Goal: Complete application form: Complete application form

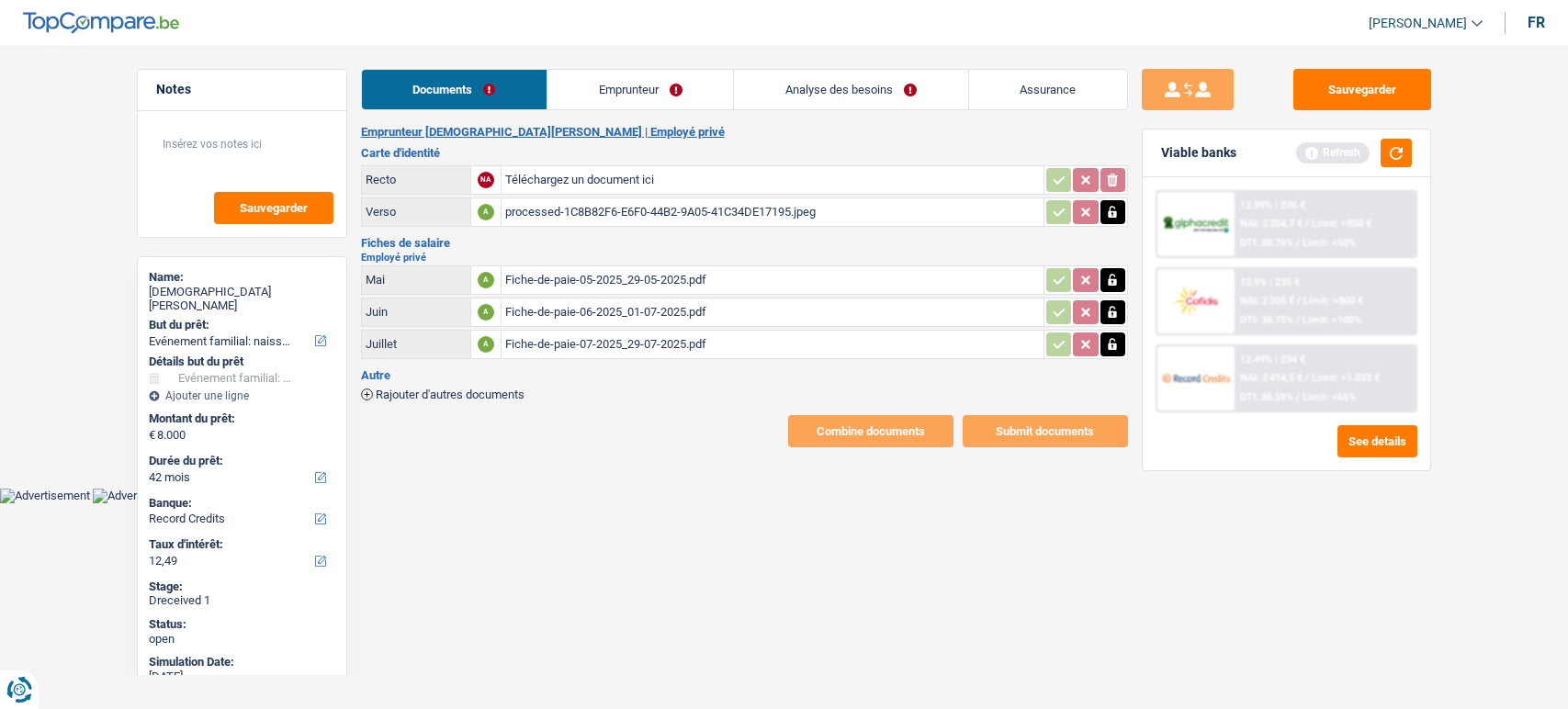
select select "familyEvent"
select select "42"
select select "record credits"
click at [669, 167] on input "Téléchargez un document ici" at bounding box center [772, 180] width 535 height 27
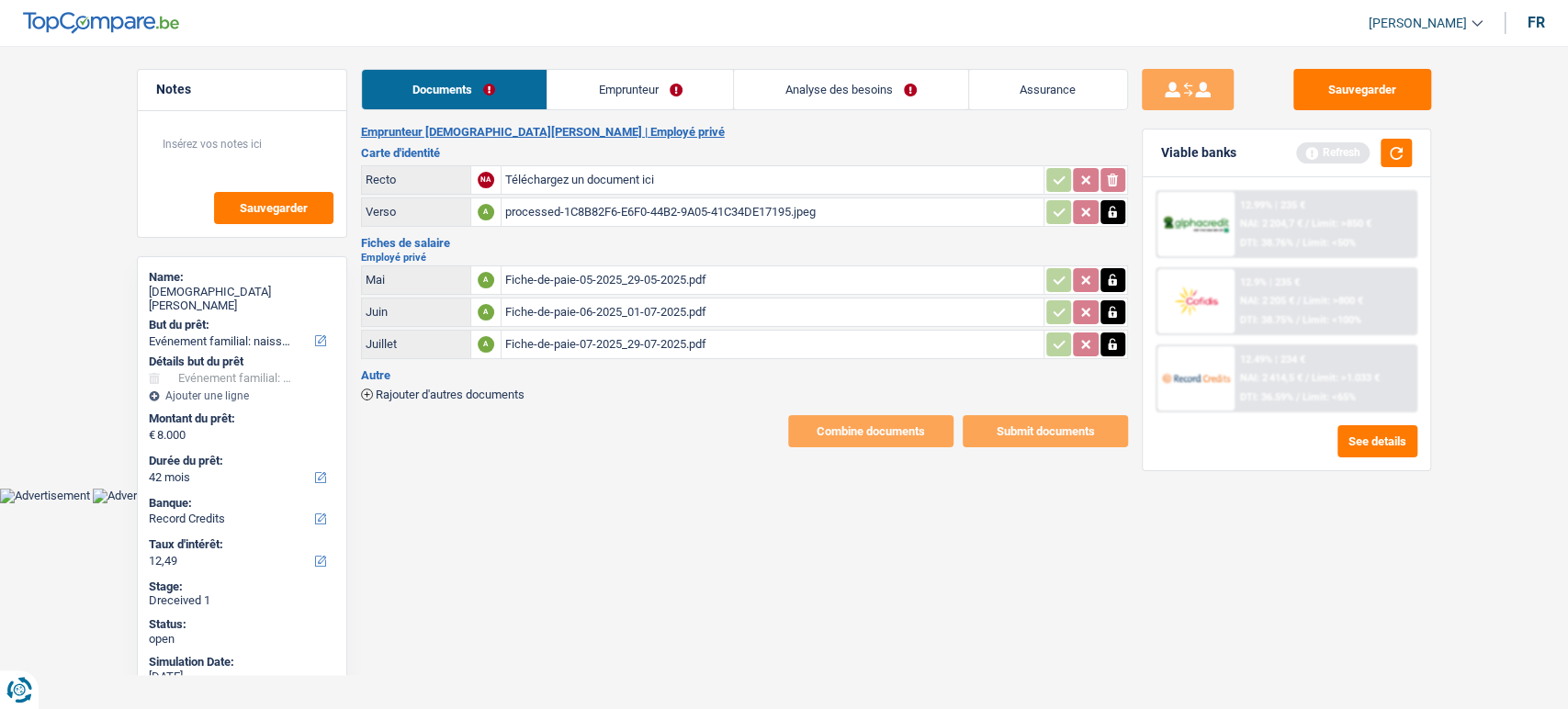
click at [566, 213] on div "processed-1C8B82F6-E6F0-44B2-9A05-41C34DE17195.jpeg" at bounding box center [772, 212] width 535 height 27
drag, startPoint x: 1301, startPoint y: 97, endPoint x: 931, endPoint y: 11, distance: 379.9
click at [1301, 97] on button "Sauvegarder" at bounding box center [1362, 89] width 138 height 41
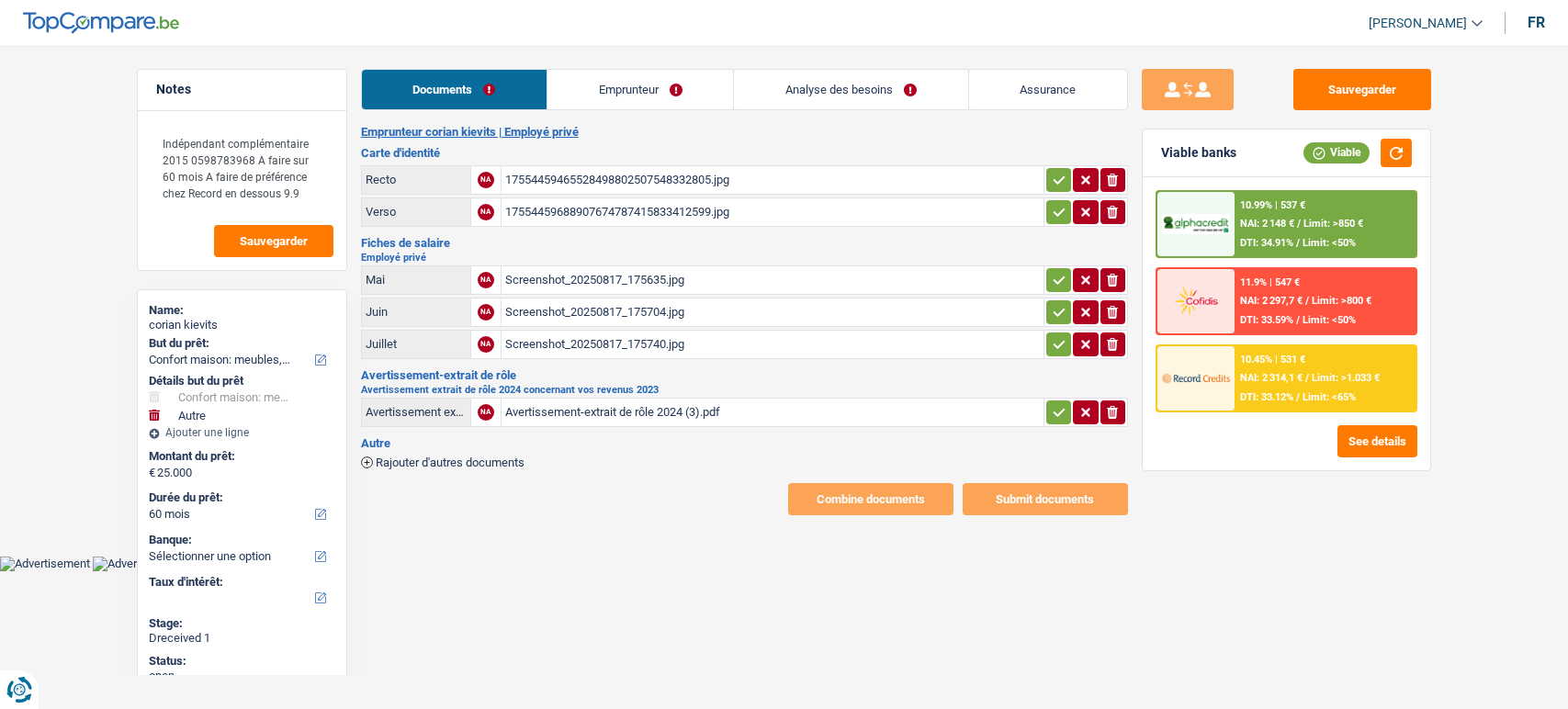
select select "household"
select select "other"
select select "60"
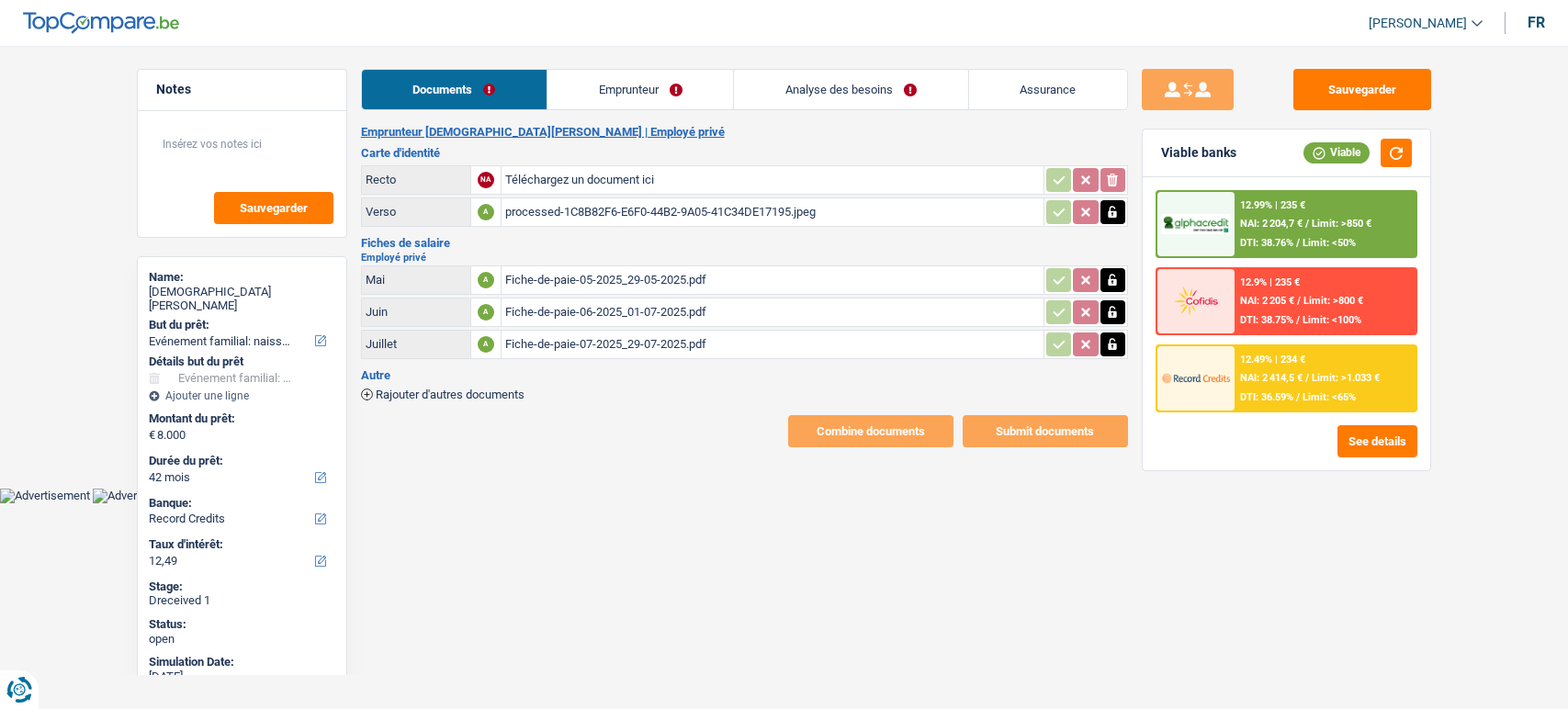
select select "familyEvent"
select select "42"
select select "record credits"
type input "C:\fakepath\unnamed.jpg"
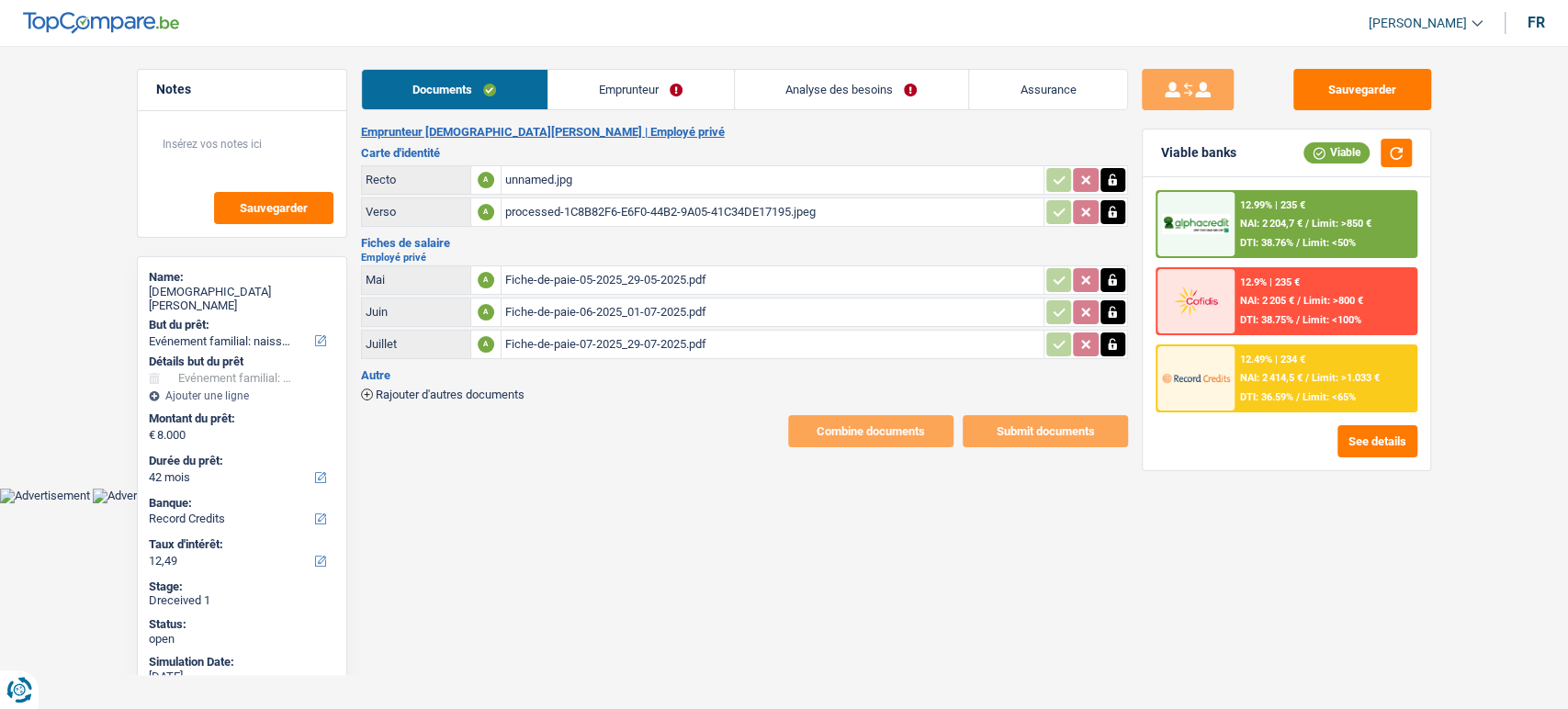
drag, startPoint x: 603, startPoint y: 100, endPoint x: 561, endPoint y: 176, distance: 86.8
click at [602, 99] on link "Emprunteur" at bounding box center [640, 89] width 185 height 39
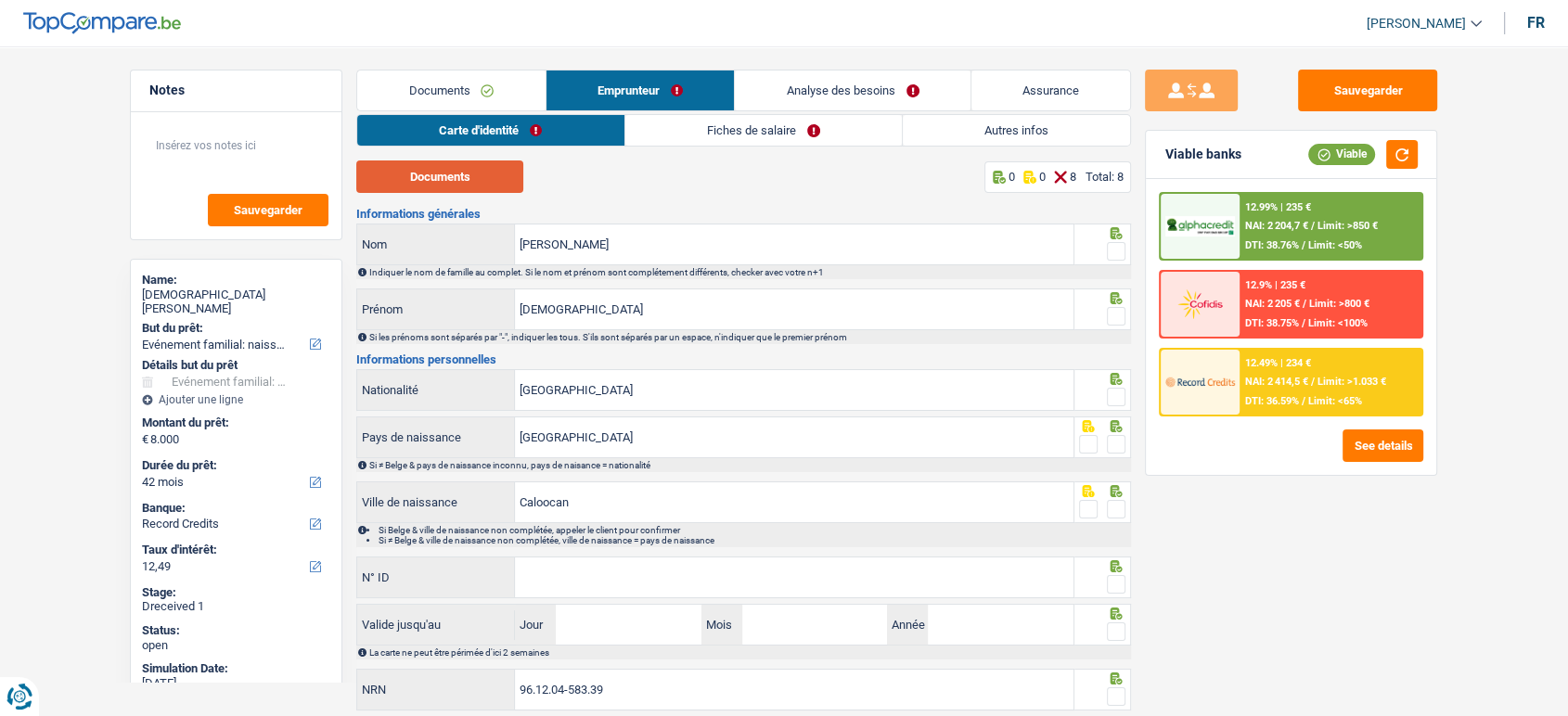
click at [454, 190] on button "Documents" at bounding box center [440, 177] width 167 height 32
click at [1121, 249] on span at bounding box center [1117, 252] width 19 height 19
click at [0, 0] on input "radio" at bounding box center [0, 0] width 0 height 0
click at [1123, 316] on span at bounding box center [1117, 316] width 19 height 19
click at [0, 0] on input "radio" at bounding box center [0, 0] width 0 height 0
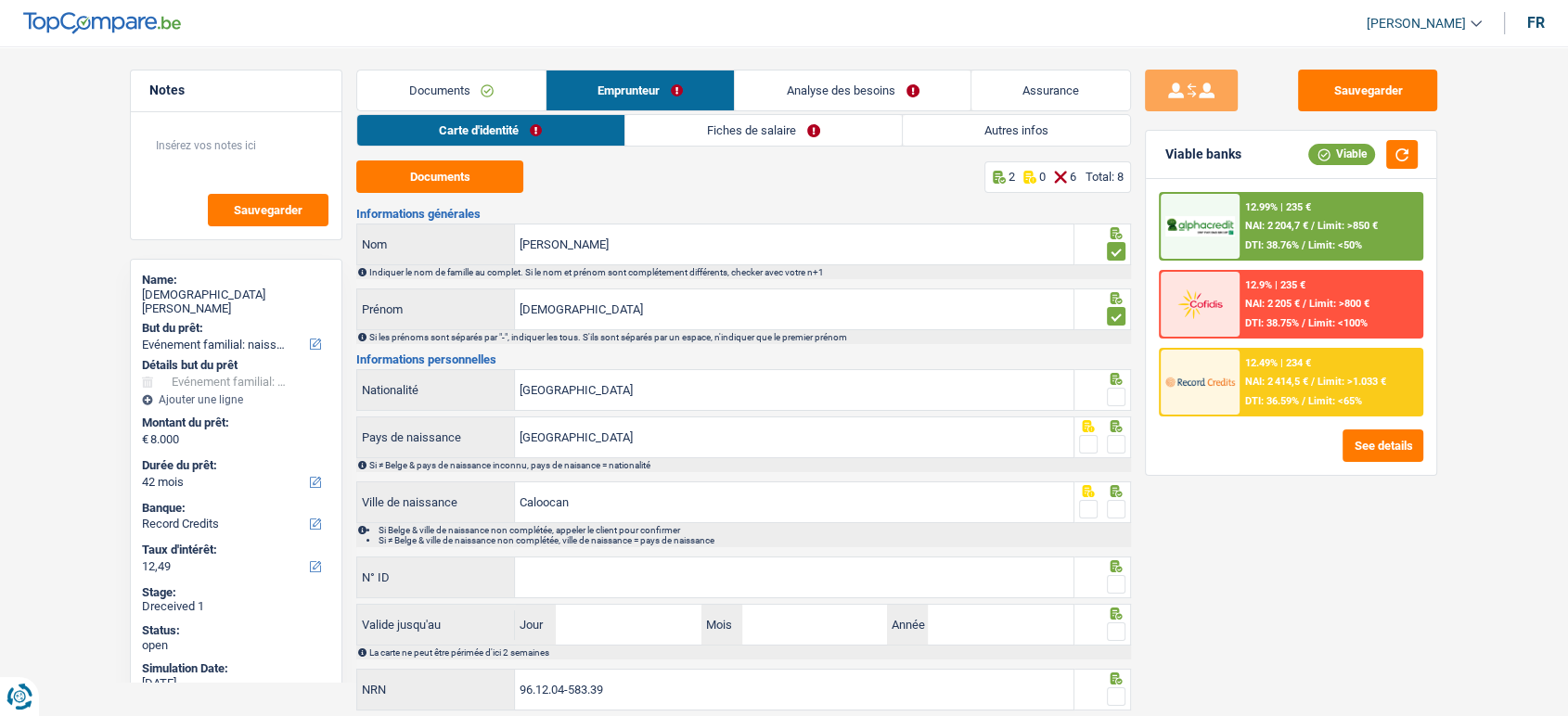
click at [1124, 394] on span at bounding box center [1117, 397] width 19 height 19
click at [0, 0] on input "radio" at bounding box center [0, 0] width 0 height 0
click at [1120, 448] on span at bounding box center [1117, 444] width 19 height 19
click at [0, 0] on input "radio" at bounding box center [0, 0] width 0 height 0
click at [1117, 510] on span at bounding box center [1117, 510] width 19 height 19
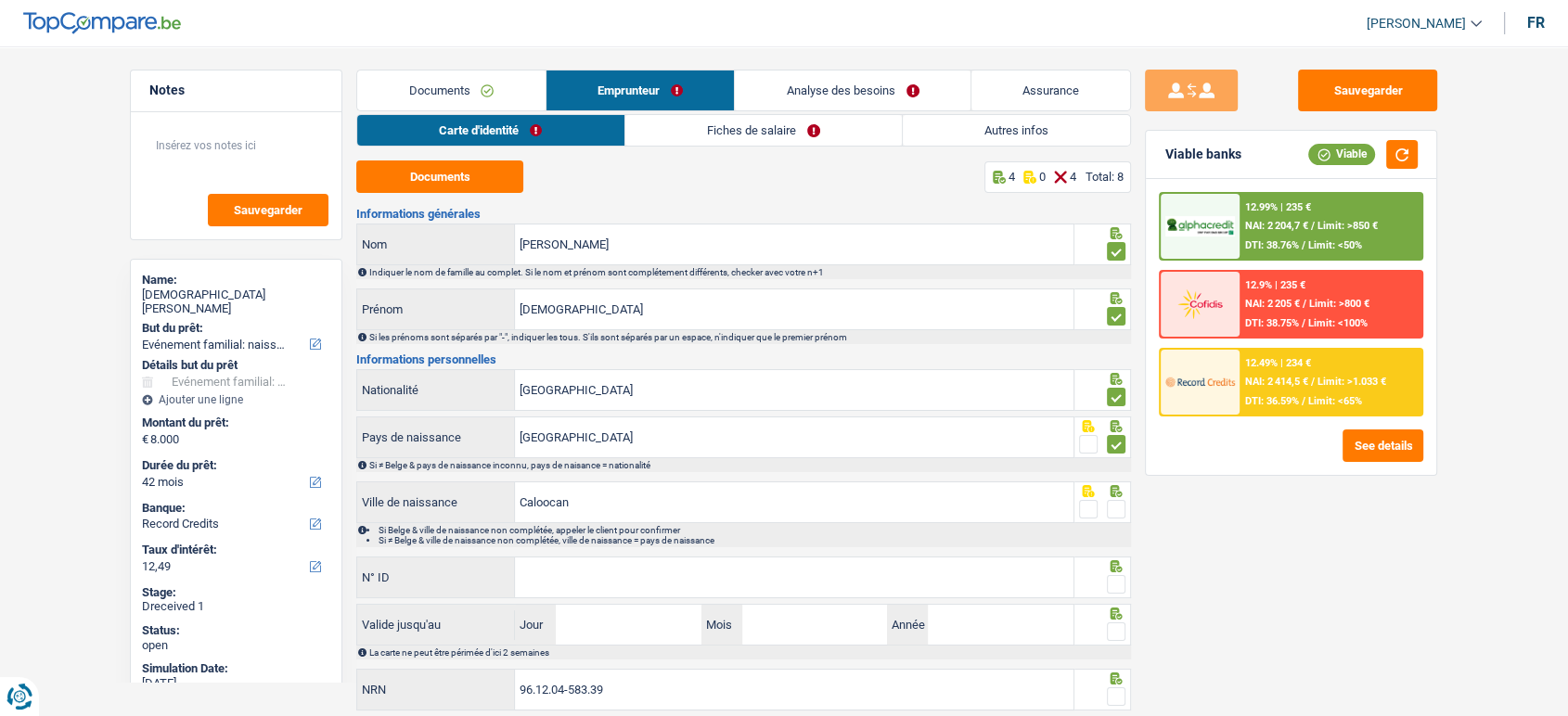
click at [0, 0] on input "radio" at bounding box center [0, 0] width 0 height 0
click at [1113, 579] on span at bounding box center [1117, 585] width 19 height 19
click at [0, 0] on input "radio" at bounding box center [0, 0] width 0 height 0
paste input "591-7693"
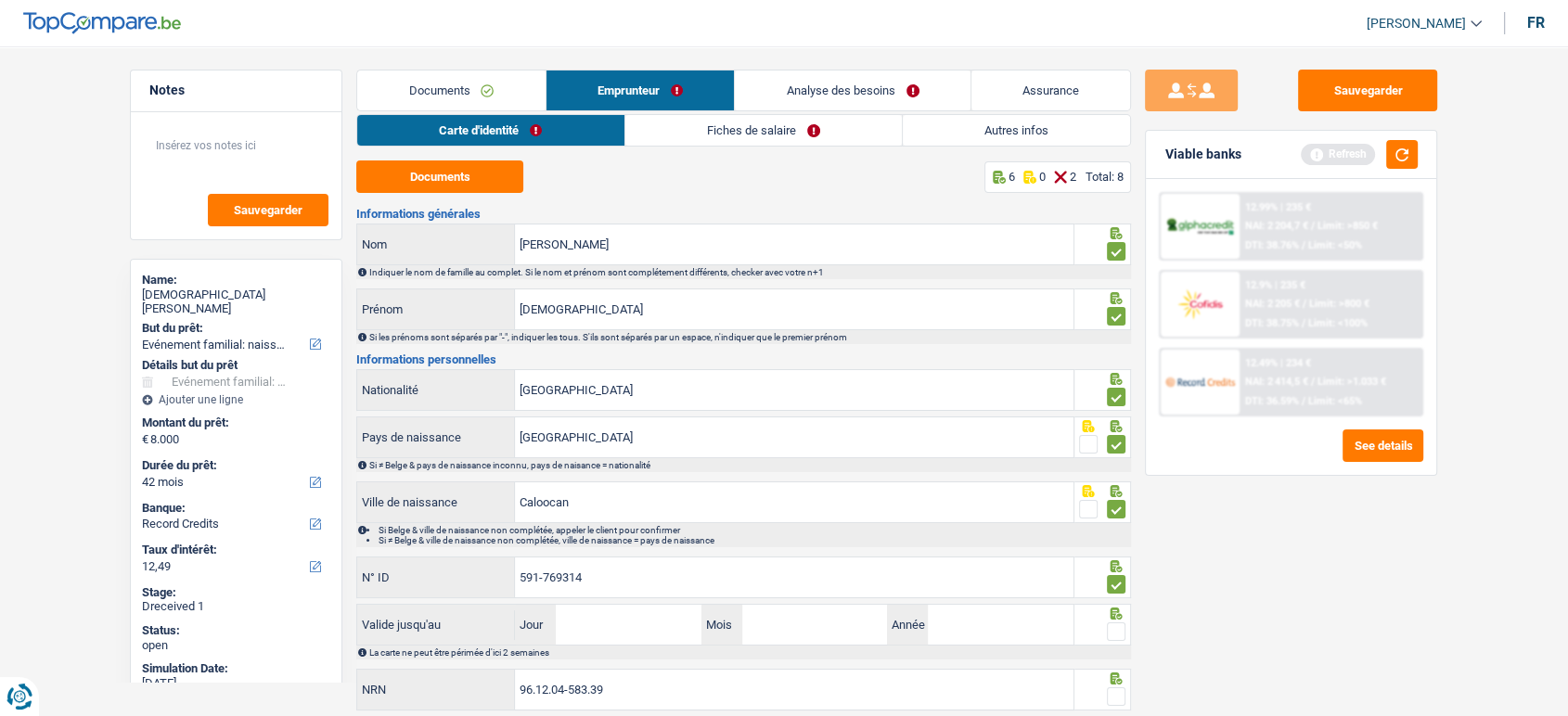
type input "591-769314"
drag, startPoint x: 591, startPoint y: 392, endPoint x: 461, endPoint y: 377, distance: 130.9
click at [461, 377] on div "Belgique Nationalité" at bounding box center [715, 390] width 716 height 40
type input "p"
type input "B-5917693-14"
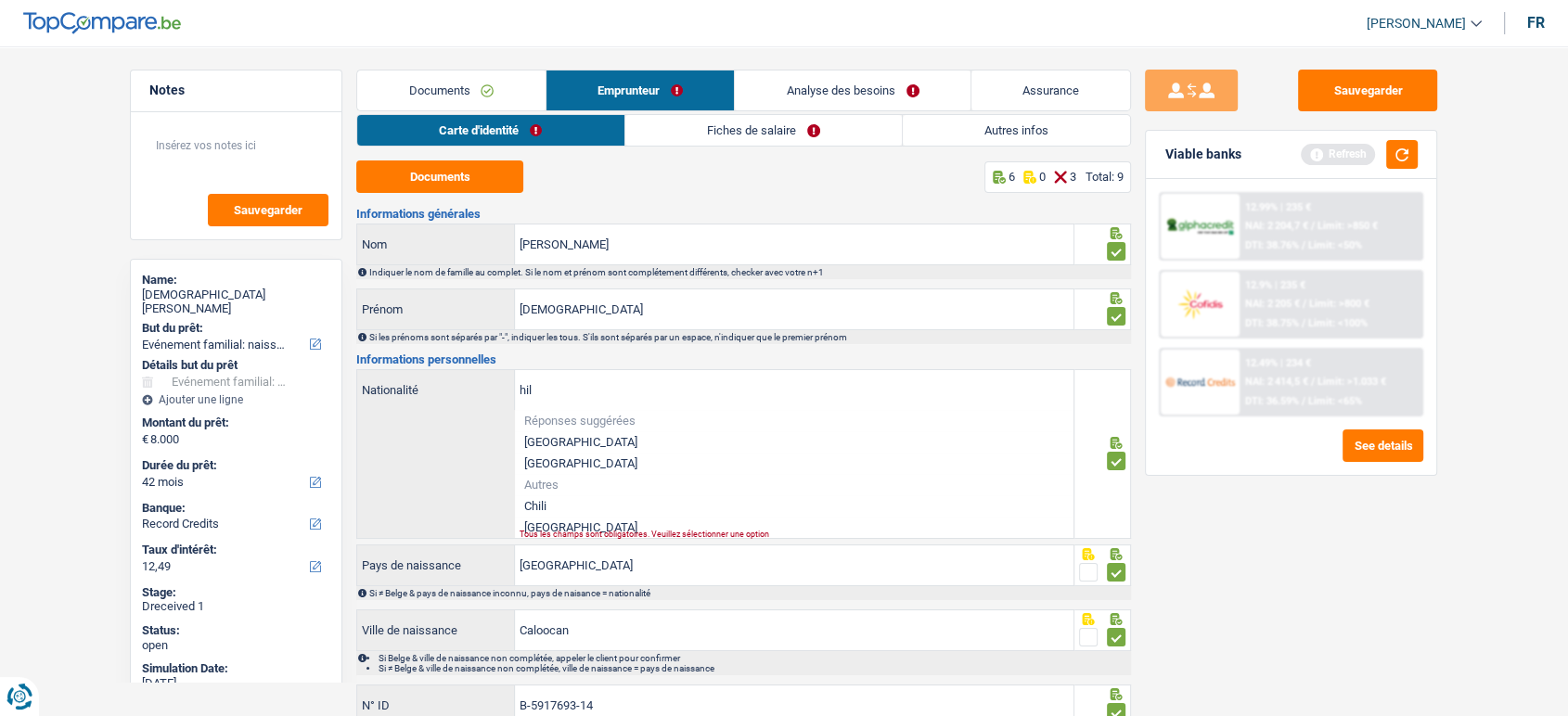
click at [537, 521] on li "Philippines" at bounding box center [794, 527] width 558 height 21
type input "Philippines"
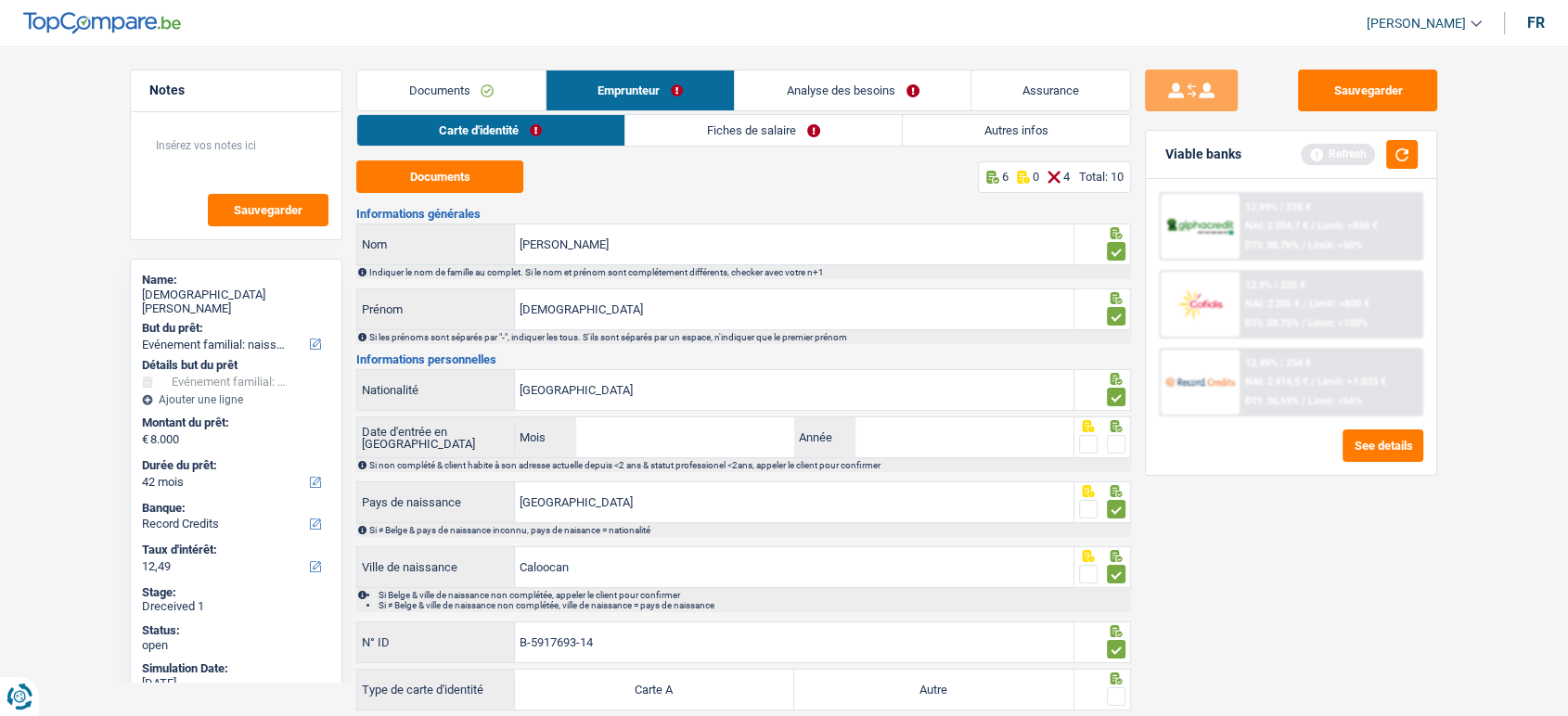
click at [1087, 436] on span at bounding box center [1088, 444] width 19 height 19
click at [0, 0] on input "radio" at bounding box center [0, 0] width 0 height 0
drag, startPoint x: 619, startPoint y: 631, endPoint x: 629, endPoint y: 648, distance: 19.7
click at [408, 649] on div "B-5917693-14 N° ID" at bounding box center [715, 643] width 716 height 40
paste input "text"
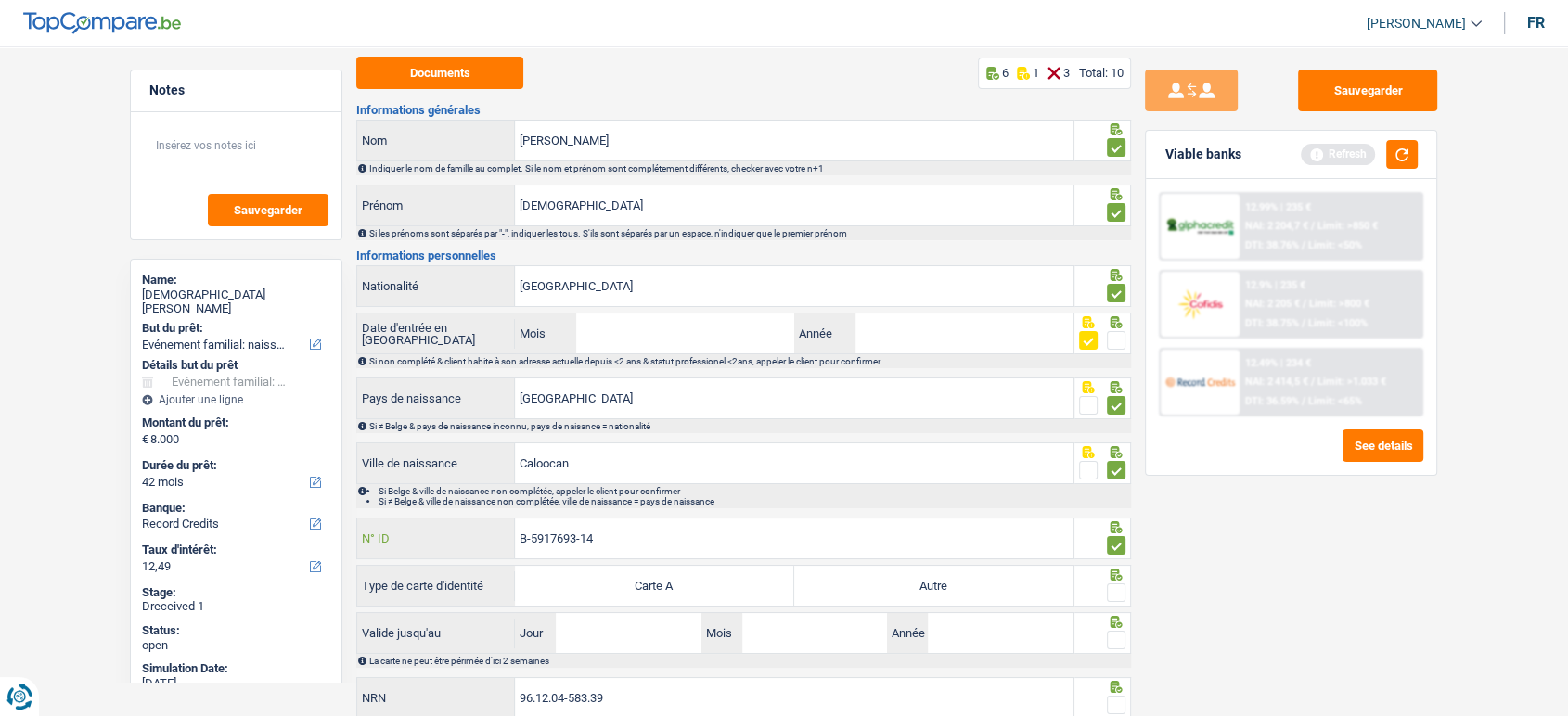
scroll to position [166, 0]
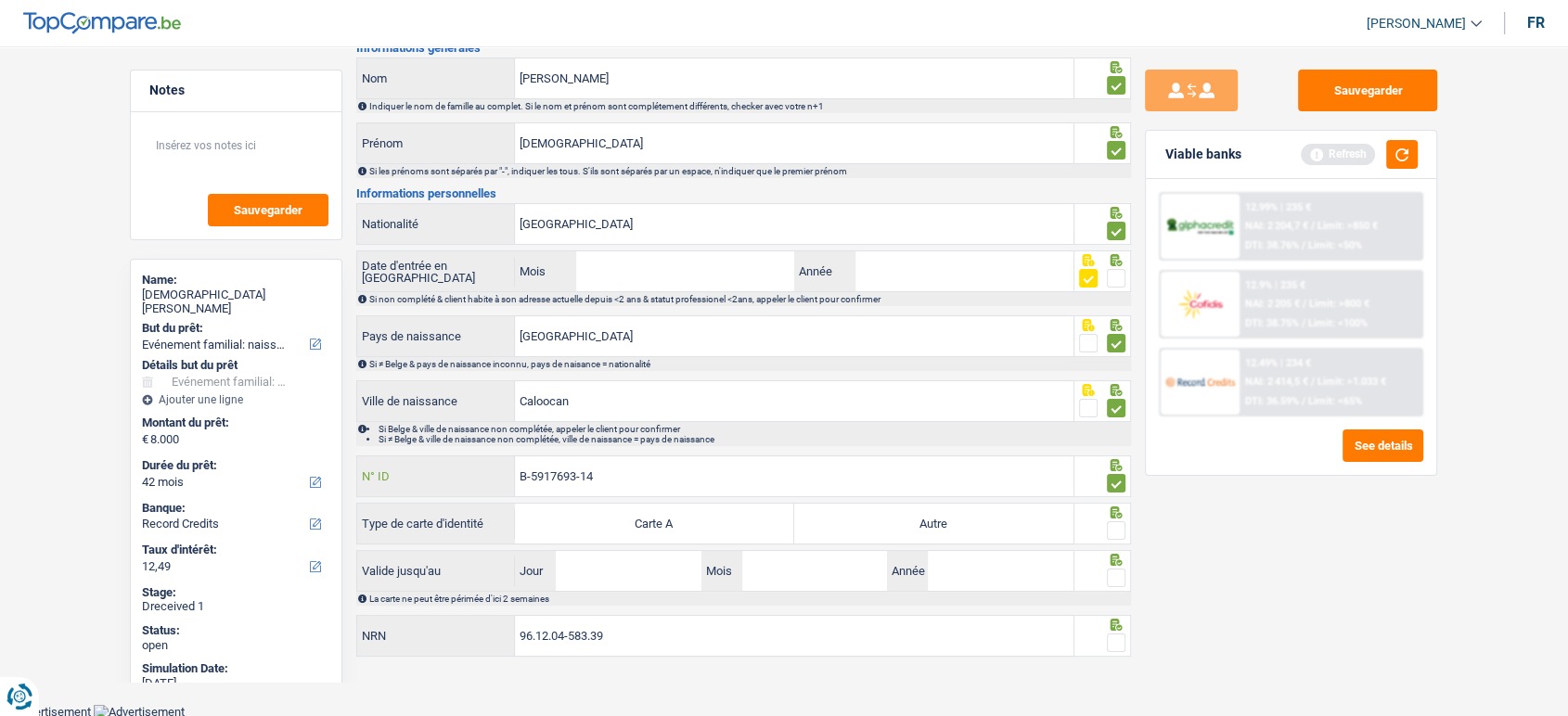
type input "B-5917693-14"
click at [1117, 529] on span at bounding box center [1117, 531] width 19 height 19
click at [0, 0] on input "radio" at bounding box center [0, 0] width 0 height 0
drag, startPoint x: 951, startPoint y: 511, endPoint x: 1065, endPoint y: 570, distance: 128.4
click at [951, 511] on label "Autre" at bounding box center [934, 524] width 279 height 40
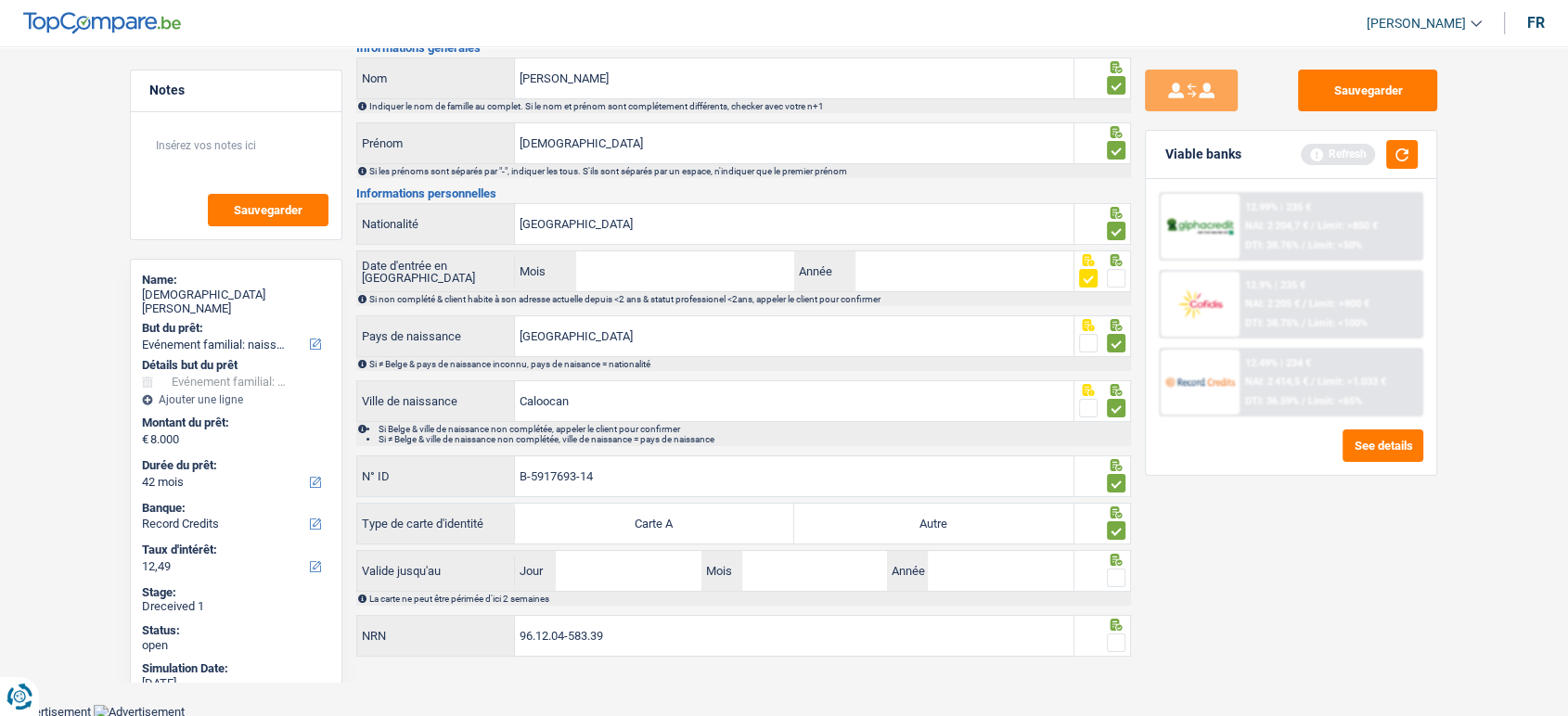
click at [951, 511] on input "Autre" at bounding box center [934, 524] width 279 height 40
radio input "true"
click at [1114, 570] on span at bounding box center [1117, 578] width 19 height 19
click at [0, 0] on input "radio" at bounding box center [0, 0] width 0 height 0
drag, startPoint x: 661, startPoint y: 579, endPoint x: 1061, endPoint y: 243, distance: 522.4
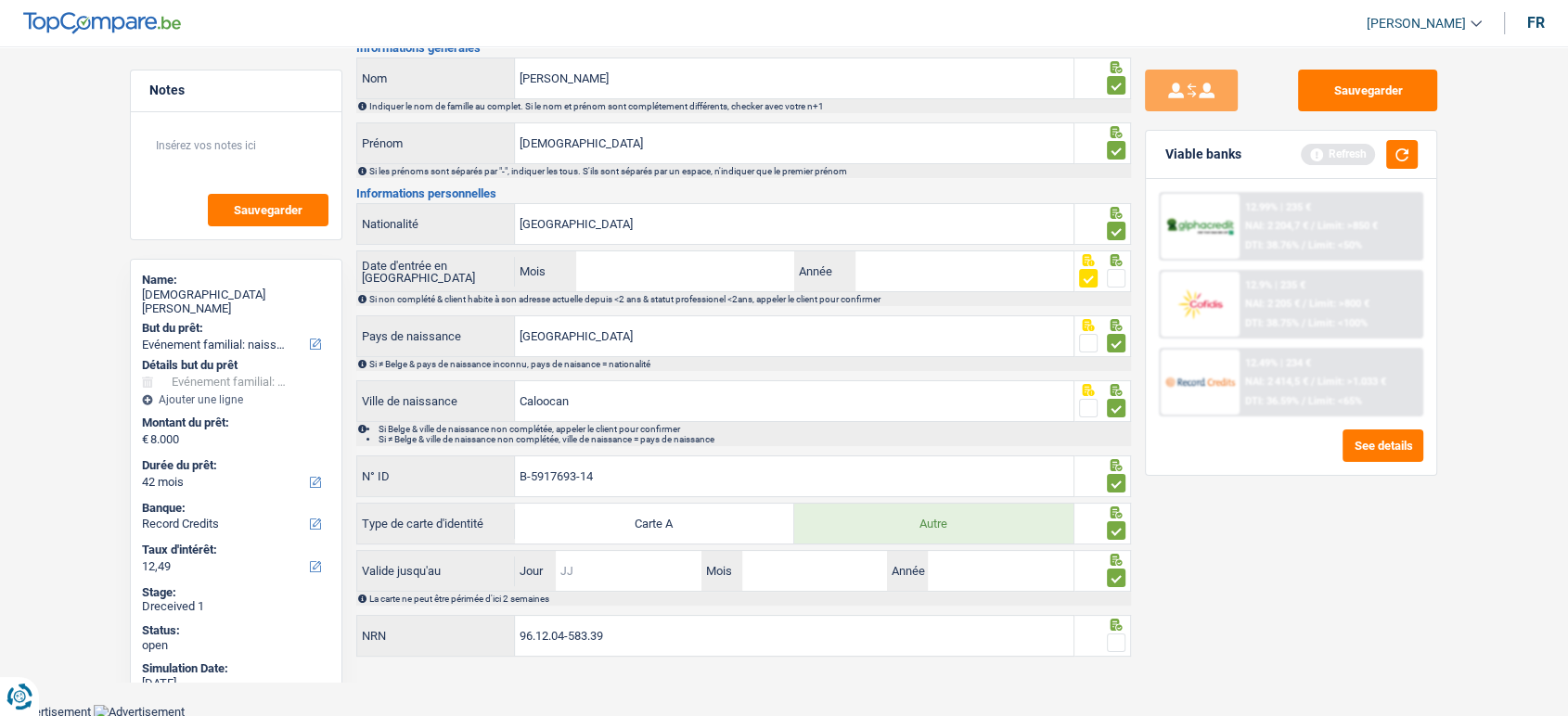
click at [661, 579] on input "Jour" at bounding box center [628, 571] width 144 height 40
type input "28"
type input "03"
type input "2034"
click at [1396, 106] on button "Sauvegarder" at bounding box center [1368, 90] width 140 height 42
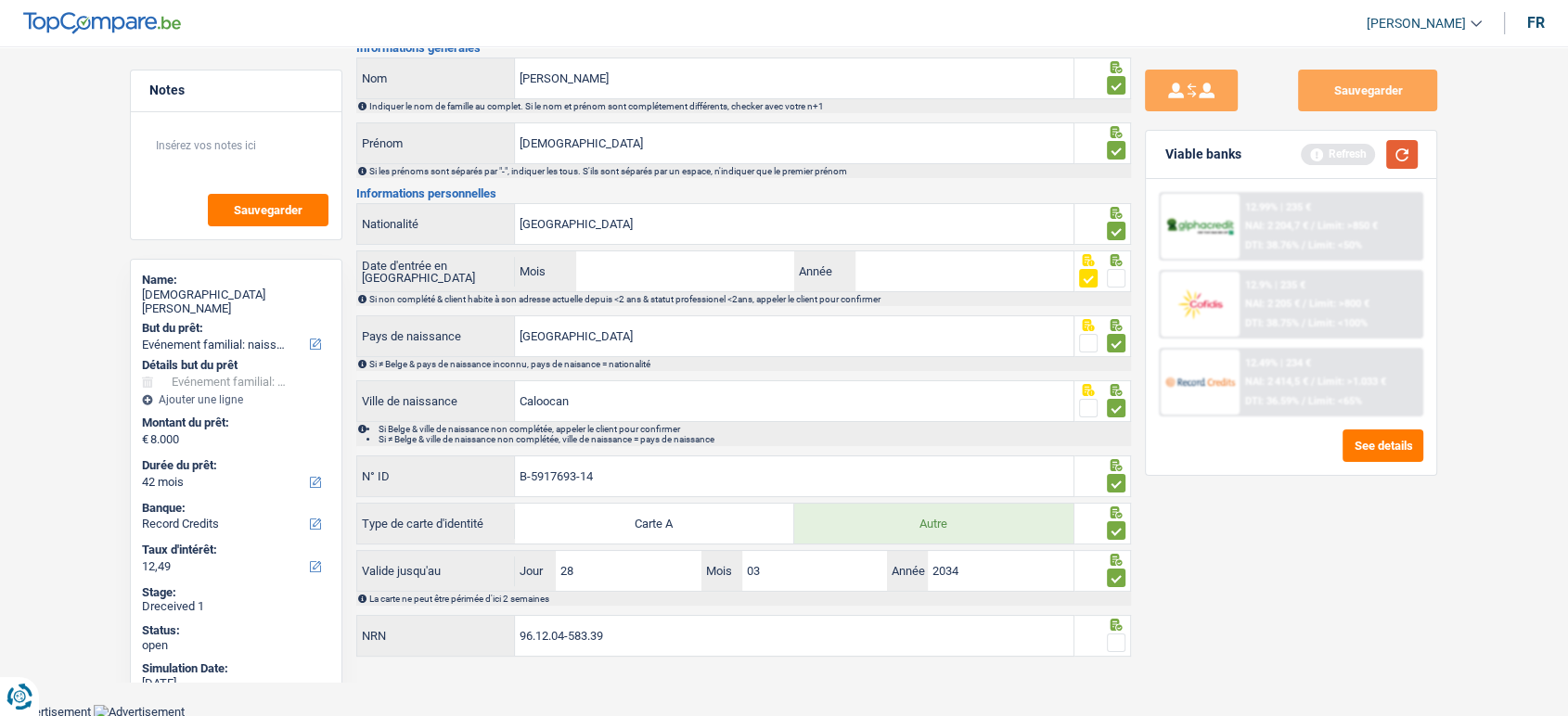
click at [1406, 142] on button "button" at bounding box center [1402, 155] width 31 height 28
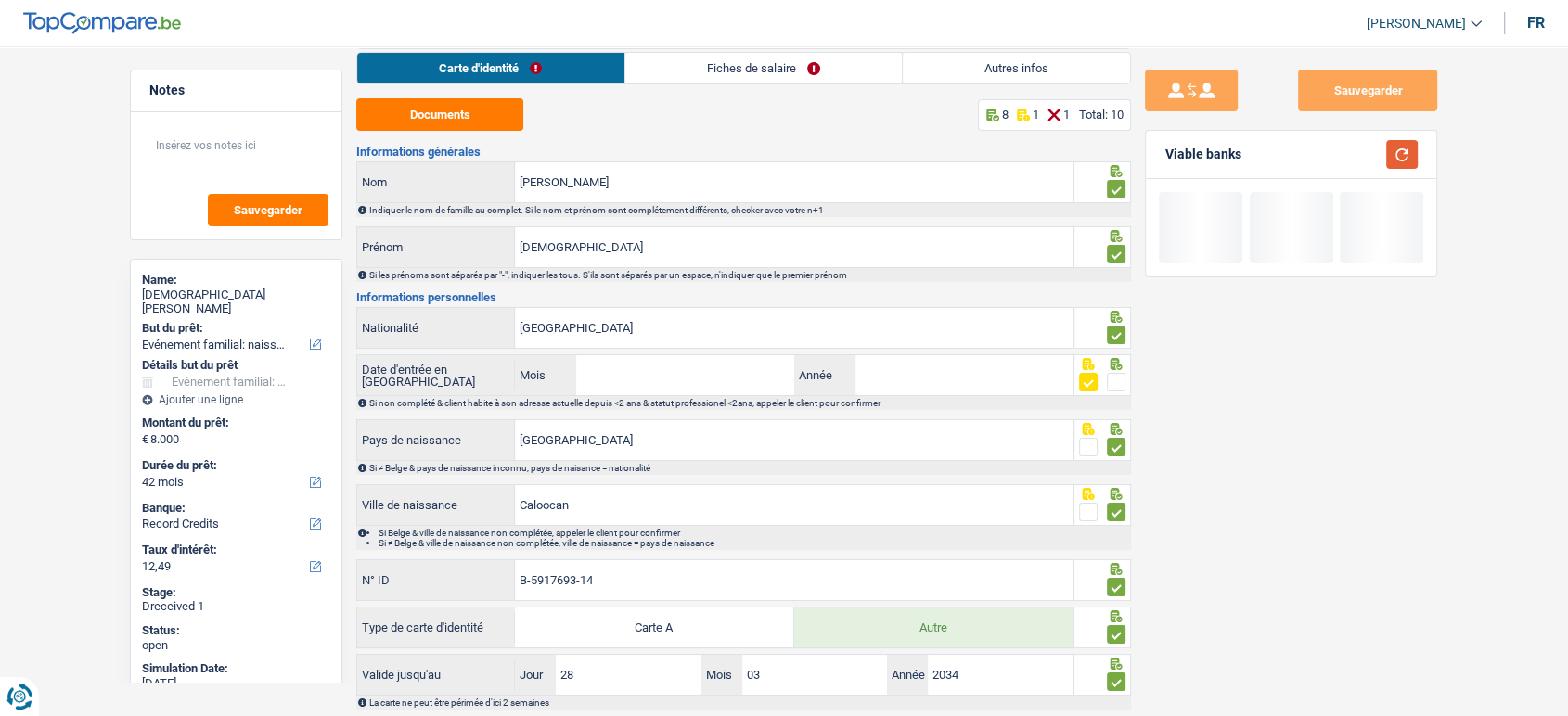
scroll to position [0, 0]
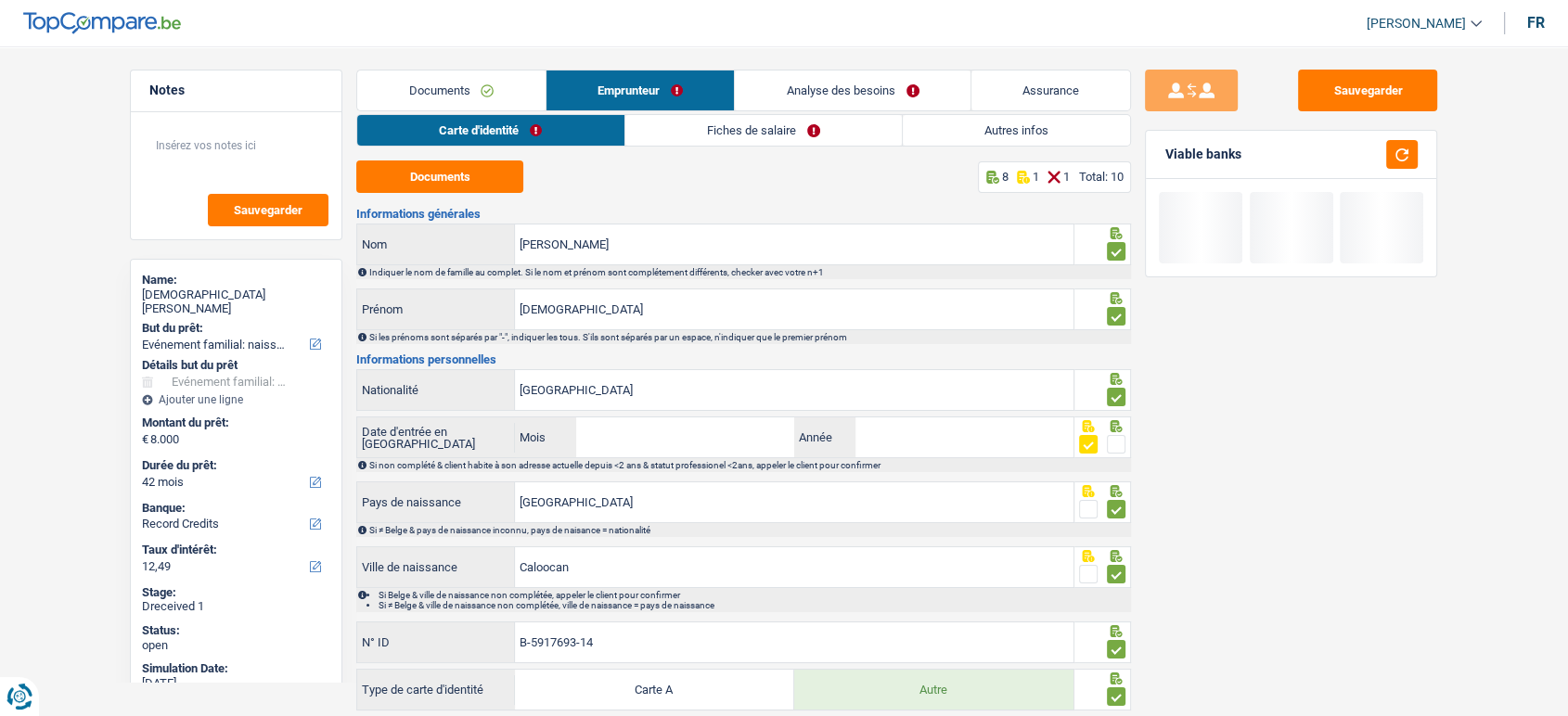
click at [724, 141] on link "Fiches de salaire" at bounding box center [764, 130] width 276 height 30
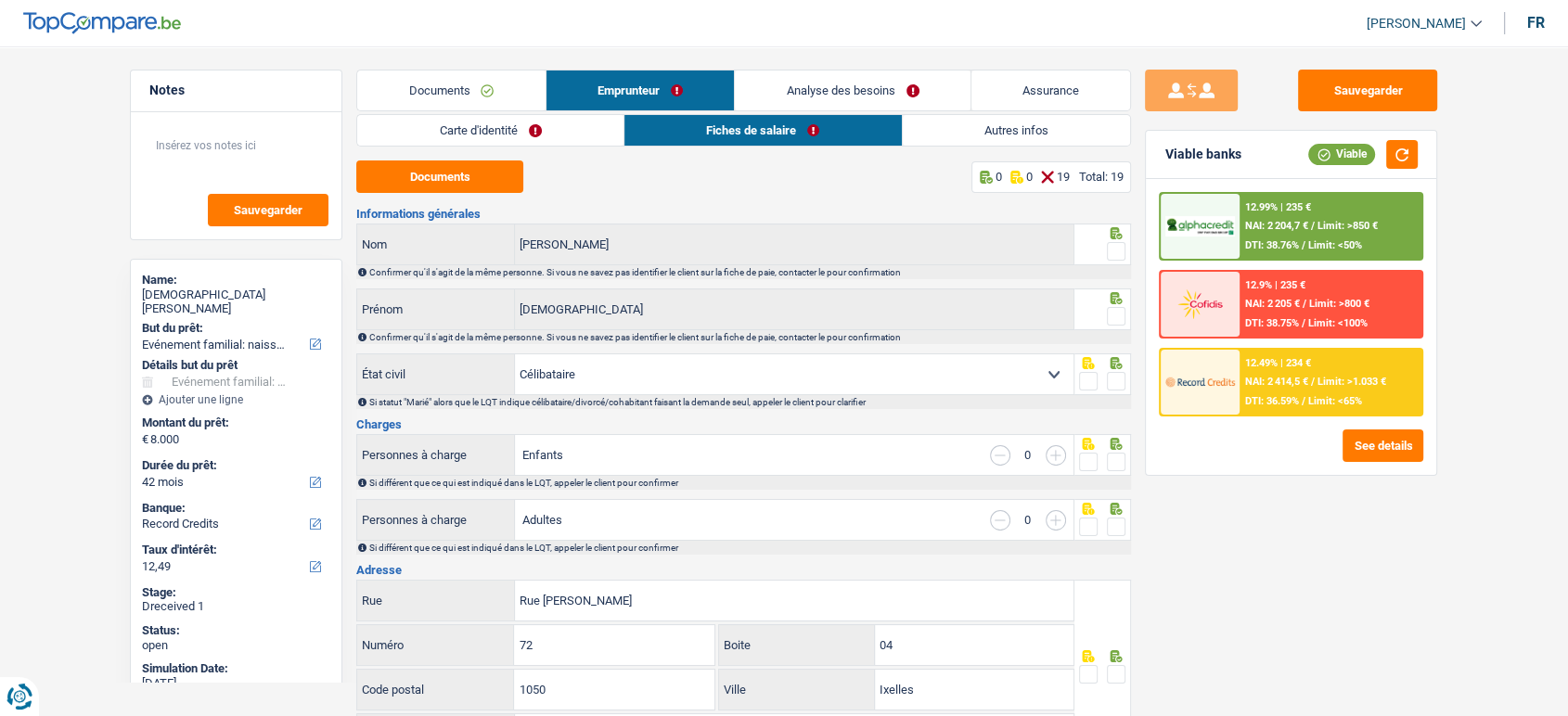
click at [1121, 250] on span at bounding box center [1117, 252] width 19 height 19
click at [0, 0] on input "radio" at bounding box center [0, 0] width 0 height 0
click at [470, 186] on button "Documents" at bounding box center [440, 177] width 167 height 32
click at [1121, 318] on span at bounding box center [1117, 316] width 19 height 19
click at [0, 0] on input "radio" at bounding box center [0, 0] width 0 height 0
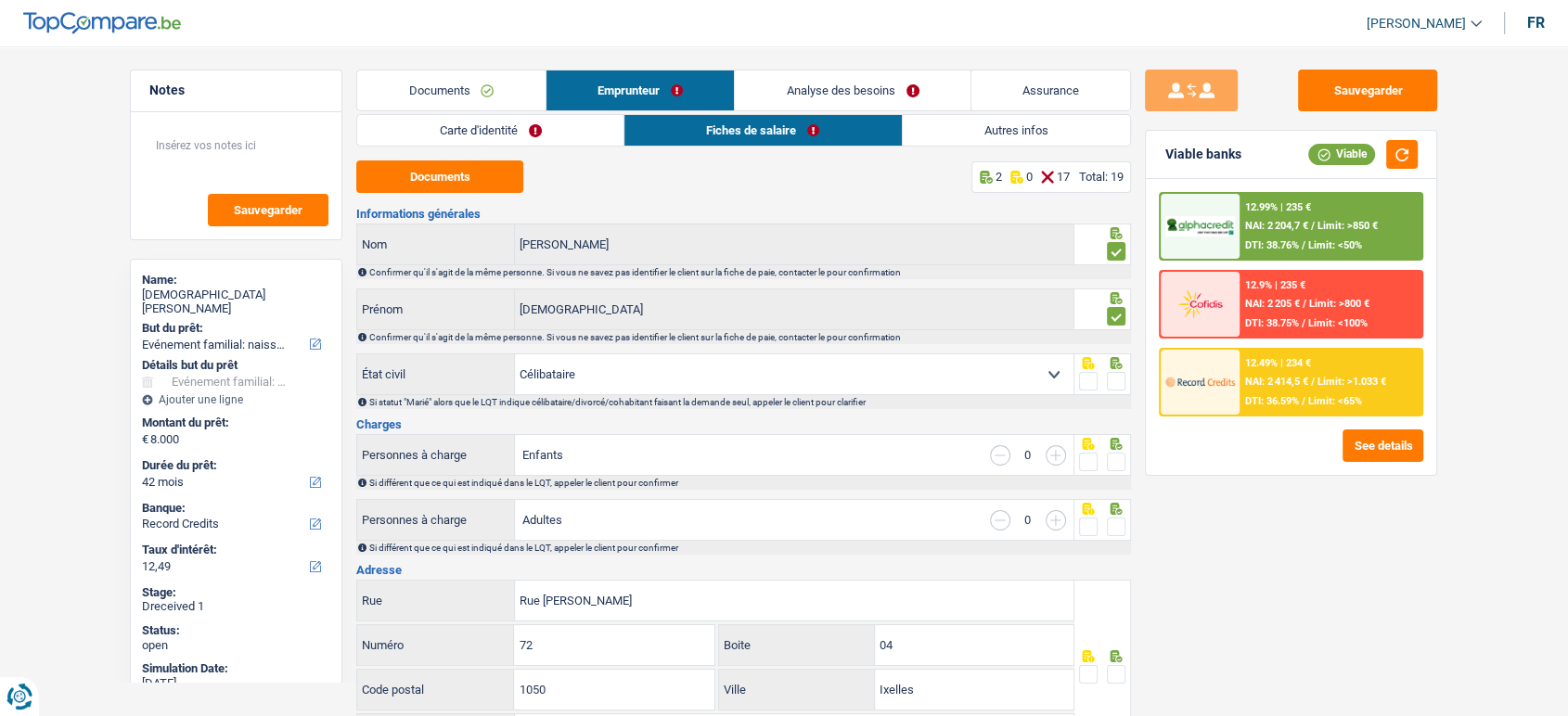
click at [1121, 370] on div at bounding box center [1117, 382] width 19 height 23
click at [1120, 385] on span at bounding box center [1117, 382] width 19 height 19
click at [0, 0] on input "radio" at bounding box center [0, 0] width 0 height 0
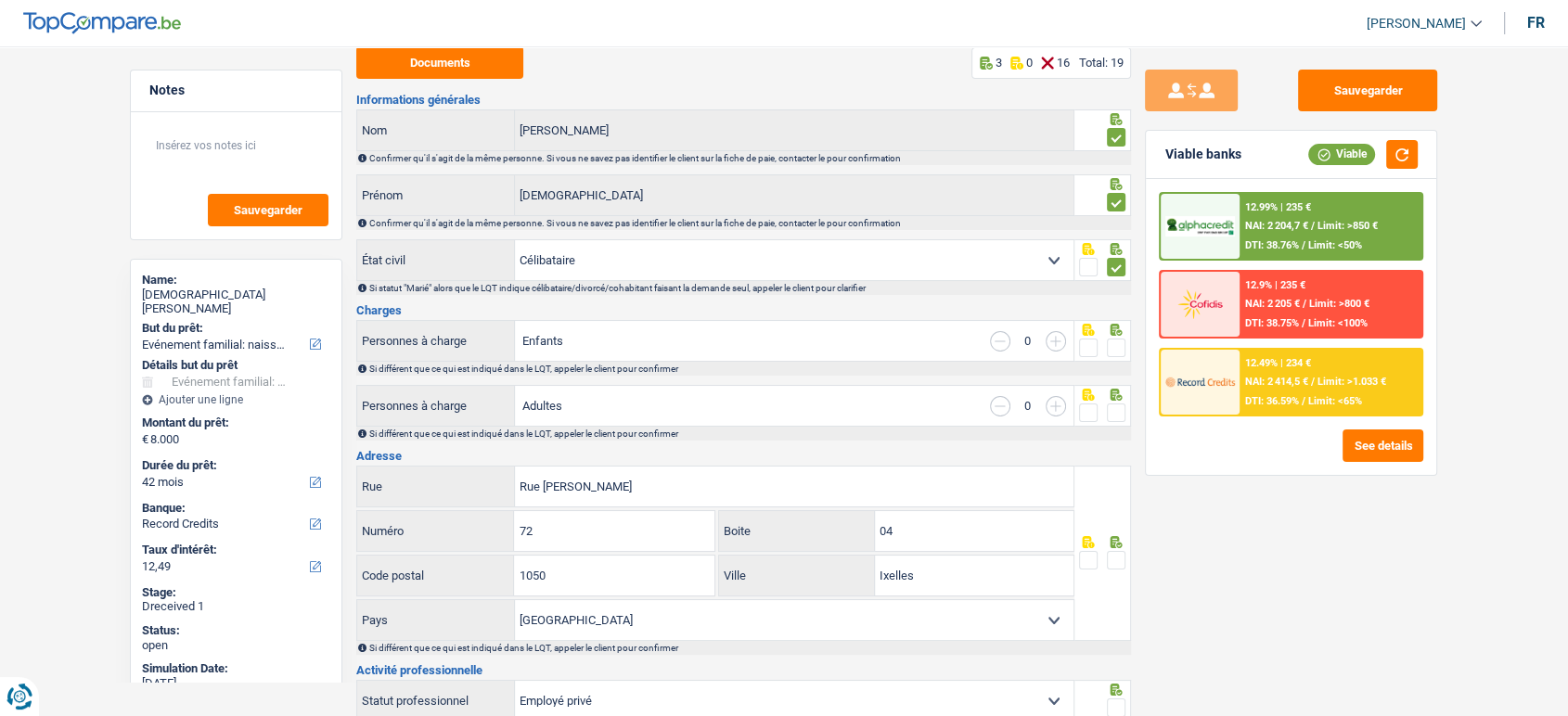
scroll to position [309, 0]
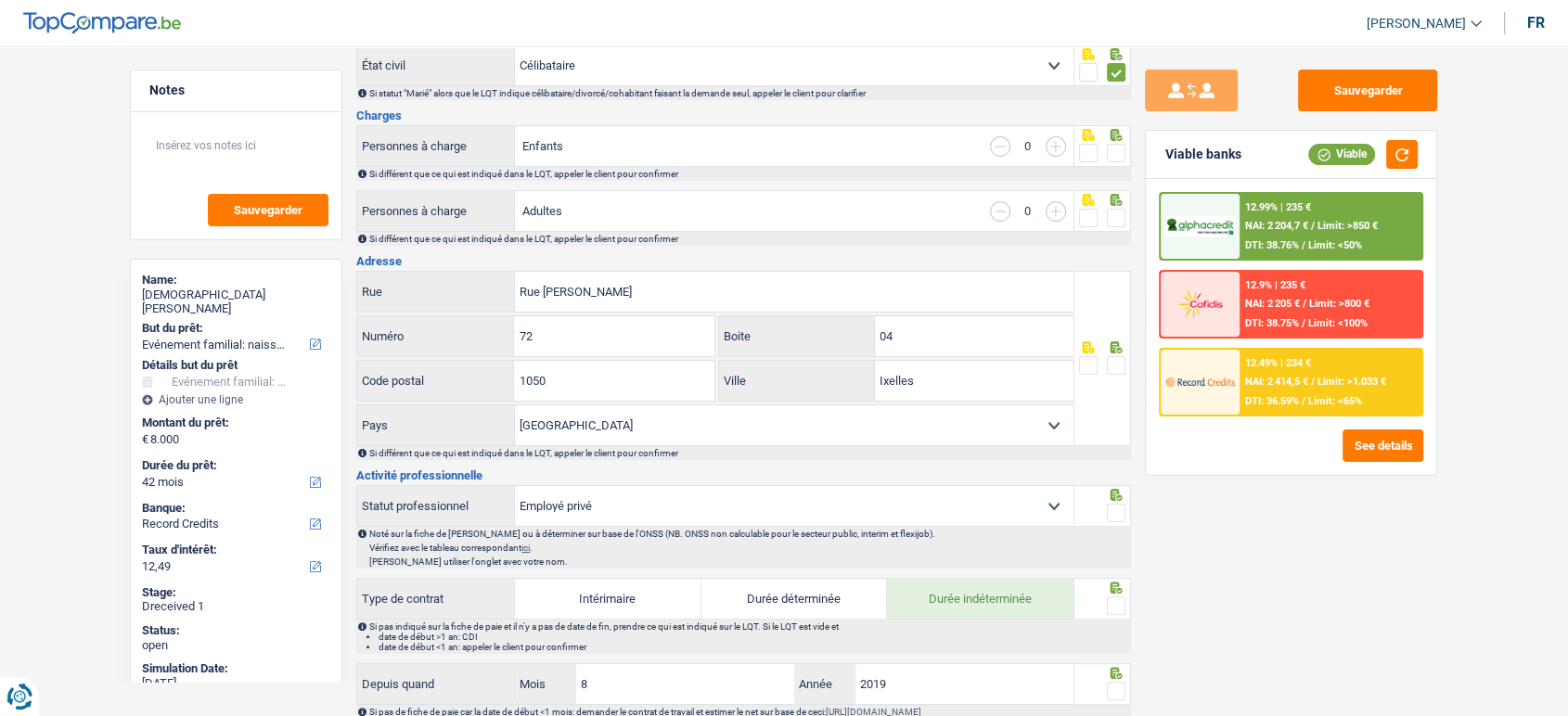
drag, startPoint x: 1114, startPoint y: 146, endPoint x: 1120, endPoint y: 217, distance: 71.3
click at [1114, 148] on span at bounding box center [1117, 153] width 19 height 19
click at [0, 0] on input "radio" at bounding box center [0, 0] width 0 height 0
click at [1120, 221] on span at bounding box center [1117, 218] width 19 height 19
click at [0, 0] on input "radio" at bounding box center [0, 0] width 0 height 0
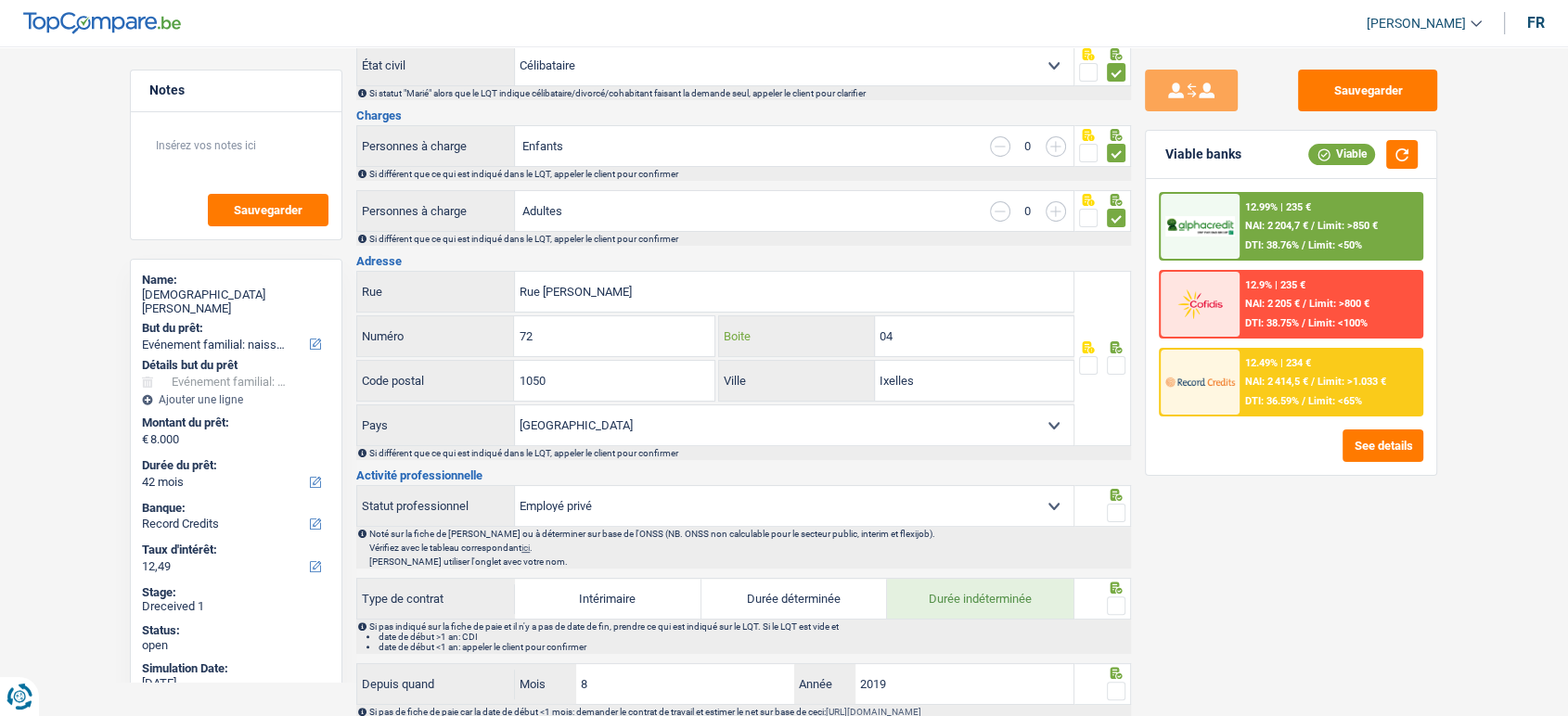
drag, startPoint x: 945, startPoint y: 327, endPoint x: 829, endPoint y: 359, distance: 120.3
click at [859, 341] on div "04 Boite" at bounding box center [896, 336] width 354 height 40
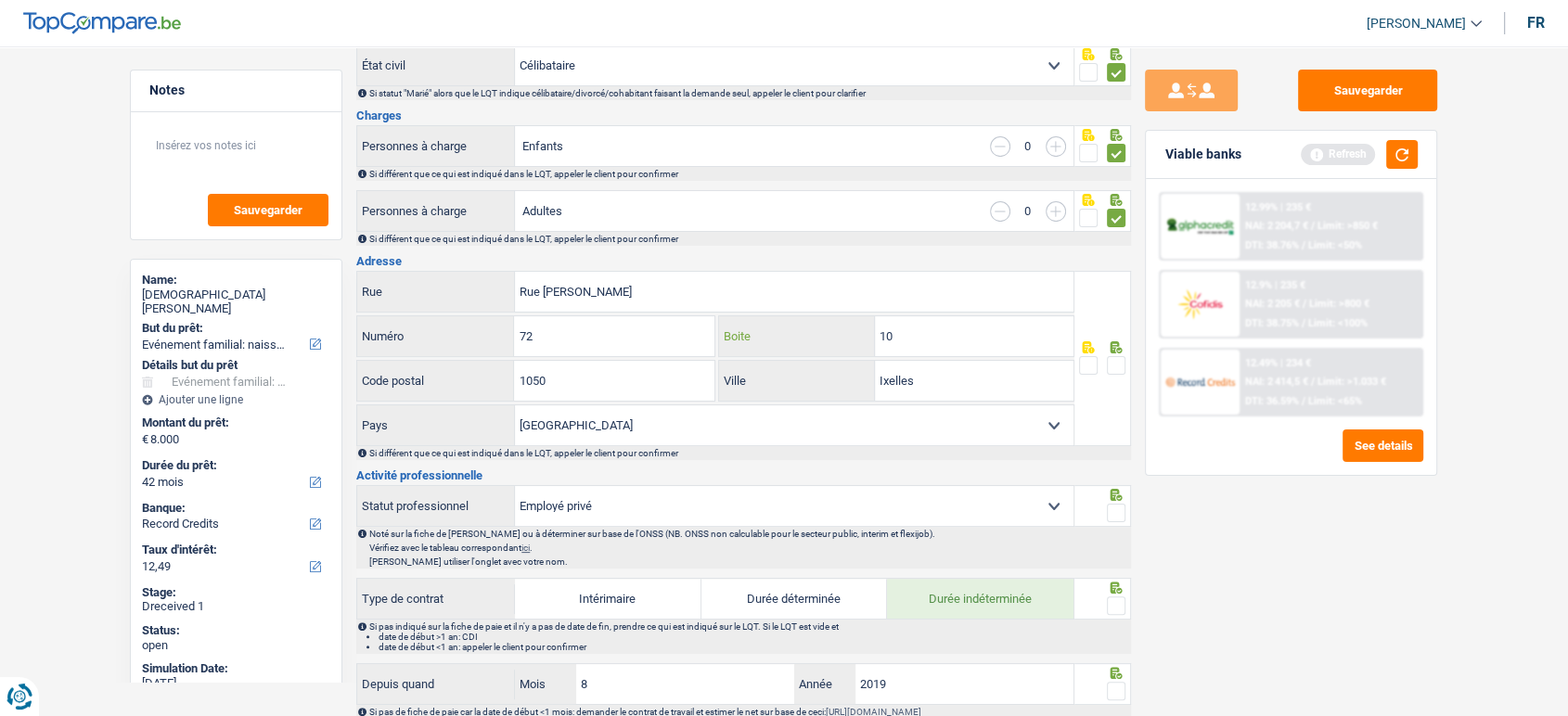
type input "10"
drag, startPoint x: 1124, startPoint y: 354, endPoint x: 1116, endPoint y: 362, distance: 11.3
click at [1120, 356] on span at bounding box center [1117, 366] width 19 height 19
click at [0, 0] on input "radio" at bounding box center [0, 0] width 0 height 0
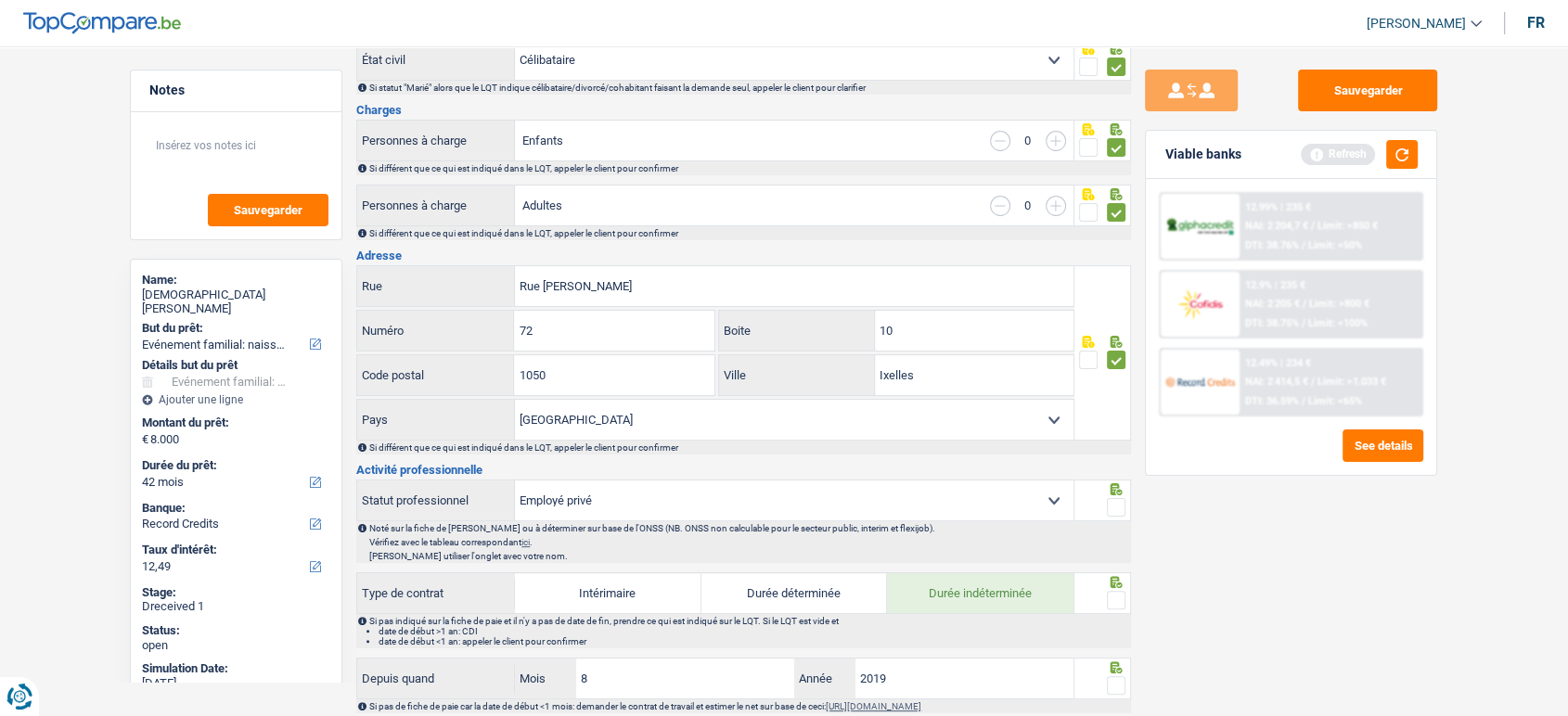
scroll to position [515, 0]
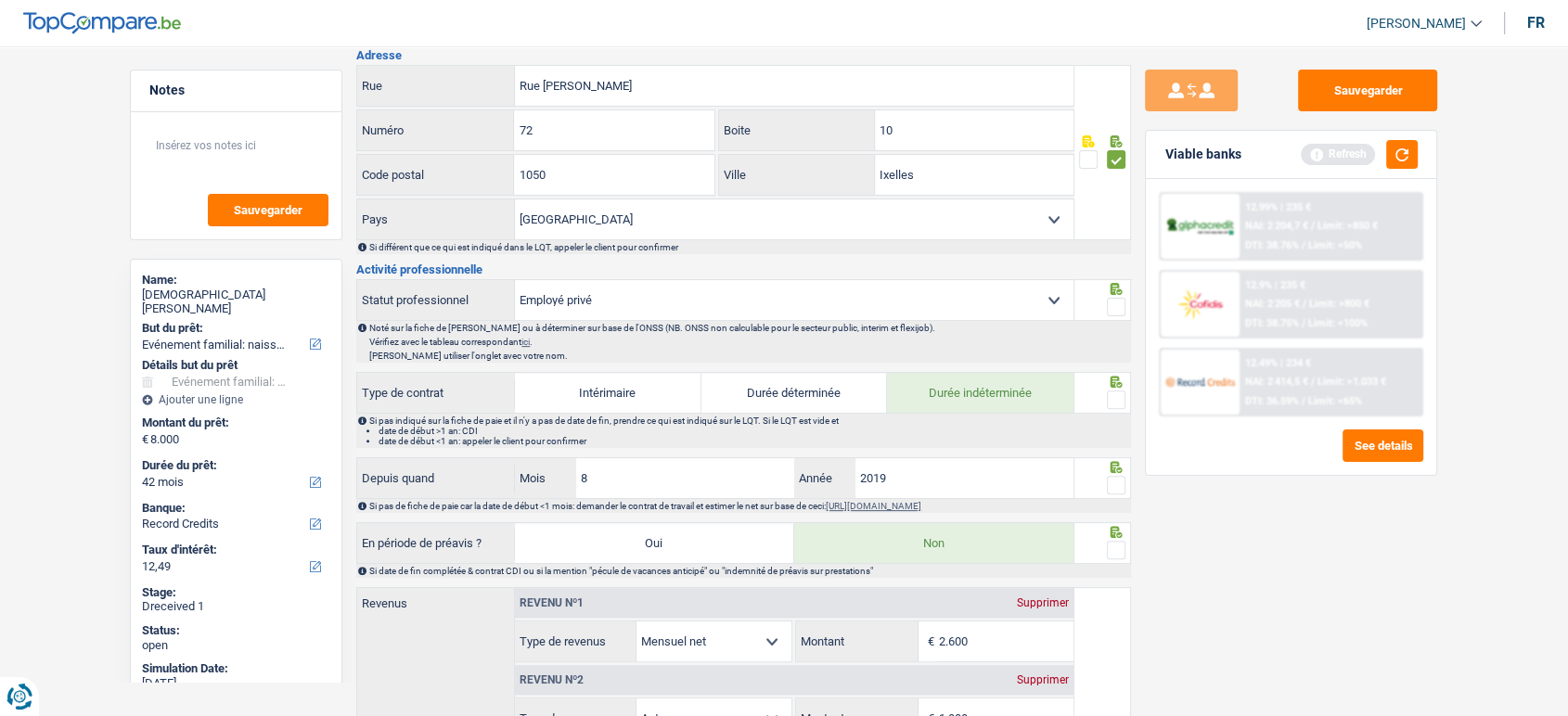
click at [1122, 303] on span at bounding box center [1117, 308] width 19 height 19
click at [0, 0] on input "radio" at bounding box center [0, 0] width 0 height 0
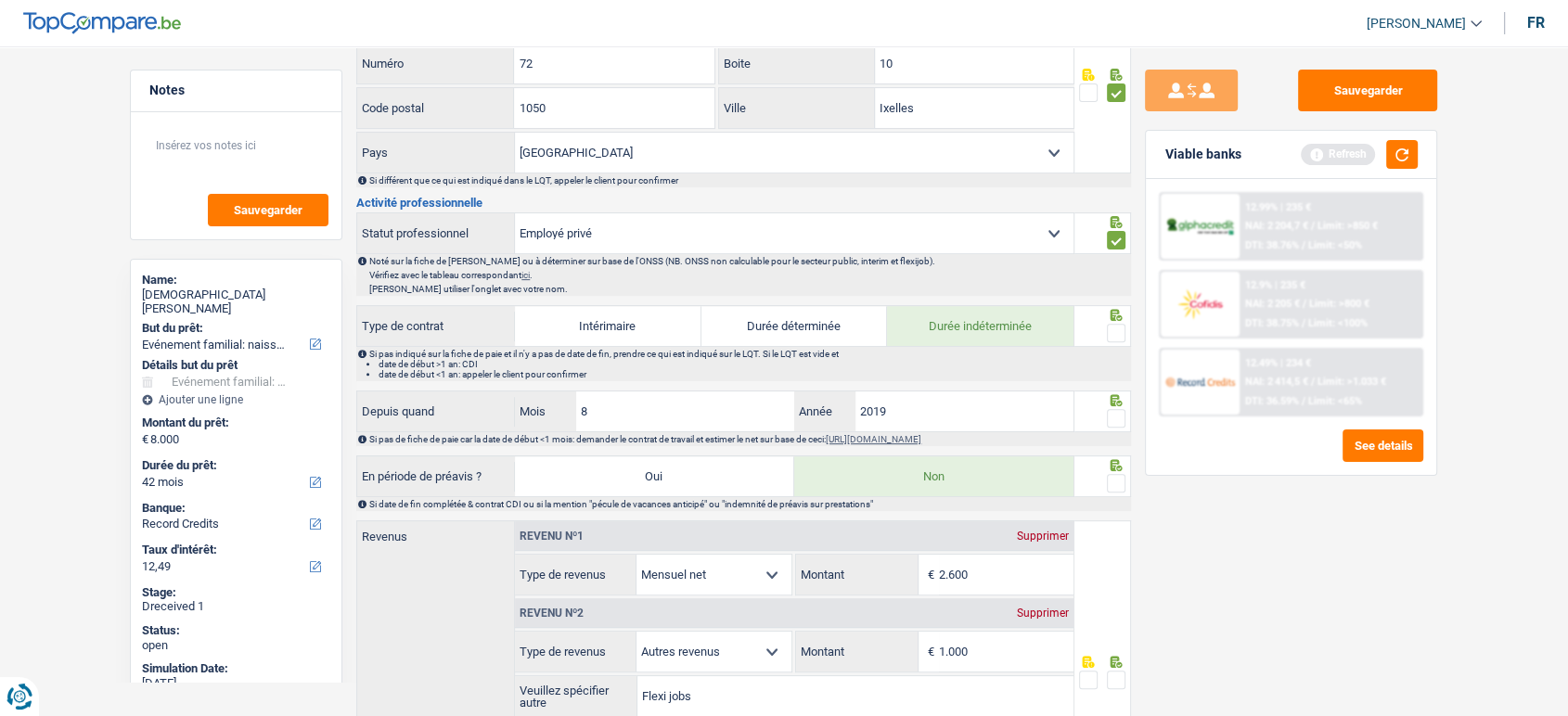
scroll to position [618, 0]
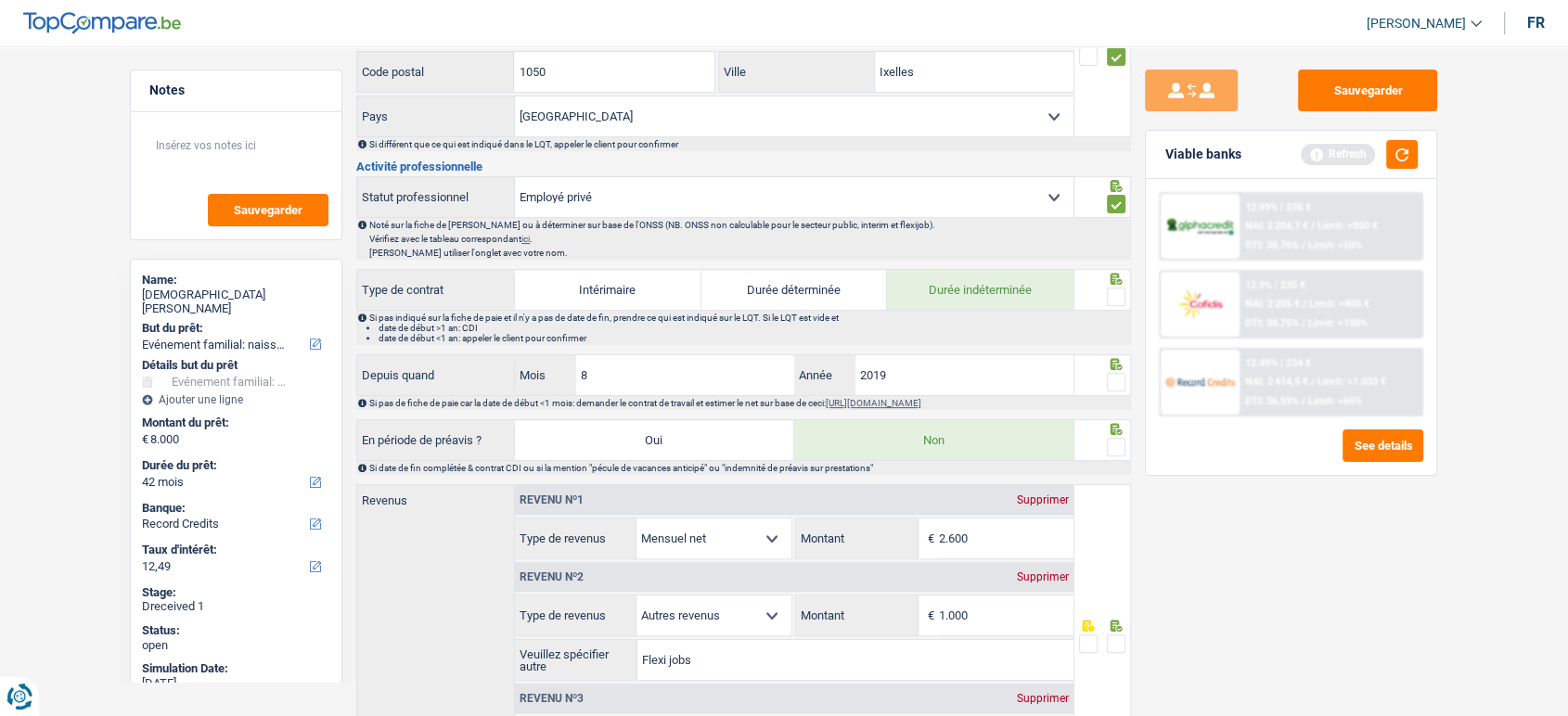
click at [1121, 293] on span at bounding box center [1117, 297] width 19 height 19
click at [0, 0] on input "radio" at bounding box center [0, 0] width 0 height 0
click at [1127, 386] on div at bounding box center [1104, 375] width 58 height 42
drag, startPoint x: 672, startPoint y: 362, endPoint x: 500, endPoint y: 367, distance: 172.1
click at [586, 369] on input "8" at bounding box center [686, 375] width 218 height 40
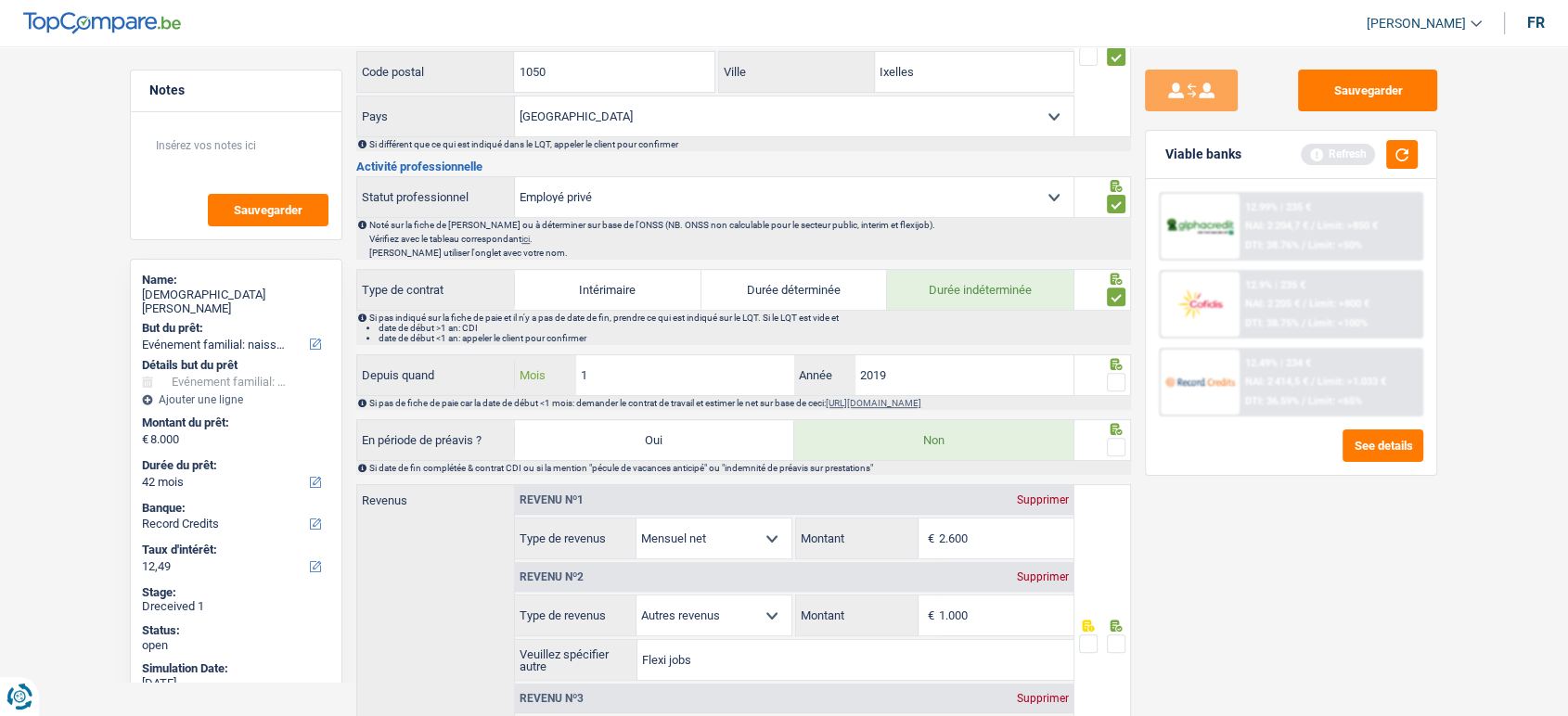
type input "12"
type input "2021"
click at [1116, 384] on span at bounding box center [1117, 383] width 19 height 19
click at [0, 0] on input "radio" at bounding box center [0, 0] width 0 height 0
drag, startPoint x: 1115, startPoint y: 473, endPoint x: 1127, endPoint y: 444, distance: 31.4
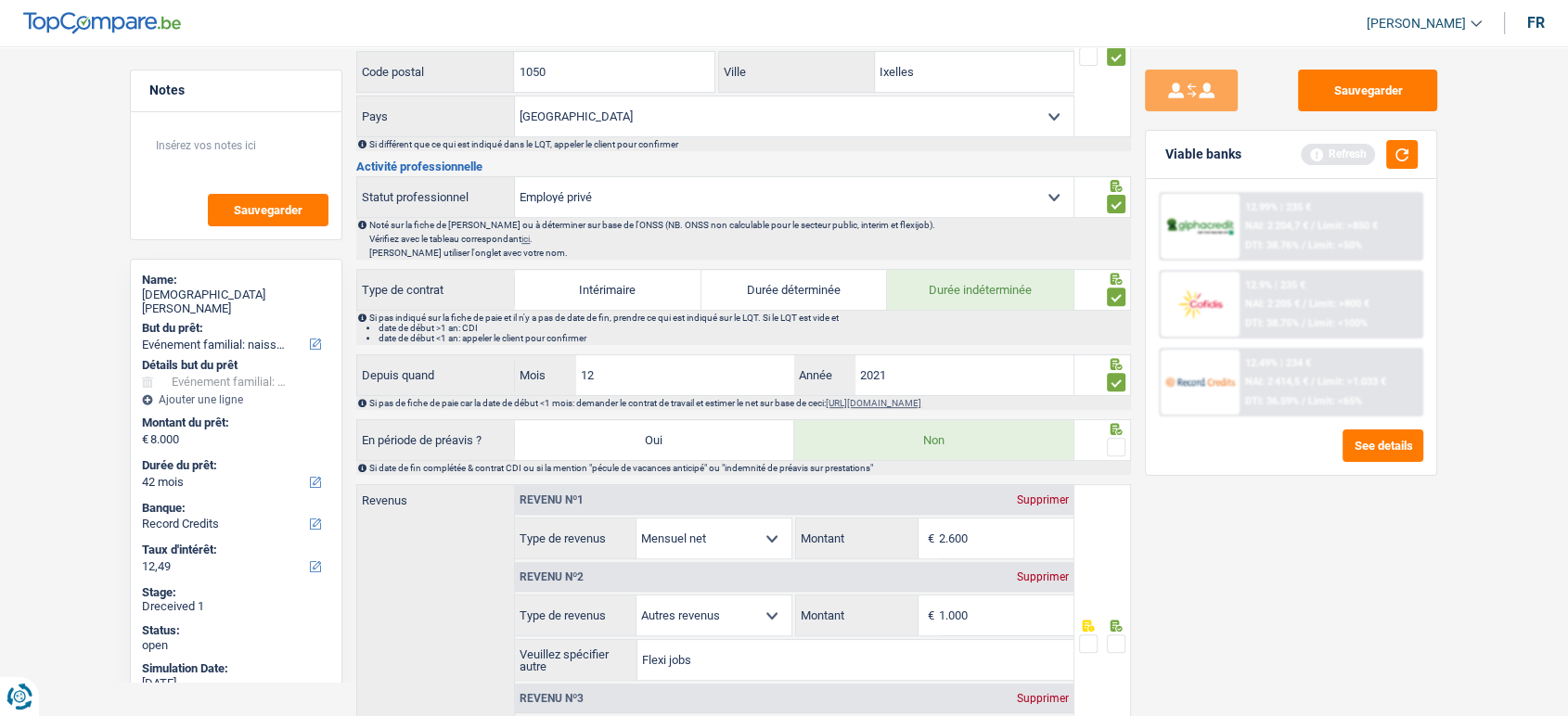
click at [1117, 470] on div "Informations générales Cruz Nom Confirmer qu'il s'agit de la même personne. Si …" at bounding box center [744, 569] width 775 height 1958
click at [1128, 443] on div at bounding box center [1104, 441] width 58 height 42
click at [1118, 445] on span at bounding box center [1117, 447] width 19 height 19
click at [0, 0] on input "radio" at bounding box center [0, 0] width 0 height 0
click at [1187, 574] on div "Sauvegarder Viable banks Refresh 12.99% | 235 € NAI: 2 204,7 € / Limit: >850 € …" at bounding box center [1291, 375] width 320 height 612
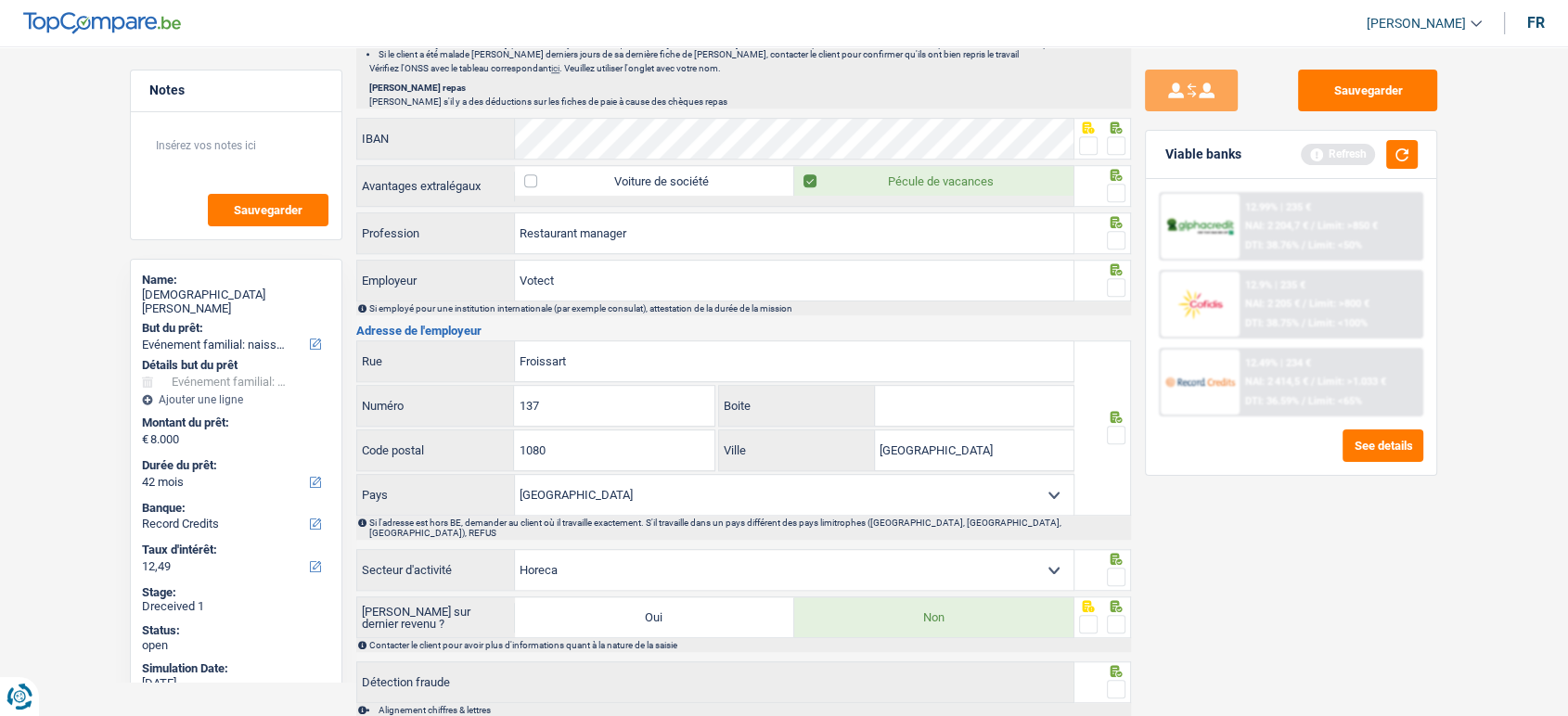
scroll to position [1443, 0]
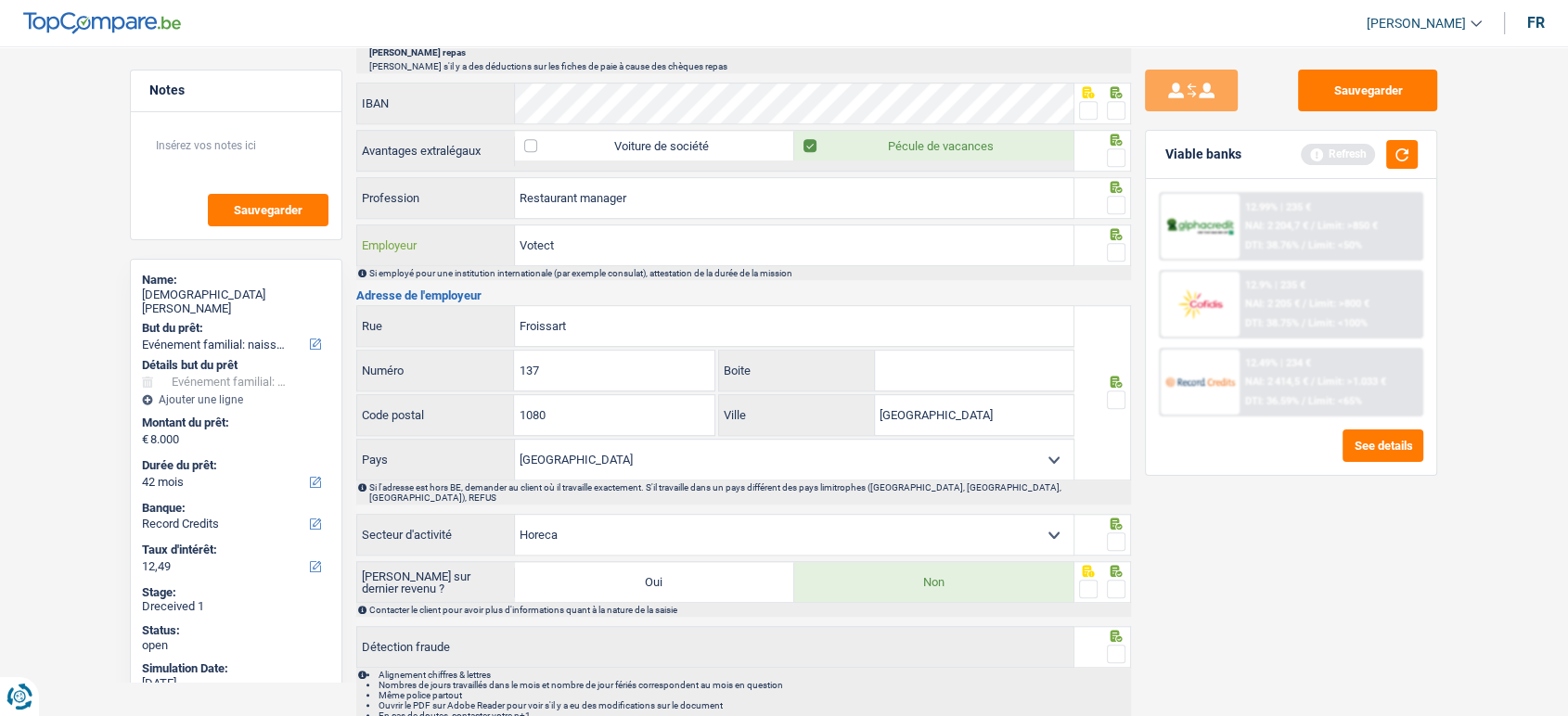
drag, startPoint x: 621, startPoint y: 237, endPoint x: 481, endPoint y: 232, distance: 140.1
click at [481, 232] on div "Votect Employeur" at bounding box center [715, 245] width 716 height 40
drag, startPoint x: 727, startPoint y: 198, endPoint x: 515, endPoint y: 190, distance: 212.2
click at [515, 190] on input "Restaurant manager" at bounding box center [794, 198] width 558 height 40
paste input "Assistant M"
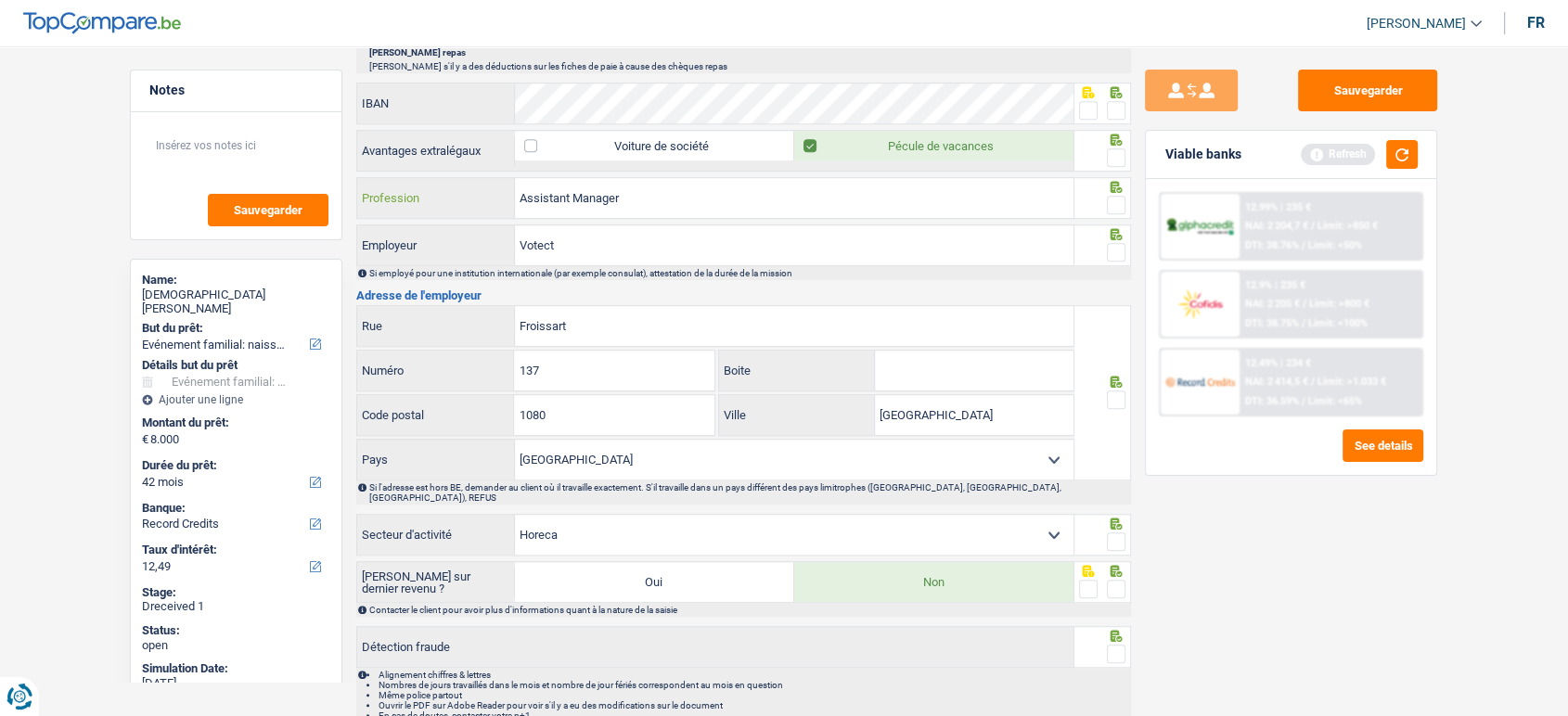
type input "Assistant Manager"
click at [1120, 196] on span at bounding box center [1117, 205] width 19 height 19
click at [0, 0] on input "radio" at bounding box center [0, 0] width 0 height 0
click at [1121, 155] on span at bounding box center [1117, 158] width 19 height 19
click at [0, 0] on input "radio" at bounding box center [0, 0] width 0 height 0
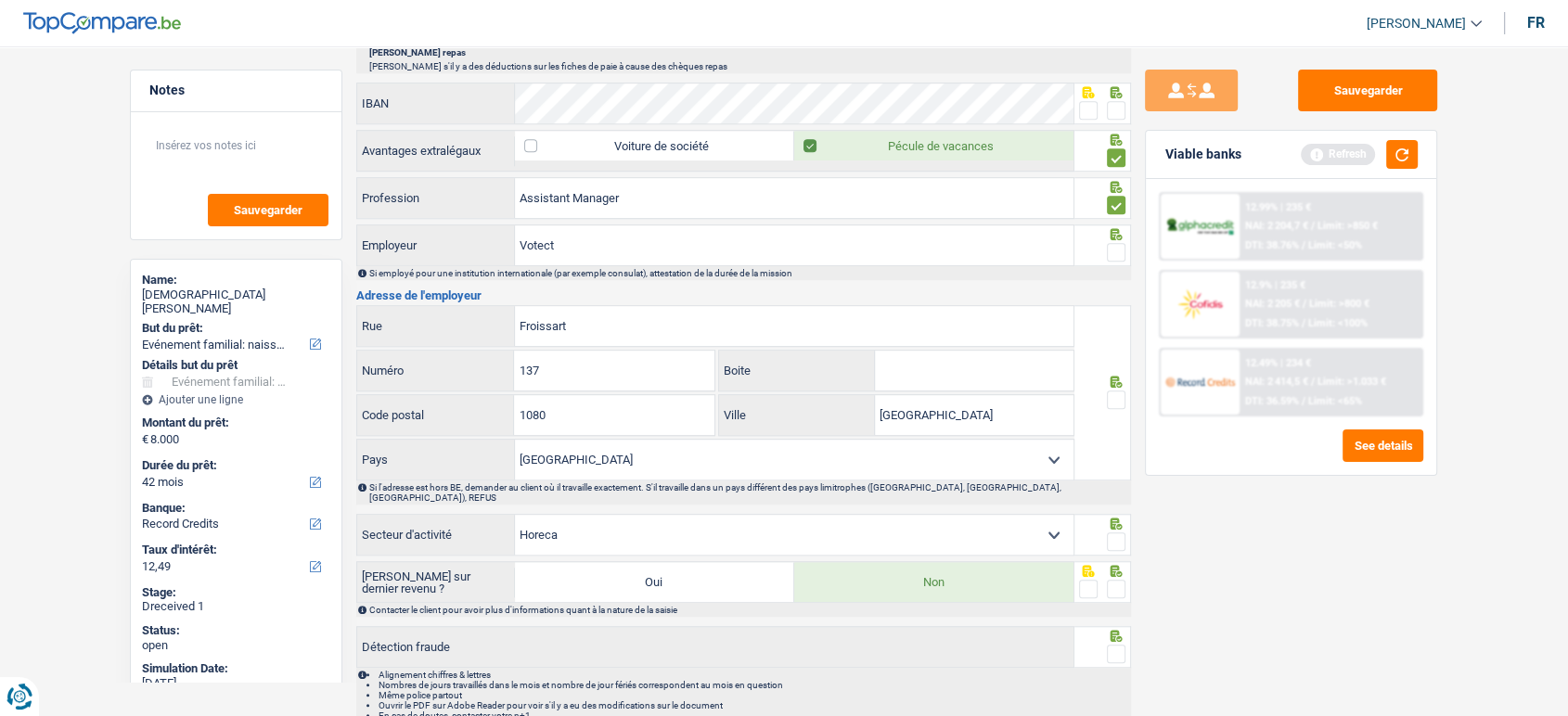
drag, startPoint x: 1090, startPoint y: 110, endPoint x: 1117, endPoint y: 30, distance: 84.4
click at [1090, 108] on span at bounding box center [1088, 111] width 19 height 19
click at [0, 0] on input "radio" at bounding box center [0, 0] width 0 height 0
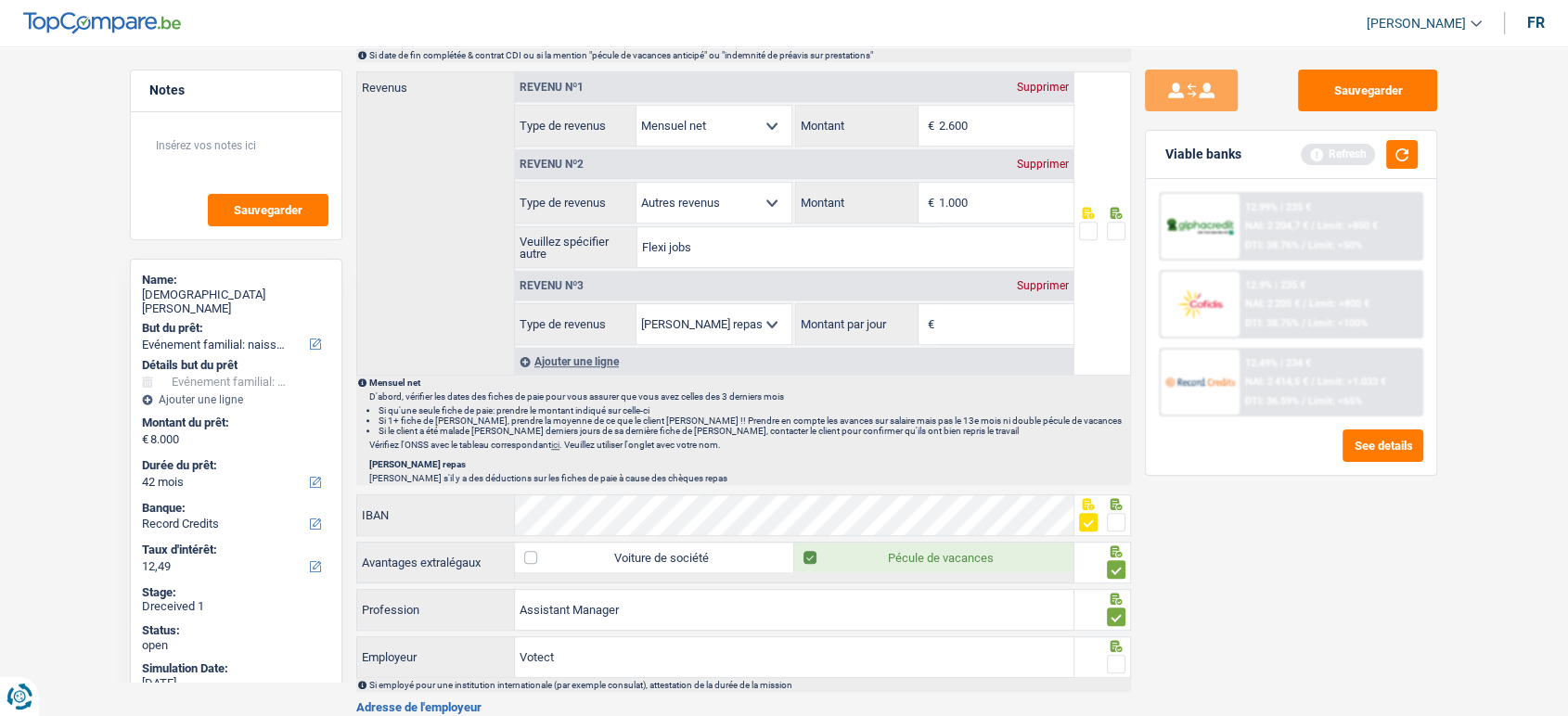
scroll to position [1340, 0]
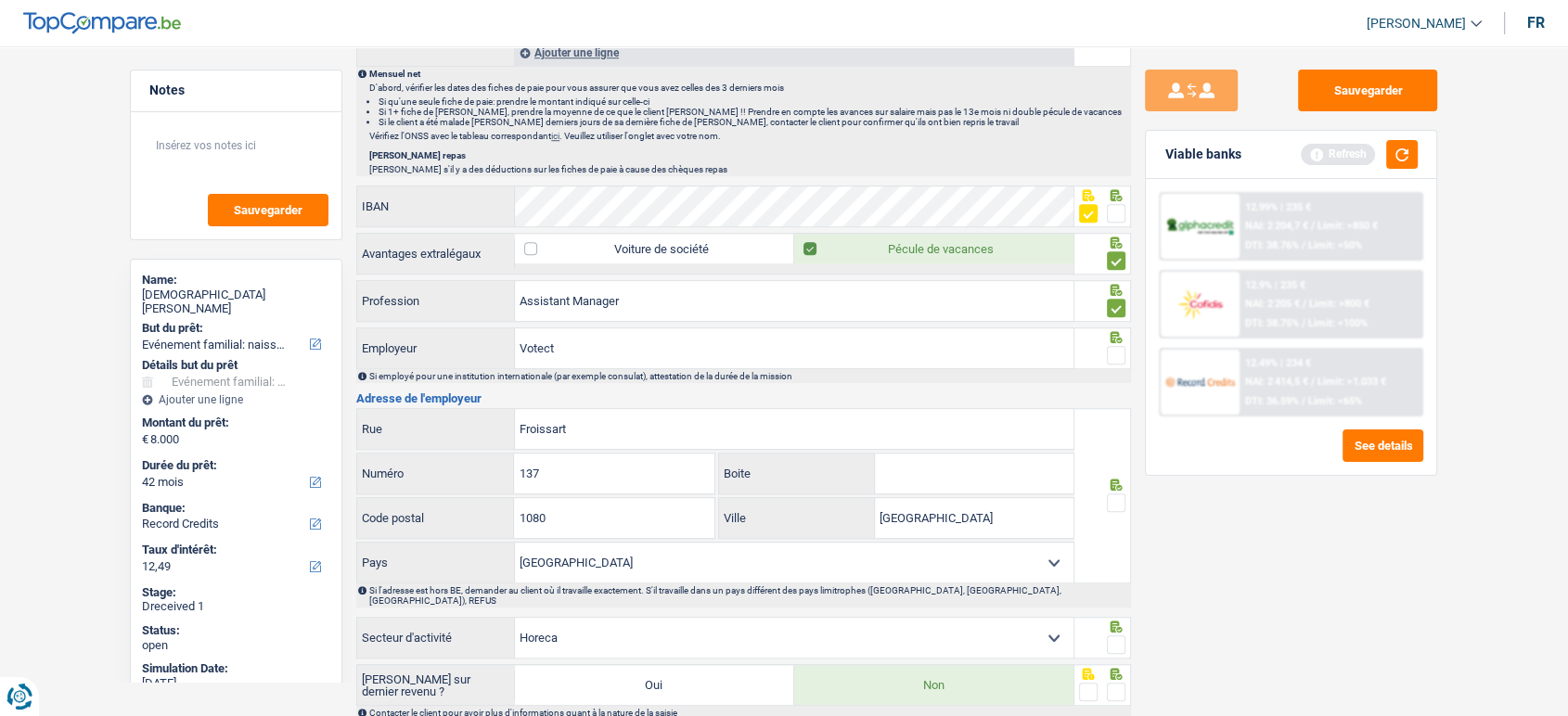
click at [1120, 221] on div "IBAN" at bounding box center [744, 207] width 775 height 45
click at [1113, 209] on span at bounding box center [1117, 214] width 19 height 19
click at [0, 0] on input "radio" at bounding box center [0, 0] width 0 height 0
click at [1112, 347] on span at bounding box center [1117, 356] width 19 height 19
click at [0, 0] on input "radio" at bounding box center [0, 0] width 0 height 0
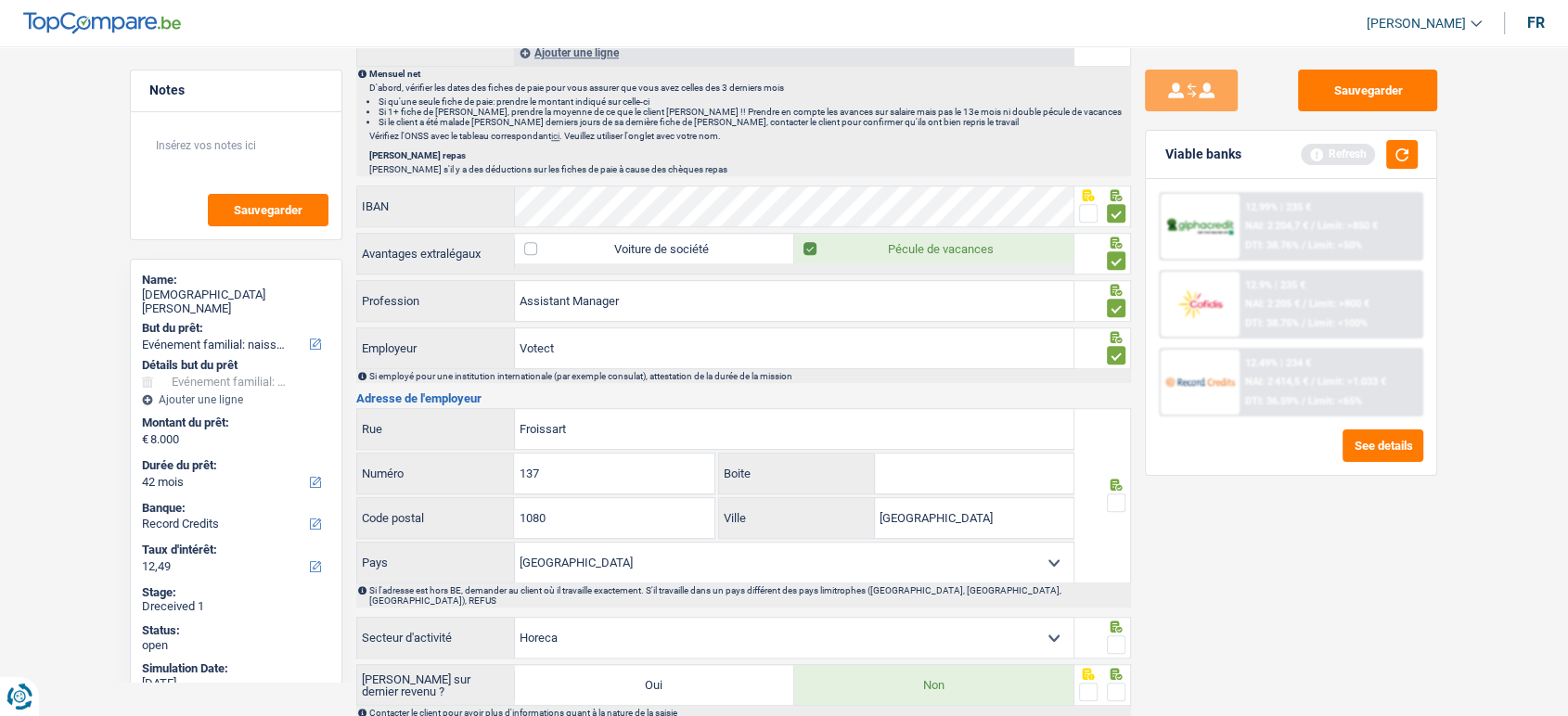
click at [1114, 349] on span at bounding box center [1117, 356] width 19 height 19
click at [0, 0] on input "radio" at bounding box center [0, 0] width 0 height 0
click at [1115, 349] on span at bounding box center [1117, 356] width 19 height 19
click at [0, 0] on input "radio" at bounding box center [0, 0] width 0 height 0
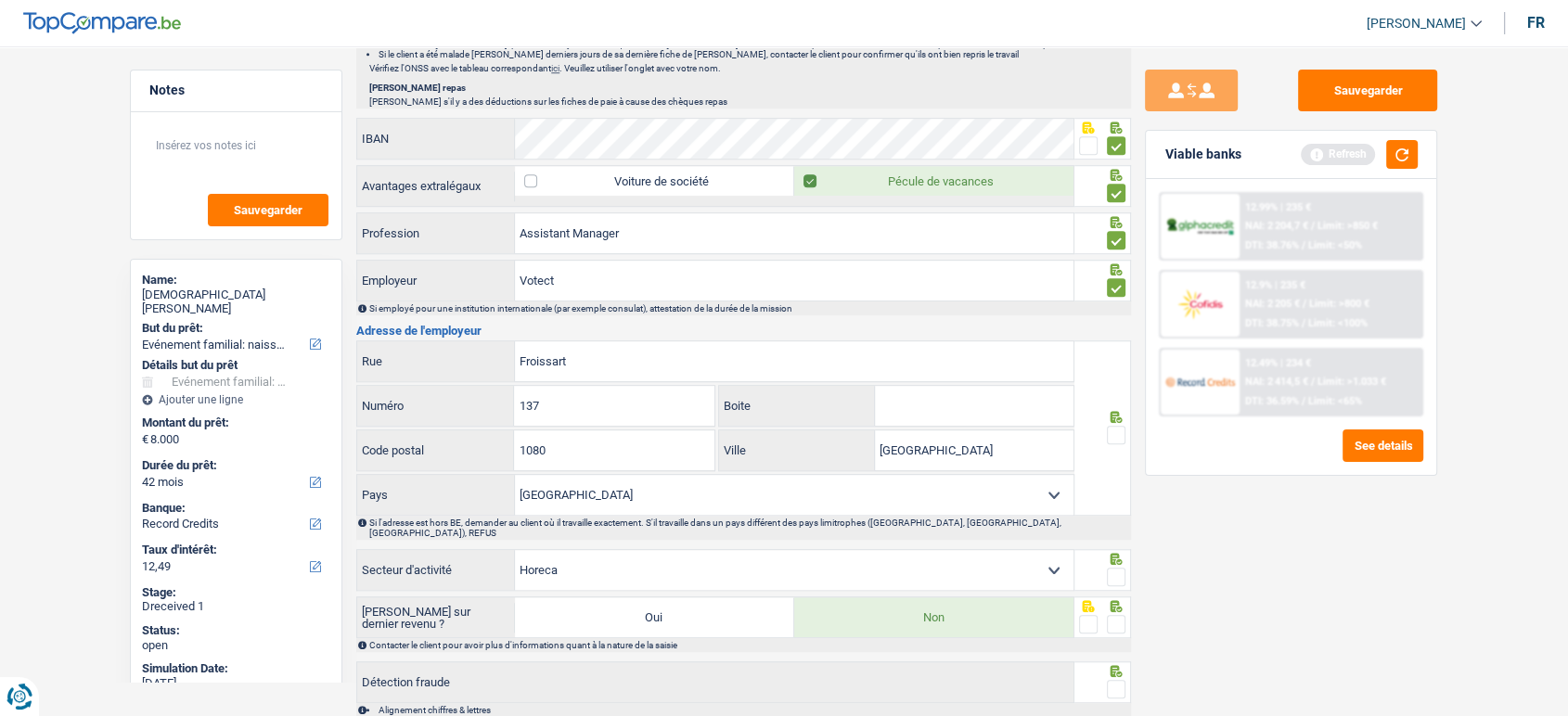
scroll to position [1498, 0]
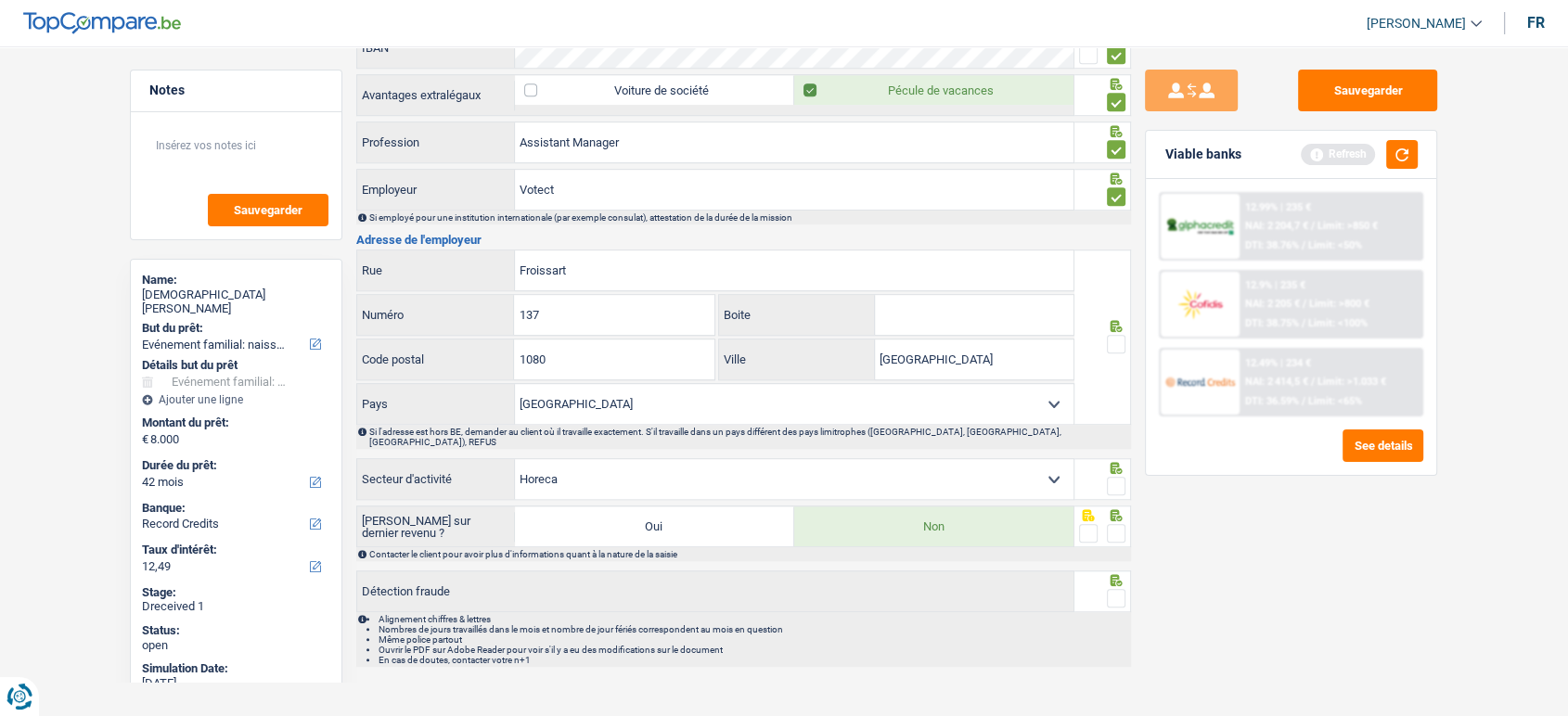
click at [1125, 337] on span at bounding box center [1117, 345] width 19 height 19
click at [0, 0] on input "radio" at bounding box center [0, 0] width 0 height 0
click at [1123, 479] on span at bounding box center [1117, 486] width 19 height 19
click at [0, 0] on input "radio" at bounding box center [0, 0] width 0 height 0
drag, startPoint x: 621, startPoint y: 265, endPoint x: 438, endPoint y: 252, distance: 183.5
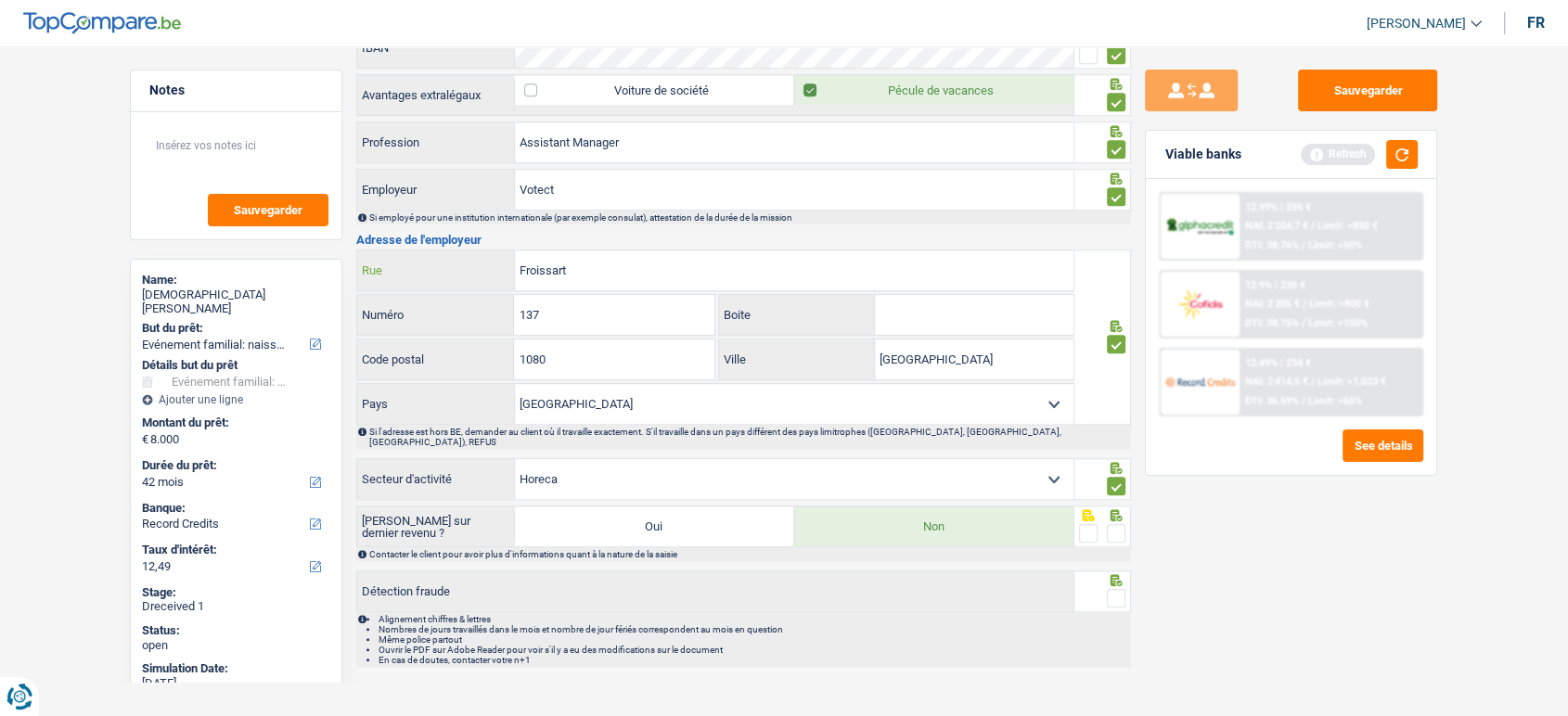
click at [438, 252] on div "Froissart Rue" at bounding box center [715, 271] width 716 height 40
paste input "Rue Vanderkindere"
type input "Rue Vanderkindere"
drag, startPoint x: 566, startPoint y: 303, endPoint x: 508, endPoint y: 309, distance: 58.3
click at [510, 309] on div "137 Numéro" at bounding box center [536, 315] width 357 height 40
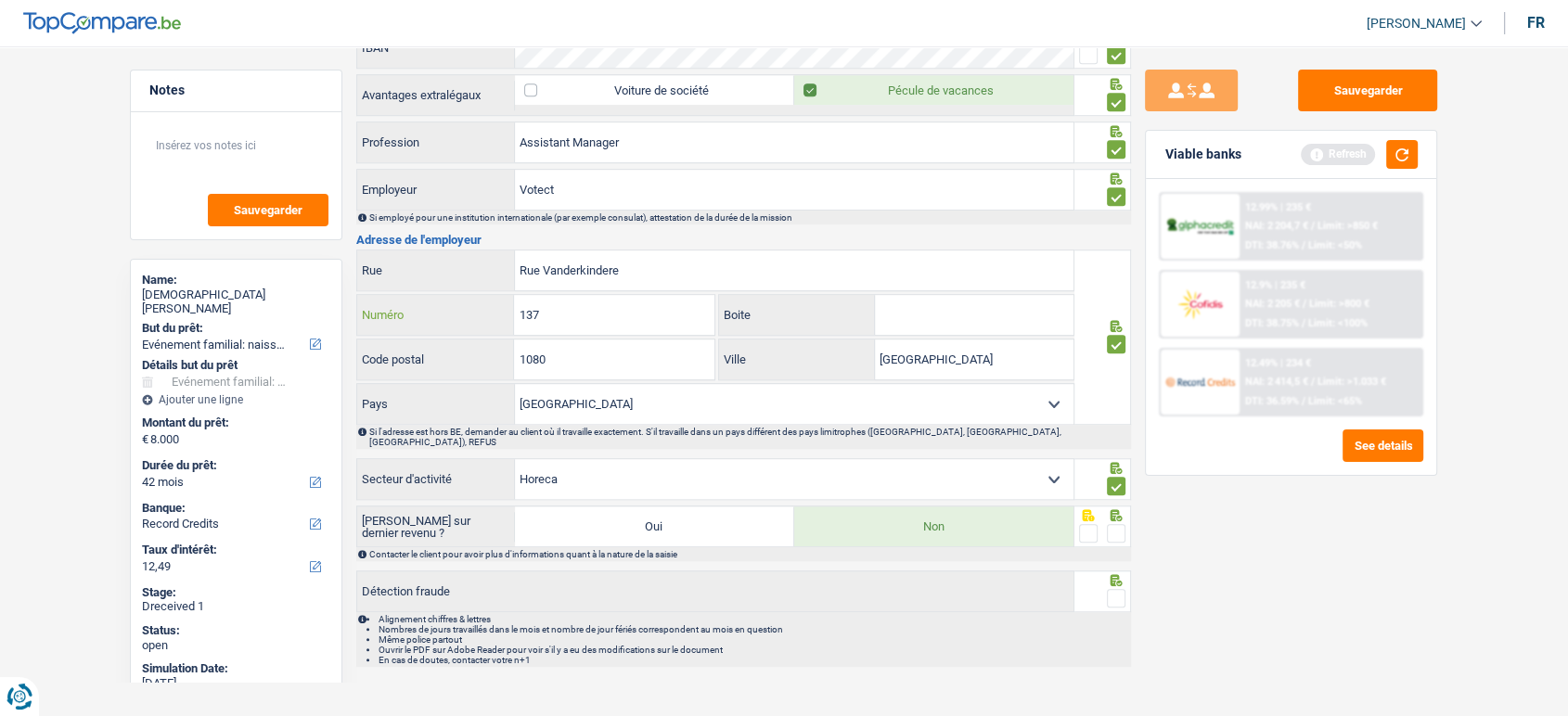
type input "6"
type input "564"
click at [940, 310] on input "Boite" at bounding box center [974, 315] width 198 height 40
type input "a13"
click at [1117, 524] on span at bounding box center [1117, 534] width 19 height 19
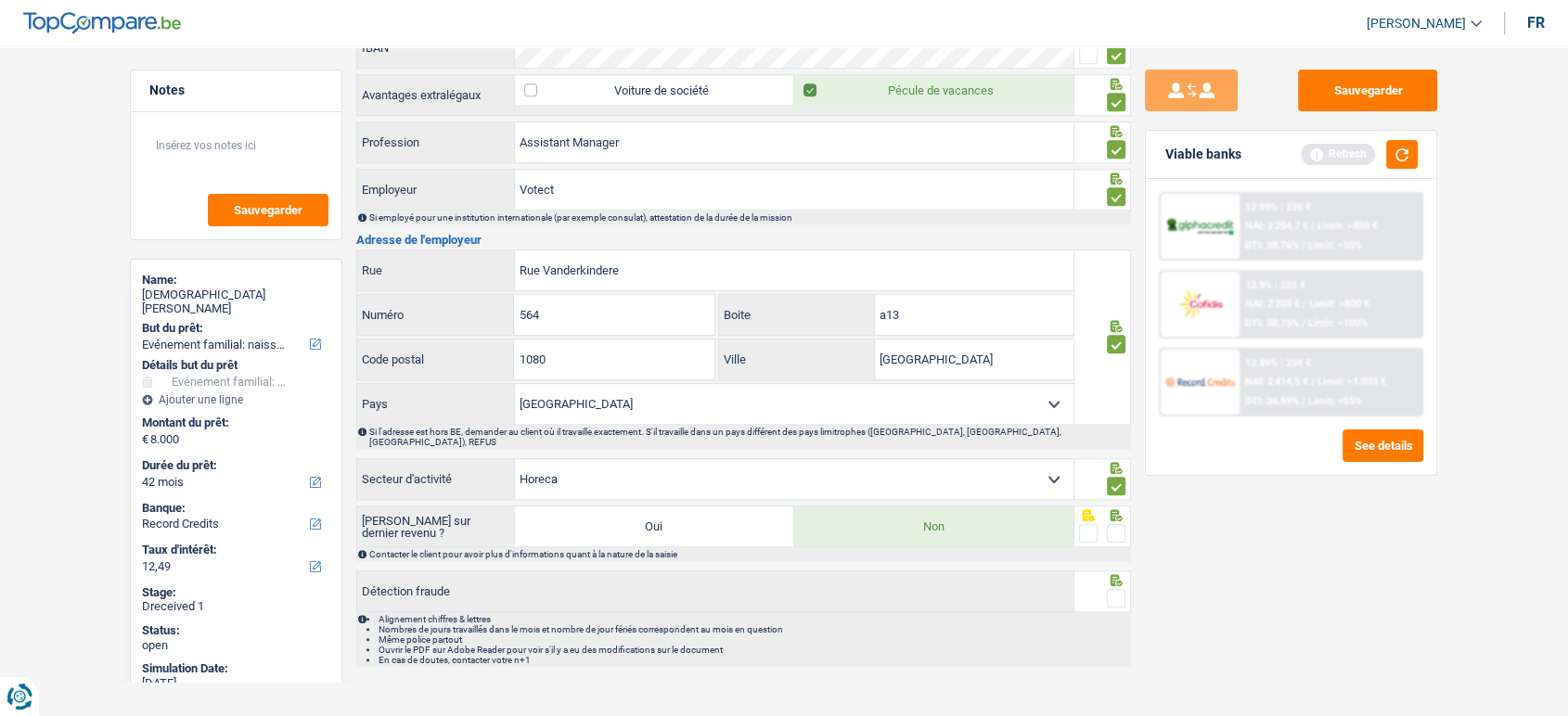
click at [0, 0] on input "radio" at bounding box center [0, 0] width 0 height 0
click at [1116, 590] on span at bounding box center [1117, 599] width 19 height 19
click at [0, 0] on input "radio" at bounding box center [0, 0] width 0 height 0
click at [1381, 84] on button "Sauvegarder" at bounding box center [1368, 90] width 140 height 42
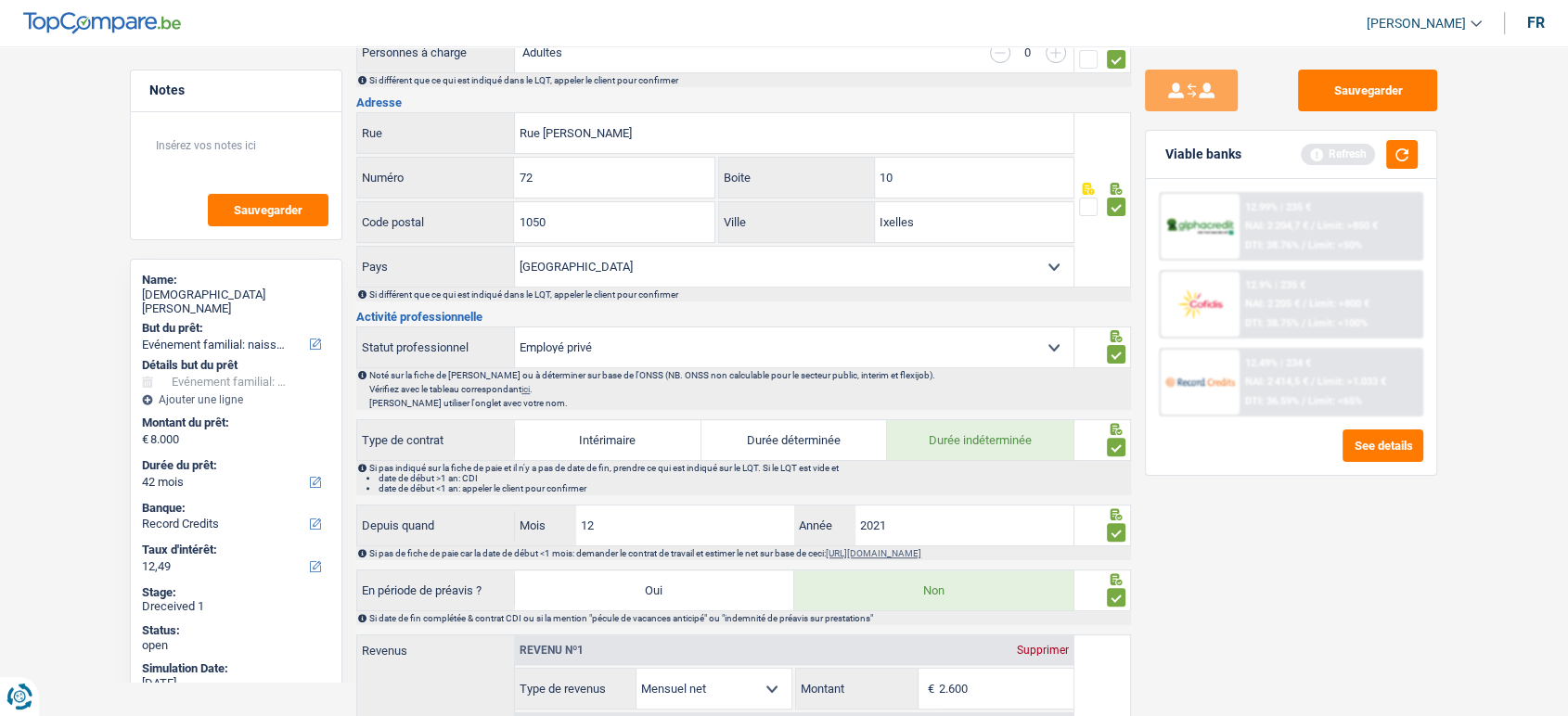
scroll to position [0, 0]
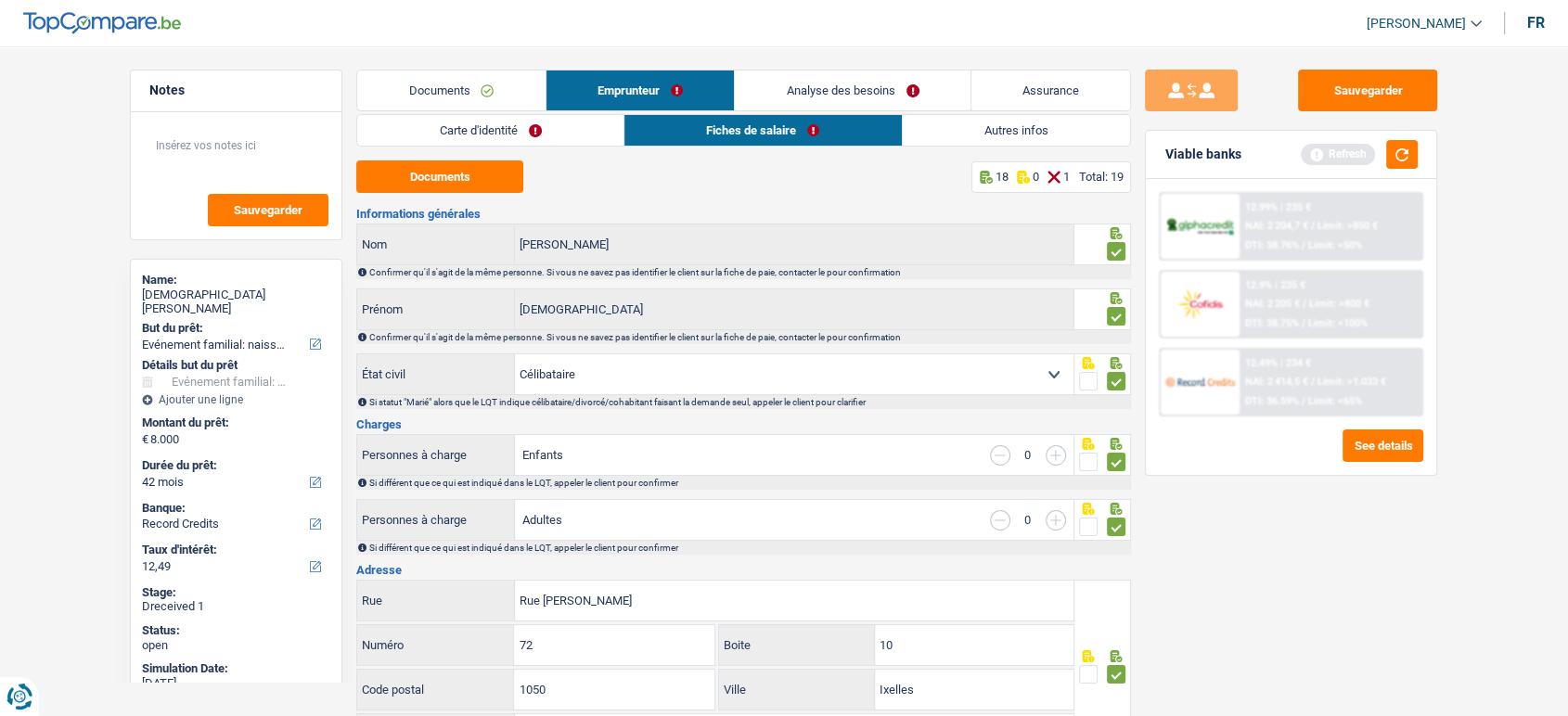
click at [509, 102] on link "Documents" at bounding box center [451, 90] width 188 height 40
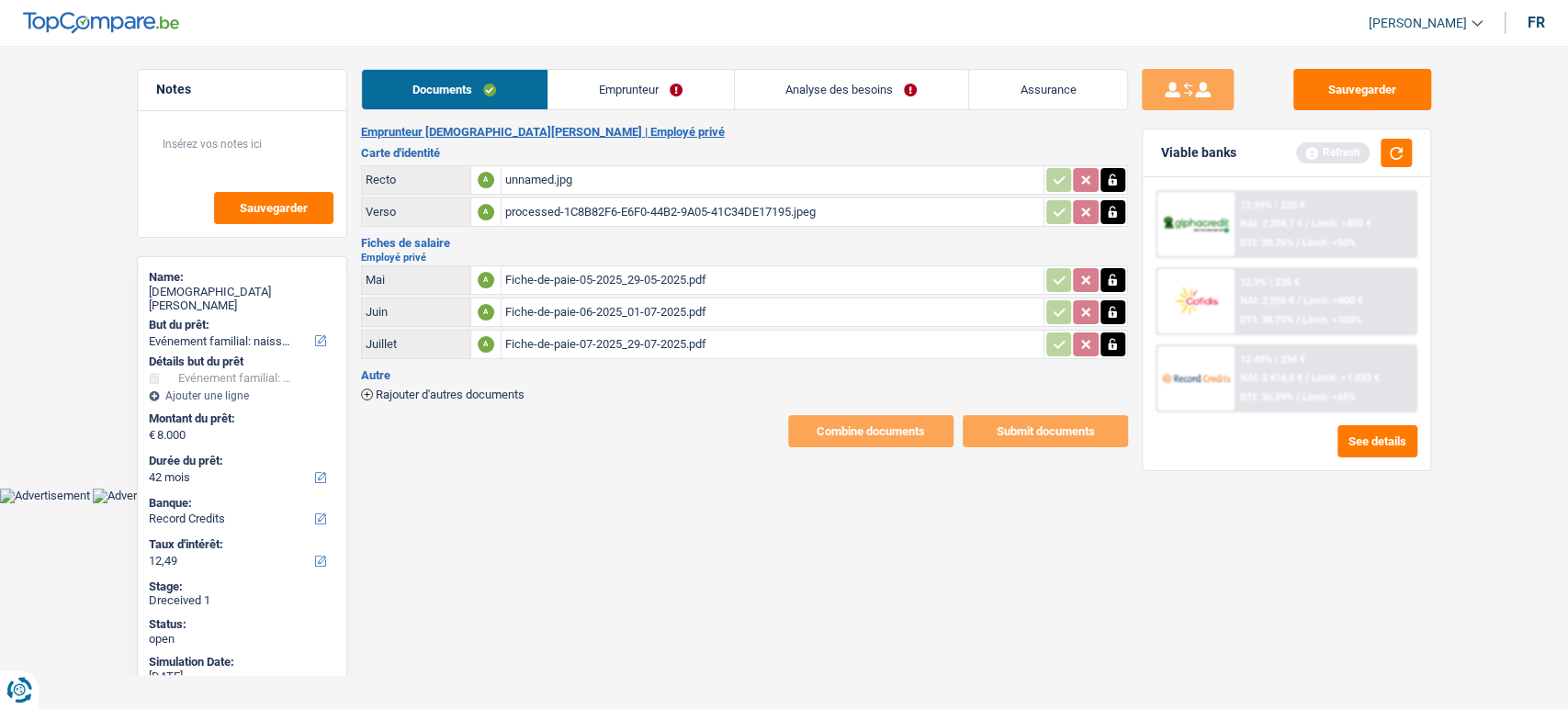
click at [686, 65] on main "Notes Sauvegarder Name: Christian Cruz But du prêt: Confort maison: meubles, te…" at bounding box center [784, 258] width 1568 height 462
click at [683, 84] on link "Emprunteur" at bounding box center [640, 89] width 185 height 39
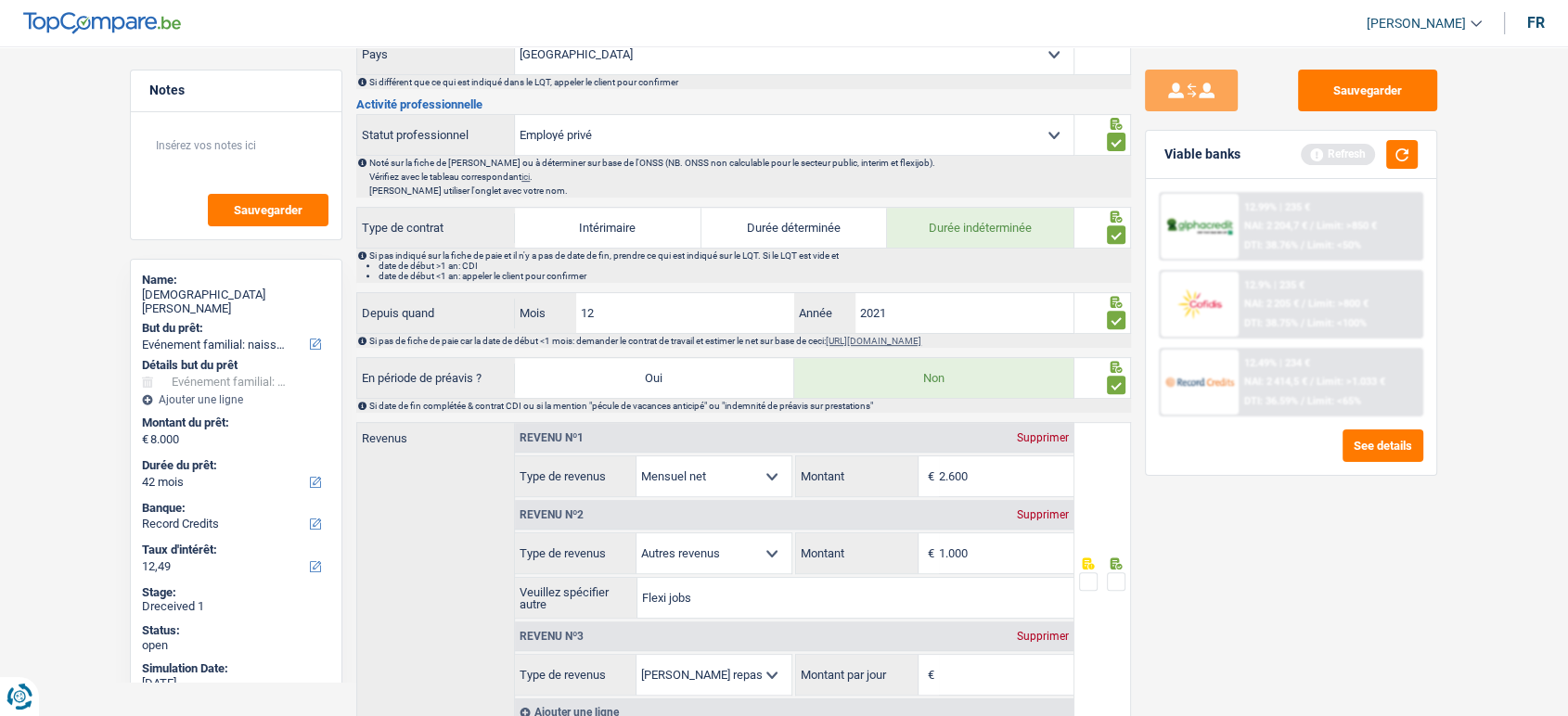
scroll to position [928, 0]
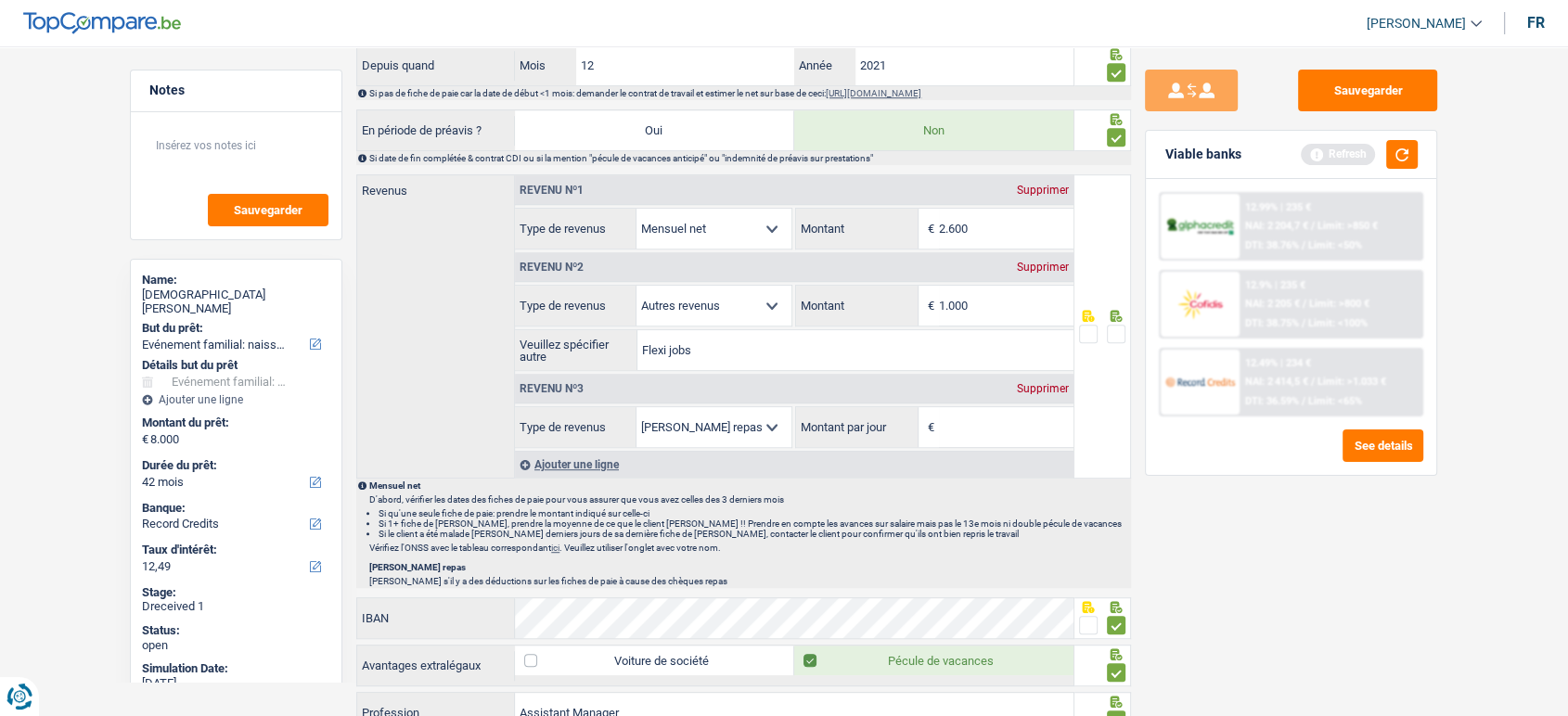
click at [1031, 263] on div "Supprimer" at bounding box center [1043, 268] width 61 height 11
select select "mealVouchers"
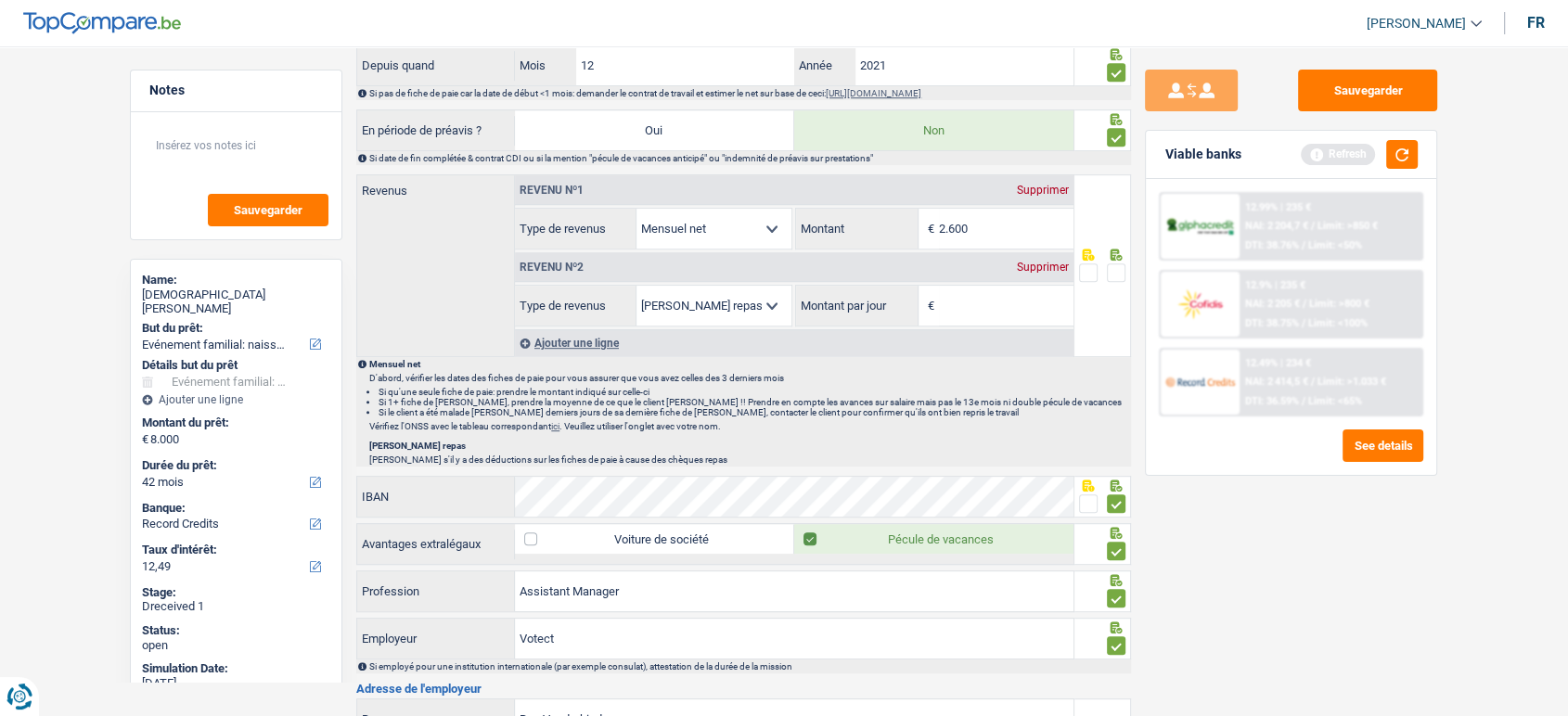
click at [1055, 254] on div "Revenu nº2 Supprimer" at bounding box center [794, 267] width 558 height 29
drag, startPoint x: 1051, startPoint y: 263, endPoint x: 1153, endPoint y: 225, distance: 108.8
click at [1051, 264] on div "Supprimer" at bounding box center [1043, 268] width 61 height 11
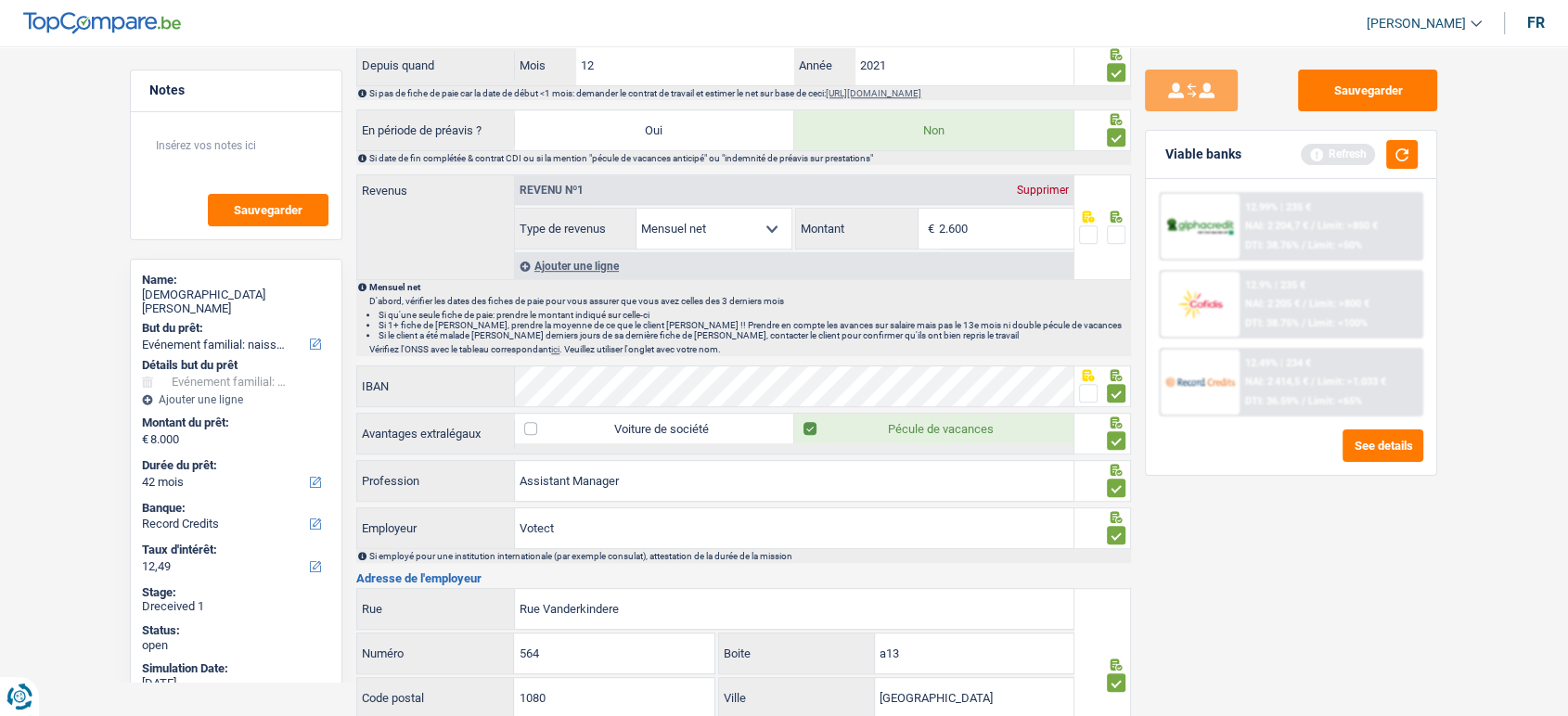
click at [1119, 229] on span at bounding box center [1117, 235] width 19 height 19
click at [0, 0] on input "radio" at bounding box center [0, 0] width 0 height 0
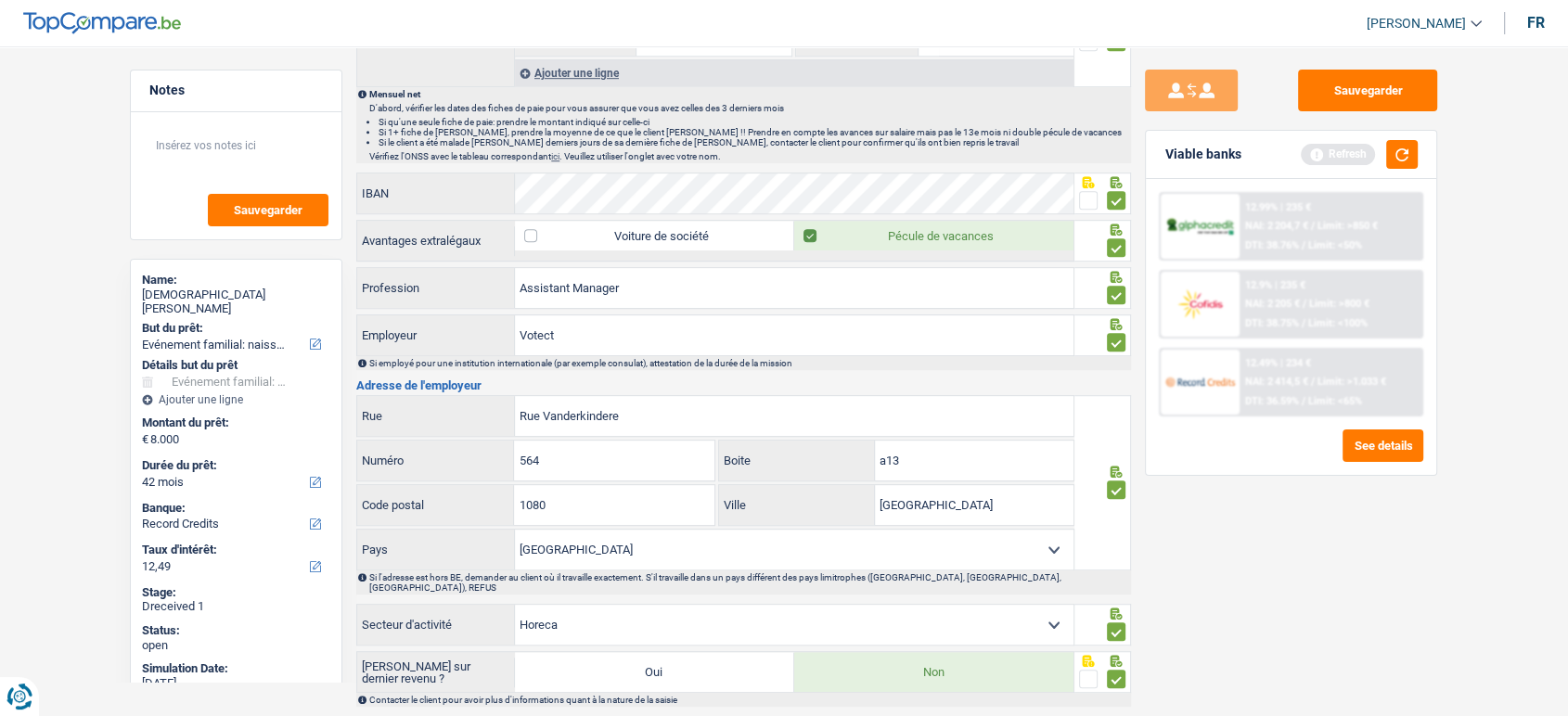
scroll to position [1268, 0]
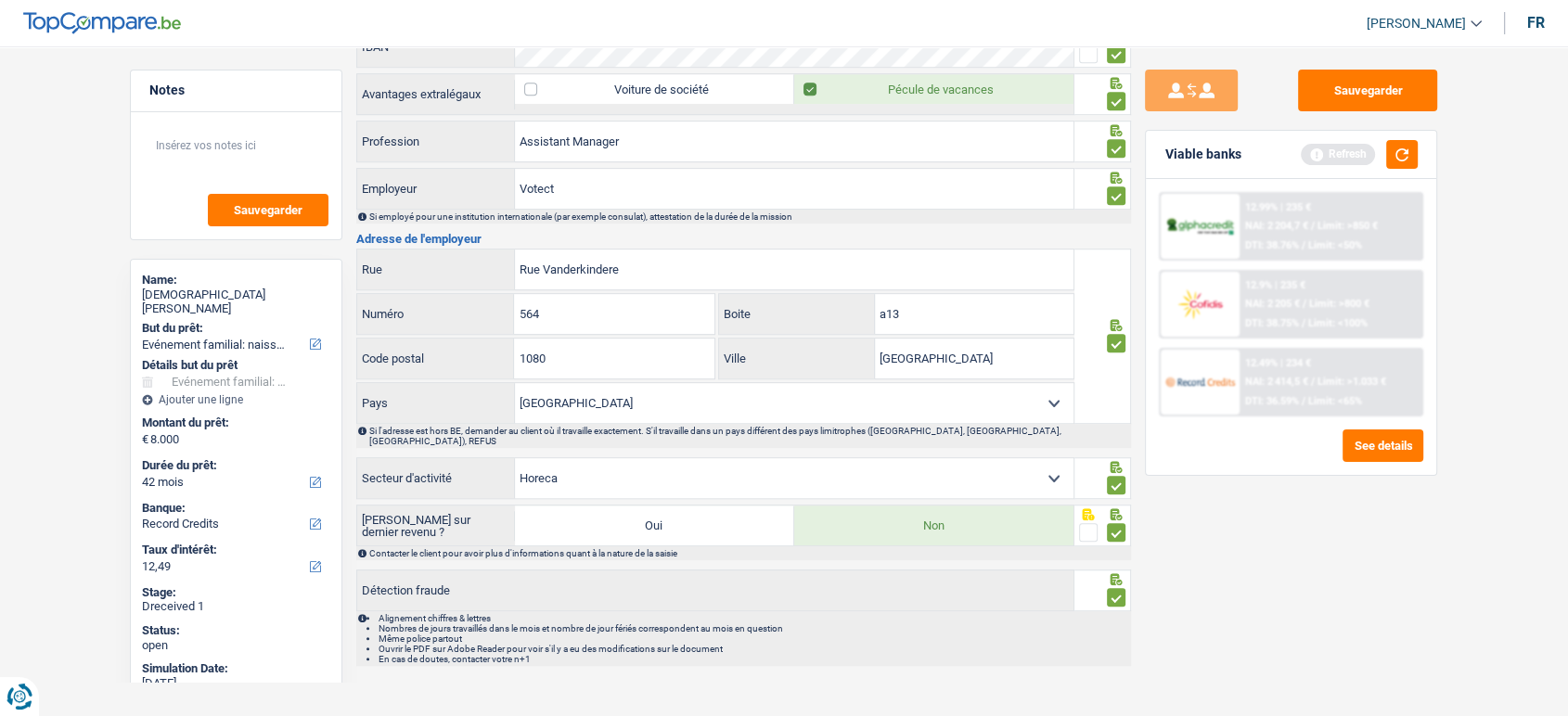
click at [1381, 111] on div "Sauvegarder Viable banks Refresh 12.99% | 235 € NAI: 2 204,7 € / Limit: >850 € …" at bounding box center [1291, 375] width 320 height 612
click at [1404, 90] on button "Sauvegarder" at bounding box center [1368, 90] width 140 height 42
click at [1397, 141] on button "button" at bounding box center [1402, 155] width 31 height 28
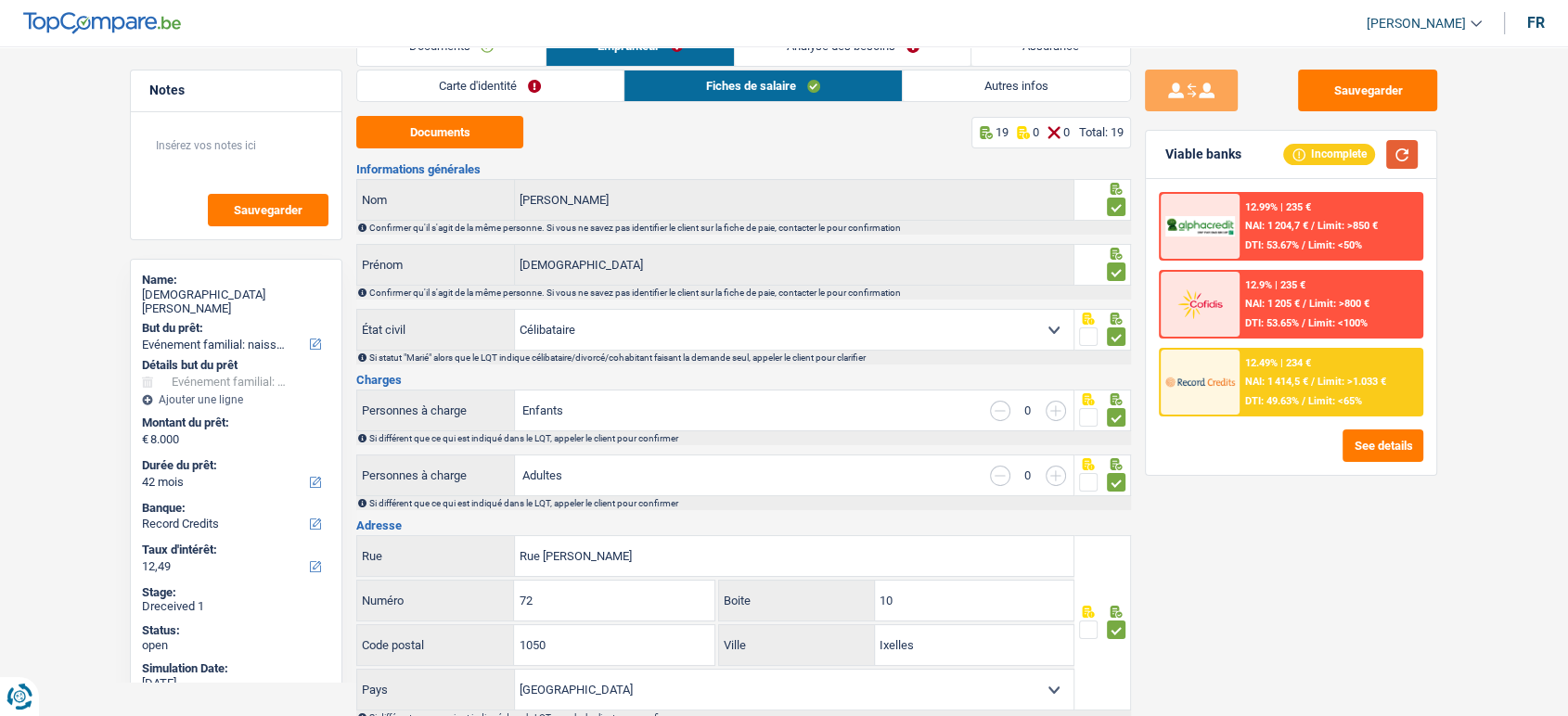
scroll to position [0, 0]
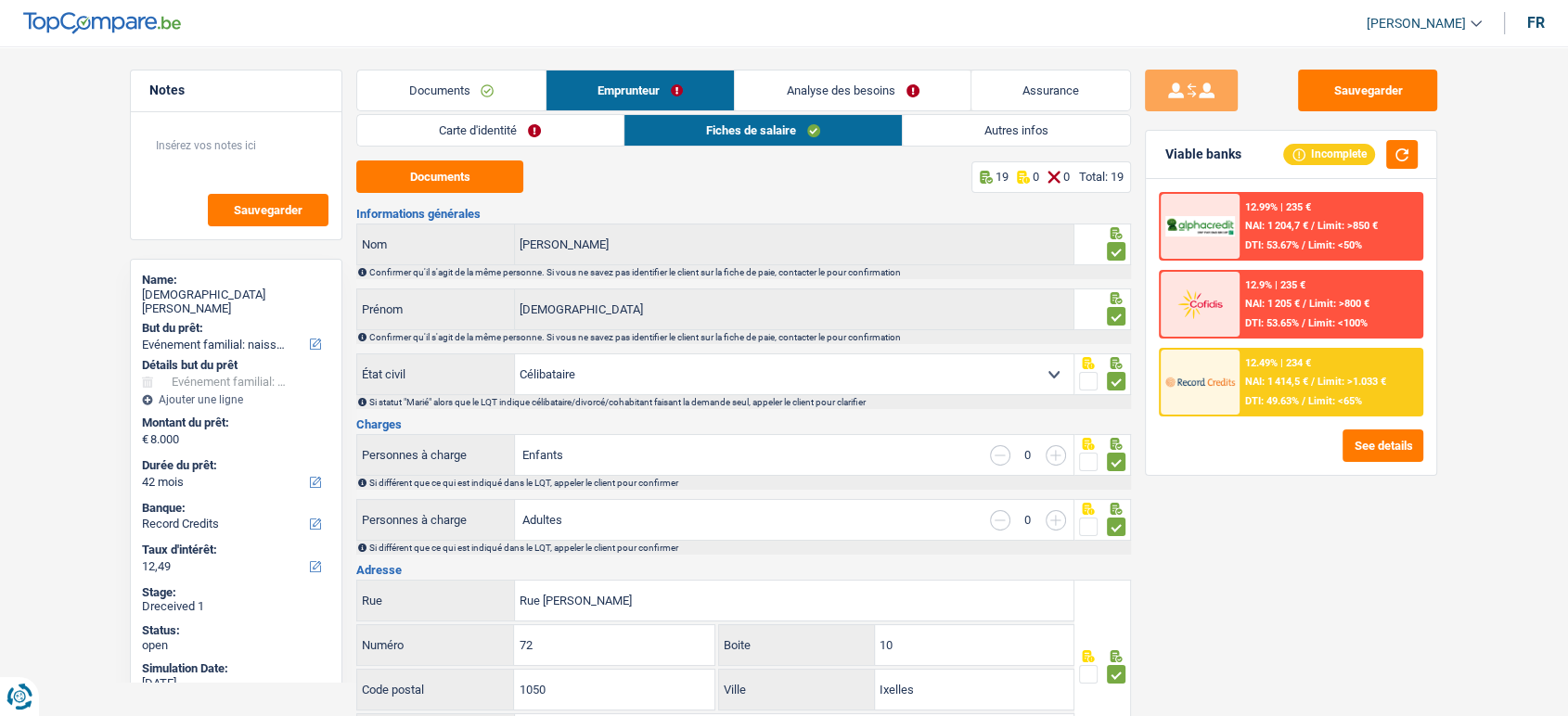
click at [918, 137] on link "Autres infos" at bounding box center [1016, 130] width 227 height 30
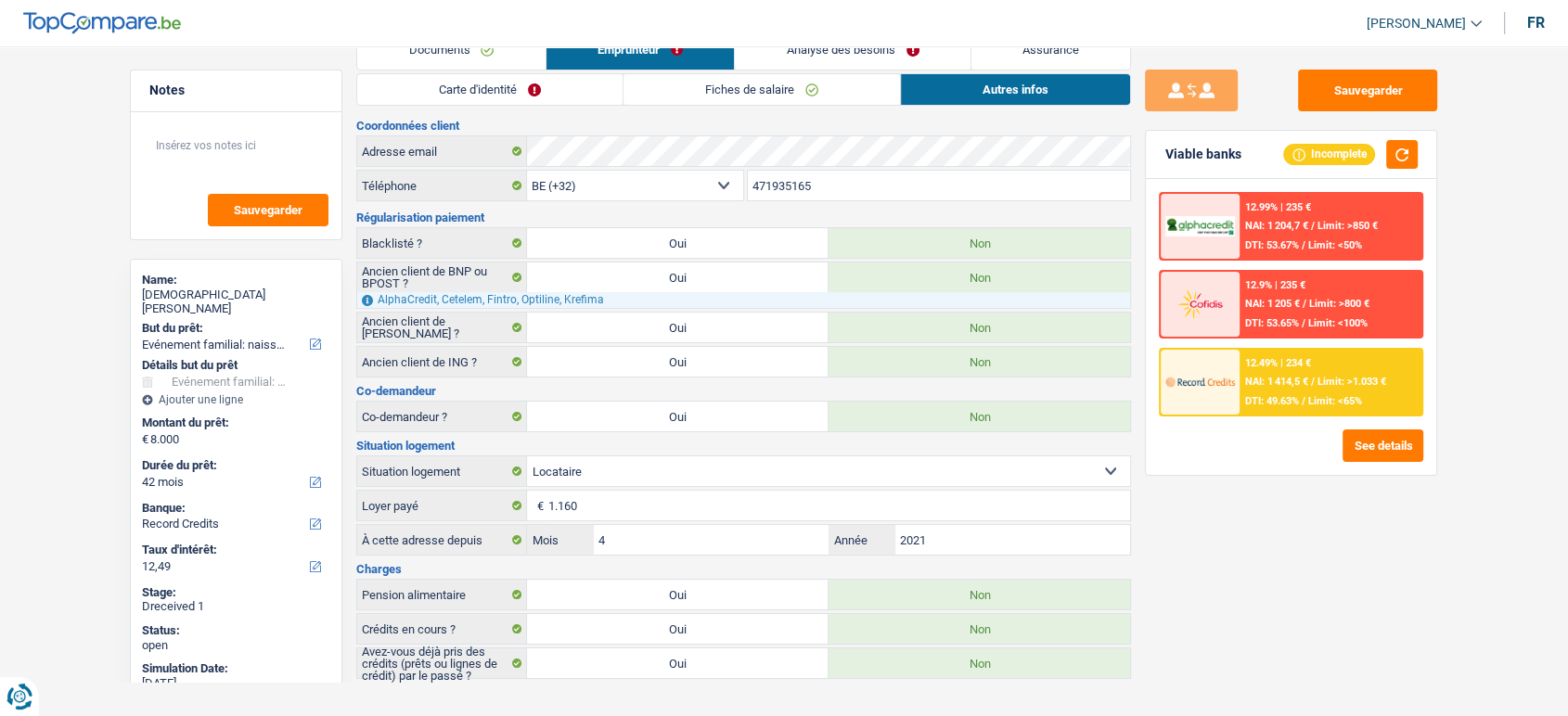
scroll to position [60, 0]
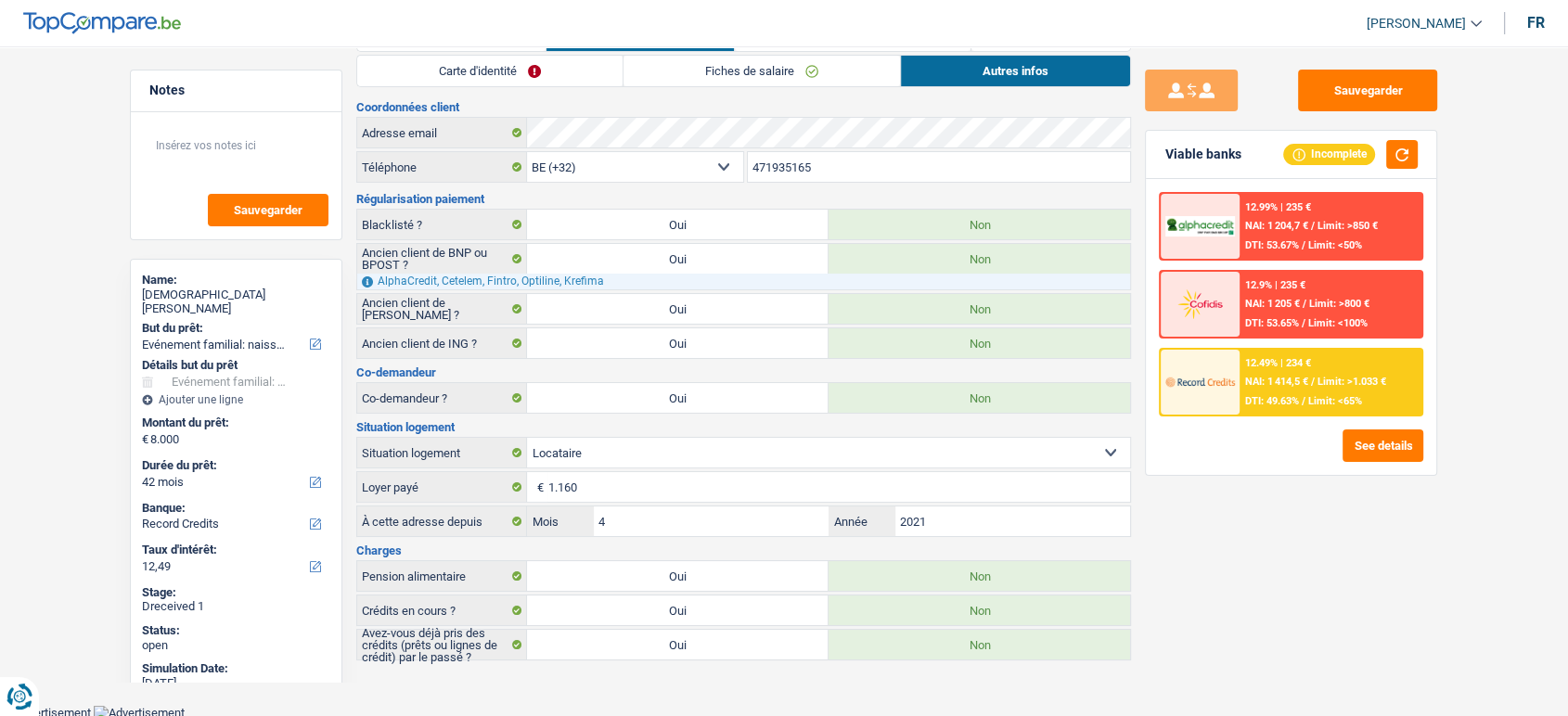
click at [1369, 114] on div "Sauvegarder Viable banks Incomplete 12.99% | 235 € NAI: 1 204,7 € / Limit: >850…" at bounding box center [1291, 375] width 320 height 612
click at [1369, 102] on button "Sauvegarder" at bounding box center [1368, 90] width 140 height 42
click at [1391, 165] on button "button" at bounding box center [1402, 155] width 31 height 28
click at [1285, 395] on span "DTI: 49.63%" at bounding box center [1272, 401] width 54 height 12
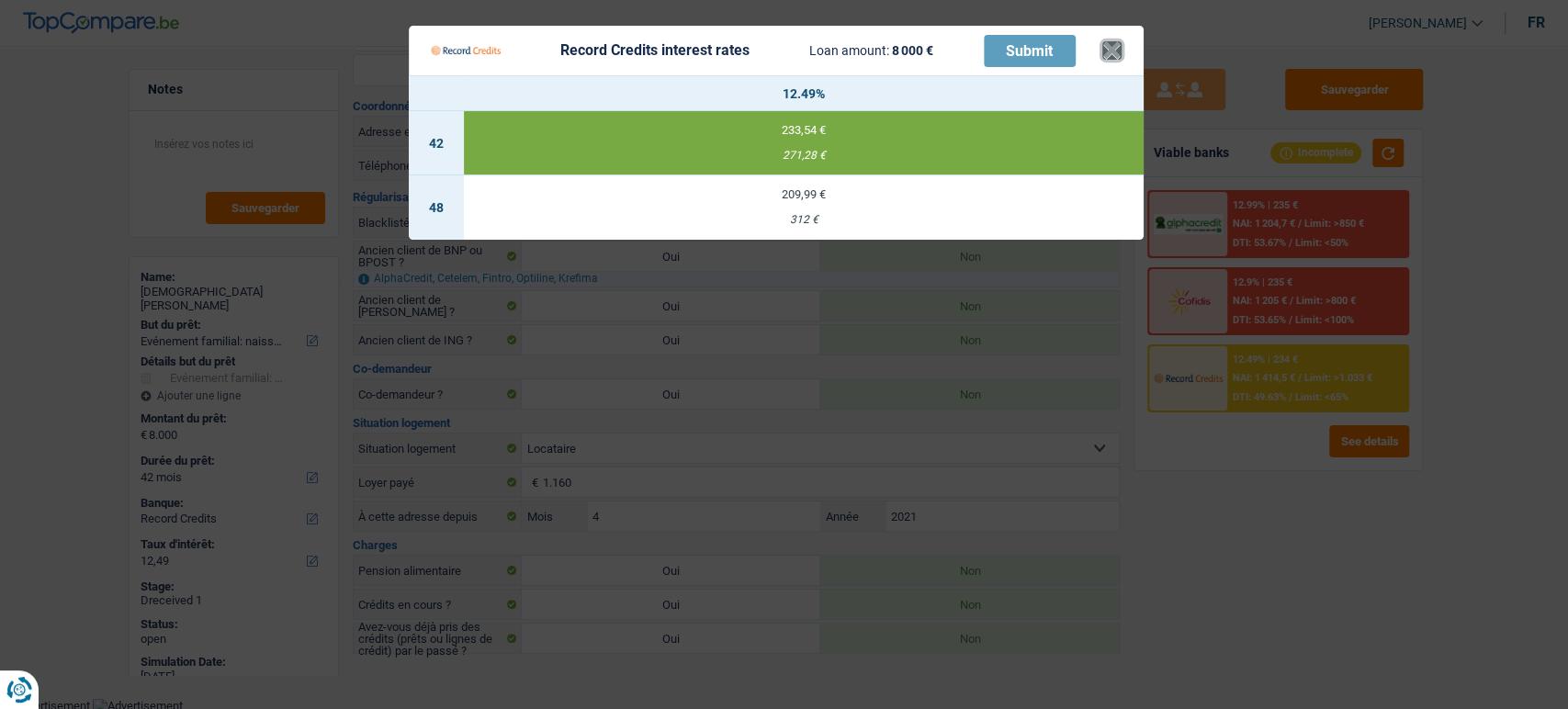
click at [1107, 55] on button "×" at bounding box center [1112, 51] width 20 height 19
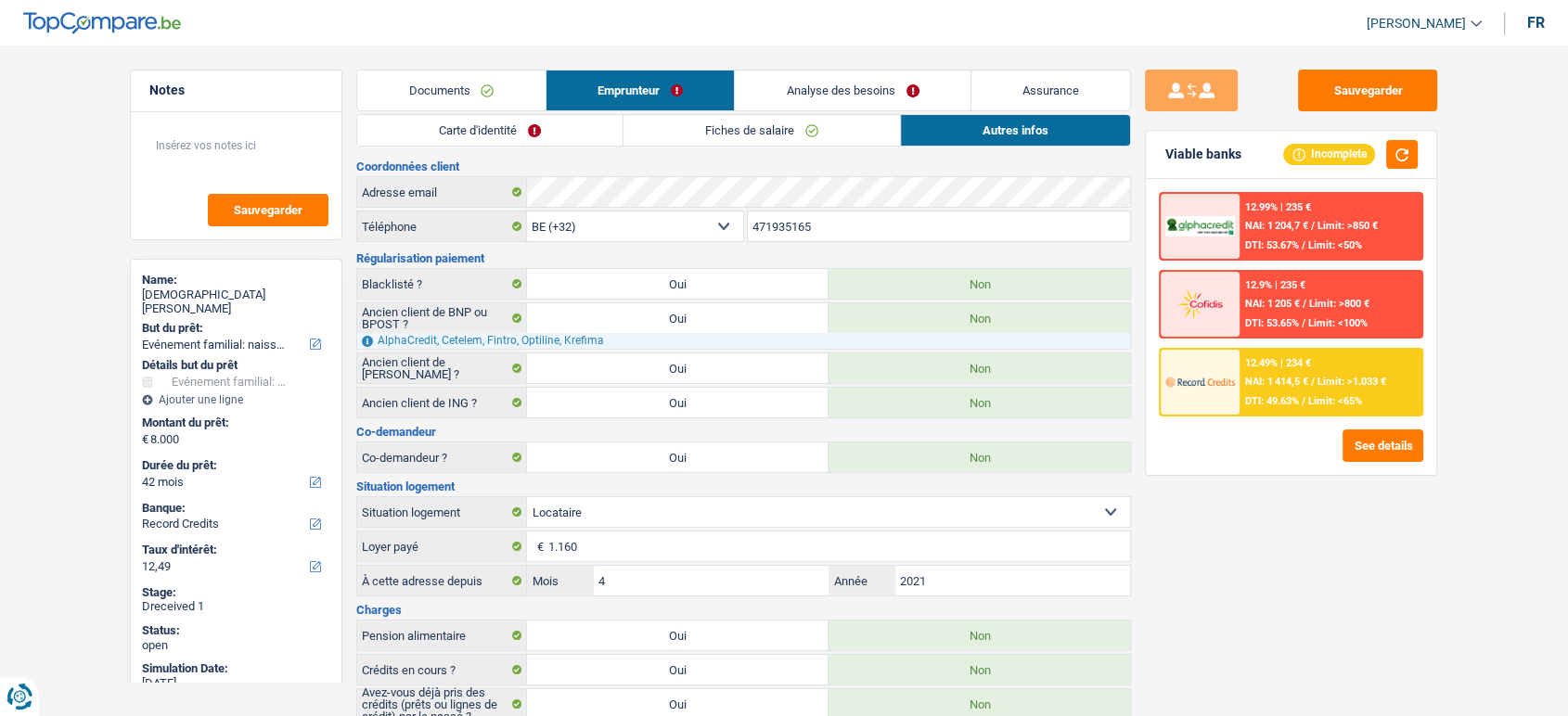
scroll to position [0, 0]
click at [535, 80] on link "Documents" at bounding box center [451, 90] width 188 height 40
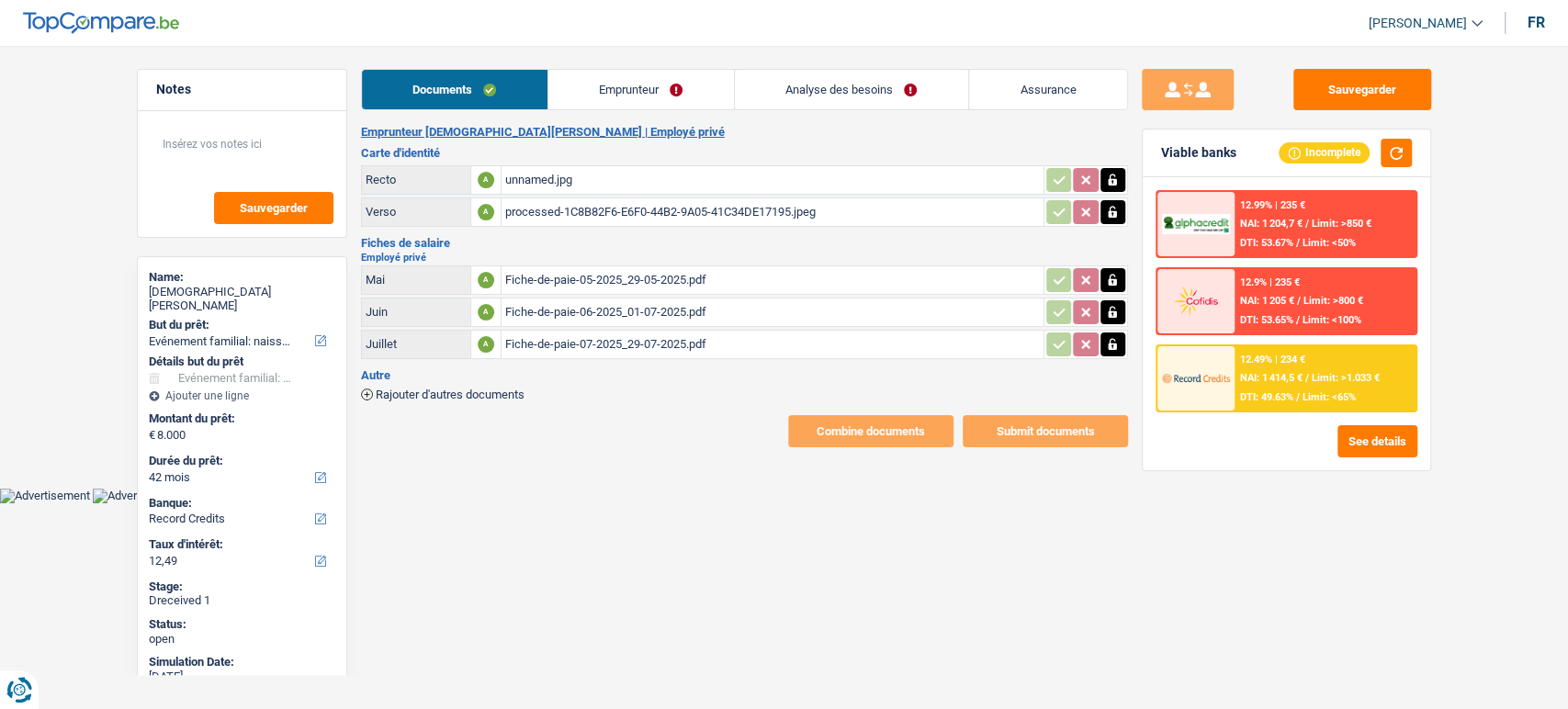
click at [608, 101] on link "Emprunteur" at bounding box center [640, 89] width 185 height 39
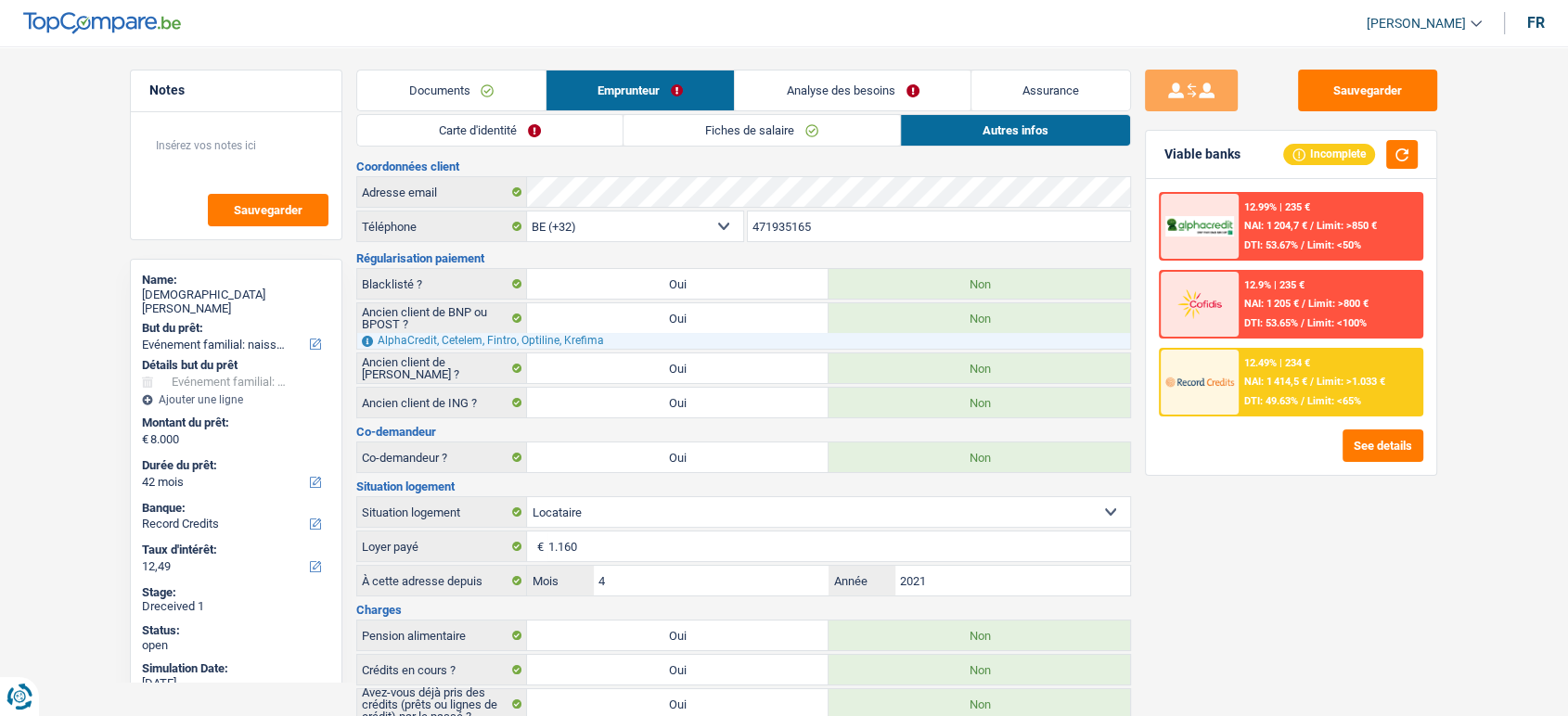
click at [588, 131] on link "Carte d'identité" at bounding box center [489, 130] width 265 height 30
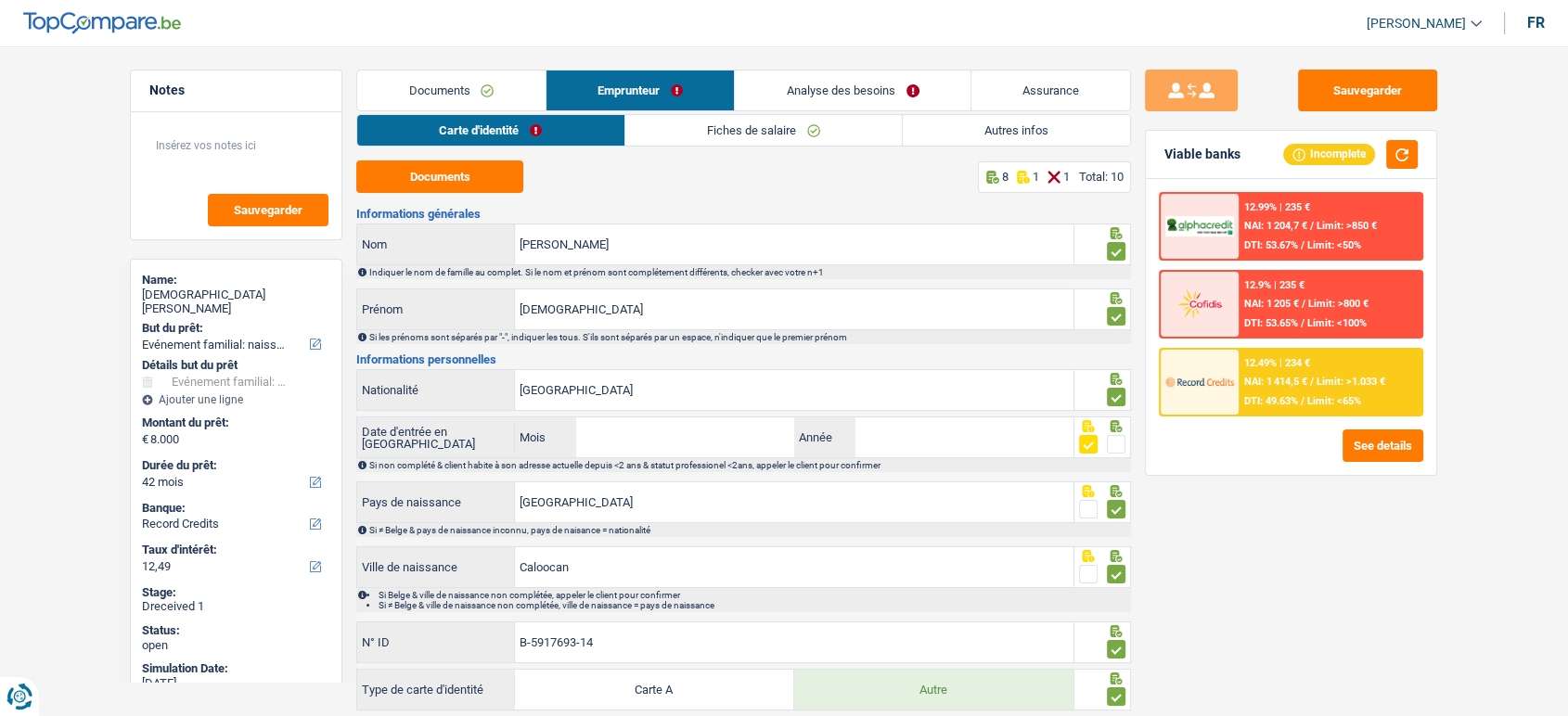
click at [731, 126] on link "Fiches de salaire" at bounding box center [764, 130] width 276 height 30
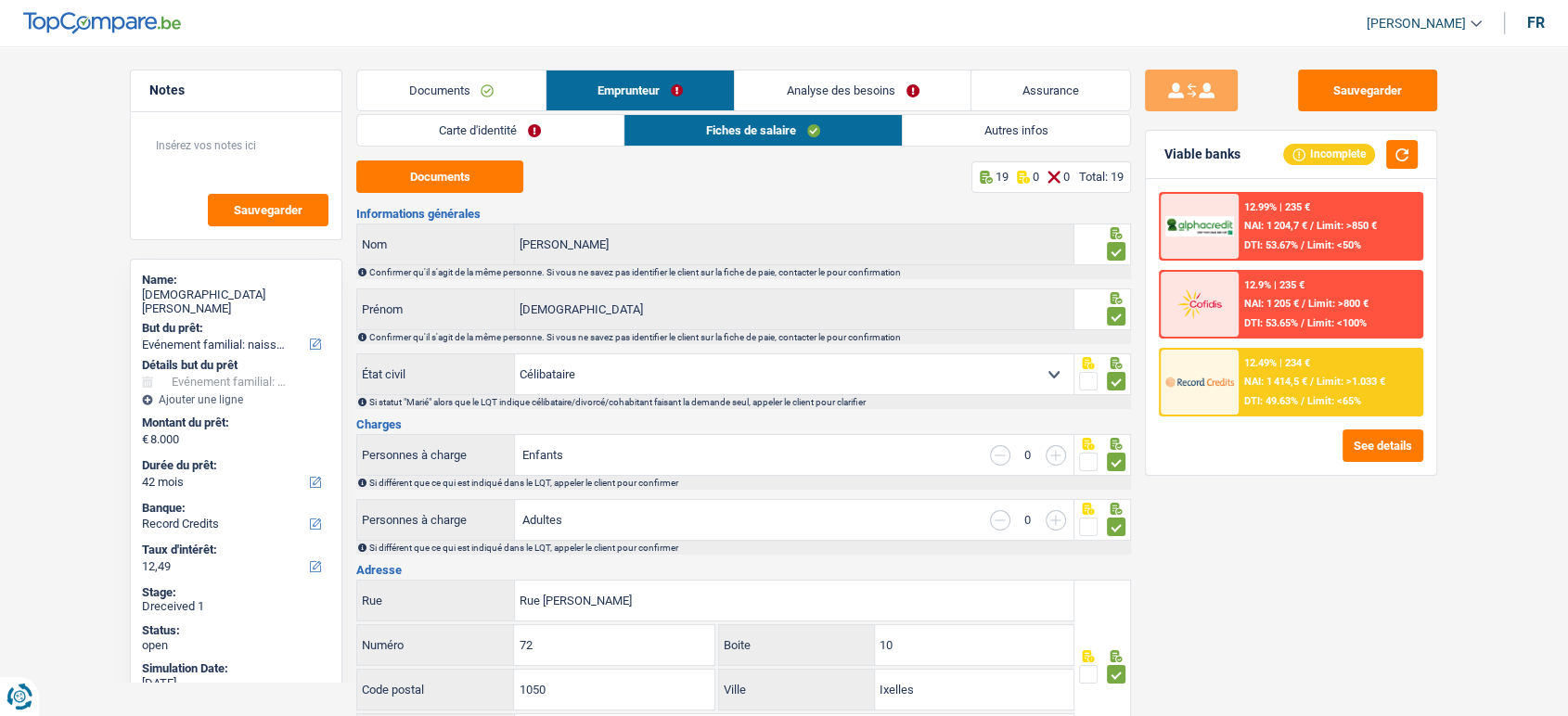
click at [576, 117] on link "Carte d'identité" at bounding box center [489, 130] width 265 height 30
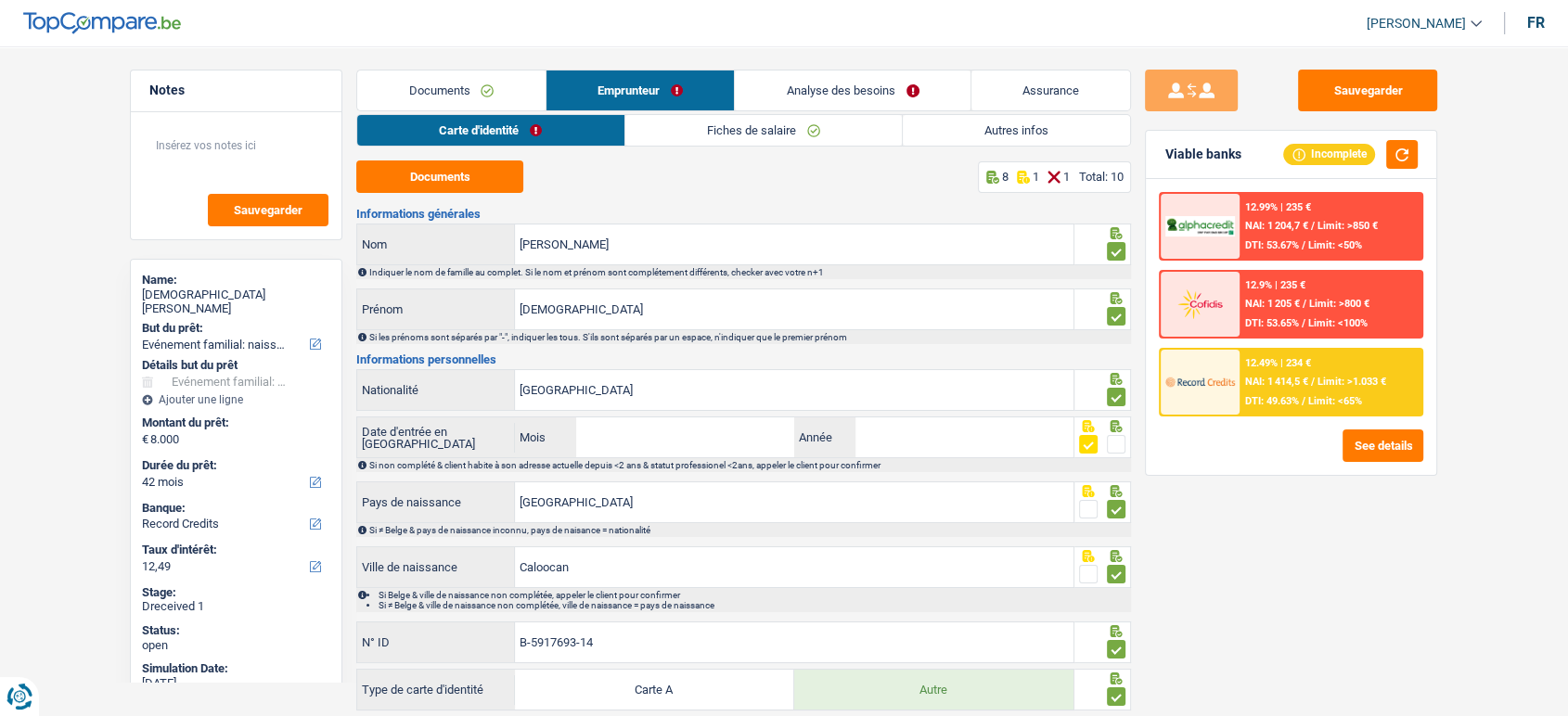
click at [989, 134] on link "Autres infos" at bounding box center [1016, 130] width 227 height 30
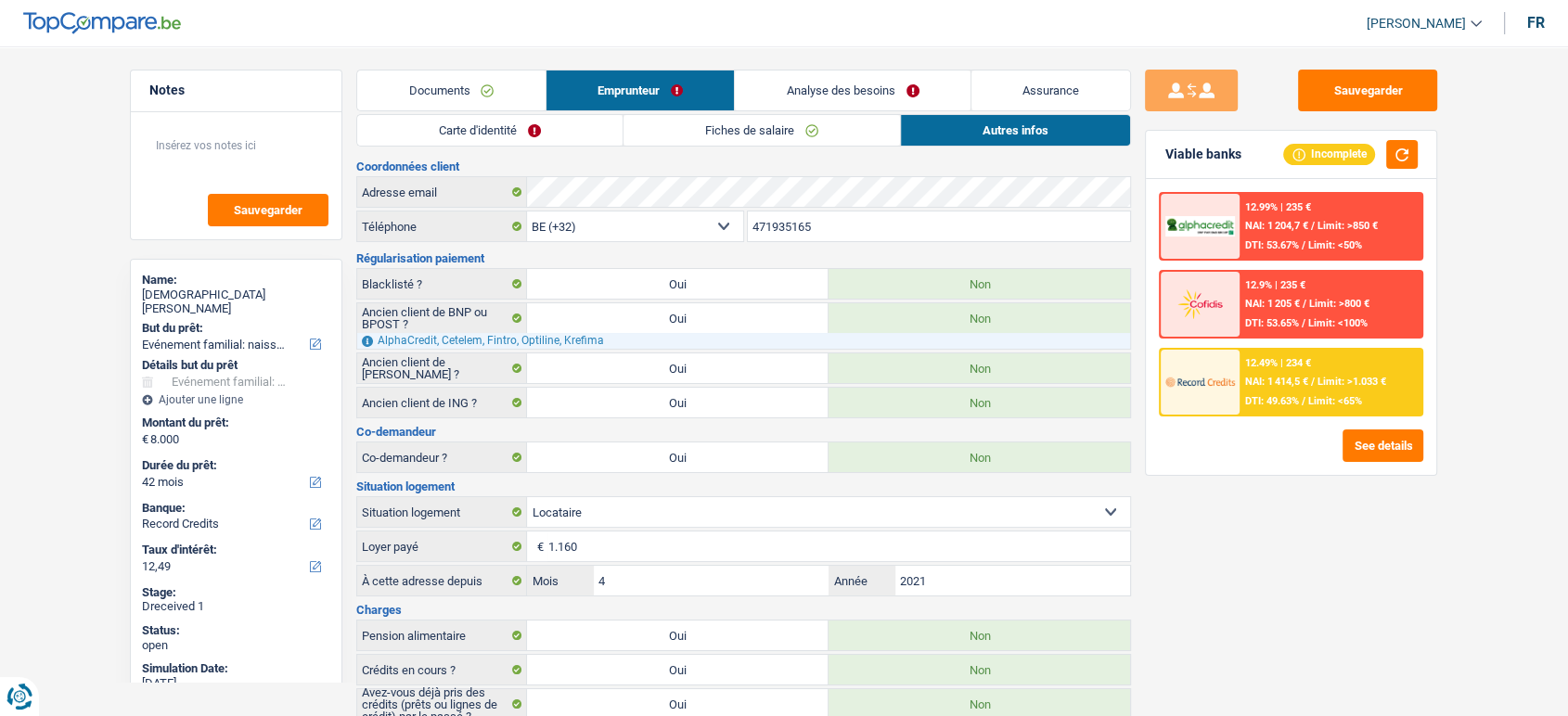
click at [535, 130] on link "Carte d'identité" at bounding box center [489, 130] width 265 height 30
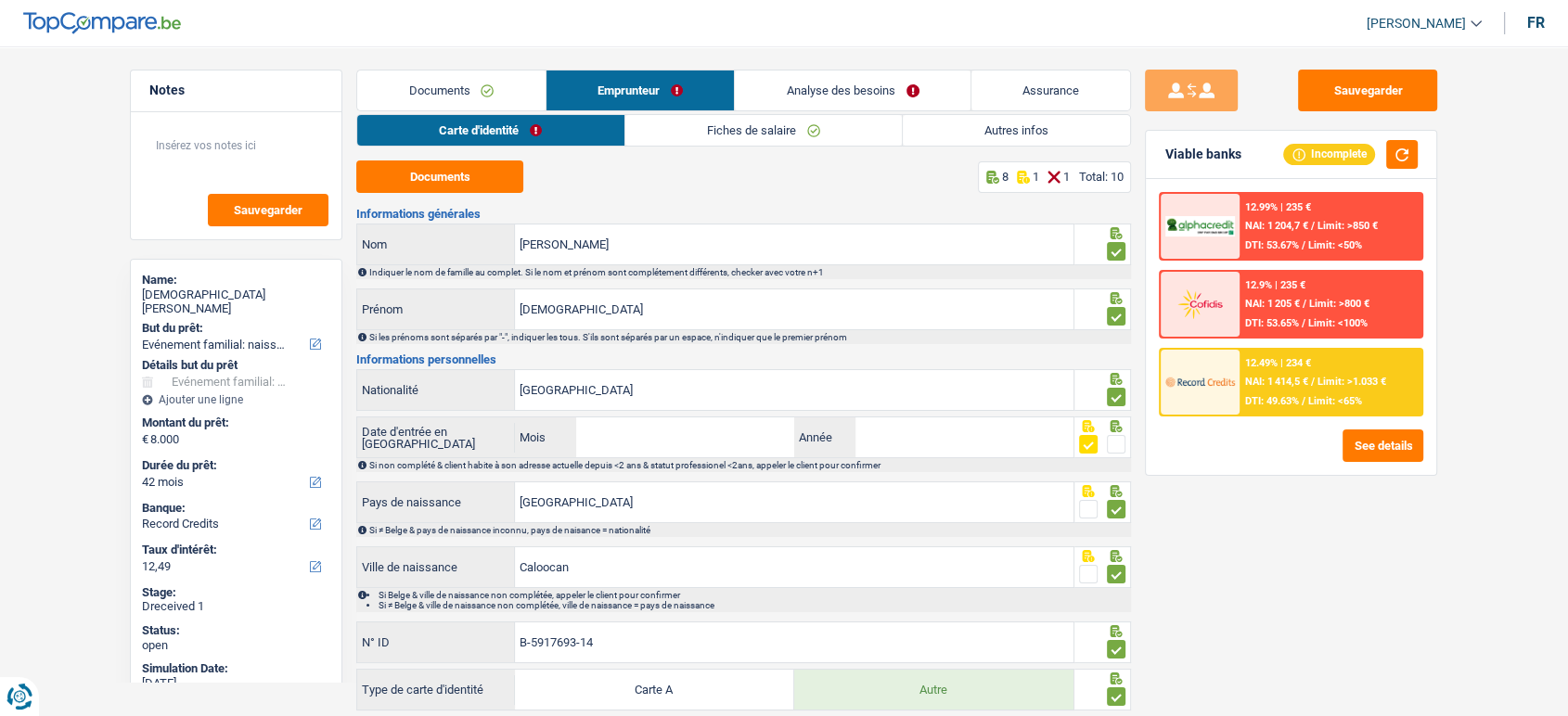
click at [968, 133] on link "Autres infos" at bounding box center [1016, 130] width 227 height 30
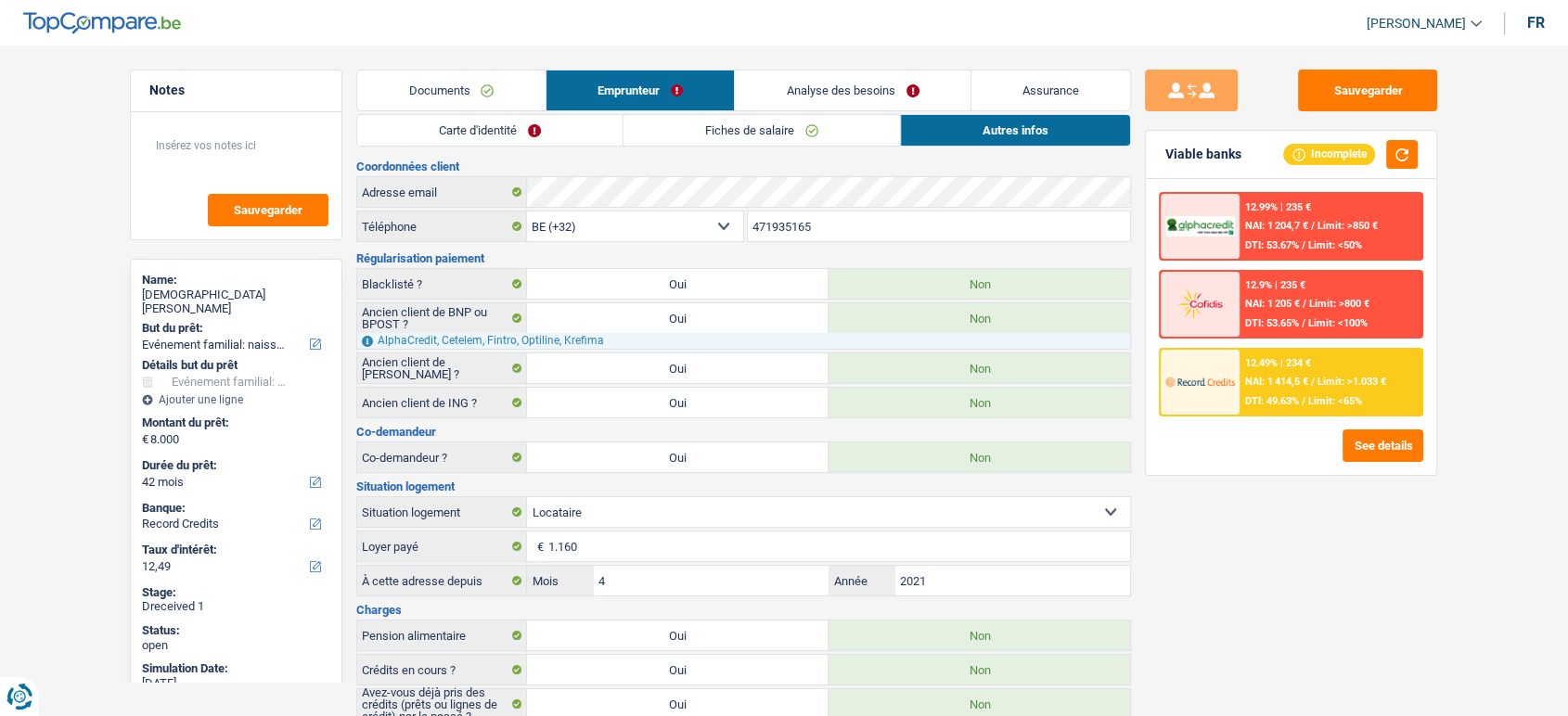
scroll to position [60, 0]
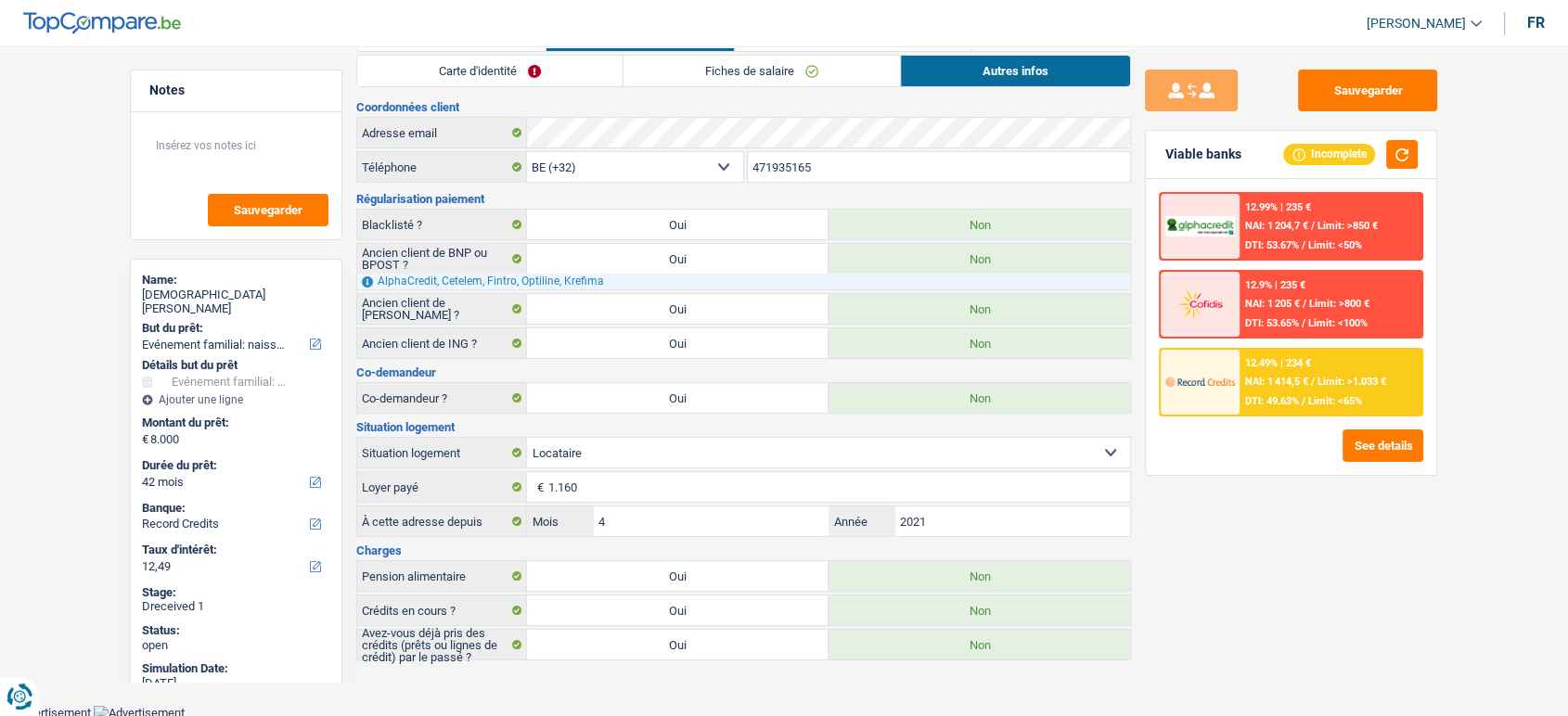
click at [524, 61] on link "Carte d'identité" at bounding box center [489, 71] width 265 height 30
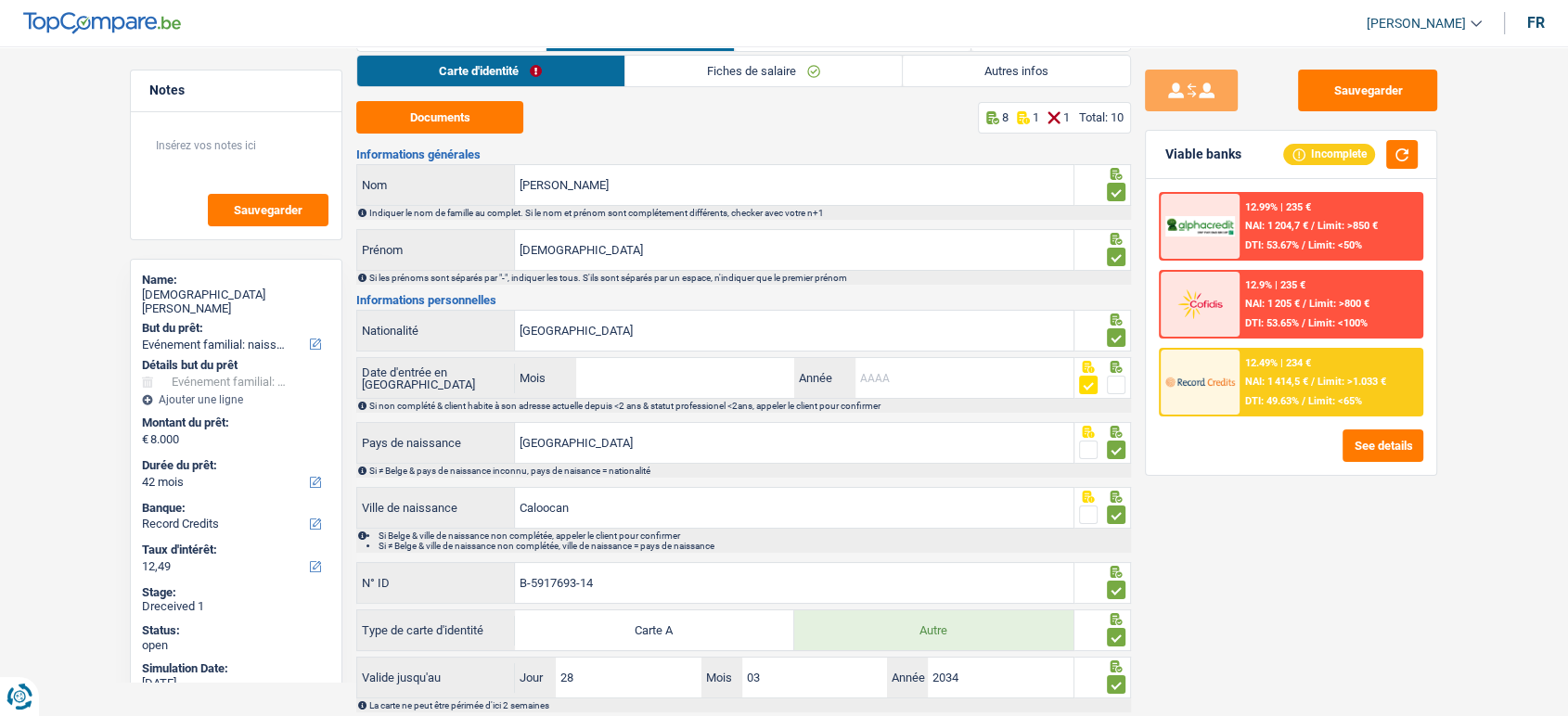
drag, startPoint x: 935, startPoint y: 378, endPoint x: 924, endPoint y: 394, distance: 19.4
click at [935, 378] on input "Année" at bounding box center [965, 378] width 218 height 40
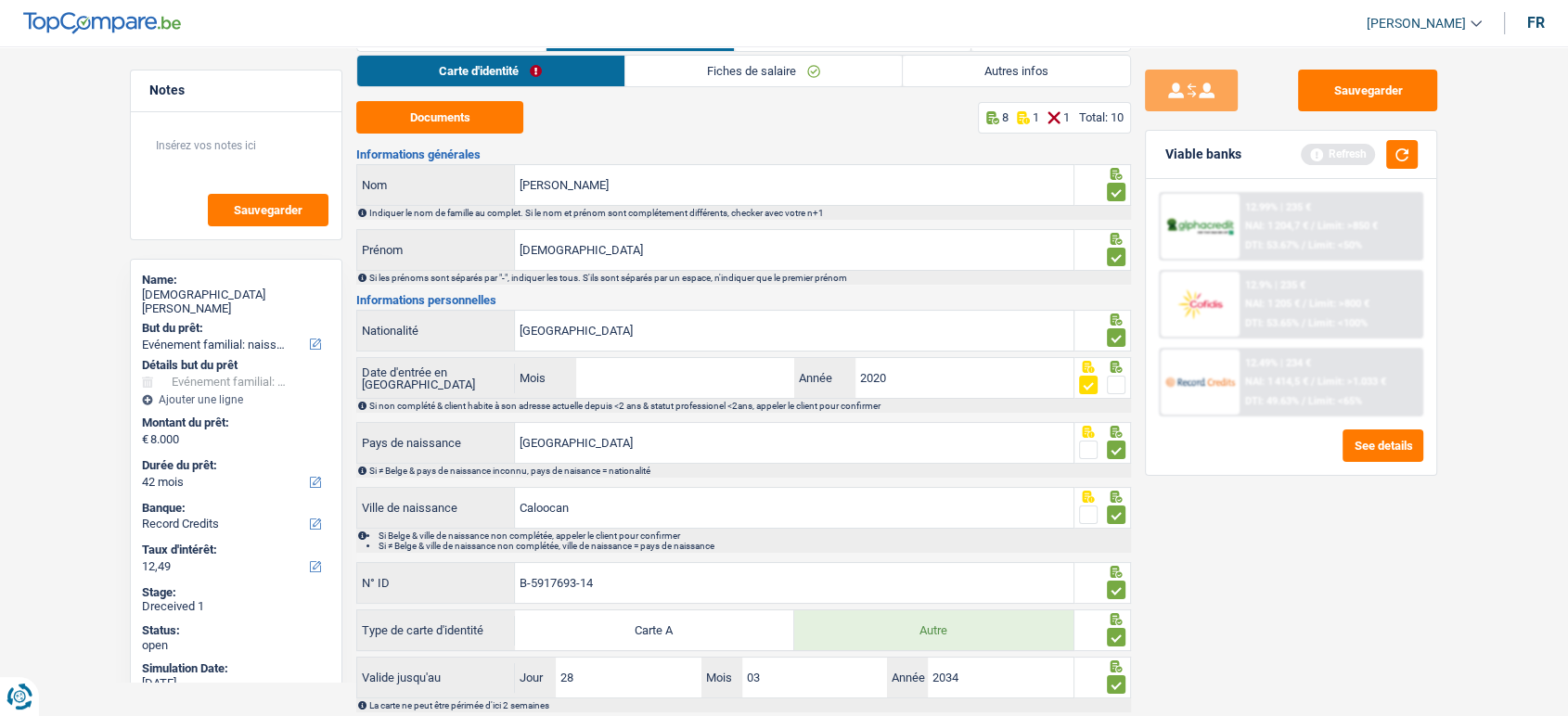
type input "2020"
click at [701, 393] on input "Mois" at bounding box center [686, 378] width 218 height 40
type input "04"
click at [1143, 602] on div "Sauvegarder Viable banks Refresh 12.99% | 235 € NAI: 1 204,7 € / Limit: >850 € …" at bounding box center [1291, 375] width 320 height 612
click at [1332, 95] on button "Sauvegarder" at bounding box center [1368, 90] width 140 height 42
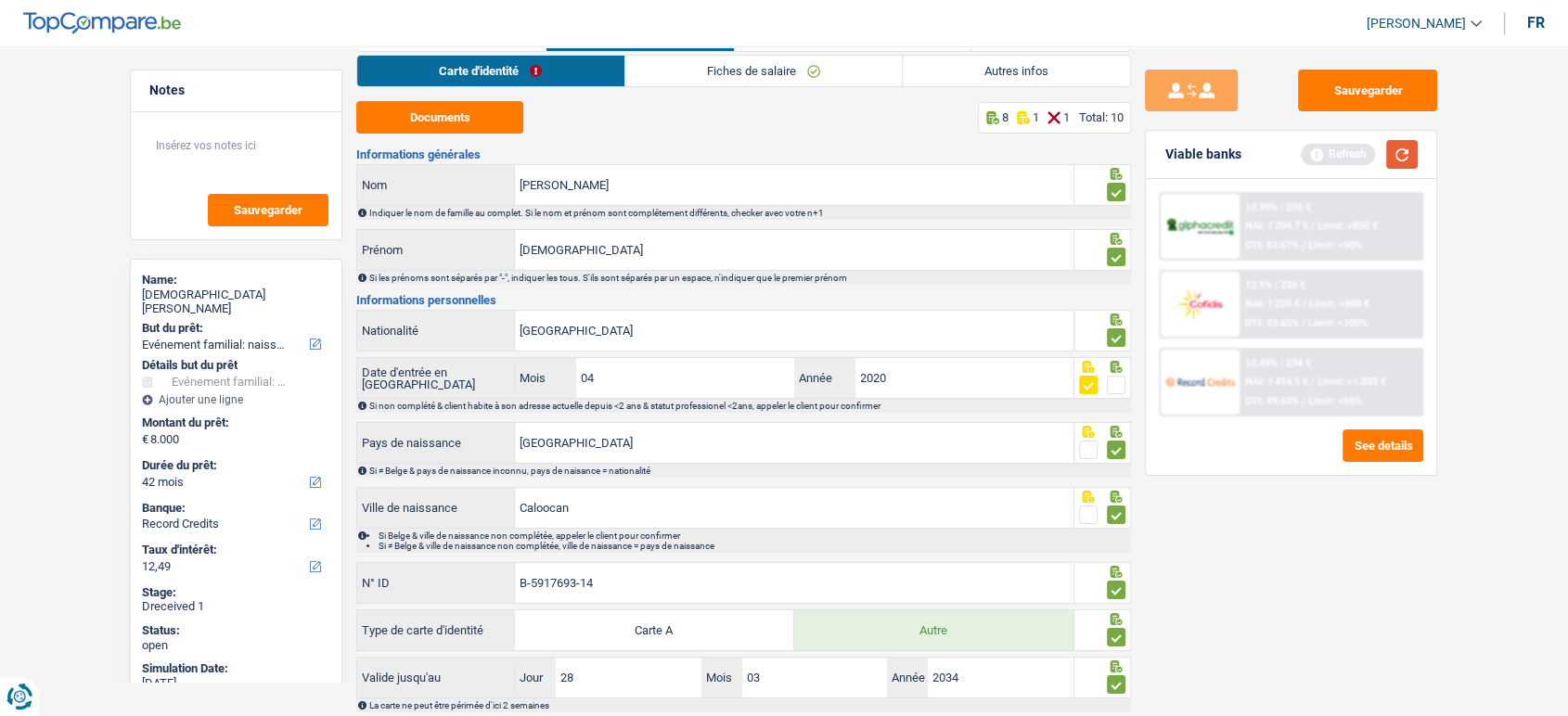
click at [1393, 157] on button "button" at bounding box center [1402, 155] width 31 height 28
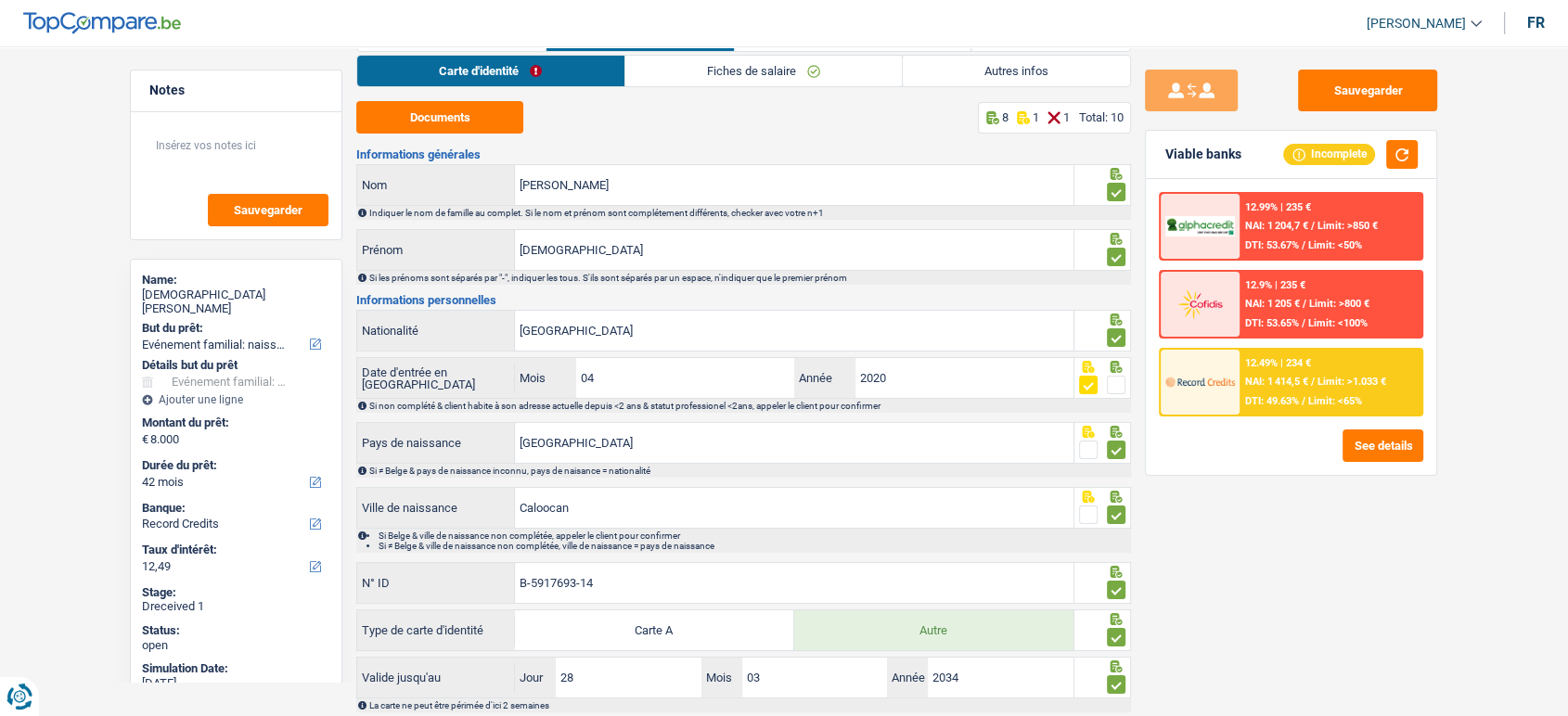
click at [1350, 365] on div "12.49% | 234 € NAI: 1 414,5 € / Limit: >1.033 € DTI: 49.63% / Limit: <65%" at bounding box center [1332, 382] width 183 height 65
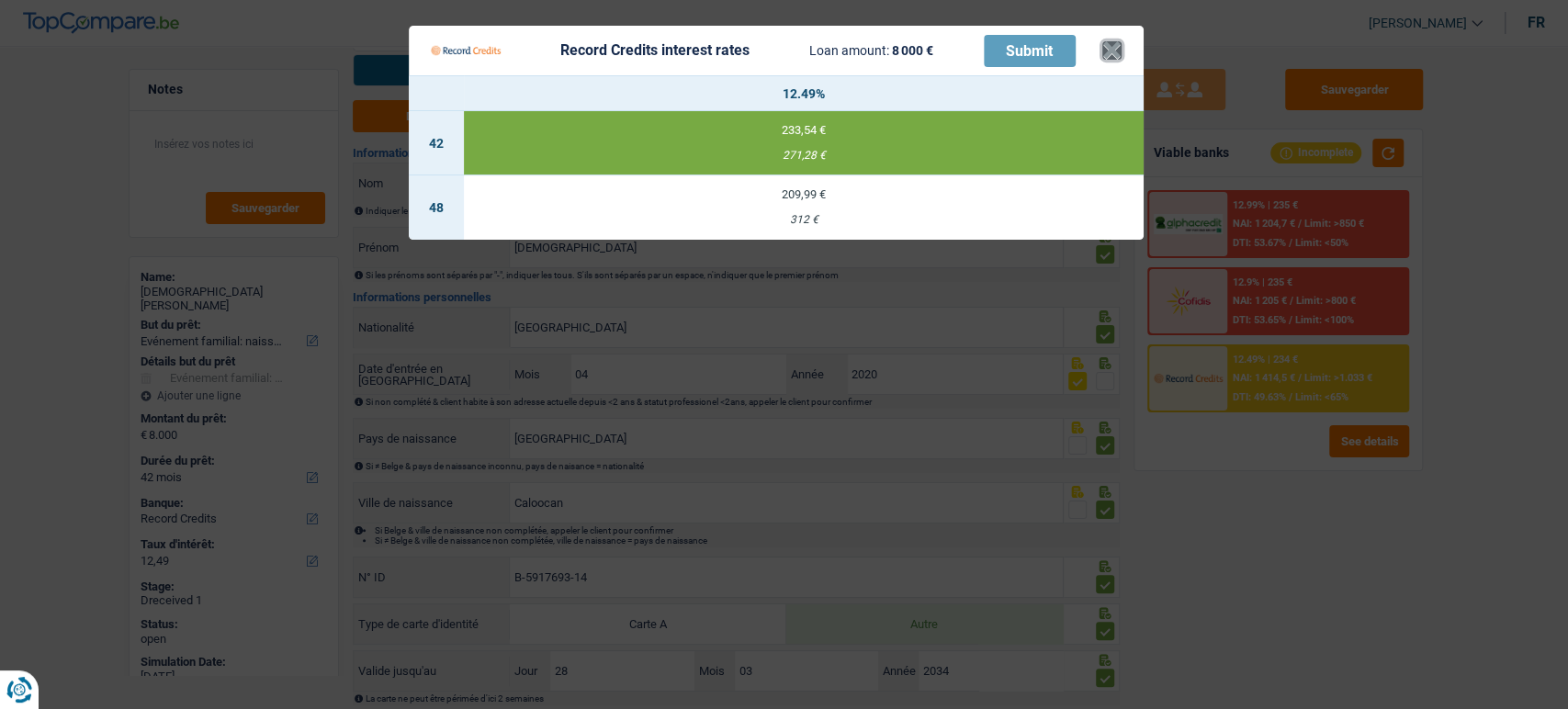
click at [1117, 60] on button "×" at bounding box center [1112, 51] width 20 height 19
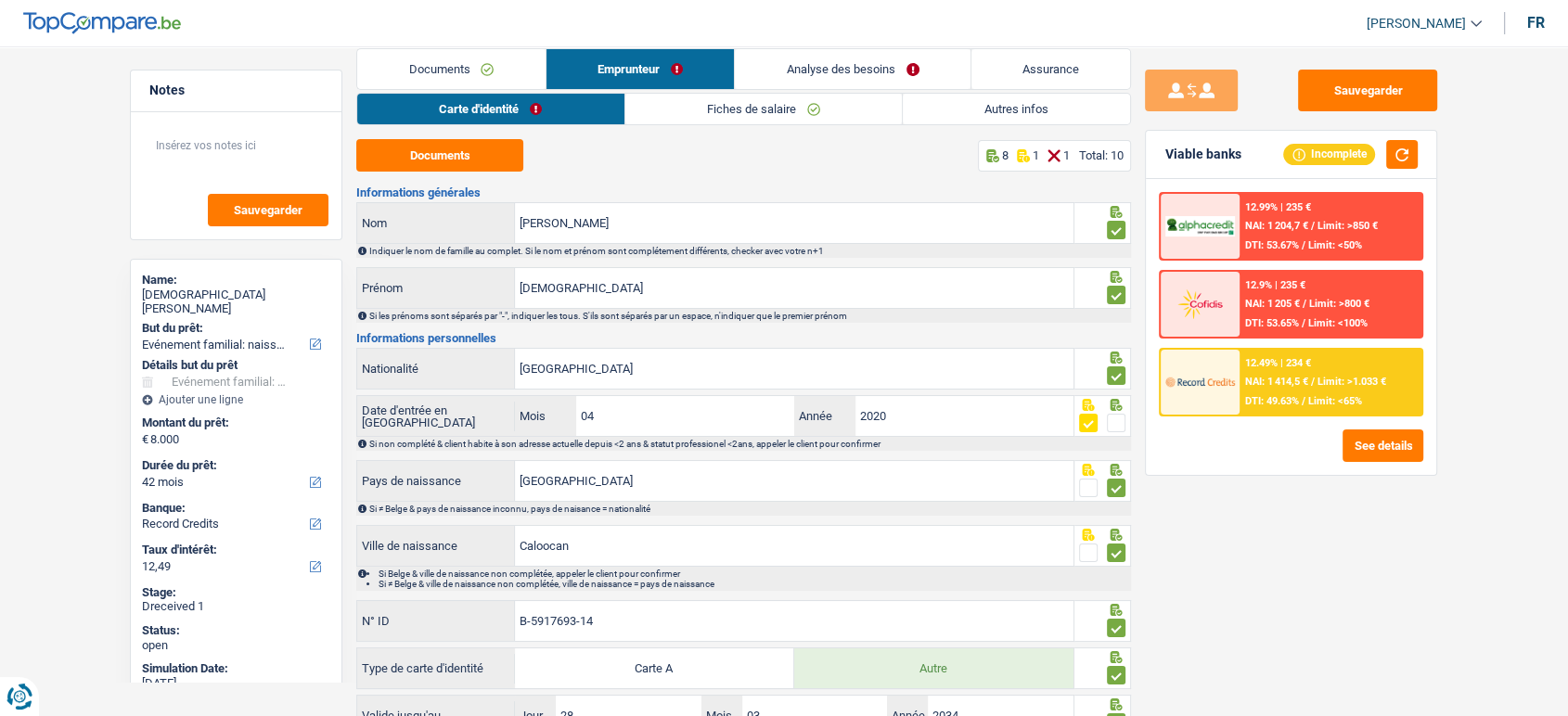
scroll to position [0, 0]
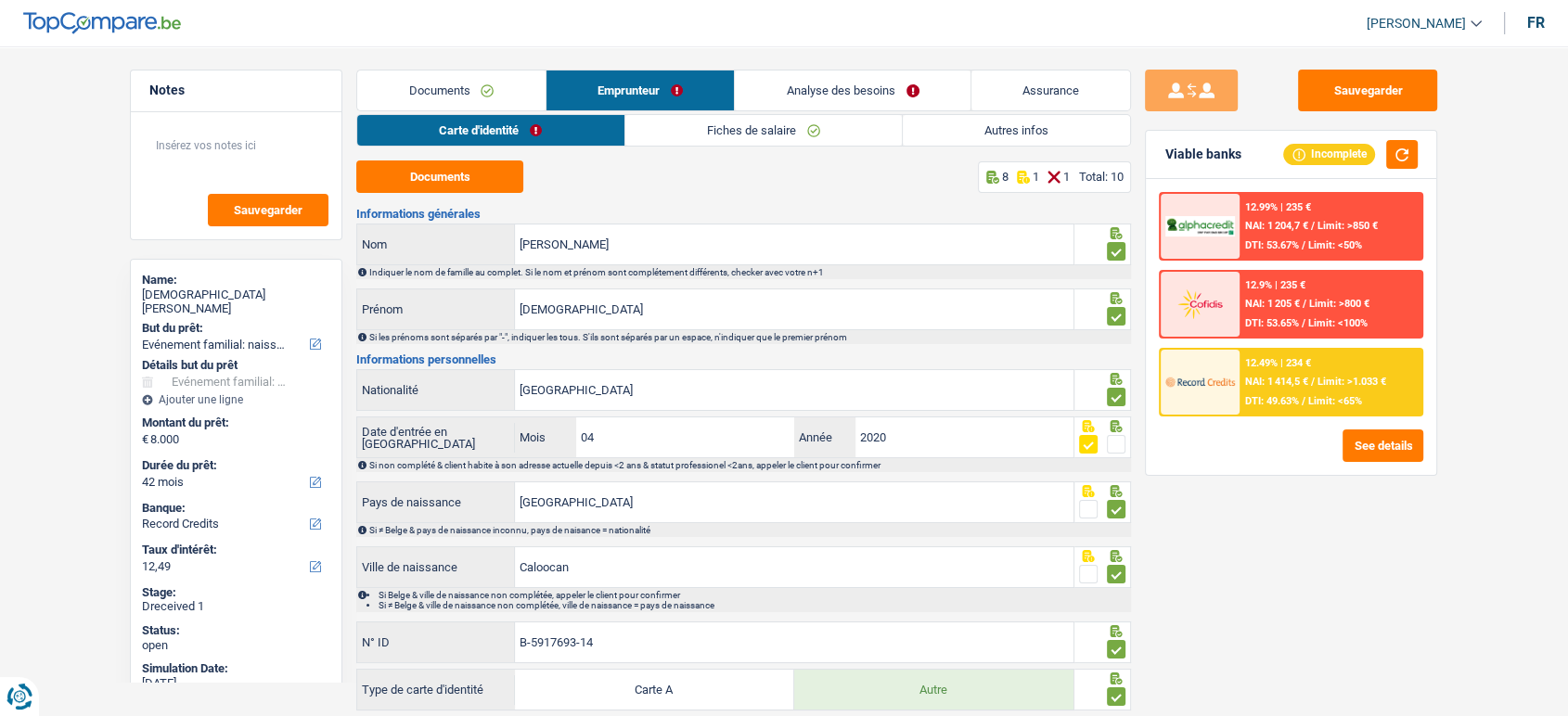
drag, startPoint x: 503, startPoint y: 90, endPoint x: 530, endPoint y: 103, distance: 30.0
click at [502, 90] on link "Documents" at bounding box center [451, 90] width 188 height 40
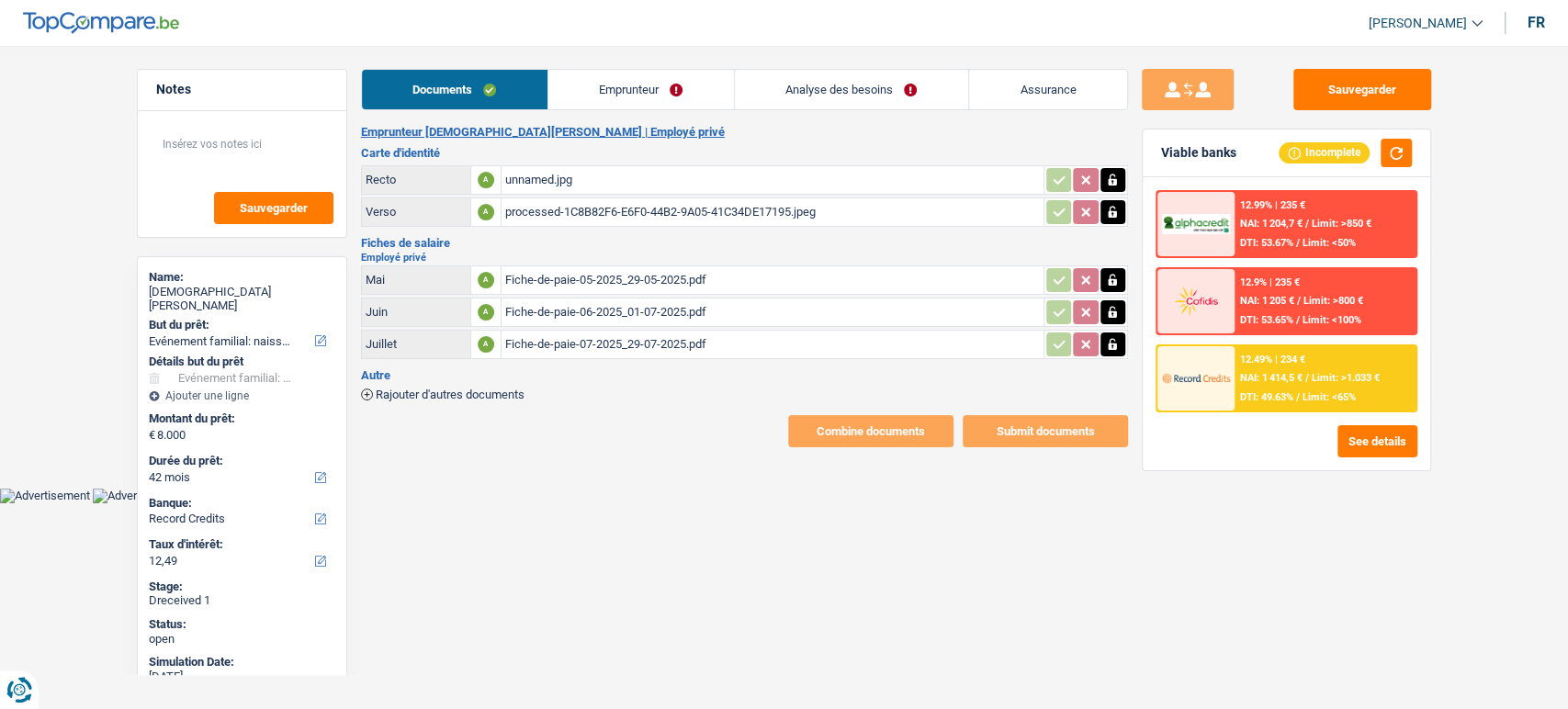
click at [532, 94] on link "Documents" at bounding box center [454, 89] width 185 height 39
click at [549, 96] on link "Emprunteur" at bounding box center [640, 89] width 185 height 39
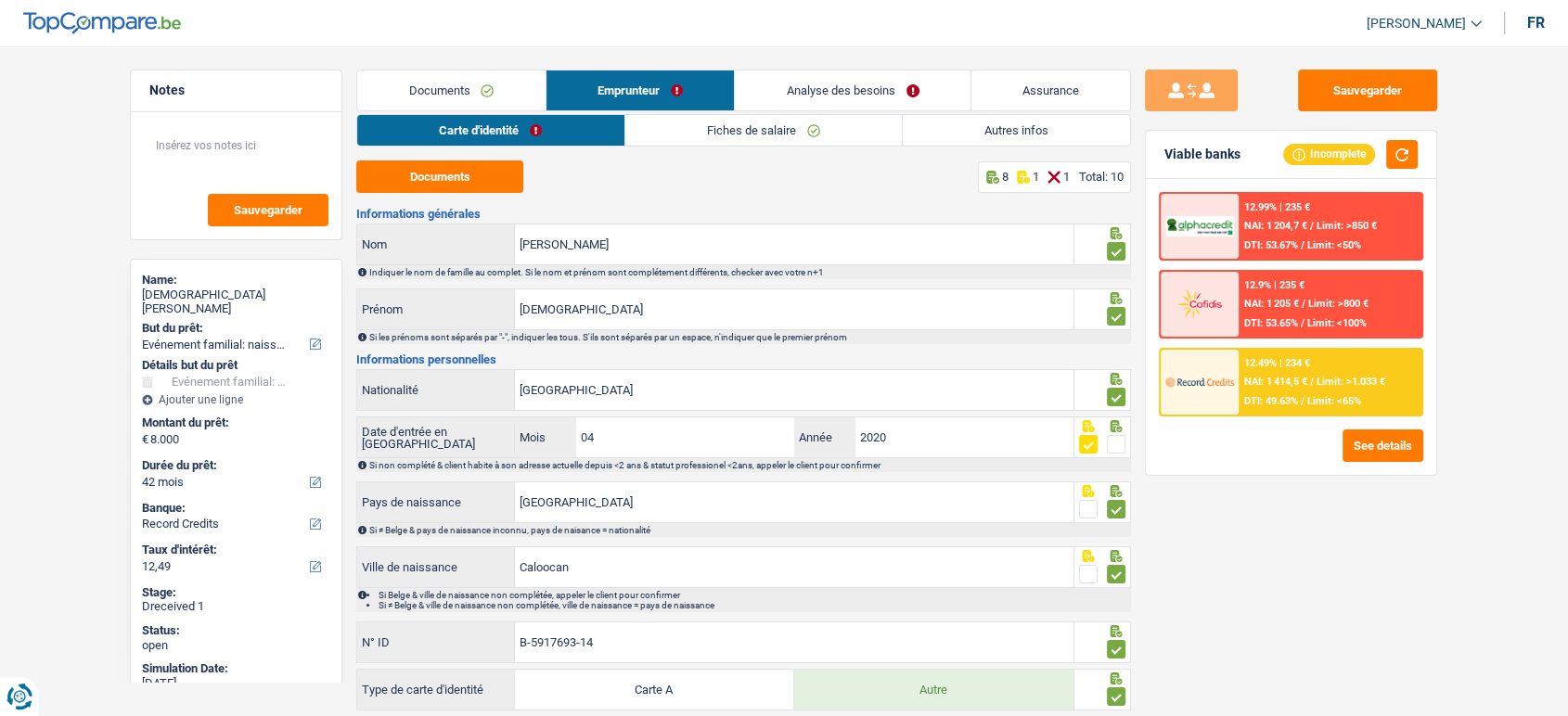
click at [794, 130] on link "Fiches de salaire" at bounding box center [764, 130] width 276 height 30
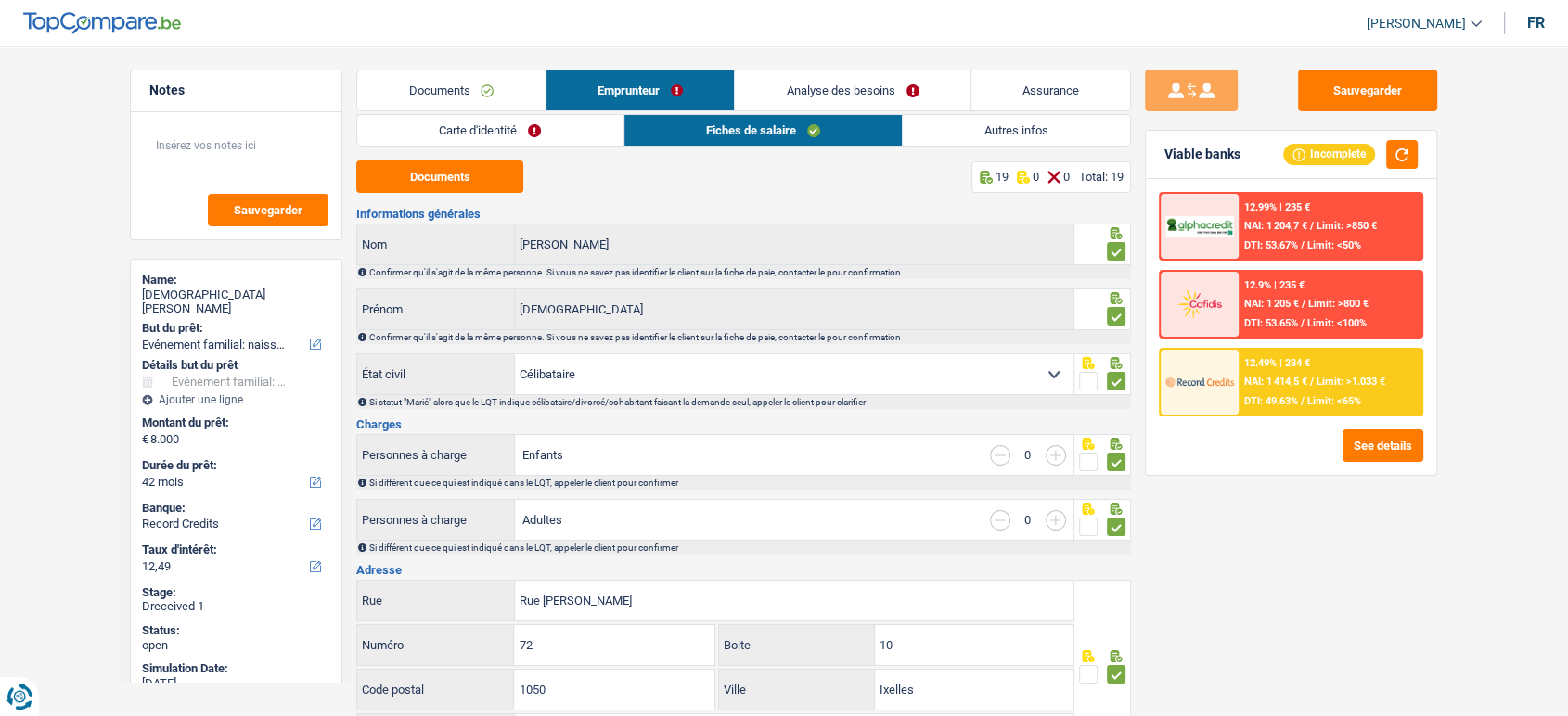
click at [552, 127] on link "Carte d'identité" at bounding box center [489, 130] width 265 height 30
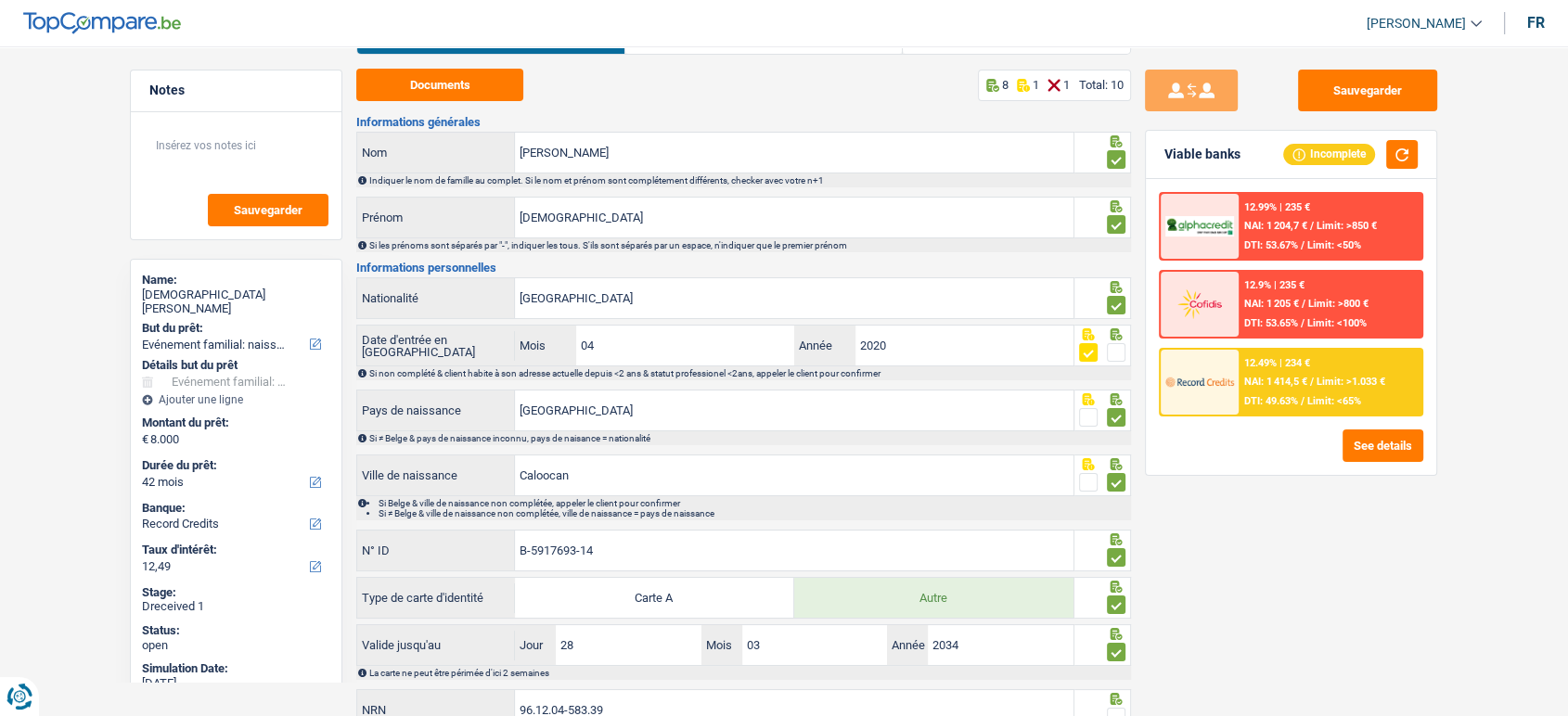
scroll to position [166, 0]
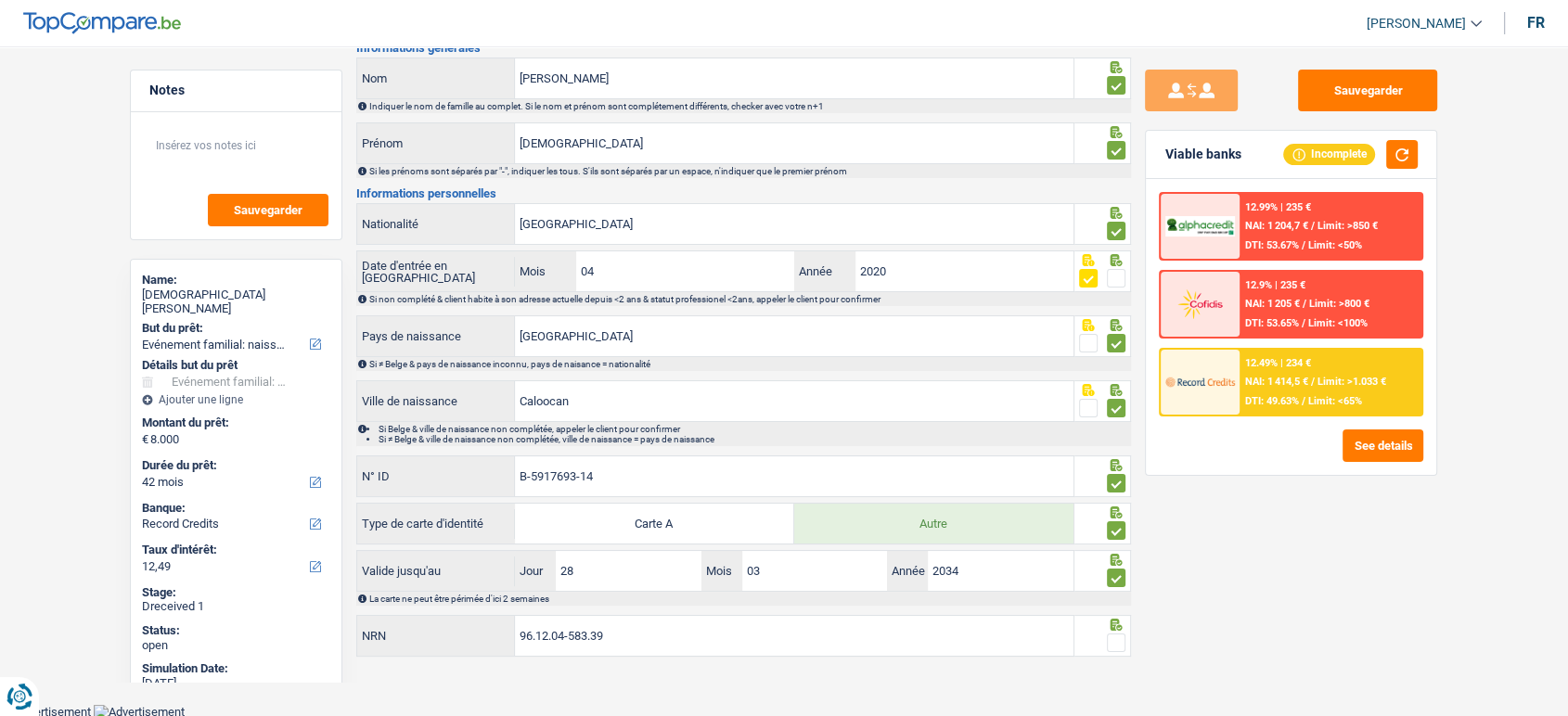
click at [1116, 644] on span at bounding box center [1117, 643] width 19 height 19
click at [0, 0] on input "radio" at bounding box center [0, 0] width 0 height 0
click at [1276, 397] on span "DTI: 49.63%" at bounding box center [1272, 401] width 54 height 12
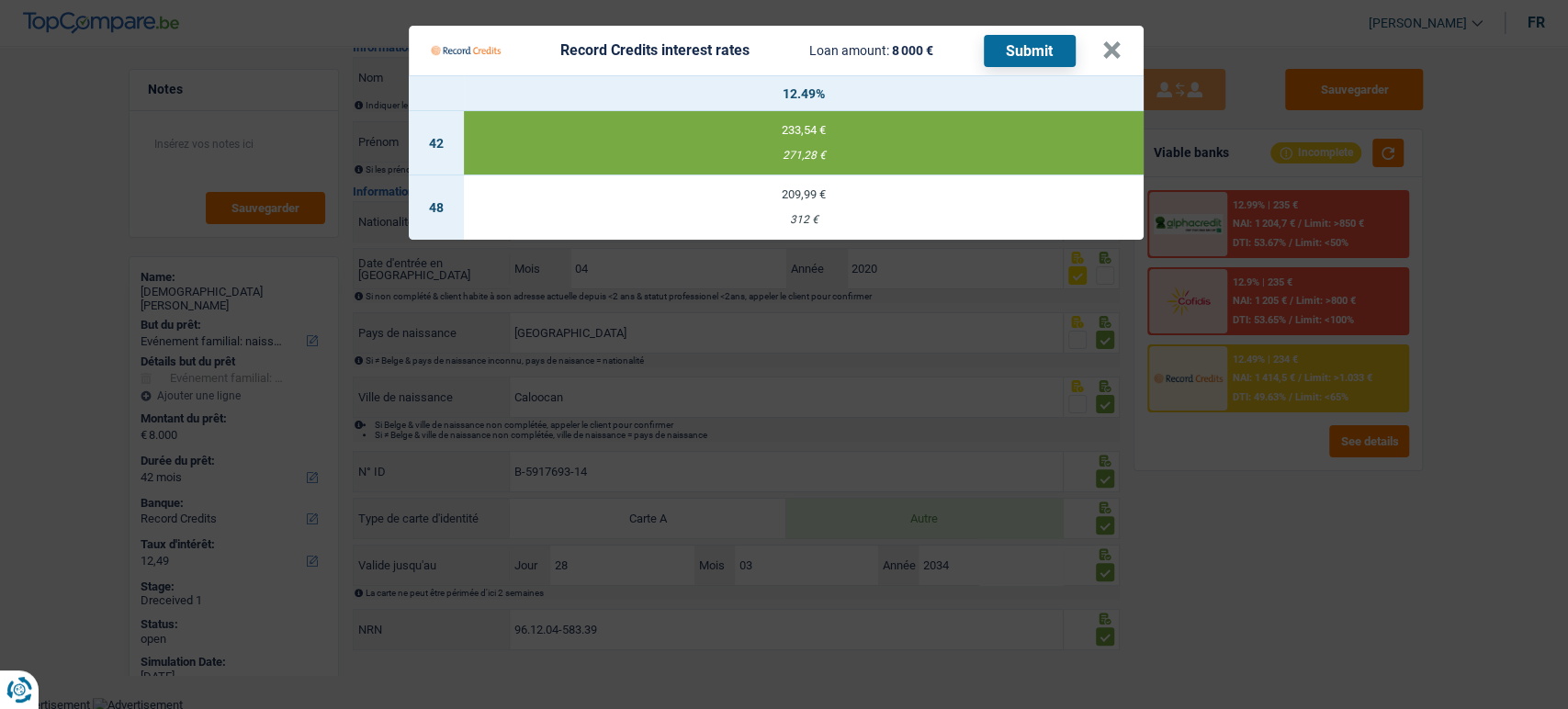
click at [1033, 53] on button "Submit" at bounding box center [1030, 51] width 92 height 32
click at [1108, 47] on button "×" at bounding box center [1112, 51] width 20 height 19
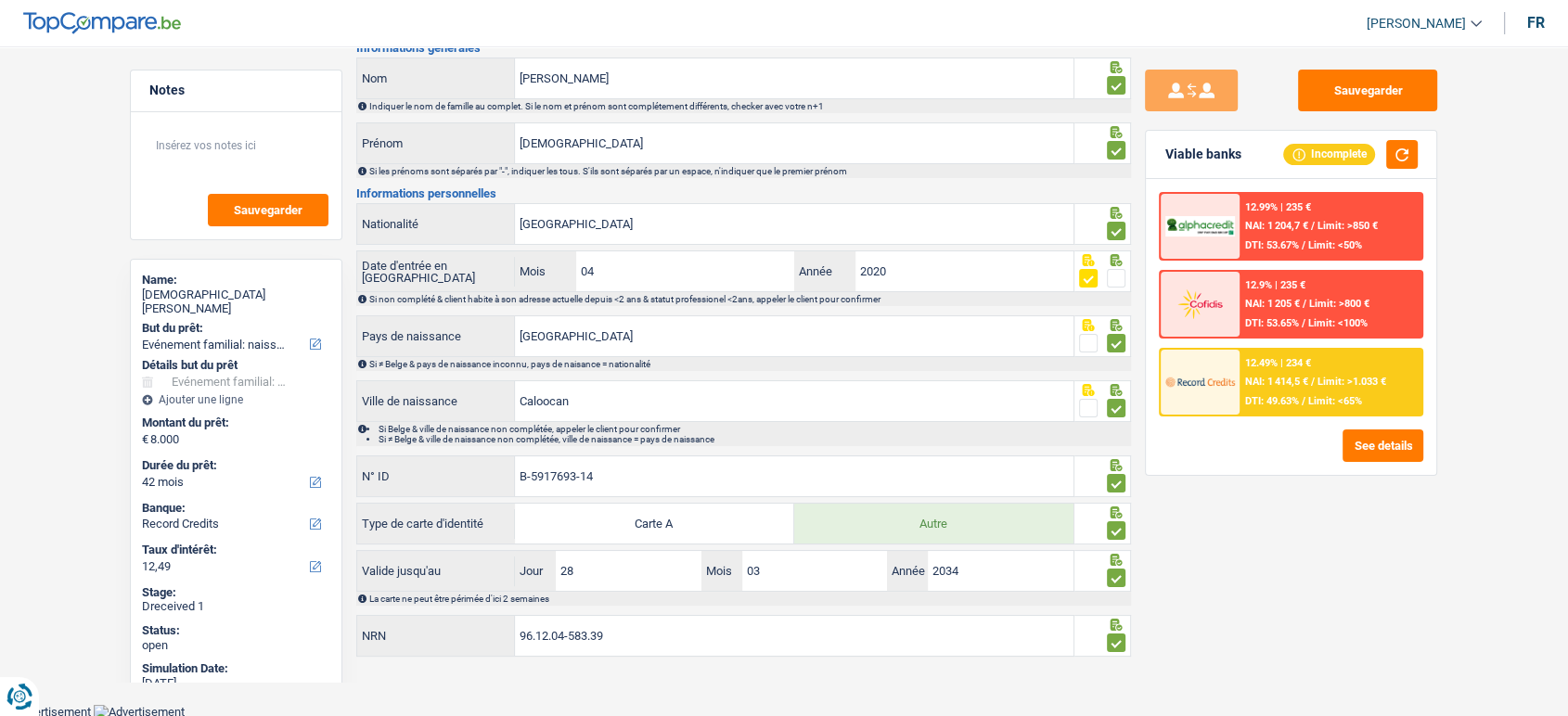
click at [207, 290] on div "Christian Cruz" at bounding box center [236, 302] width 188 height 28
copy div "Cruz"
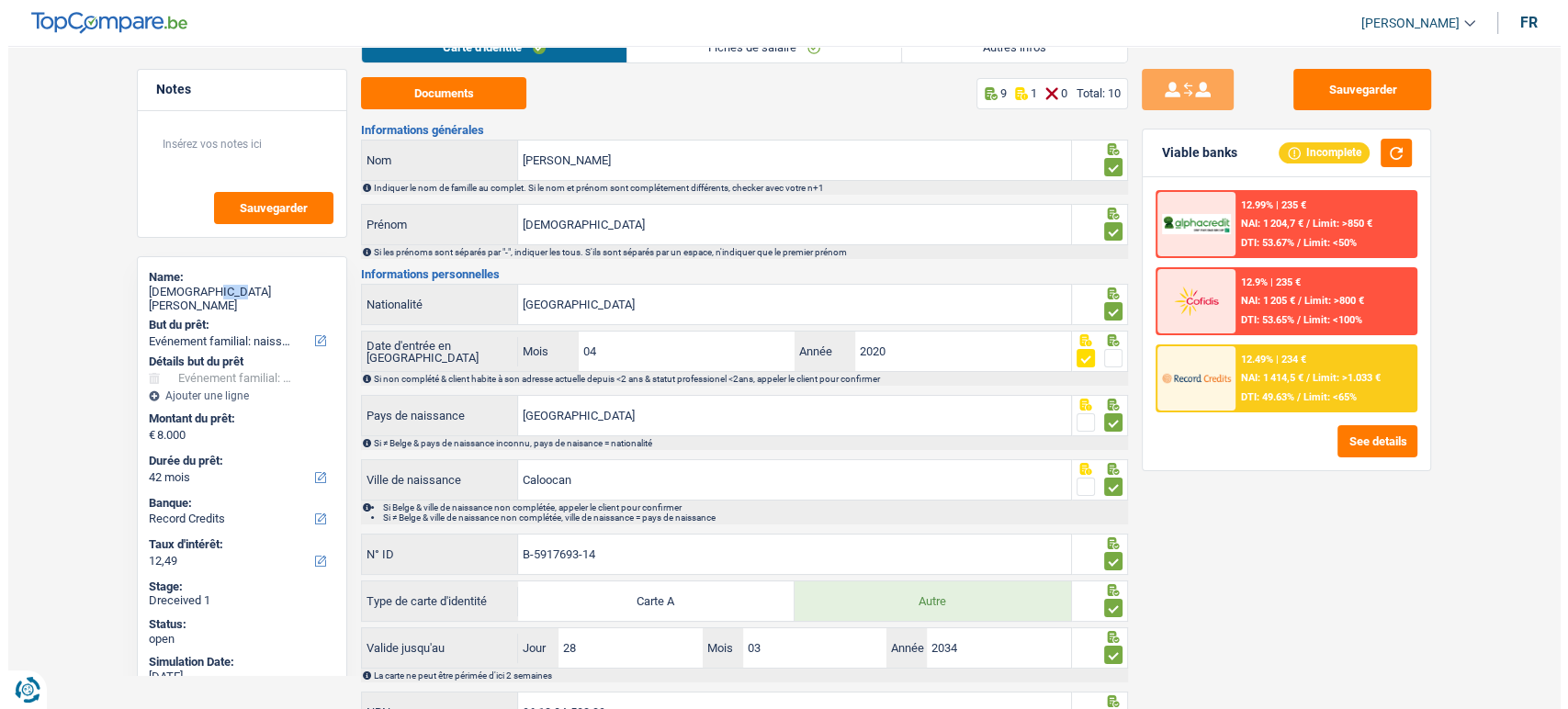
scroll to position [0, 0]
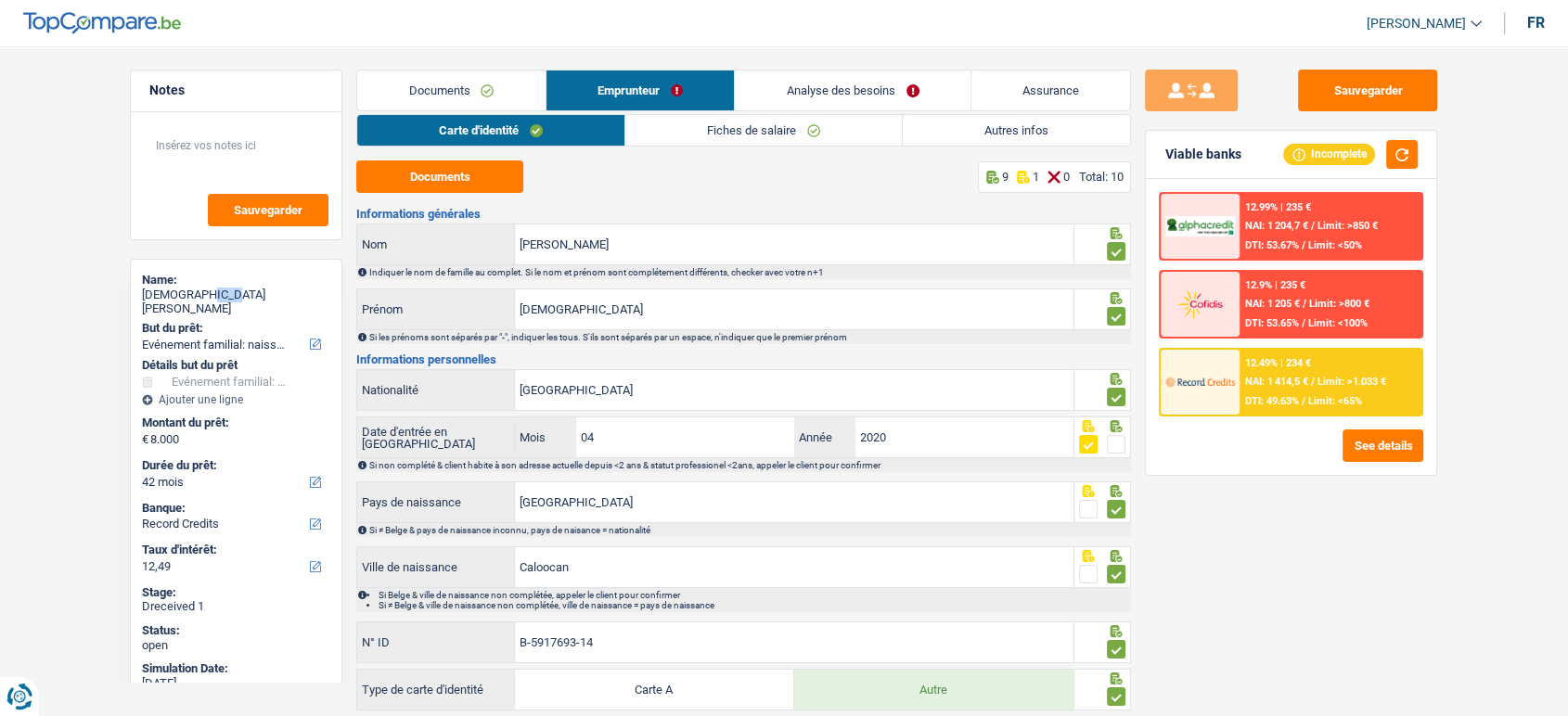
click at [444, 84] on link "Documents" at bounding box center [451, 90] width 188 height 40
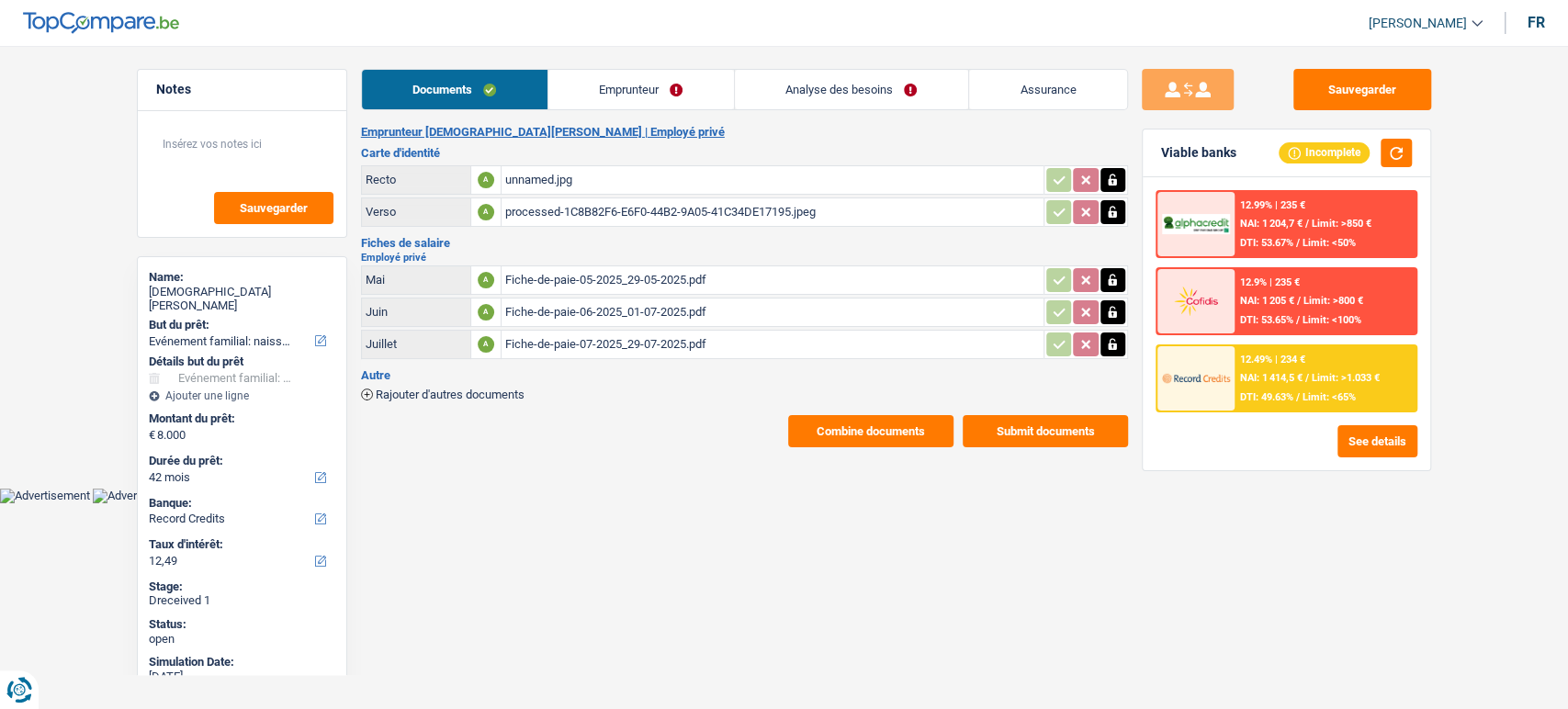
click at [579, 181] on div "unnamed.jpg" at bounding box center [772, 180] width 535 height 27
click at [1418, 95] on button "Sauvegarder" at bounding box center [1362, 89] width 138 height 41
click at [1323, 372] on span "Limit: >1.033 €" at bounding box center [1345, 378] width 68 height 12
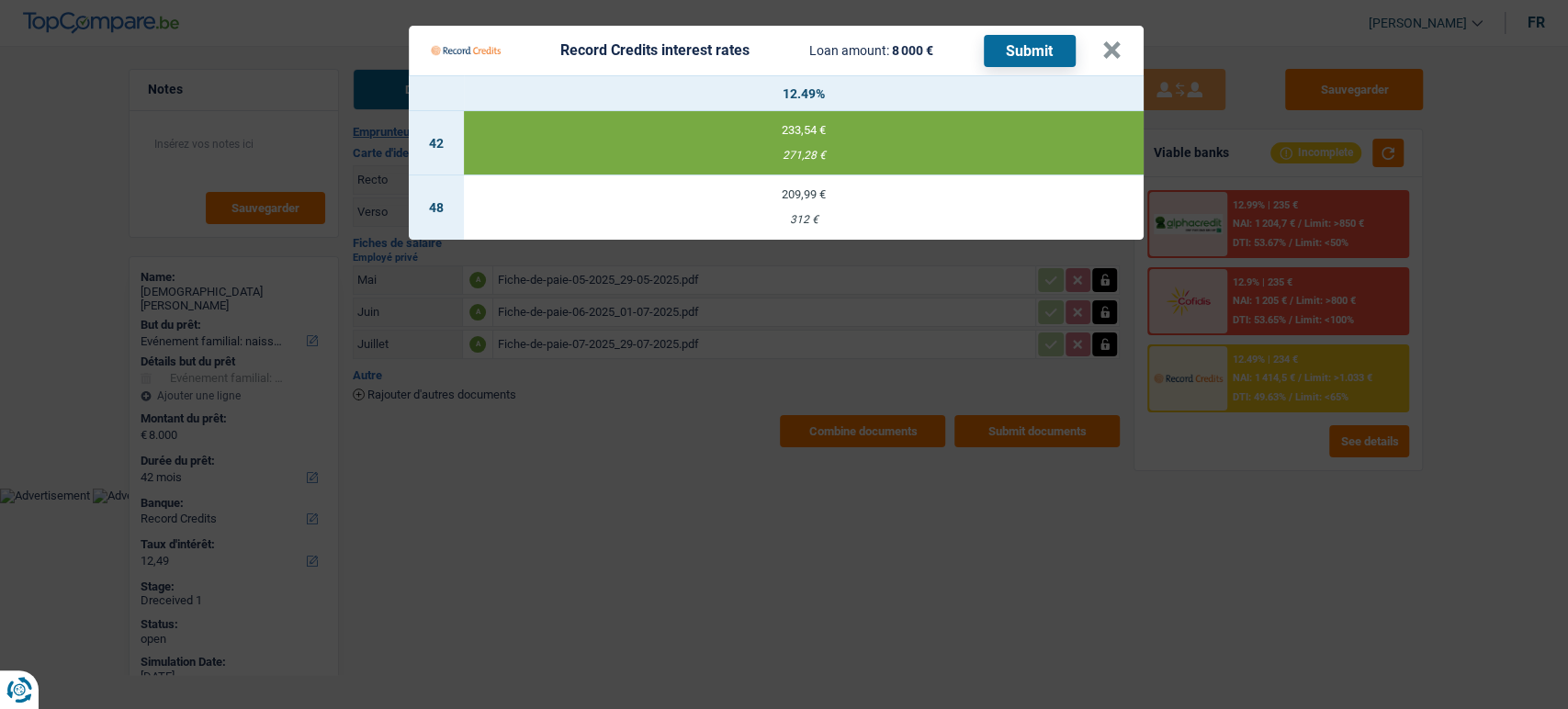
click at [1001, 53] on button "Submit" at bounding box center [1030, 51] width 92 height 32
click at [1118, 57] on button "×" at bounding box center [1112, 51] width 20 height 19
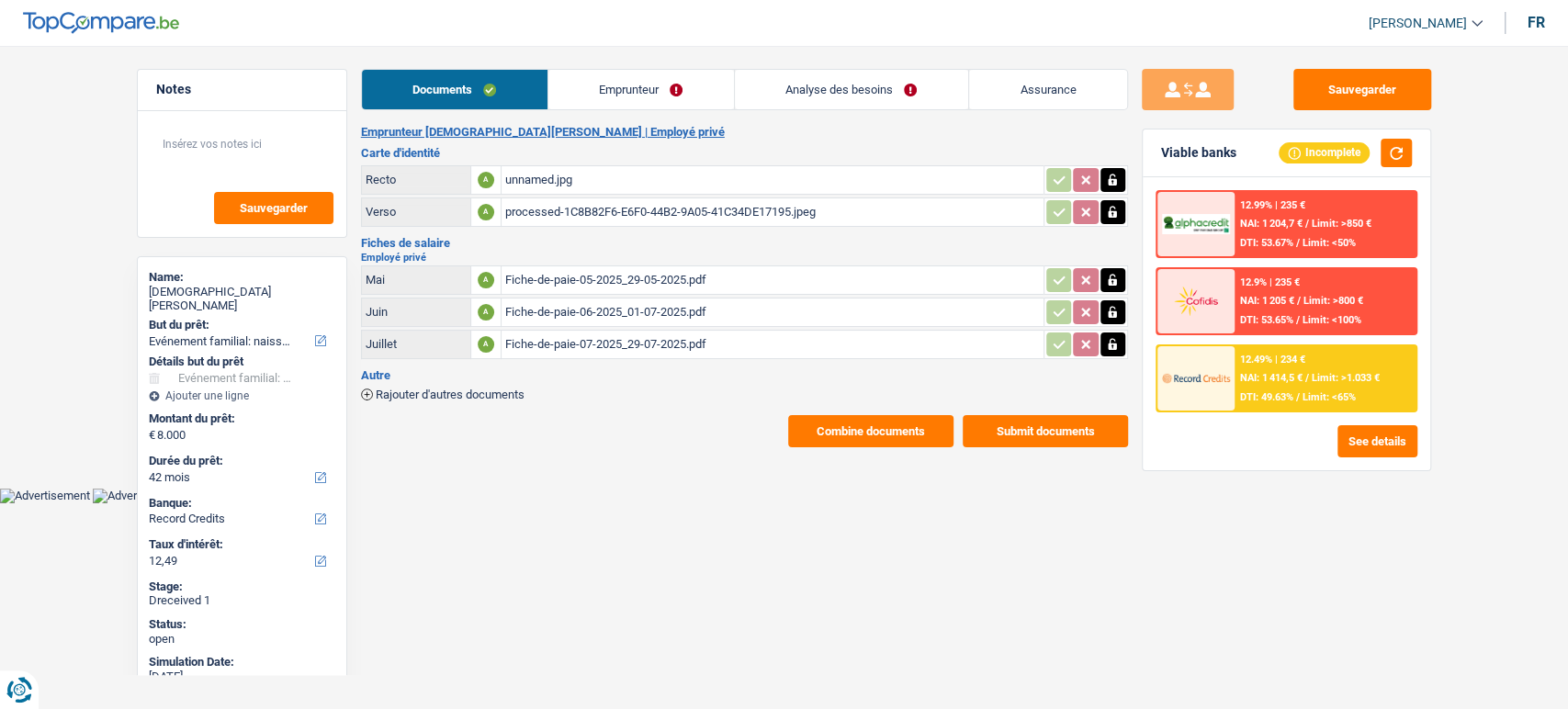
click at [599, 186] on div "unnamed.jpg" at bounding box center [772, 180] width 535 height 27
click at [645, 219] on div "processed-1C8B82F6-E6F0-44B2-9A05-41C34DE17195.jpeg" at bounding box center [772, 212] width 535 height 27
click at [729, 186] on div "unnamed.jpg" at bounding box center [772, 180] width 535 height 27
click at [1364, 439] on button "See details" at bounding box center [1377, 441] width 80 height 32
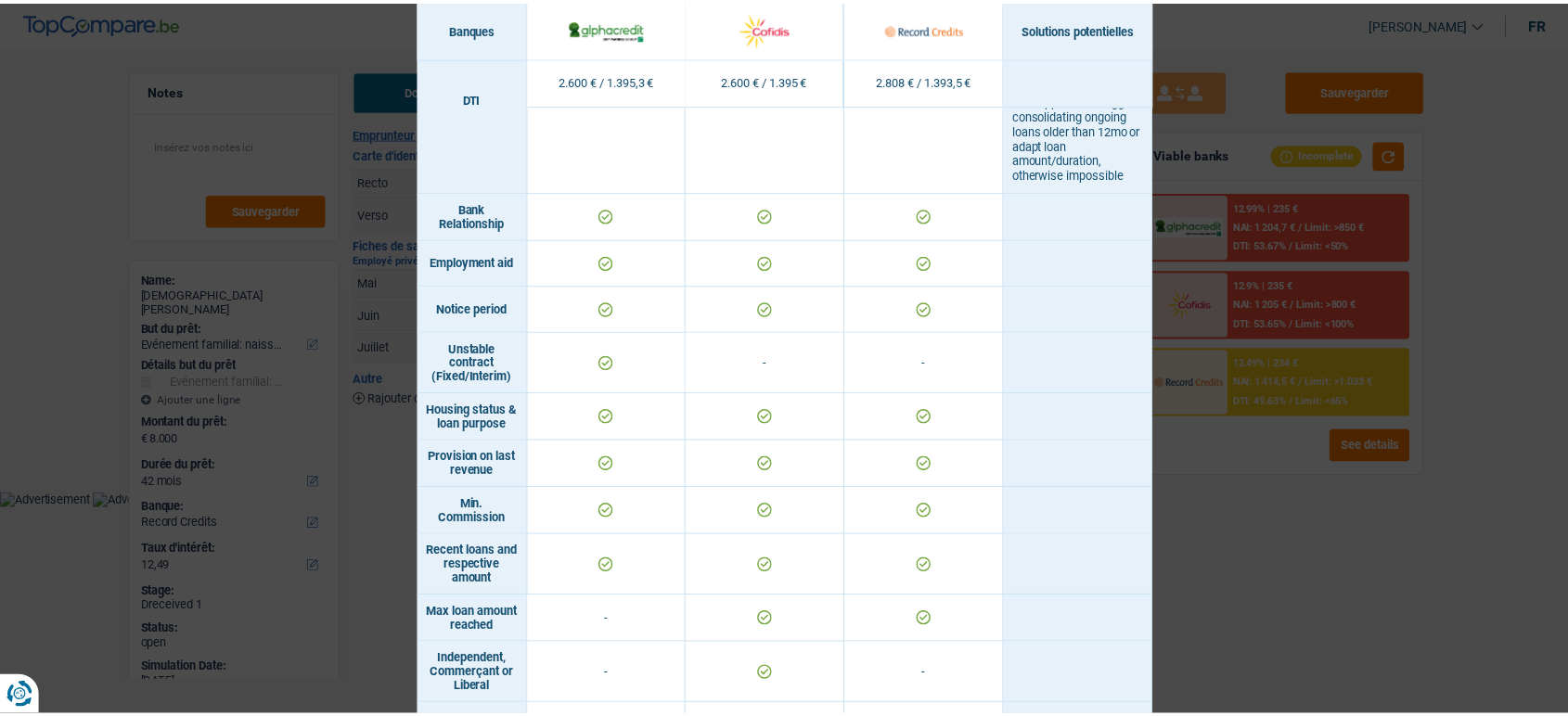
scroll to position [1031, 0]
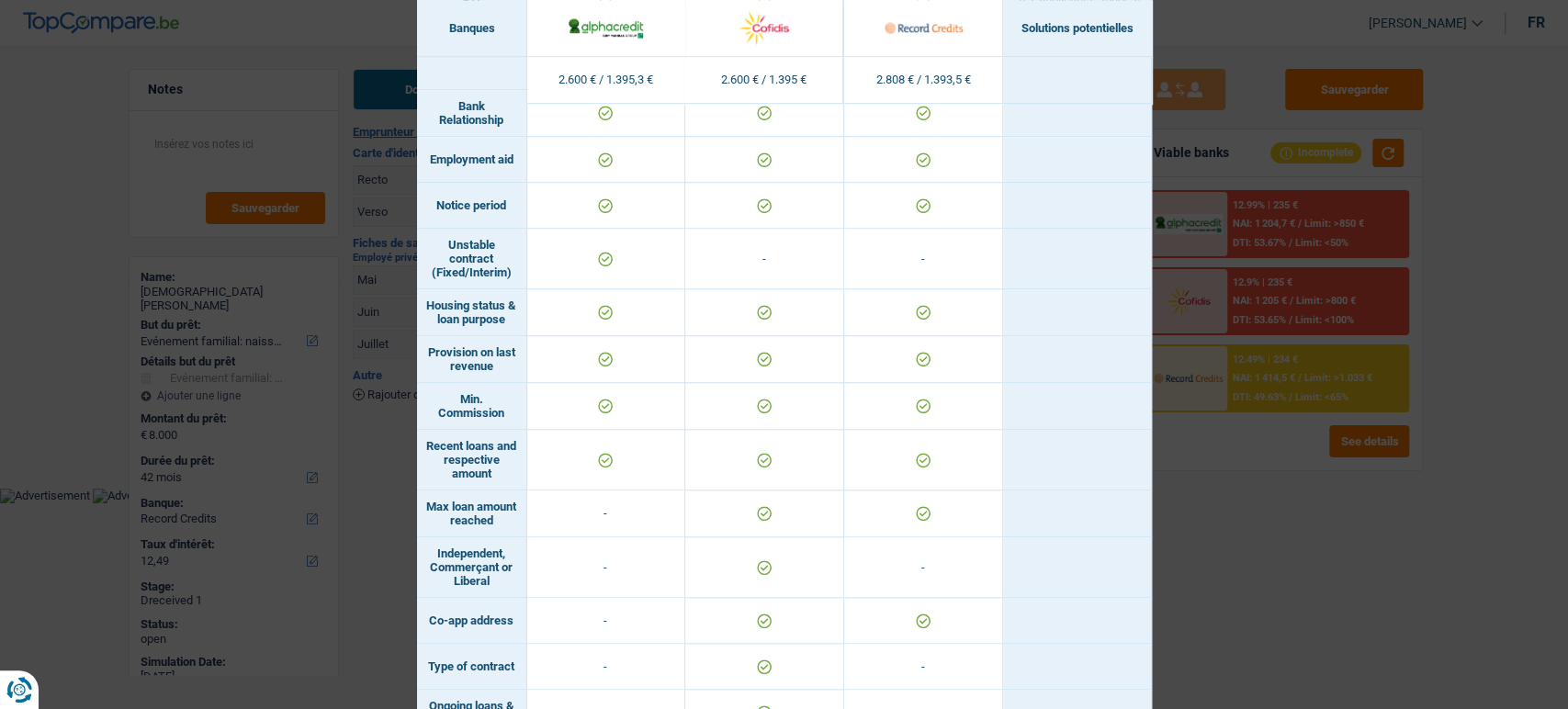
click at [1373, 538] on div "Banks conditions × Banques Solutions potentielles Revenus / Charges 2.600 € / 1…" at bounding box center [784, 354] width 1568 height 709
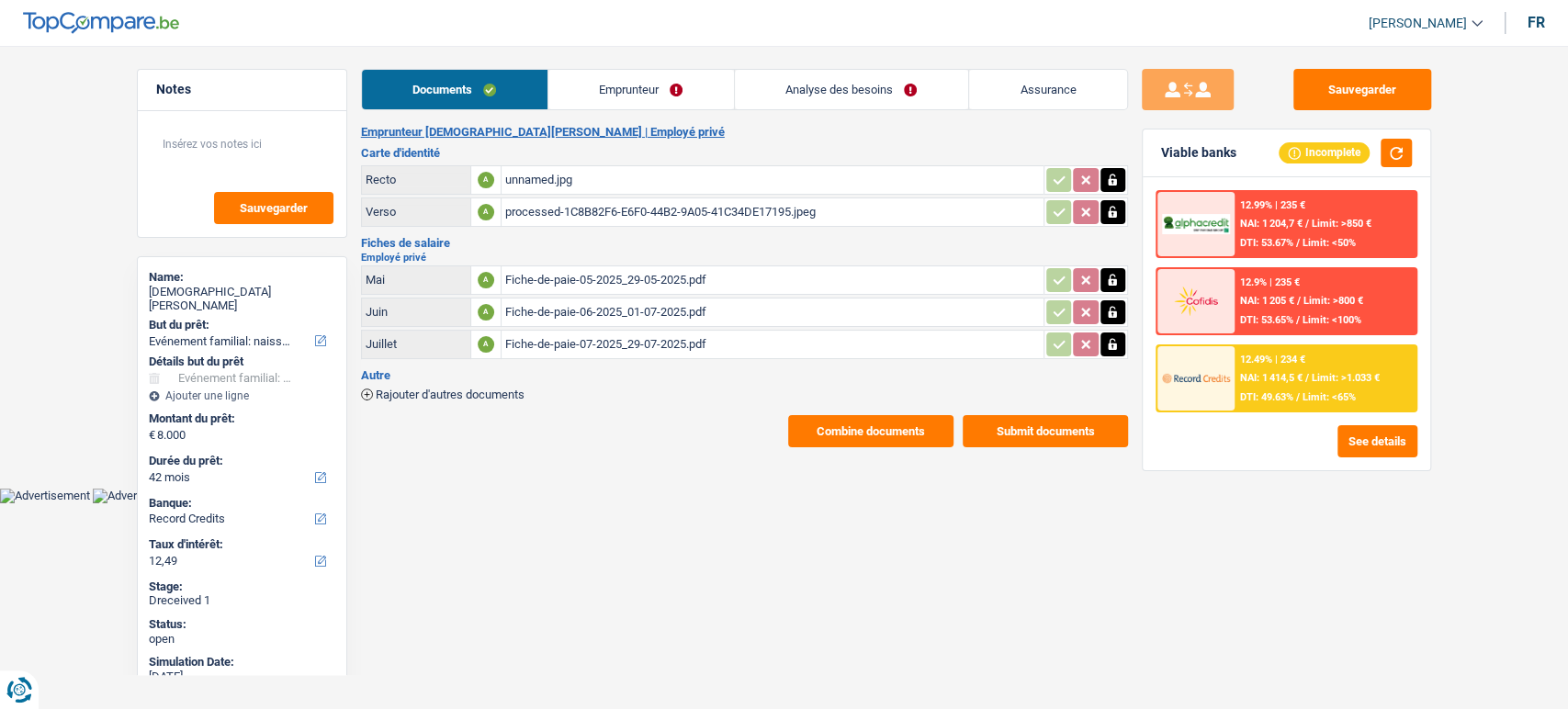
click at [1288, 226] on span "NAI: 1 204,7 €" at bounding box center [1271, 224] width 62 height 12
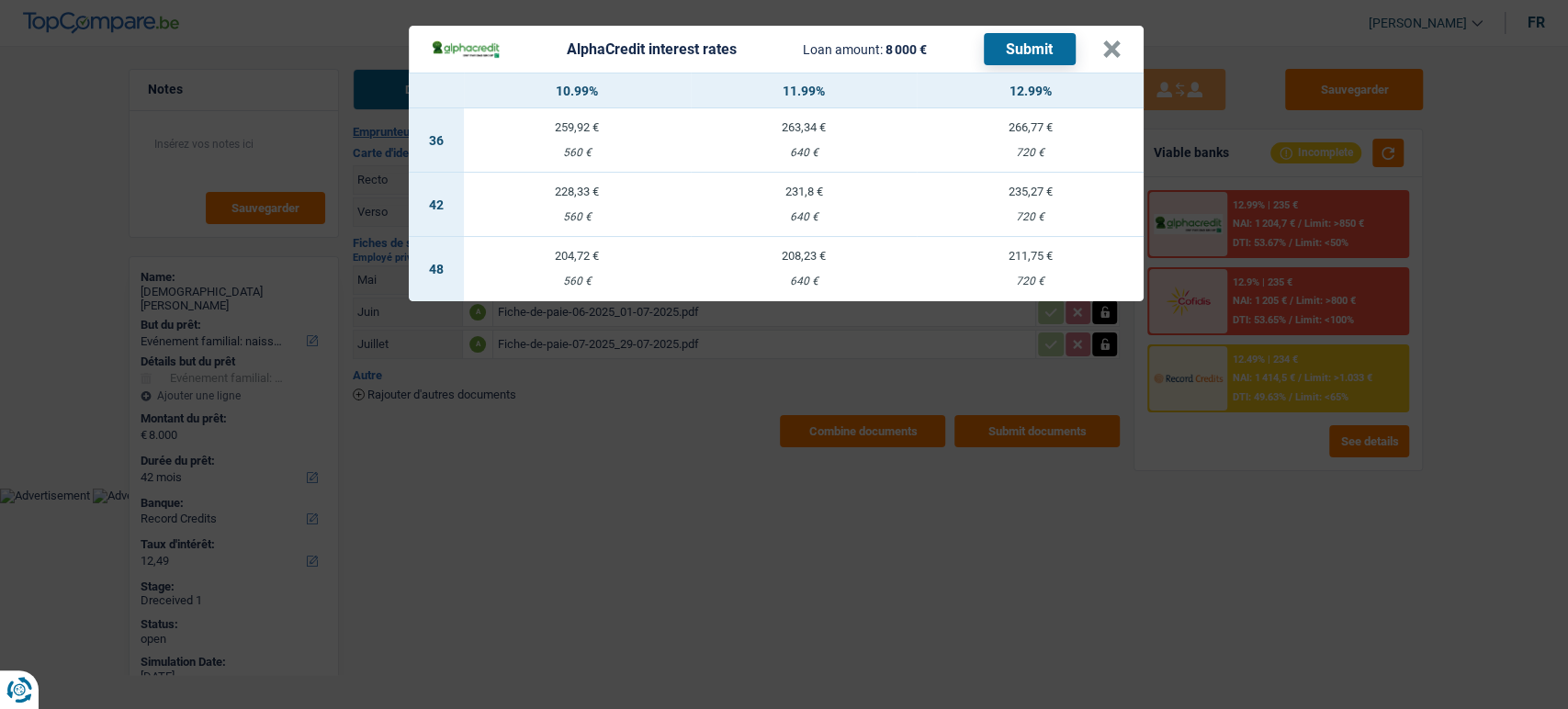
click at [736, 420] on div "AlphaCredit interest rates Loan amount: 8 000 € Submit × 10.99% 11.99% 12.99% 3…" at bounding box center [784, 354] width 1568 height 709
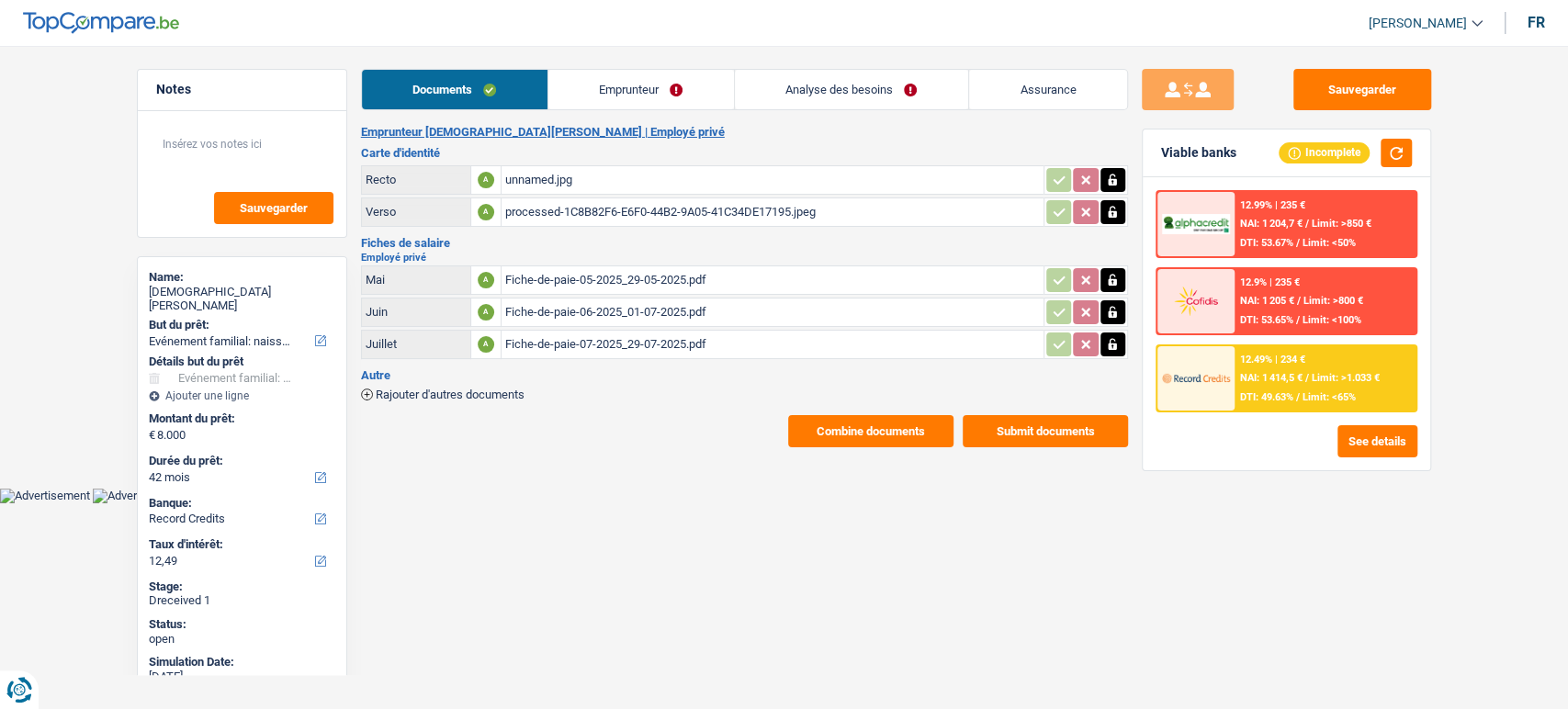
drag, startPoint x: 902, startPoint y: 61, endPoint x: 899, endPoint y: 81, distance: 20.2
click at [902, 69] on main "Notes Sauvegarder Name: Christian Cruz But du prêt: Confort maison: meubles, te…" at bounding box center [784, 258] width 1568 height 462
click at [896, 92] on link "Analyse des besoins" at bounding box center [852, 89] width 233 height 39
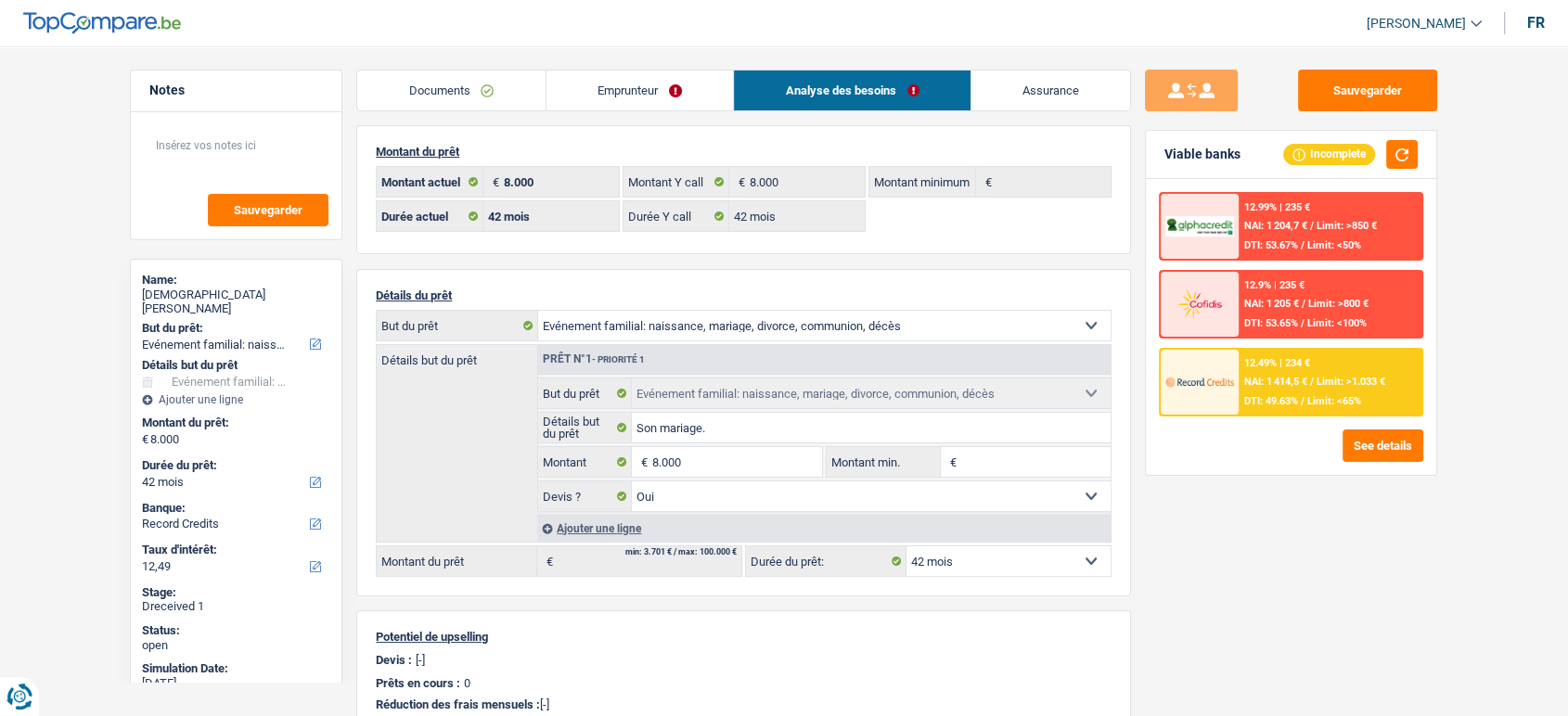
click at [1321, 290] on div "12.9% | 235 € NAI: 1 205 € / Limit: >800 € DTI: 53.65% / Limit: <100%" at bounding box center [1332, 304] width 183 height 65
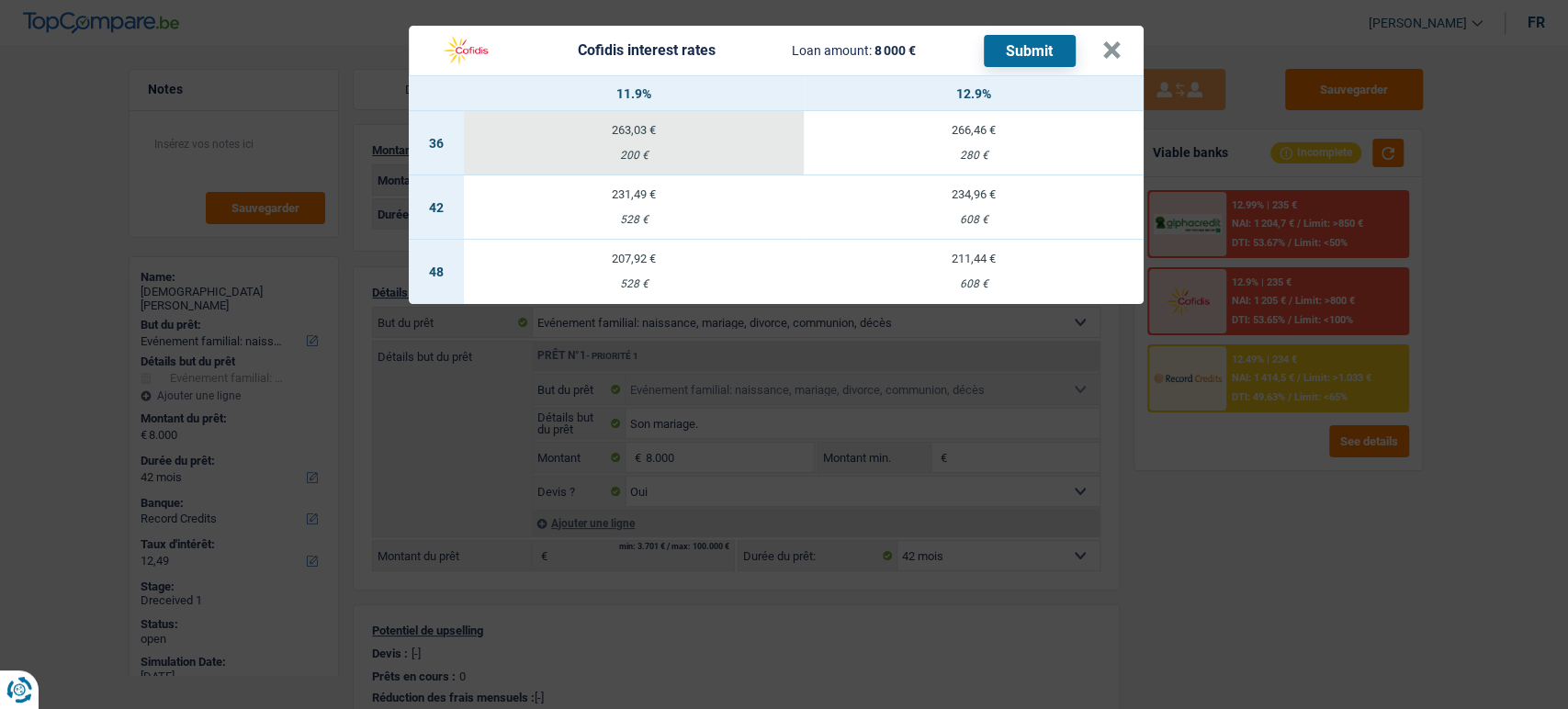
click at [1302, 286] on div "Cofidis interest rates Loan amount: 8 000 € Submit × 11.9% 12.9% 36 263,03 € 20…" at bounding box center [784, 354] width 1568 height 709
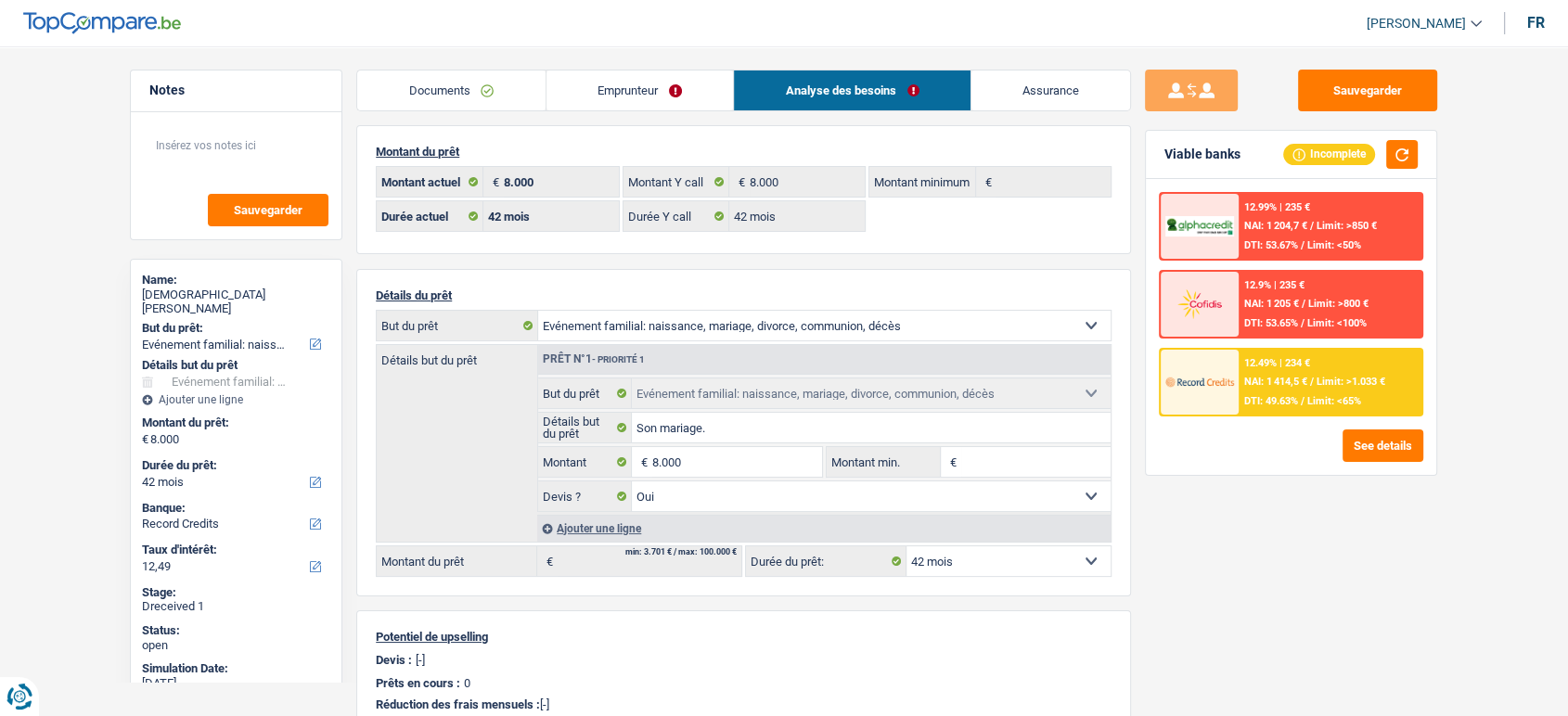
click at [1294, 209] on div "12.99% | 235 €" at bounding box center [1277, 207] width 66 height 12
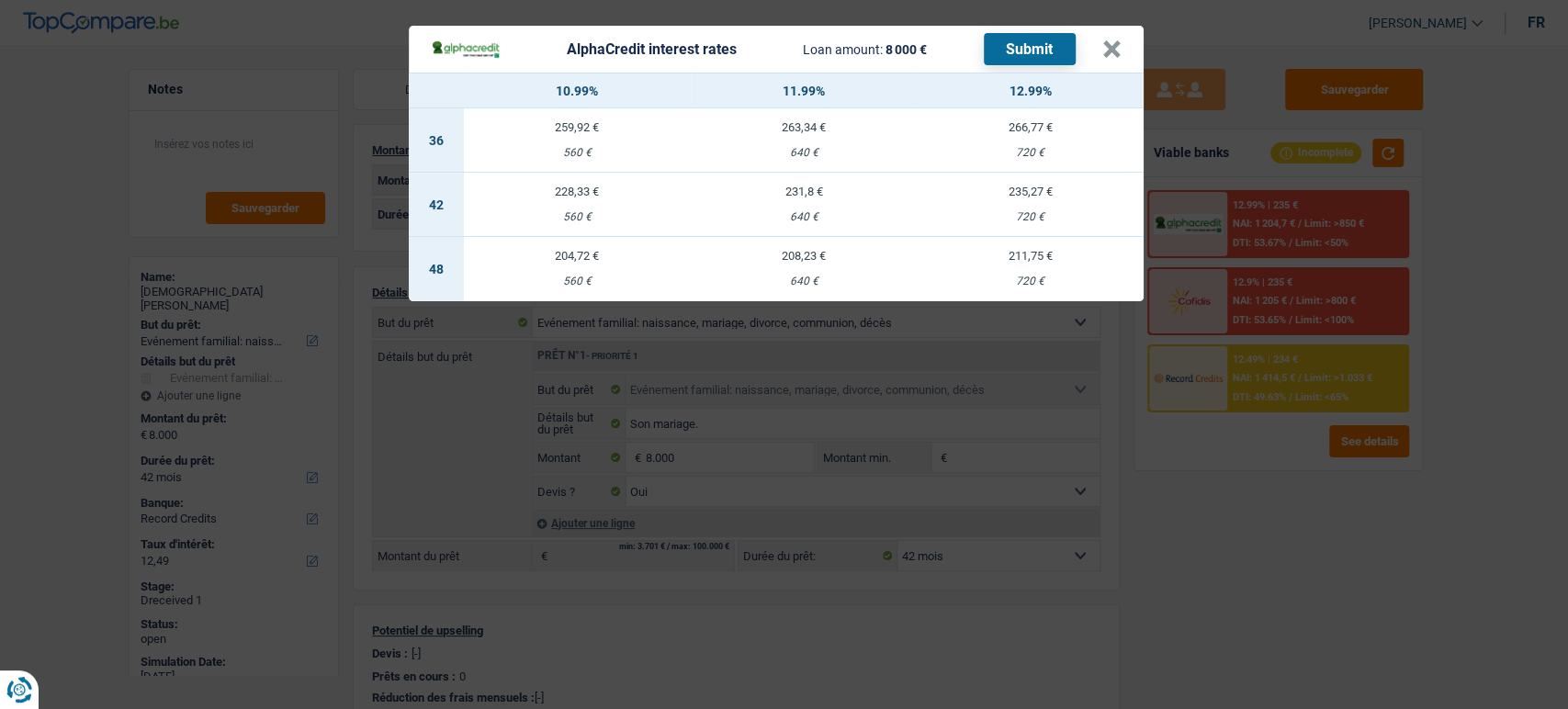
click at [1058, 206] on td "235,27 € 720 €" at bounding box center [1029, 205] width 227 height 64
select select "alphacredit"
type input "12,99"
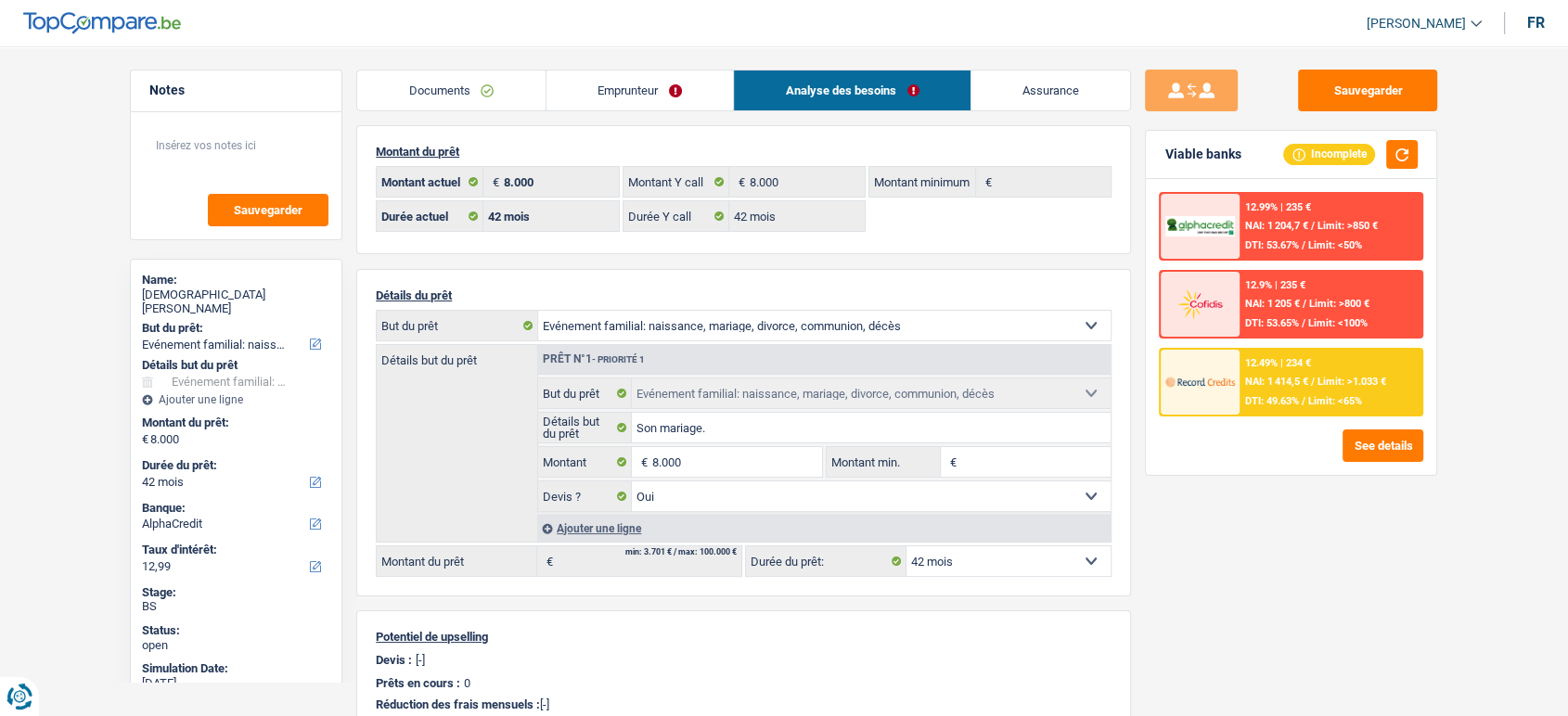
click at [1306, 235] on div "12.99% | 235 € NAI: 1 204,7 € / Limit: >850 € DTI: 53.67% / Limit: <50%" at bounding box center [1332, 226] width 183 height 65
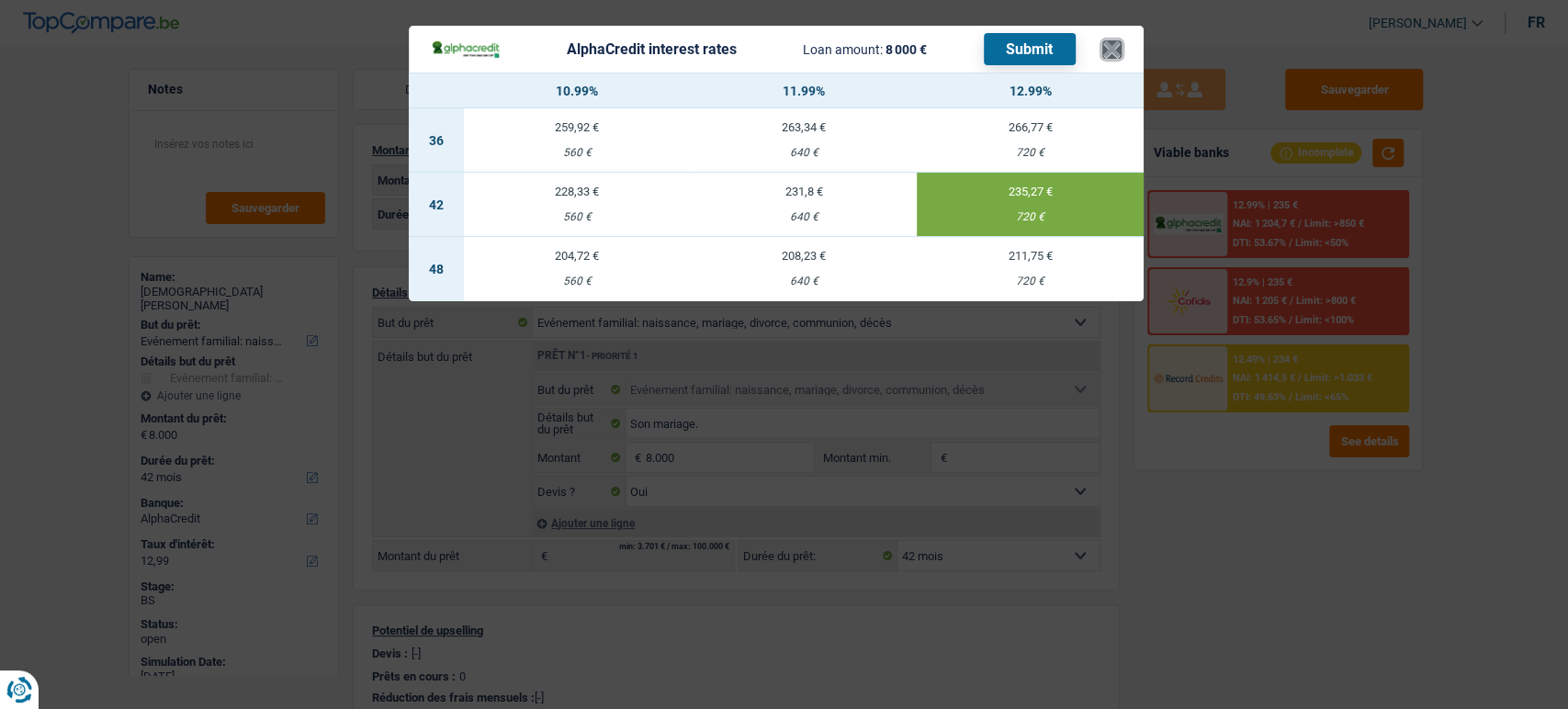
click at [1108, 40] on button "×" at bounding box center [1112, 50] width 20 height 19
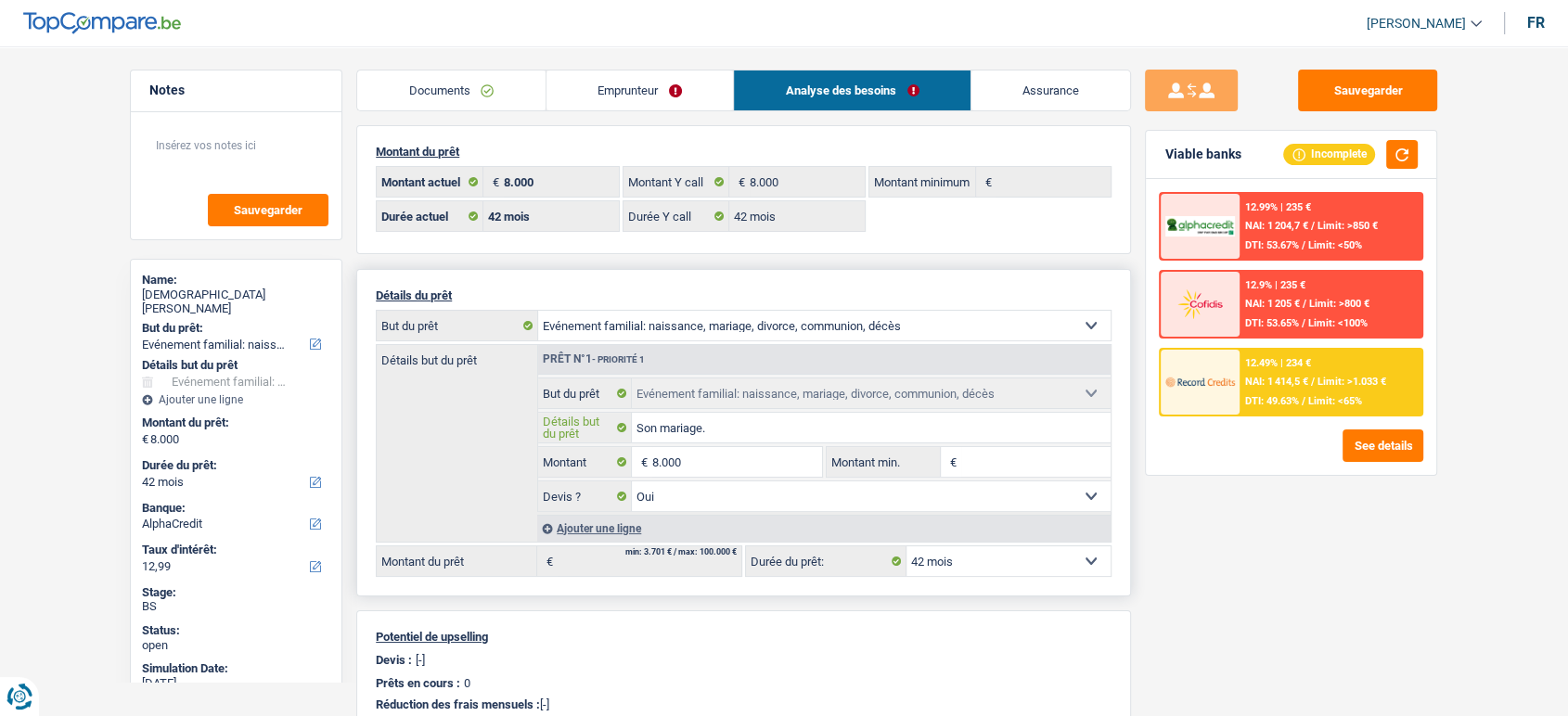
click at [723, 425] on input "Son mariage." at bounding box center [871, 427] width 480 height 29
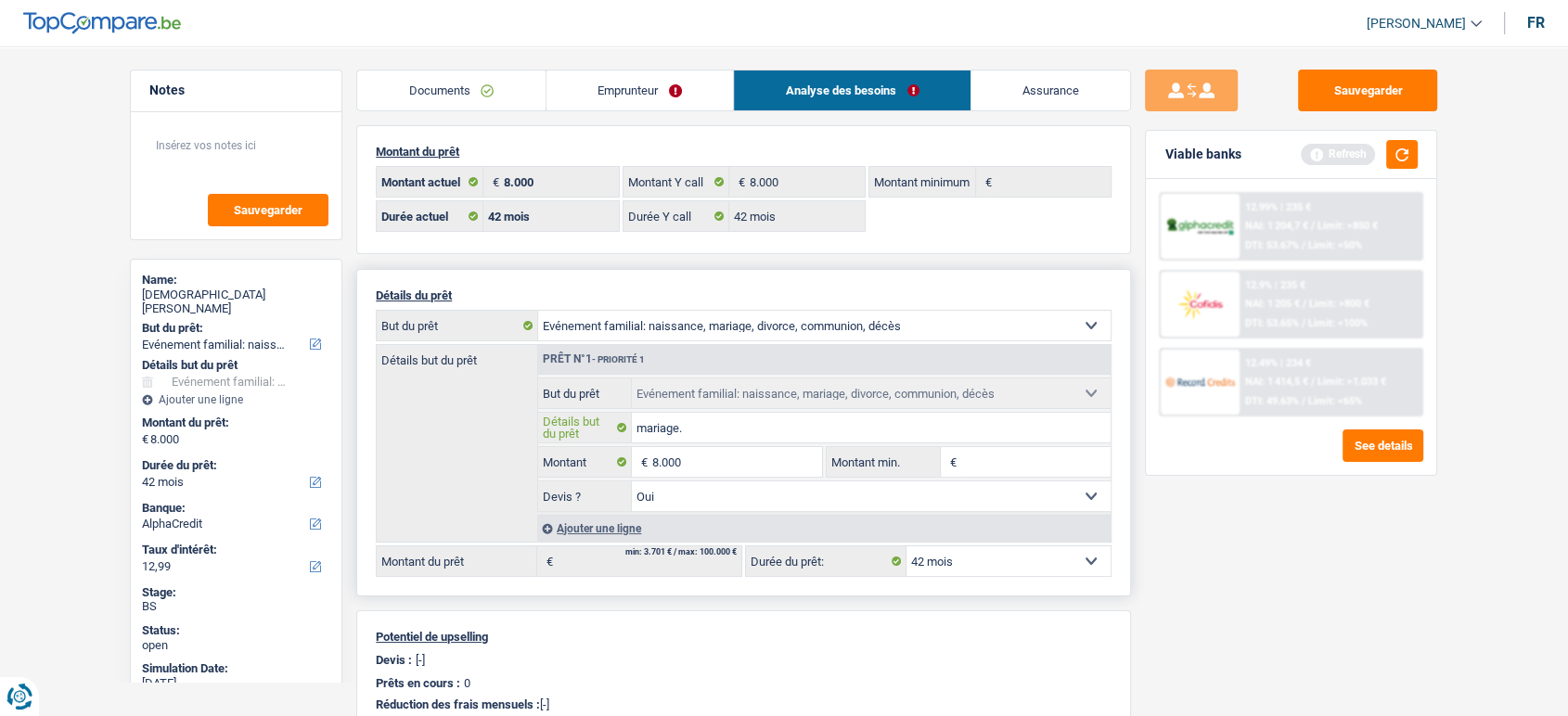
click at [759, 425] on input "mariage." at bounding box center [871, 427] width 480 height 29
type input "mariage"
click at [1250, 224] on span "NAI: 1 204,7 €" at bounding box center [1276, 226] width 63 height 12
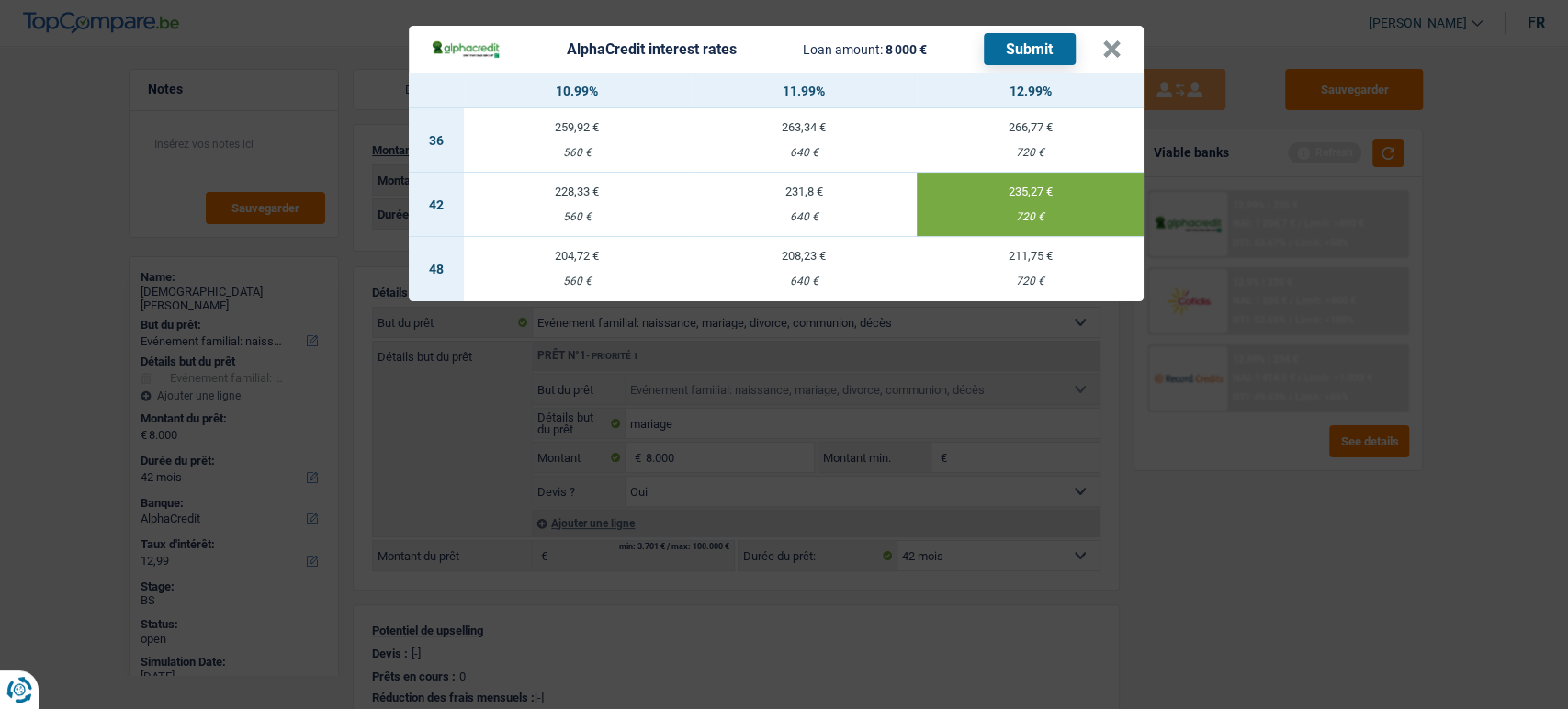
click at [1048, 56] on button "Submit" at bounding box center [1030, 49] width 92 height 32
click at [1121, 49] on button "×" at bounding box center [1112, 50] width 20 height 19
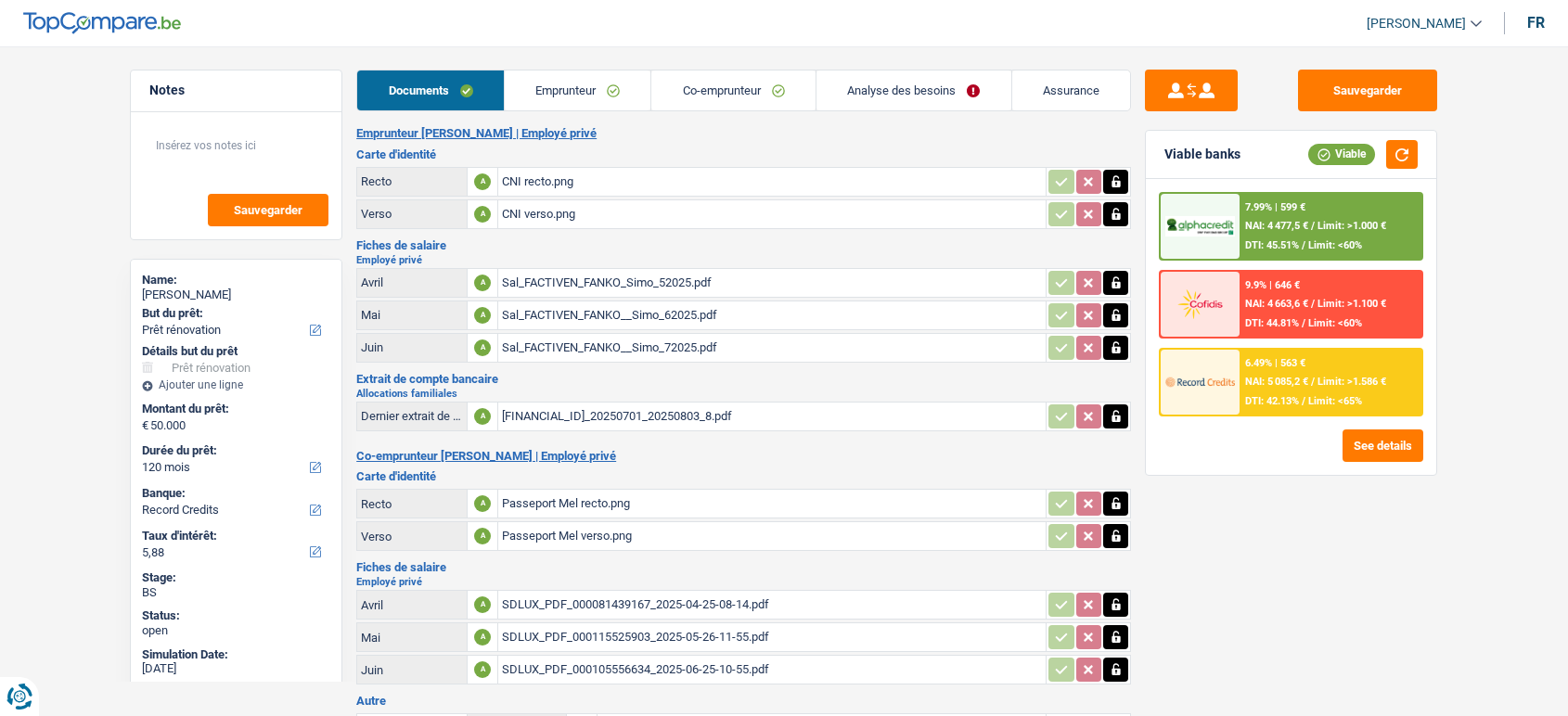
select select "renovation"
select select "120"
select select "record credits"
click at [556, 182] on div "CNI recto.png" at bounding box center [772, 181] width 540 height 28
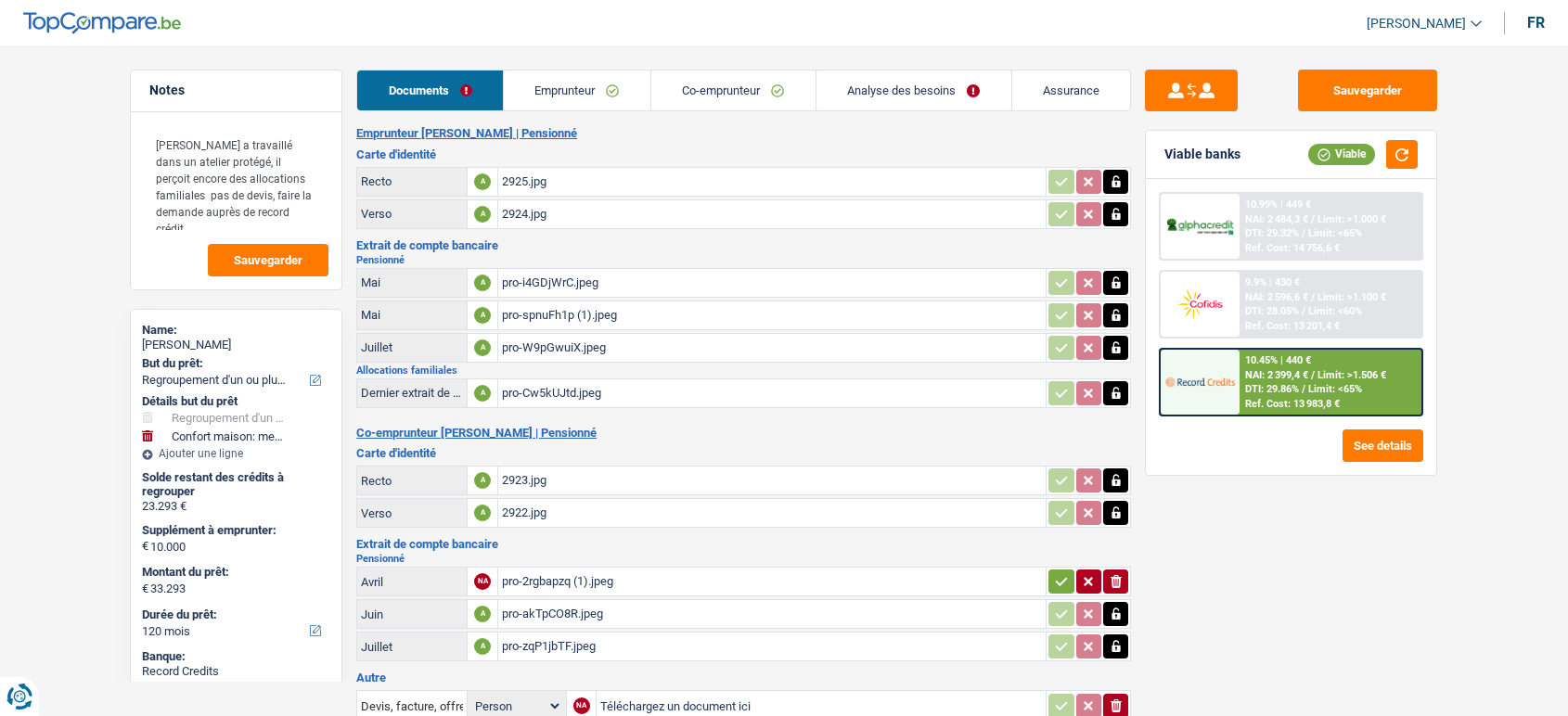
select select "refinancing"
select select "household"
select select "120"
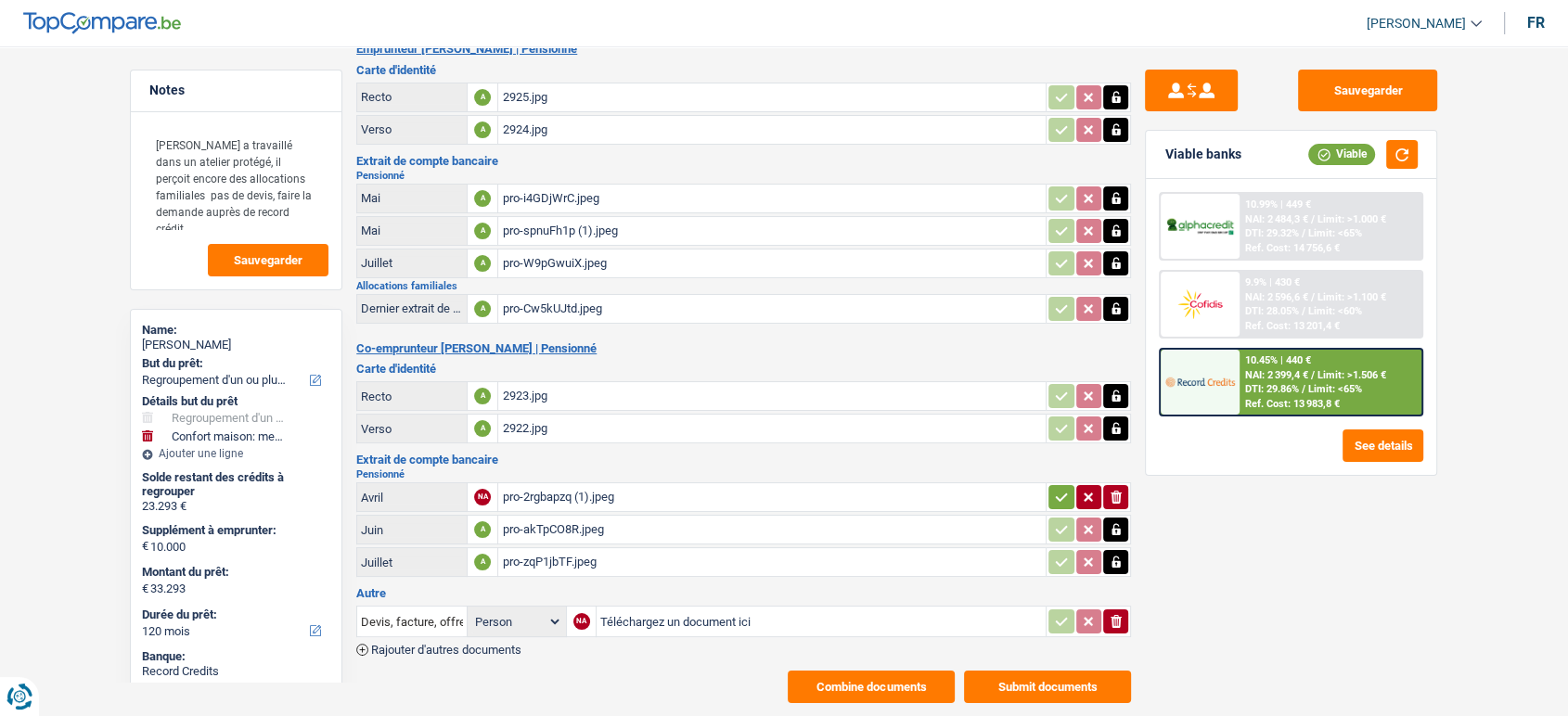
scroll to position [119, 0]
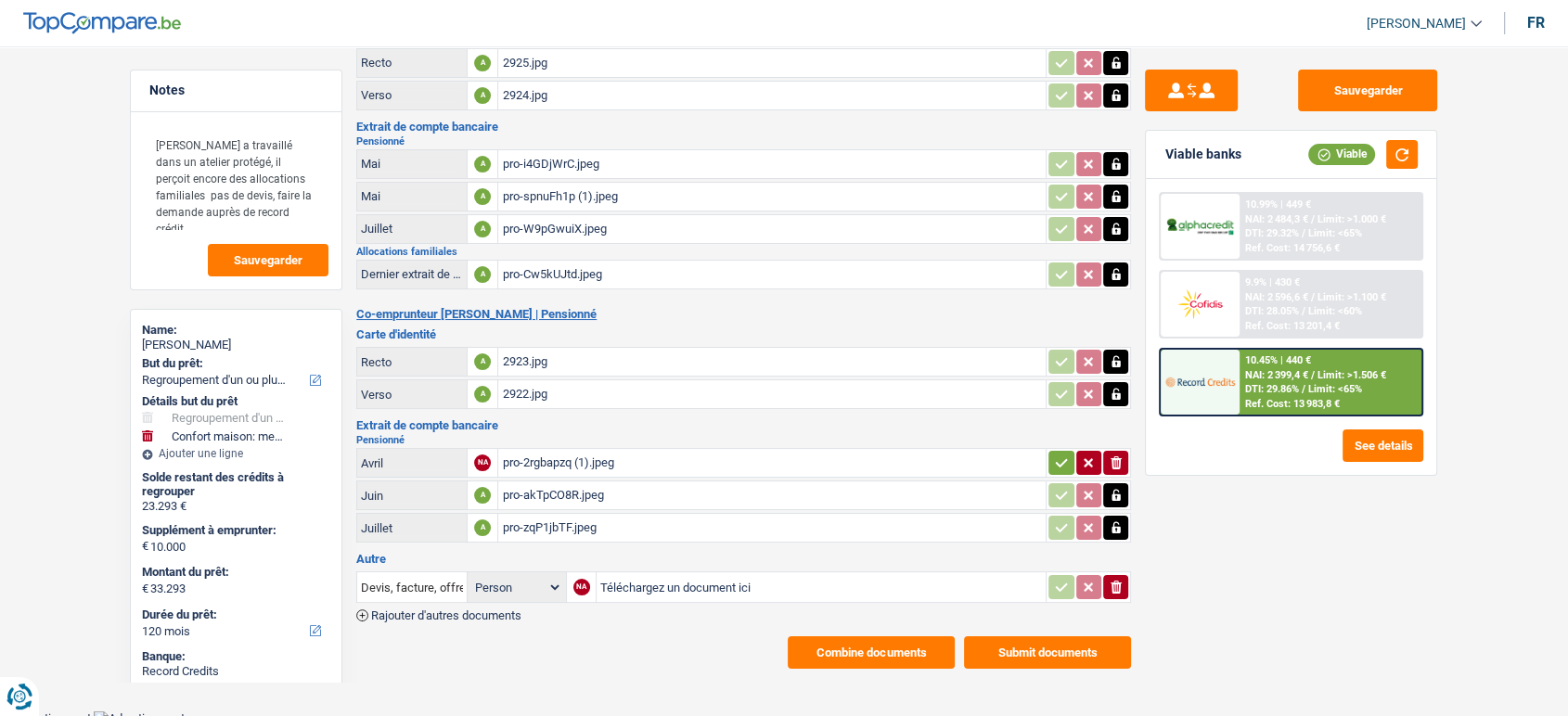
click at [936, 648] on button "Combine documents" at bounding box center [872, 652] width 167 height 32
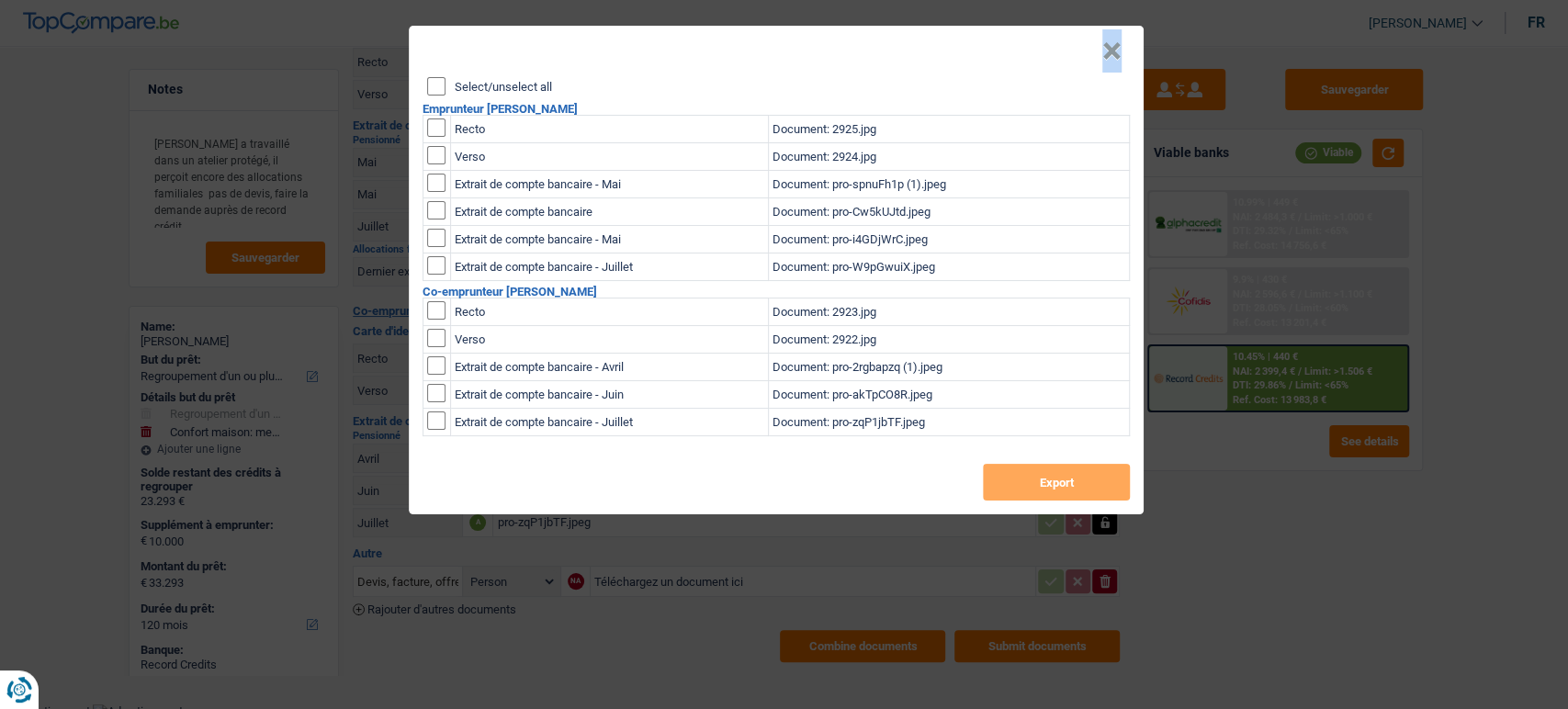
click at [436, 87] on div "× Select/unselect all Emprunteur patrice coenart Recto Document: 2925.jpg Verso…" at bounding box center [776, 270] width 735 height 489
click at [436, 88] on input "Select/unselect all" at bounding box center [436, 87] width 19 height 19
checkbox input "true"
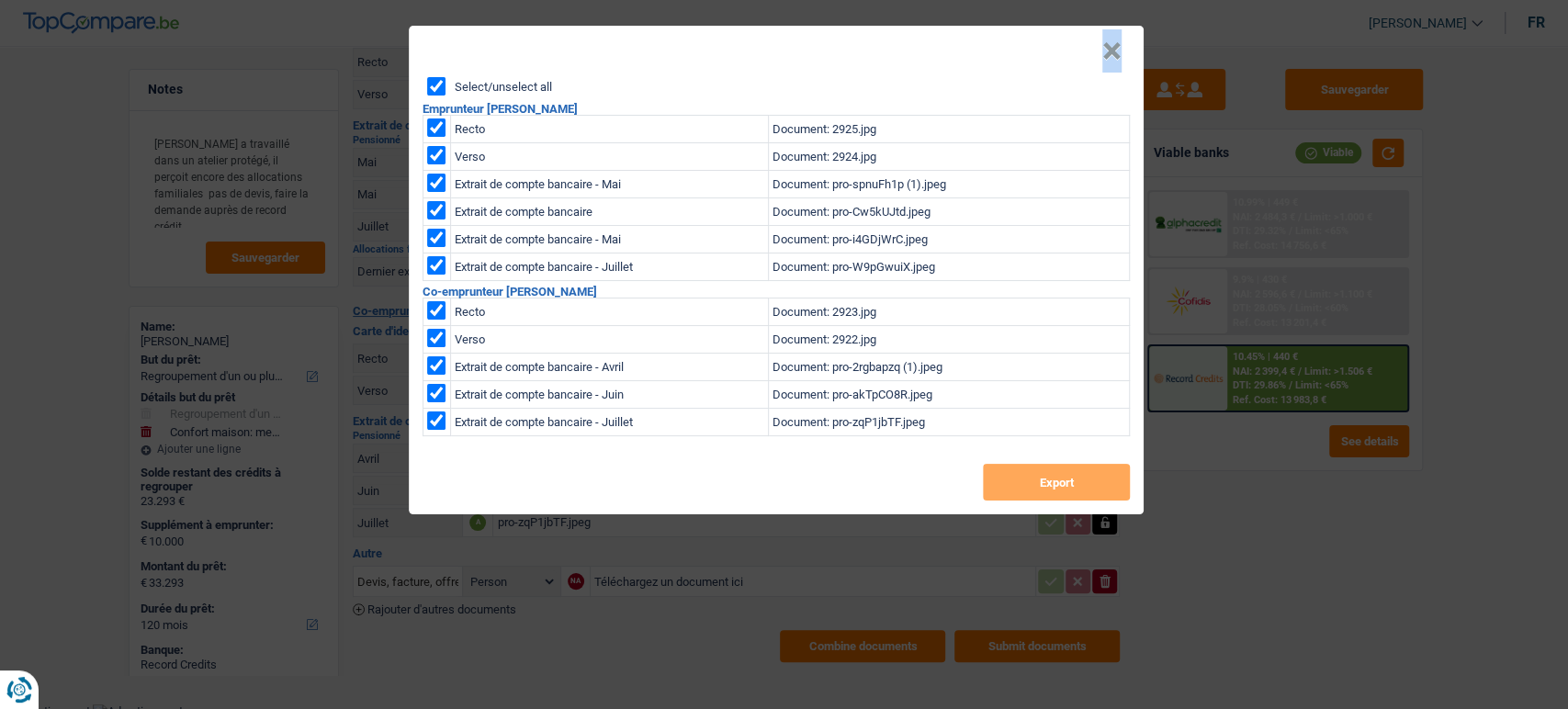
checkbox input "true"
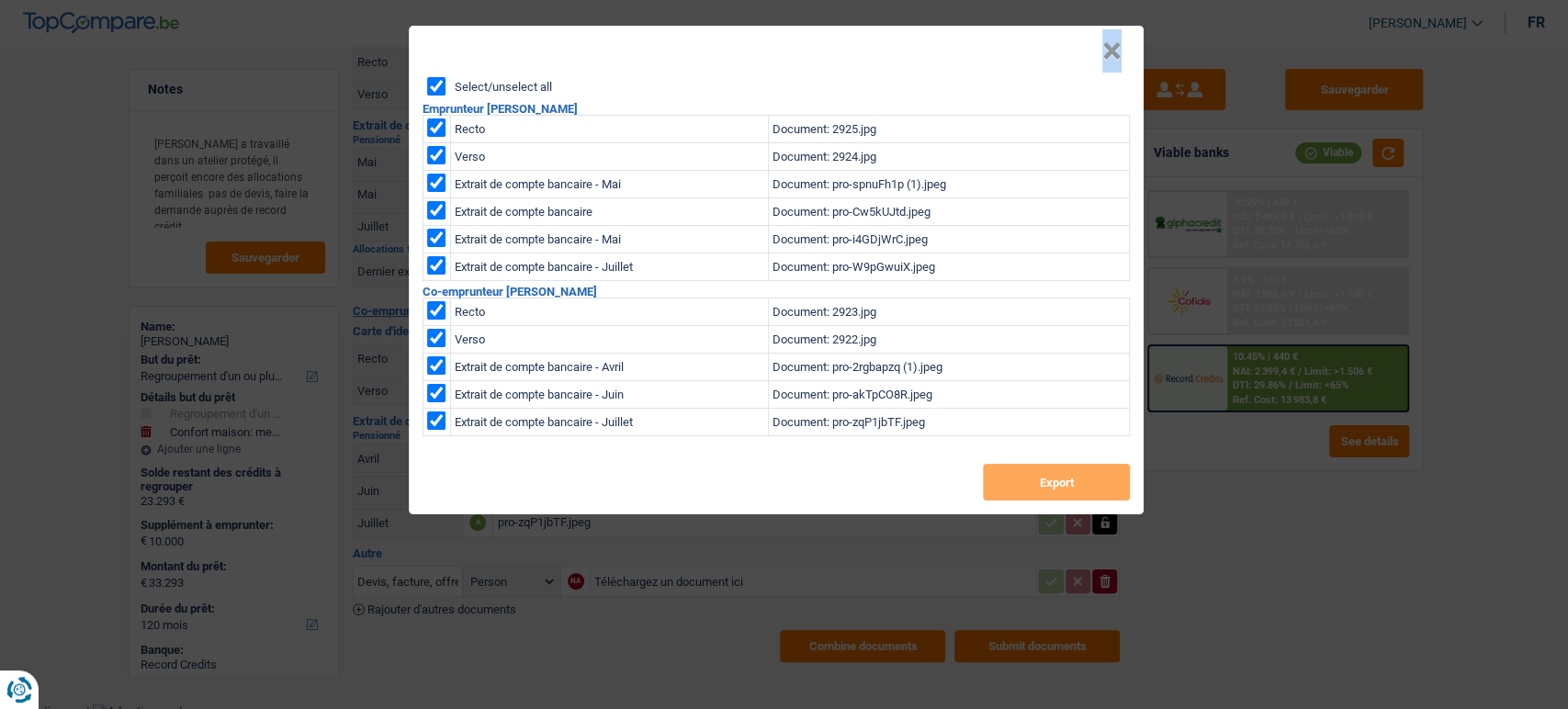
checkbox input "true"
click at [1070, 512] on div "Select/unselect all Emprunteur patrice coenart Recto Document: 2925.jpg Verso D…" at bounding box center [776, 295] width 735 height 437
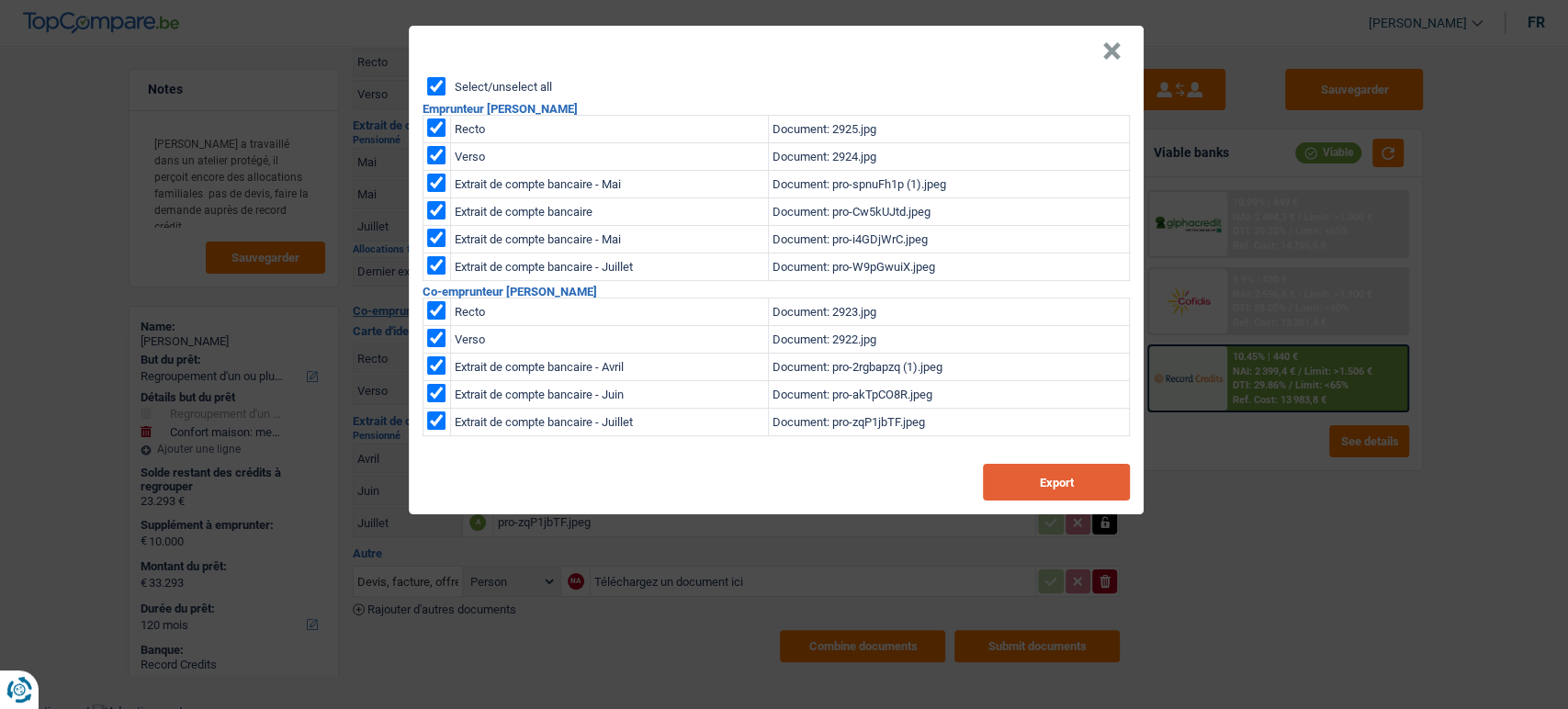
click at [1067, 494] on button "Export" at bounding box center [1057, 481] width 147 height 37
click at [1107, 50] on button "×" at bounding box center [1112, 52] width 20 height 19
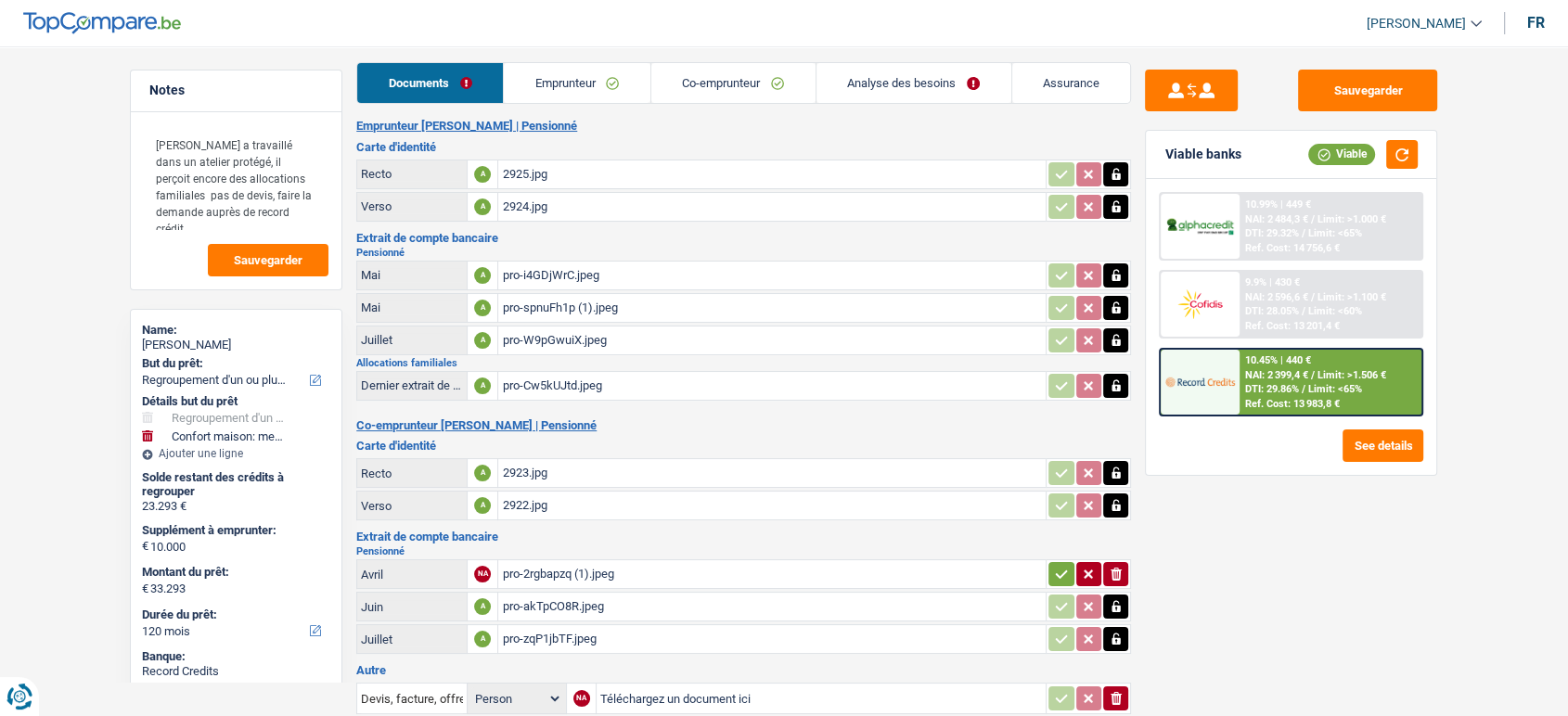
scroll to position [0, 0]
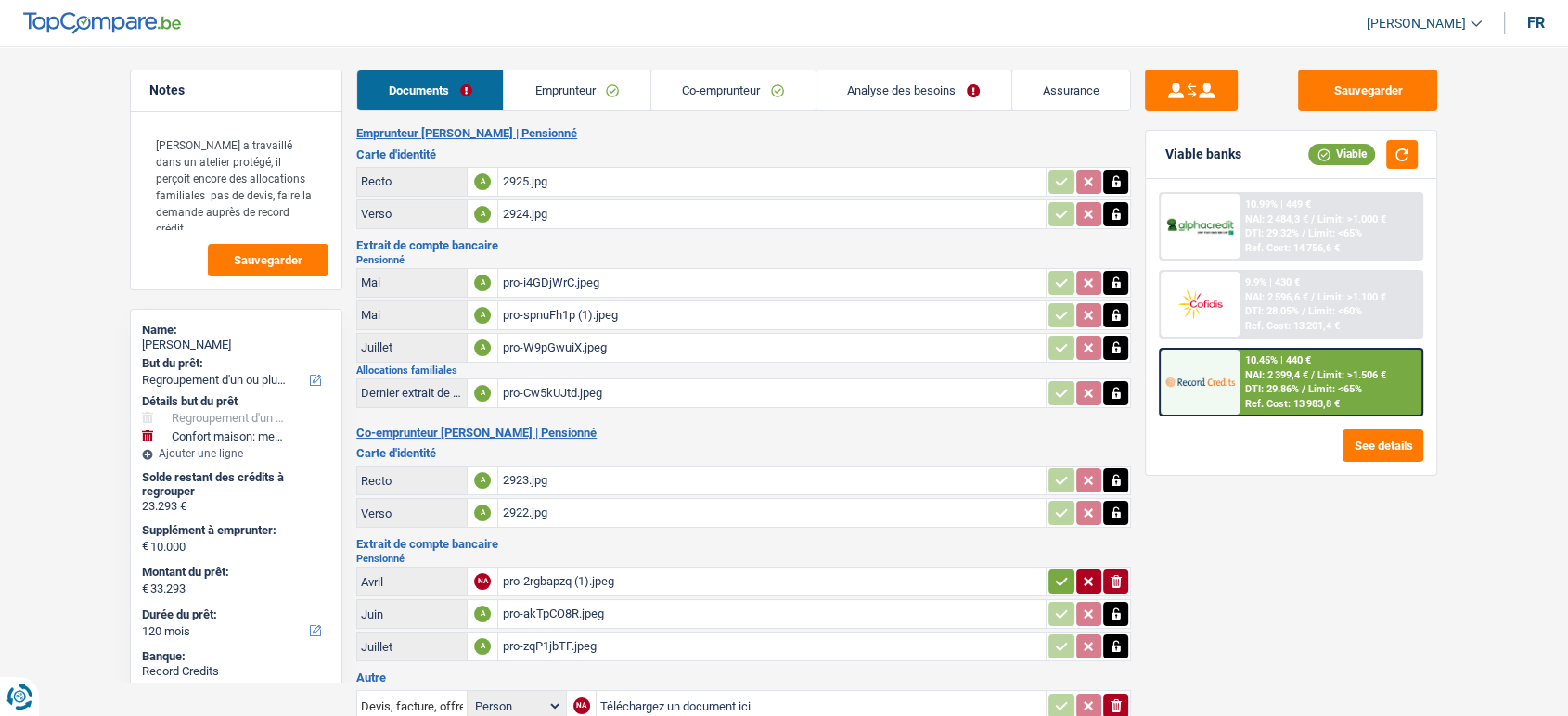
drag, startPoint x: 936, startPoint y: 89, endPoint x: 915, endPoint y: 200, distance: 113.0
click at [935, 89] on link "Analyse des besoins" at bounding box center [914, 90] width 195 height 40
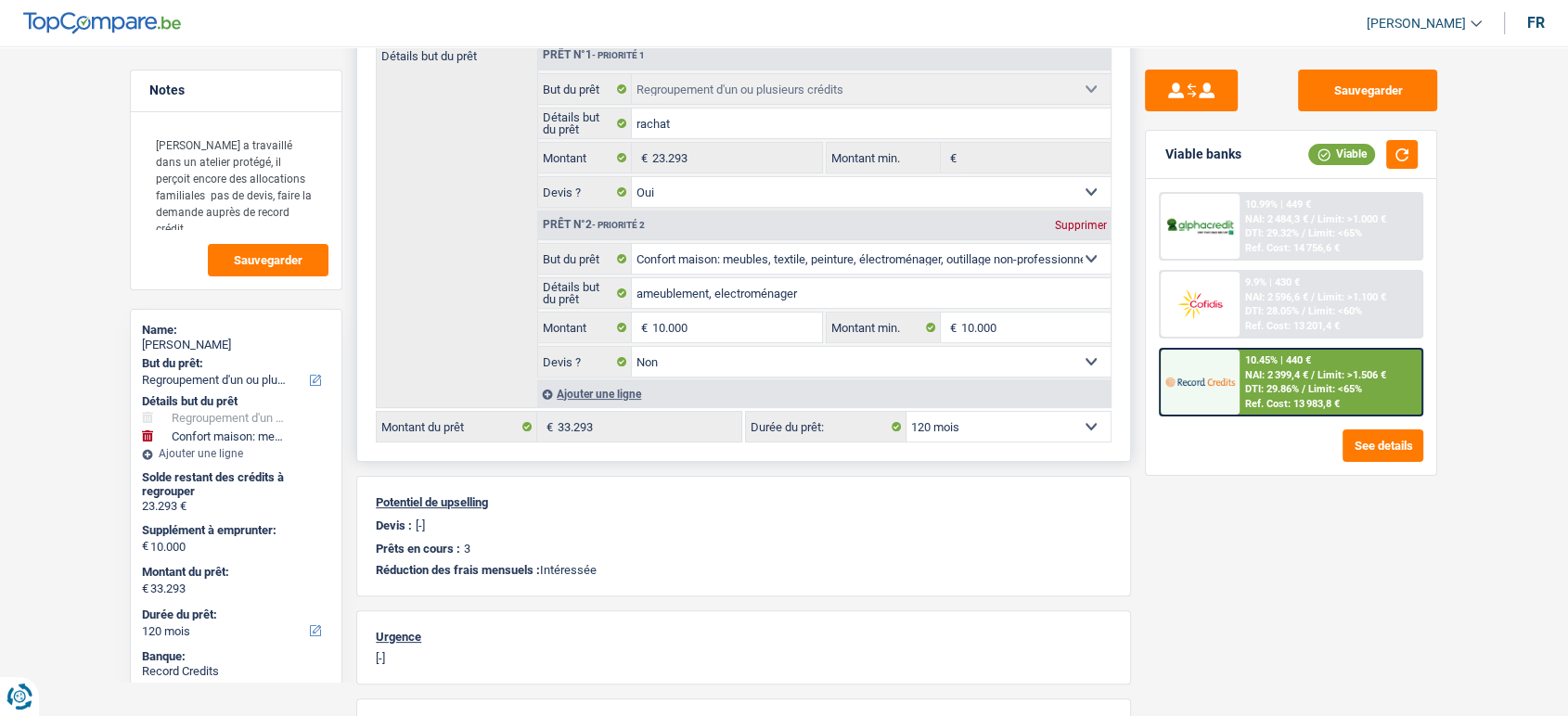
scroll to position [103, 0]
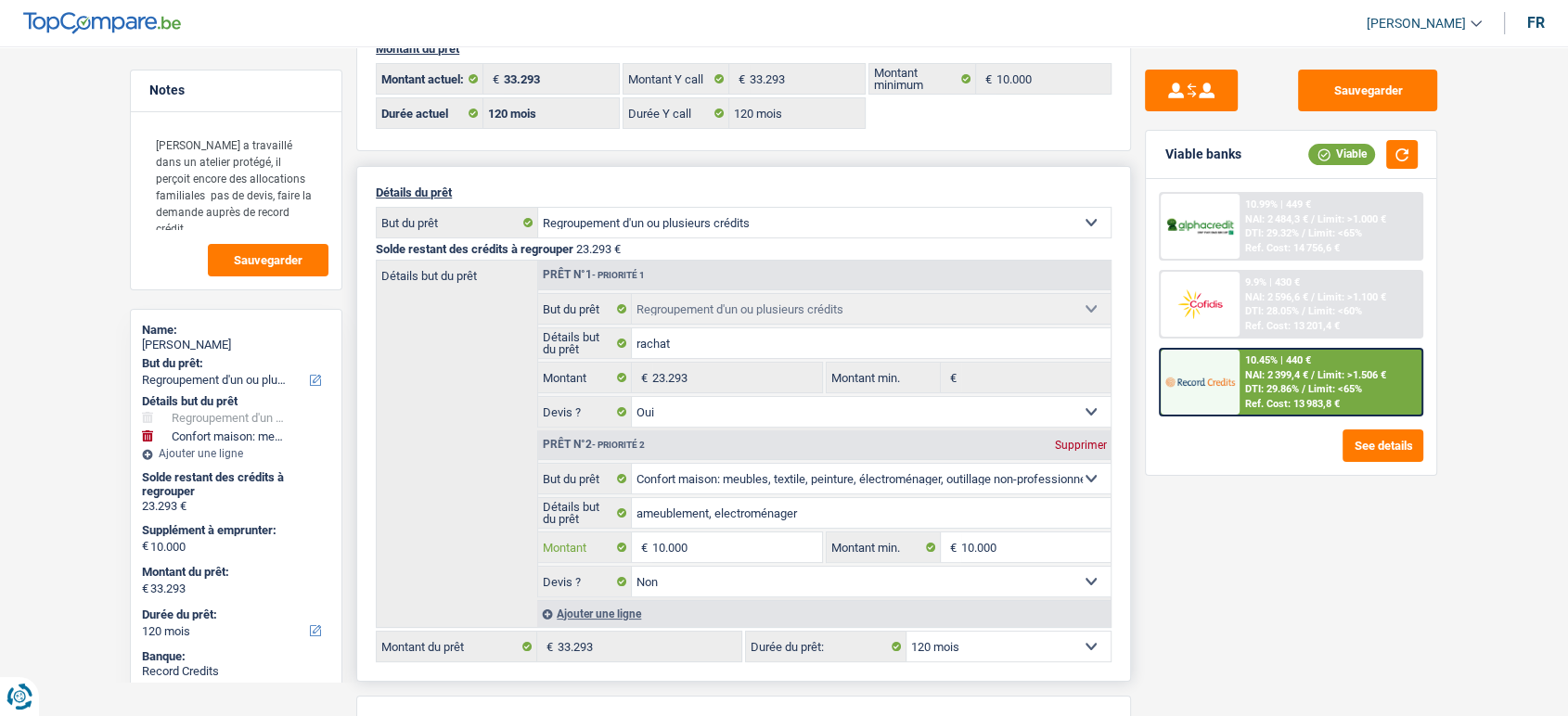
click at [706, 550] on input "10.000" at bounding box center [737, 547] width 170 height 29
click at [725, 542] on input "10.000" at bounding box center [737, 547] width 170 height 29
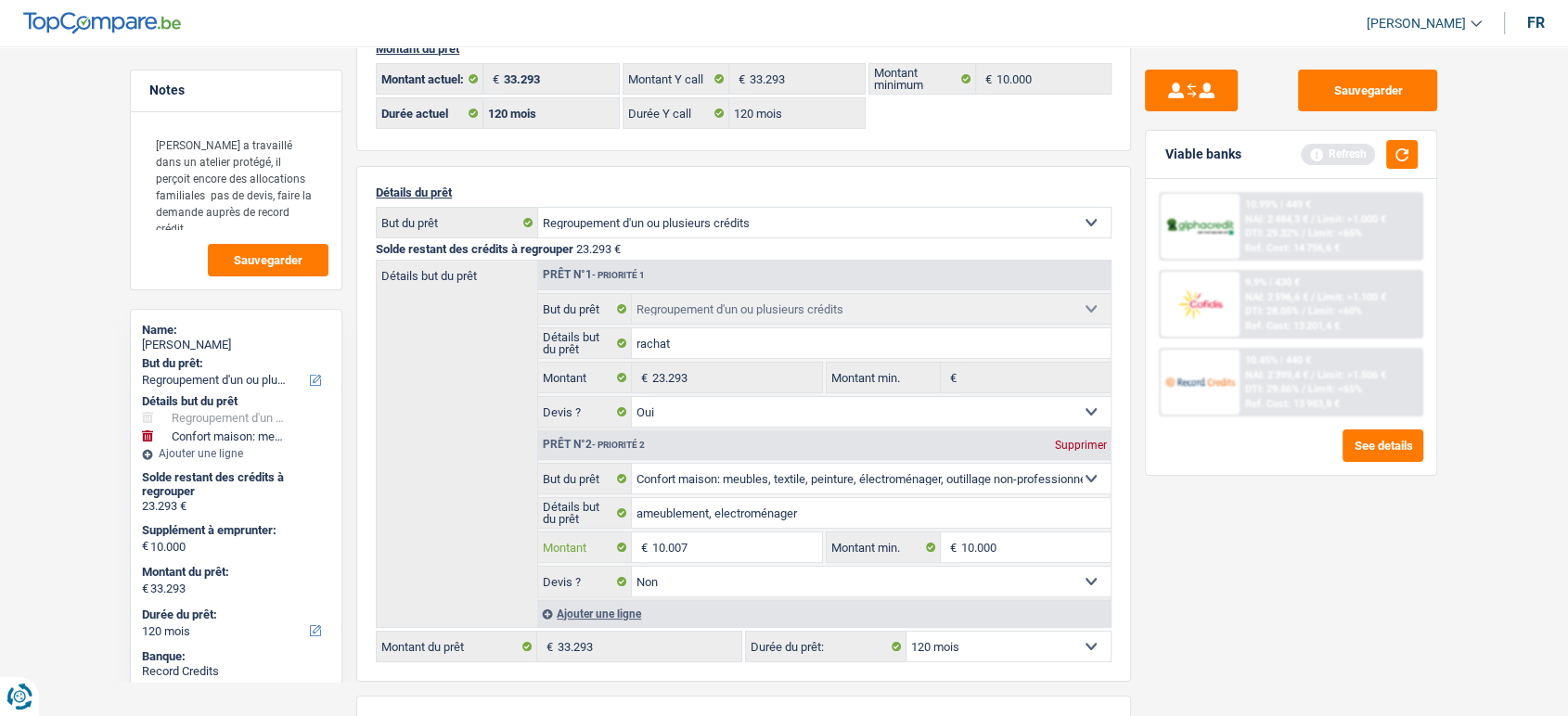
type input "10.007"
type input "33.300"
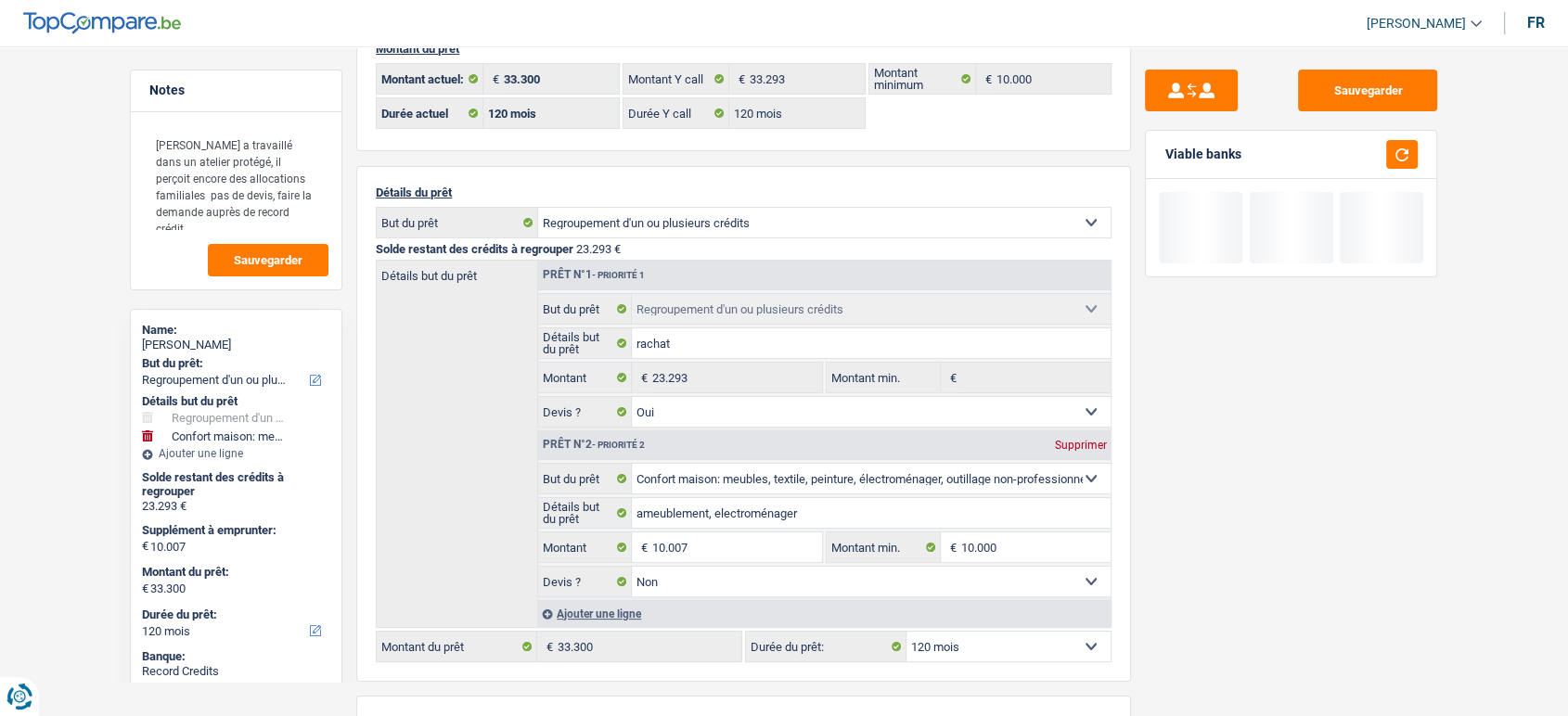
click at [1356, 613] on div "Sauvegarder Viable banks" at bounding box center [1291, 375] width 320 height 612
click at [1411, 159] on button "button" at bounding box center [1402, 155] width 31 height 28
click at [1400, 111] on div "Sauvegarder Viable banks" at bounding box center [1291, 375] width 320 height 612
click at [1396, 91] on button "Sauvegarder" at bounding box center [1368, 90] width 140 height 42
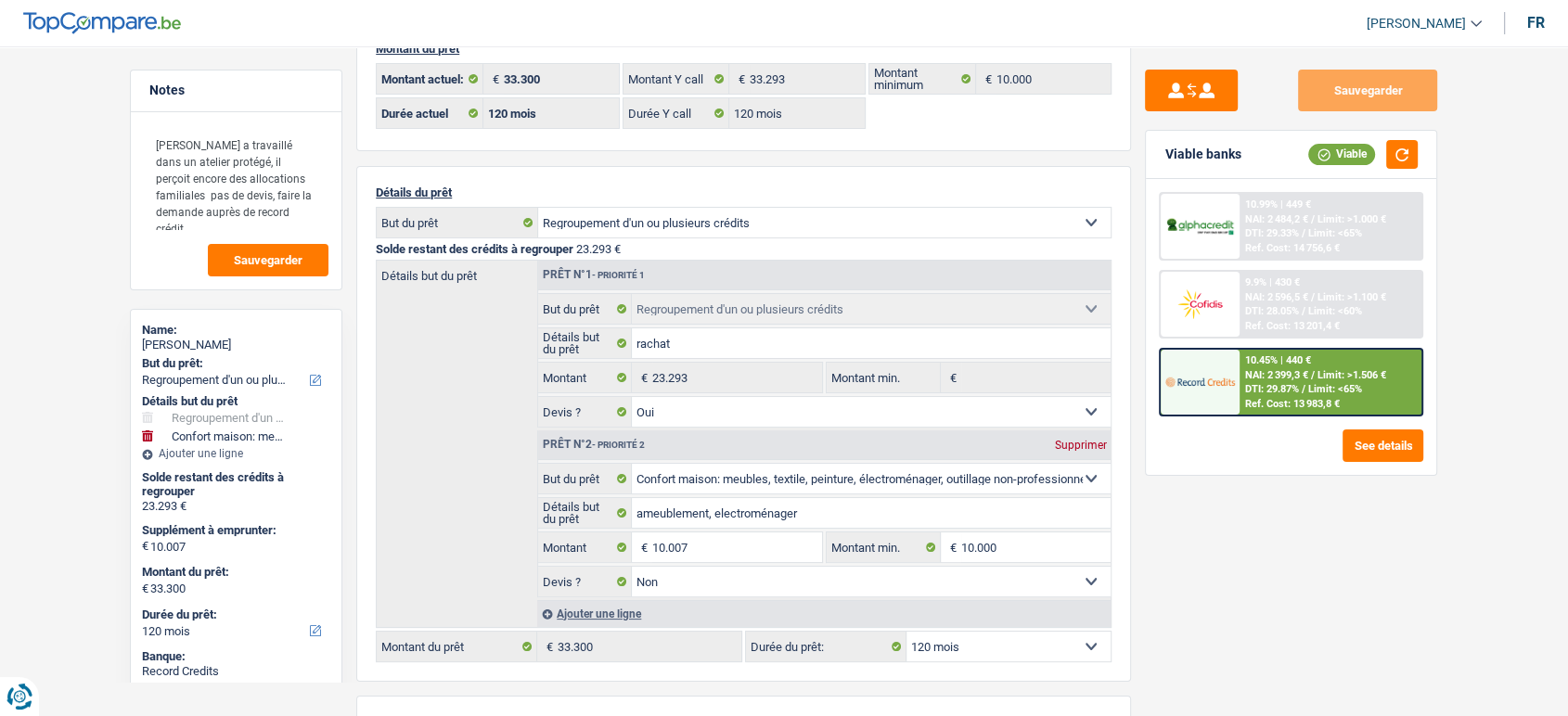
click at [1332, 391] on span "Limit: <65%" at bounding box center [1335, 389] width 54 height 12
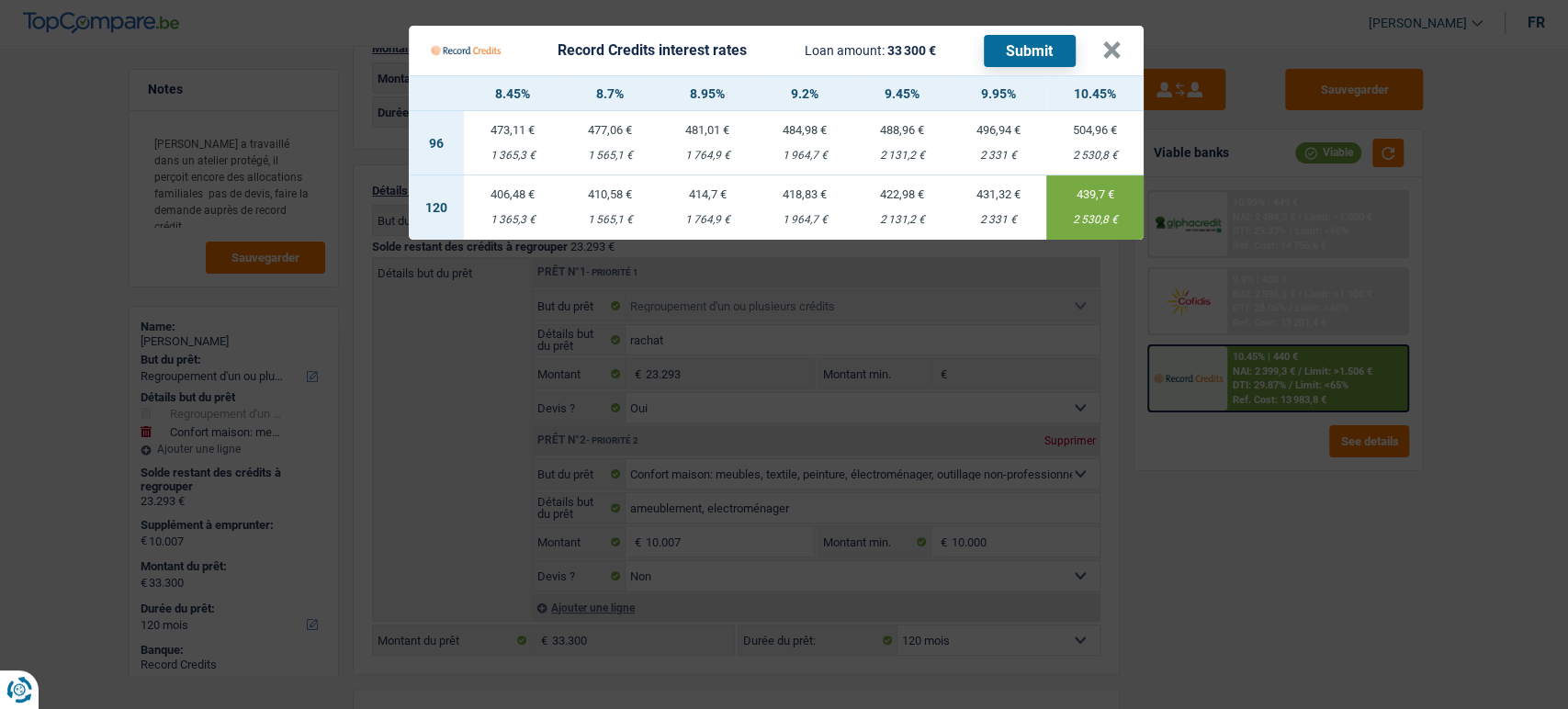
click at [1336, 386] on Credits "Record Credits interest rates Loan amount: 33 300 € Submit × 8.45% 8.7% 8.95% 9…" at bounding box center [784, 354] width 1568 height 709
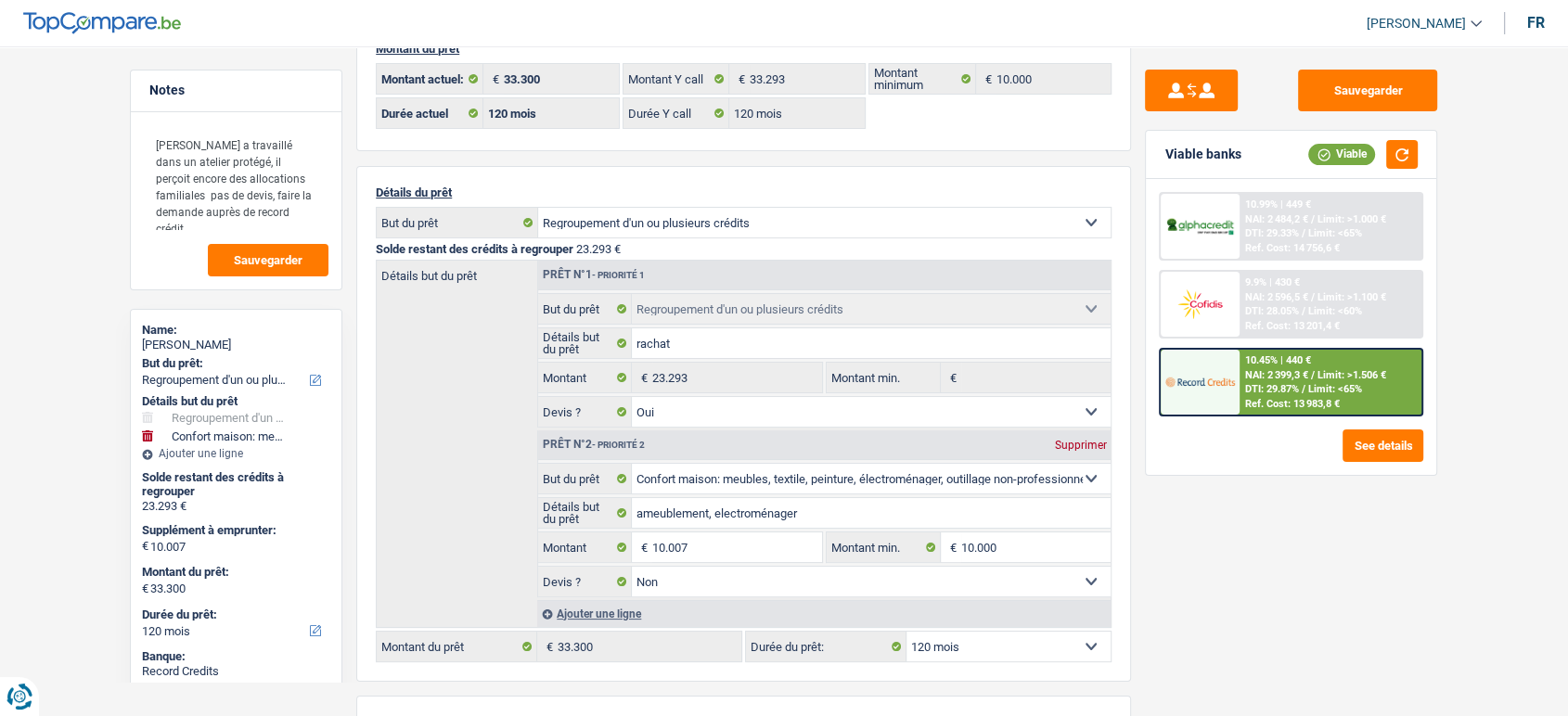
click at [1280, 373] on span "NAI: 2 399,3 €" at bounding box center [1276, 375] width 63 height 12
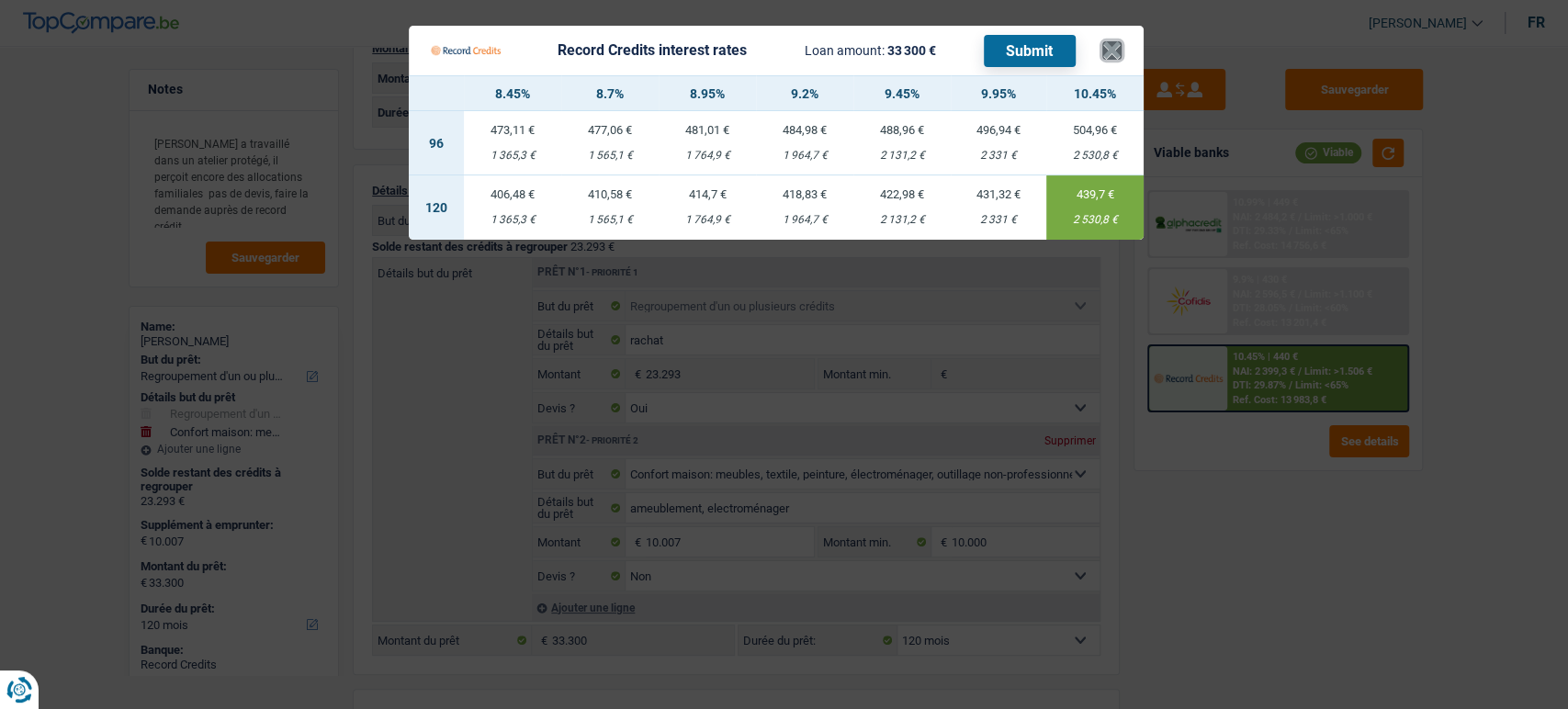
click at [1114, 41] on button "×" at bounding box center [1112, 51] width 20 height 19
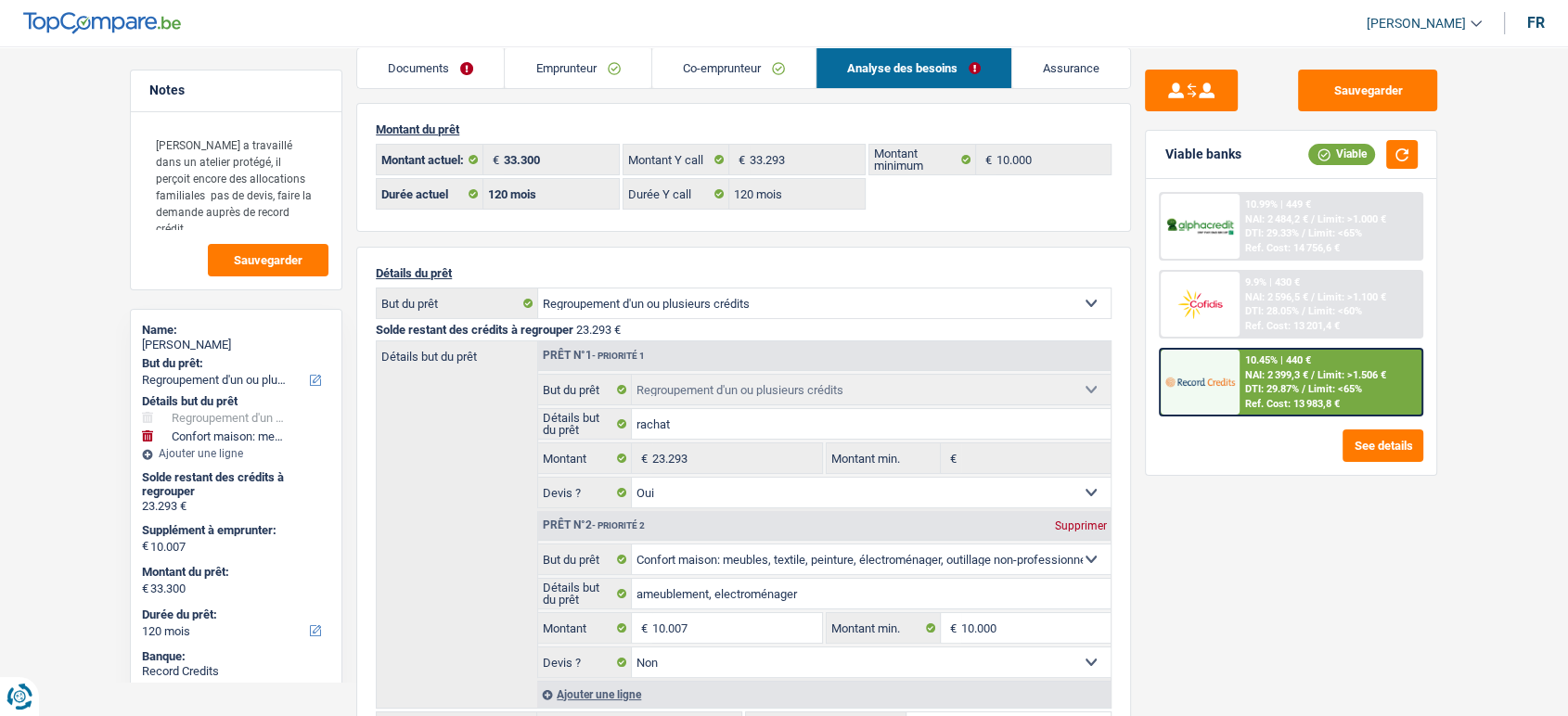
scroll to position [0, 0]
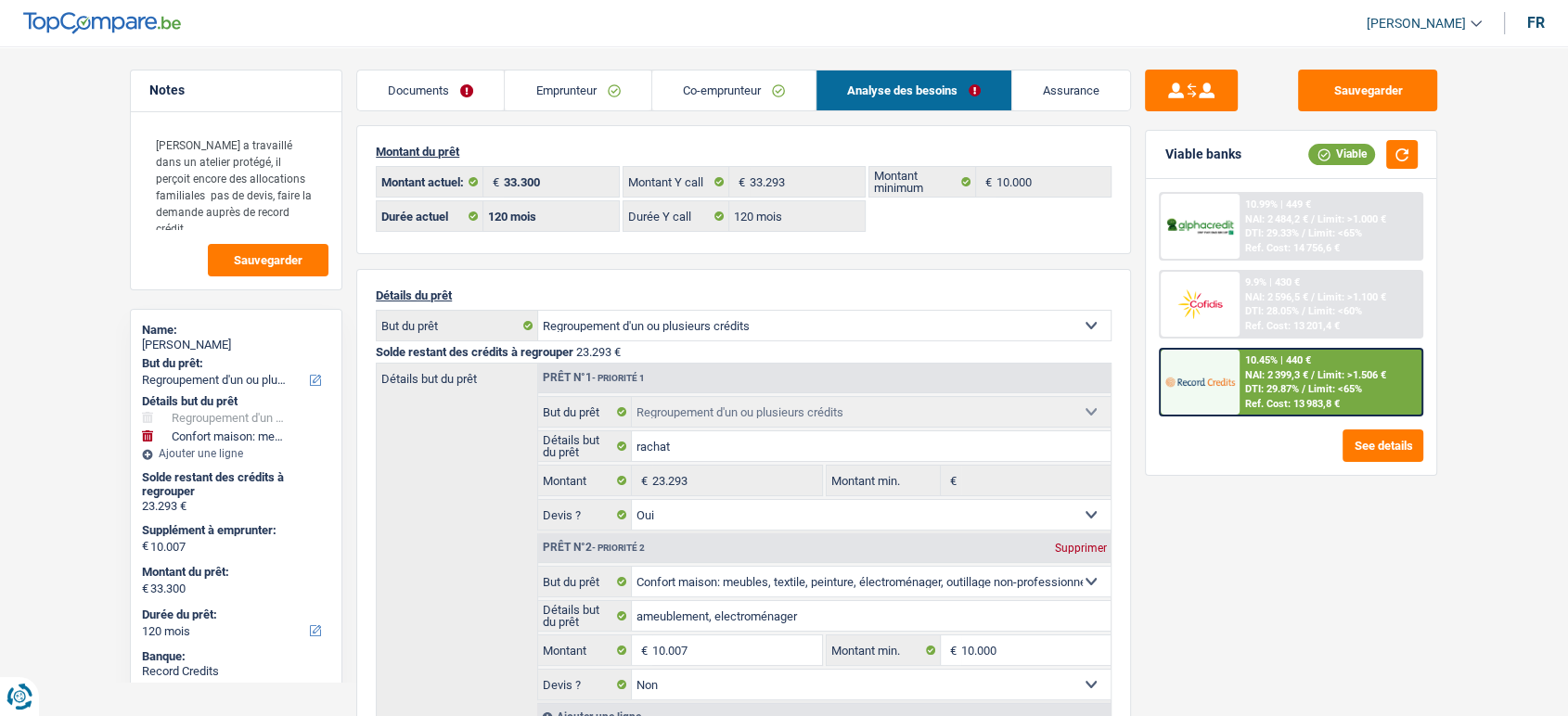
click at [498, 78] on link "Documents" at bounding box center [430, 90] width 146 height 40
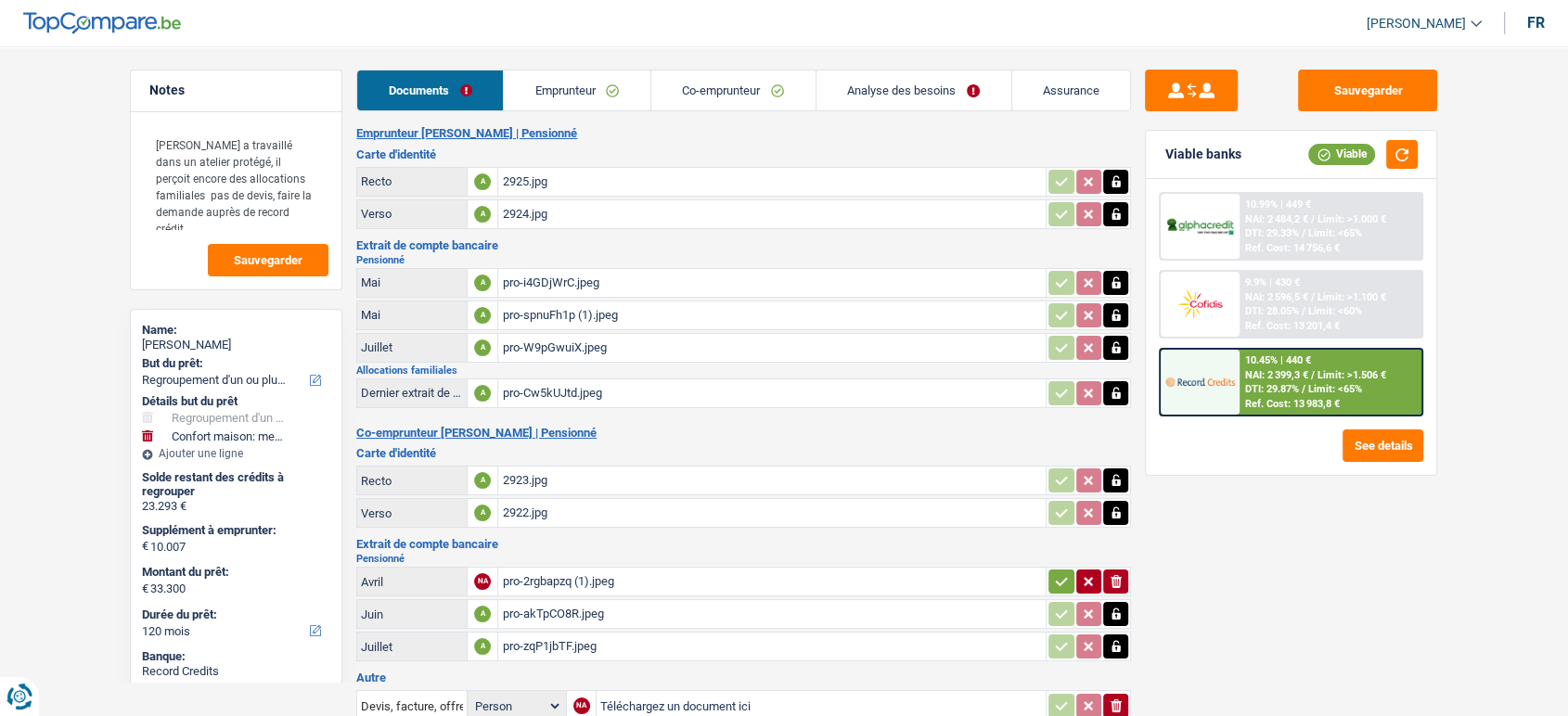
click at [653, 104] on link "Co-emprunteur" at bounding box center [733, 90] width 164 height 40
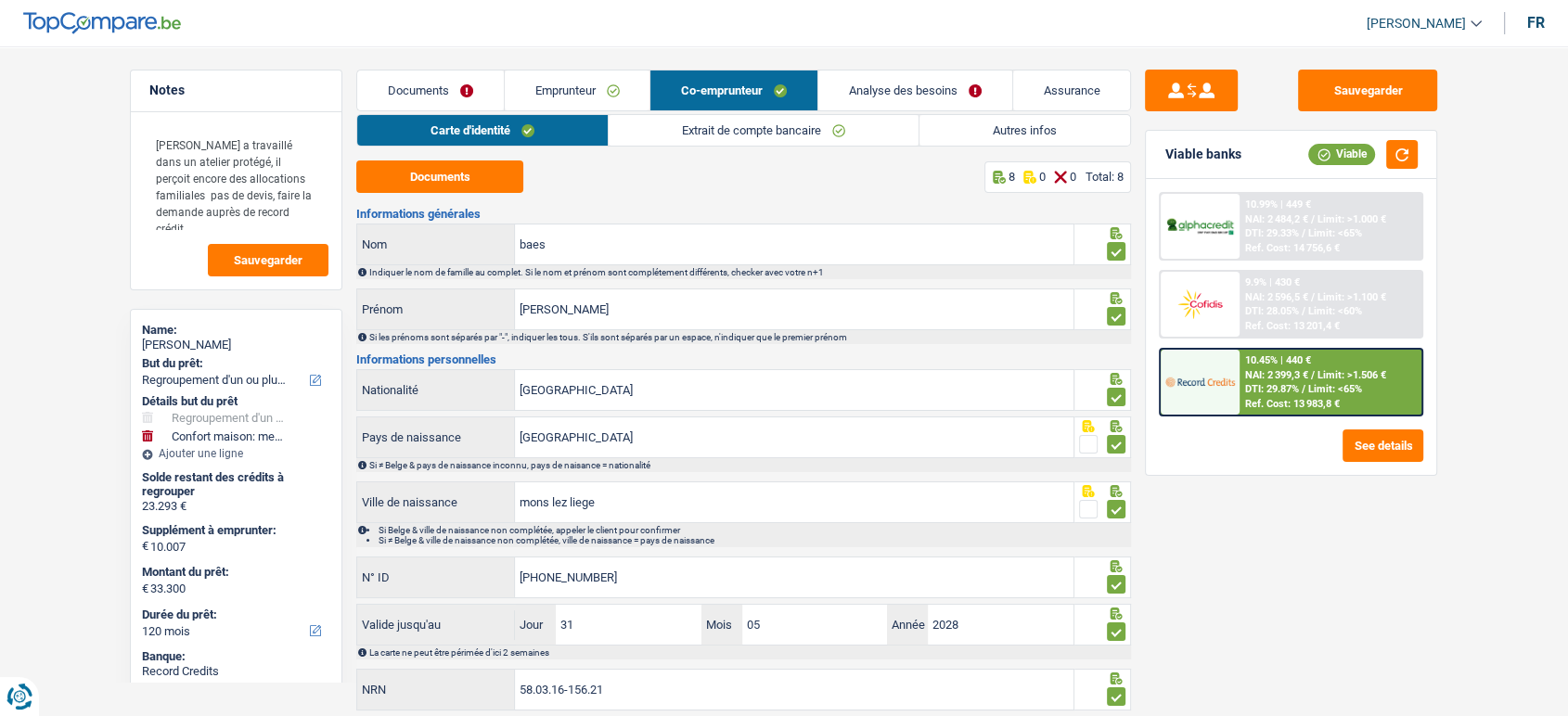
click at [616, 99] on link "Emprunteur" at bounding box center [577, 90] width 145 height 40
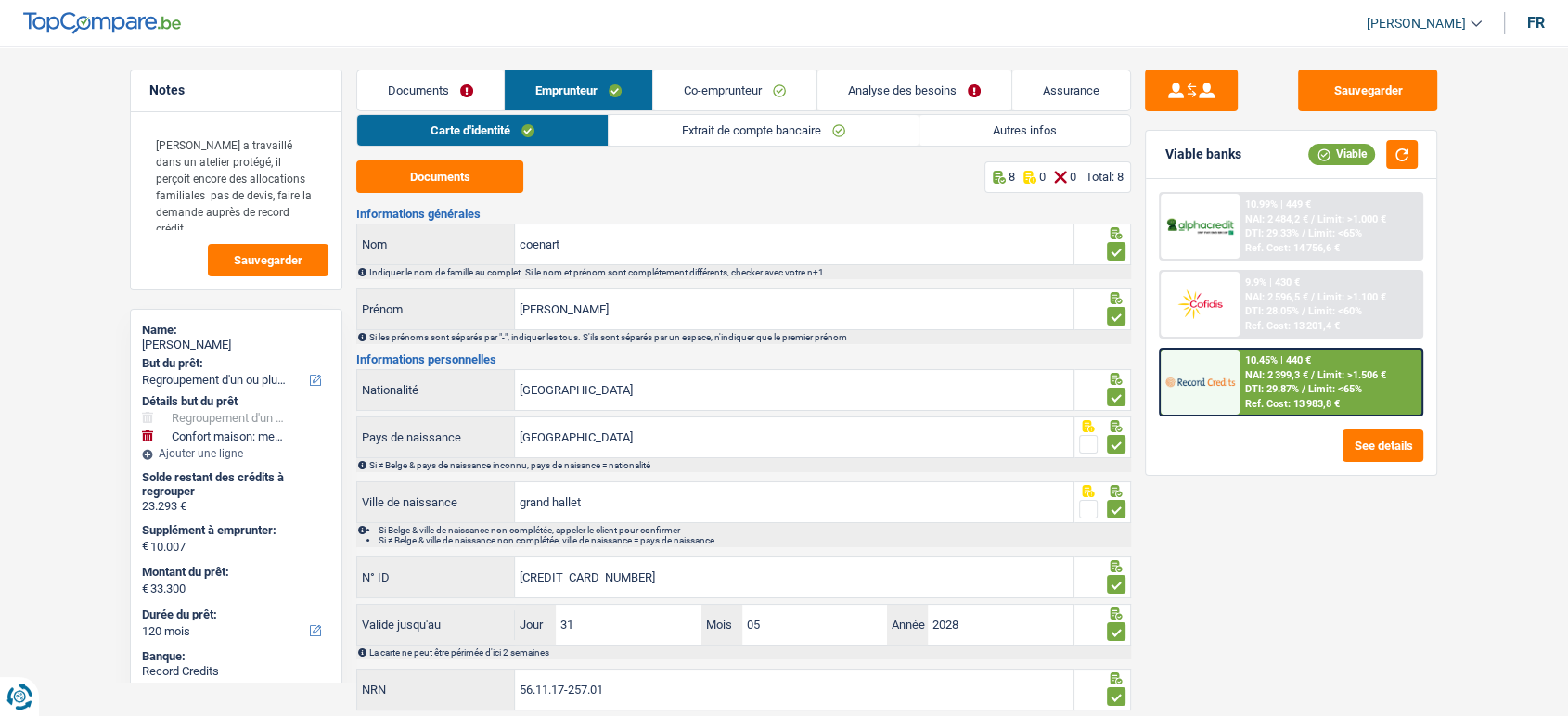
click at [955, 115] on link "Autres infos" at bounding box center [1025, 130] width 211 height 30
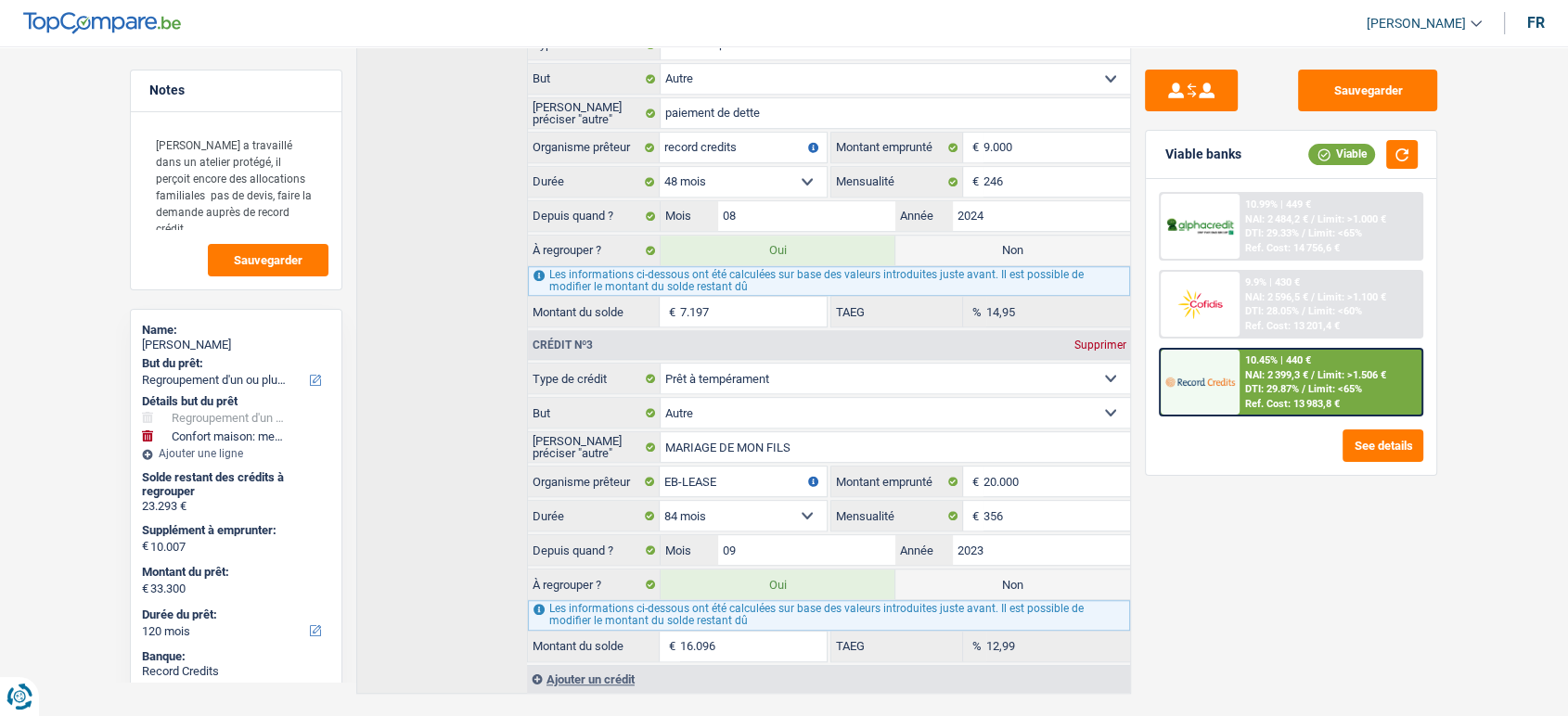
scroll to position [1340, 0]
drag, startPoint x: 733, startPoint y: 474, endPoint x: 630, endPoint y: 469, distance: 103.1
click at [615, 472] on div "EB-LEASE Organisme prêteur" at bounding box center [677, 480] width 299 height 29
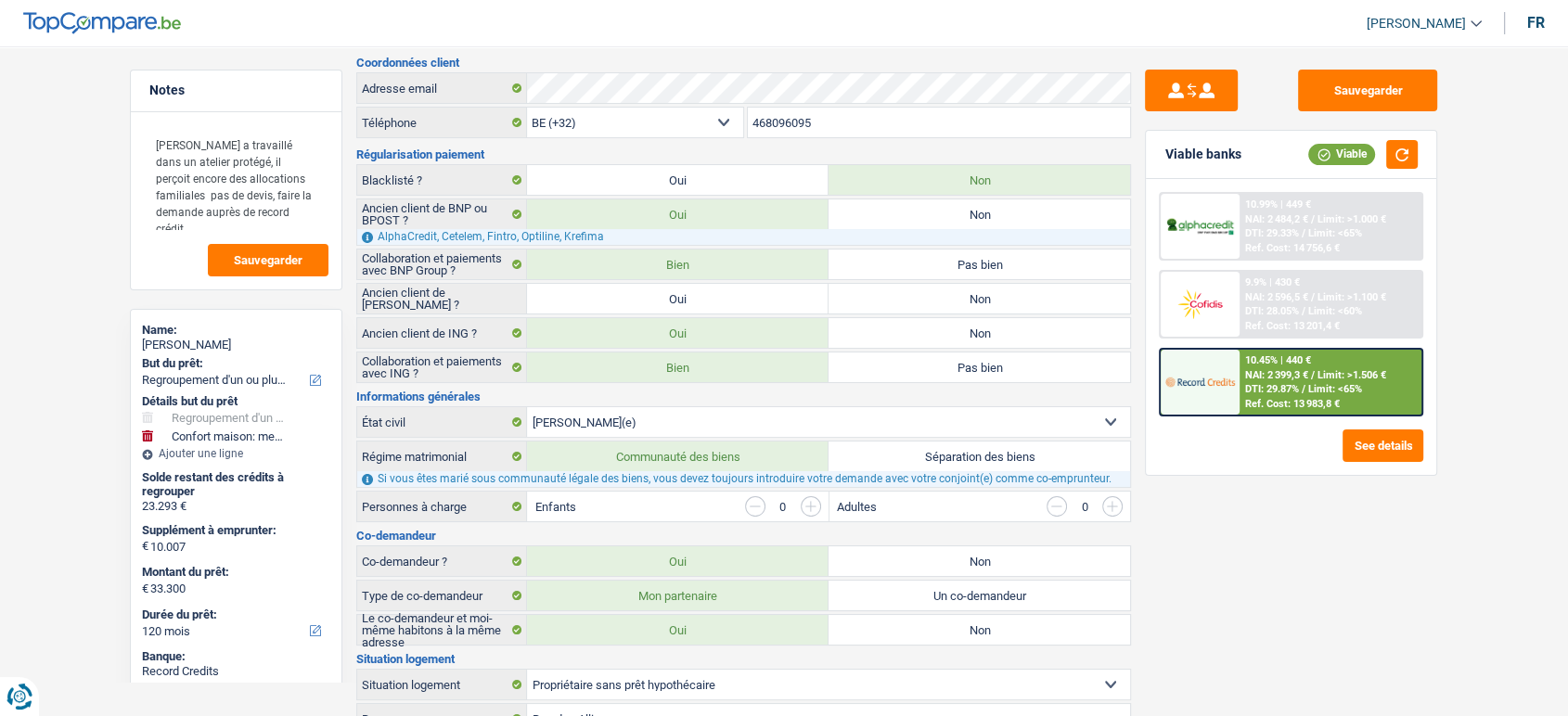
scroll to position [0, 0]
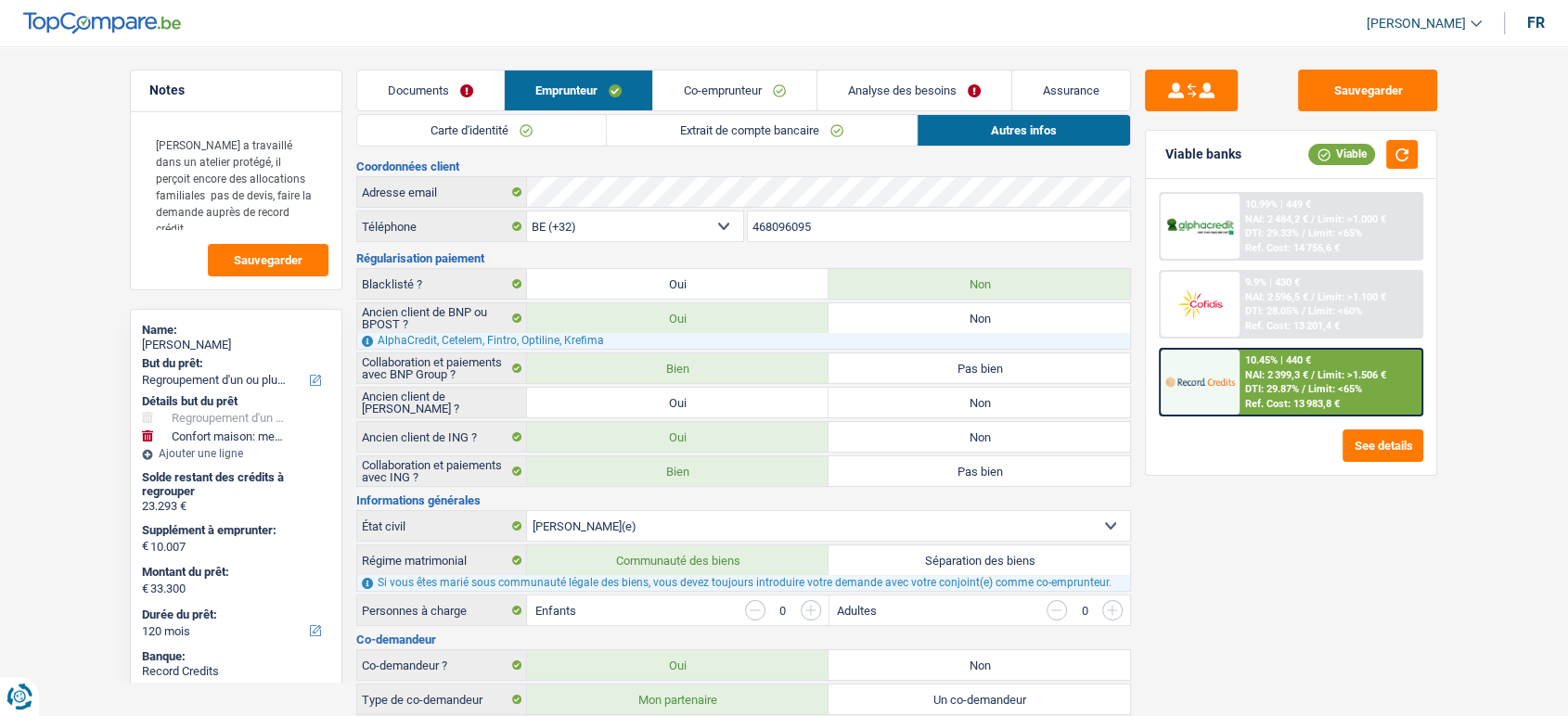
drag, startPoint x: 517, startPoint y: 111, endPoint x: 513, endPoint y: 128, distance: 17.5
click at [513, 128] on link "Carte d'identité" at bounding box center [482, 130] width 249 height 30
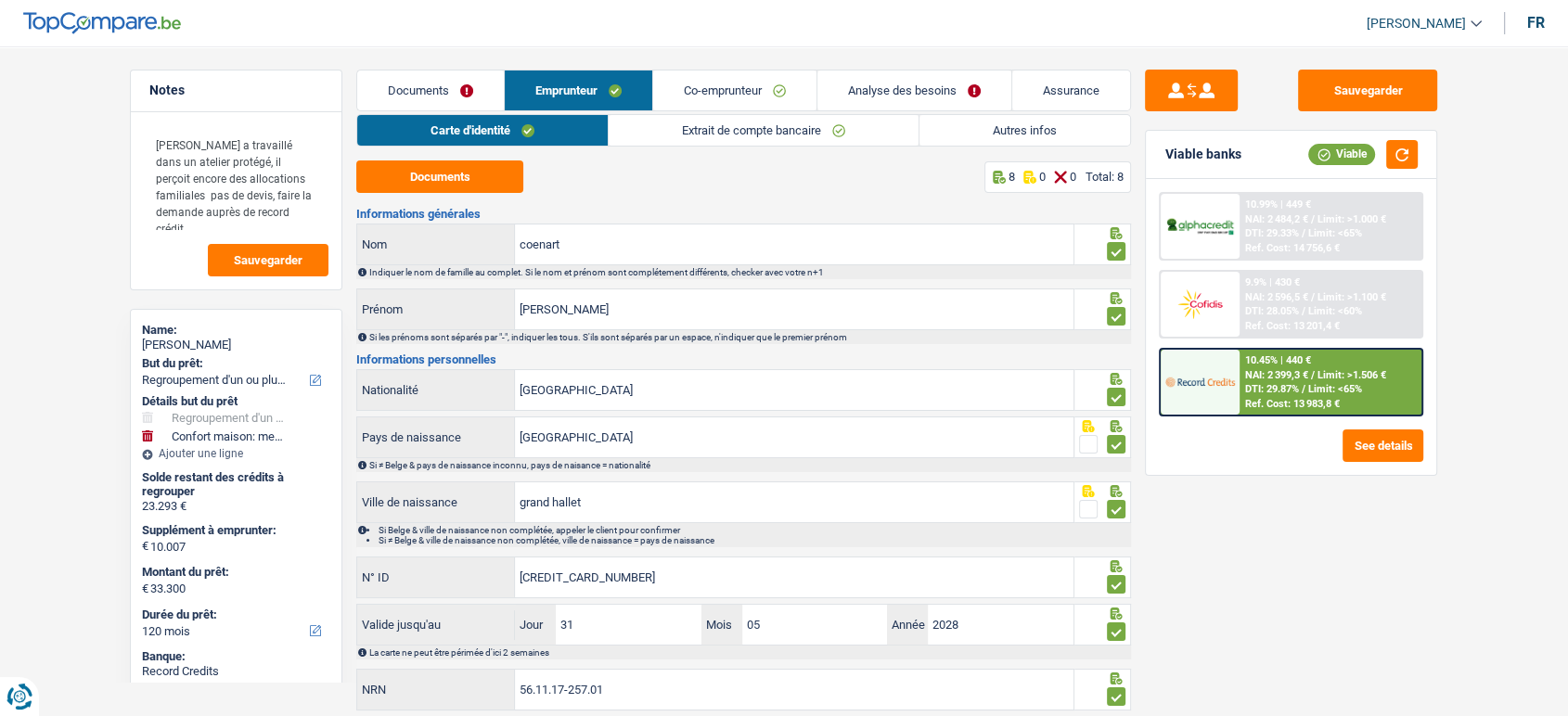
click at [719, 132] on link "Extrait de compte bancaire" at bounding box center [764, 130] width 310 height 30
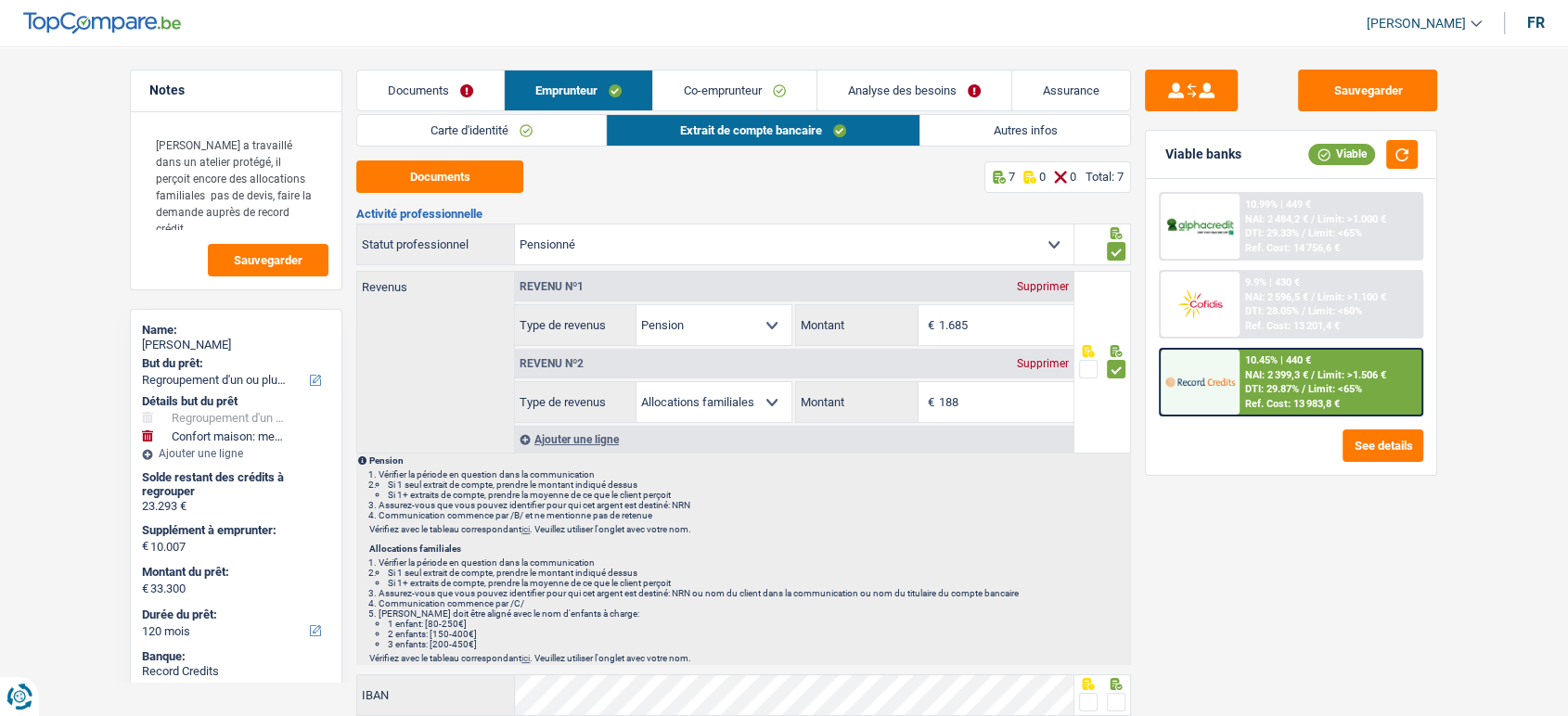
click at [955, 124] on link "Autres infos" at bounding box center [1026, 130] width 211 height 30
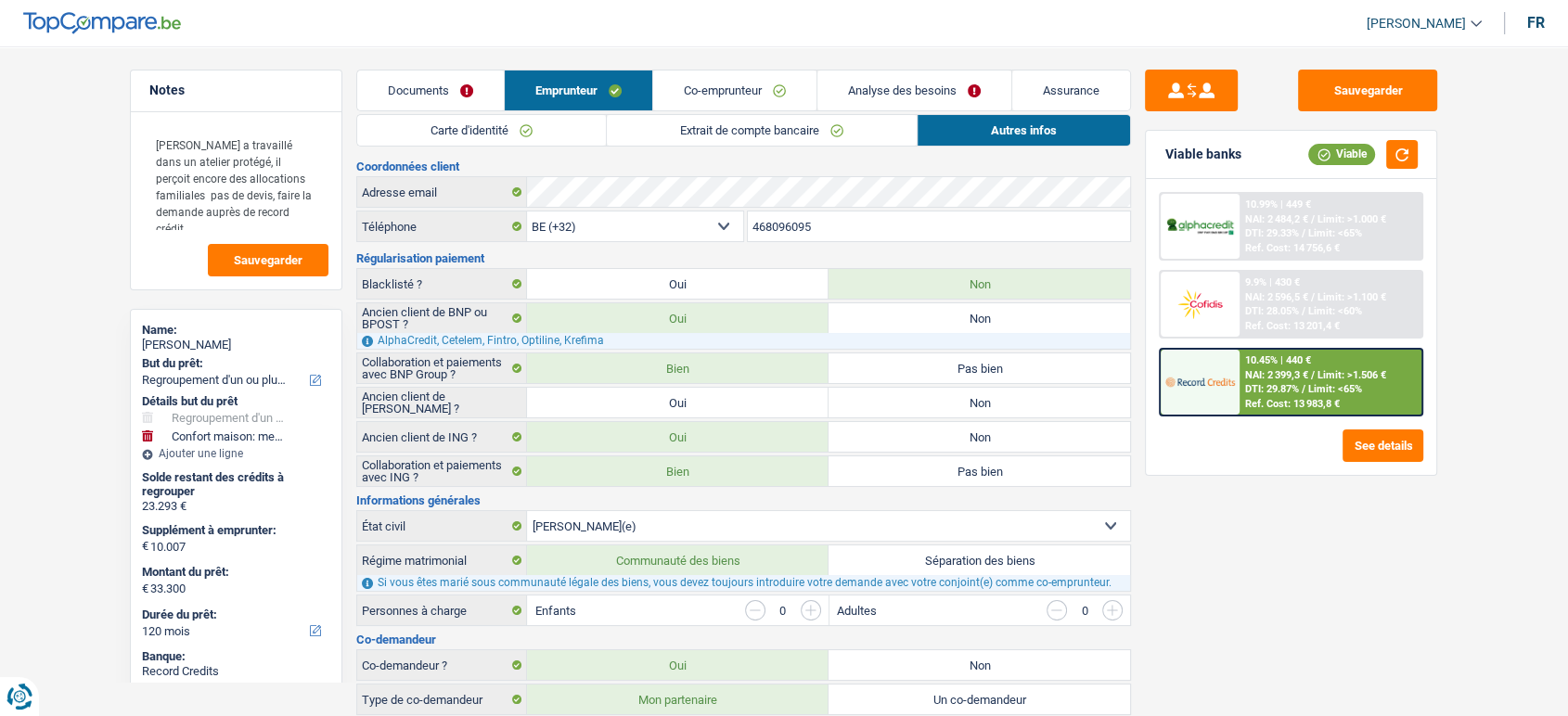
click at [702, 85] on link "Co-emprunteur" at bounding box center [735, 90] width 163 height 40
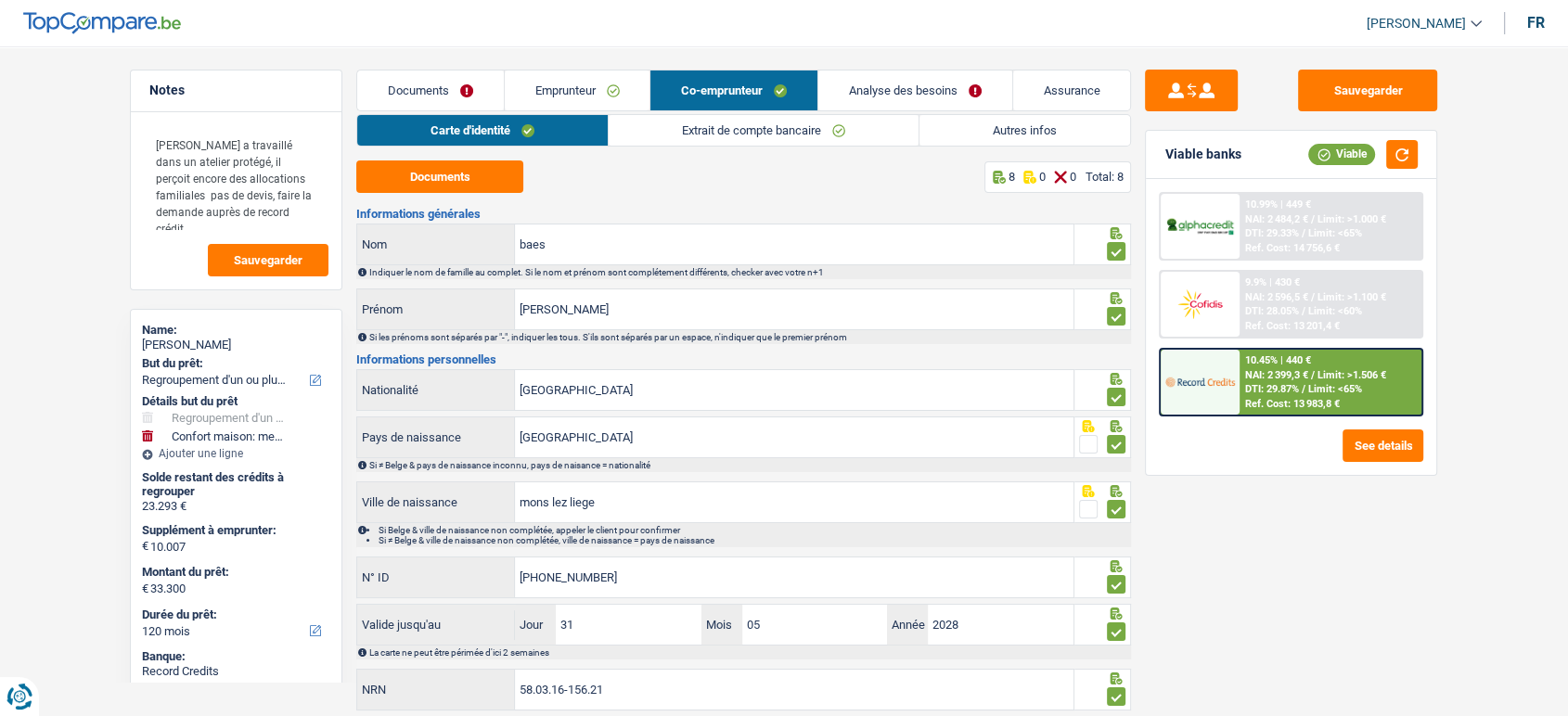
click at [770, 135] on link "Extrait de compte bancaire" at bounding box center [764, 130] width 310 height 30
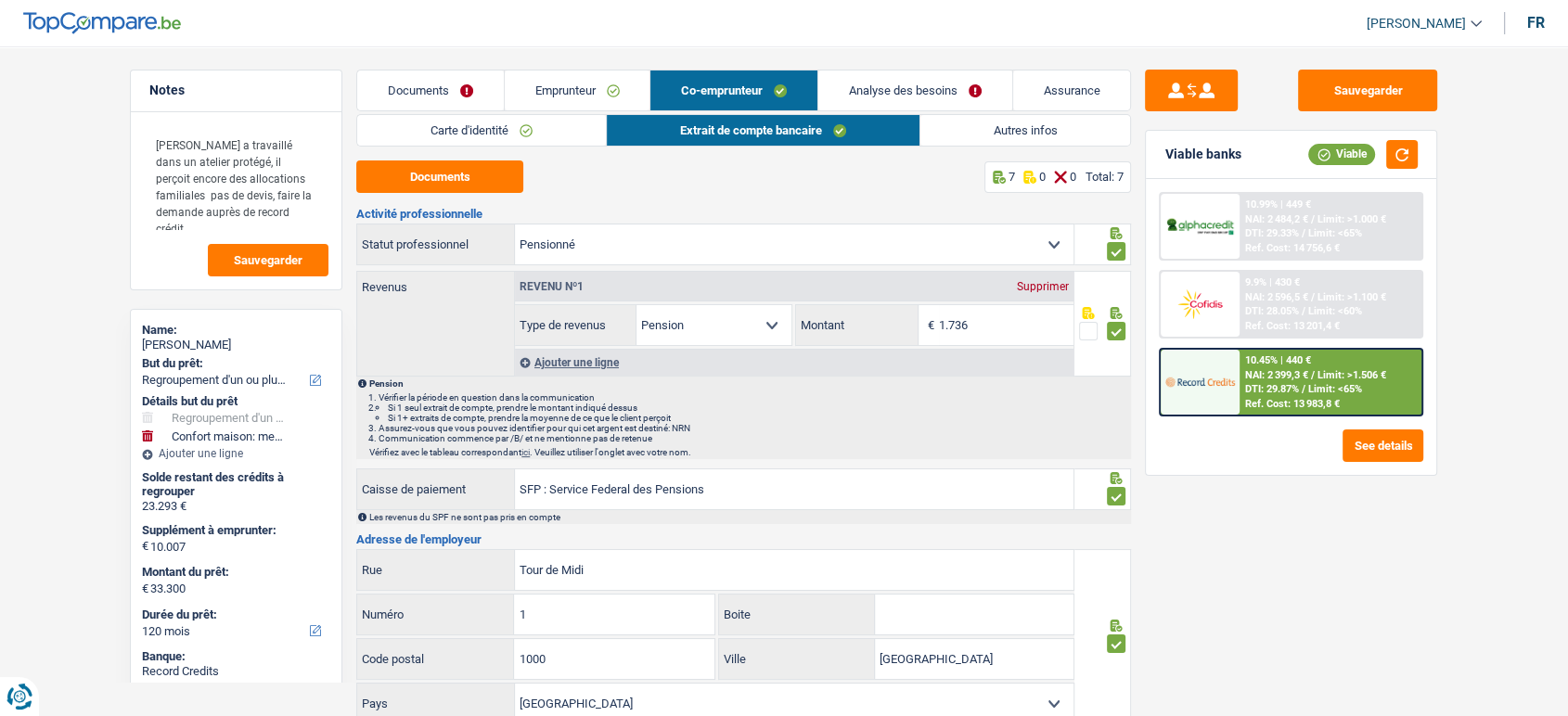
click at [572, 87] on link "Emprunteur" at bounding box center [577, 90] width 145 height 40
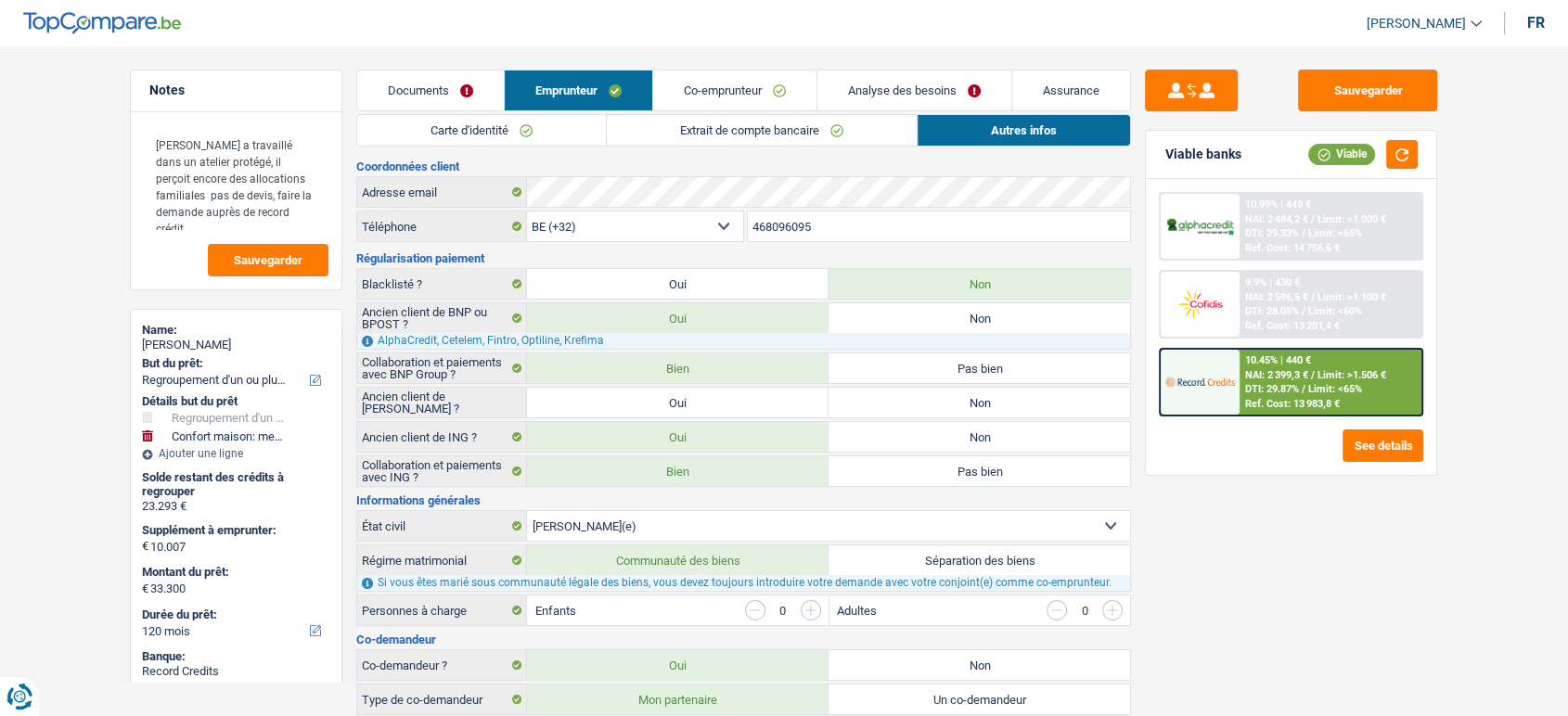
click at [433, 116] on li "Carte d'identité" at bounding box center [481, 130] width 250 height 32
click at [497, 123] on link "Carte d'identité" at bounding box center [482, 130] width 249 height 30
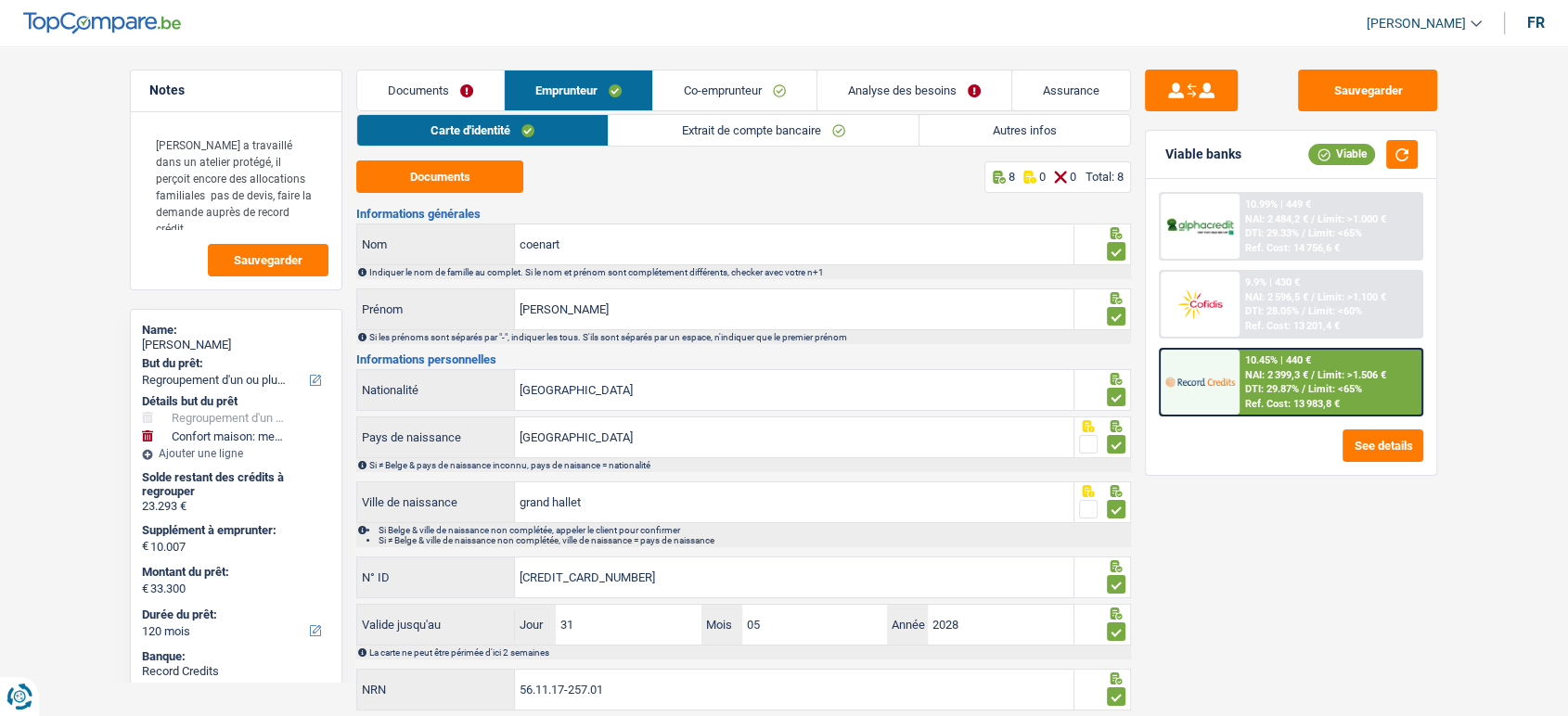
click at [732, 134] on link "Extrait de compte bancaire" at bounding box center [764, 130] width 310 height 30
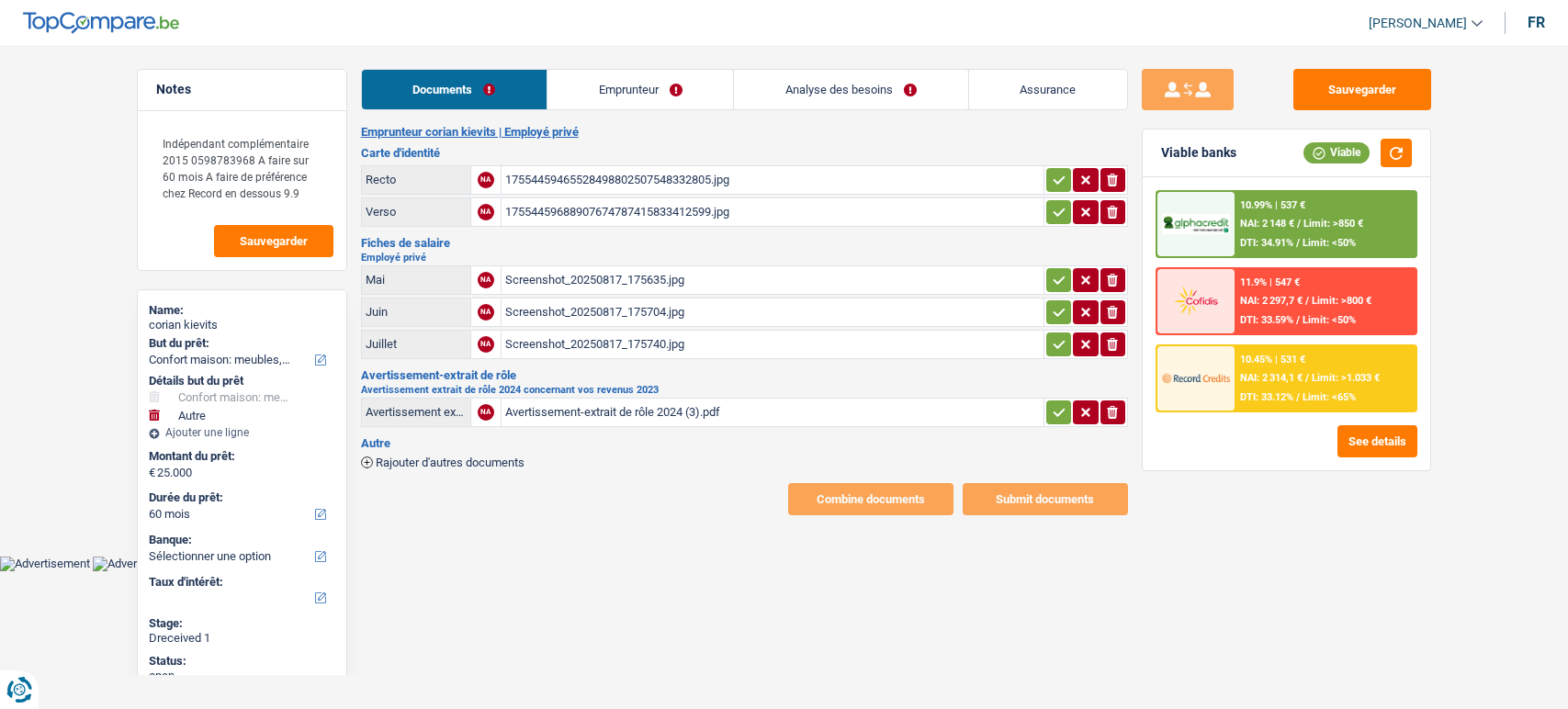
select select "household"
select select "other"
select select "60"
click at [210, 160] on textarea "Indépendant complémentaire 2015 0598783968 A faire sur 60 mois A faire de préfé…" at bounding box center [242, 168] width 182 height 88
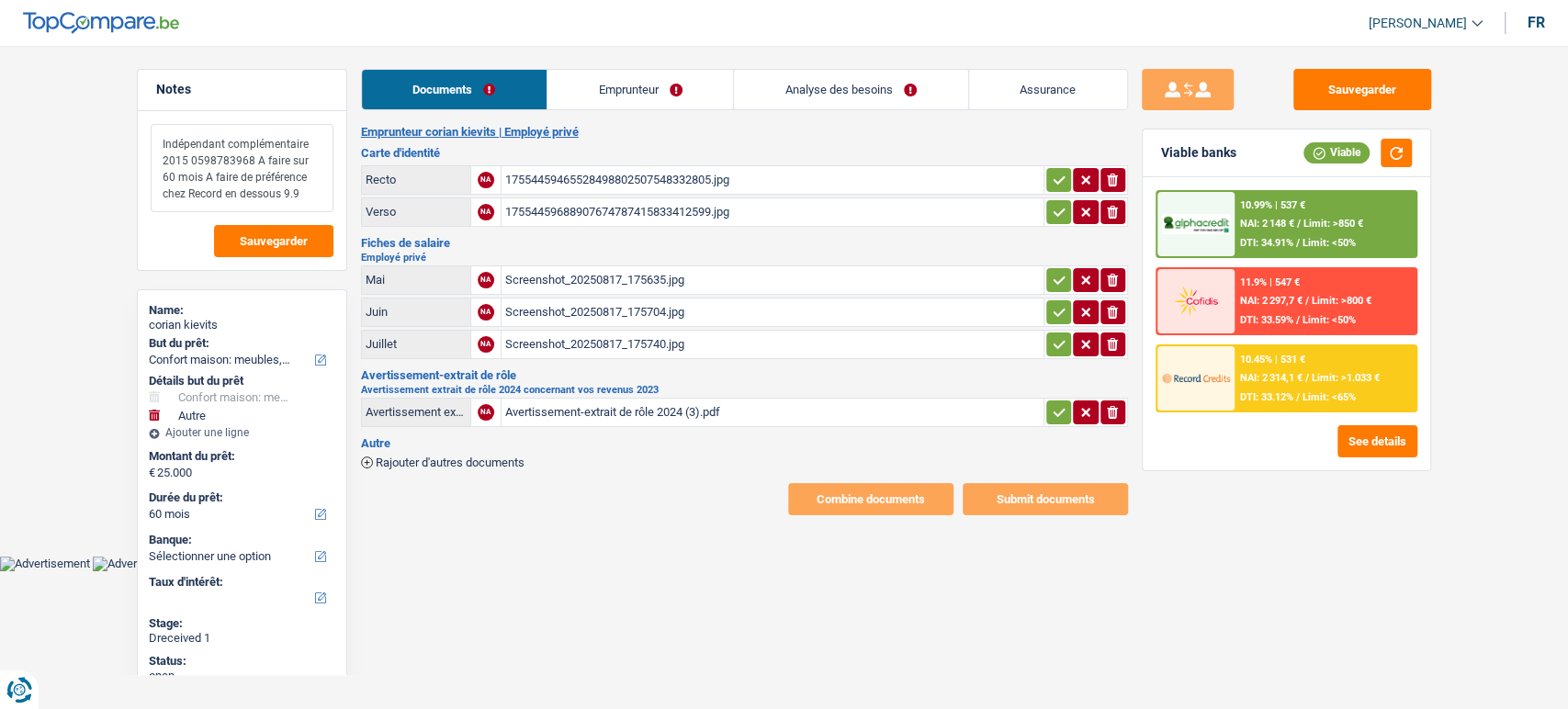
click at [210, 160] on textarea "Indépendant complémentaire 2015 0598783968 A faire sur 60 mois A faire de préfé…" at bounding box center [242, 168] width 182 height 88
click at [1050, 189] on button "button" at bounding box center [1058, 180] width 24 height 24
click at [1054, 217] on icon "button" at bounding box center [1059, 213] width 15 height 19
drag, startPoint x: 1058, startPoint y: 276, endPoint x: 1058, endPoint y: 299, distance: 23.0
click at [1058, 280] on icon "button" at bounding box center [1059, 280] width 15 height 19
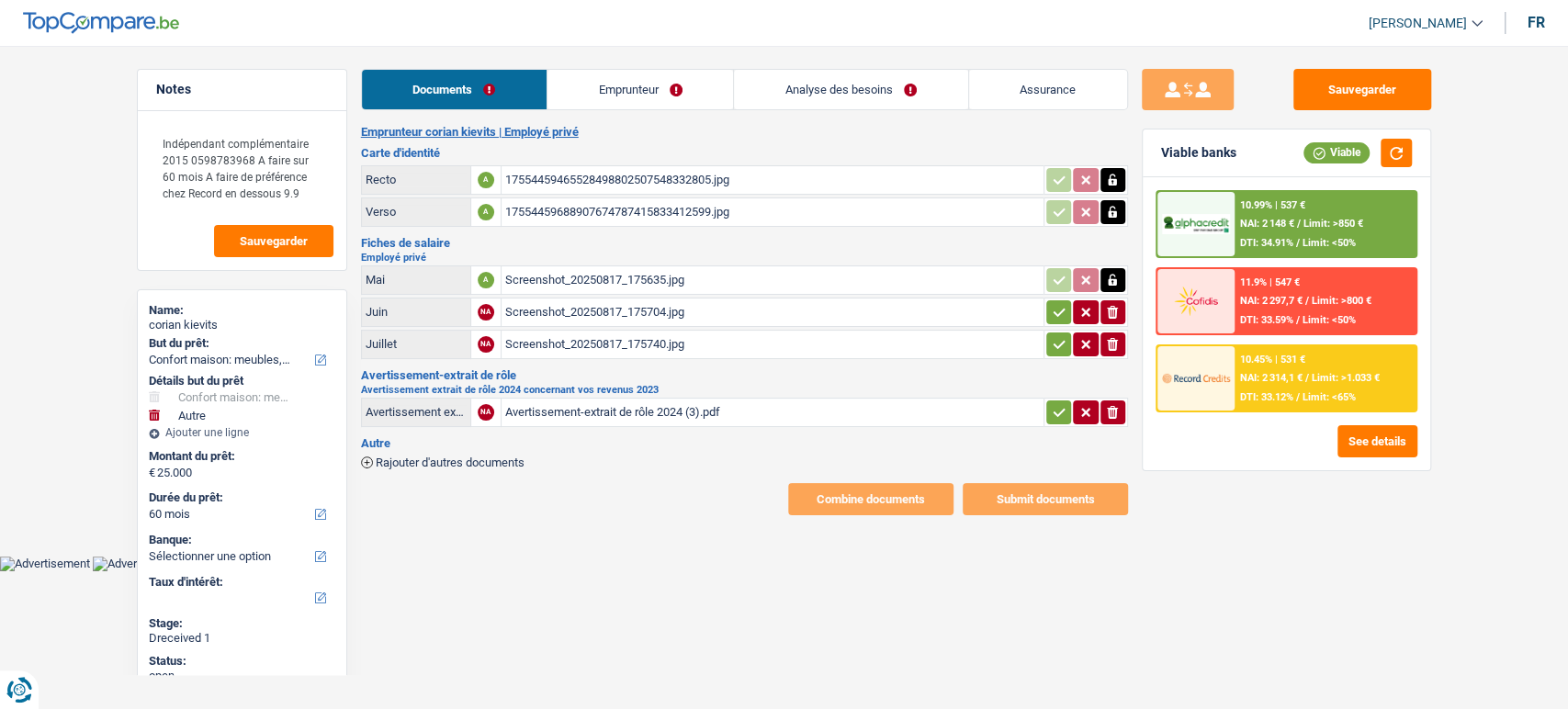
drag, startPoint x: 1058, startPoint y: 314, endPoint x: 1057, endPoint y: 327, distance: 13.0
click at [1057, 320] on button "button" at bounding box center [1058, 312] width 24 height 24
click at [1058, 349] on icon "button" at bounding box center [1059, 345] width 15 height 19
click at [1052, 412] on icon "button" at bounding box center [1059, 413] width 15 height 19
click at [584, 71] on link "Emprunteur" at bounding box center [640, 89] width 185 height 39
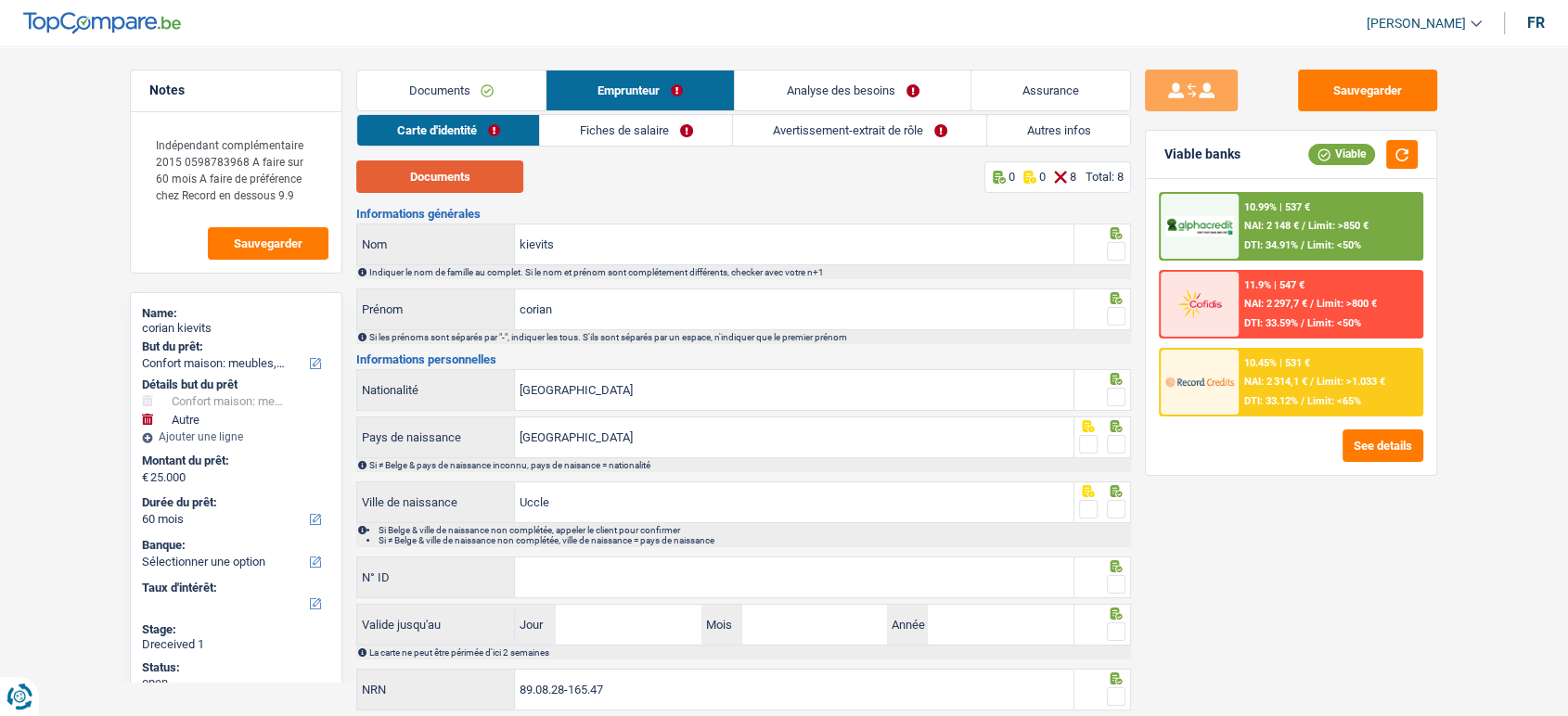
click at [459, 179] on button "Documents" at bounding box center [440, 177] width 167 height 32
click at [451, 175] on button "Documents" at bounding box center [440, 177] width 167 height 32
click at [1113, 249] on span at bounding box center [1117, 252] width 19 height 19
click at [0, 0] on input "radio" at bounding box center [0, 0] width 0 height 0
click at [1112, 310] on span at bounding box center [1117, 316] width 19 height 19
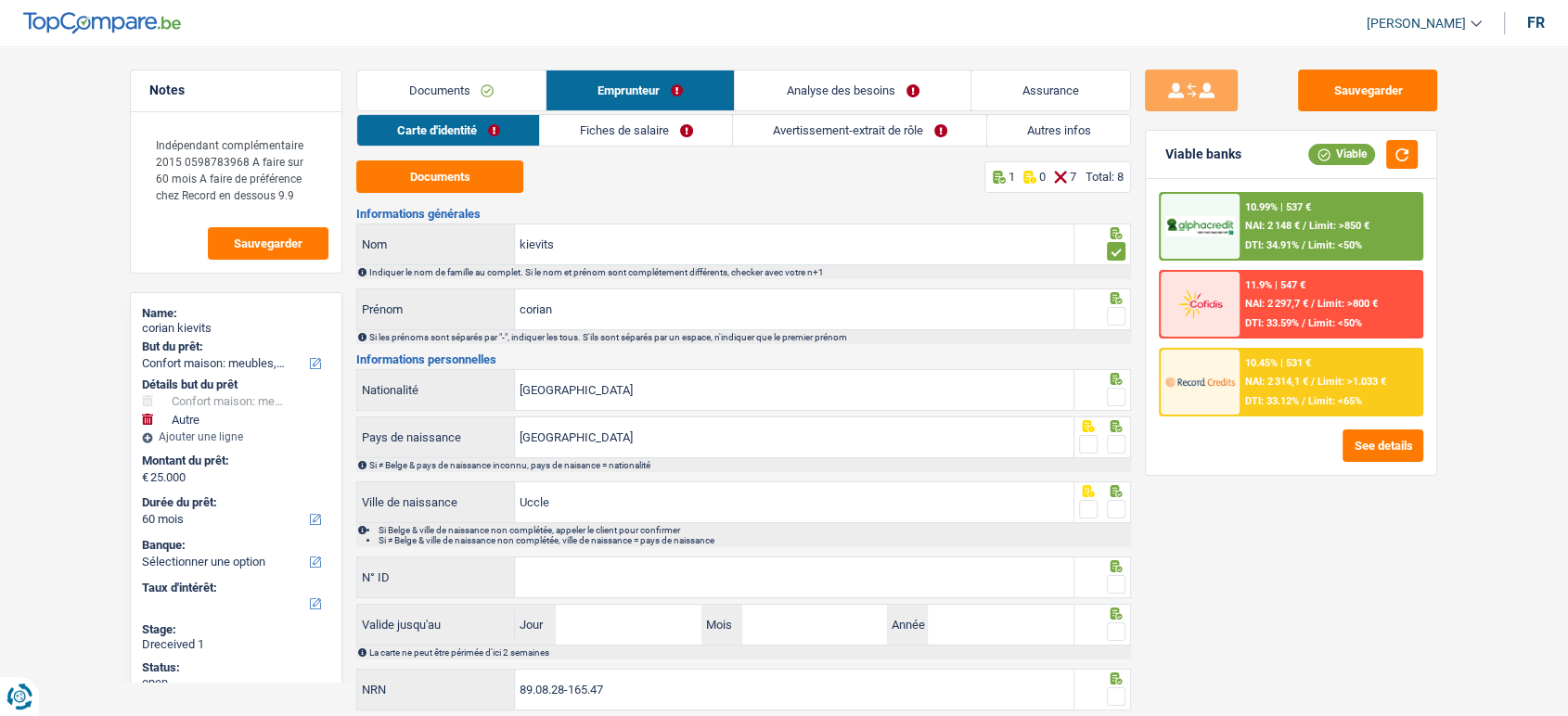
click at [0, 0] on input "radio" at bounding box center [0, 0] width 0 height 0
click at [1115, 399] on span at bounding box center [1117, 397] width 19 height 19
click at [0, 0] on input "radio" at bounding box center [0, 0] width 0 height 0
click at [1116, 446] on span at bounding box center [1117, 444] width 19 height 19
click at [0, 0] on input "radio" at bounding box center [0, 0] width 0 height 0
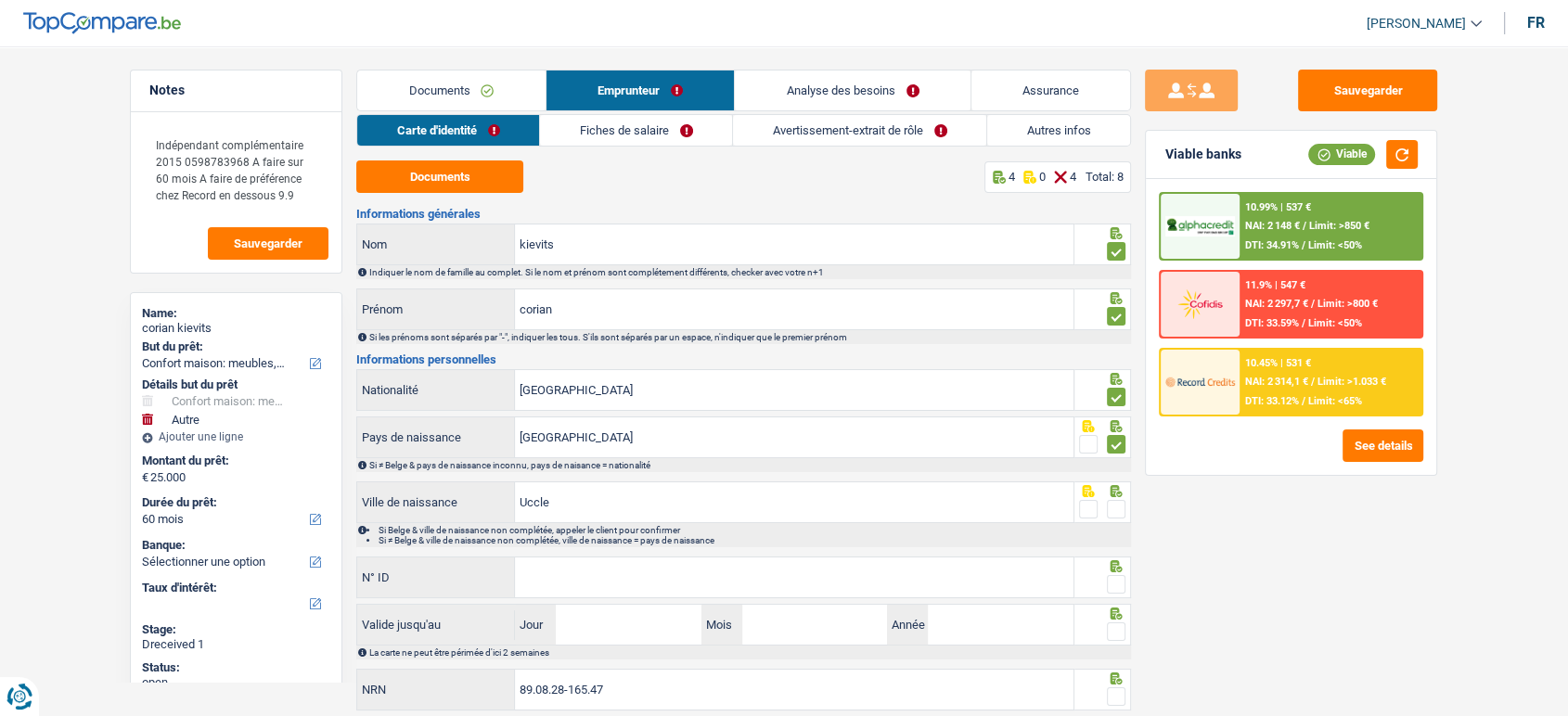
click at [1118, 500] on span at bounding box center [1117, 510] width 19 height 19
click at [0, 0] on input "radio" at bounding box center [0, 0] width 0 height 0
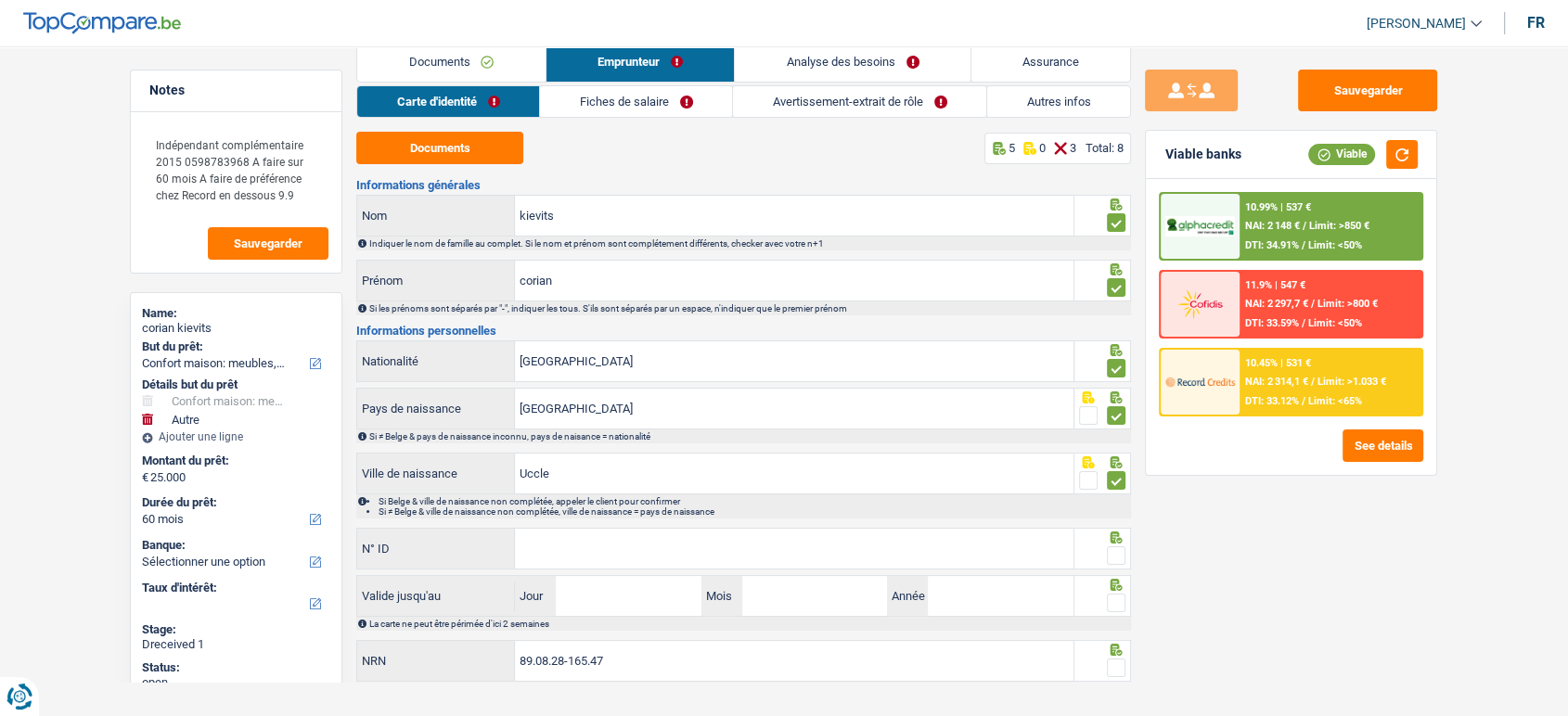
scroll to position [54, 0]
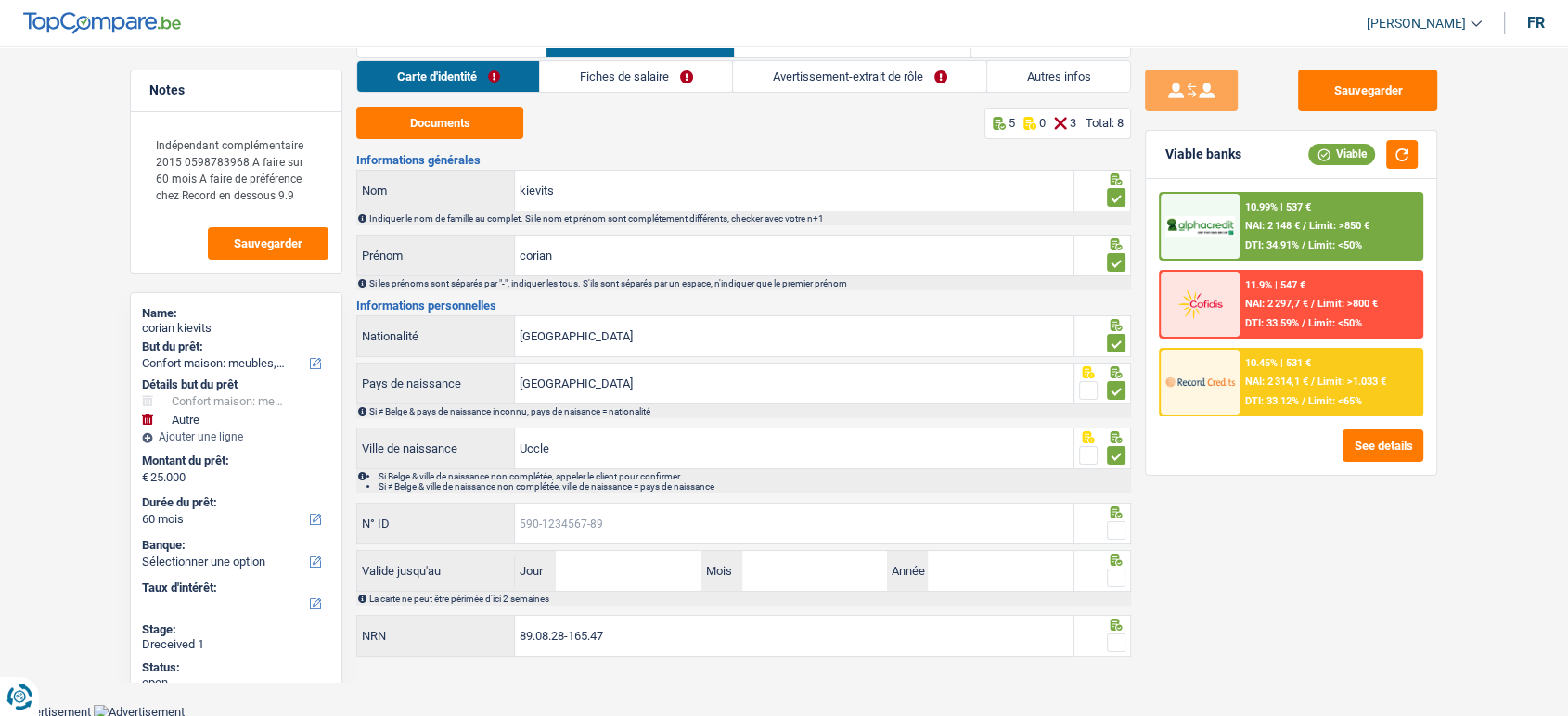
paste input "595-1252562-19"
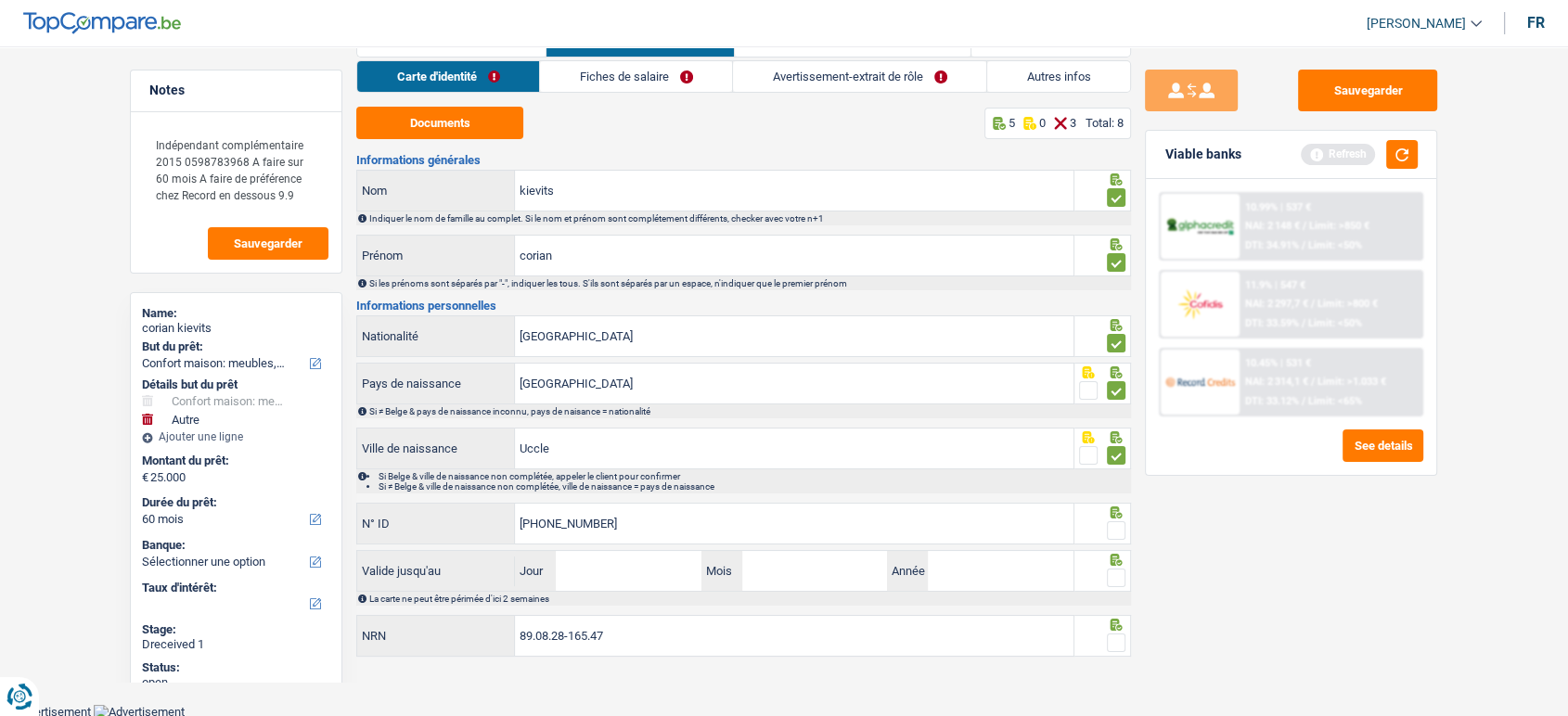
type input "595-1252562-19"
click at [629, 575] on input "Jour" at bounding box center [628, 571] width 144 height 40
type input "12"
type input "2032"
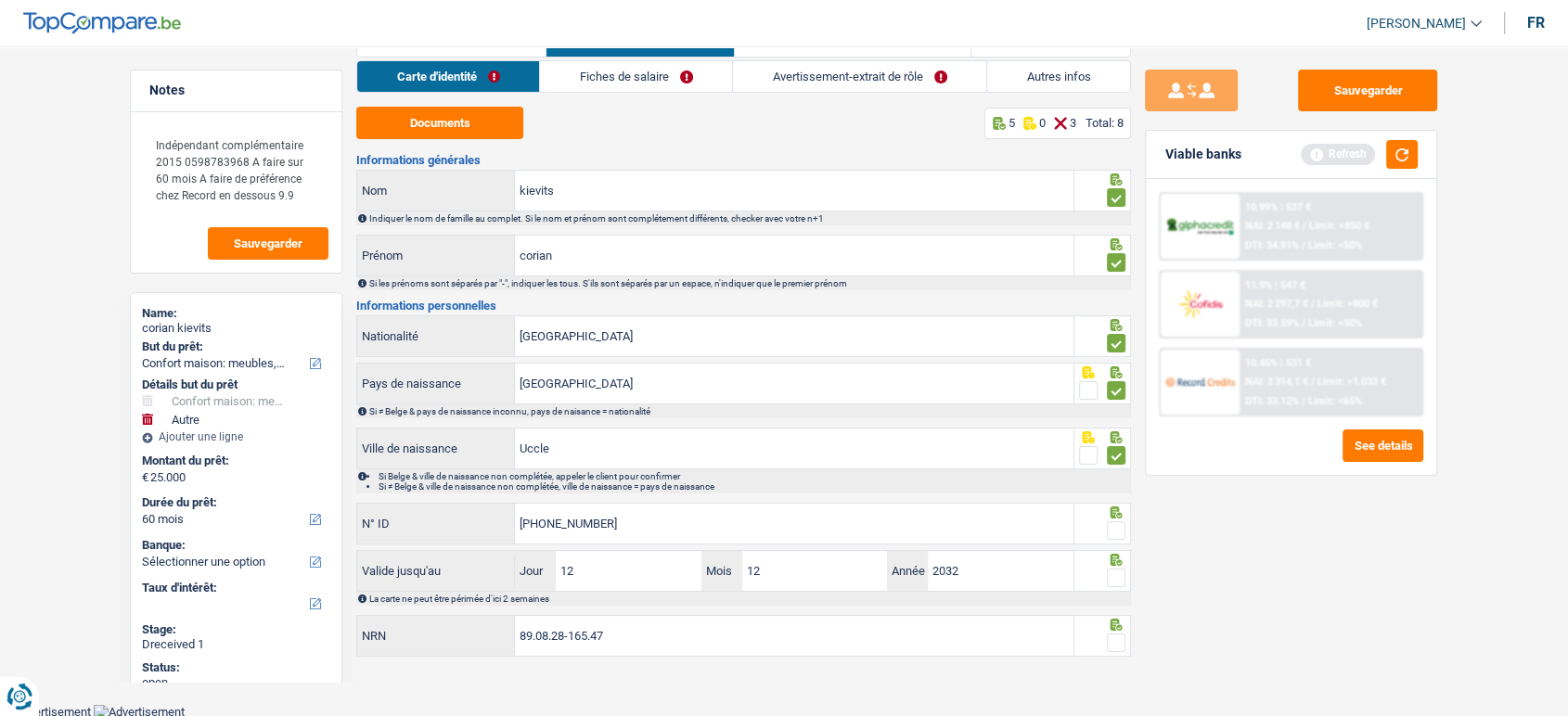
click at [1107, 533] on span at bounding box center [1117, 531] width 19 height 19
click at [0, 0] on input "radio" at bounding box center [0, 0] width 0 height 0
click at [1118, 571] on span at bounding box center [1117, 578] width 19 height 19
click at [0, 0] on input "radio" at bounding box center [0, 0] width 0 height 0
click at [1110, 636] on span at bounding box center [1117, 643] width 19 height 19
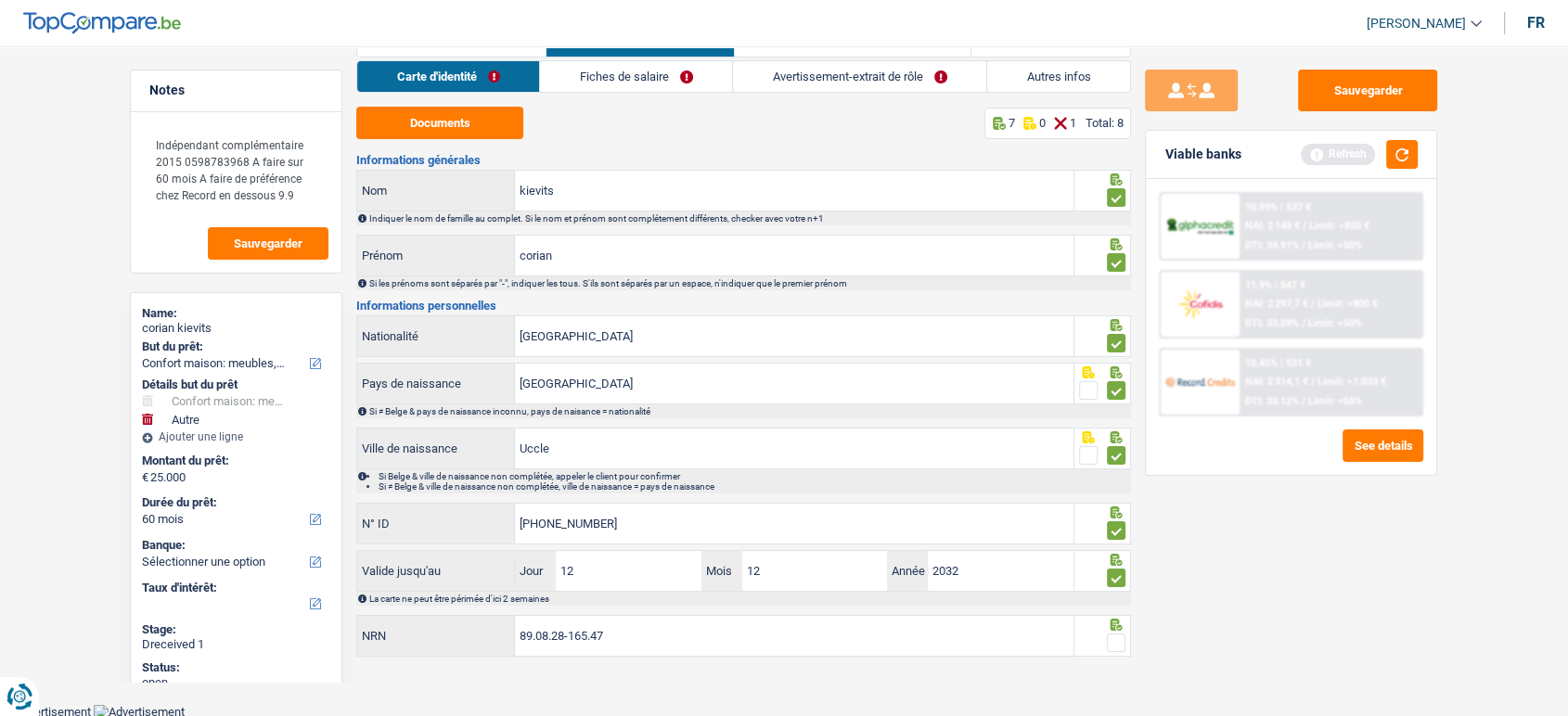
click at [0, 0] on input "radio" at bounding box center [0, 0] width 0 height 0
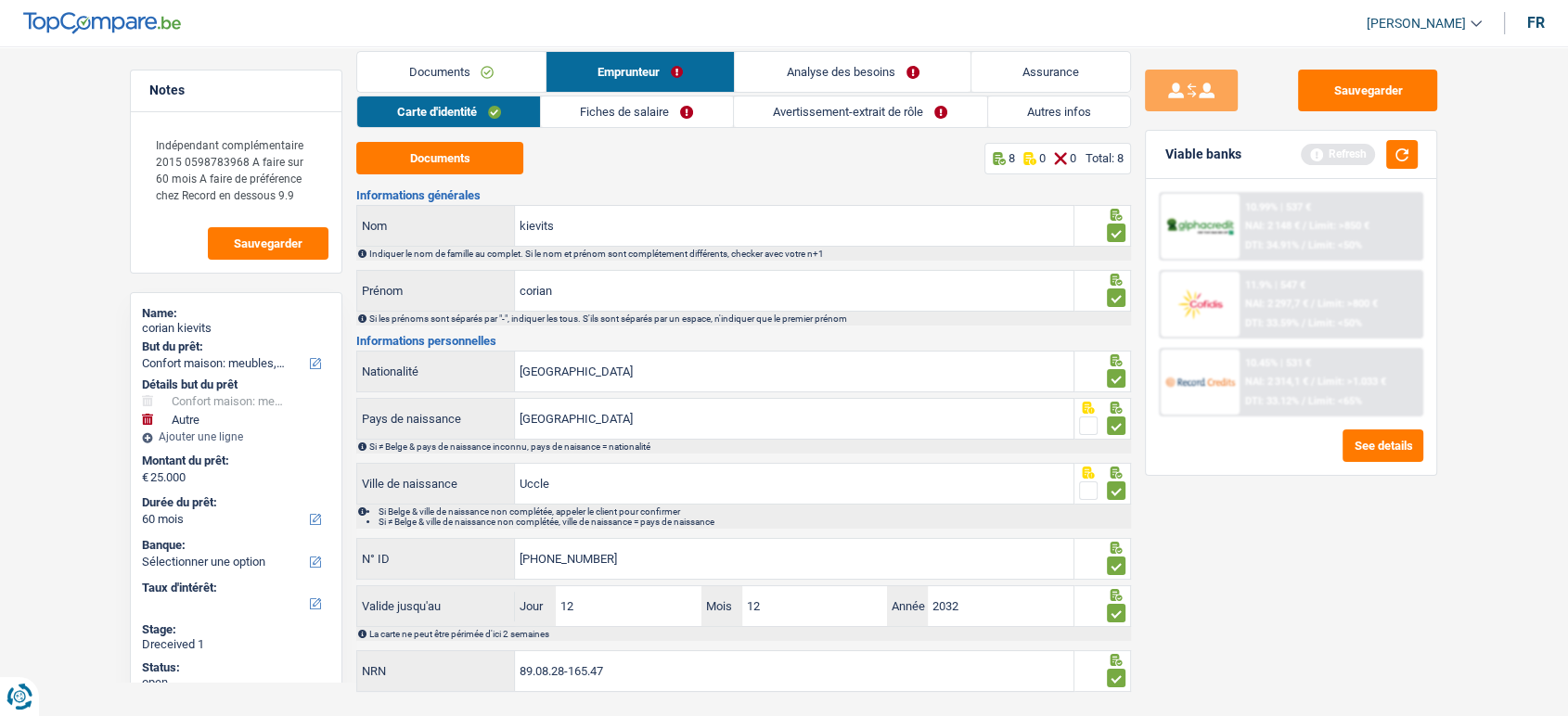
scroll to position [0, 0]
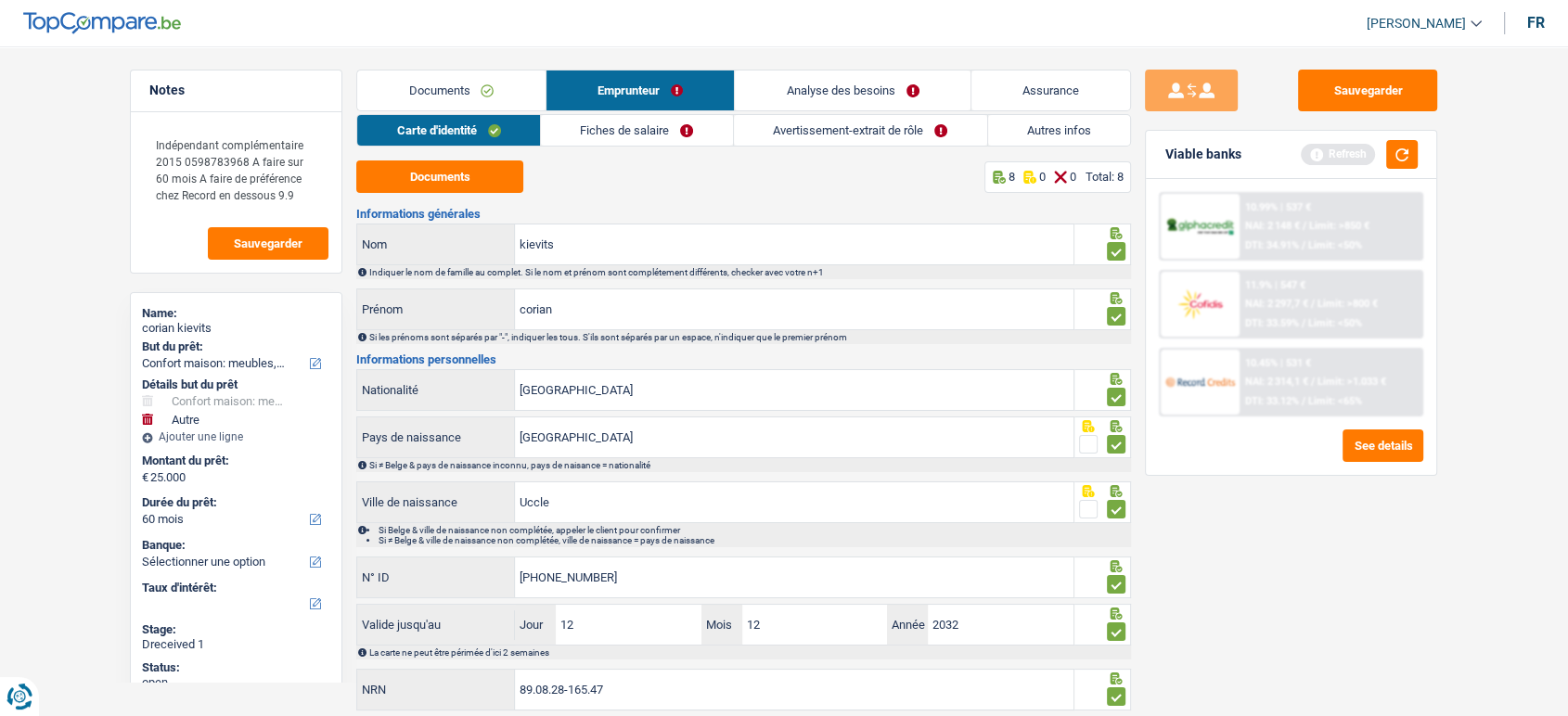
click at [604, 123] on link "Fiches de salaire" at bounding box center [637, 130] width 192 height 30
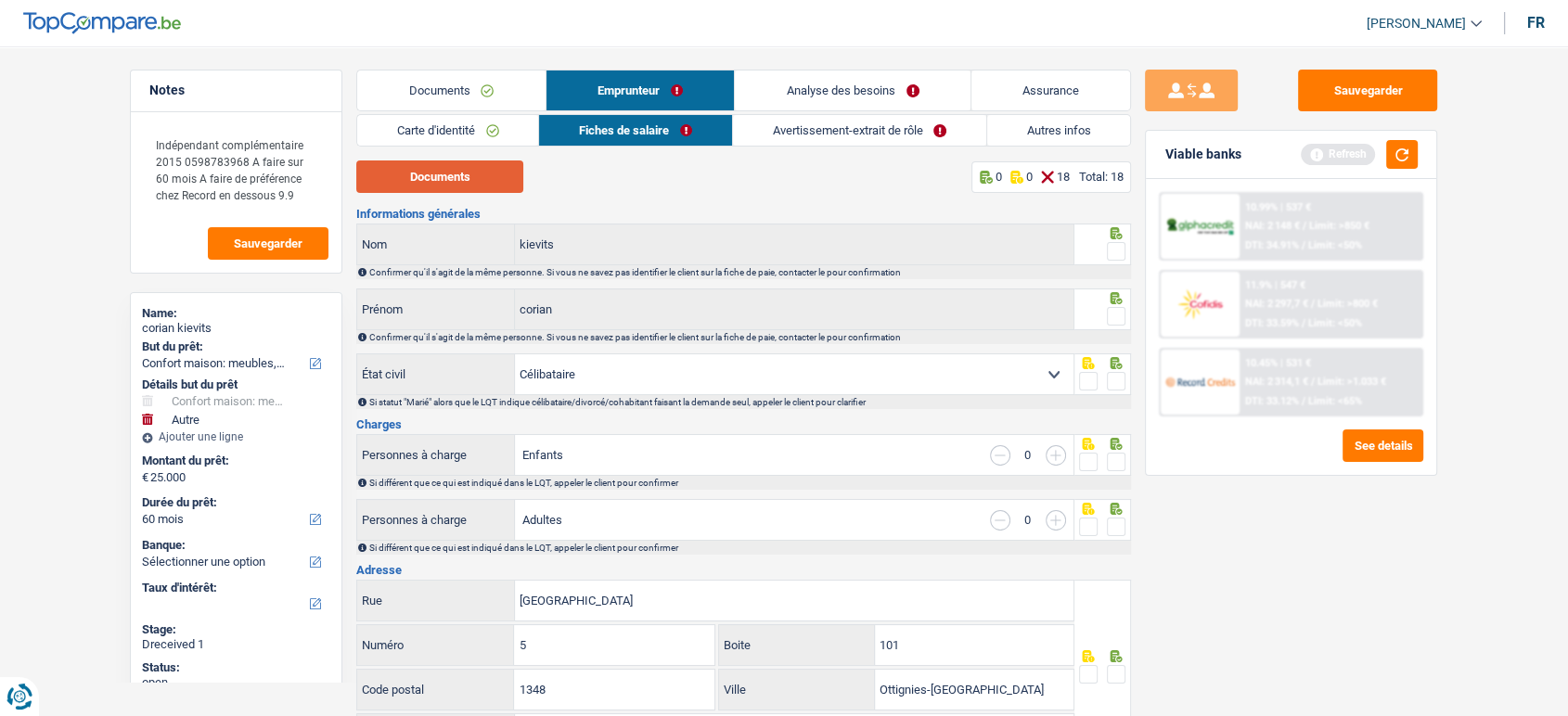
click at [474, 189] on button "Documents" at bounding box center [440, 177] width 167 height 32
click at [1114, 254] on span at bounding box center [1117, 252] width 19 height 19
click at [0, 0] on input "radio" at bounding box center [0, 0] width 0 height 0
click at [1114, 327] on div at bounding box center [1117, 317] width 19 height 23
click at [1118, 311] on span at bounding box center [1117, 316] width 19 height 19
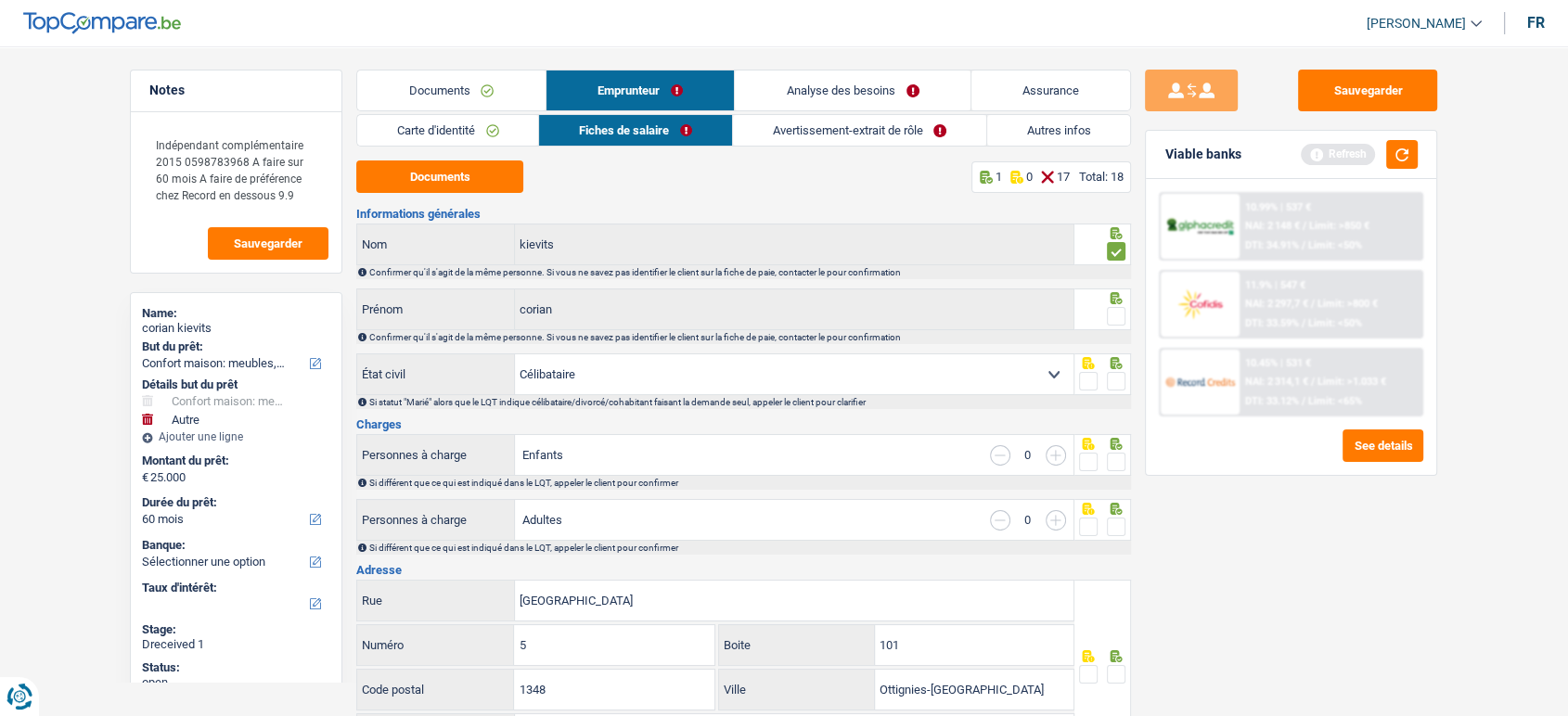
click at [0, 0] on input "radio" at bounding box center [0, 0] width 0 height 0
click at [1121, 384] on span at bounding box center [1117, 382] width 19 height 19
click at [0, 0] on input "radio" at bounding box center [0, 0] width 0 height 0
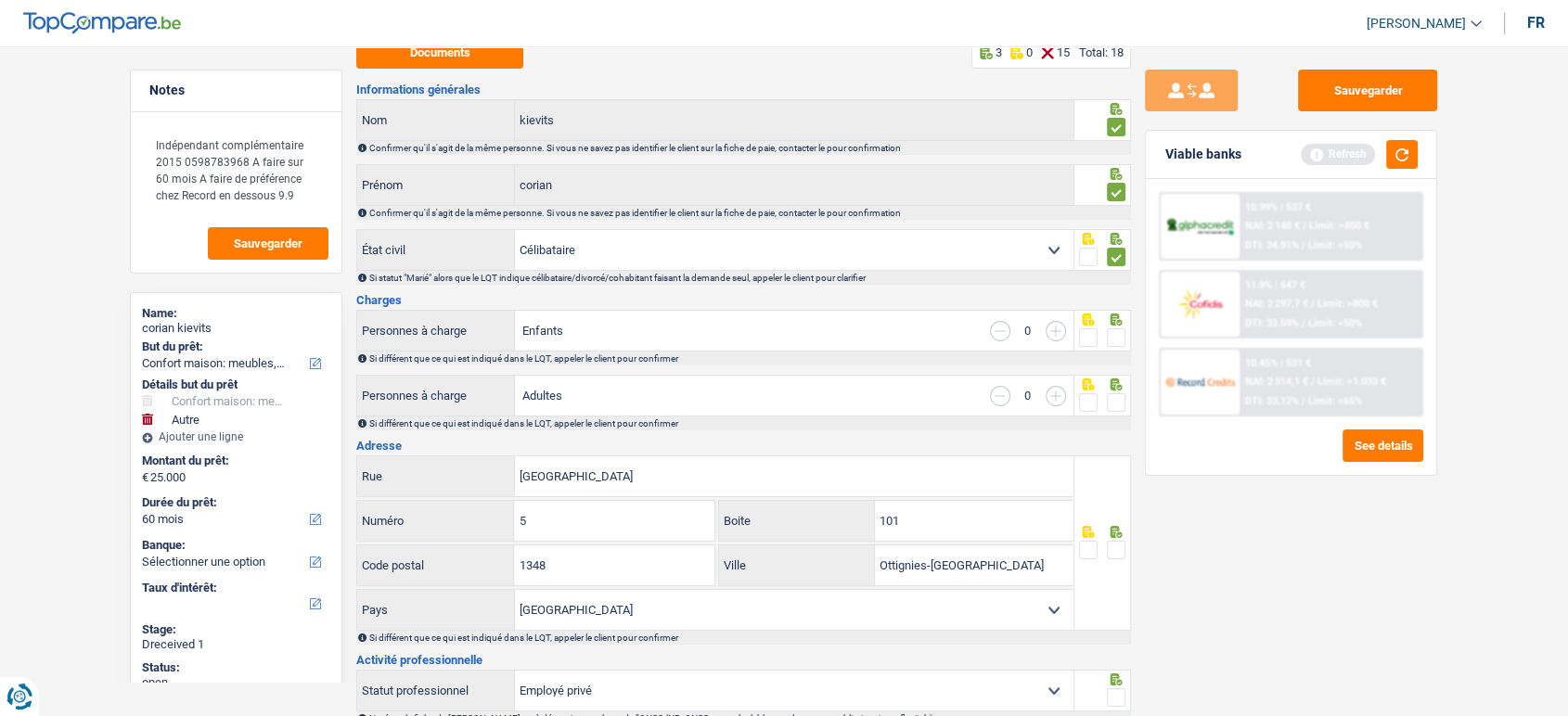
scroll to position [206, 0]
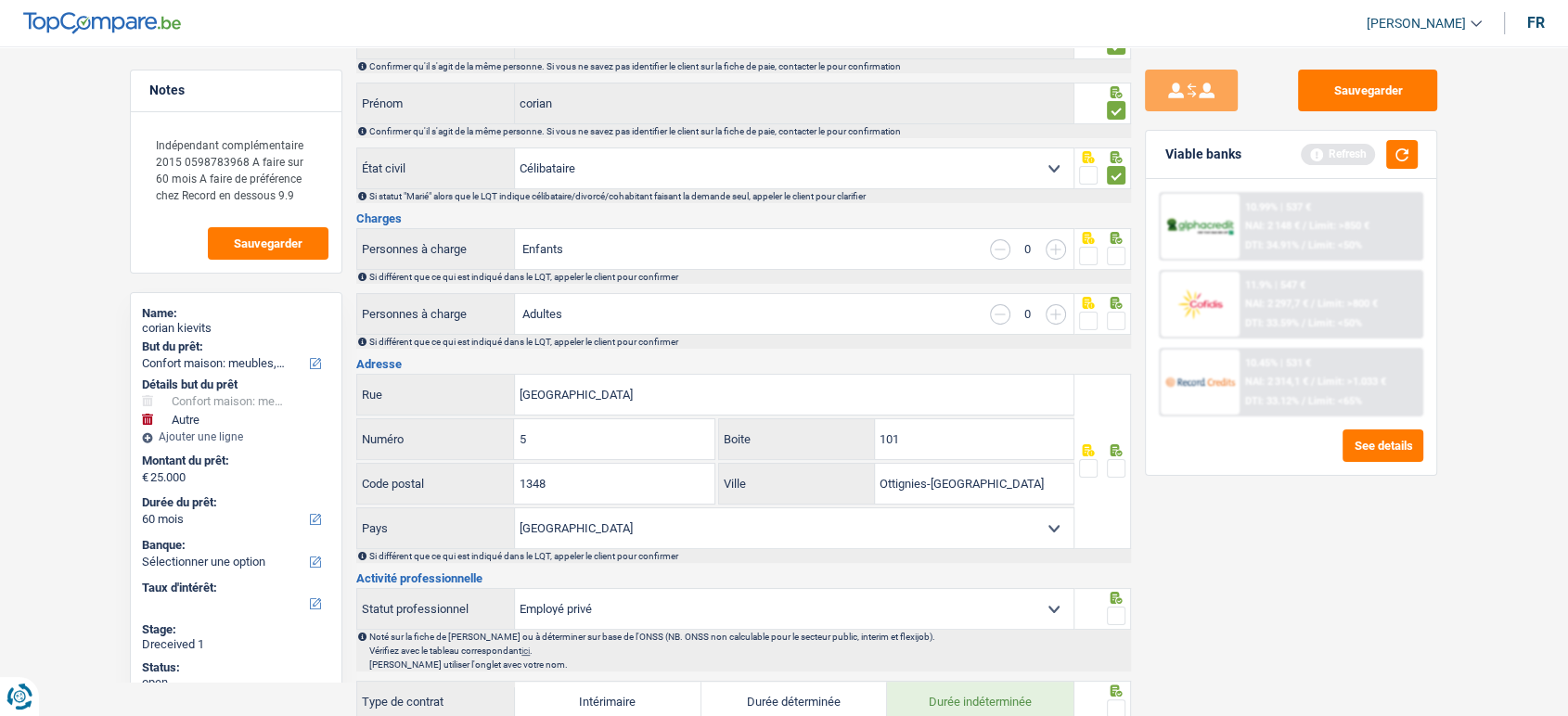
drag, startPoint x: 1106, startPoint y: 256, endPoint x: 1113, endPoint y: 265, distance: 11.4
click at [1107, 258] on span at bounding box center [1117, 256] width 19 height 19
click at [0, 0] on input "radio" at bounding box center [0, 0] width 0 height 0
click at [1114, 325] on span at bounding box center [1117, 321] width 19 height 19
click at [0, 0] on input "radio" at bounding box center [0, 0] width 0 height 0
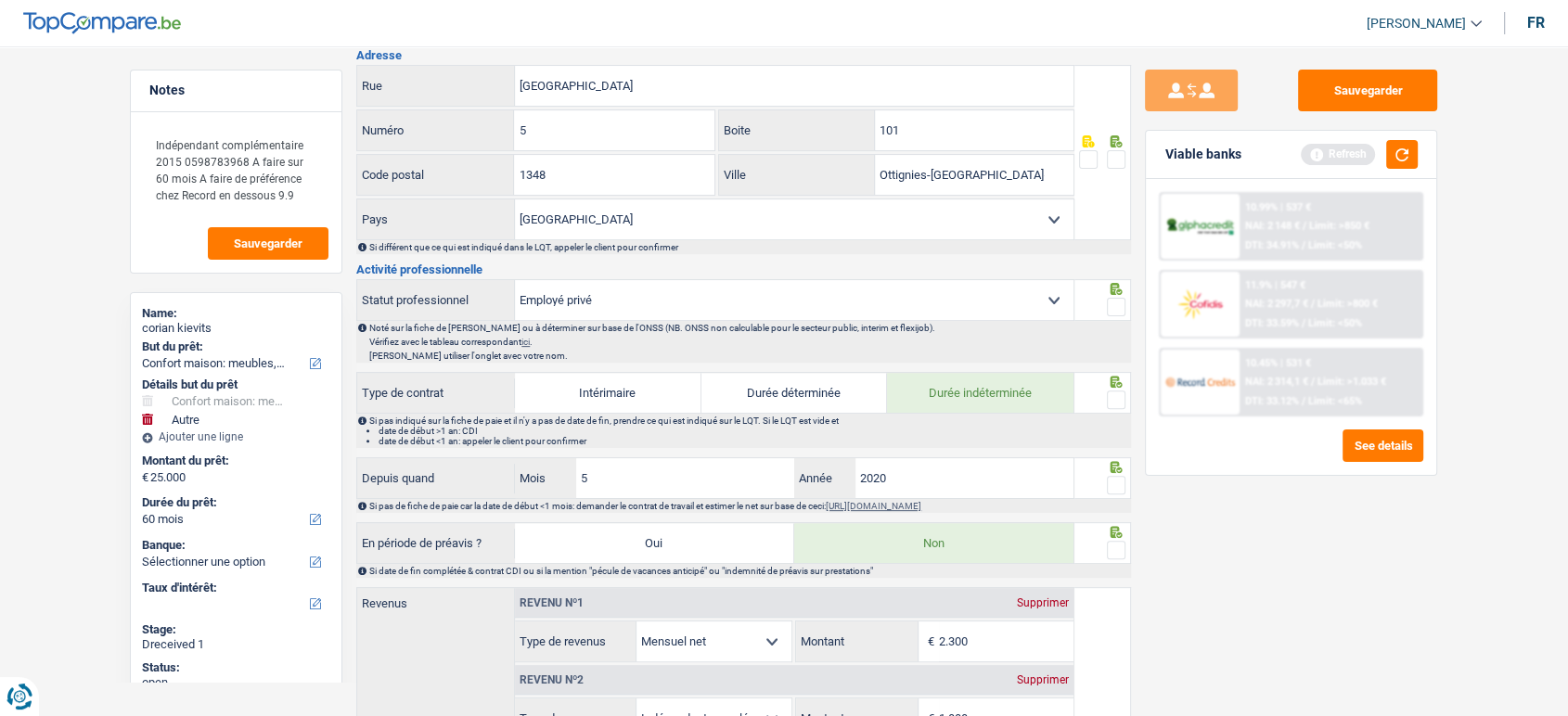
click at [1120, 301] on span at bounding box center [1117, 308] width 19 height 19
click at [0, 0] on input "radio" at bounding box center [0, 0] width 0 height 0
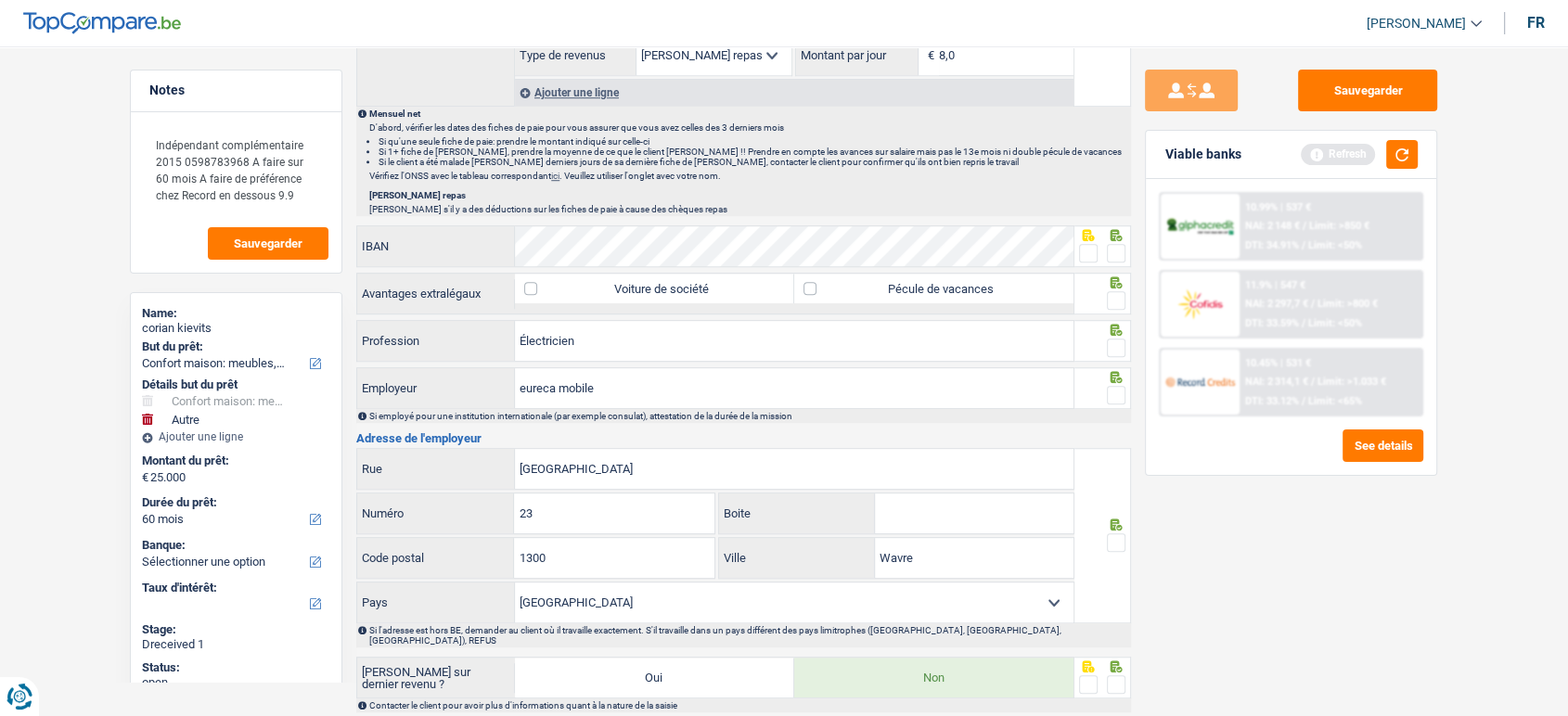
scroll to position [1443, 0]
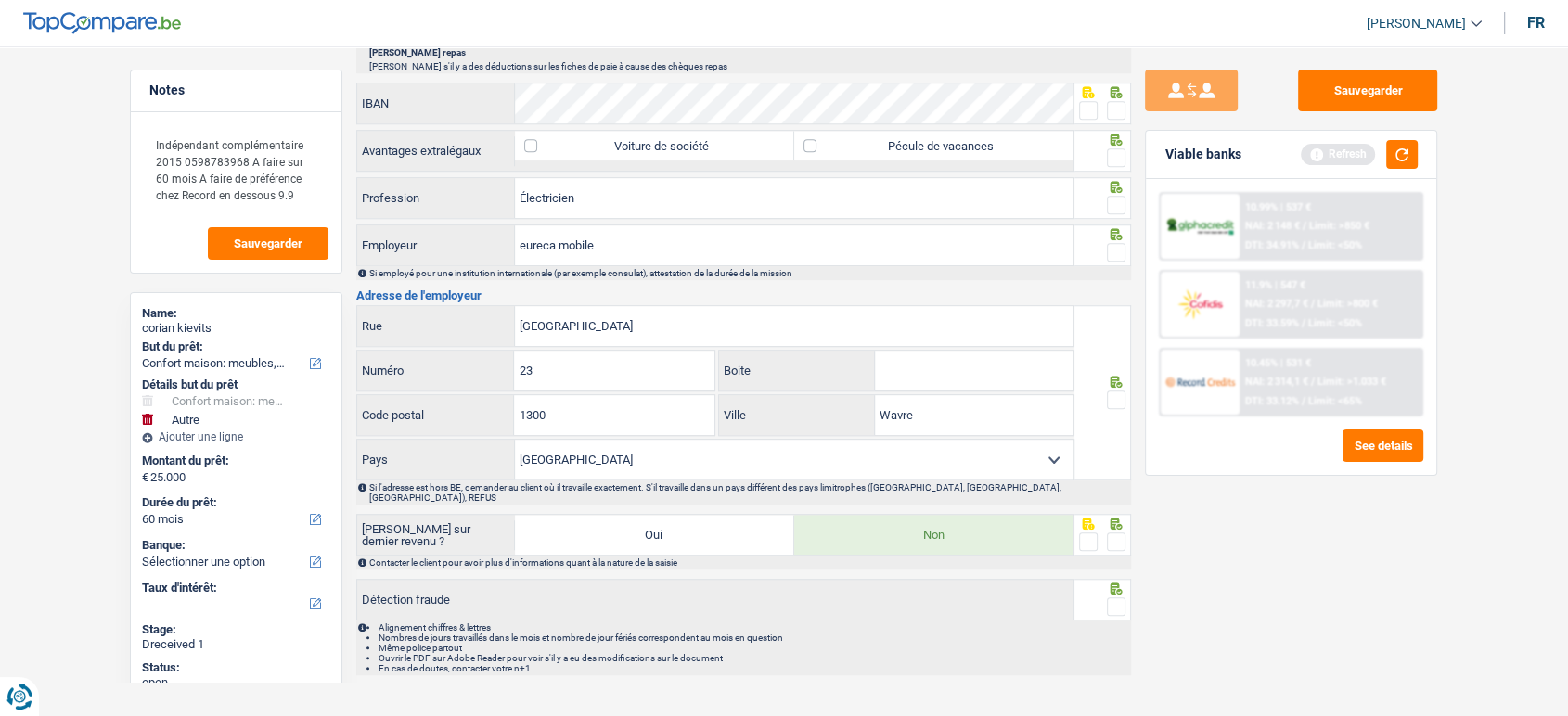
click at [1117, 198] on span at bounding box center [1117, 205] width 19 height 19
click at [0, 0] on input "radio" at bounding box center [0, 0] width 0 height 0
click at [1111, 249] on span at bounding box center [1117, 253] width 19 height 19
click at [0, 0] on input "radio" at bounding box center [0, 0] width 0 height 0
click at [1117, 109] on span at bounding box center [1117, 111] width 19 height 19
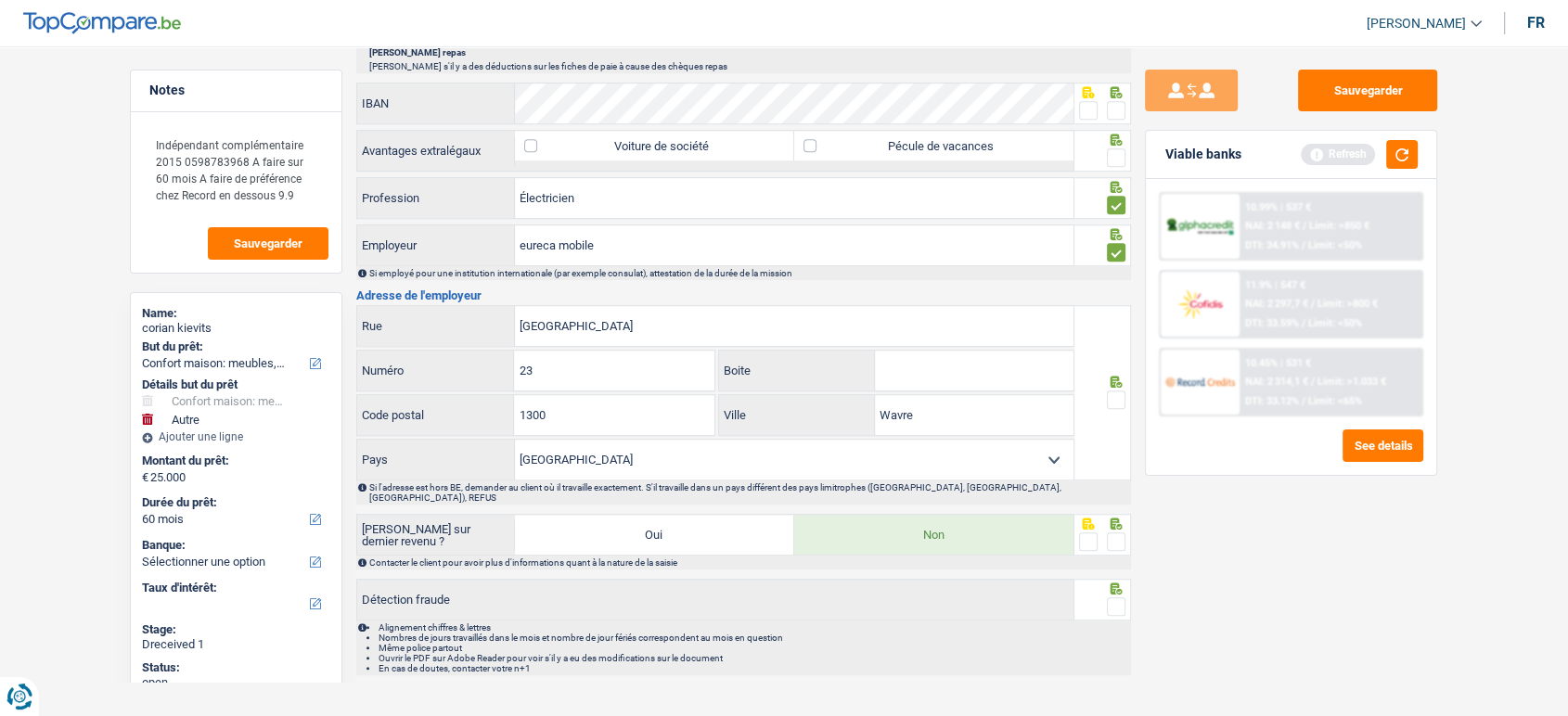
click at [0, 0] on input "radio" at bounding box center [0, 0] width 0 height 0
click at [1109, 163] on div at bounding box center [1117, 158] width 19 height 23
click at [1113, 153] on span at bounding box center [1117, 158] width 19 height 19
click at [0, 0] on input "radio" at bounding box center [0, 0] width 0 height 0
drag, startPoint x: 1120, startPoint y: 389, endPoint x: 1116, endPoint y: 401, distance: 12.6
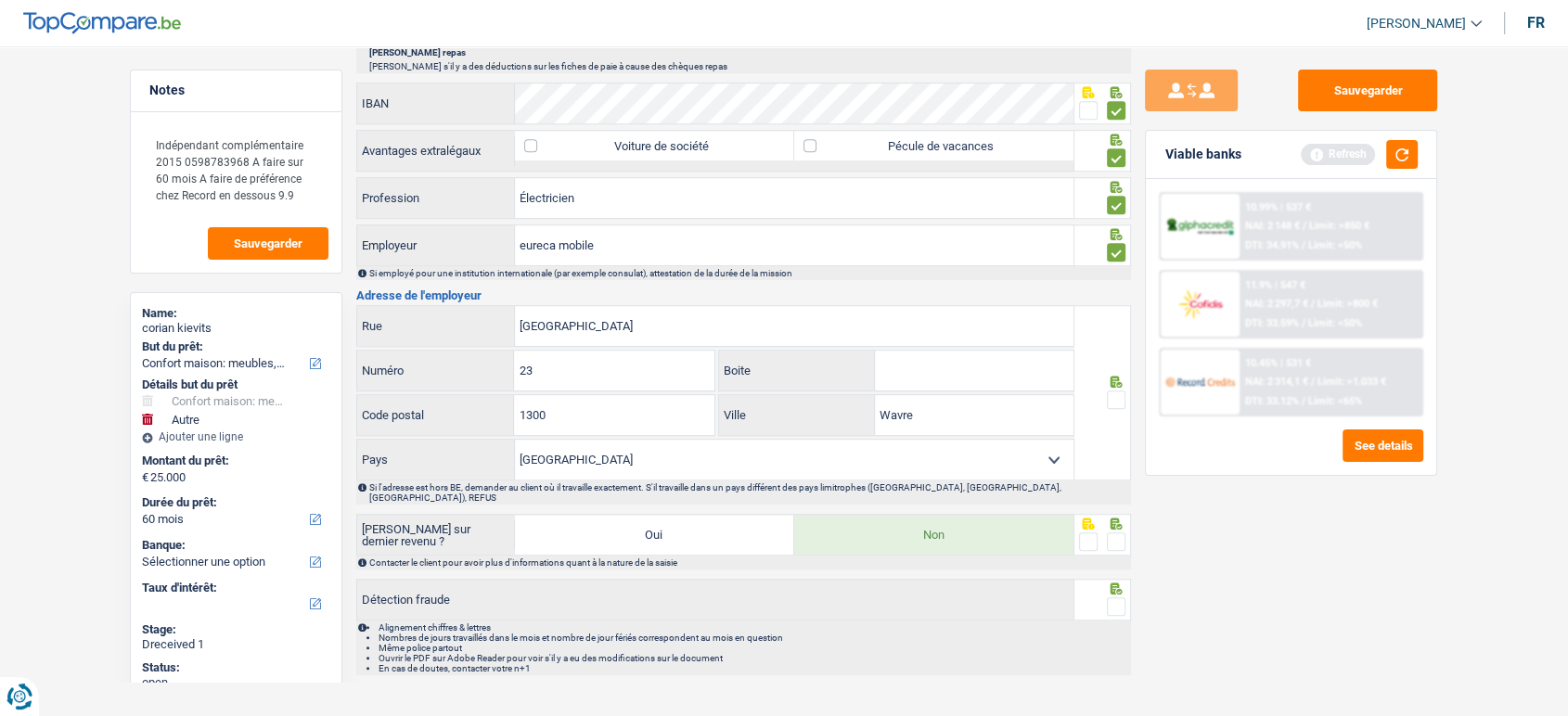
click at [1121, 390] on span at bounding box center [1117, 400] width 19 height 19
click at [0, 0] on input "radio" at bounding box center [0, 0] width 0 height 0
click at [1119, 533] on span at bounding box center [1117, 542] width 19 height 19
click at [0, 0] on input "radio" at bounding box center [0, 0] width 0 height 0
click at [1123, 597] on span at bounding box center [1117, 607] width 19 height 19
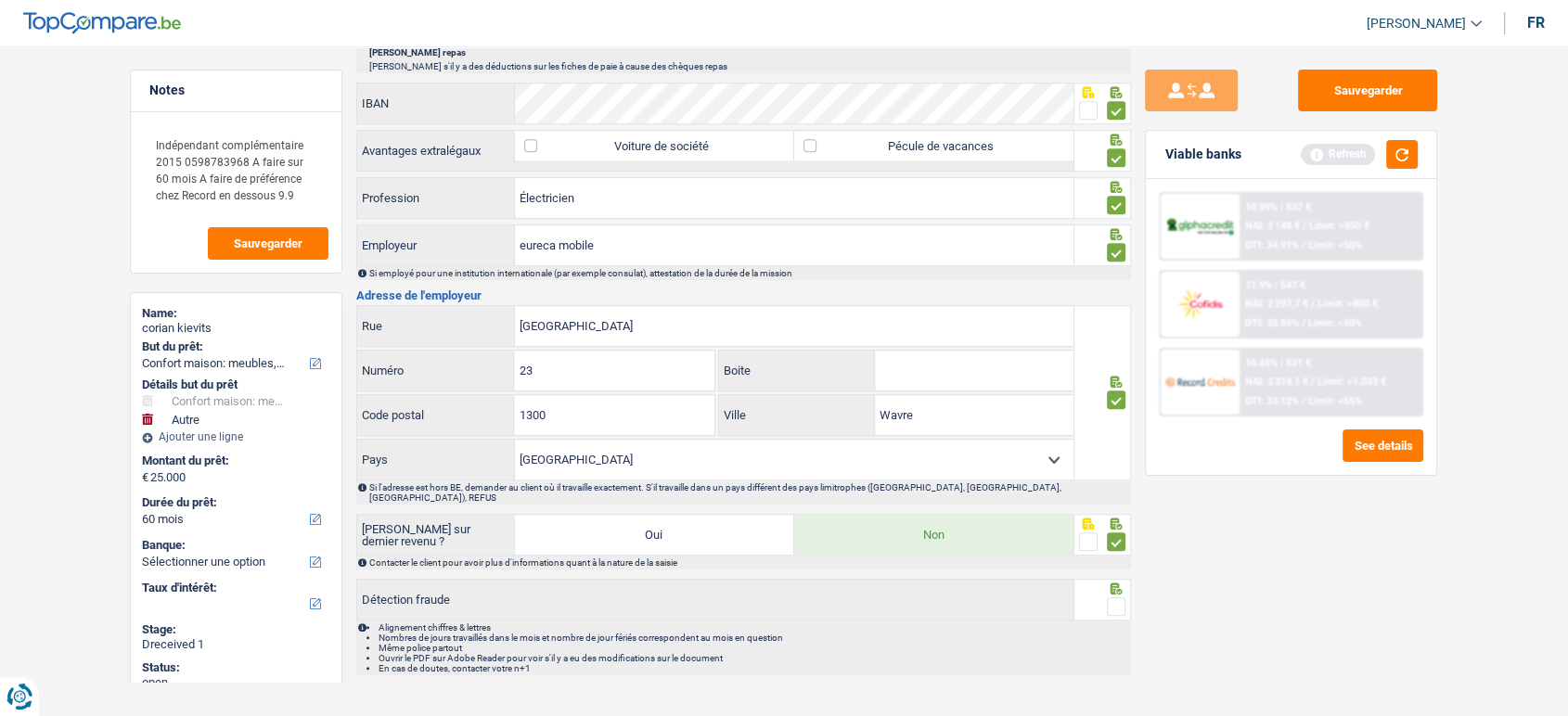
click at [0, 0] on input "radio" at bounding box center [0, 0] width 0 height 0
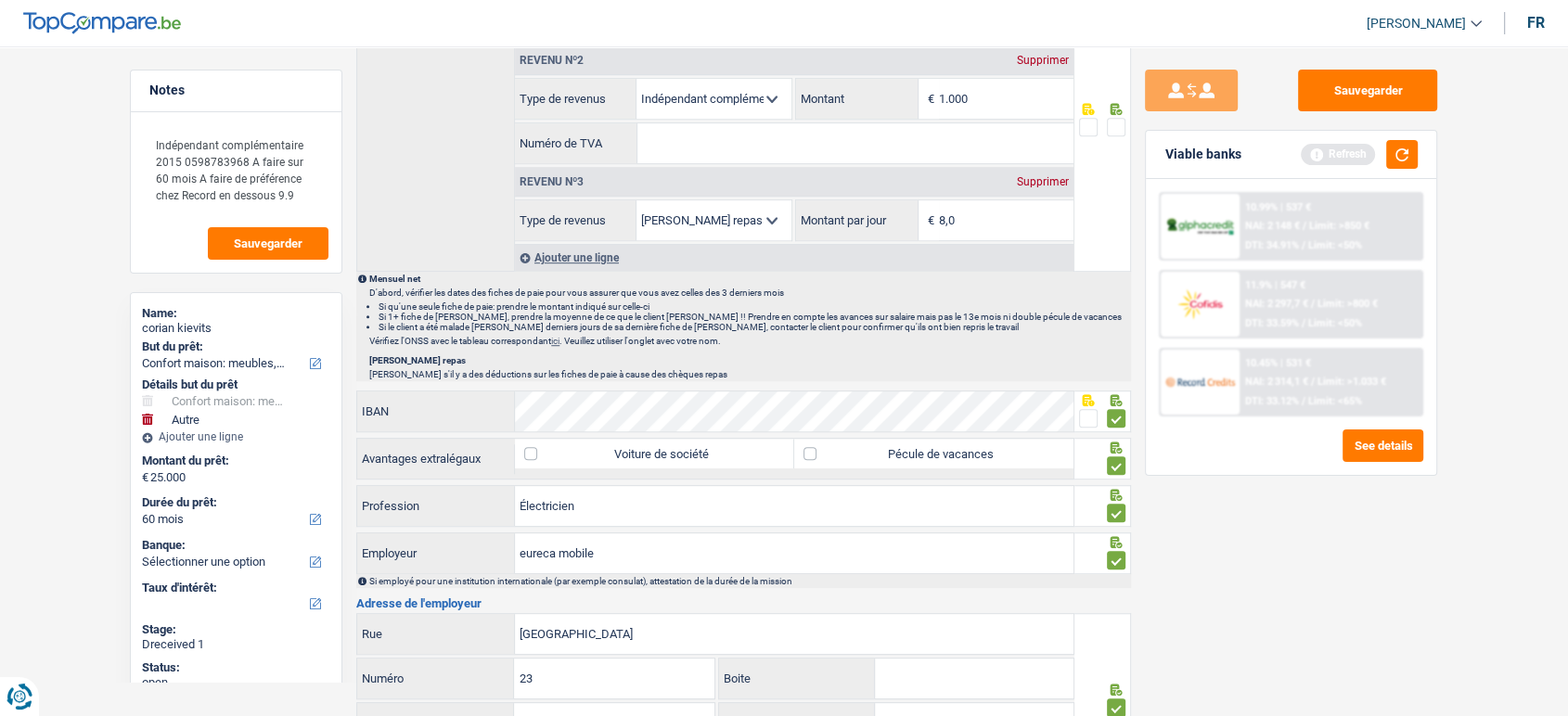
scroll to position [1134, 0]
click at [1366, 95] on button "Sauvegarder" at bounding box center [1368, 90] width 140 height 42
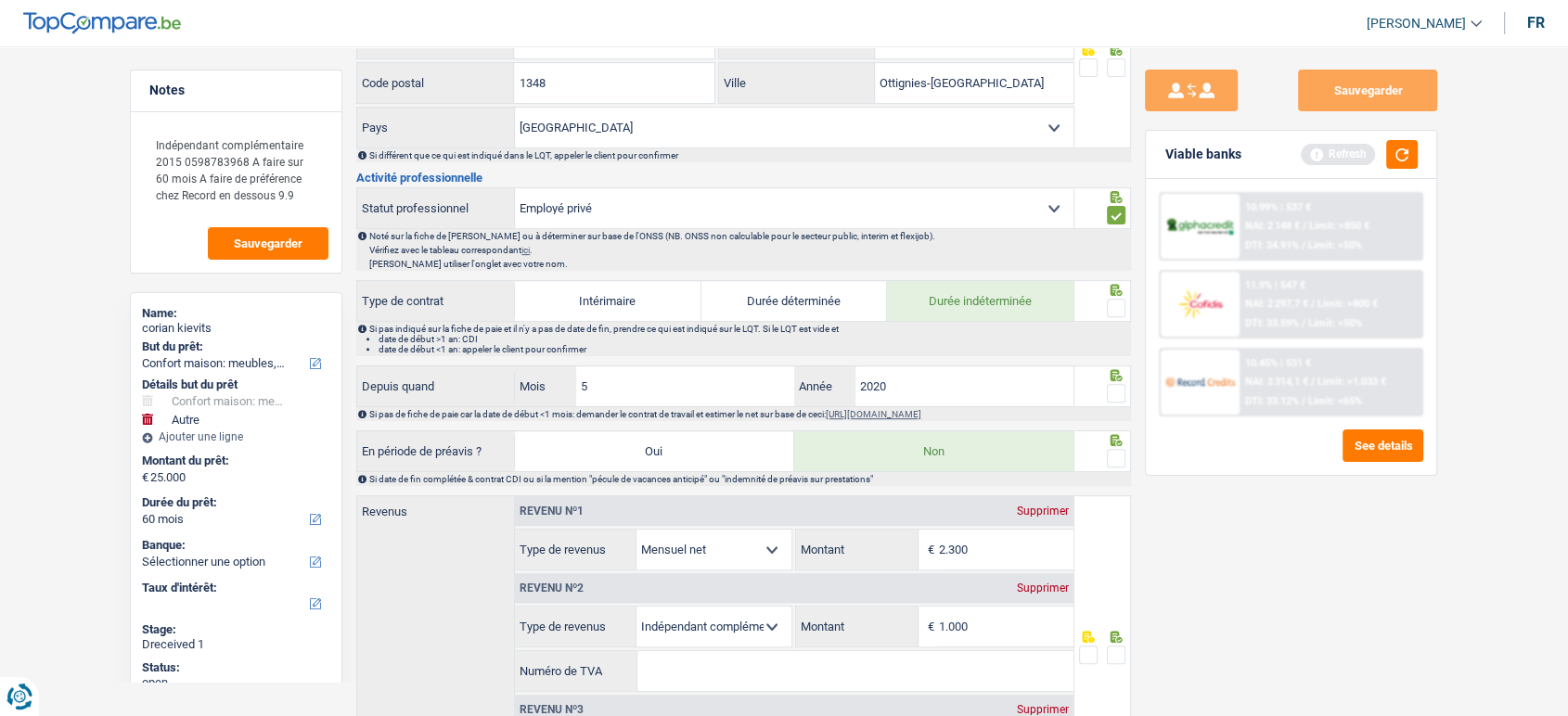
scroll to position [412, 0]
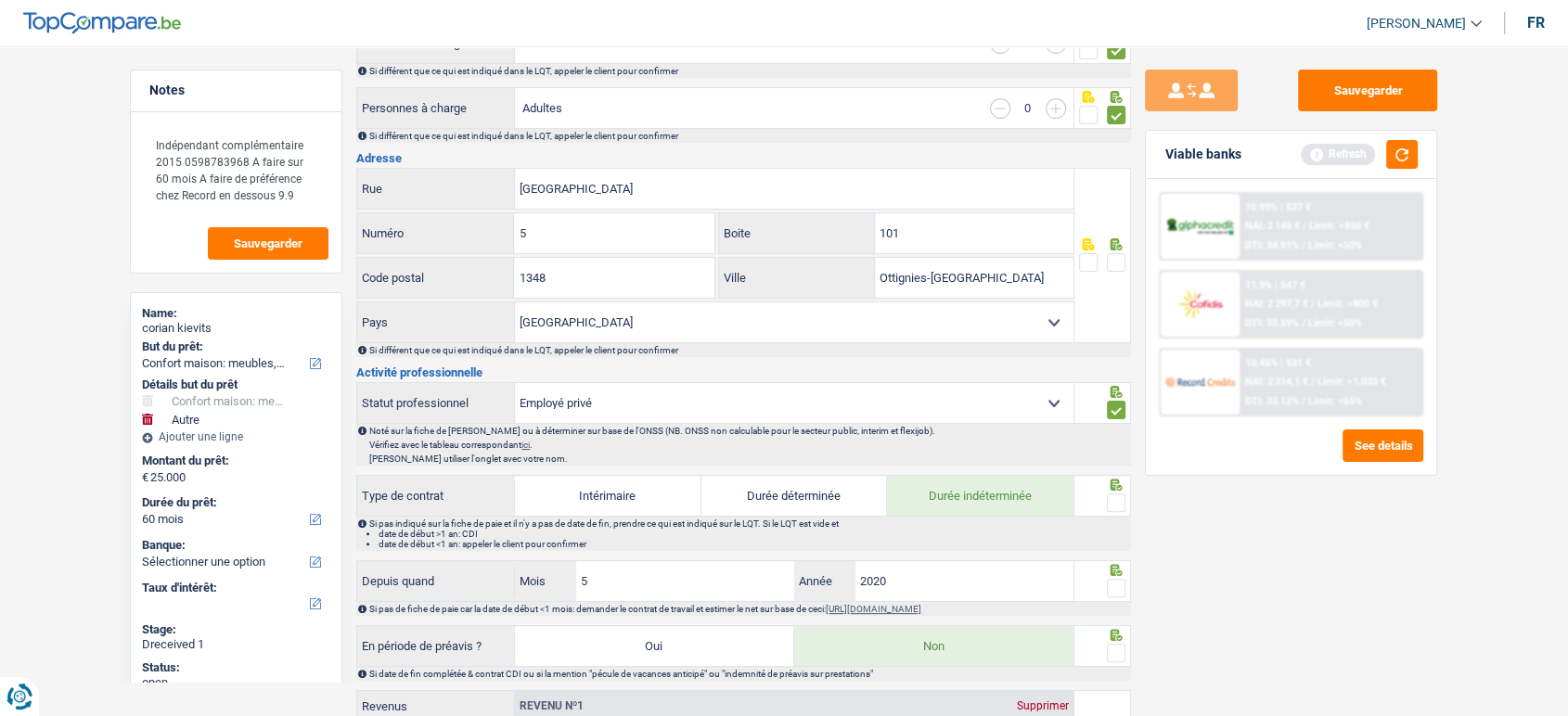
click at [1122, 264] on span at bounding box center [1117, 263] width 19 height 19
click at [0, 0] on input "radio" at bounding box center [0, 0] width 0 height 0
click at [1118, 503] on span at bounding box center [1117, 503] width 19 height 19
click at [0, 0] on input "radio" at bounding box center [0, 0] width 0 height 0
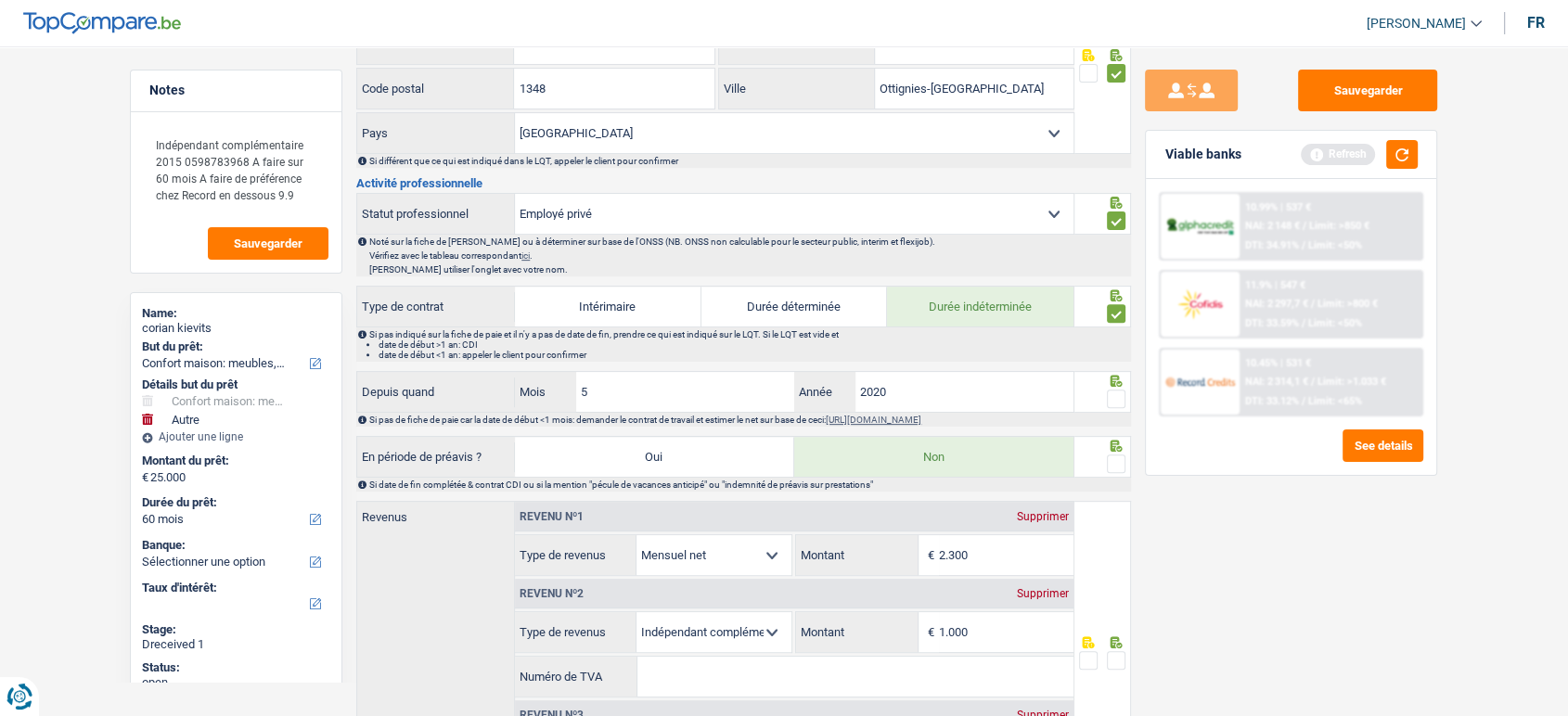
scroll to position [721, 0]
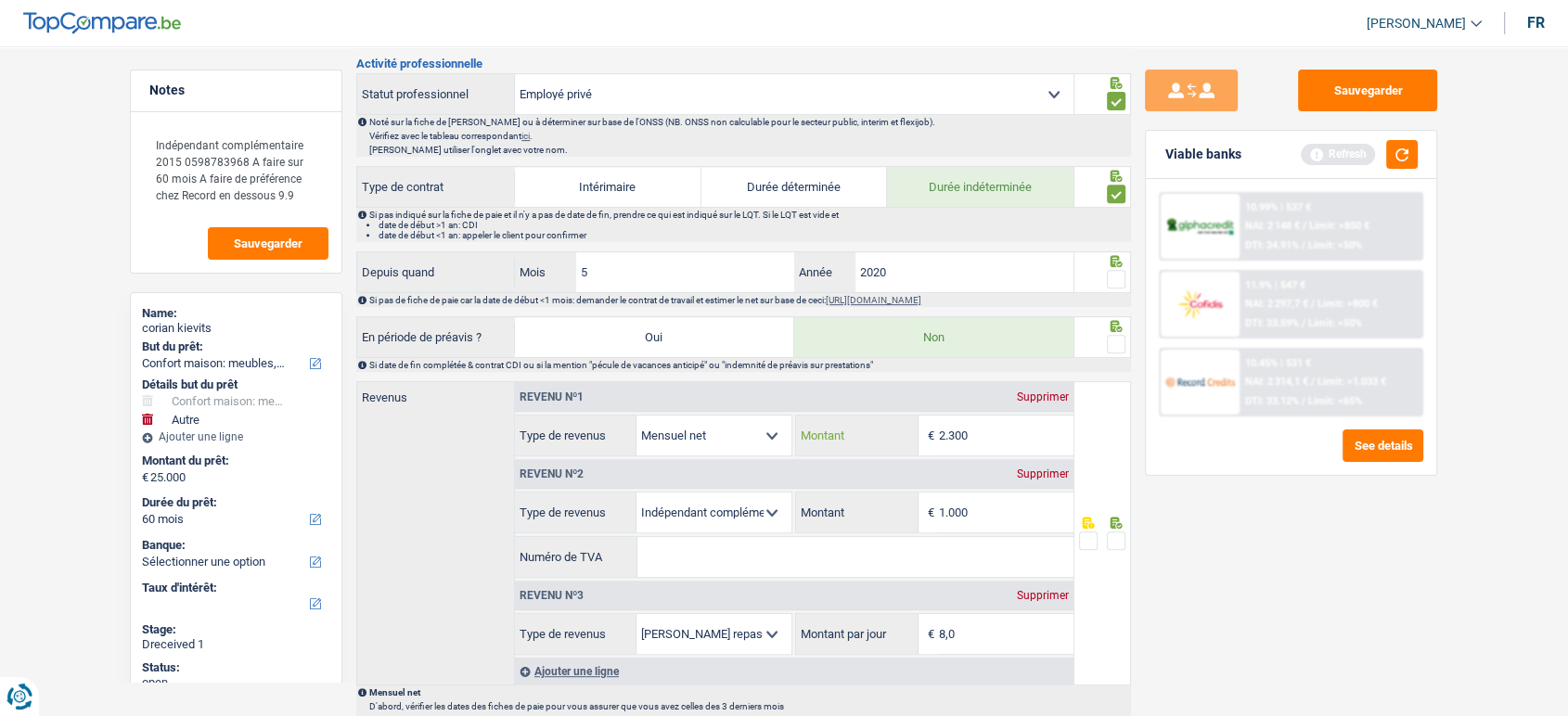
drag, startPoint x: 999, startPoint y: 424, endPoint x: 850, endPoint y: 426, distance: 149.0
click at [850, 426] on div "2.300 € Montant" at bounding box center [934, 436] width 276 height 40
type input "2.347"
click at [1119, 340] on span at bounding box center [1117, 345] width 19 height 19
click at [0, 0] on input "radio" at bounding box center [0, 0] width 0 height 0
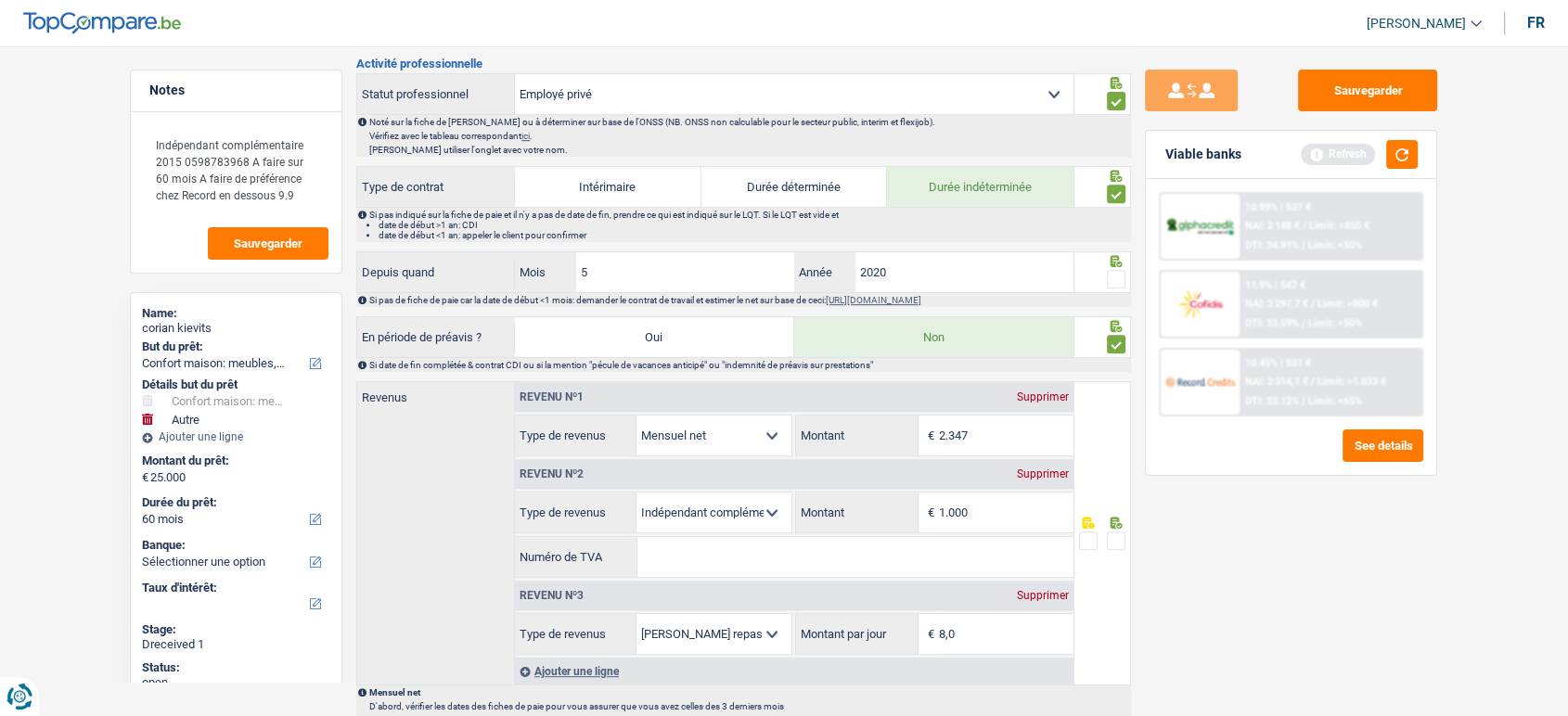
click at [1117, 282] on span at bounding box center [1117, 279] width 19 height 19
click at [0, 0] on input "radio" at bounding box center [0, 0] width 0 height 0
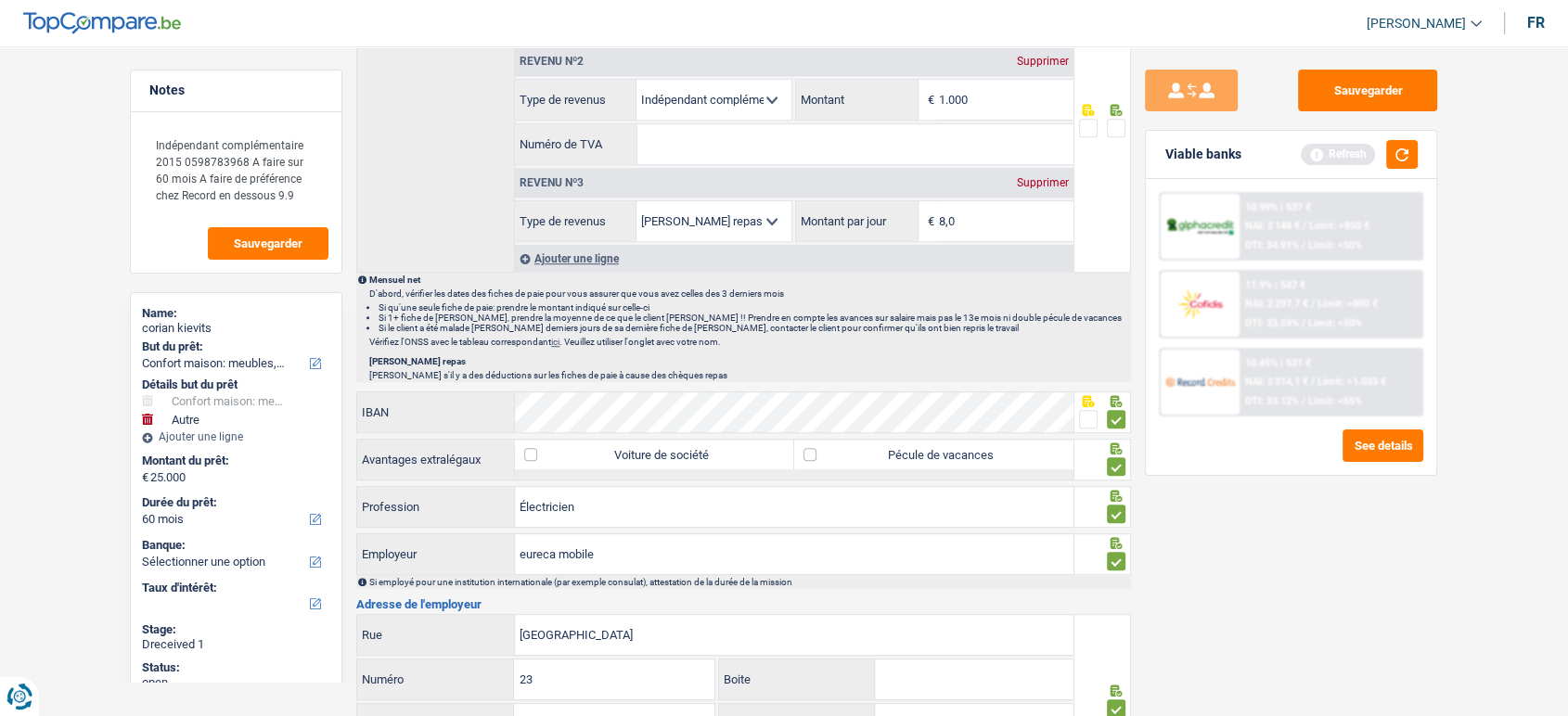
scroll to position [824, 0]
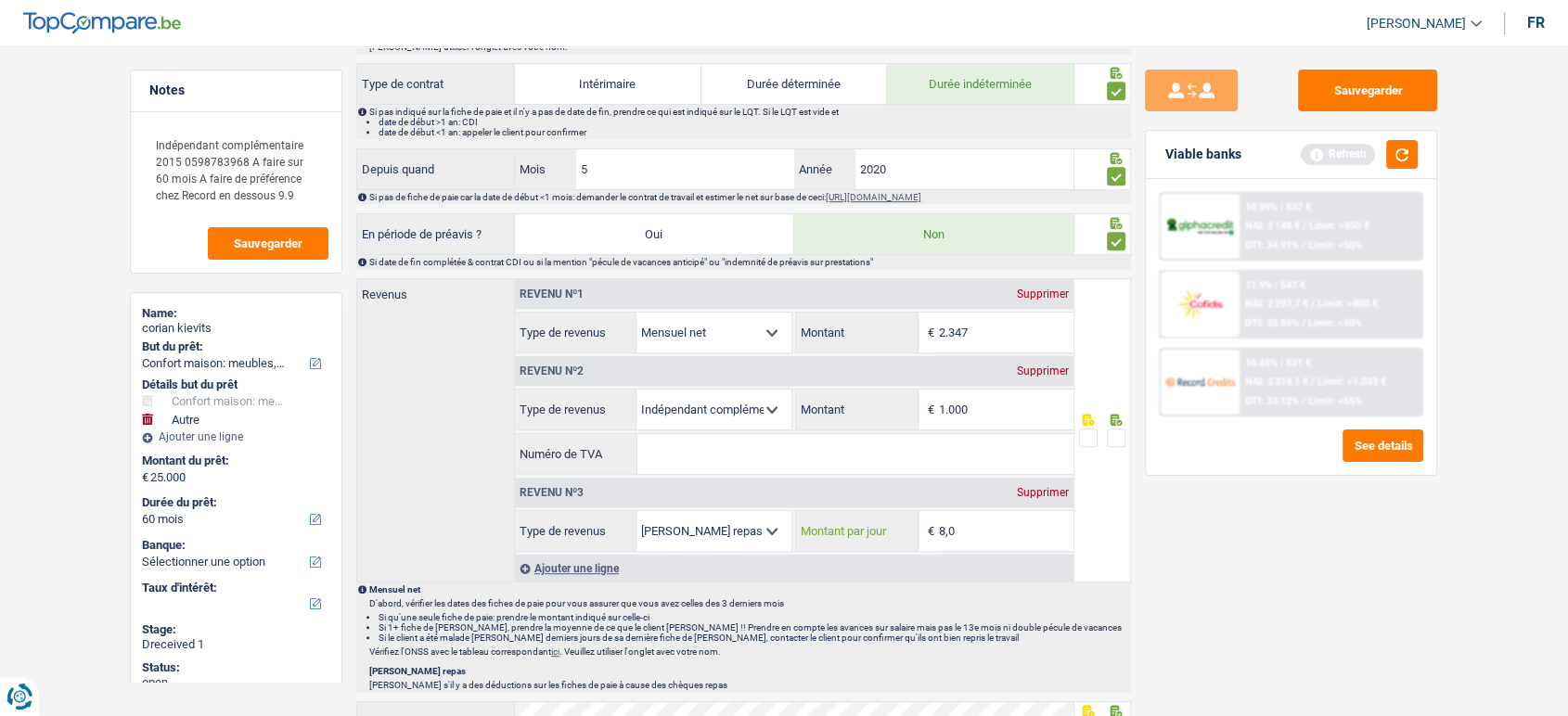
drag, startPoint x: 980, startPoint y: 529, endPoint x: 847, endPoint y: 533, distance: 133.1
click at [858, 534] on div "8,0 € Montant par jour" at bounding box center [934, 531] width 276 height 40
type input "4,0"
click at [1196, 547] on div "Sauvegarder Viable banks Refresh 10.99% | 537 € NAI: 2 148 € / Limit: >850 € DT…" at bounding box center [1291, 375] width 320 height 612
click at [1401, 98] on button "Sauvegarder" at bounding box center [1368, 90] width 140 height 42
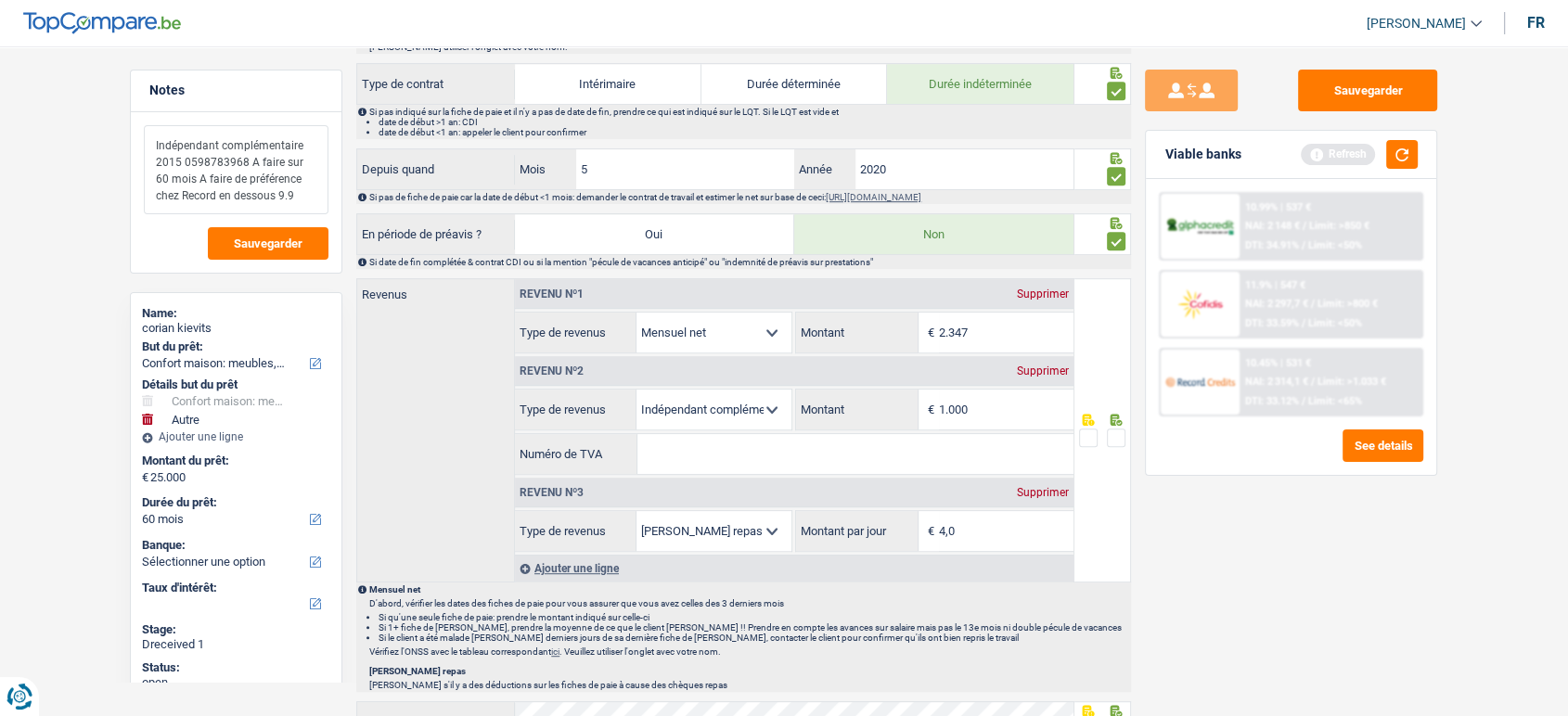
click at [217, 166] on textarea "Indépendant complémentaire 2015 0598783968 A faire sur 60 mois A faire de préfé…" at bounding box center [236, 170] width 184 height 89
paste input "0598783968"
type input "0598783968"
click at [1406, 94] on button "Sauvegarder" at bounding box center [1368, 90] width 140 height 42
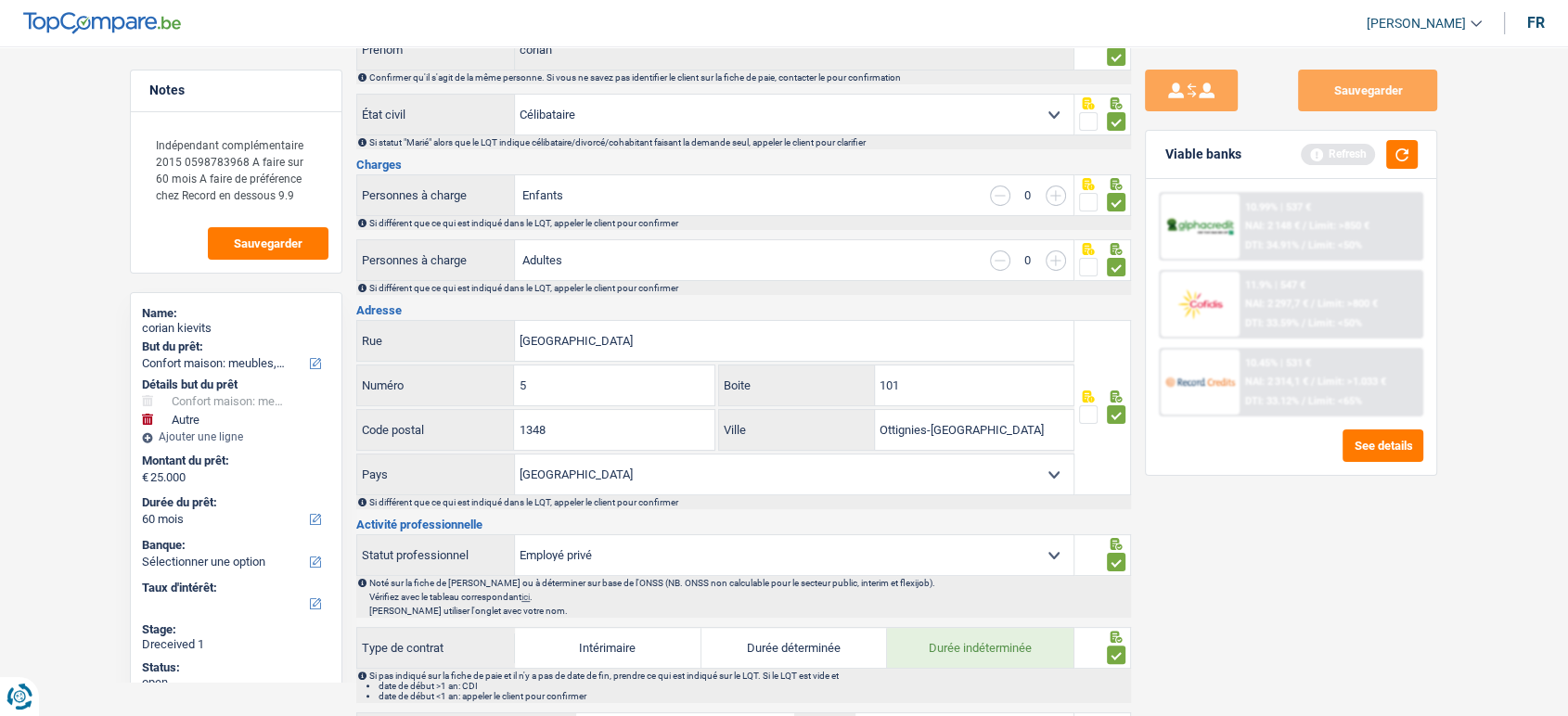
scroll to position [0, 0]
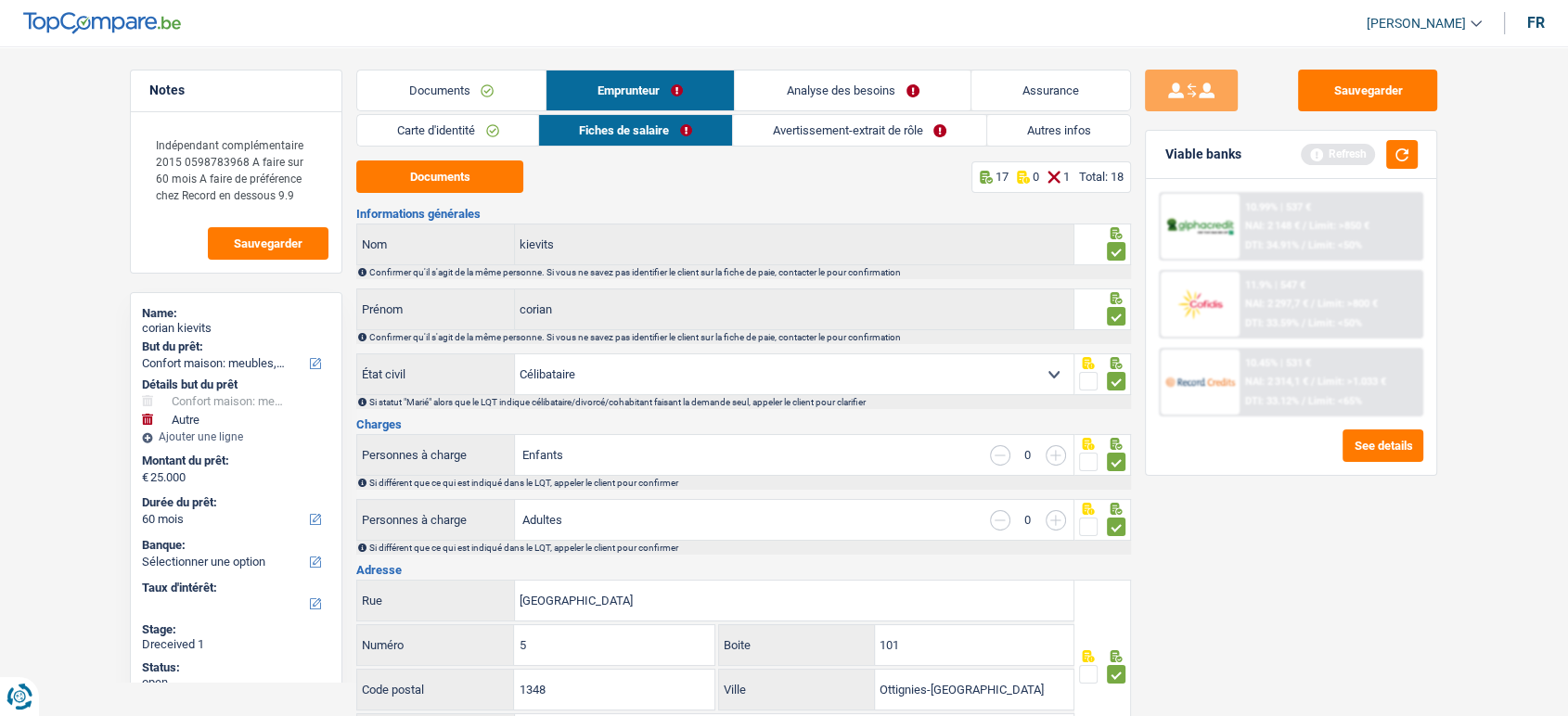
click at [816, 135] on link "Avertissement-extrait de rôle" at bounding box center [860, 130] width 254 height 30
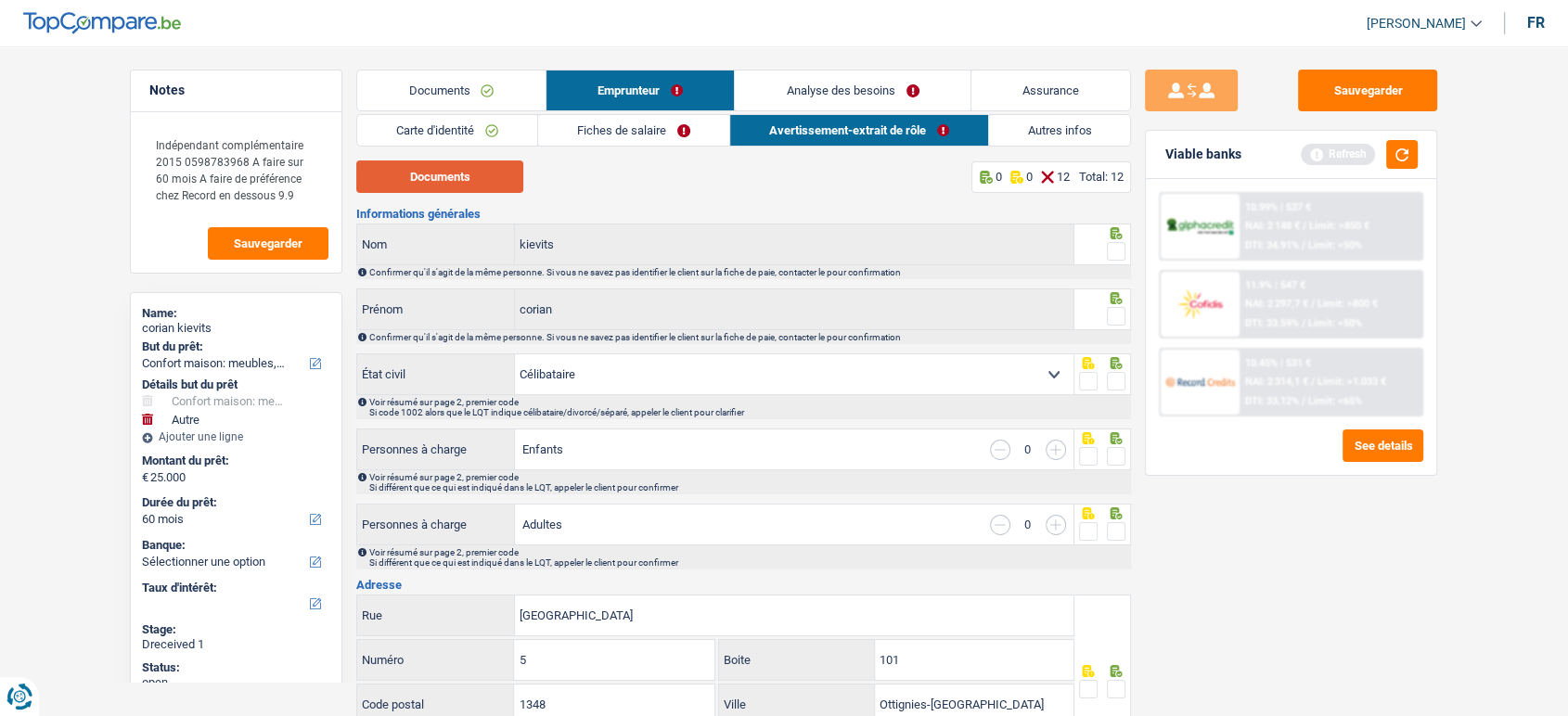
click at [482, 175] on button "Documents" at bounding box center [440, 177] width 167 height 32
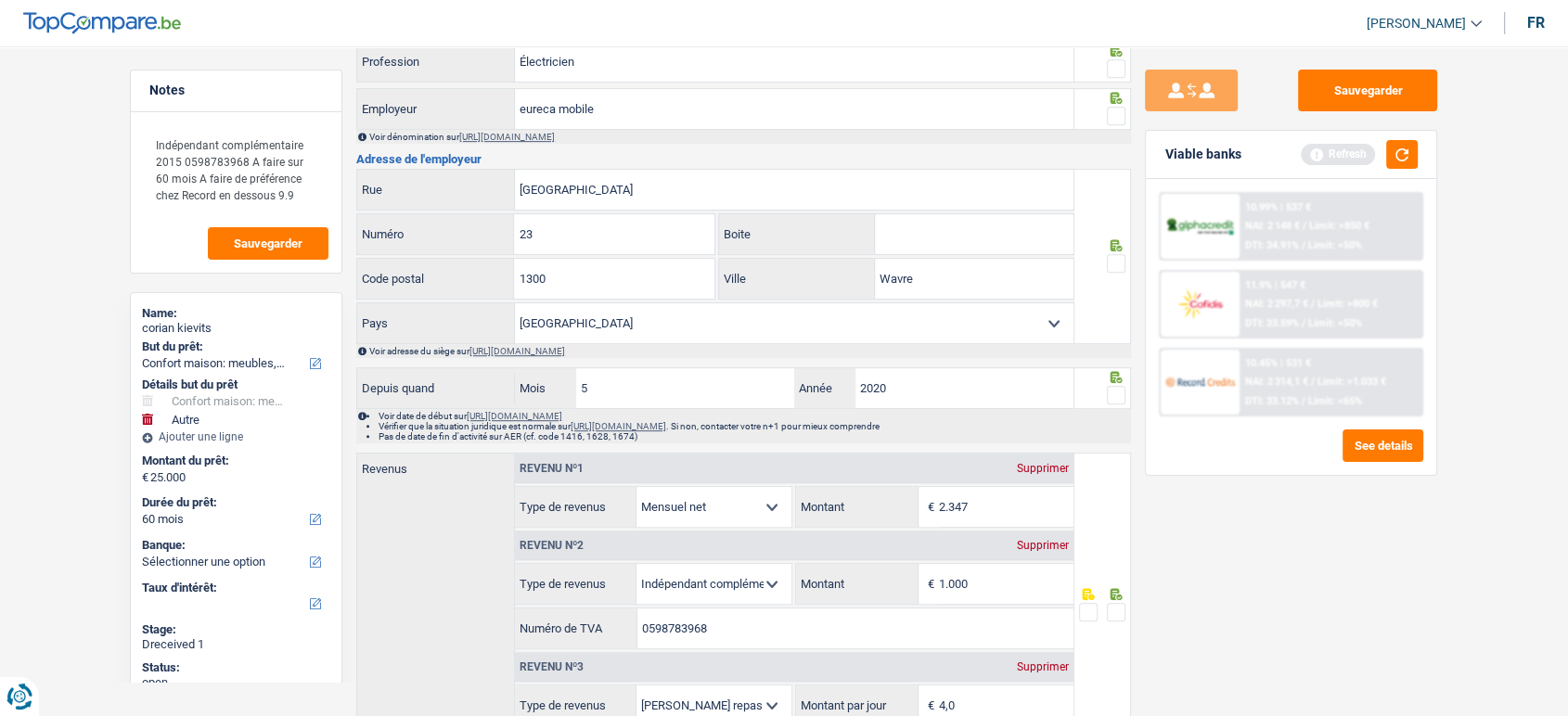
scroll to position [949, 0]
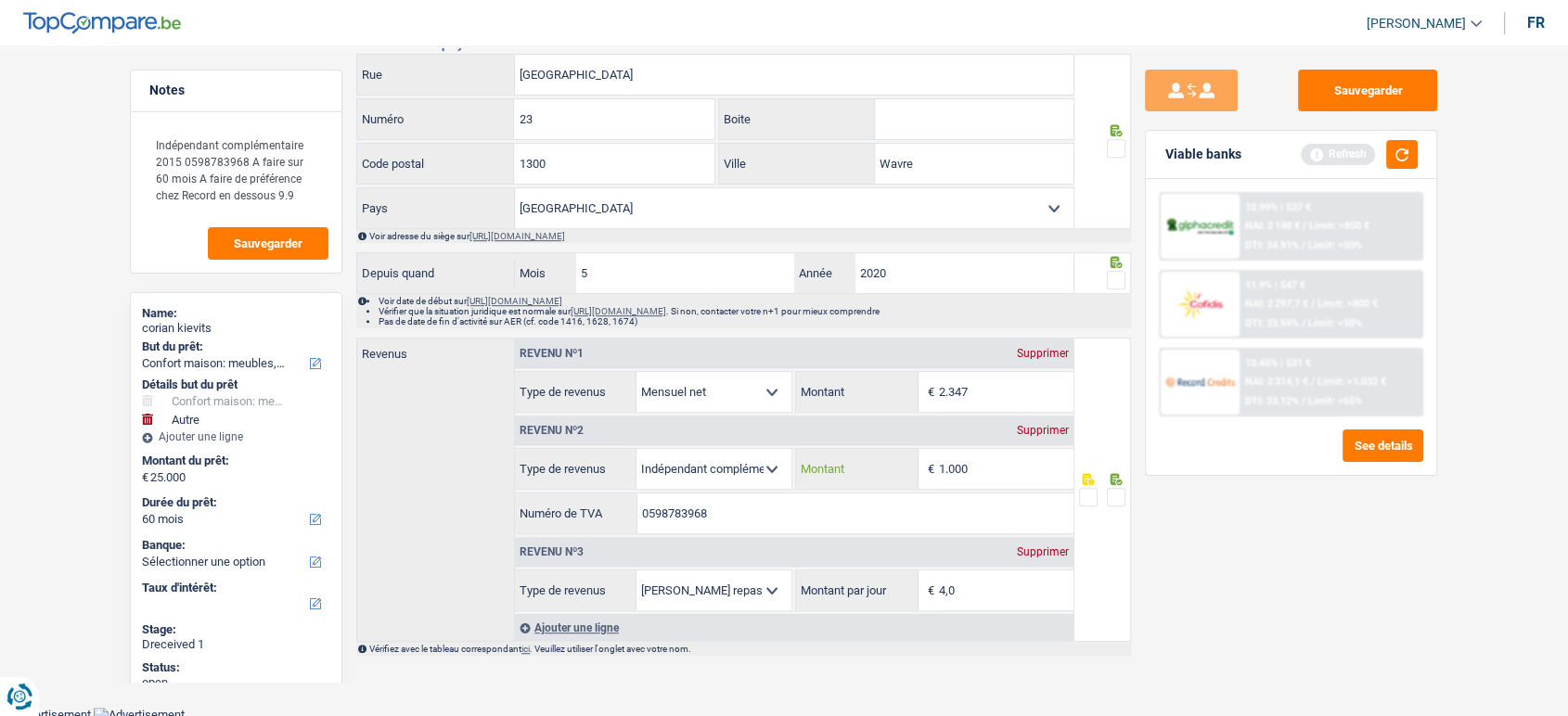
drag, startPoint x: 994, startPoint y: 472, endPoint x: 859, endPoint y: 468, distance: 135.1
click at [865, 472] on div "1.000 € Montant" at bounding box center [934, 469] width 276 height 40
type input "140"
click at [1125, 486] on div at bounding box center [1117, 498] width 19 height 23
click at [1120, 493] on span at bounding box center [1117, 498] width 19 height 19
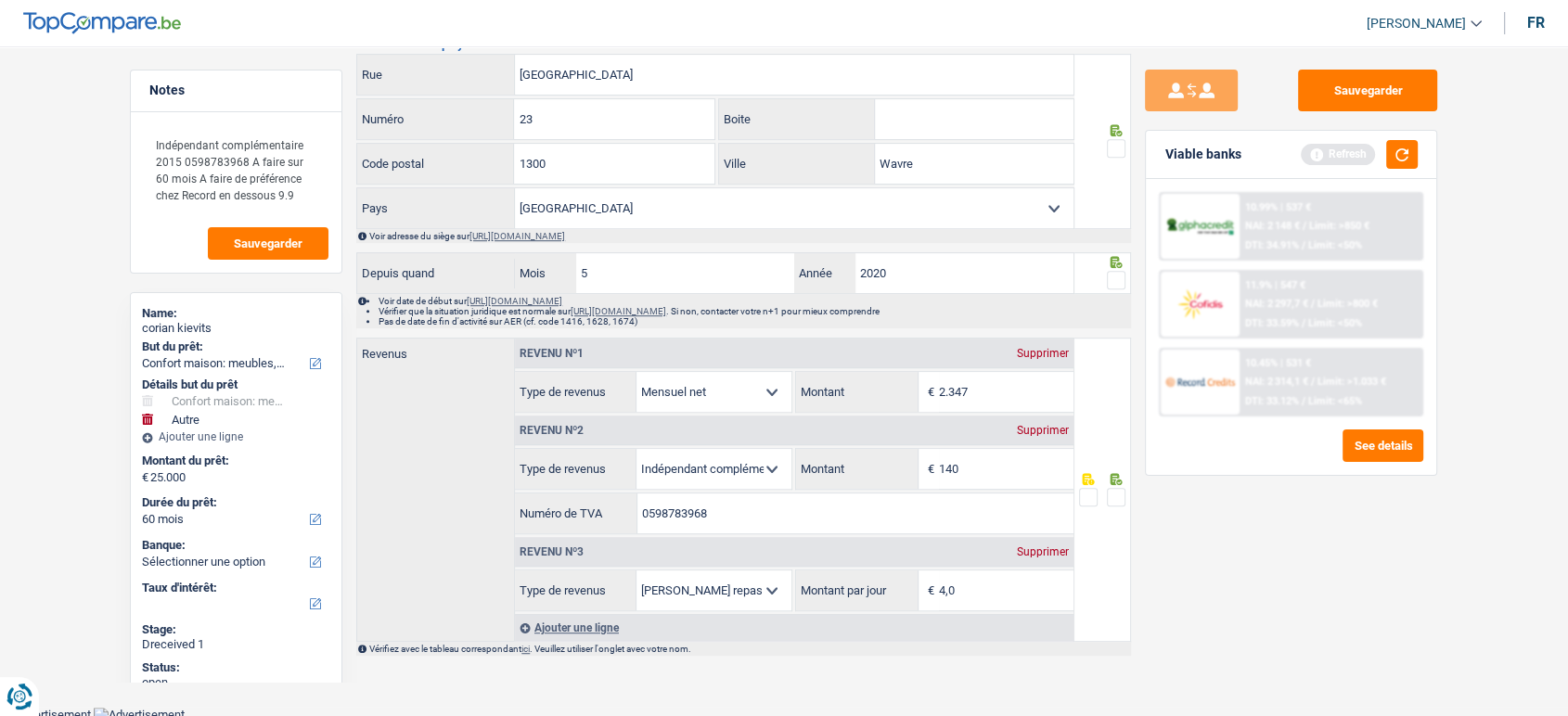
click at [0, 0] on input "radio" at bounding box center [0, 0] width 0 height 0
click at [1121, 278] on span at bounding box center [1117, 280] width 19 height 19
click at [0, 0] on input "radio" at bounding box center [0, 0] width 0 height 0
click at [1411, 91] on button "Sauvegarder" at bounding box center [1368, 90] width 140 height 42
click at [636, 269] on input "5" at bounding box center [686, 273] width 218 height 40
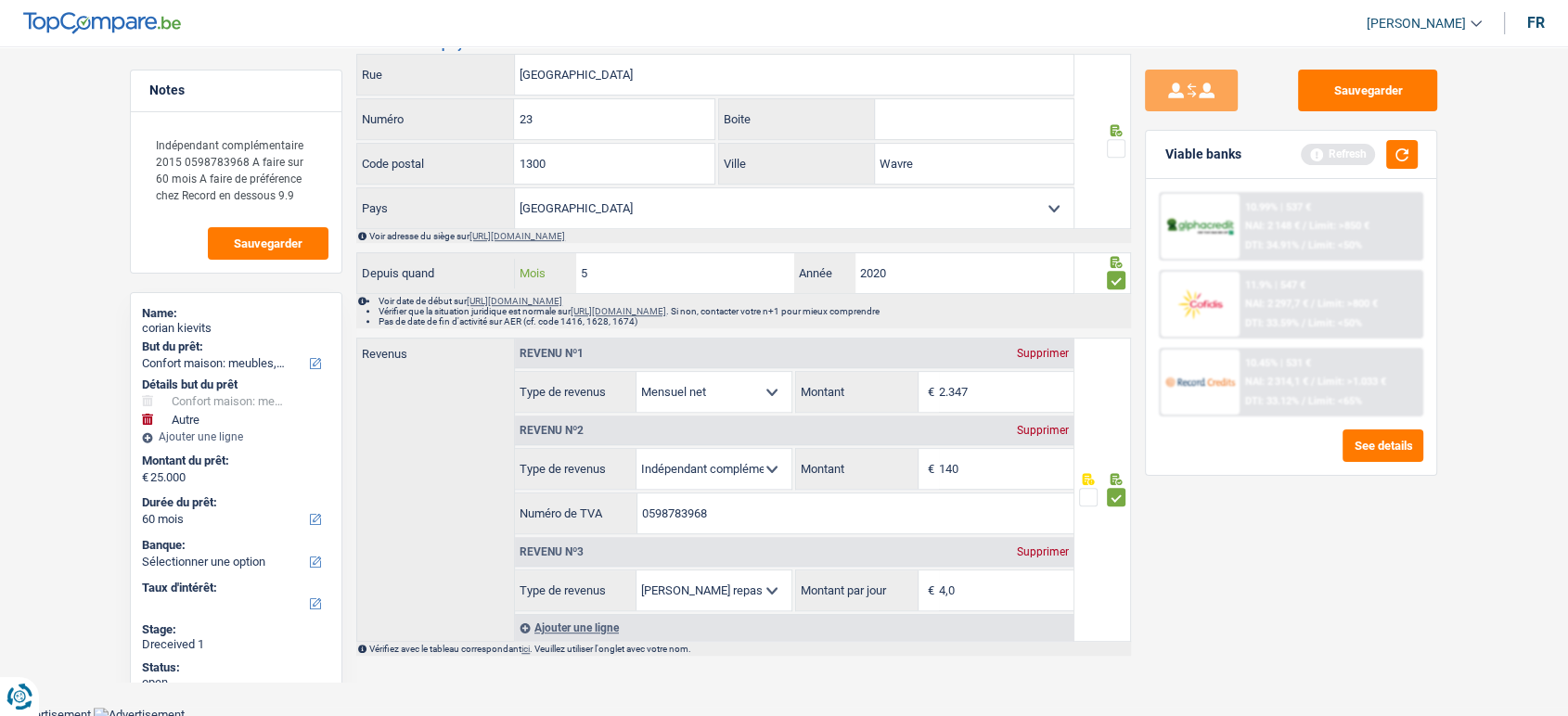
drag, startPoint x: 635, startPoint y: 269, endPoint x: 507, endPoint y: 273, distance: 128.1
click at [507, 273] on div "Depuis quand 5 Mois / 2020 Année" at bounding box center [715, 273] width 716 height 40
type input "2"
click at [959, 258] on input "2020" at bounding box center [965, 273] width 218 height 40
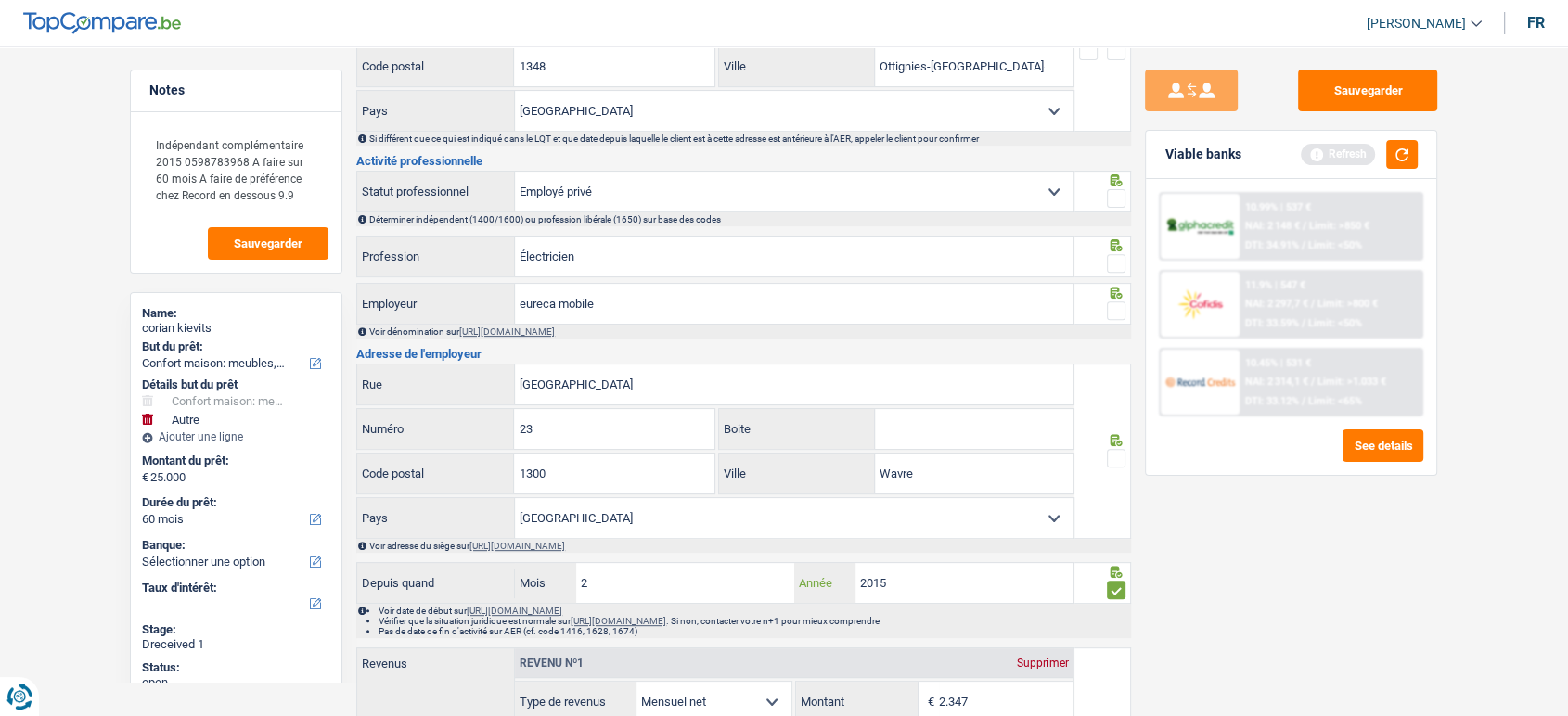
type input "2015"
click at [1120, 455] on span at bounding box center [1117, 459] width 19 height 19
click at [0, 0] on input "radio" at bounding box center [0, 0] width 0 height 0
click at [1120, 302] on span at bounding box center [1117, 311] width 19 height 19
click at [0, 0] on input "radio" at bounding box center [0, 0] width 0 height 0
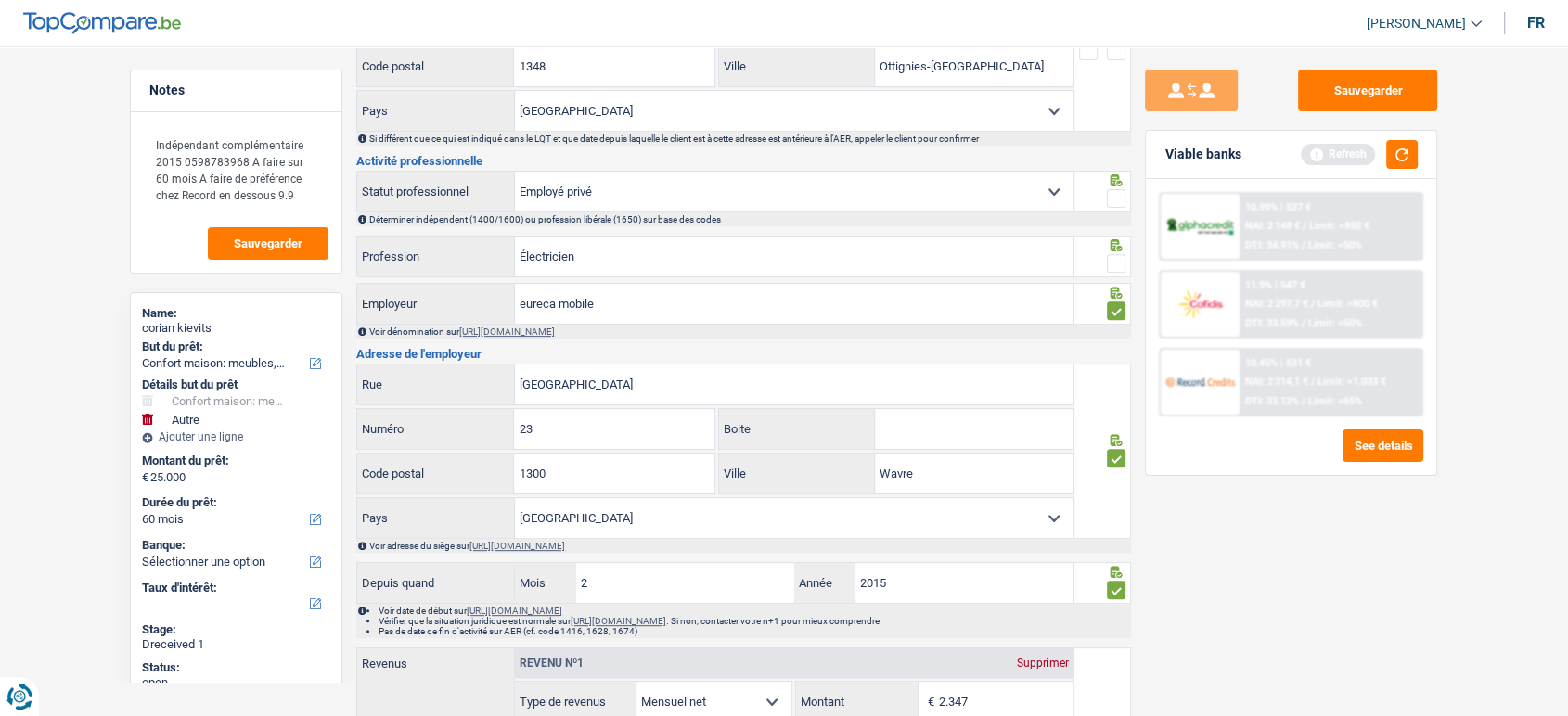
click at [1122, 268] on span at bounding box center [1117, 264] width 19 height 19
click at [0, 0] on input "radio" at bounding box center [0, 0] width 0 height 0
click at [1120, 206] on div at bounding box center [1117, 198] width 19 height 23
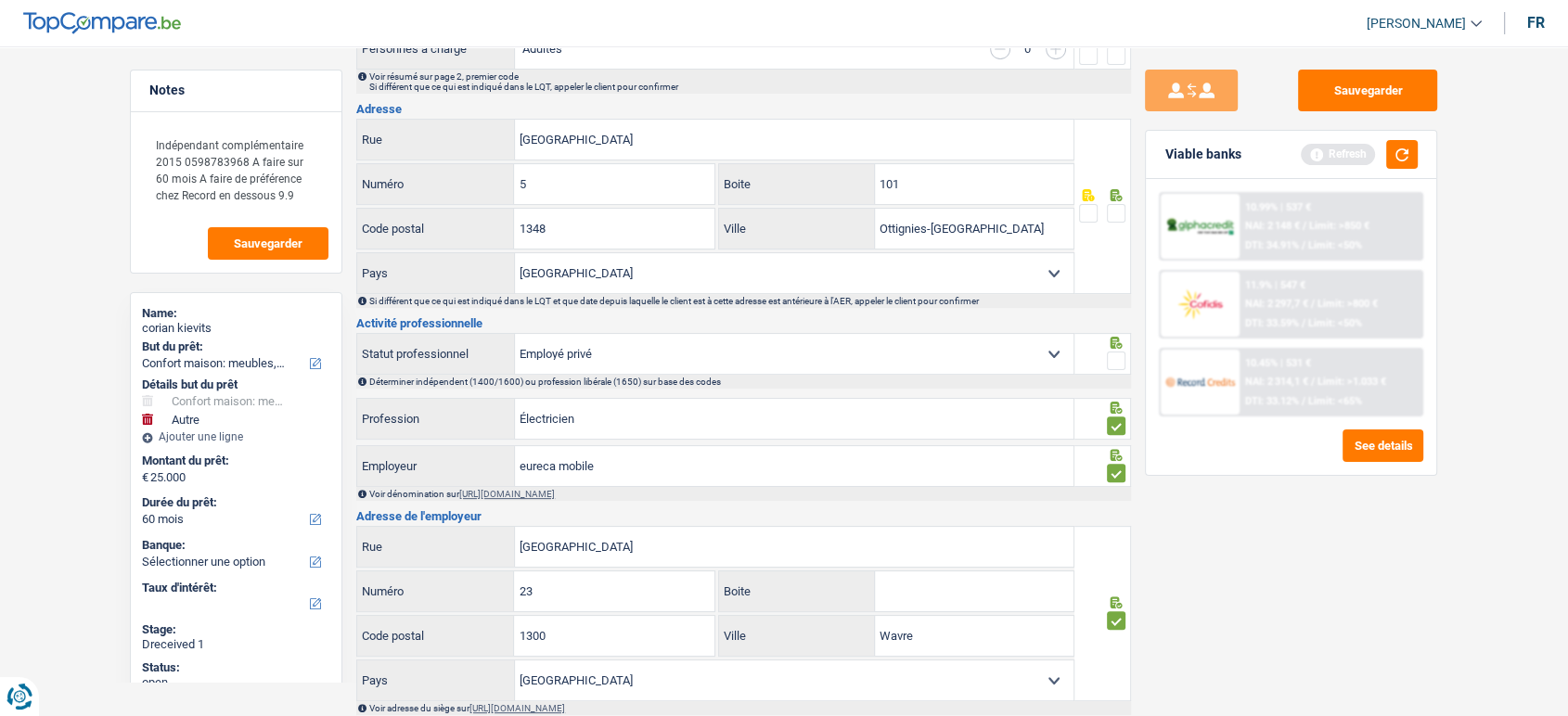
scroll to position [330, 0]
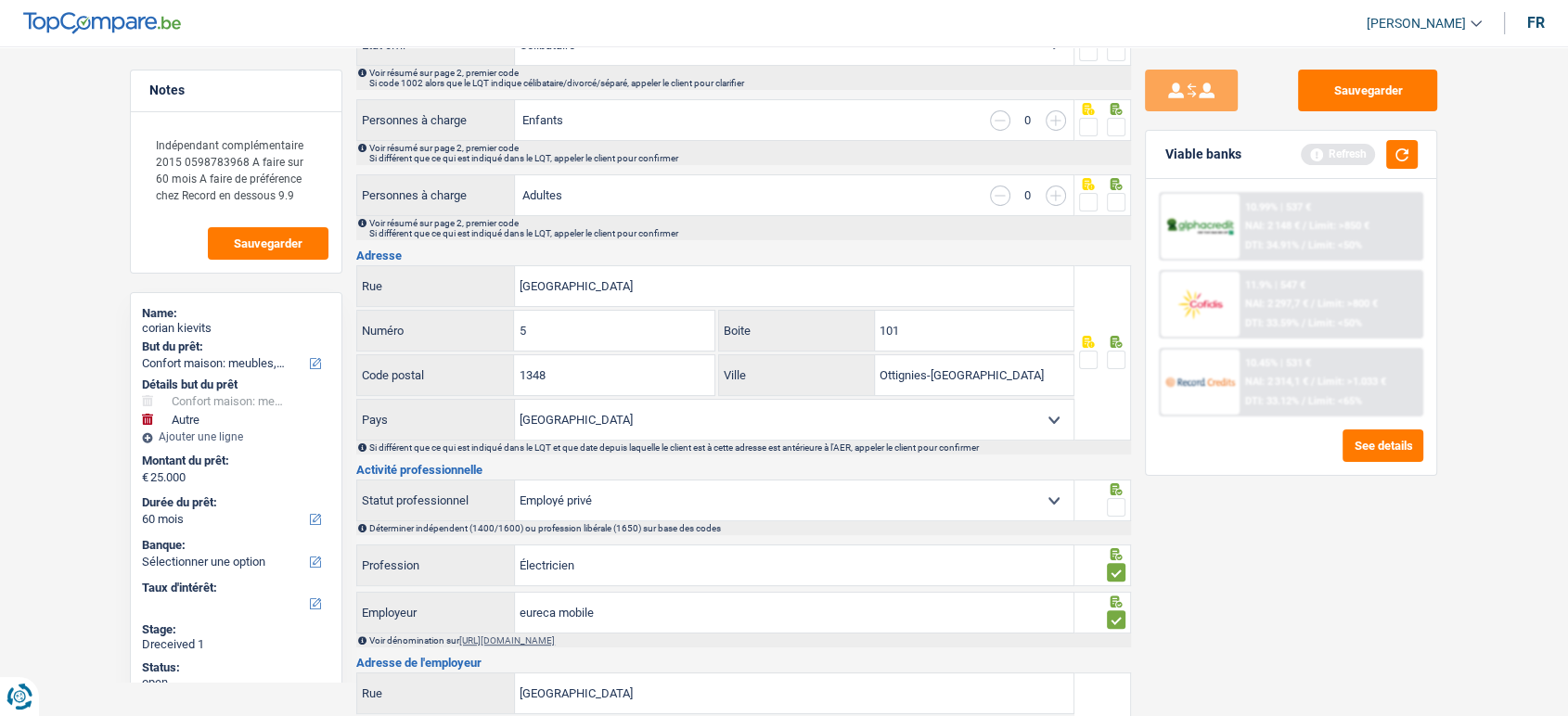
click at [1117, 500] on span at bounding box center [1117, 508] width 19 height 19
click at [0, 0] on input "radio" at bounding box center [0, 0] width 0 height 0
click at [1114, 353] on span at bounding box center [1117, 360] width 19 height 19
click at [0, 0] on input "radio" at bounding box center [0, 0] width 0 height 0
click at [1119, 201] on span at bounding box center [1117, 202] width 19 height 19
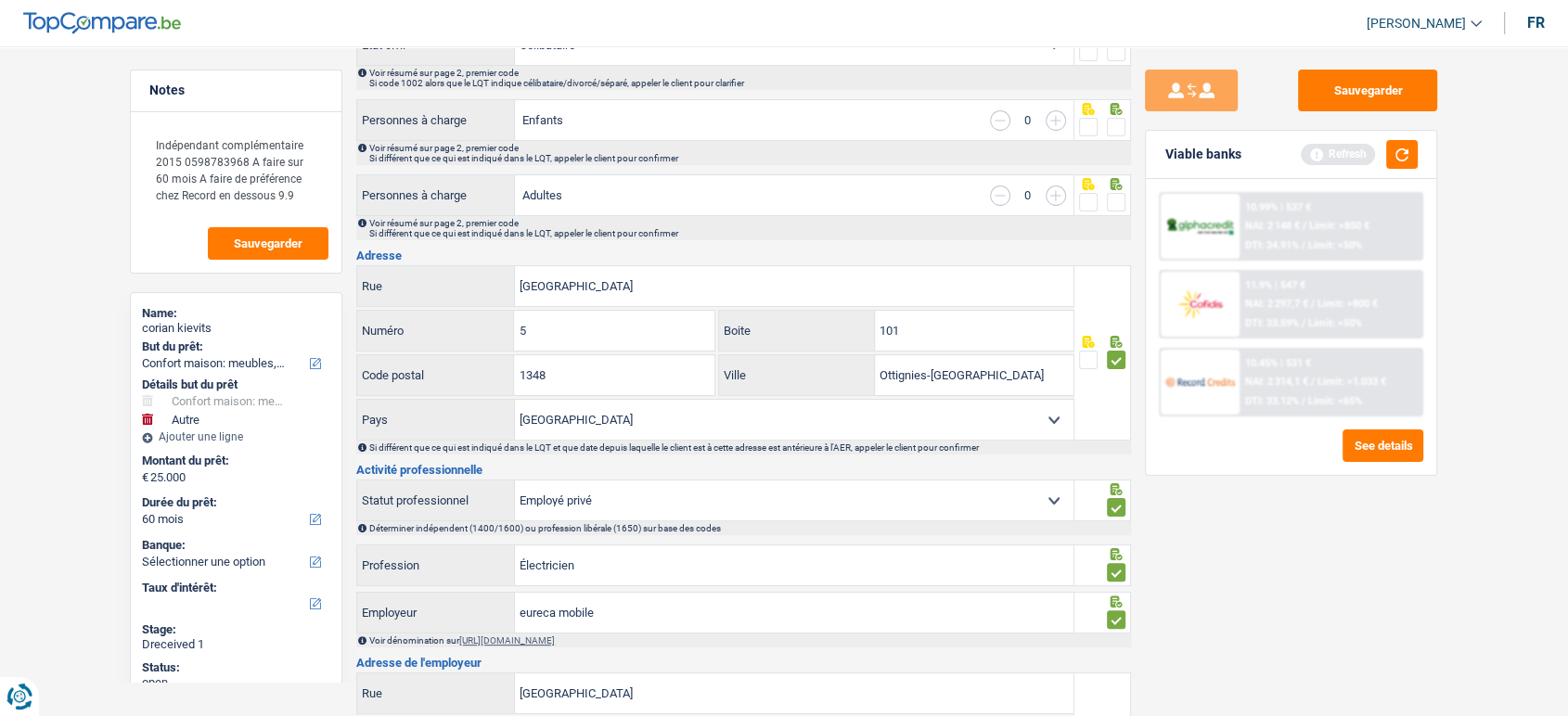
click at [0, 0] on input "radio" at bounding box center [0, 0] width 0 height 0
click at [1120, 121] on span at bounding box center [1117, 127] width 19 height 19
click at [0, 0] on input "radio" at bounding box center [0, 0] width 0 height 0
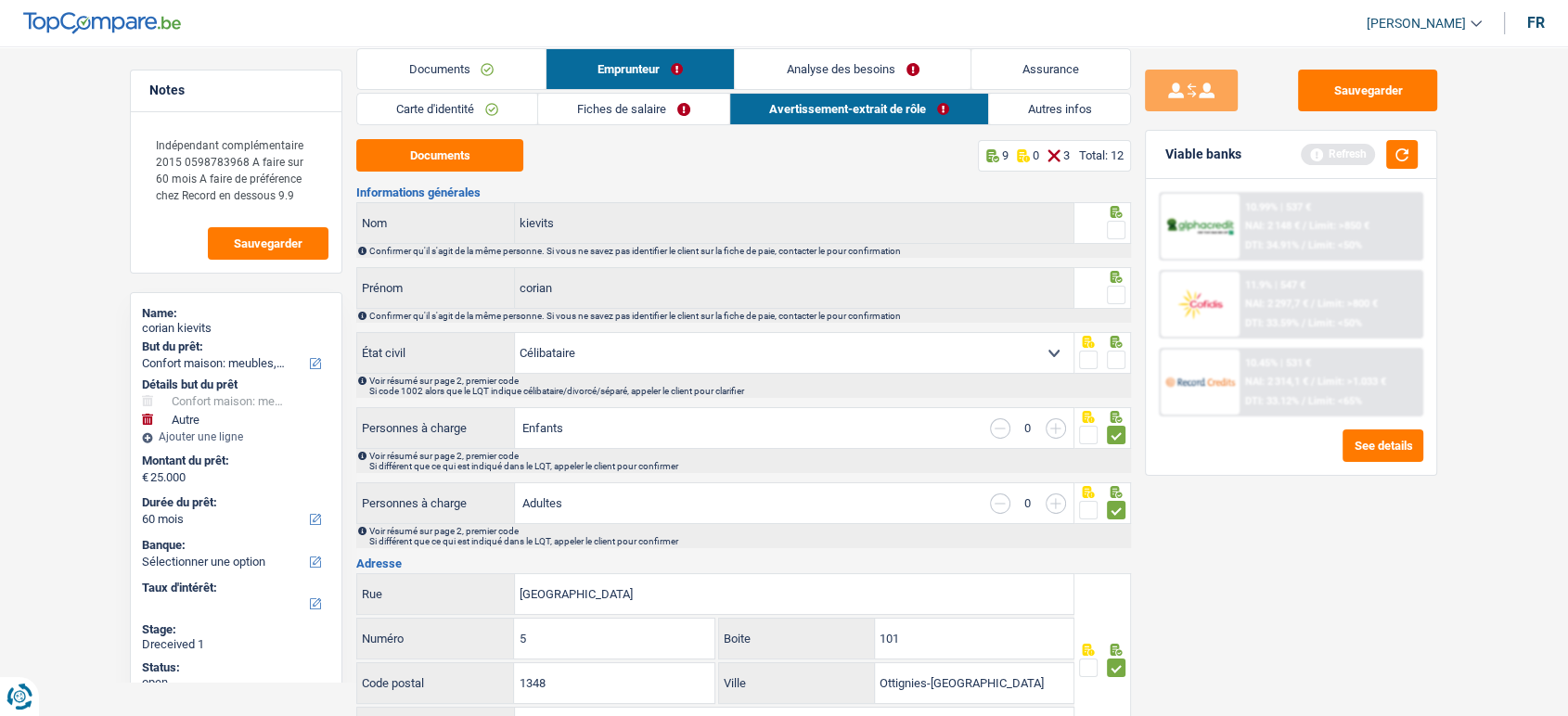
scroll to position [20, 0]
click at [1119, 344] on icon at bounding box center [1117, 343] width 19 height 12
click at [1119, 355] on span at bounding box center [1117, 361] width 19 height 19
click at [0, 0] on input "radio" at bounding box center [0, 0] width 0 height 0
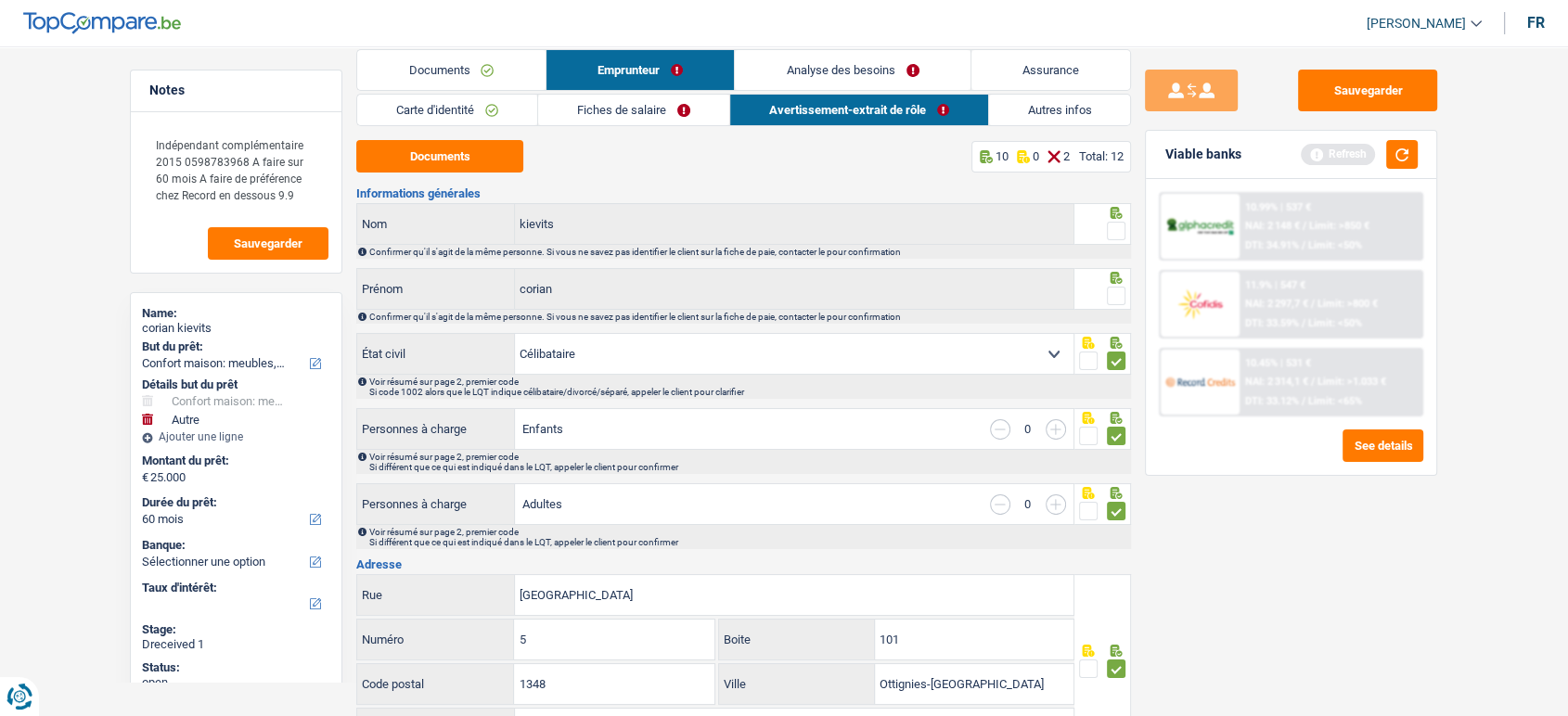
click at [1118, 284] on div at bounding box center [1104, 289] width 58 height 42
click at [1117, 225] on span at bounding box center [1117, 232] width 19 height 19
click at [0, 0] on input "radio" at bounding box center [0, 0] width 0 height 0
click at [1116, 295] on span at bounding box center [1117, 296] width 19 height 19
click at [0, 0] on input "radio" at bounding box center [0, 0] width 0 height 0
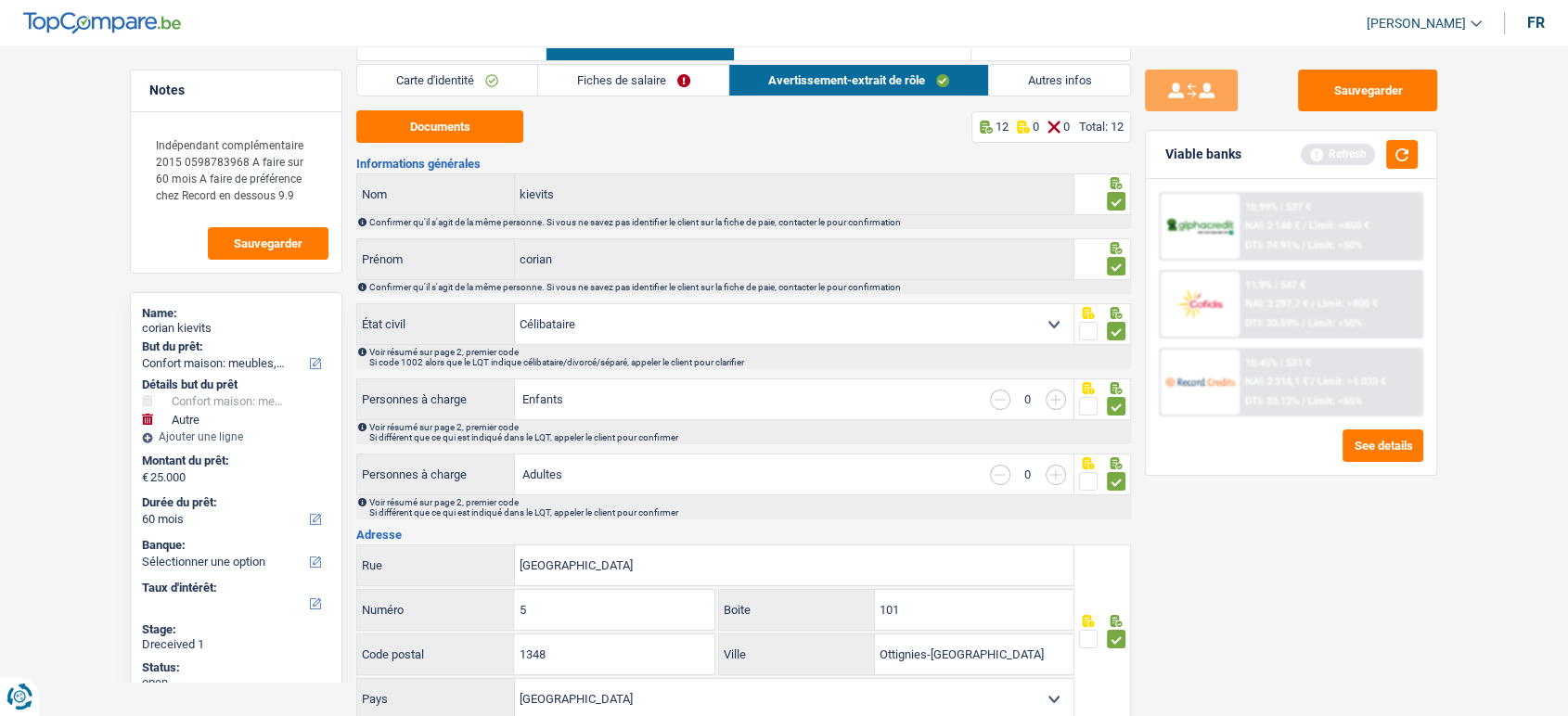
scroll to position [0, 0]
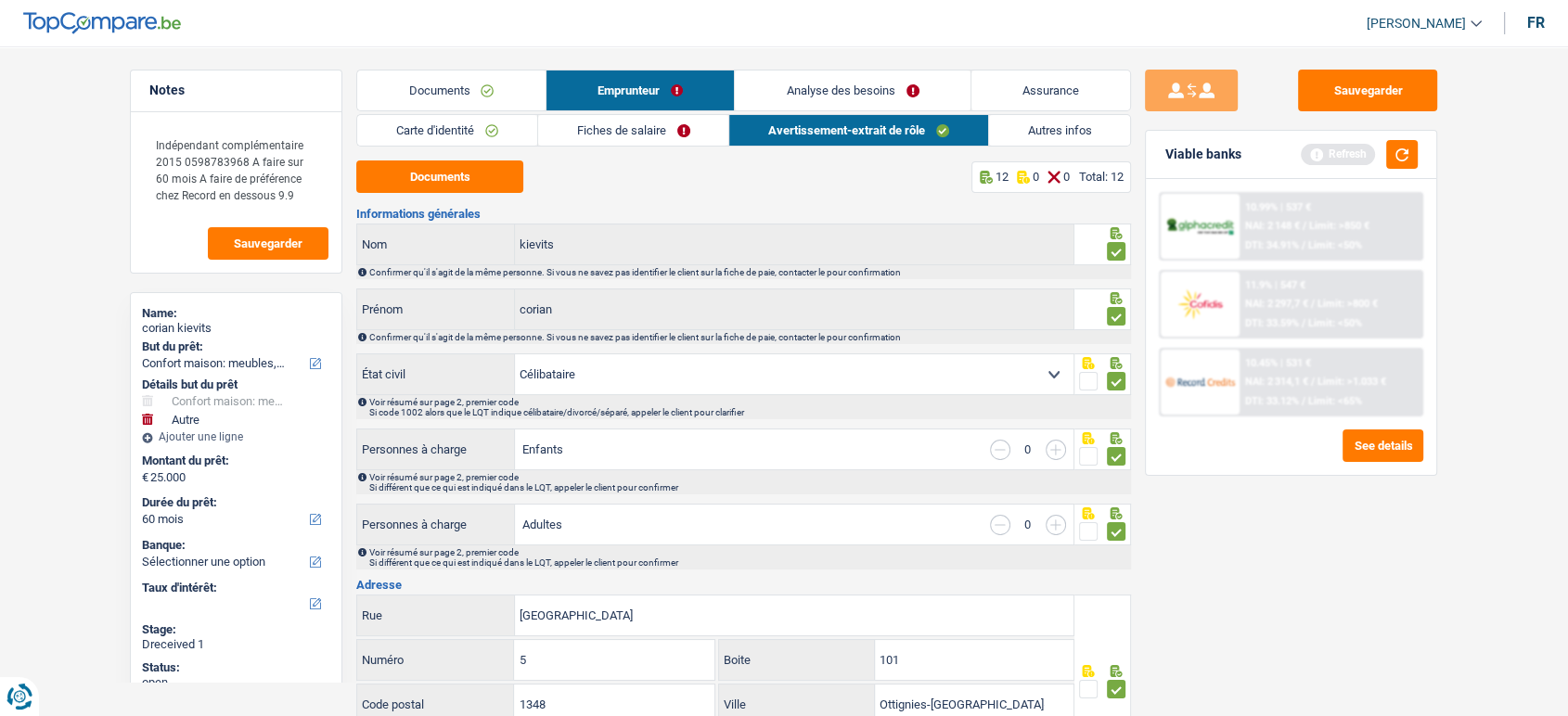
click at [1043, 131] on link "Autres infos" at bounding box center [1061, 130] width 142 height 30
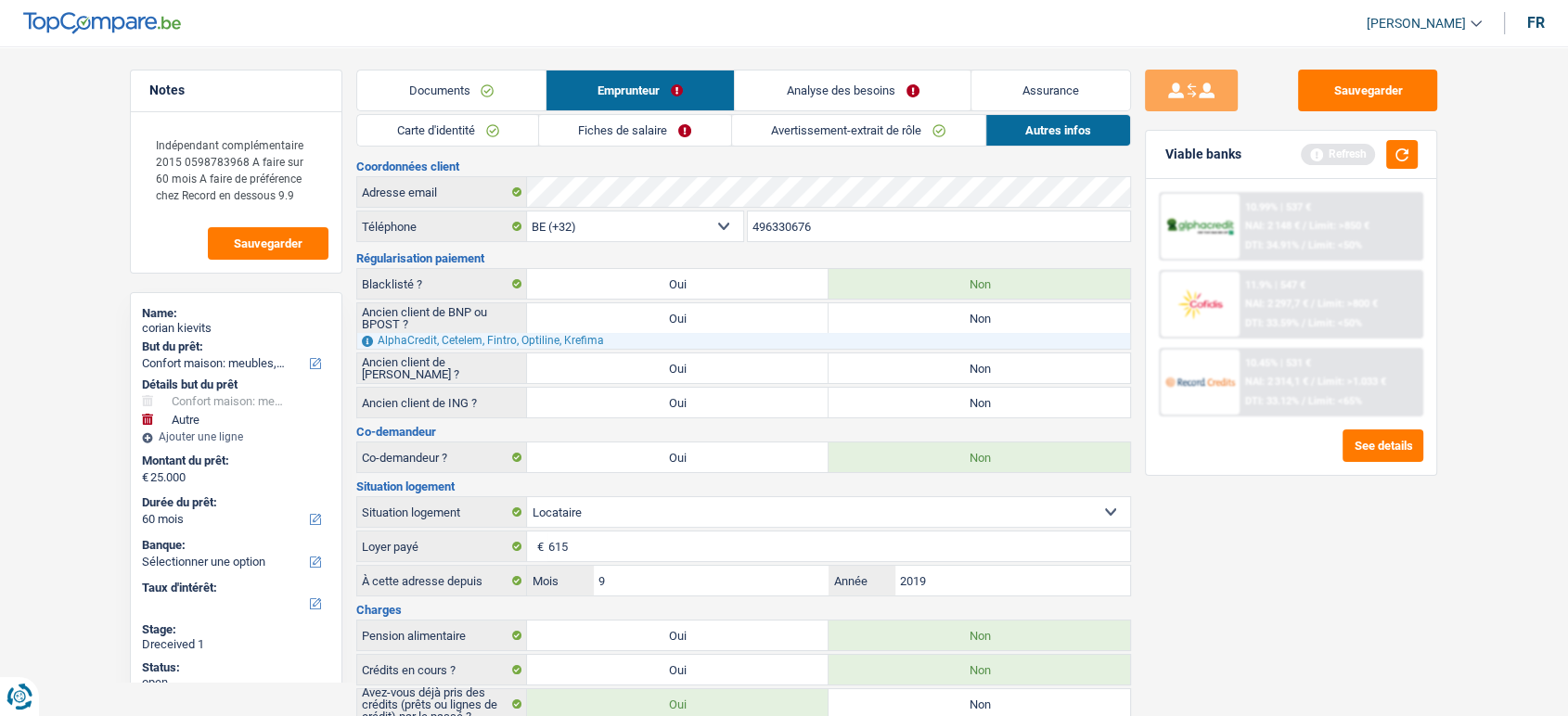
click at [662, 129] on link "Fiches de salaire" at bounding box center [635, 130] width 192 height 30
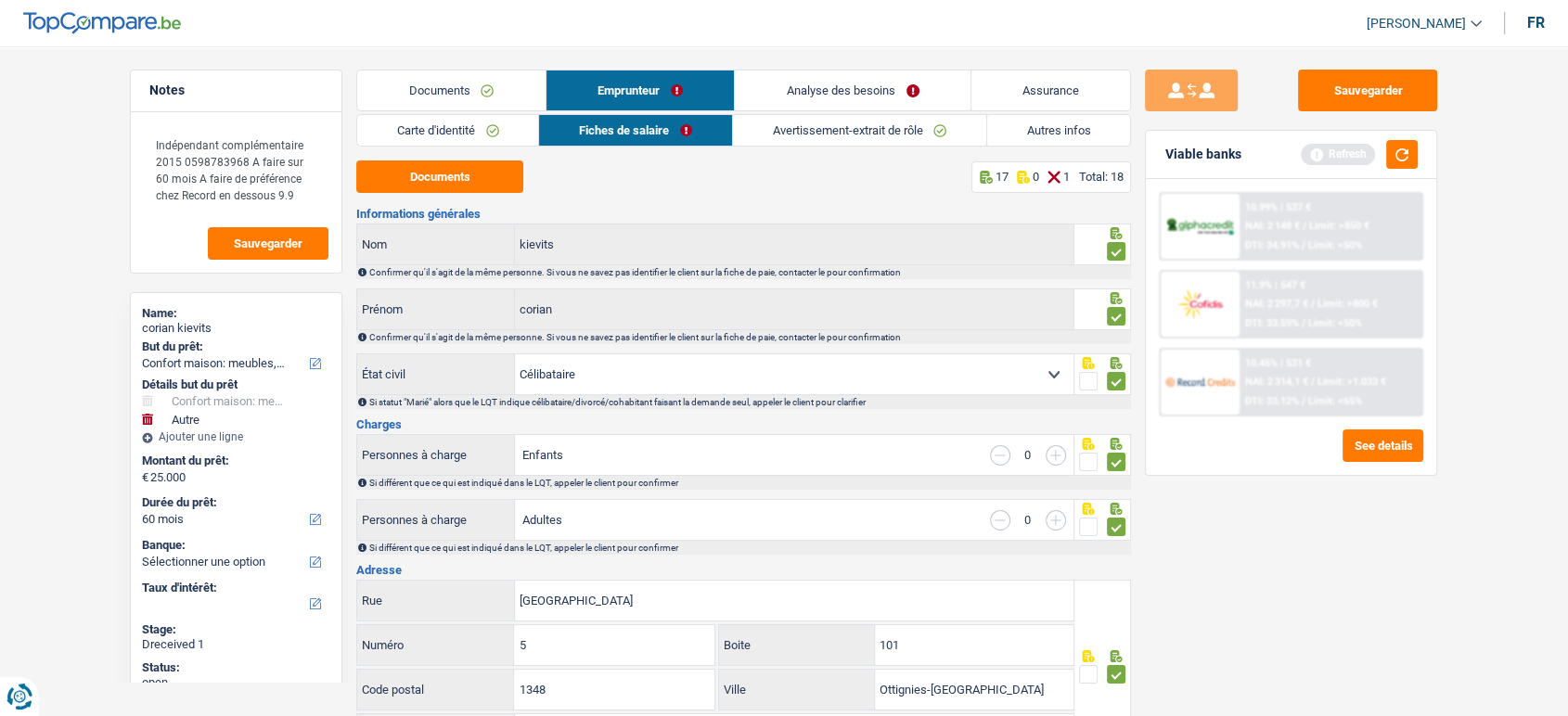
click at [1039, 117] on link "Autres infos" at bounding box center [1059, 130] width 142 height 30
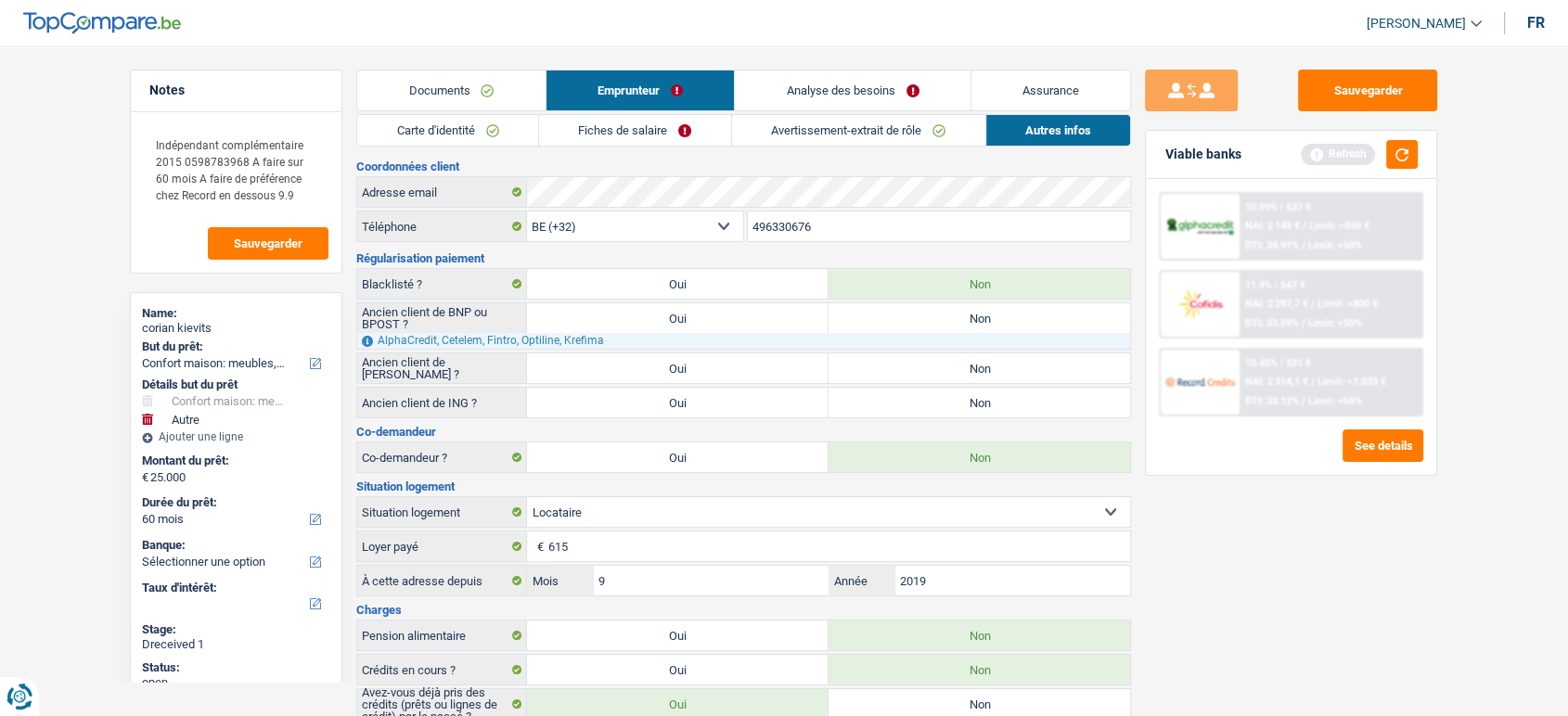
click at [944, 405] on label "Non" at bounding box center [980, 402] width 302 height 29
click at [944, 405] on input "Non" at bounding box center [980, 402] width 302 height 29
radio input "true"
click at [934, 345] on div "AlphaCredit, Cetelem, Fintro, Optiline, Krefima" at bounding box center [744, 341] width 773 height 16
click at [928, 363] on label "Non" at bounding box center [980, 367] width 302 height 29
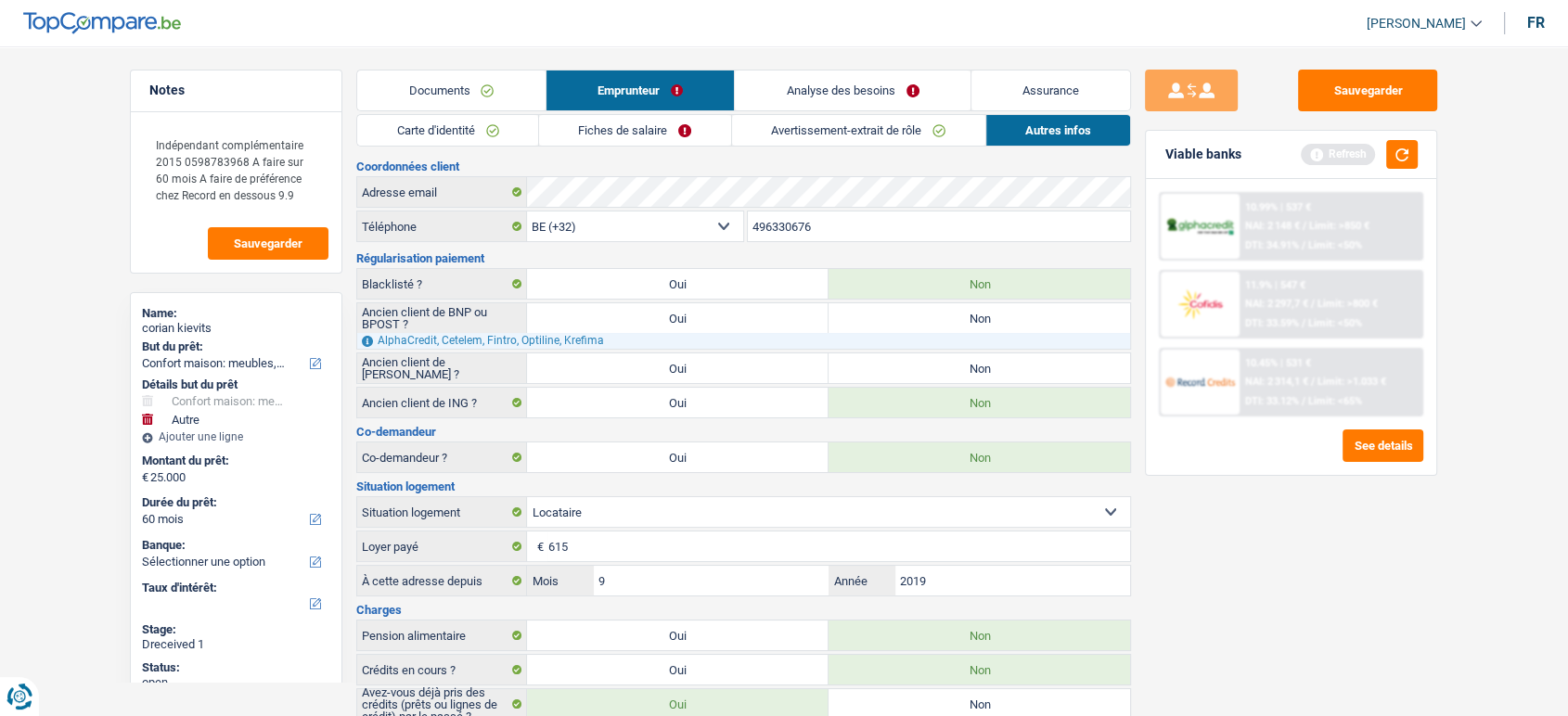
click at [928, 363] on input "Non" at bounding box center [980, 367] width 302 height 29
radio input "true"
click at [916, 318] on label "Non" at bounding box center [980, 318] width 302 height 29
click at [916, 318] on input "Non" at bounding box center [980, 318] width 302 height 29
radio input "true"
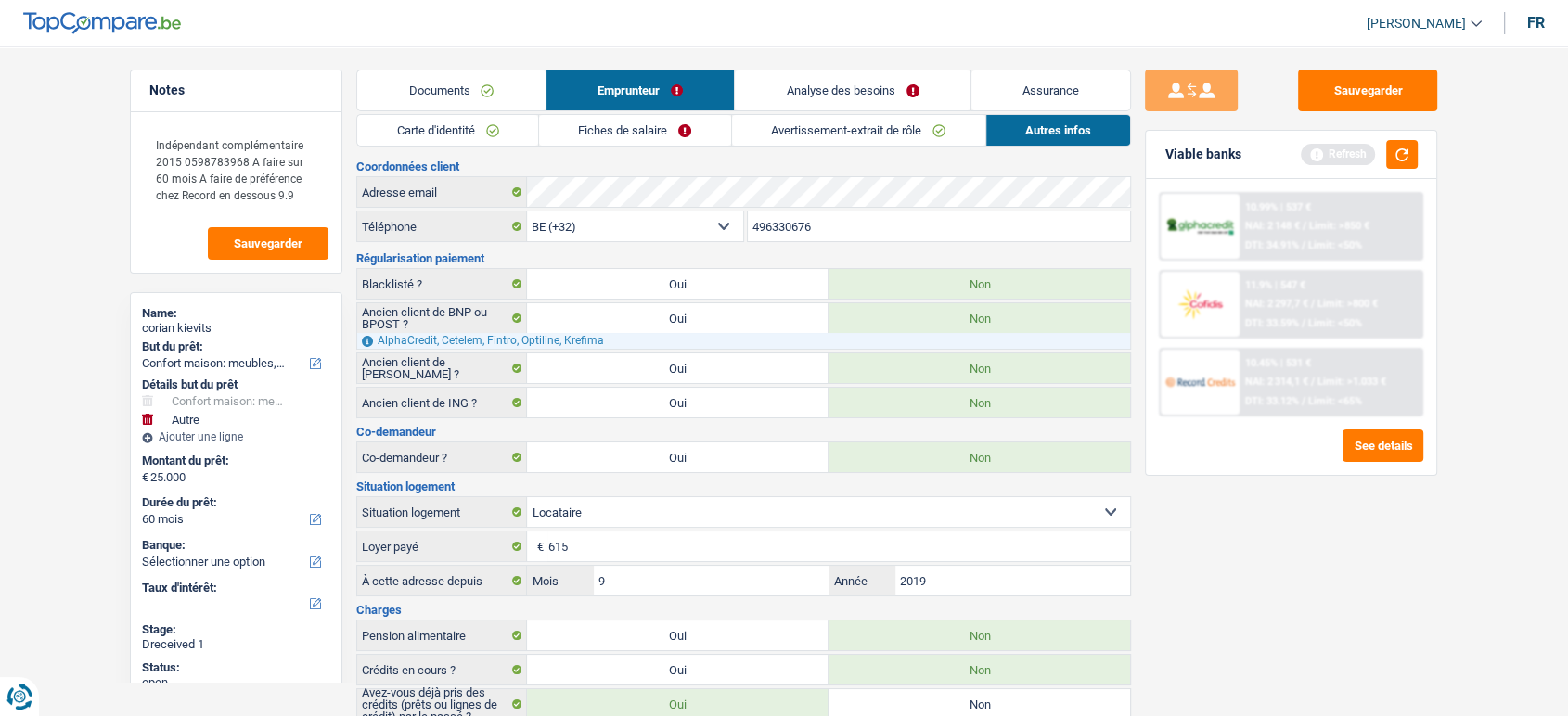
click at [631, 131] on link "Fiches de salaire" at bounding box center [635, 130] width 192 height 30
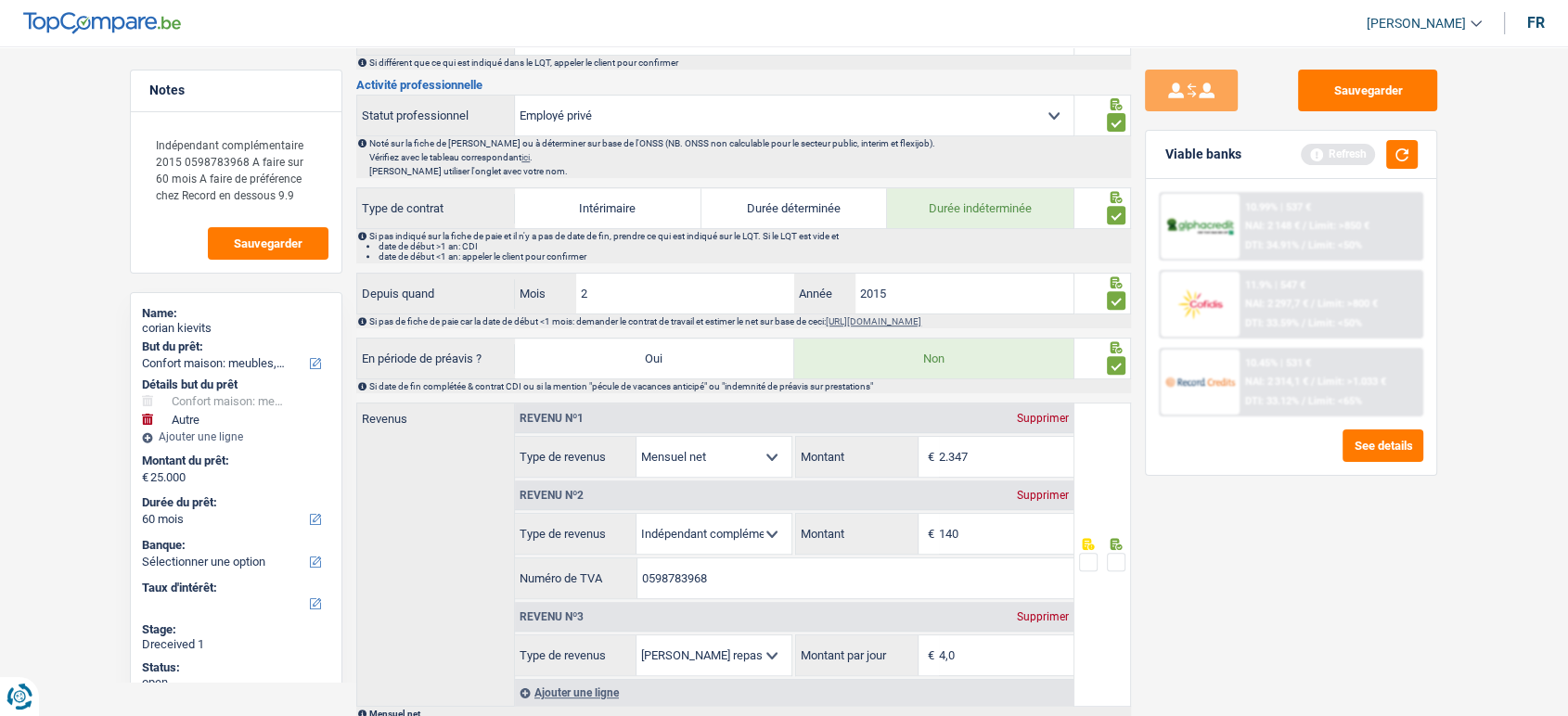
scroll to position [824, 0]
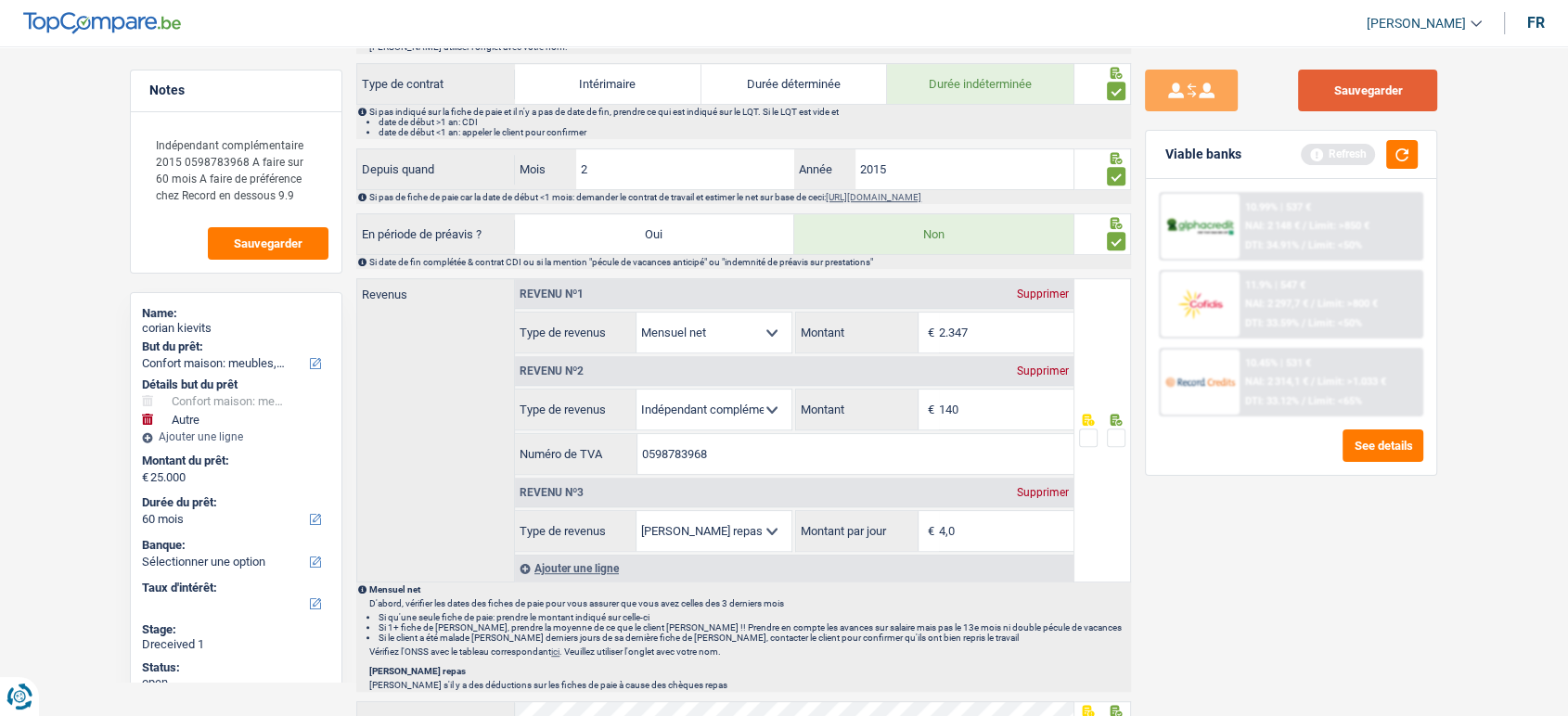
drag, startPoint x: 1405, startPoint y: 86, endPoint x: 1236, endPoint y: 348, distance: 311.8
click at [1399, 88] on button "Sauvegarder" at bounding box center [1368, 90] width 140 height 42
click at [1117, 432] on span at bounding box center [1117, 438] width 19 height 19
click at [0, 0] on input "radio" at bounding box center [0, 0] width 0 height 0
drag, startPoint x: 1426, startPoint y: 66, endPoint x: 1404, endPoint y: 117, distance: 55.5
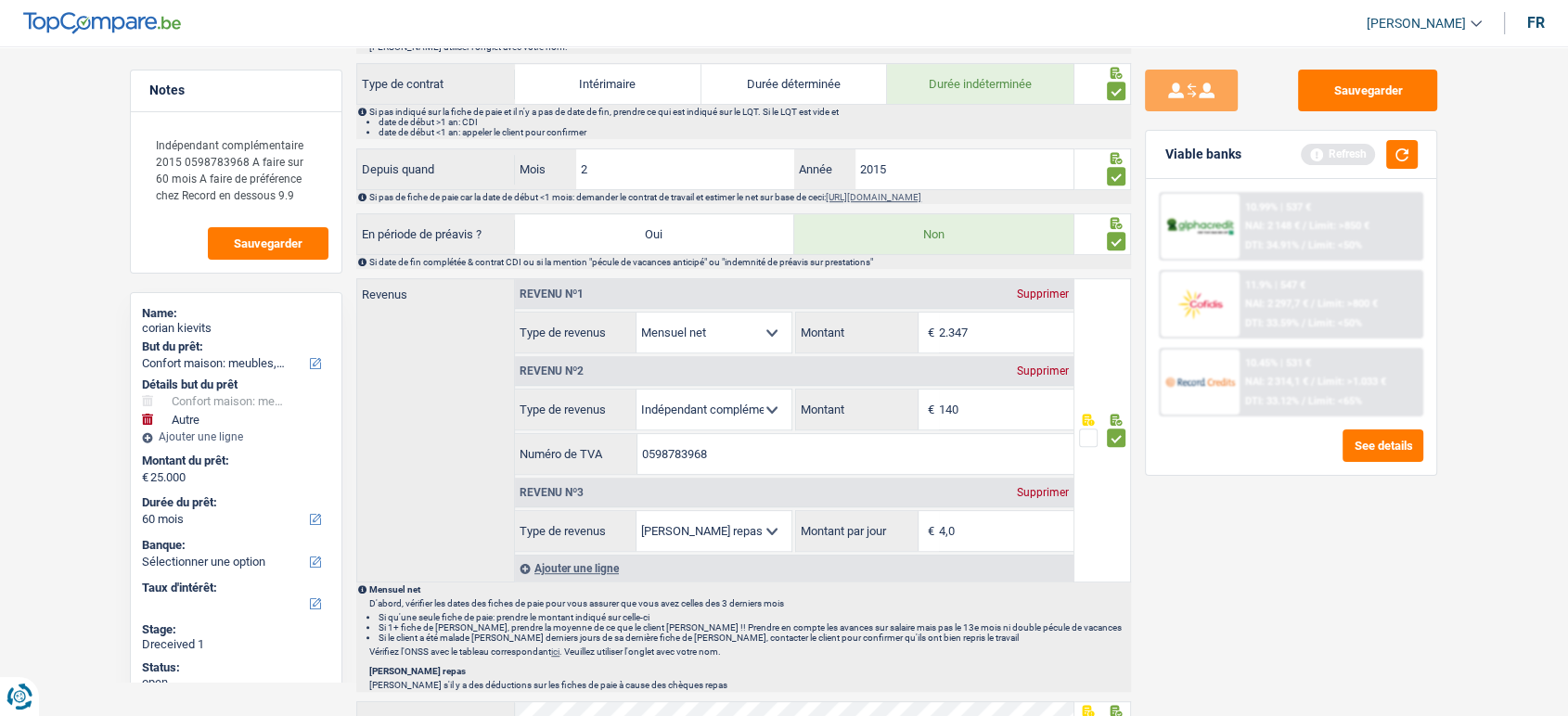
click at [1421, 75] on div "Sauvegarder Viable banks Refresh 10.99% | 537 € NAI: 2 148 € / Limit: >850 € DT…" at bounding box center [1292, 274] width 321 height 2058
click at [1401, 142] on button "button" at bounding box center [1402, 155] width 31 height 28
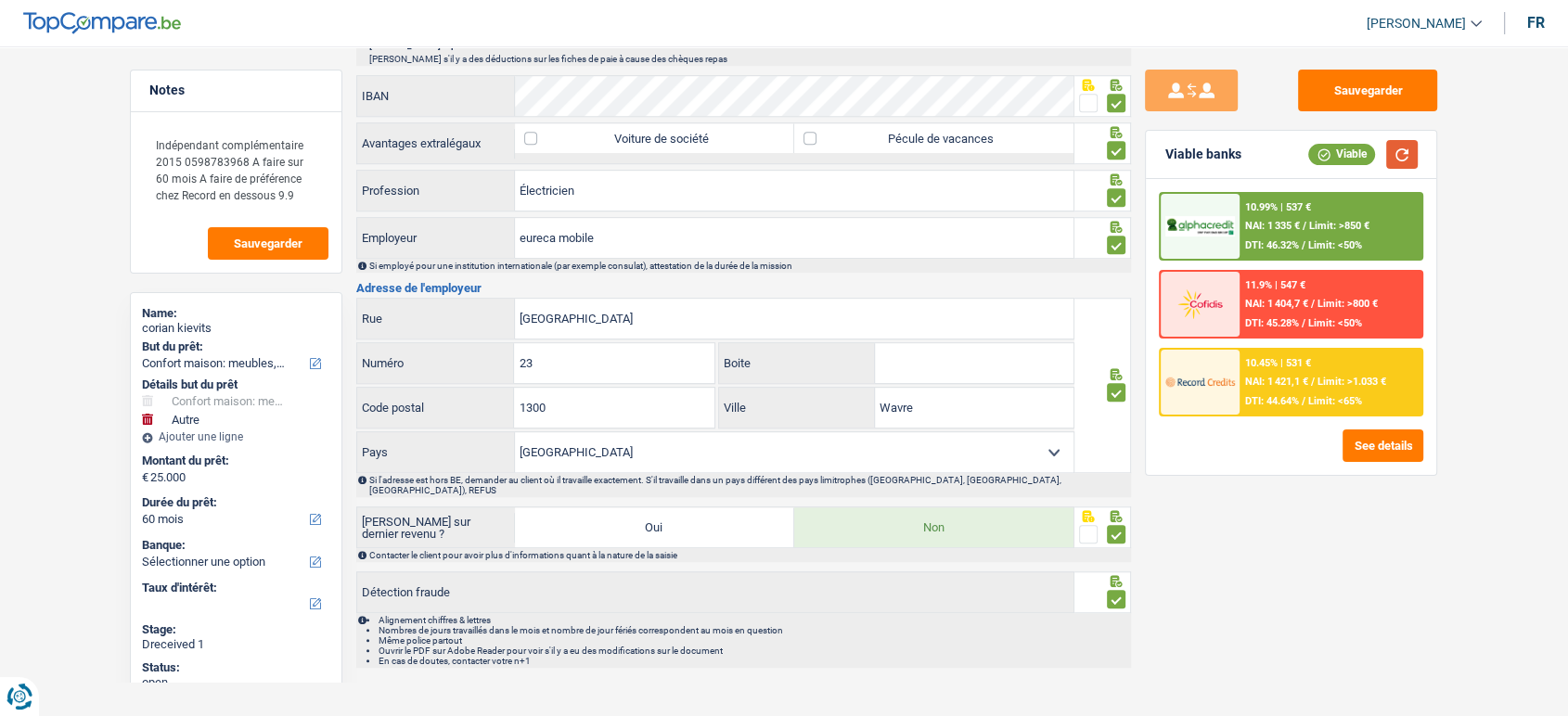
scroll to position [1451, 0]
click at [1328, 228] on span "Limit: >850 €" at bounding box center [1340, 226] width 61 height 12
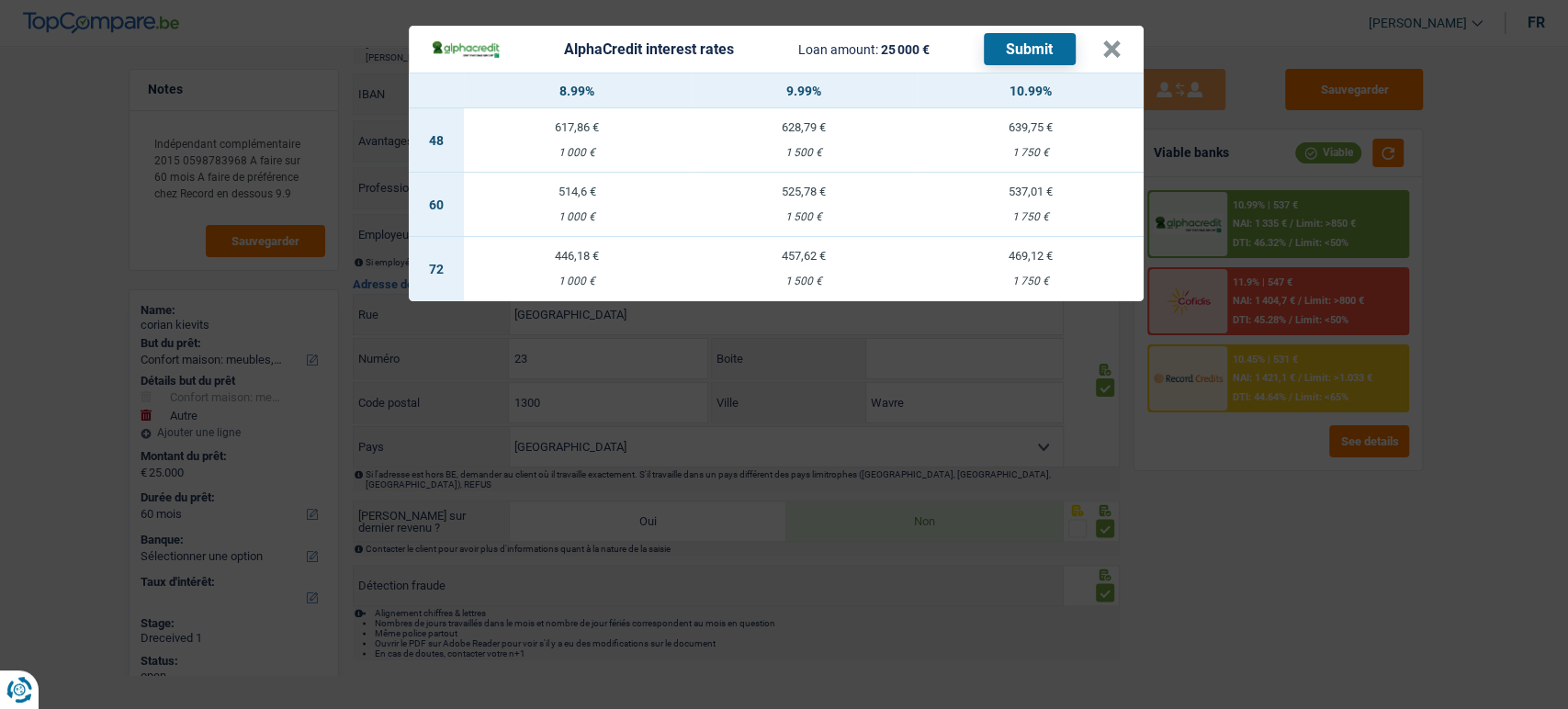
click at [850, 204] on td "525,78 € 1 500 €" at bounding box center [804, 205] width 227 height 64
select select "alphacredit"
type input "9,99"
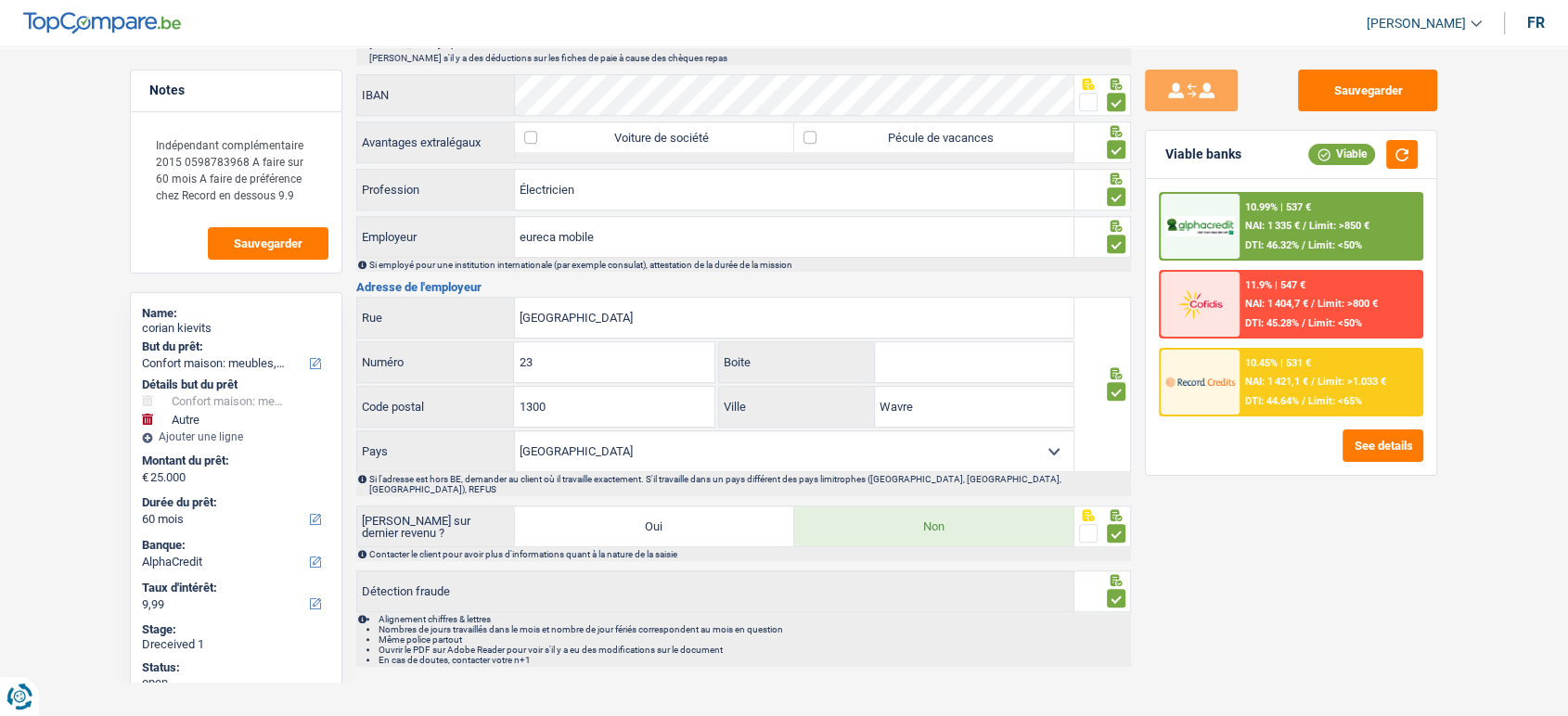
click at [1326, 228] on span "Limit: >850 €" at bounding box center [1340, 226] width 61 height 12
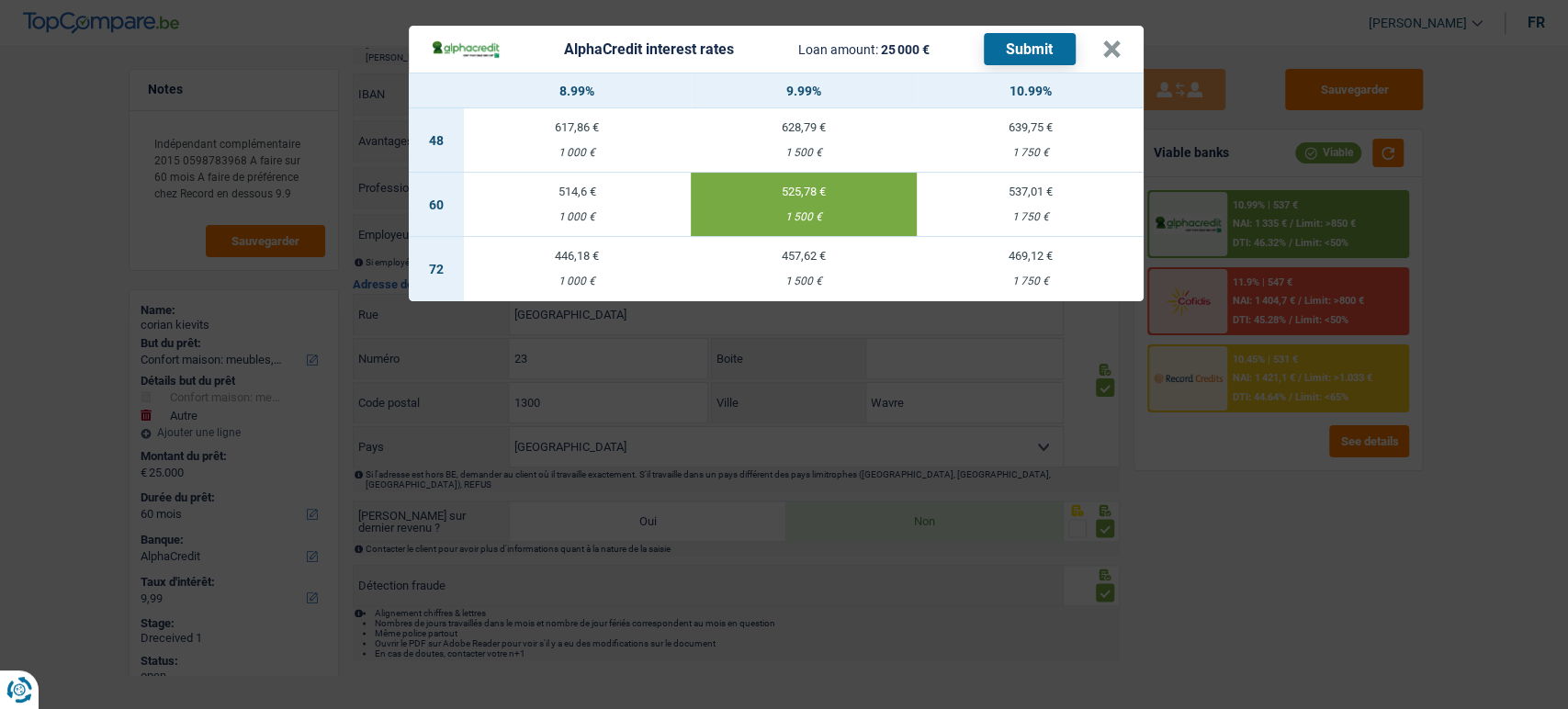
click at [1057, 57] on button "Submit" at bounding box center [1030, 49] width 92 height 32
click at [1116, 58] on button "×" at bounding box center [1112, 50] width 20 height 19
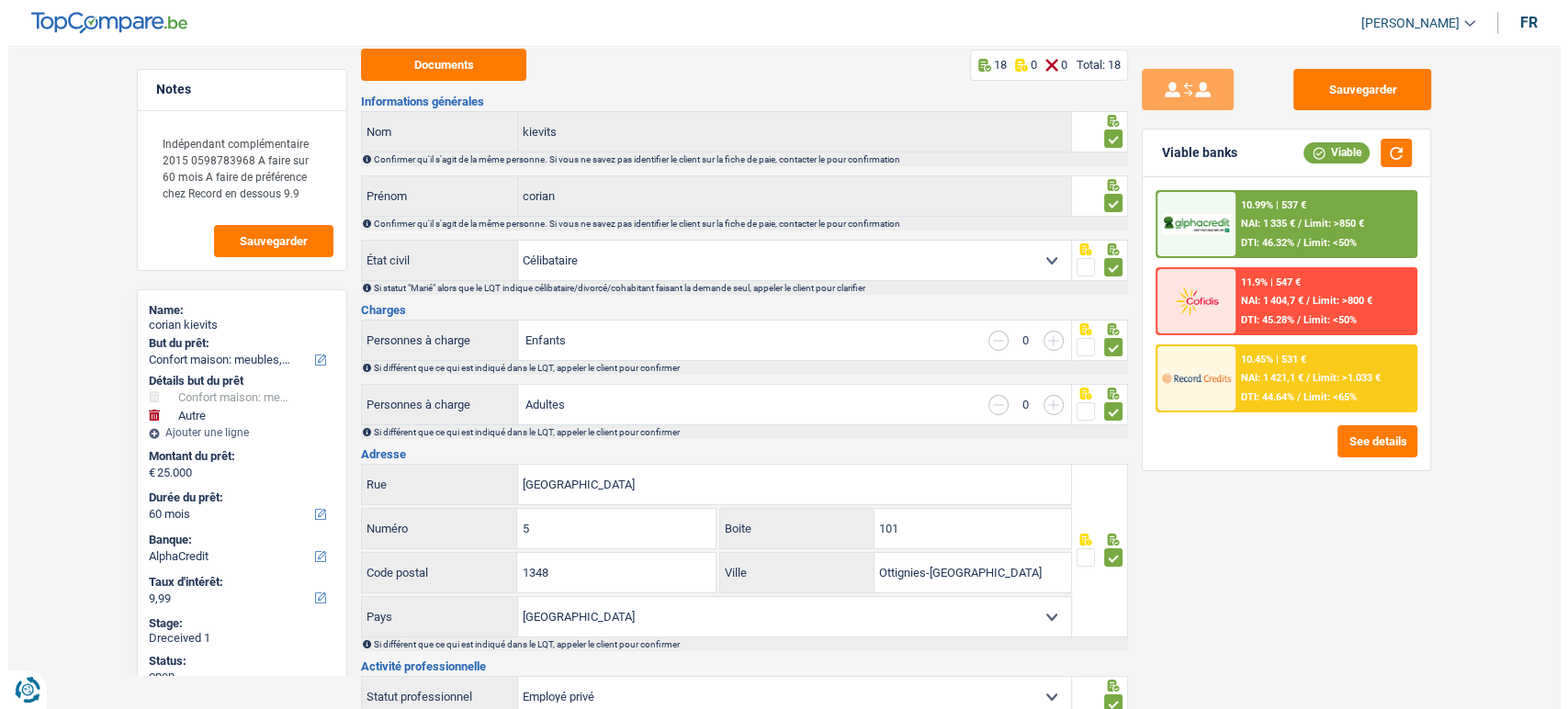
scroll to position [0, 0]
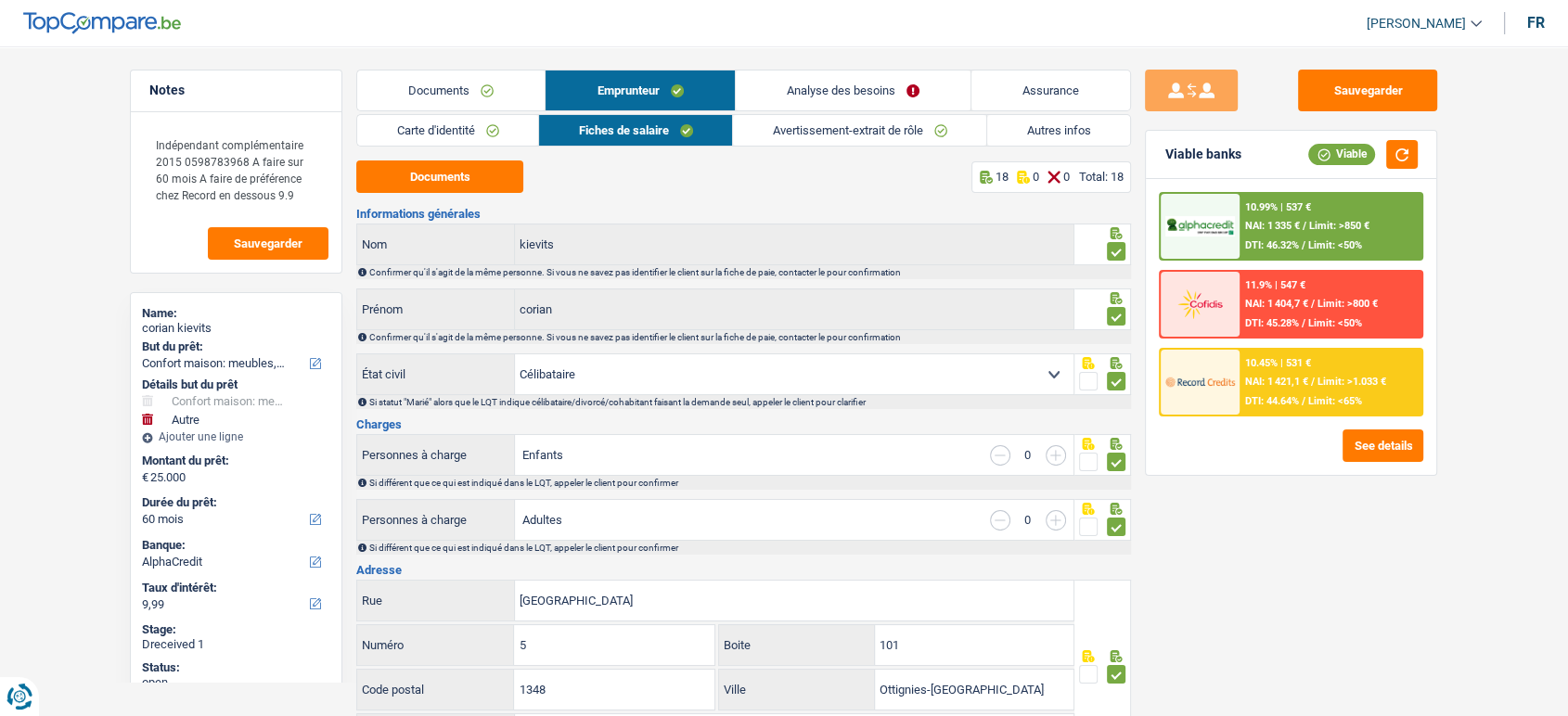
click at [867, 87] on link "Analyse des besoins" at bounding box center [853, 90] width 235 height 40
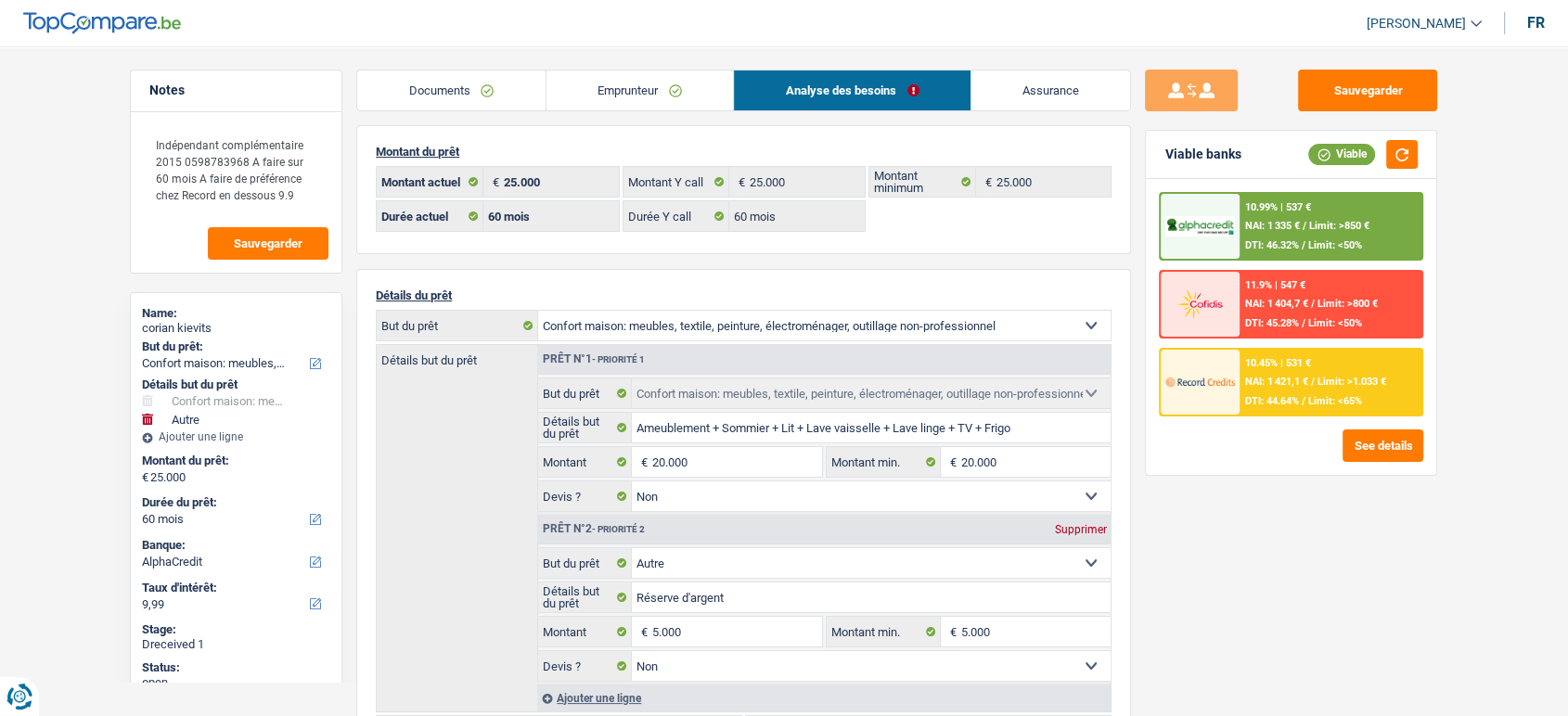
click at [1309, 384] on span "NAI: 1 421,1 €" at bounding box center [1276, 382] width 63 height 12
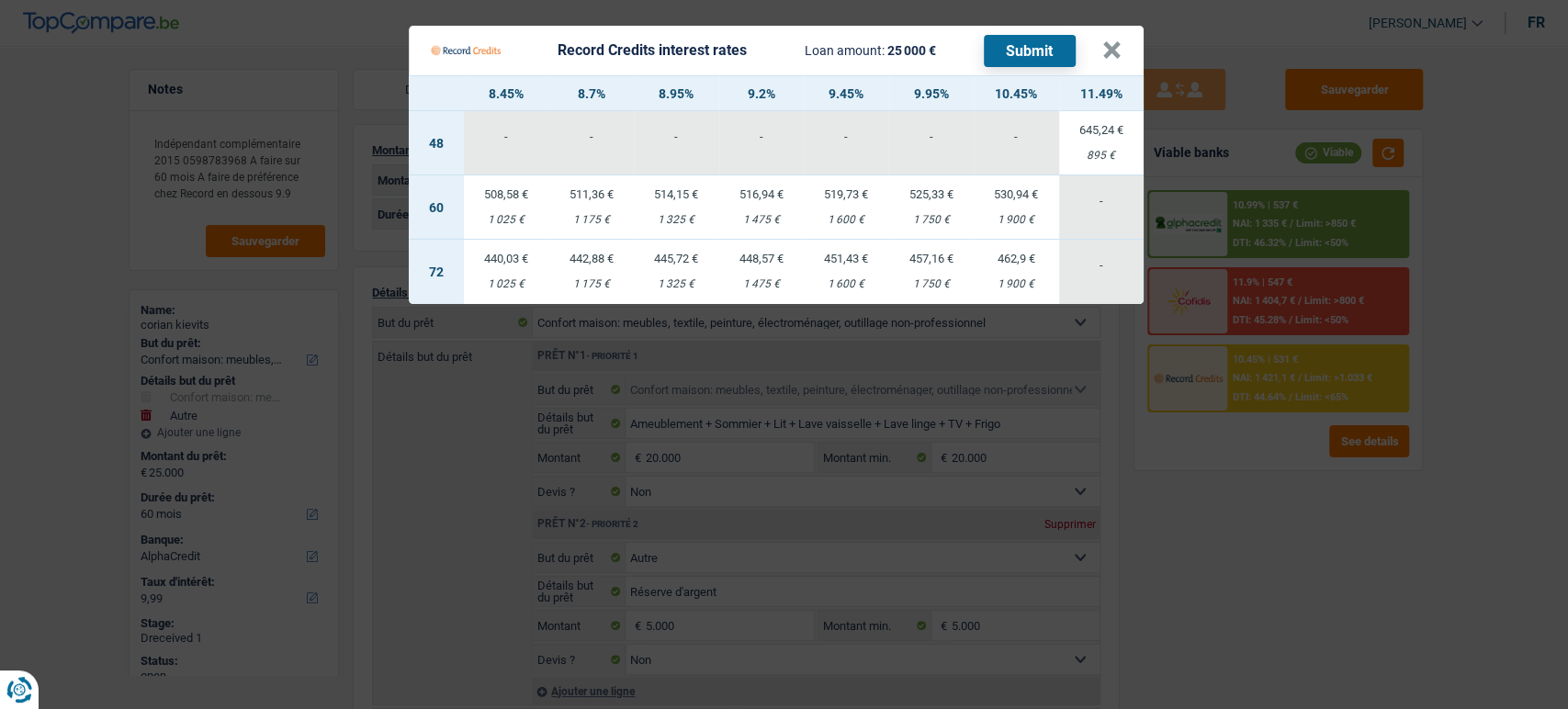
click at [1275, 597] on Credits "Record Credits interest rates Loan amount: 25 000 € Submit × 8.45% 8.7% 8.95% 9…" at bounding box center [784, 354] width 1568 height 709
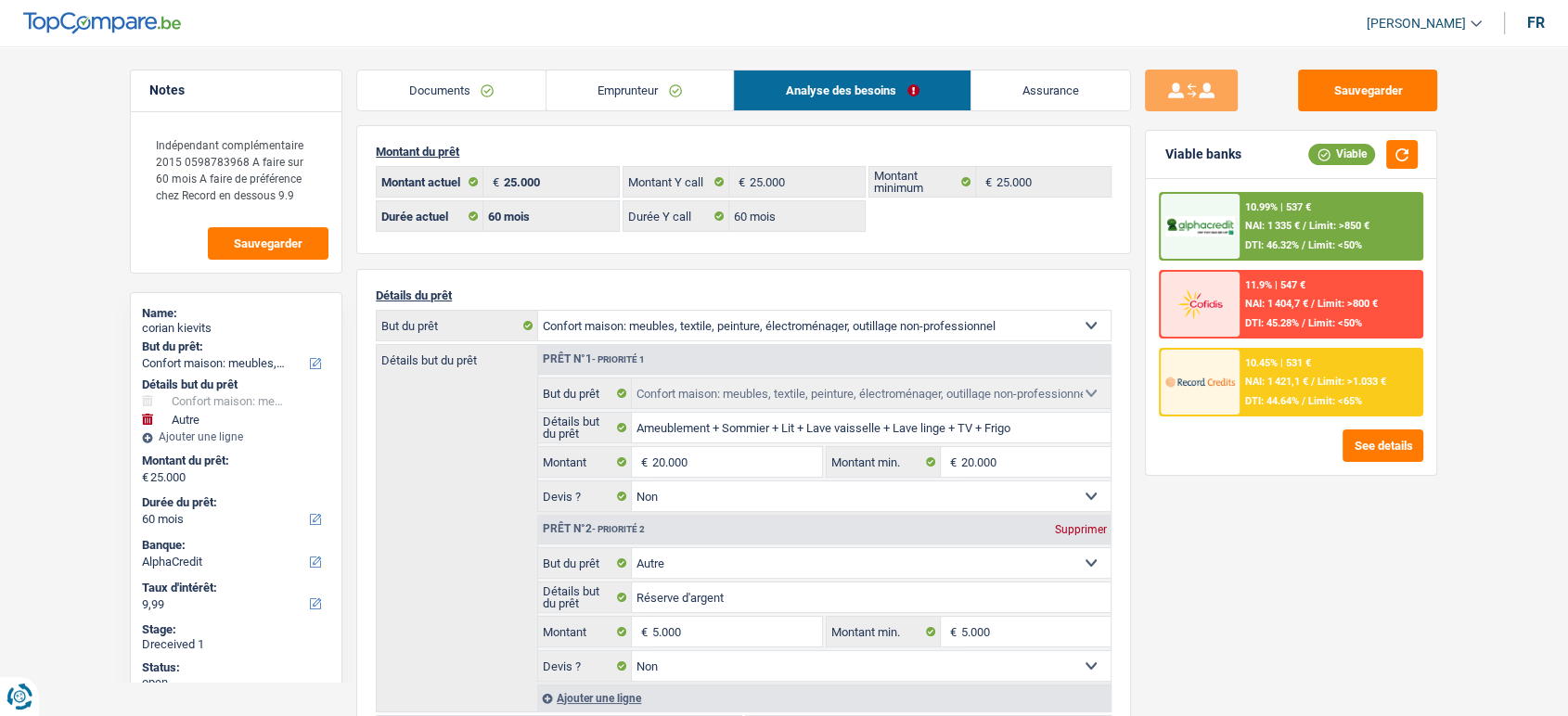
click at [1347, 395] on span "Limit: <65%" at bounding box center [1335, 401] width 54 height 12
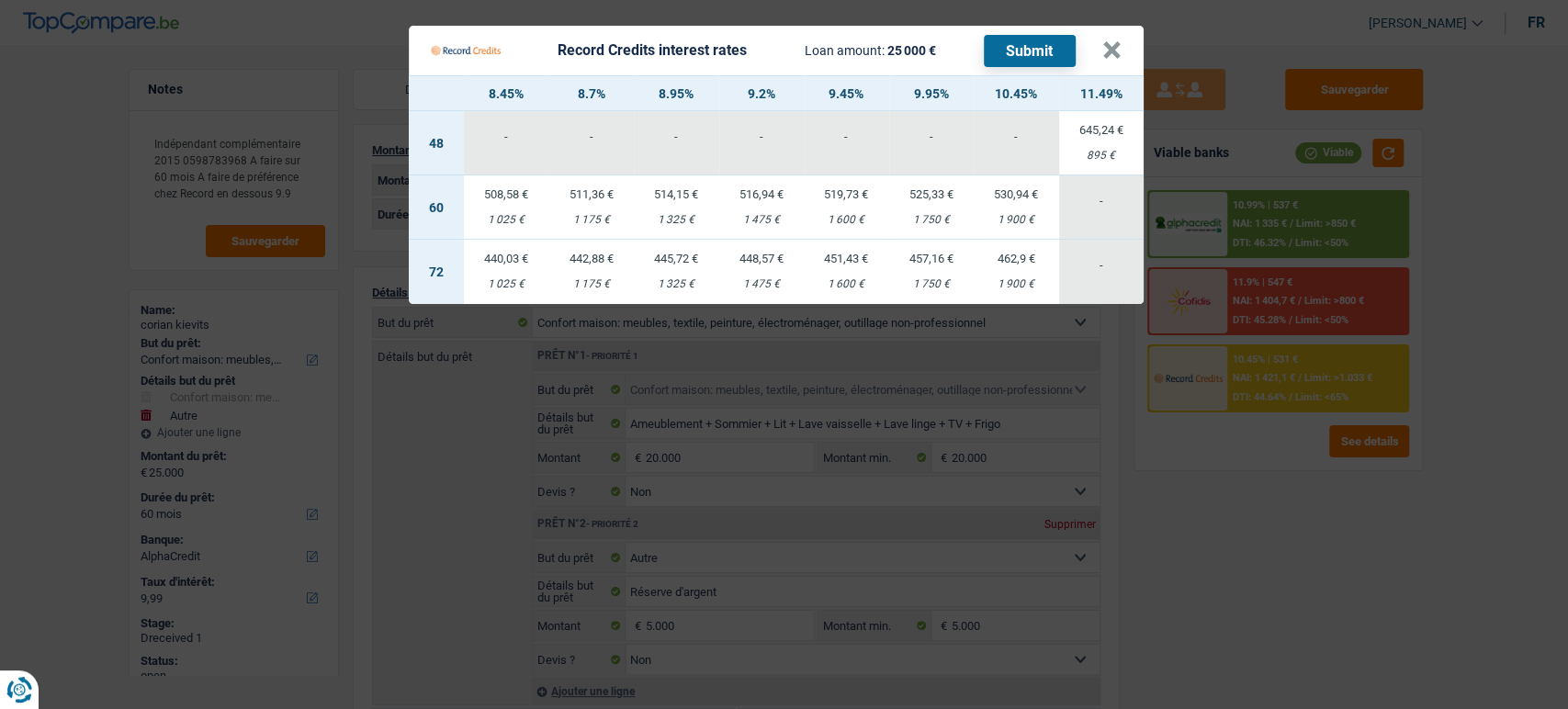
click at [939, 220] on div "1 750 €" at bounding box center [932, 220] width 86 height 12
select select "record credits"
type input "9,95"
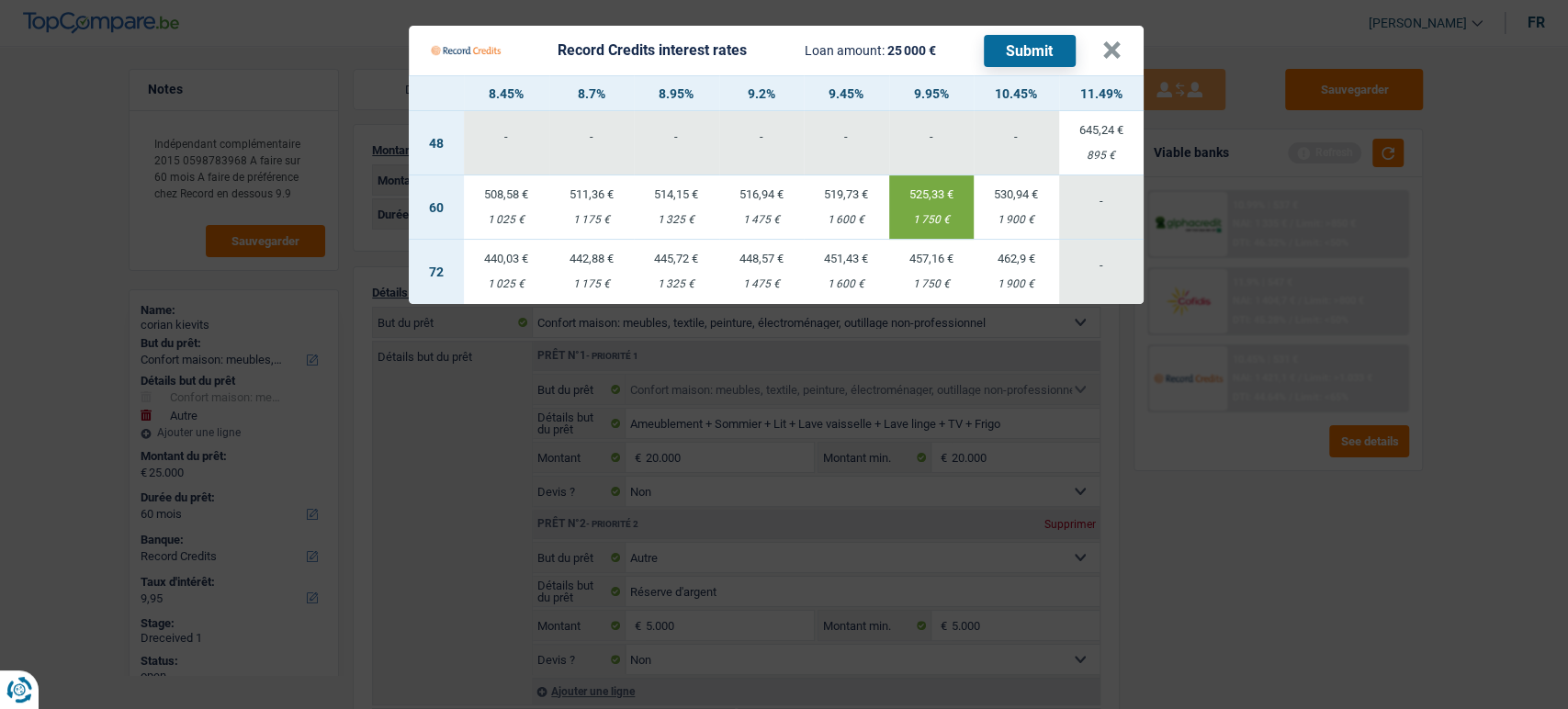
click at [1041, 39] on button "Submit" at bounding box center [1030, 51] width 92 height 32
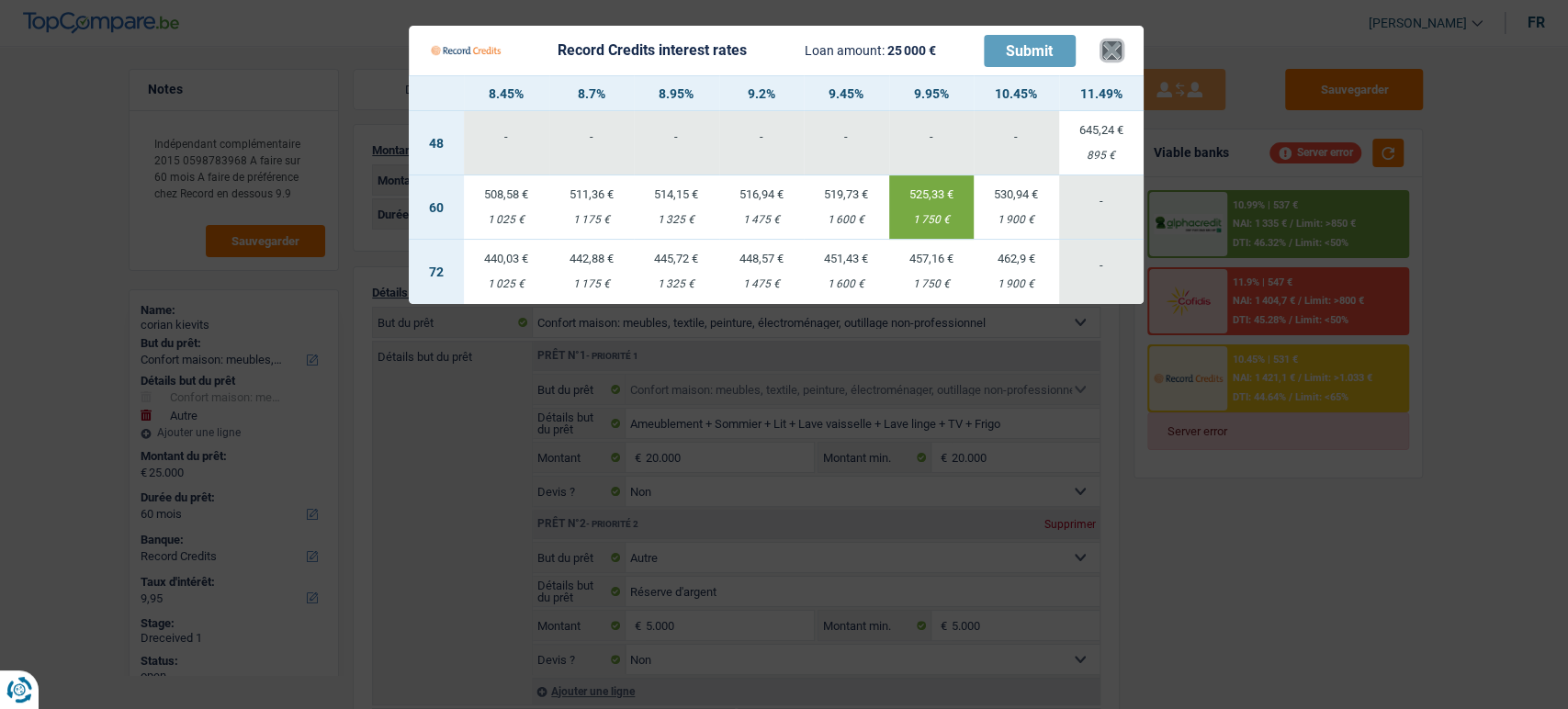
click at [1116, 58] on button "×" at bounding box center [1112, 51] width 20 height 19
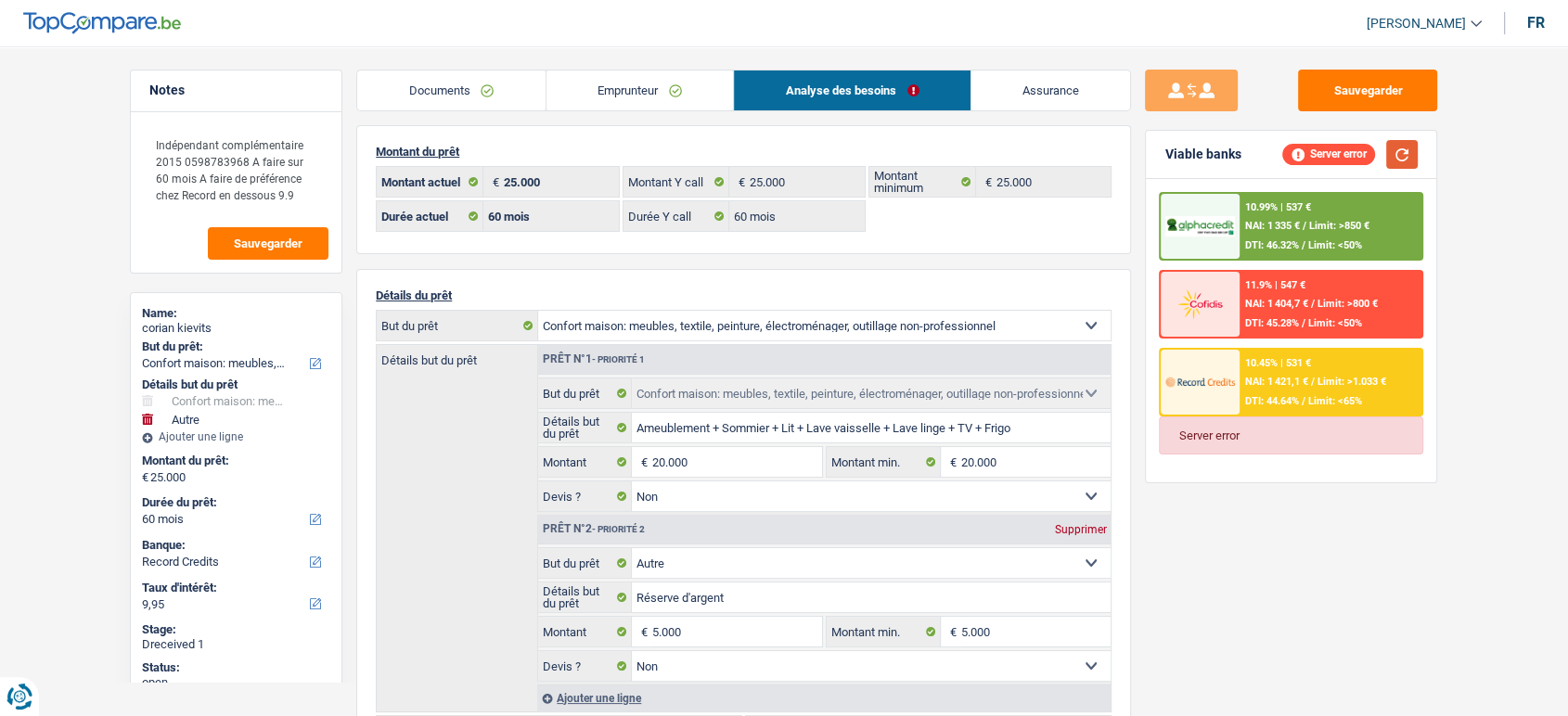
click at [1393, 152] on button "button" at bounding box center [1402, 155] width 31 height 28
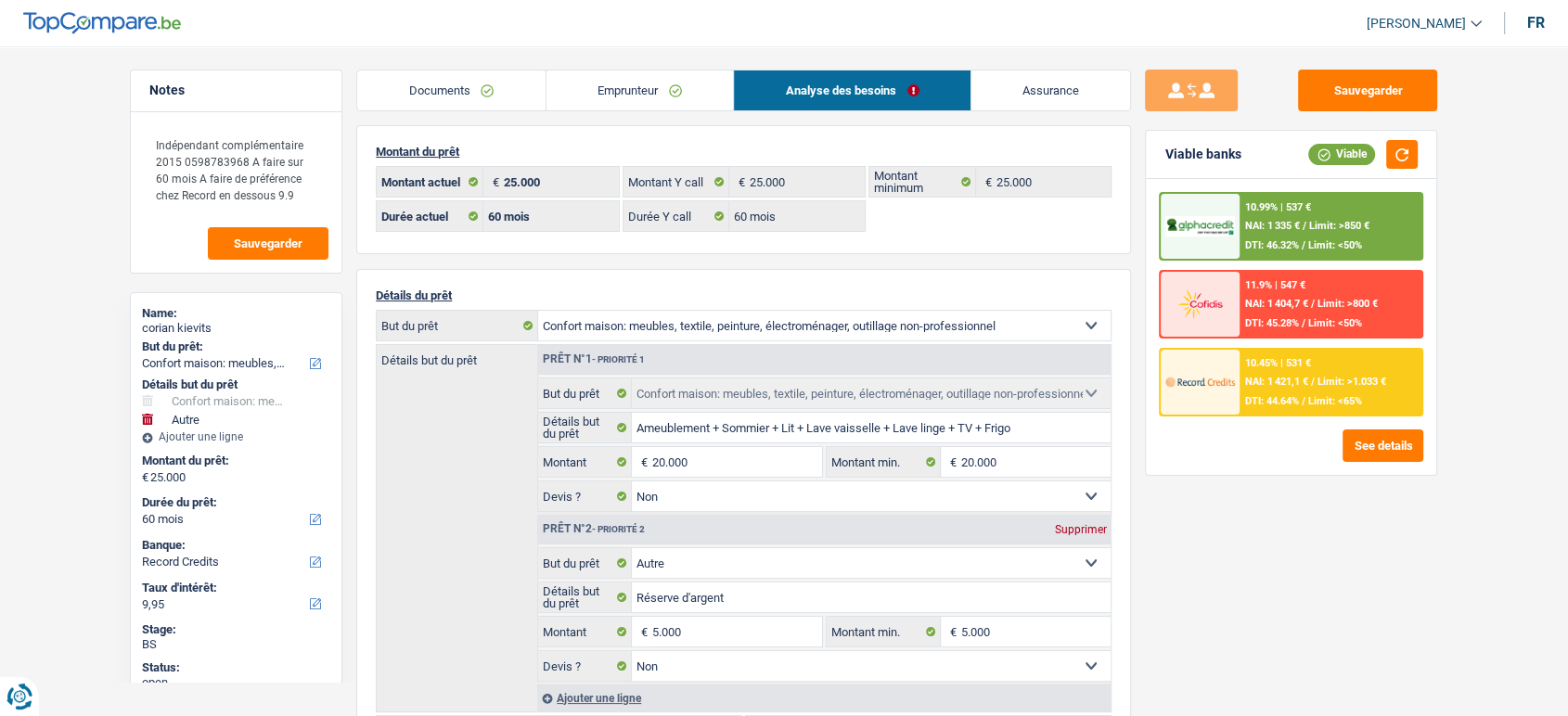
click at [208, 324] on div "corian kievits" at bounding box center [236, 329] width 188 height 15
copy div "kievits"
click at [1281, 392] on div "10.45% | 531 € NAI: 1 421,1 € / Limit: >1.033 € DTI: 44.64% / Limit: <65%" at bounding box center [1332, 382] width 183 height 65
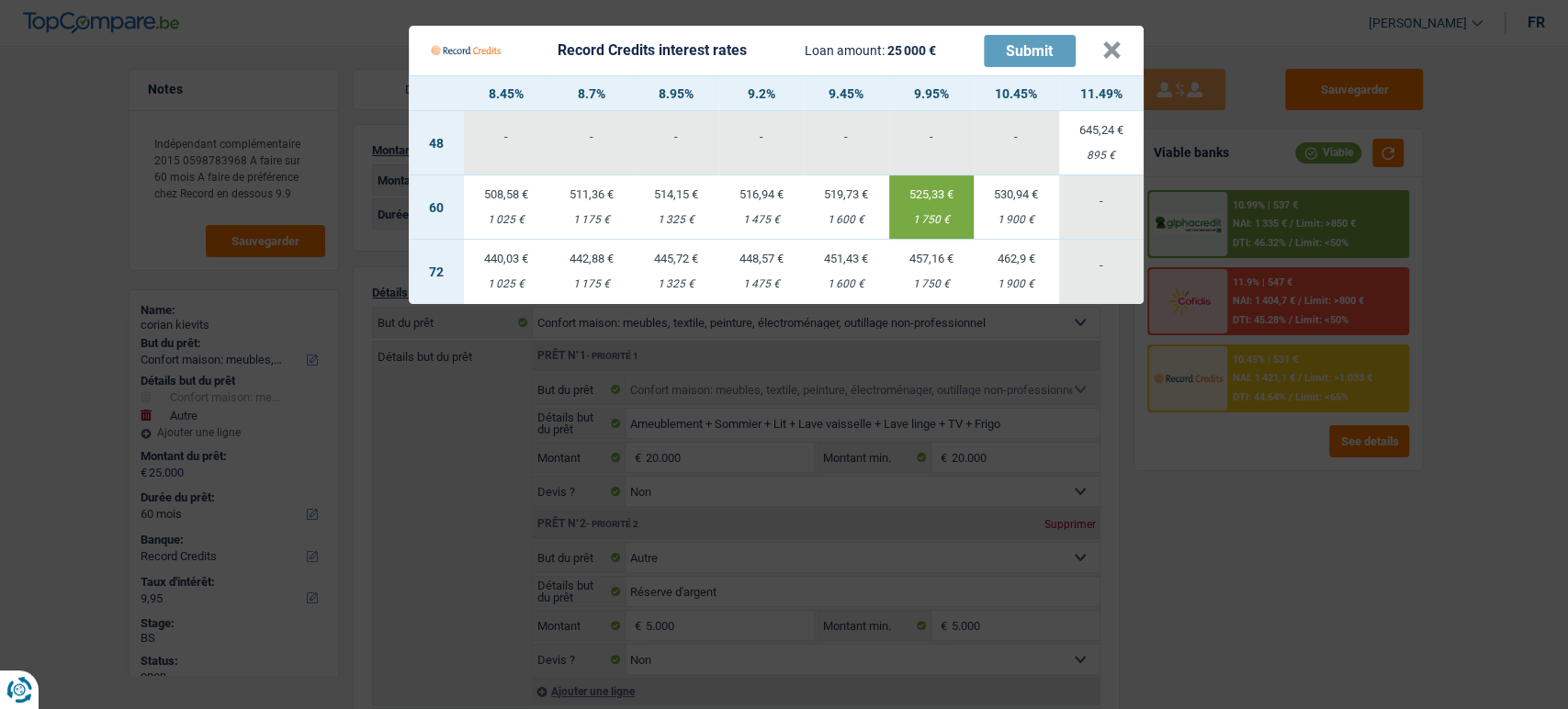
drag, startPoint x: 1230, startPoint y: 705, endPoint x: 985, endPoint y: 323, distance: 453.8
click at [1231, 701] on Credits "Record Credits interest rates Loan amount: 25 000 € Submit × 8.45% 8.7% 8.95% 9…" at bounding box center [784, 354] width 1568 height 709
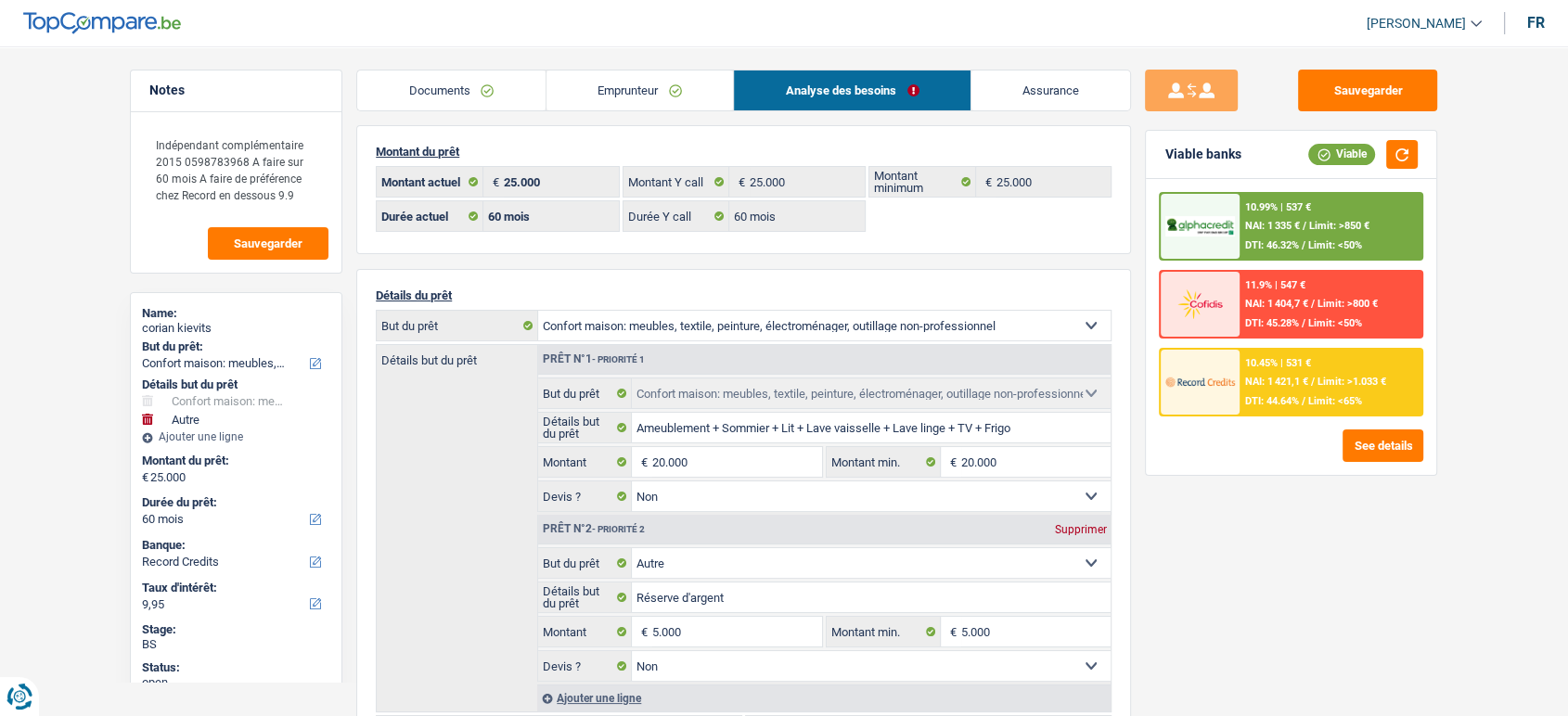
click at [594, 88] on link "Emprunteur" at bounding box center [640, 90] width 187 height 40
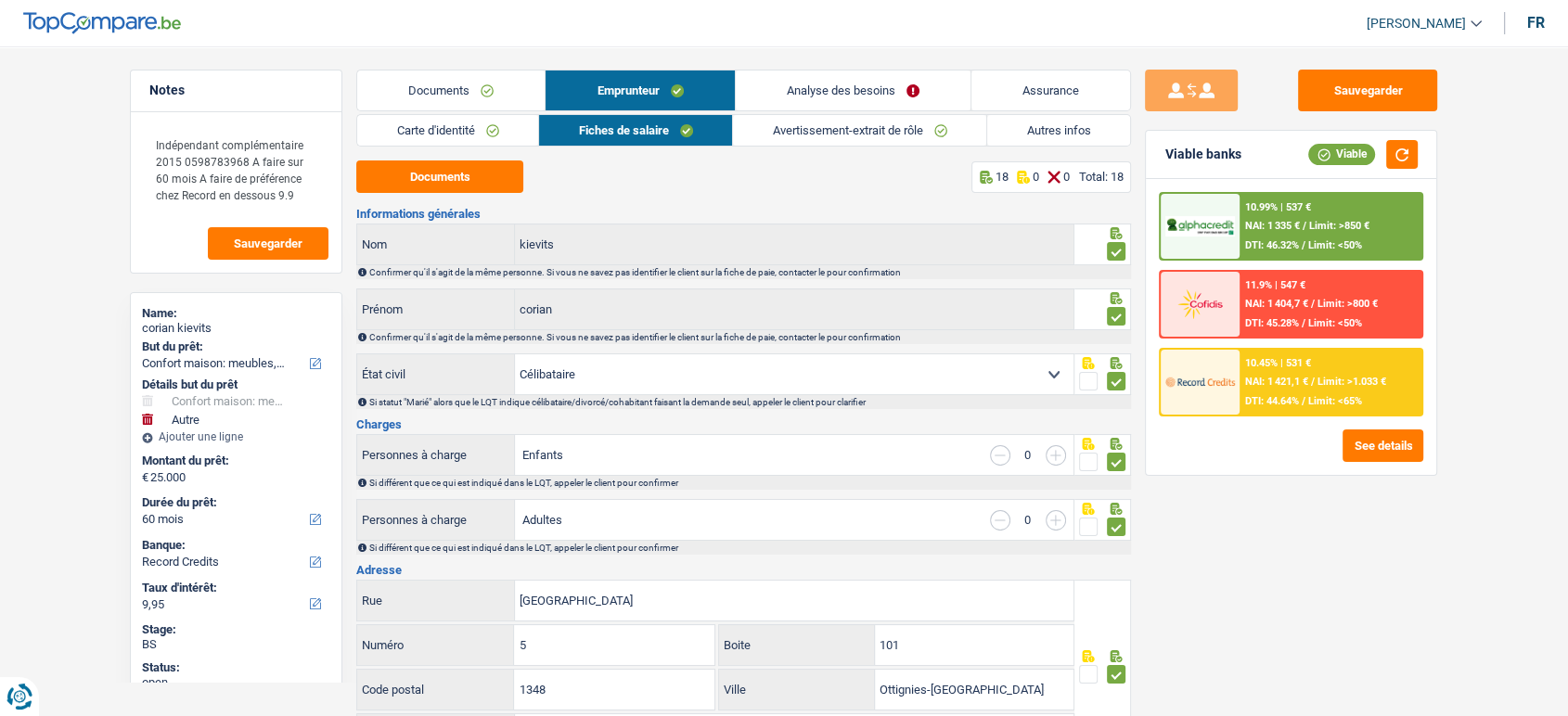
click at [522, 132] on link "Carte d'identité" at bounding box center [447, 130] width 181 height 30
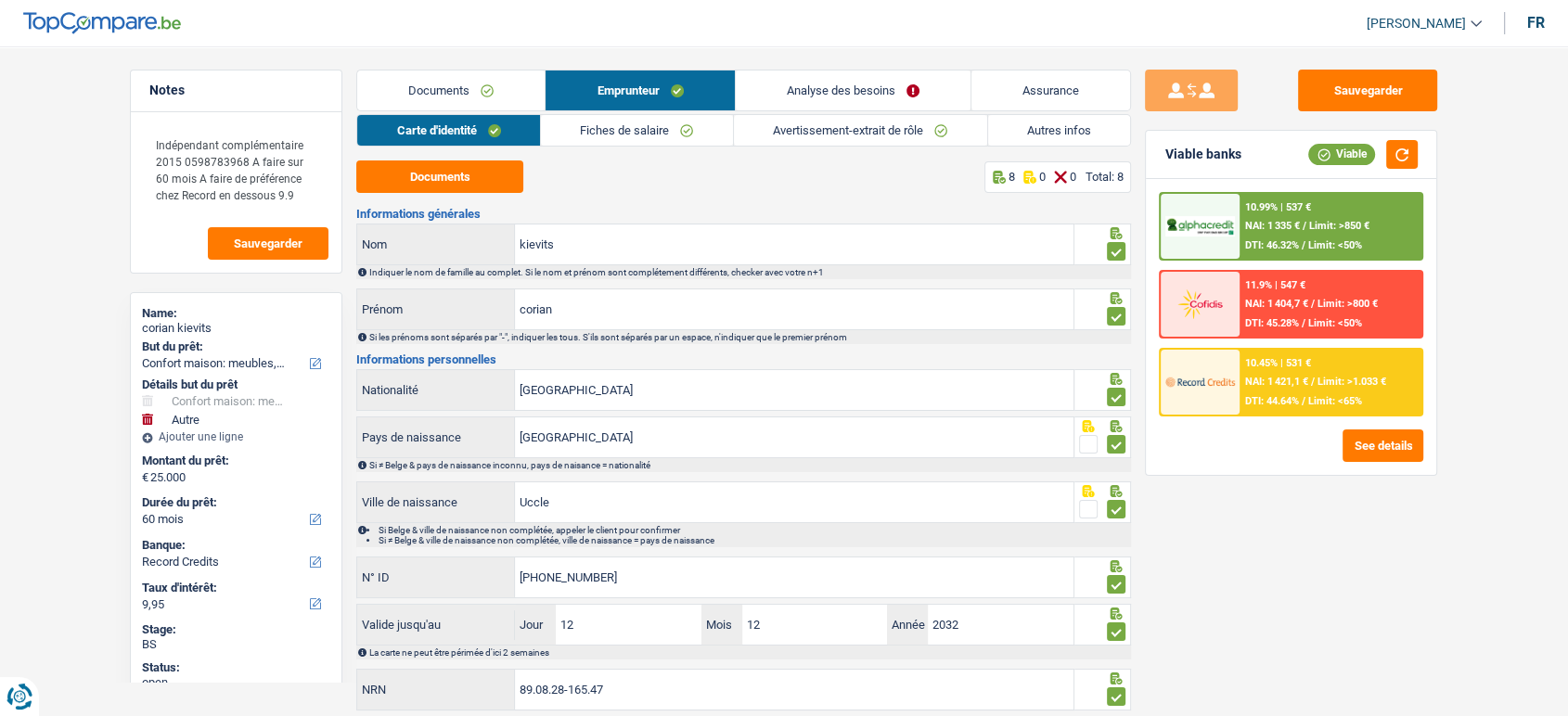
click at [914, 143] on link "Avertissement-extrait de rôle" at bounding box center [860, 130] width 254 height 30
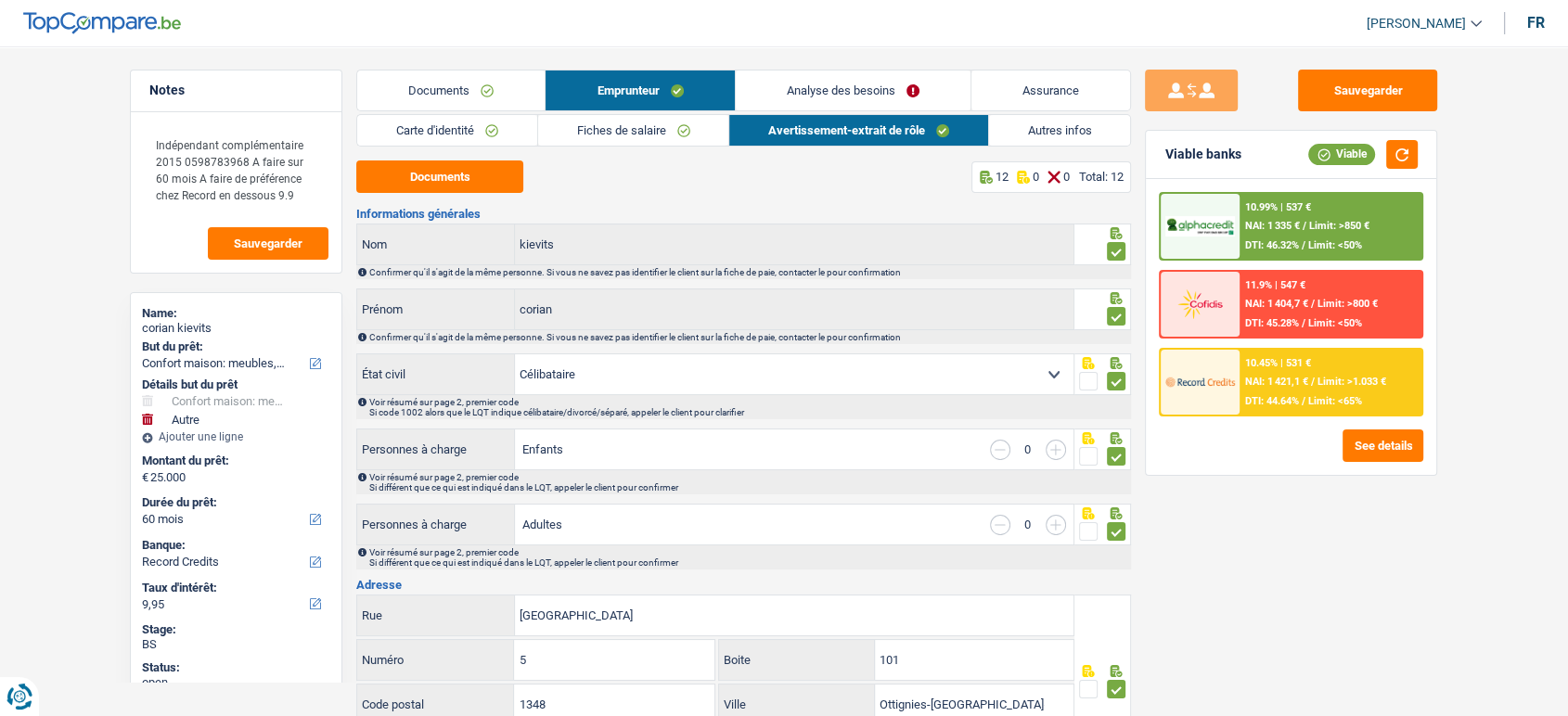
click at [1034, 137] on link "Autres infos" at bounding box center [1061, 130] width 142 height 30
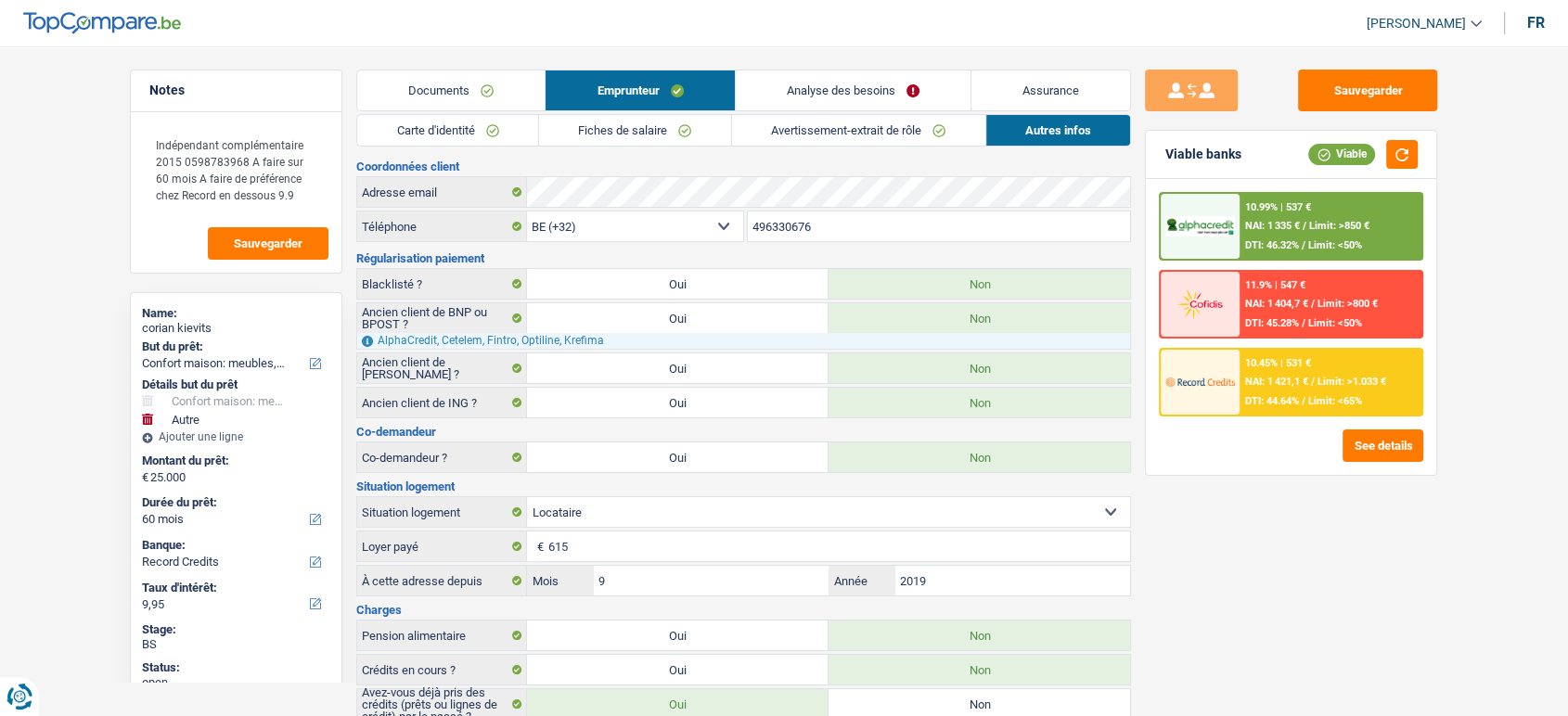
click at [889, 142] on link "Avertissement-extrait de rôle" at bounding box center [859, 130] width 254 height 30
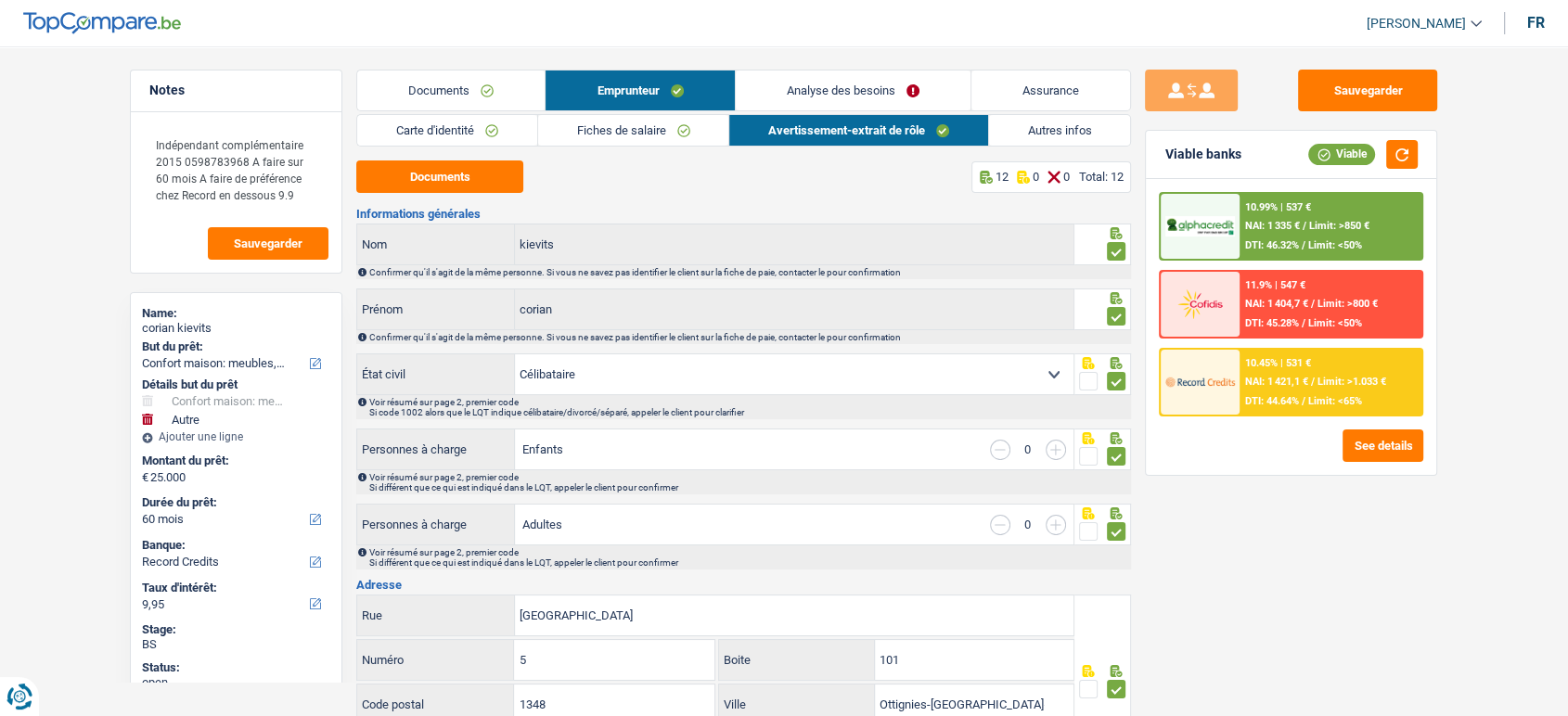
click at [690, 127] on link "Fiches de salaire" at bounding box center [633, 130] width 191 height 30
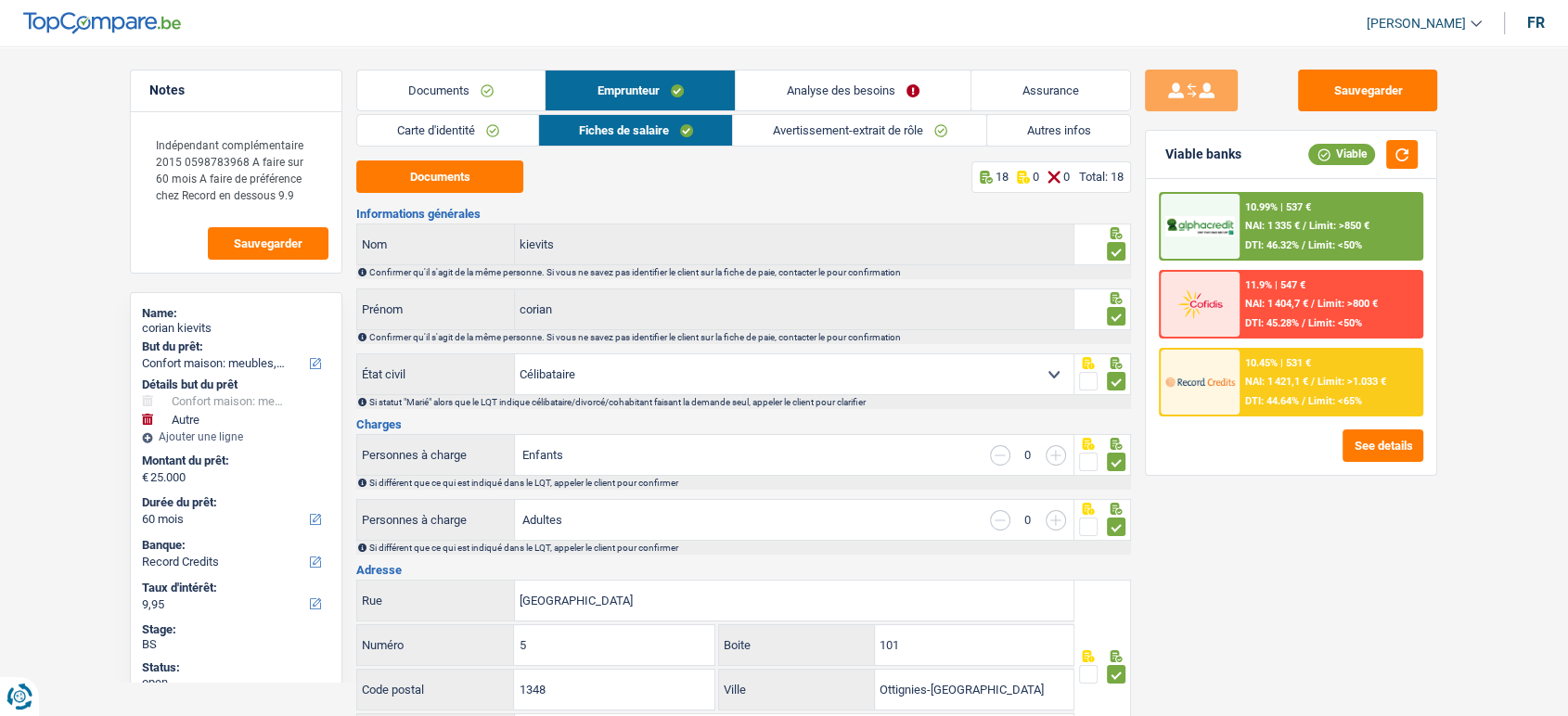
click at [485, 105] on link "Documents" at bounding box center [450, 90] width 187 height 40
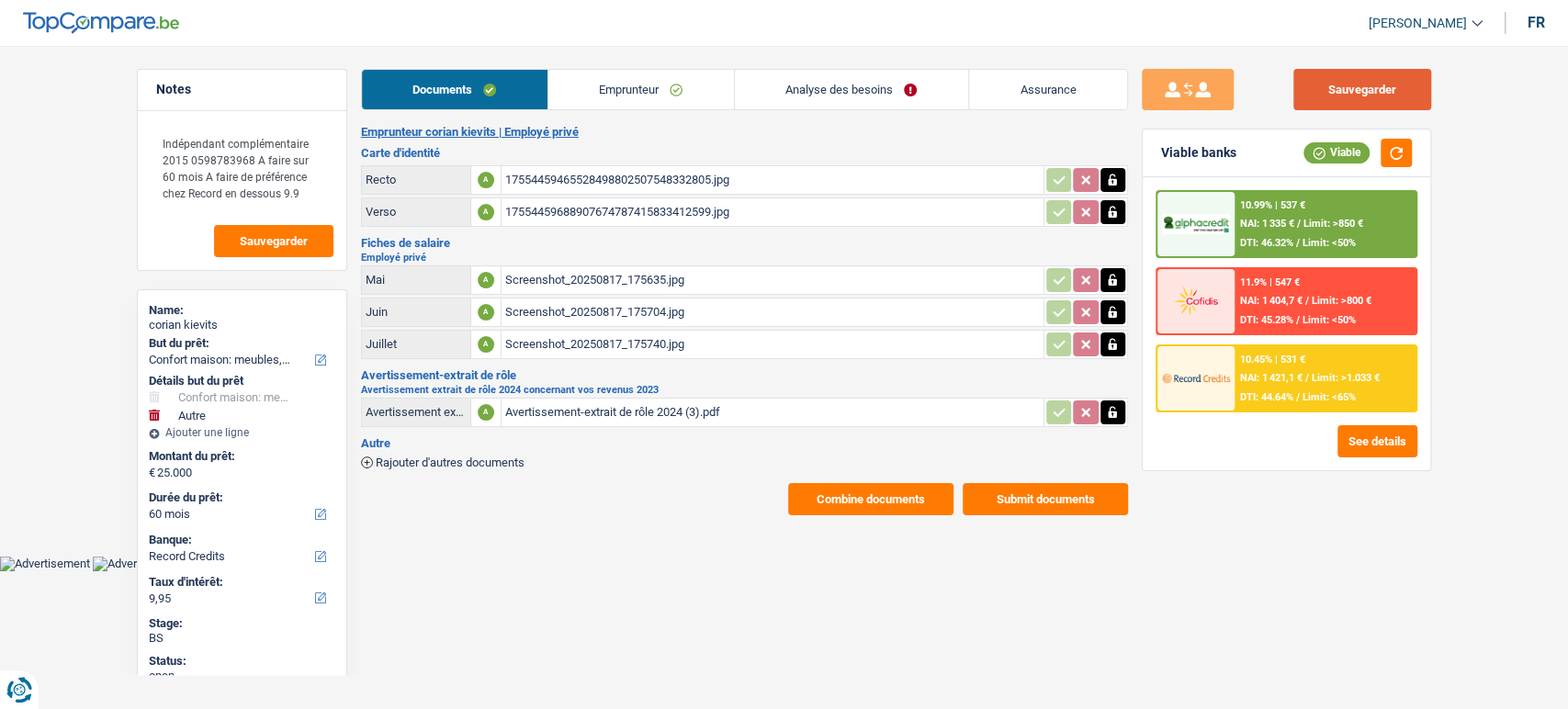
drag, startPoint x: 1390, startPoint y: 89, endPoint x: 1011, endPoint y: 20, distance: 385.2
click at [1366, 89] on button "Sauvegarder" at bounding box center [1362, 89] width 138 height 41
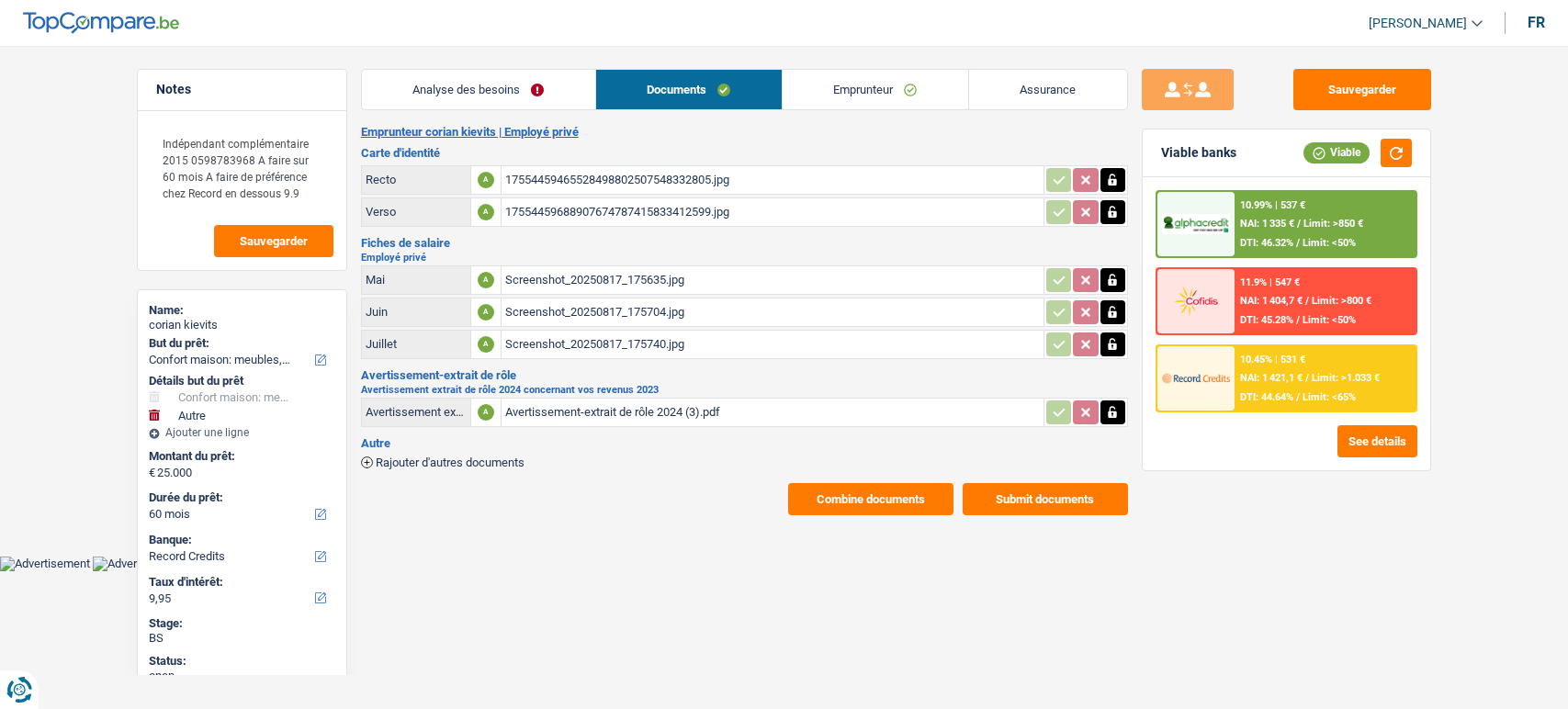
select select "household"
select select "other"
select select "60"
select select "record credits"
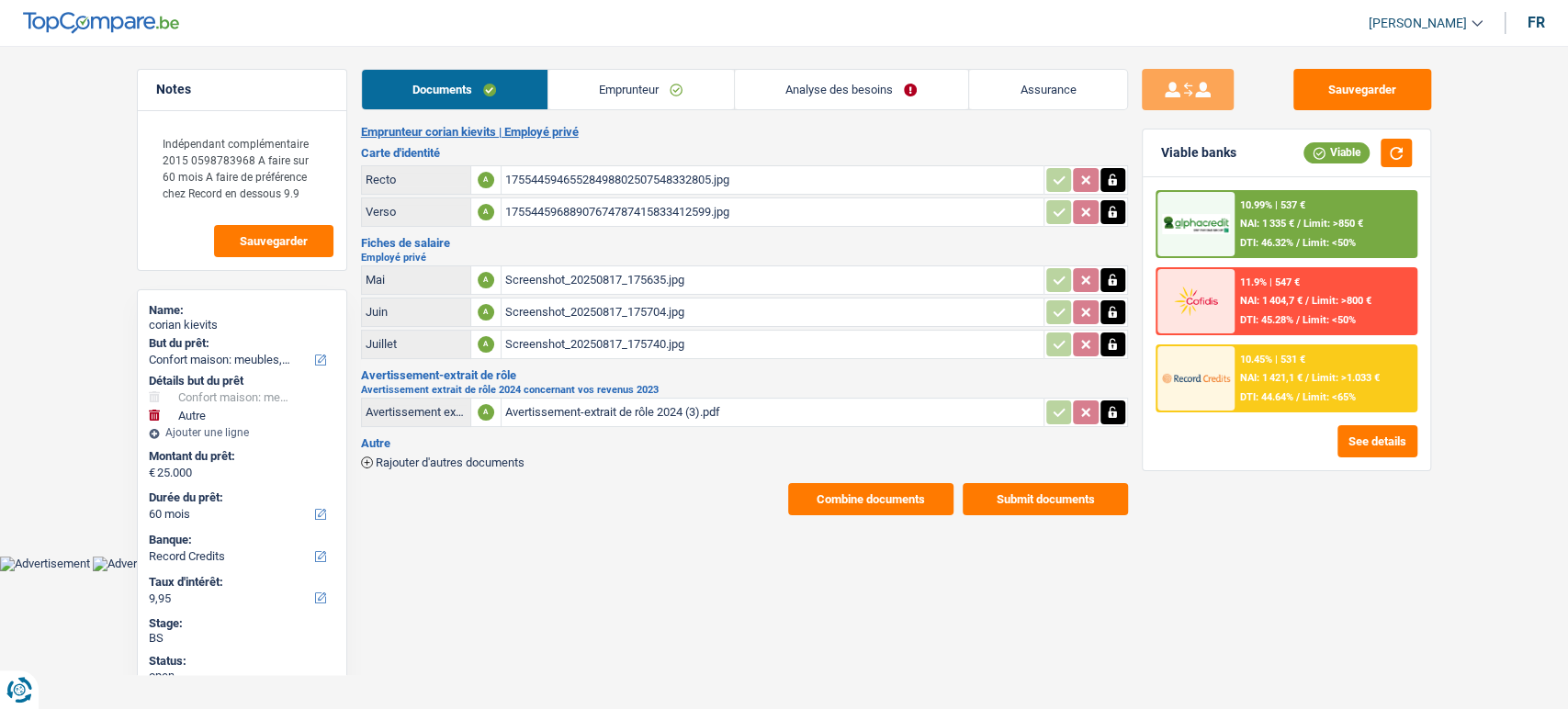
click at [1317, 392] on span "Limit: <65%" at bounding box center [1329, 397] width 54 height 12
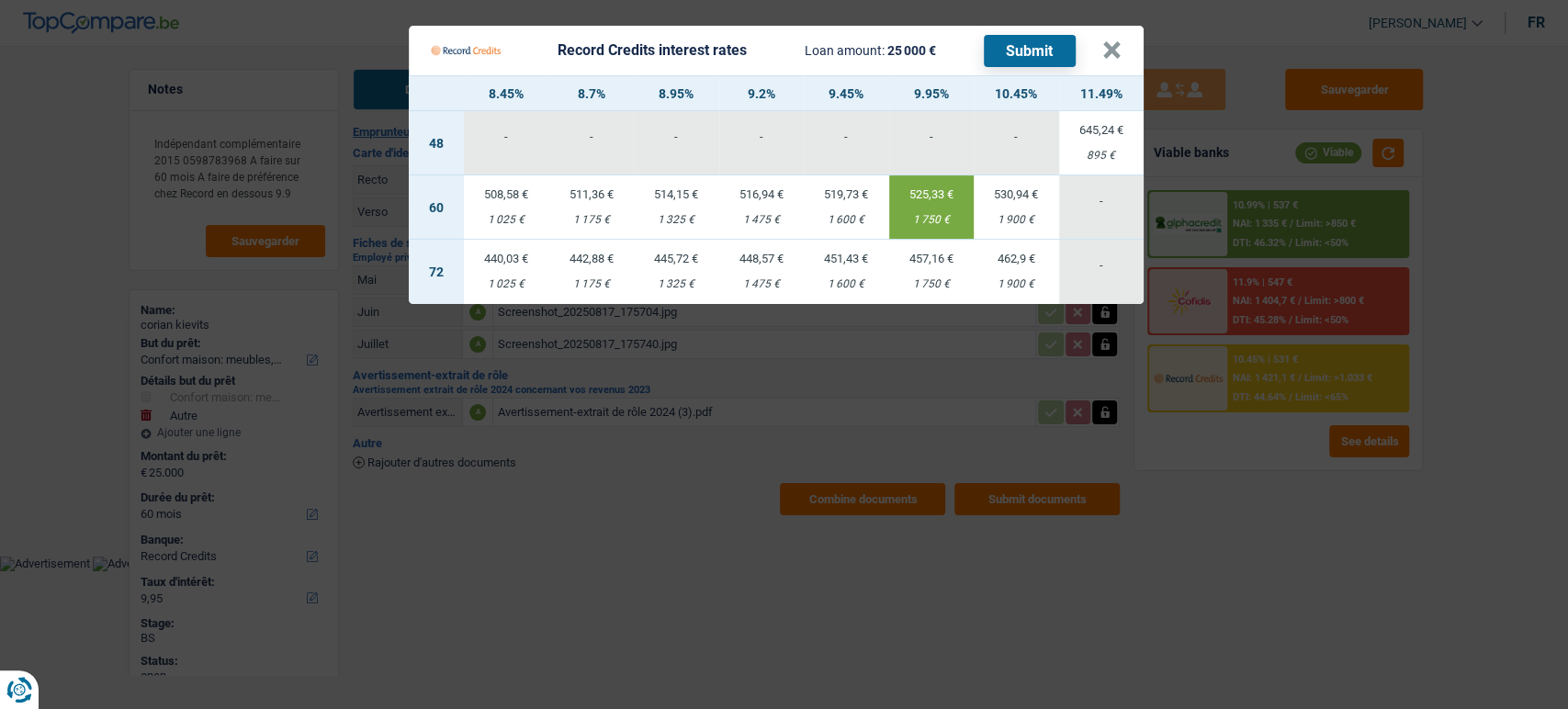
click at [1033, 61] on button "Submit" at bounding box center [1030, 51] width 92 height 32
click at [1118, 53] on button "×" at bounding box center [1112, 51] width 20 height 19
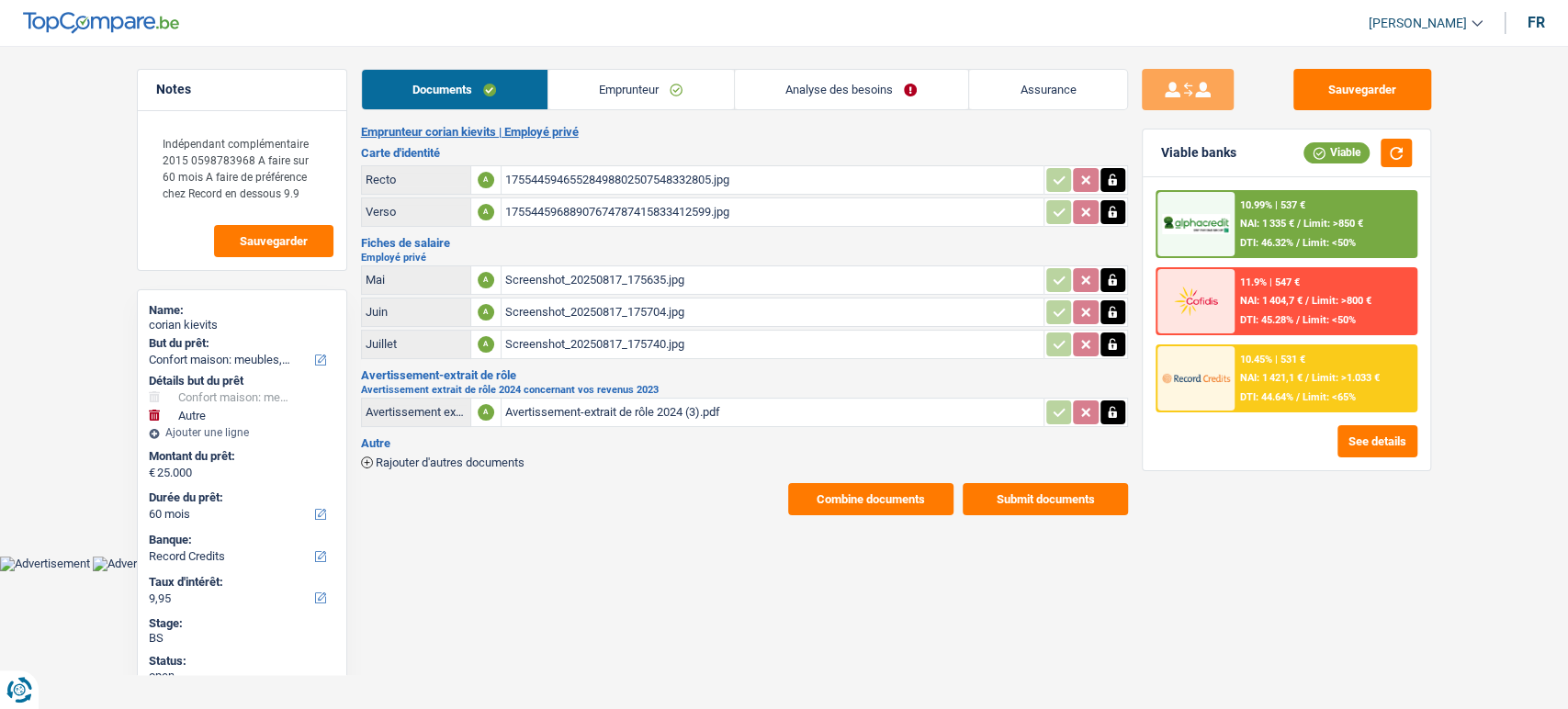
click at [1272, 410] on div "10.45% | 531 € NAI: 1 421,1 € / Limit: >1.033 € DTI: 44.64% / Limit: <65%" at bounding box center [1286, 378] width 262 height 68
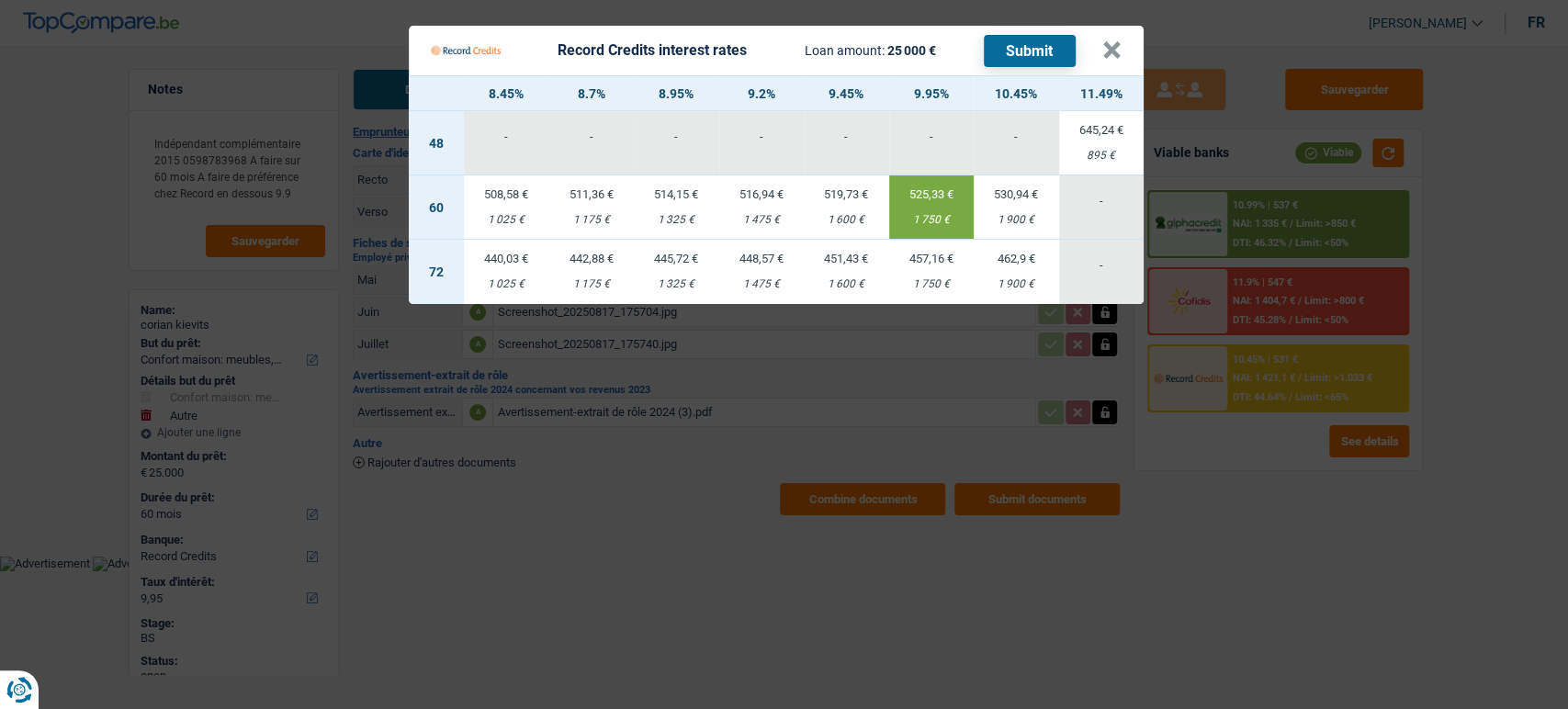
click at [1188, 529] on Credits "Record Credits interest rates Loan amount: 25 000 € Submit × 8.45% 8.7% 8.95% 9…" at bounding box center [784, 354] width 1568 height 709
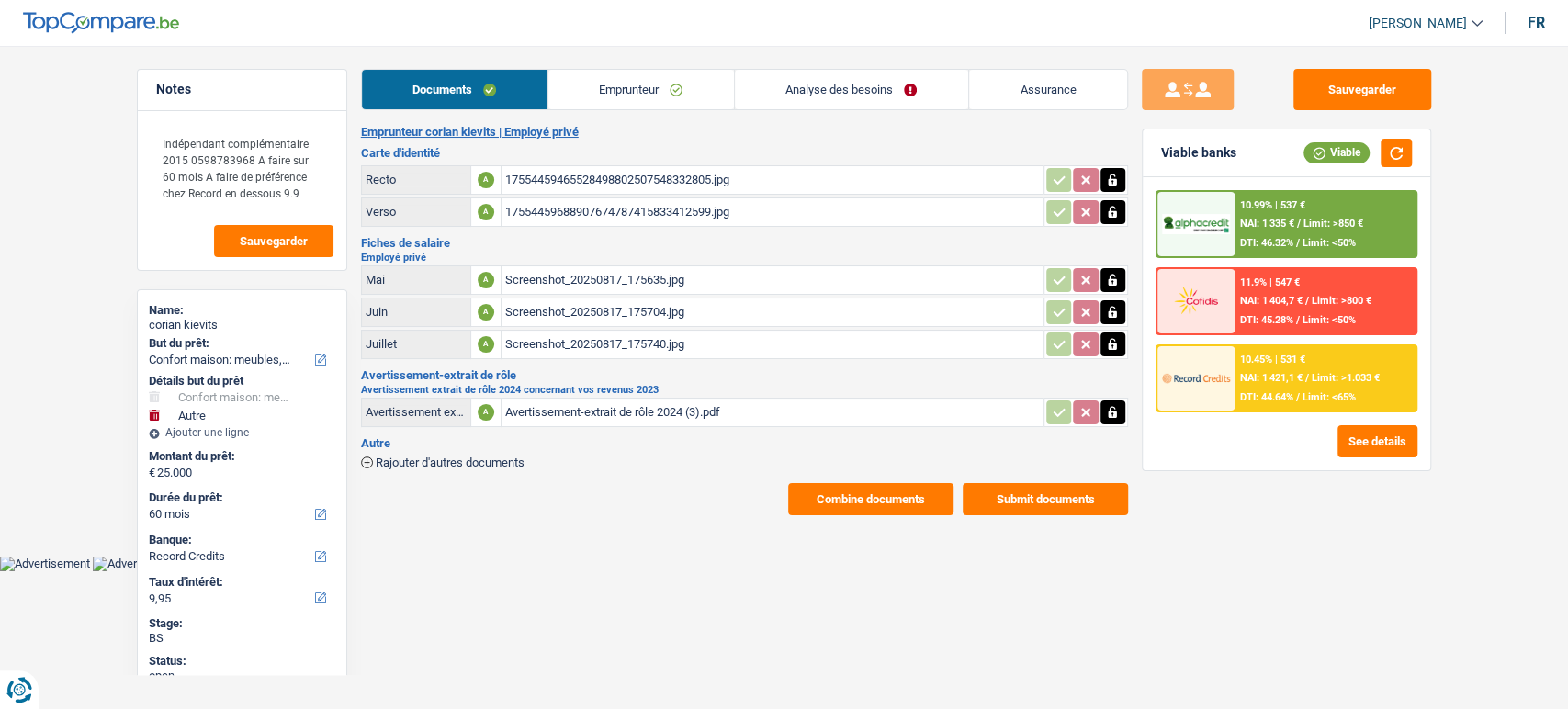
click at [698, 83] on link "Emprunteur" at bounding box center [640, 89] width 185 height 39
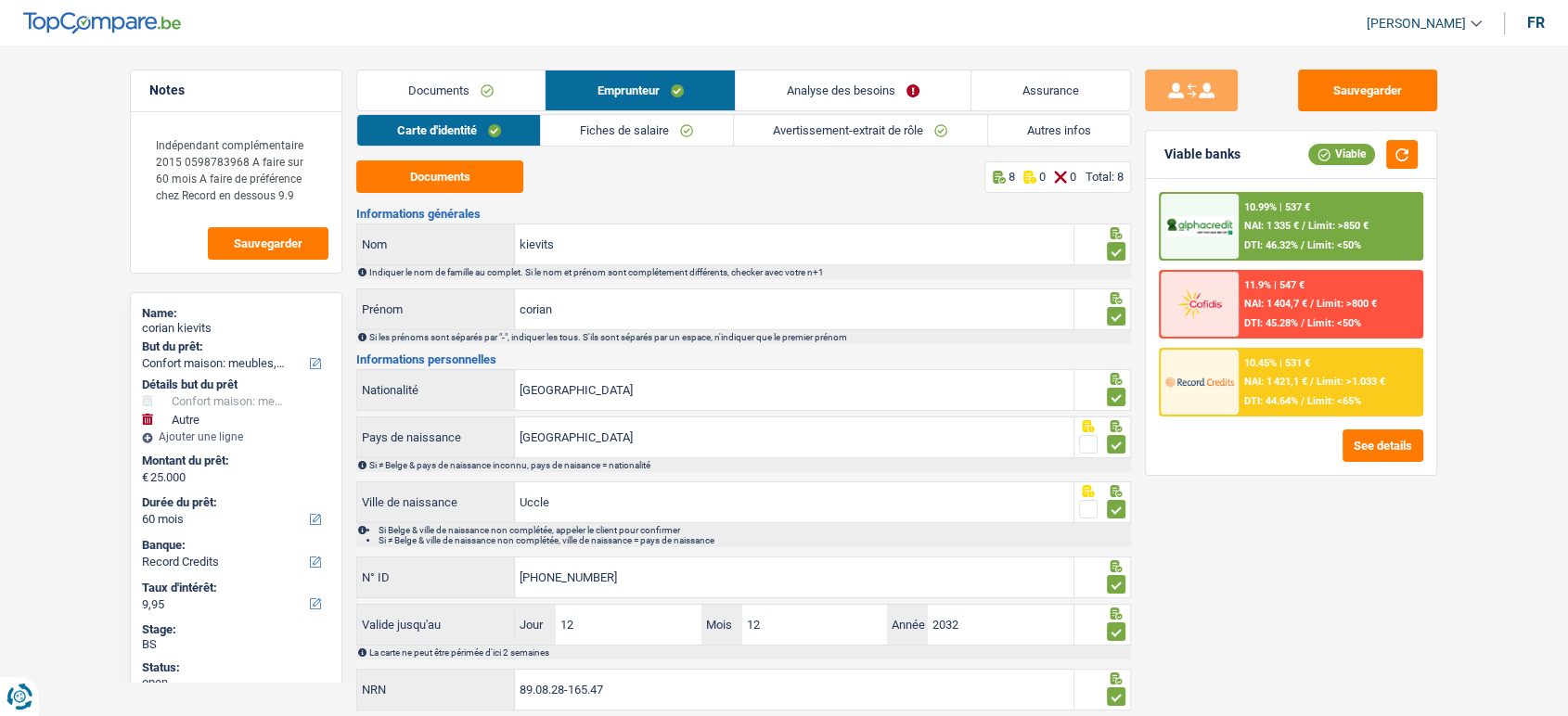
click at [931, 98] on link "Analyse des besoins" at bounding box center [853, 90] width 235 height 40
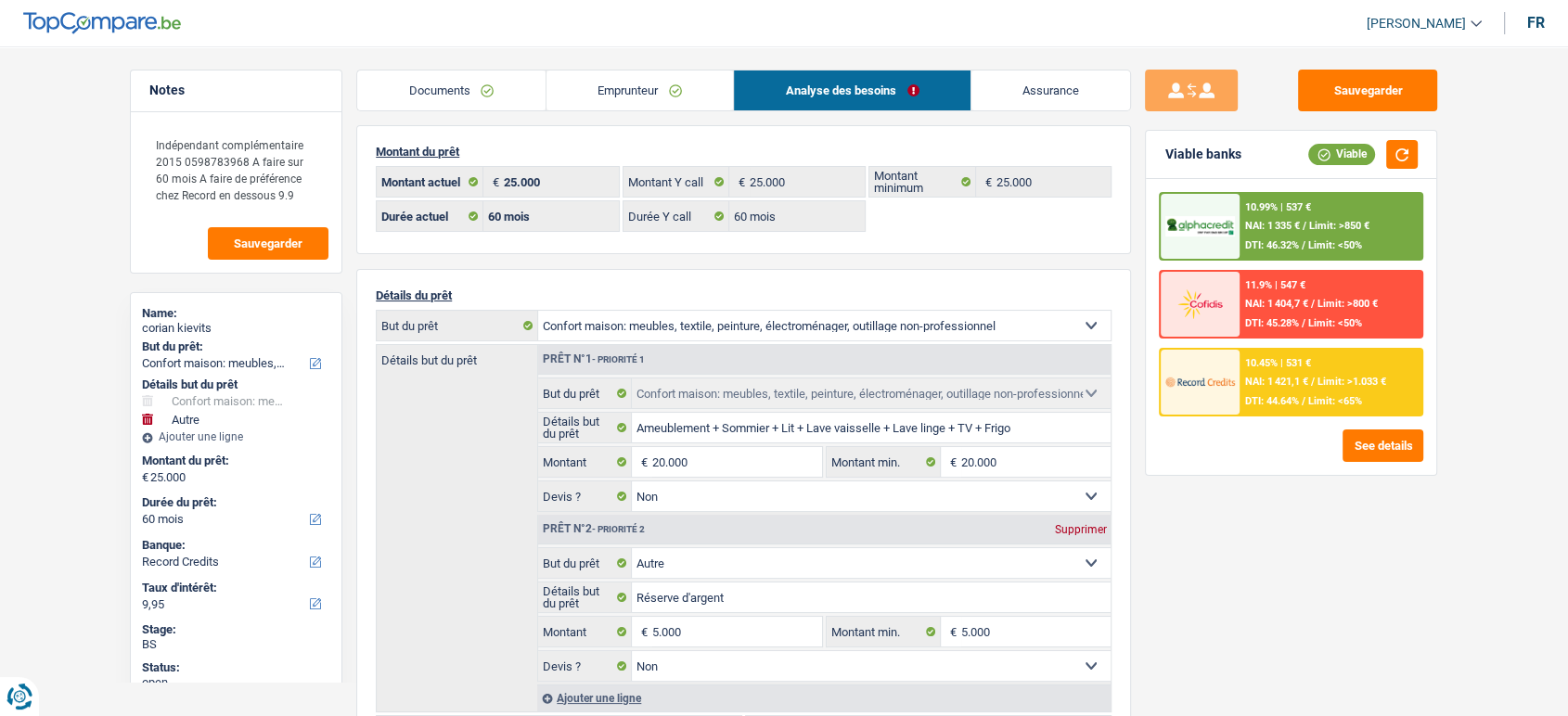
click at [469, 100] on link "Documents" at bounding box center [451, 90] width 188 height 40
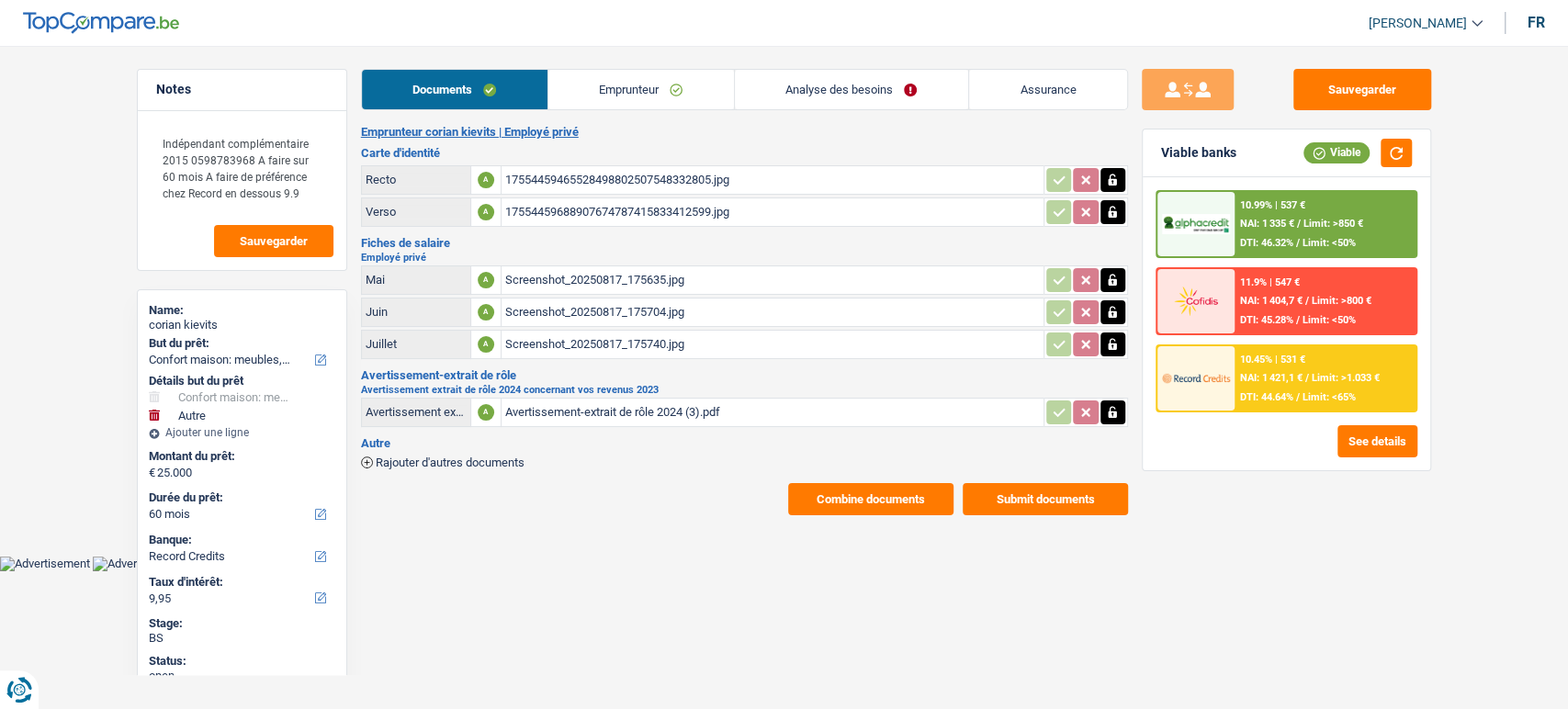
click at [561, 182] on div "17554459465528498802507548332805.jpg" at bounding box center [772, 180] width 535 height 27
click at [573, 292] on td "Screenshot_20250817_175635.jpg" at bounding box center [773, 279] width 543 height 29
click at [586, 290] on div "Screenshot_20250817_175635.jpg" at bounding box center [772, 279] width 535 height 27
click at [1359, 84] on button "Sauvegarder" at bounding box center [1362, 89] width 138 height 41
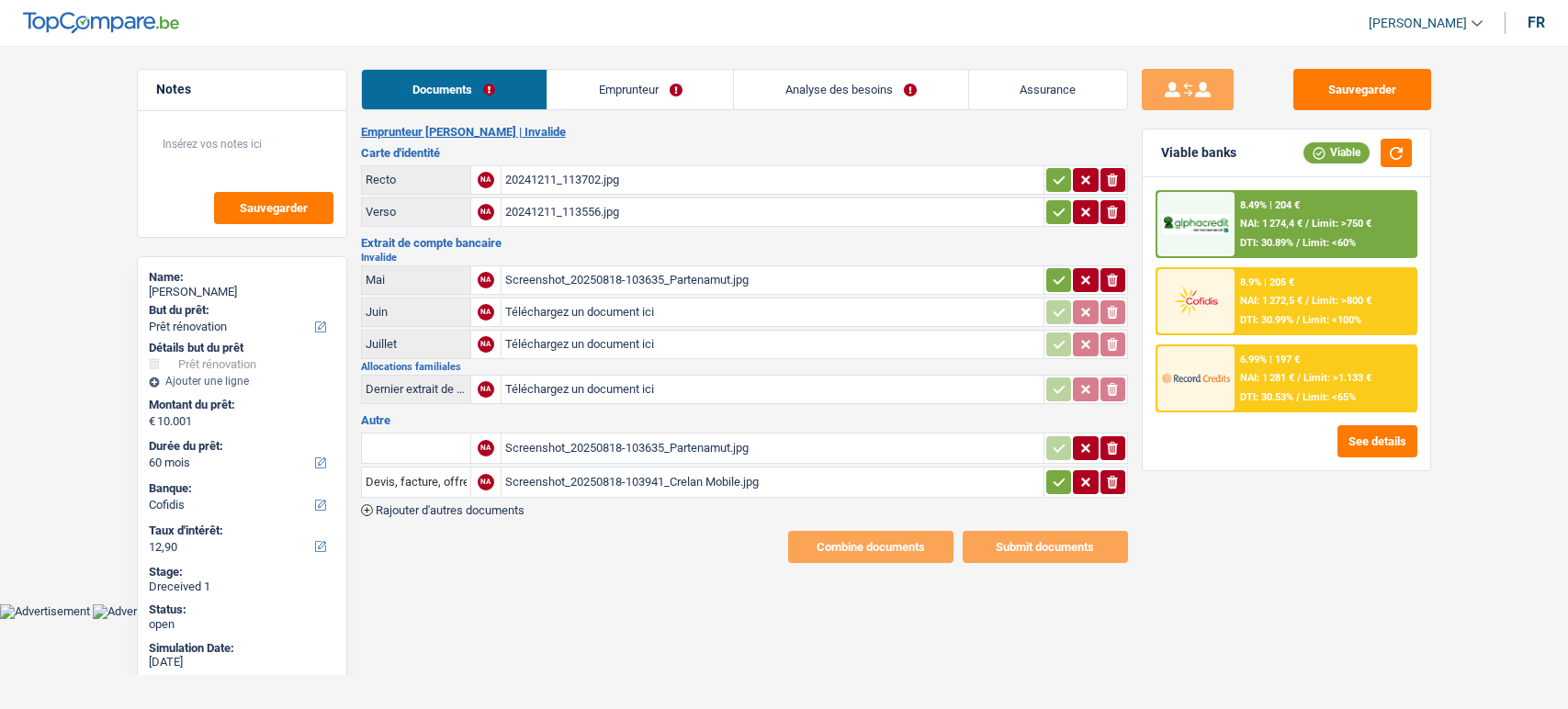
select select "renovation"
select select "60"
select select "cofidis"
click at [564, 176] on div "20241211_113702.jpg" at bounding box center [772, 180] width 535 height 27
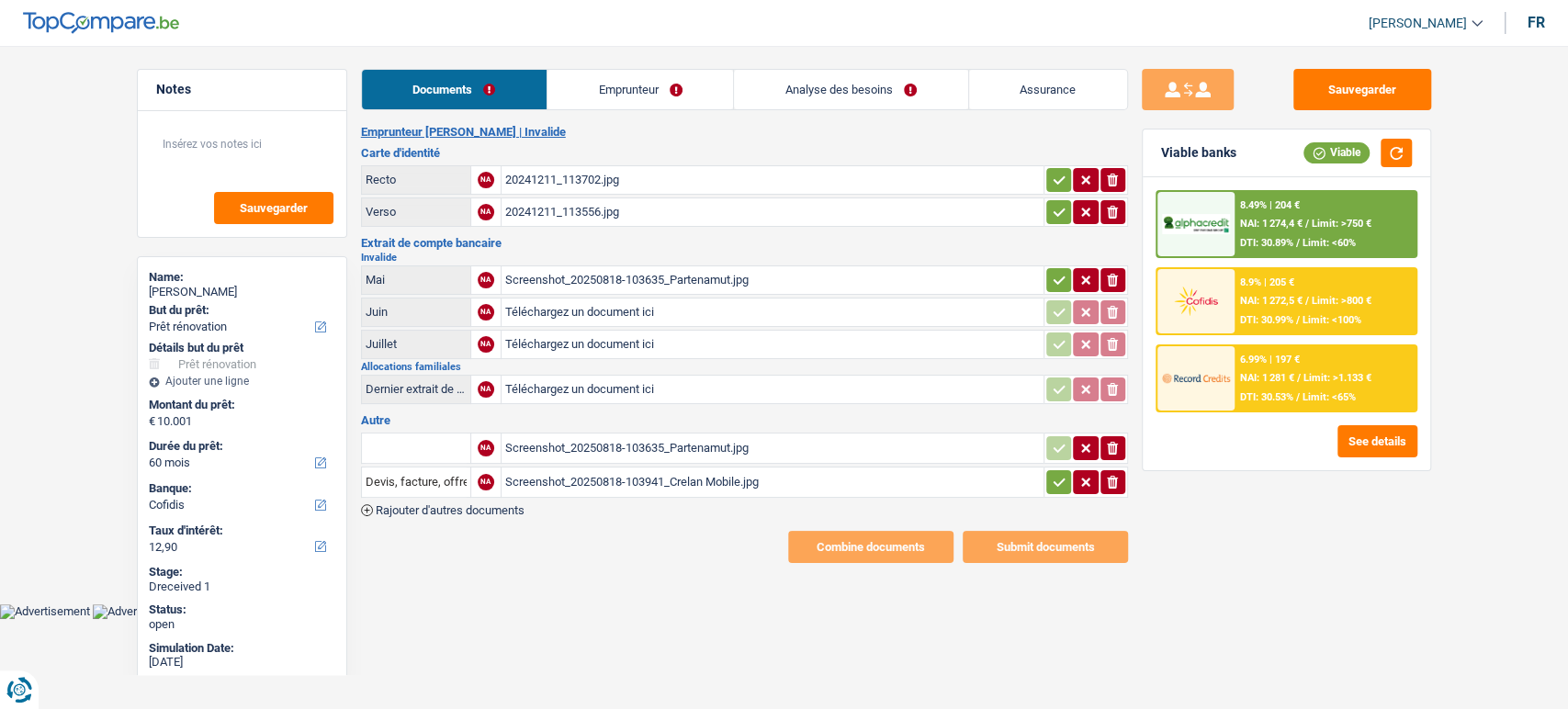
click at [644, 223] on div "20241211_113556.jpg" at bounding box center [772, 212] width 535 height 27
drag, startPoint x: 1049, startPoint y: 178, endPoint x: 1060, endPoint y: 212, distance: 35.7
click at [1052, 183] on icon "button" at bounding box center [1059, 181] width 15 height 19
click at [1061, 217] on icon "button" at bounding box center [1059, 213] width 15 height 19
click at [626, 275] on div "Screenshot_20250818-103635_Partenamut.jpg" at bounding box center [772, 279] width 535 height 27
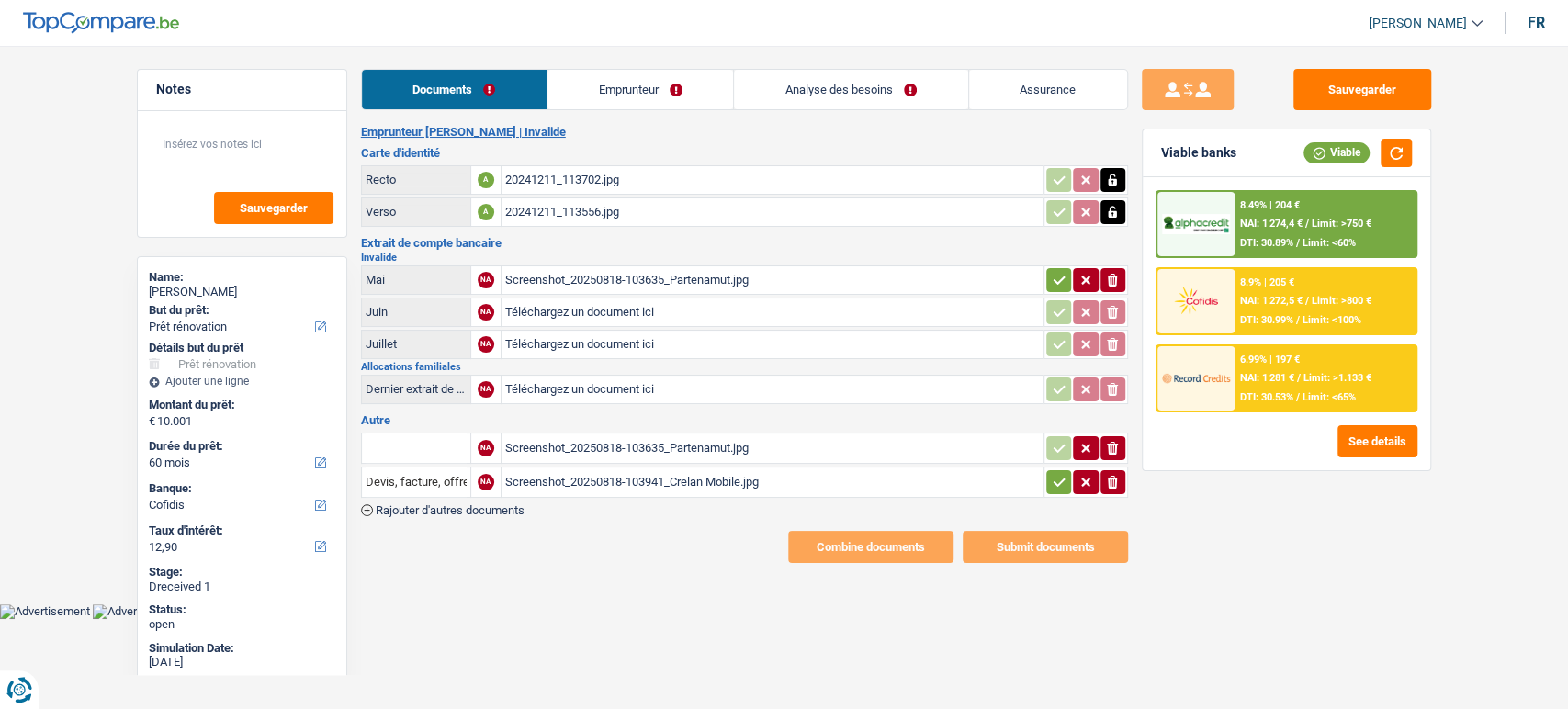
click at [657, 434] on div "Screenshot_20250818-103635_Partenamut.jpg" at bounding box center [772, 448] width 535 height 27
click at [650, 474] on div "Screenshot_20250818-103941_Crelan Mobile.jpg" at bounding box center [772, 481] width 535 height 27
click at [651, 94] on link "Emprunteur" at bounding box center [639, 89] width 185 height 39
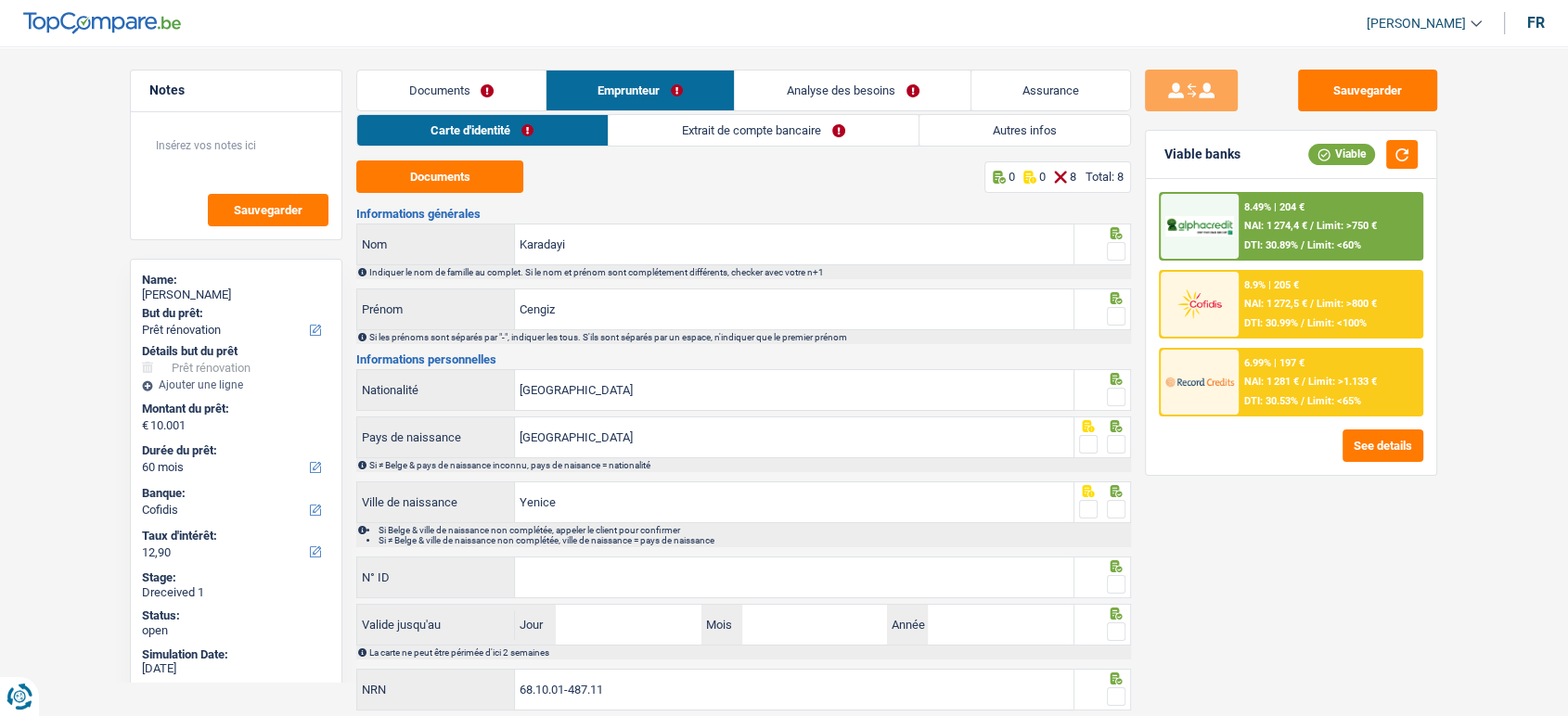
click at [638, 125] on link "Extrait de compte bancaire" at bounding box center [764, 130] width 310 height 30
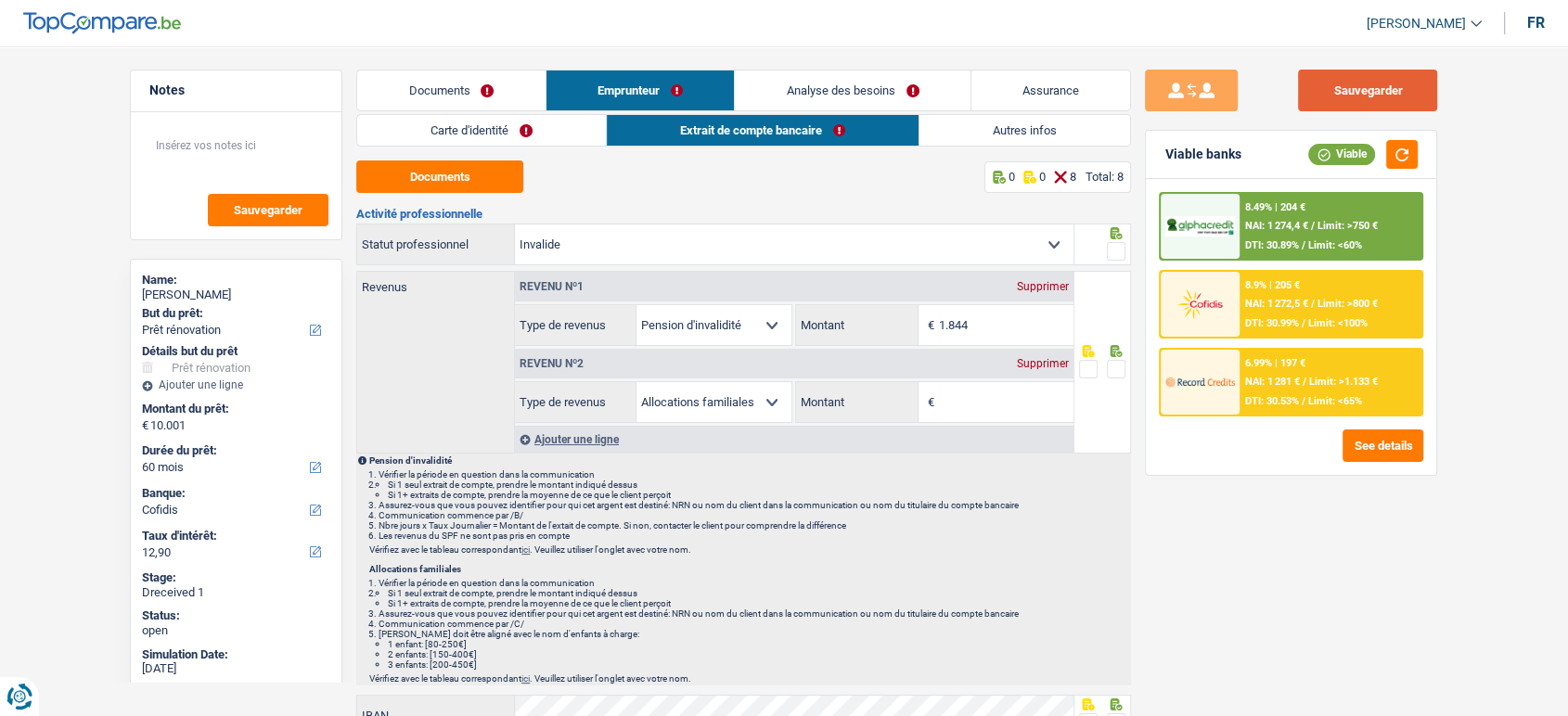
click at [1367, 78] on button "Sauvegarder" at bounding box center [1368, 90] width 140 height 42
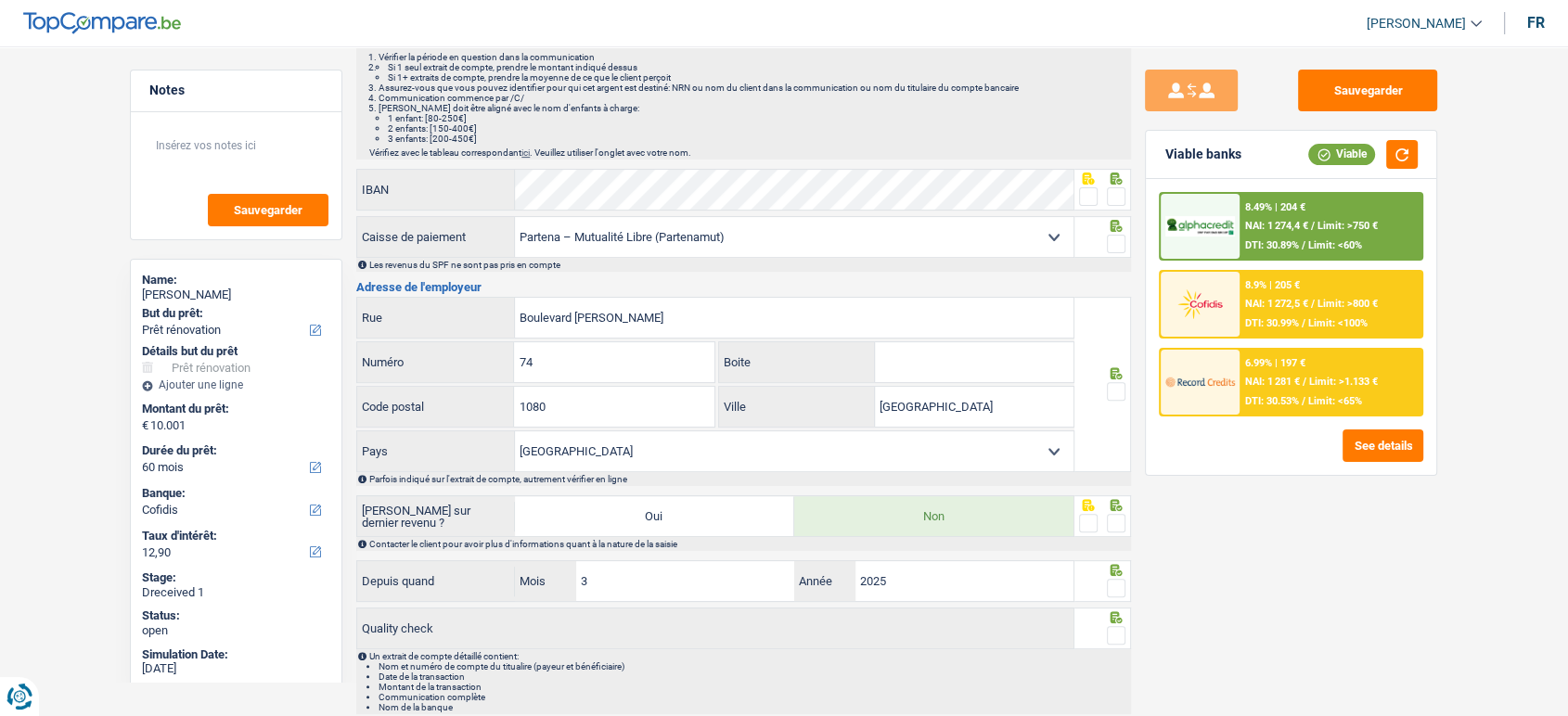
scroll to position [587, 0]
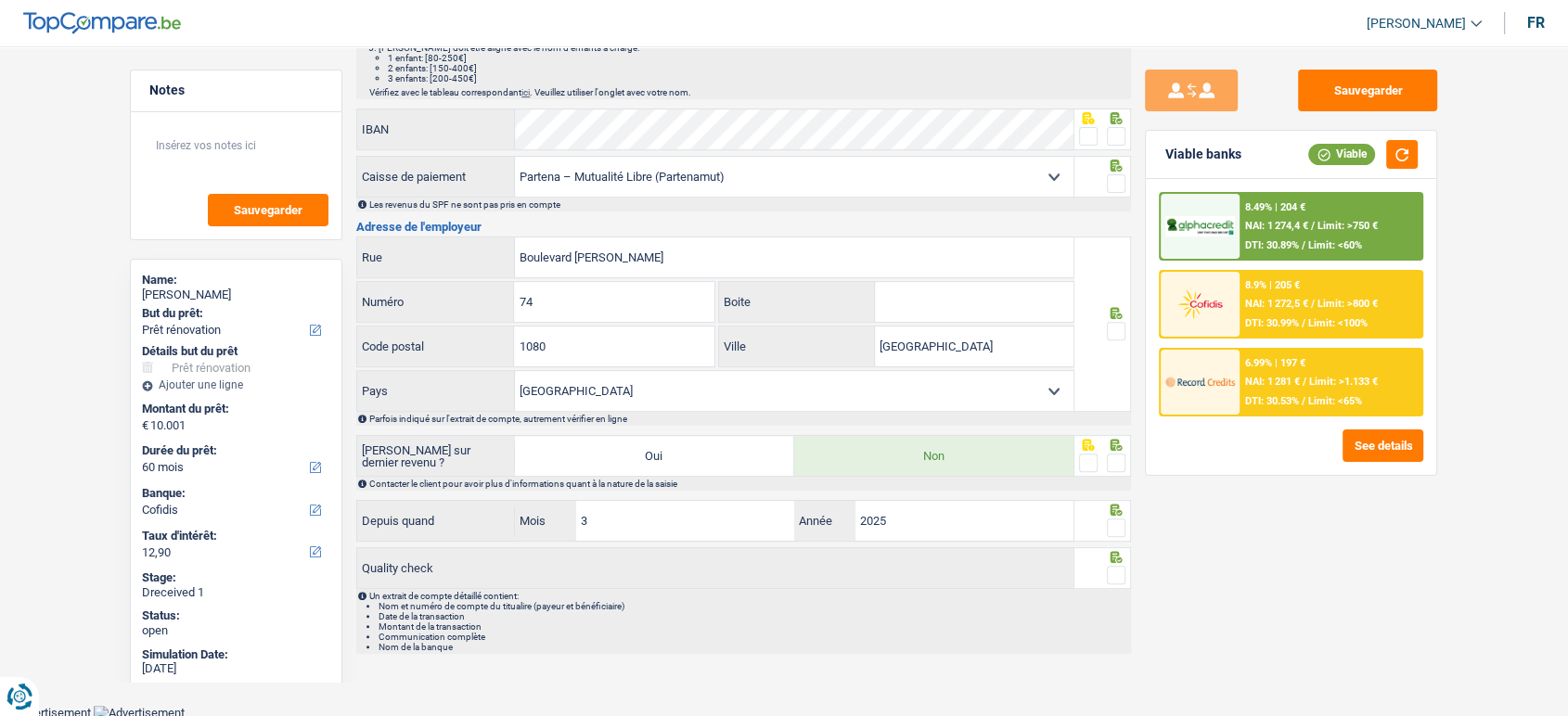
drag, startPoint x: 1121, startPoint y: 451, endPoint x: 1116, endPoint y: 490, distance: 39.3
click at [1120, 454] on span at bounding box center [1117, 463] width 19 height 19
click at [0, 0] on input "radio" at bounding box center [0, 0] width 0 height 0
click at [1121, 517] on div at bounding box center [1117, 528] width 19 height 23
click at [1116, 566] on span at bounding box center [1117, 575] width 19 height 19
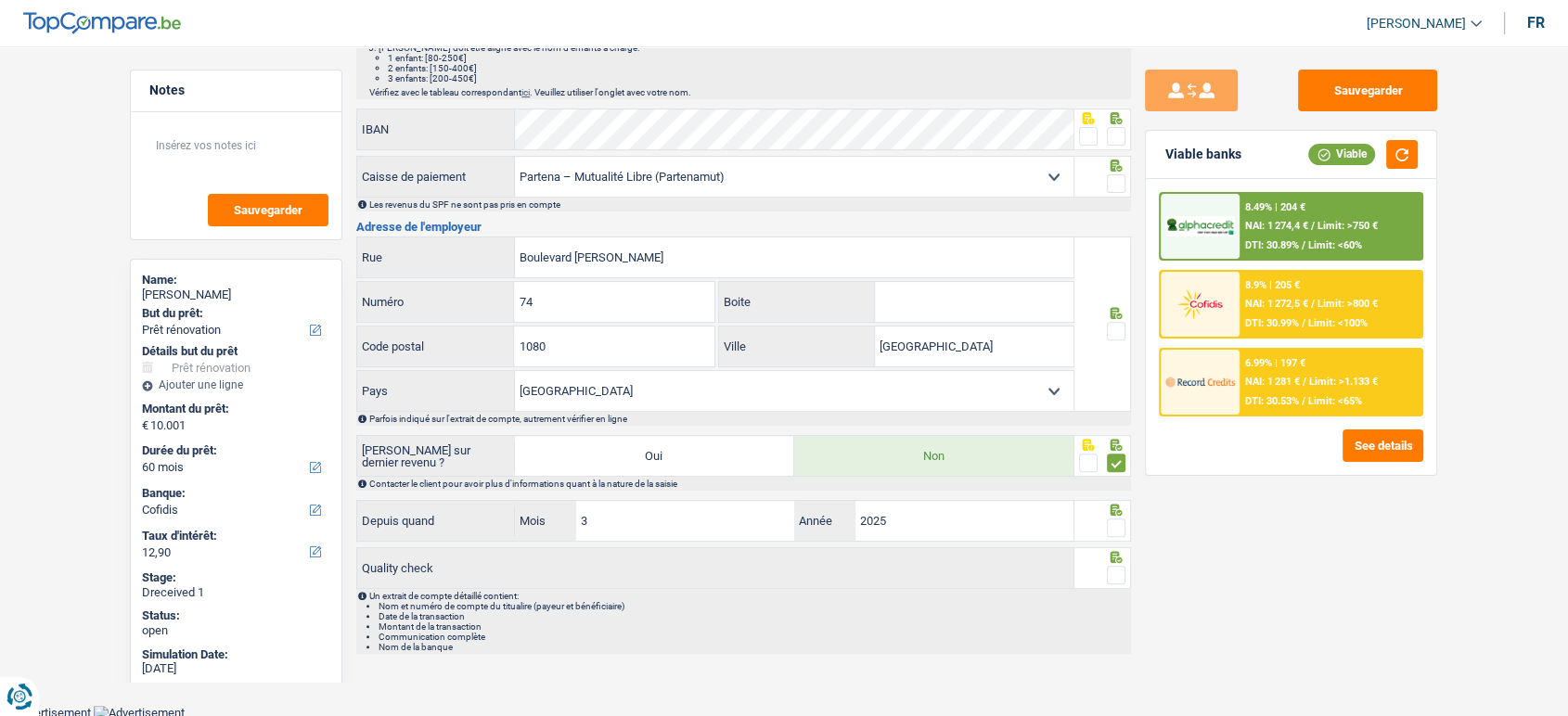
click at [0, 0] on input "radio" at bounding box center [0, 0] width 0 height 0
click at [1124, 535] on div at bounding box center [1117, 528] width 19 height 23
click at [1122, 525] on span at bounding box center [1117, 528] width 19 height 19
click at [0, 0] on input "radio" at bounding box center [0, 0] width 0 height 0
click at [1105, 330] on fieldset at bounding box center [1103, 331] width 47 height 23
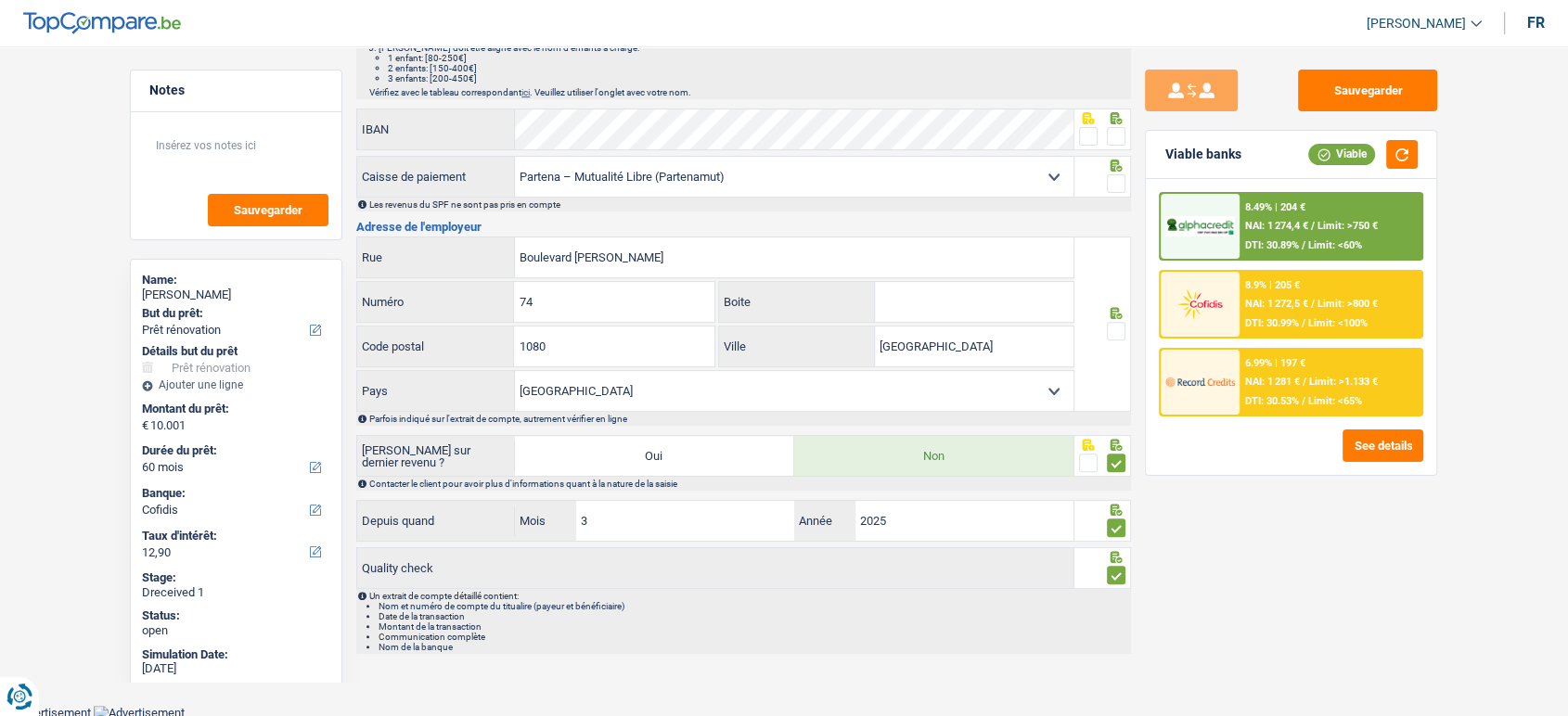
drag, startPoint x: 1115, startPoint y: 324, endPoint x: 1130, endPoint y: 176, distance: 148.8
click at [1116, 324] on span at bounding box center [1117, 331] width 19 height 19
click at [0, 0] on input "radio" at bounding box center [0, 0] width 0 height 0
drag, startPoint x: 1121, startPoint y: 175, endPoint x: 1110, endPoint y: 146, distance: 31.0
click at [1119, 175] on span at bounding box center [1117, 184] width 19 height 19
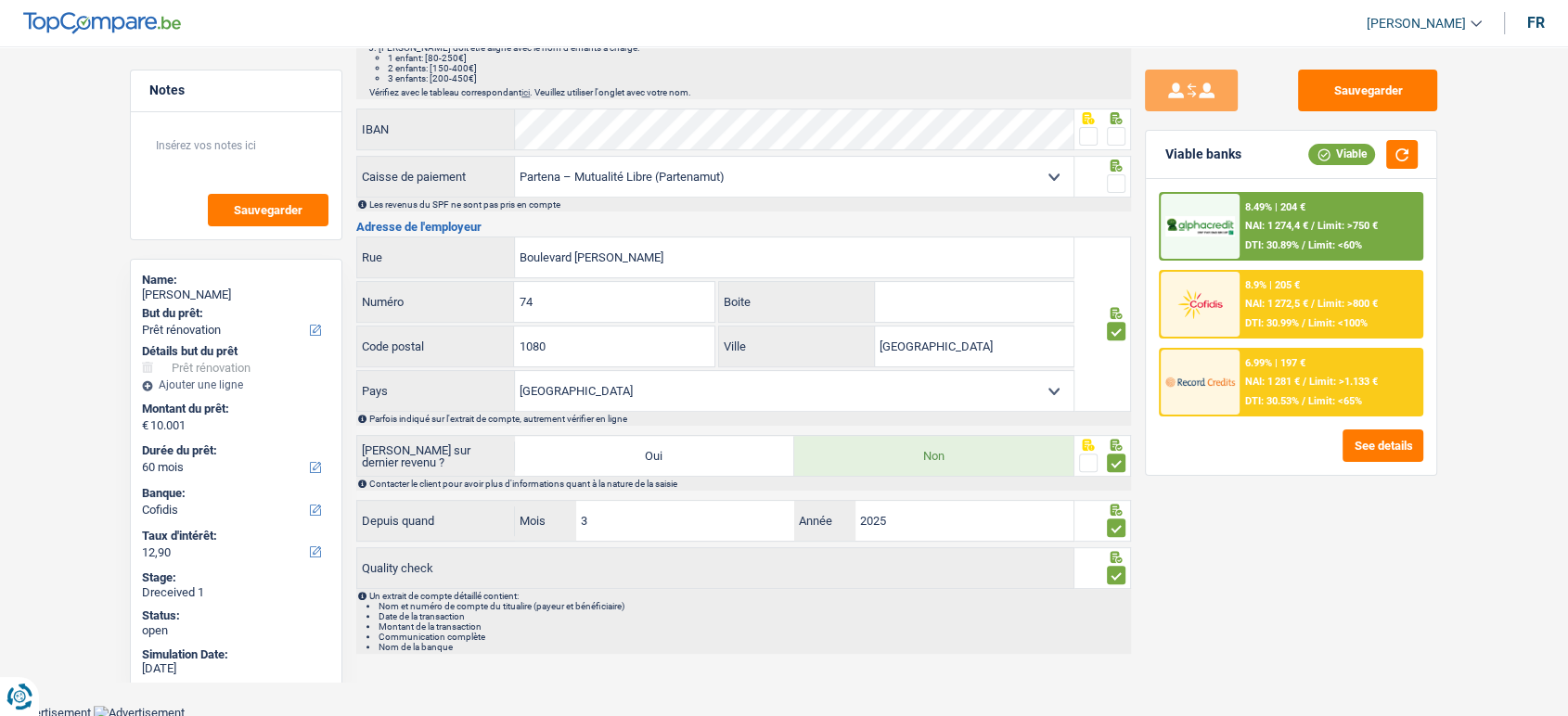
click at [0, 0] on input "radio" at bounding box center [0, 0] width 0 height 0
click at [1085, 127] on span at bounding box center [1088, 137] width 19 height 19
click at [0, 0] on input "radio" at bounding box center [0, 0] width 0 height 0
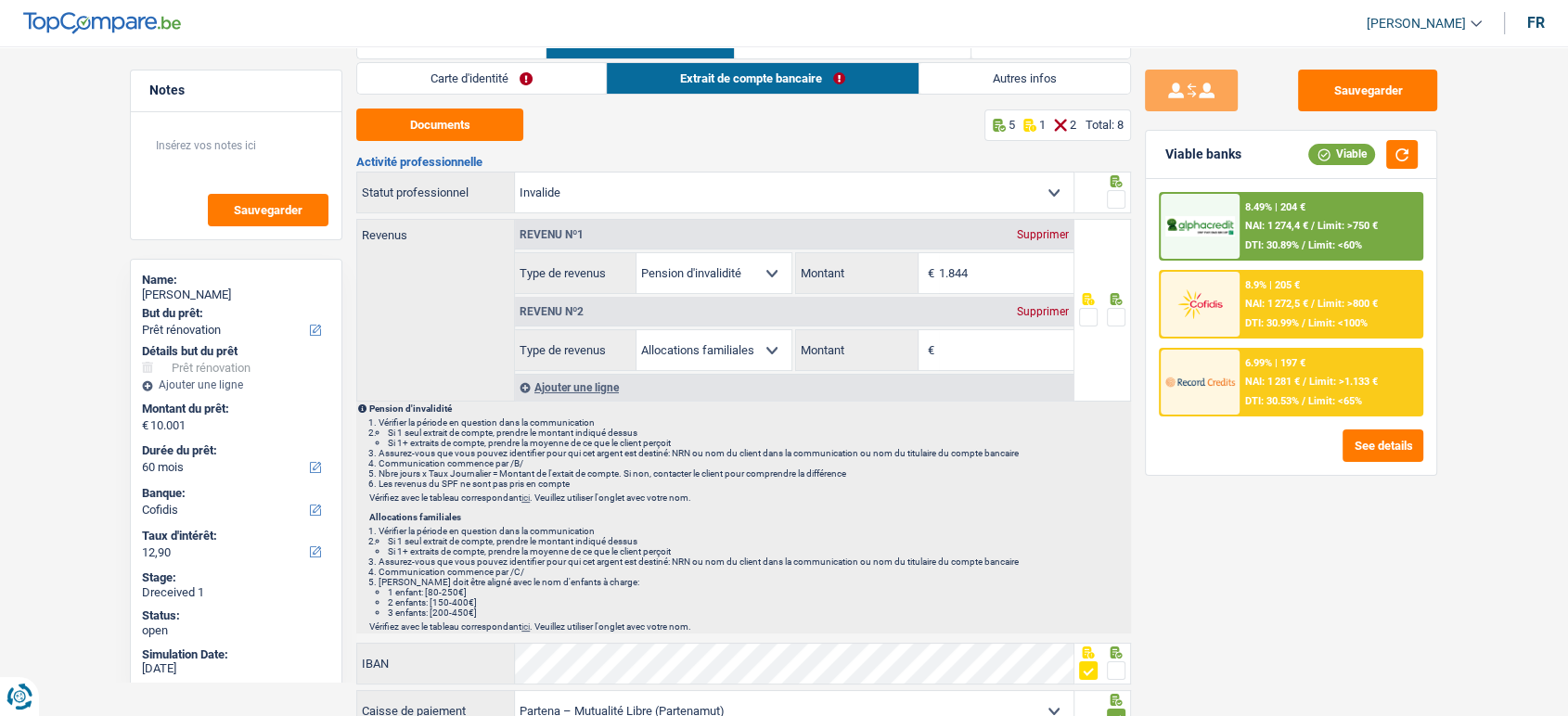
scroll to position [0, 0]
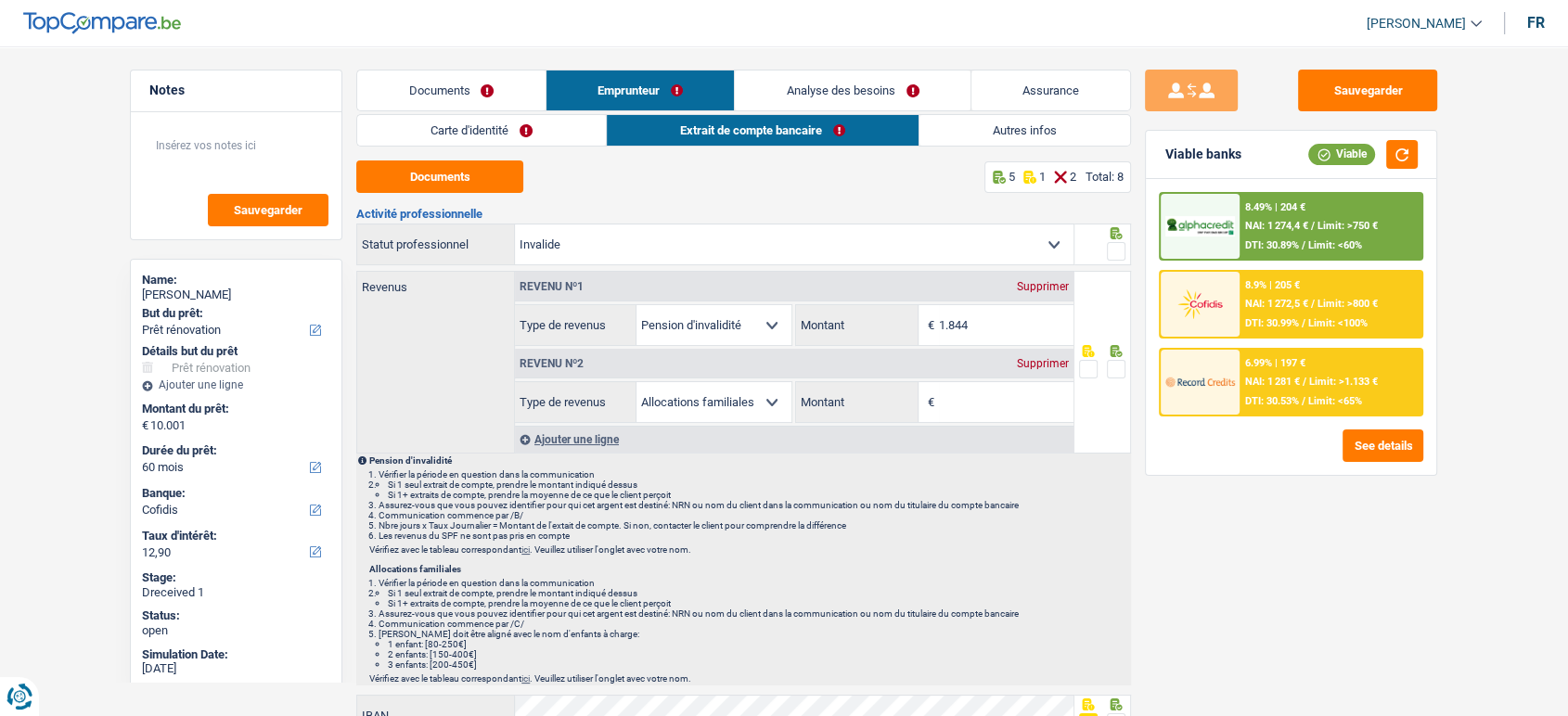
click at [1119, 254] on span at bounding box center [1117, 252] width 19 height 19
click at [0, 0] on input "radio" at bounding box center [0, 0] width 0 height 0
click at [1052, 131] on link "Autres infos" at bounding box center [1025, 130] width 211 height 30
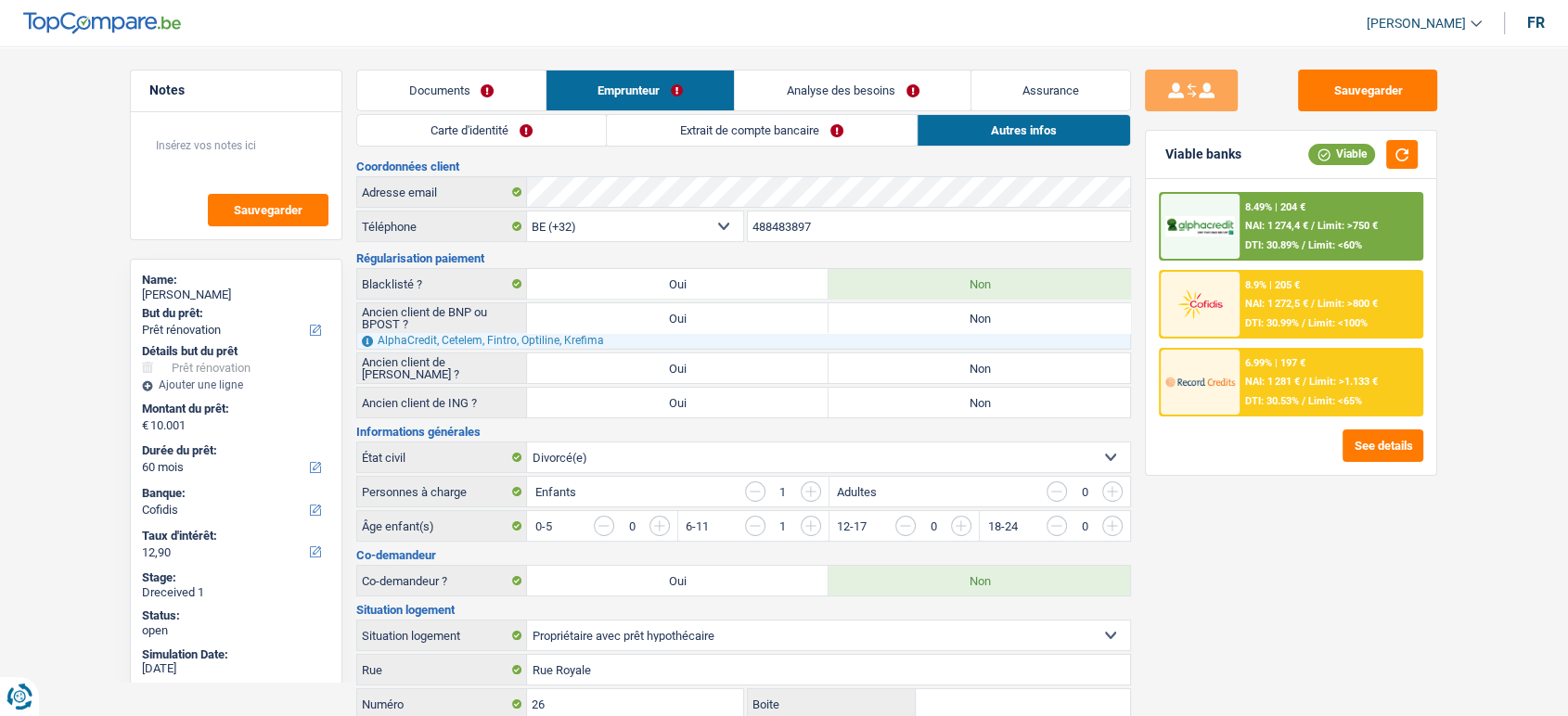
drag, startPoint x: 945, startPoint y: 365, endPoint x: 943, endPoint y: 385, distance: 20.1
click at [944, 368] on label "Non" at bounding box center [980, 367] width 302 height 29
click at [944, 368] on input "Non" at bounding box center [980, 367] width 302 height 29
radio input "true"
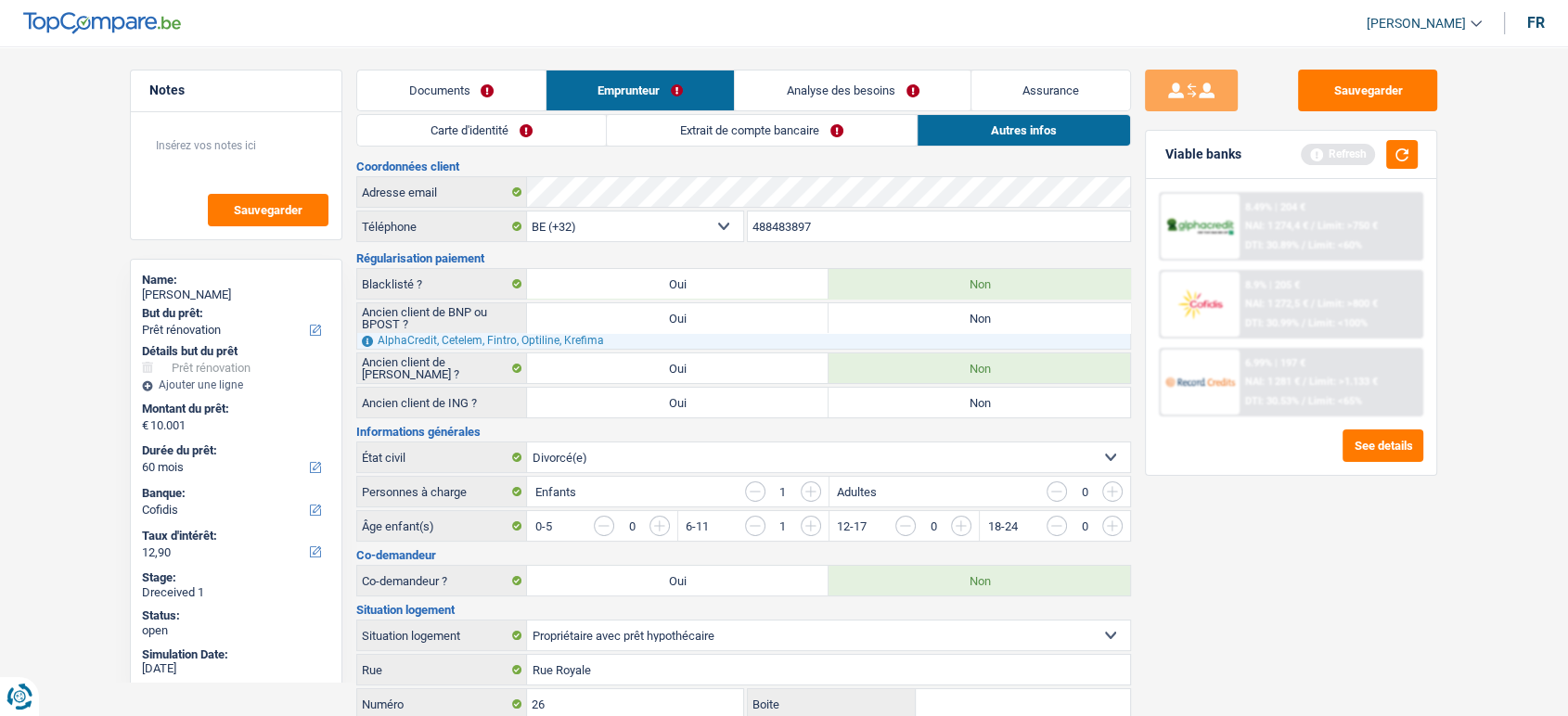
click at [939, 396] on label "Non" at bounding box center [980, 402] width 302 height 29
click at [939, 396] on input "Non" at bounding box center [980, 402] width 302 height 29
radio input "true"
click at [947, 311] on label "Non" at bounding box center [980, 318] width 302 height 29
click at [947, 311] on input "Non" at bounding box center [980, 318] width 302 height 29
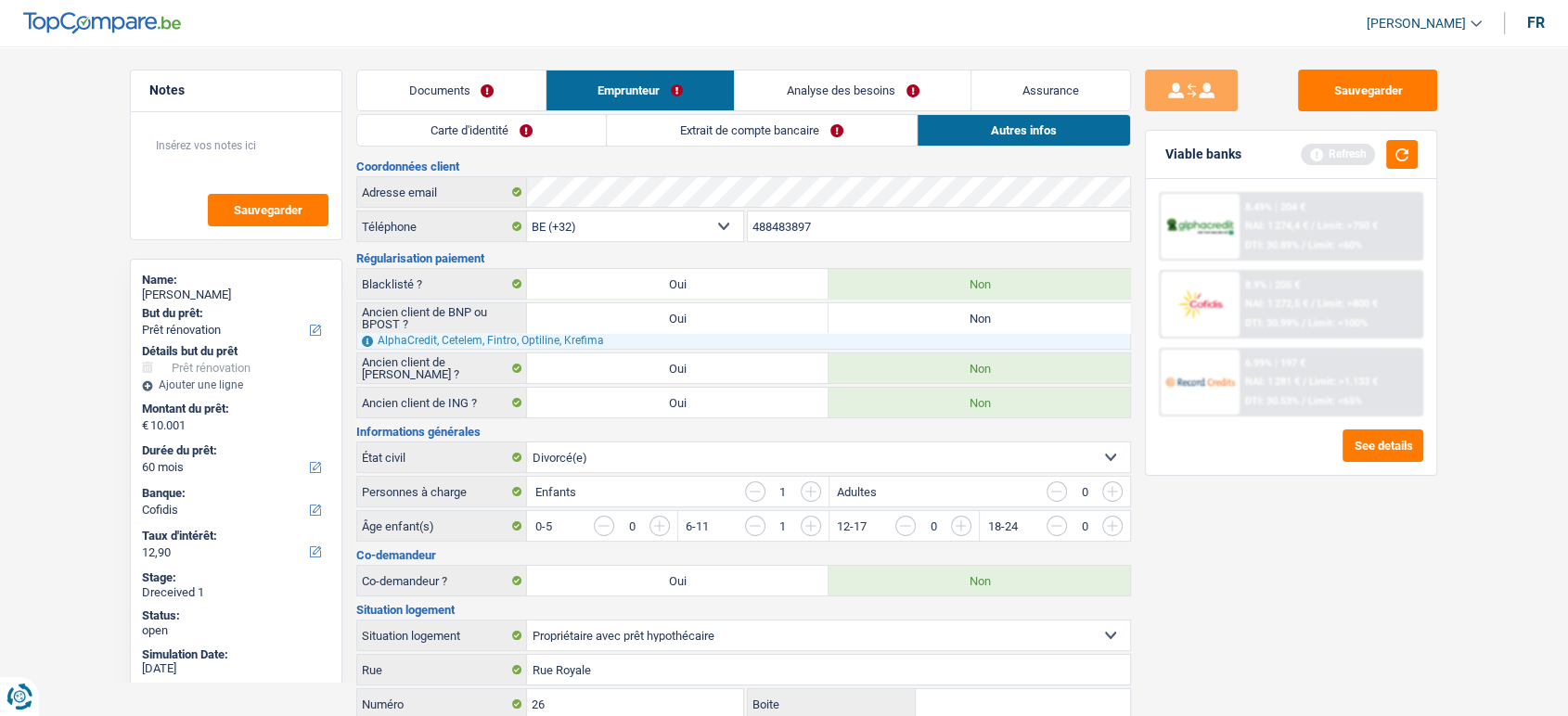
radio input "true"
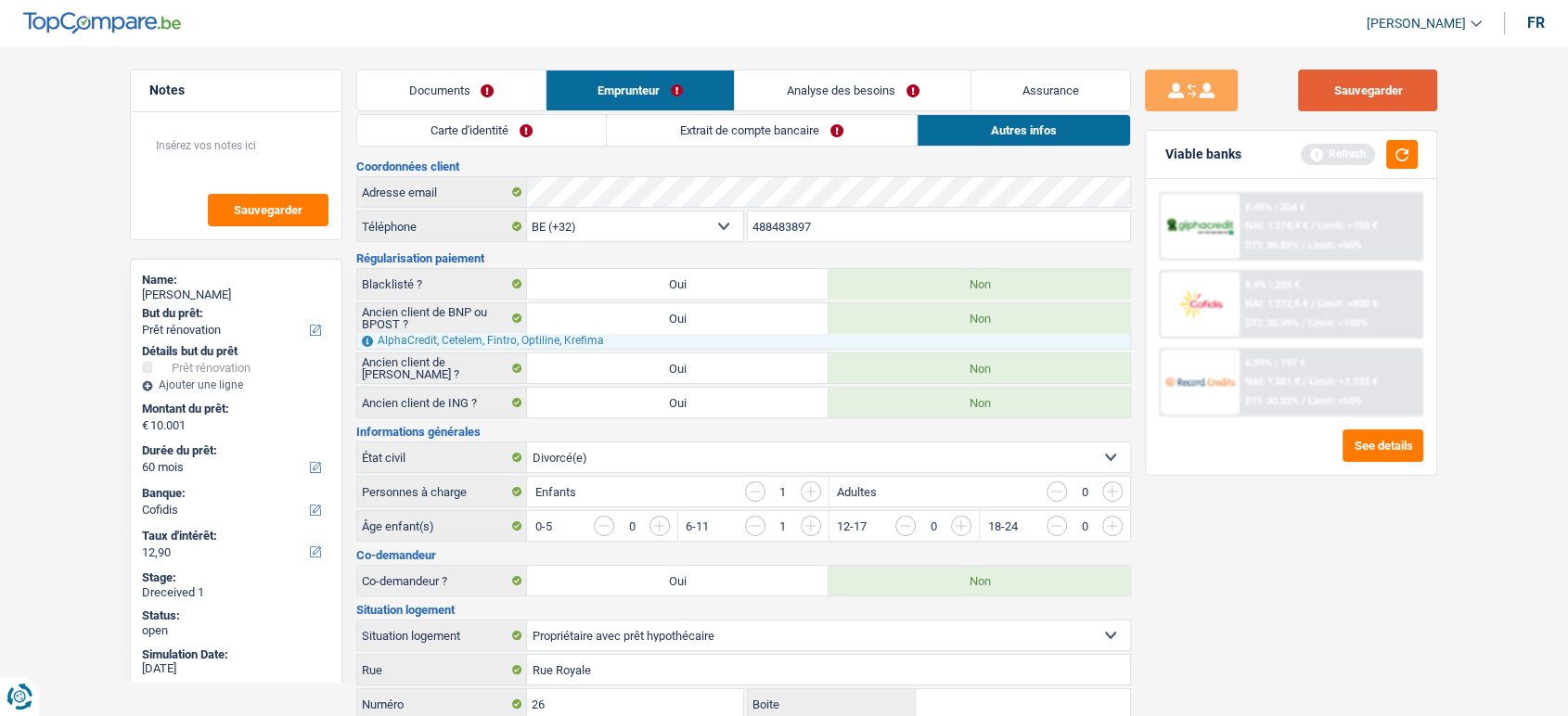
drag, startPoint x: 1419, startPoint y: 104, endPoint x: 1365, endPoint y: 102, distance: 54.0
click at [1419, 104] on button "Sauvegarder" at bounding box center [1368, 90] width 140 height 42
click at [538, 123] on link "Carte d'identité" at bounding box center [482, 130] width 249 height 30
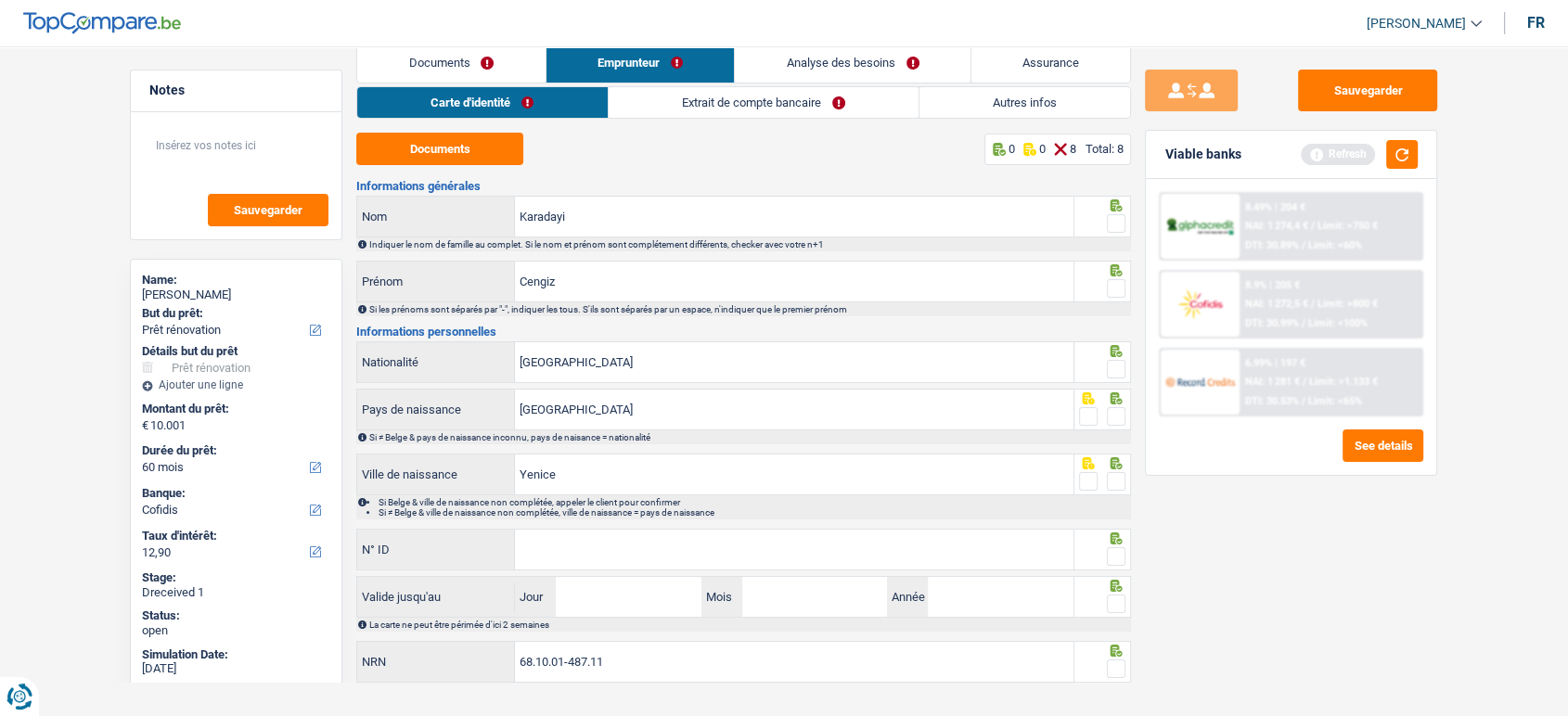
scroll to position [54, 0]
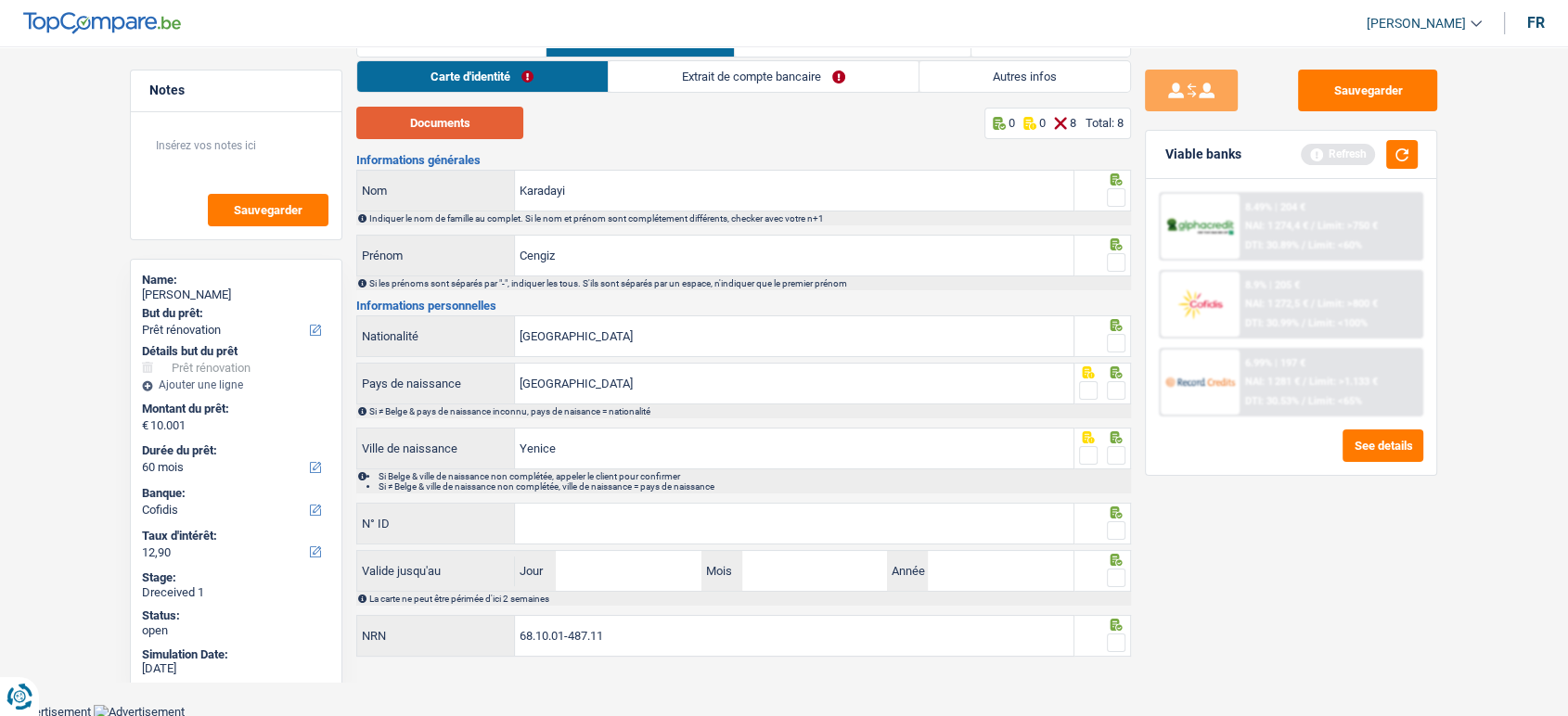
click at [455, 115] on button "Documents" at bounding box center [440, 122] width 167 height 32
click at [1121, 203] on span at bounding box center [1117, 198] width 19 height 19
click at [0, 0] on input "radio" at bounding box center [0, 0] width 0 height 0
click at [1105, 276] on div "Si les prénoms sont séparés par "-", indiquer les tous. S'ils sont séparés par …" at bounding box center [744, 283] width 775 height 14
drag, startPoint x: 1111, startPoint y: 257, endPoint x: 1054, endPoint y: 178, distance: 97.4
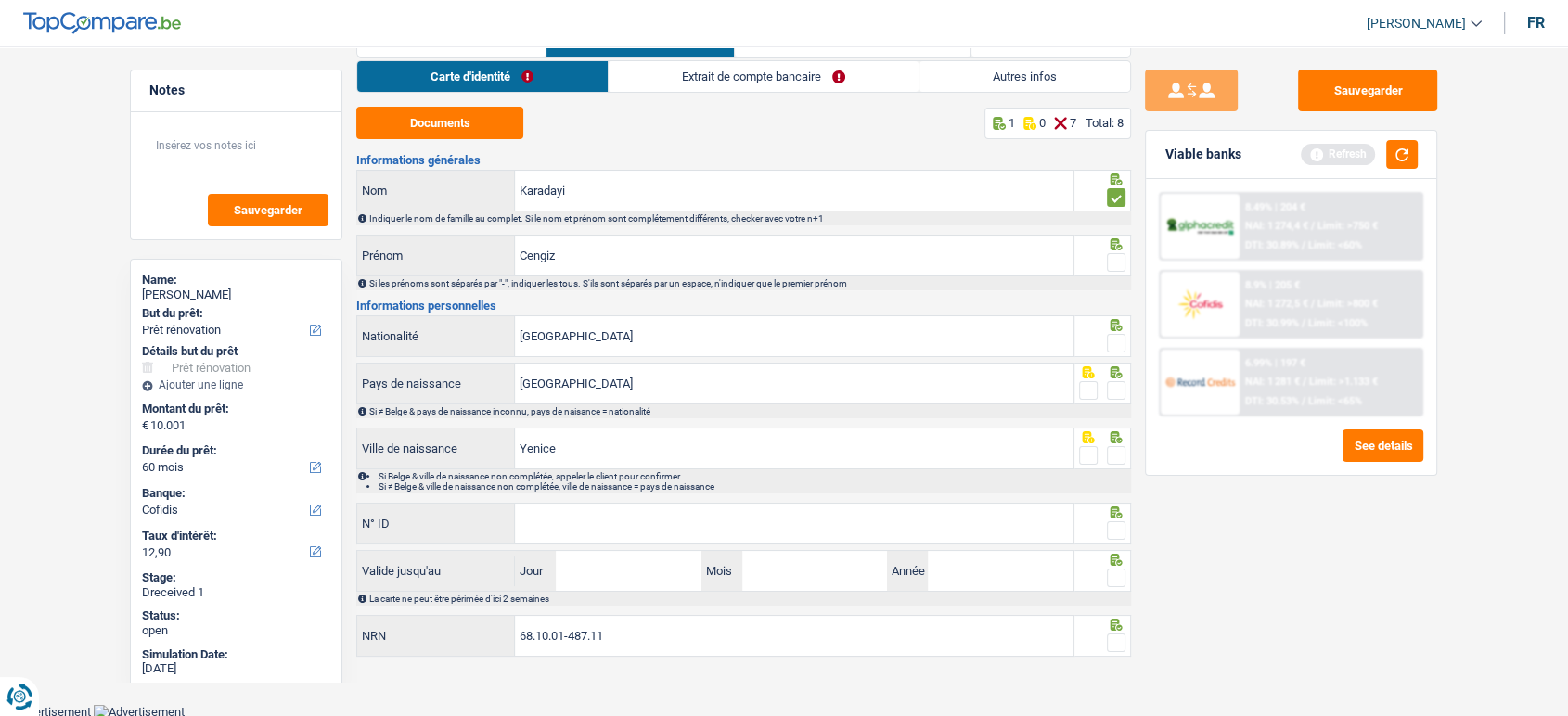
click at [1112, 257] on span at bounding box center [1117, 263] width 19 height 19
click at [0, 0] on input "radio" at bounding box center [0, 0] width 0 height 0
click at [1120, 340] on span at bounding box center [1117, 344] width 19 height 19
click at [0, 0] on input "radio" at bounding box center [0, 0] width 0 height 0
click at [1118, 401] on div at bounding box center [1117, 391] width 19 height 23
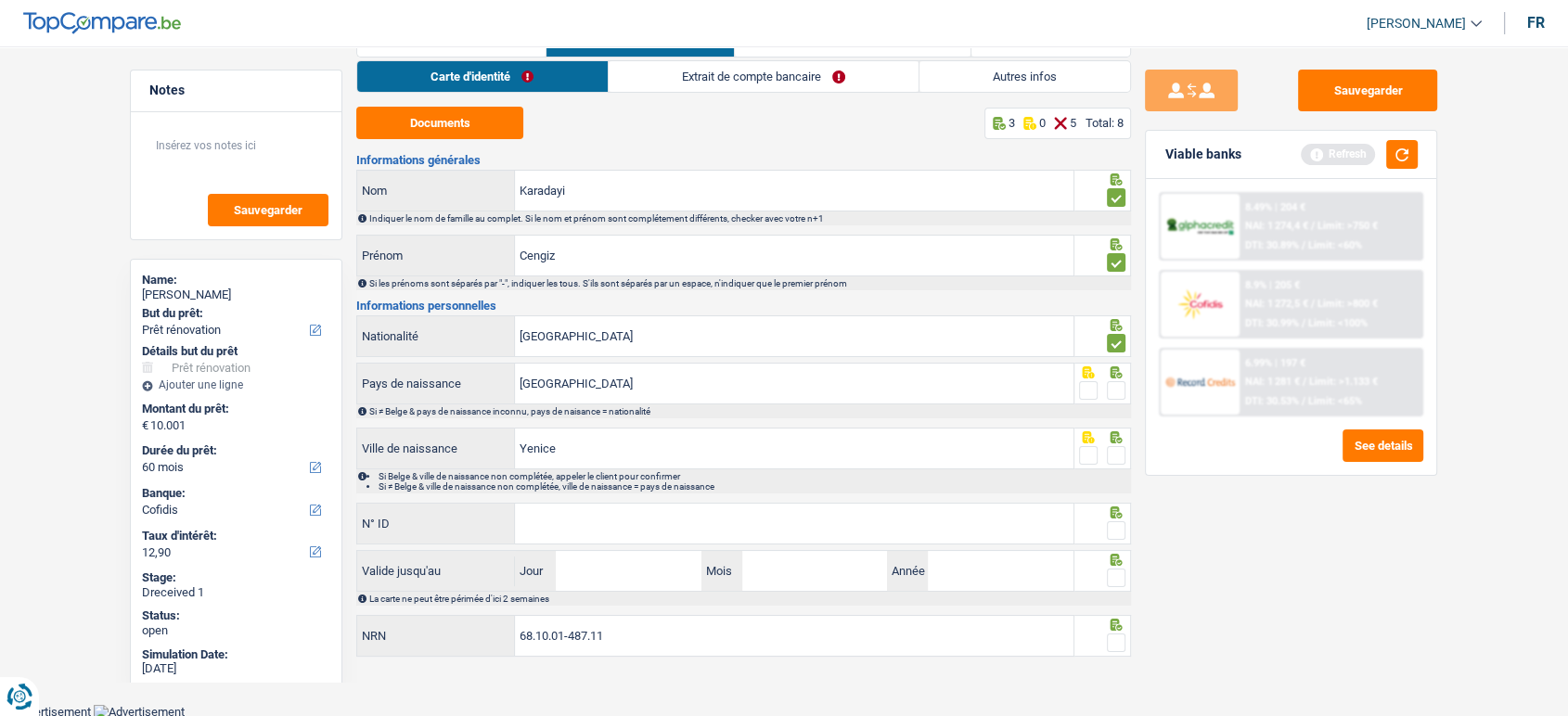
click at [1118, 391] on span at bounding box center [1117, 391] width 19 height 19
click at [0, 0] on input "radio" at bounding box center [0, 0] width 0 height 0
click at [1123, 452] on span at bounding box center [1117, 456] width 19 height 19
click at [0, 0] on input "radio" at bounding box center [0, 0] width 0 height 0
drag, startPoint x: 1113, startPoint y: 535, endPoint x: 962, endPoint y: 325, distance: 258.7
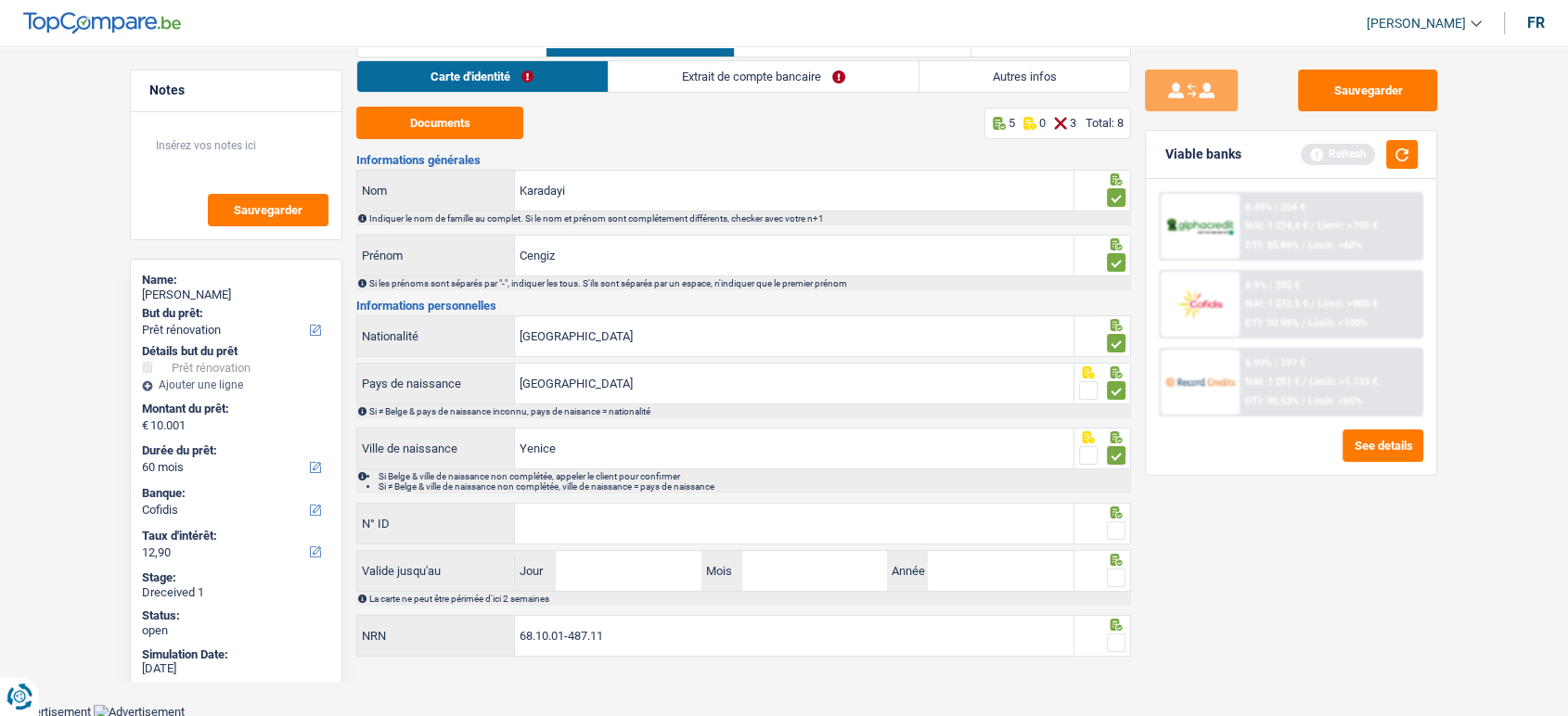
click at [1112, 536] on span at bounding box center [1117, 531] width 19 height 19
click at [0, 0] on input "radio" at bounding box center [0, 0] width 0 height 0
paste input "[PHONE_NUMBER]"
type input "[PHONE_NUMBER]"
click at [1127, 564] on div at bounding box center [1104, 571] width 58 height 42
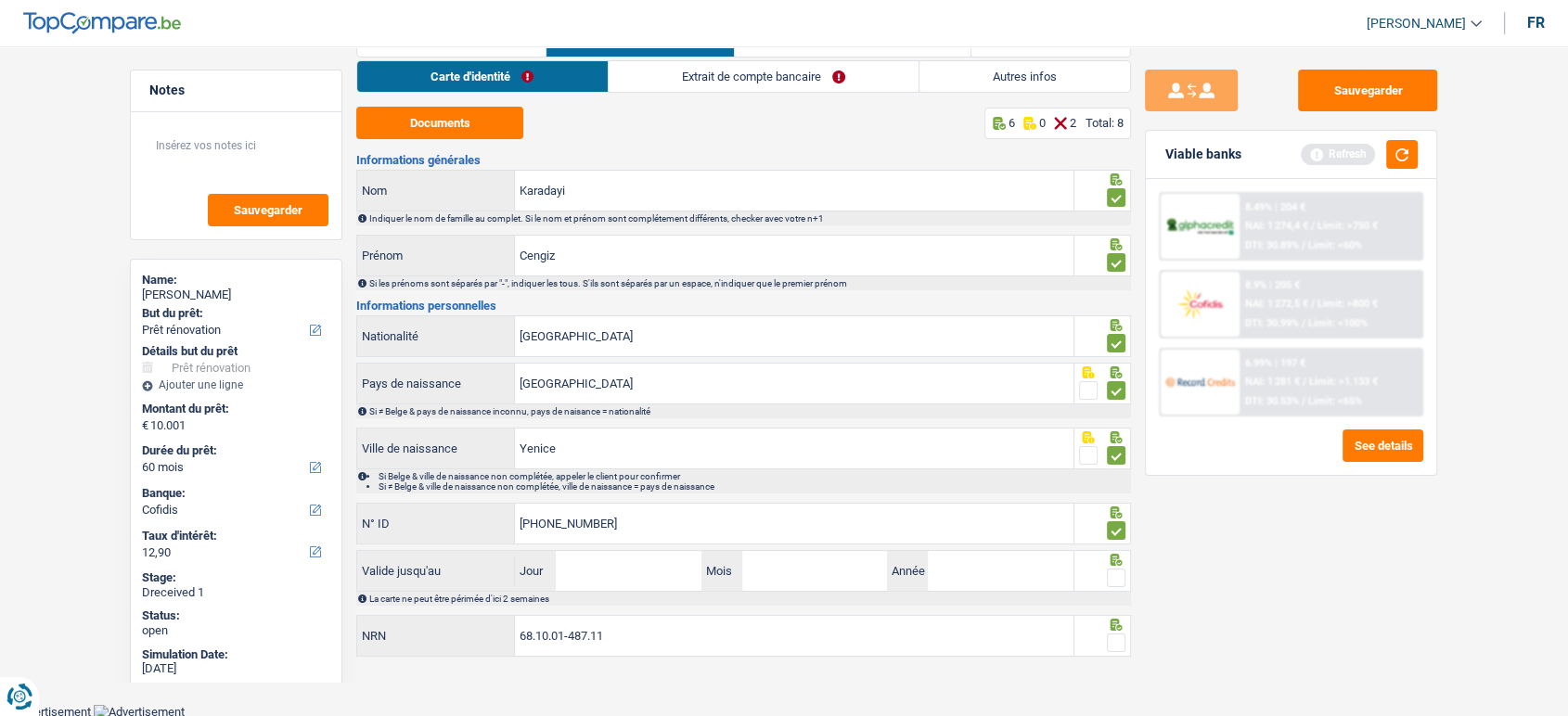
drag, startPoint x: 1121, startPoint y: 575, endPoint x: 1119, endPoint y: 616, distance: 41.0
click at [1120, 586] on div at bounding box center [1117, 578] width 19 height 23
click at [1117, 637] on span at bounding box center [1117, 643] width 19 height 19
click at [0, 0] on input "radio" at bounding box center [0, 0] width 0 height 0
click at [664, 577] on input "Jour" at bounding box center [628, 571] width 144 height 40
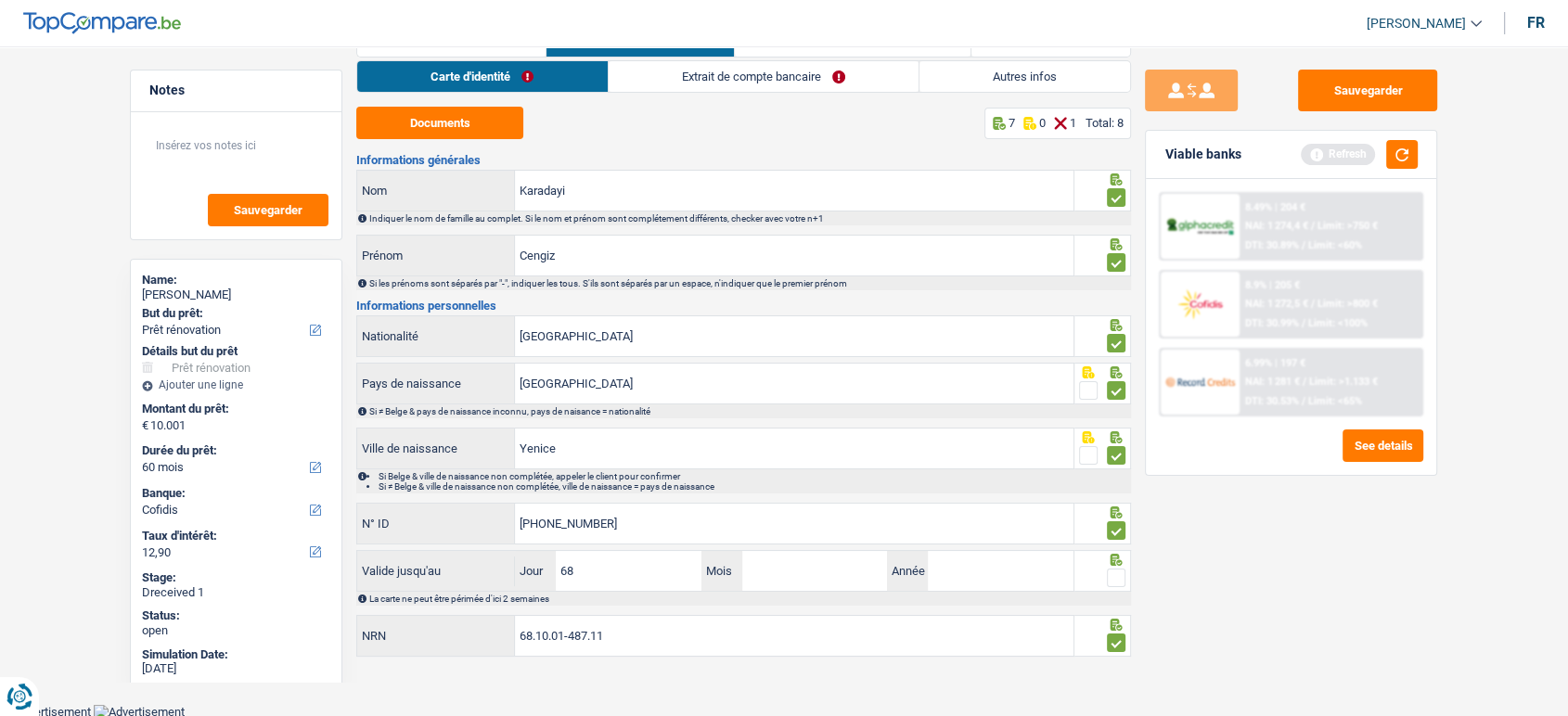
type input "6"
type input "18"
type input "09"
type input "2034"
click at [1109, 570] on span at bounding box center [1117, 578] width 19 height 19
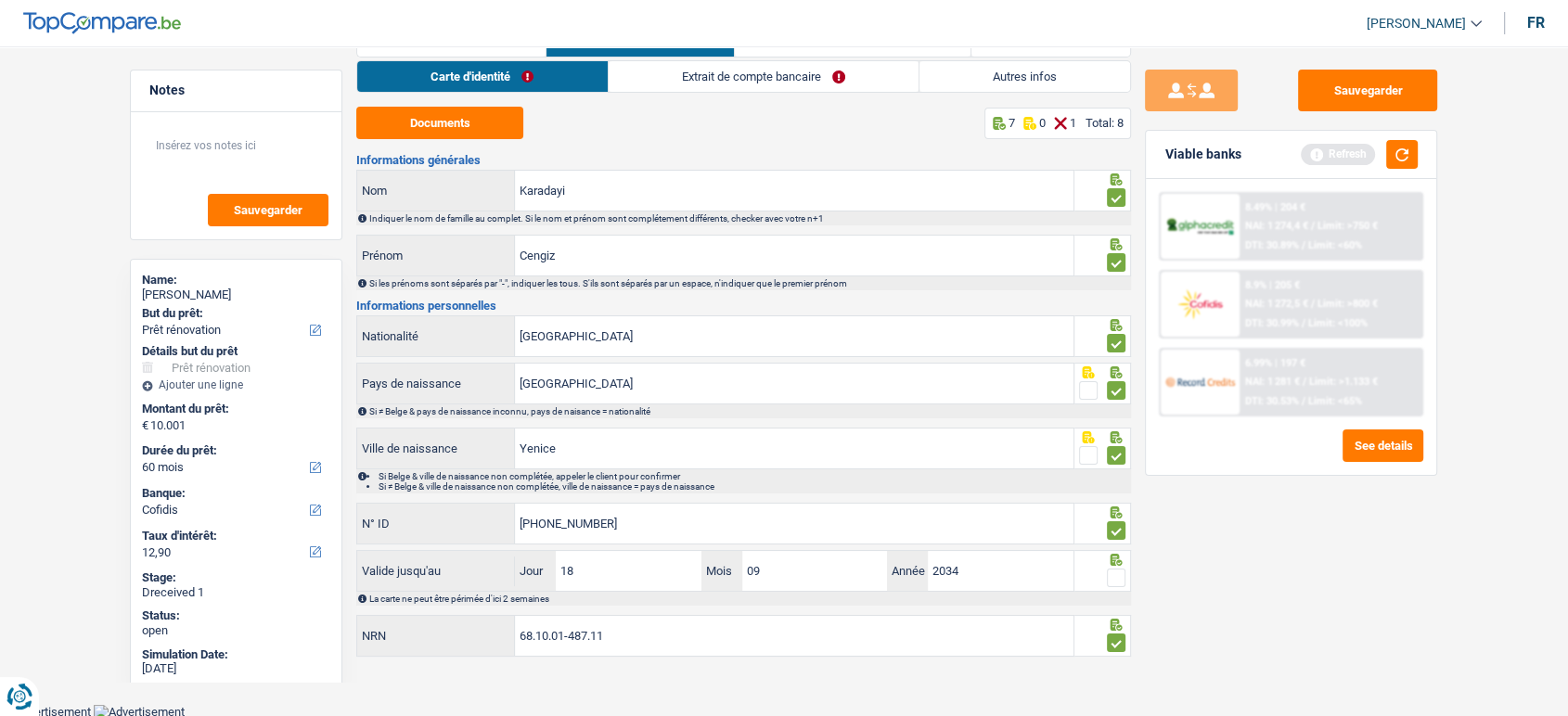
click at [0, 0] on input "radio" at bounding box center [0, 0] width 0 height 0
drag, startPoint x: 1368, startPoint y: 88, endPoint x: 1022, endPoint y: 109, distance: 346.6
click at [1368, 88] on button "Sauvegarder" at bounding box center [1368, 90] width 140 height 42
click at [647, 61] on link "Extrait de compte bancaire" at bounding box center [764, 76] width 310 height 30
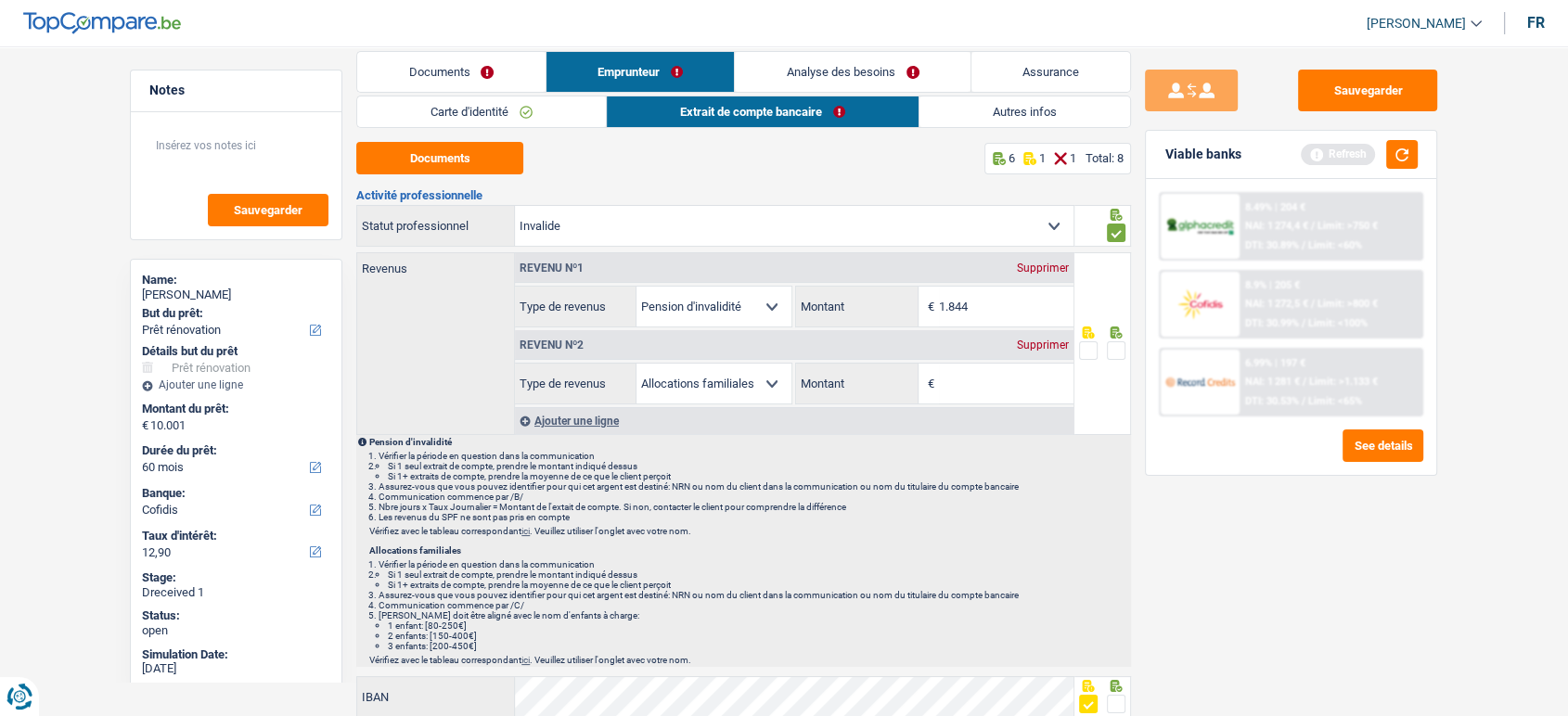
scroll to position [0, 0]
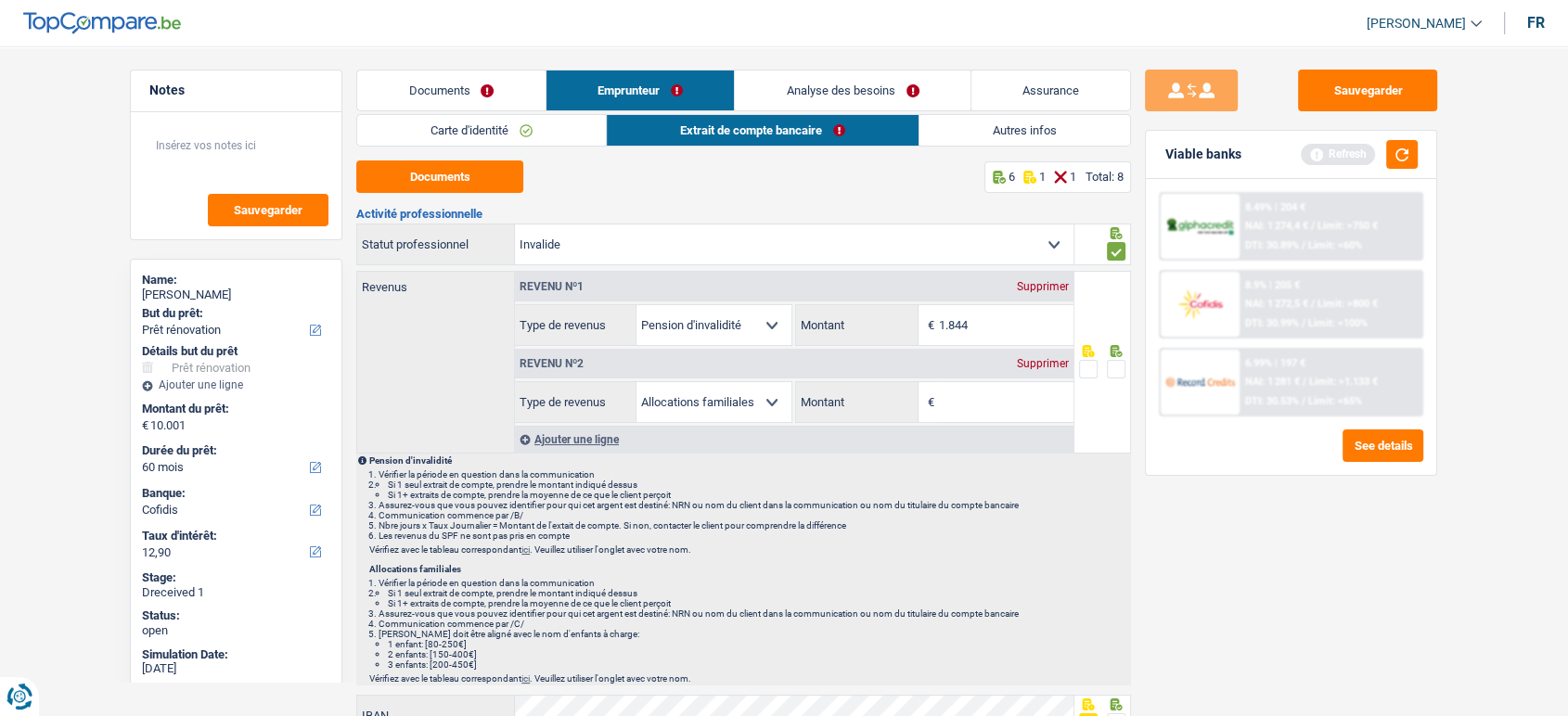
click at [482, 95] on link "Documents" at bounding box center [451, 90] width 188 height 40
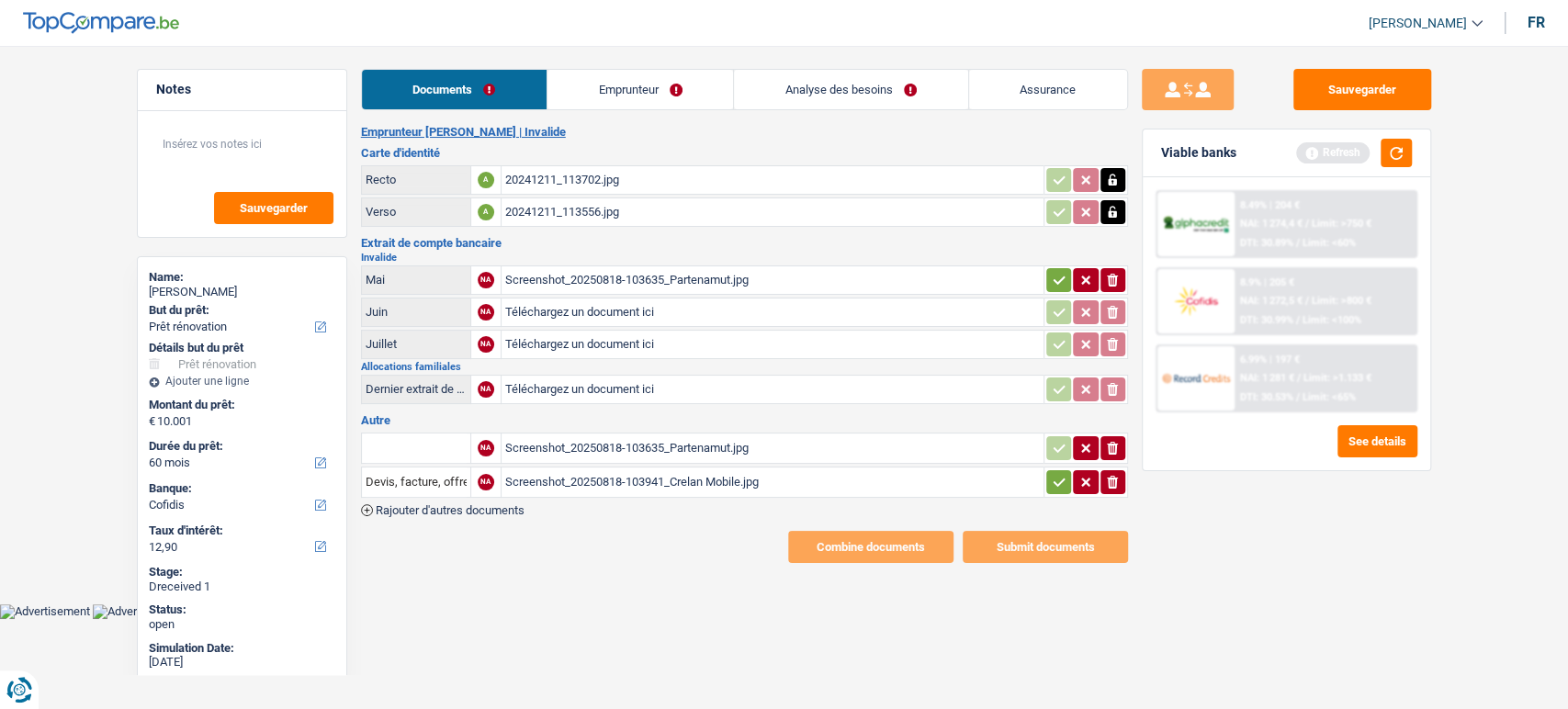
drag, startPoint x: 666, startPoint y: 484, endPoint x: 660, endPoint y: 512, distance: 28.6
click at [660, 512] on div "Emprunteur Cengiz Karadayi | Invalide Carte d'identité Recto A 20241211_113702.…" at bounding box center [745, 344] width 767 height 438
click at [666, 434] on div "Screenshot_20250818-103635_Partenamut.jpg" at bounding box center [772, 448] width 535 height 27
click at [549, 266] on div "Screenshot_20250818-103635_Partenamut.jpg" at bounding box center [772, 279] width 535 height 27
click at [638, 97] on link "Emprunteur" at bounding box center [639, 89] width 185 height 39
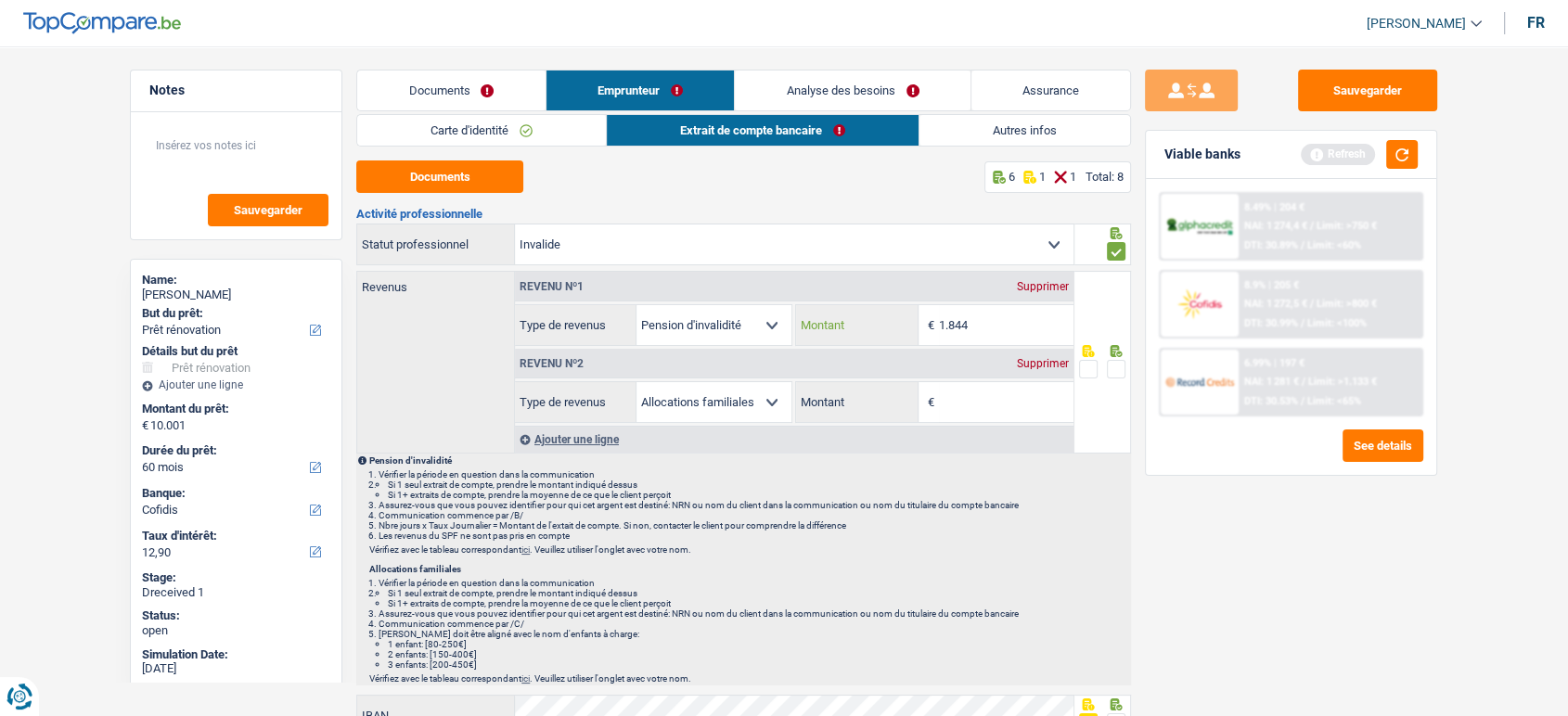
drag, startPoint x: 965, startPoint y: 324, endPoint x: 884, endPoint y: 317, distance: 81.3
click at [884, 317] on div "1.844 € Montant" at bounding box center [934, 326] width 276 height 40
drag, startPoint x: 999, startPoint y: 332, endPoint x: 840, endPoint y: 316, distance: 159.8
click at [836, 312] on div "1.844 € Montant" at bounding box center [934, 326] width 276 height 40
drag, startPoint x: 988, startPoint y: 325, endPoint x: 988, endPoint y: 335, distance: 10.0
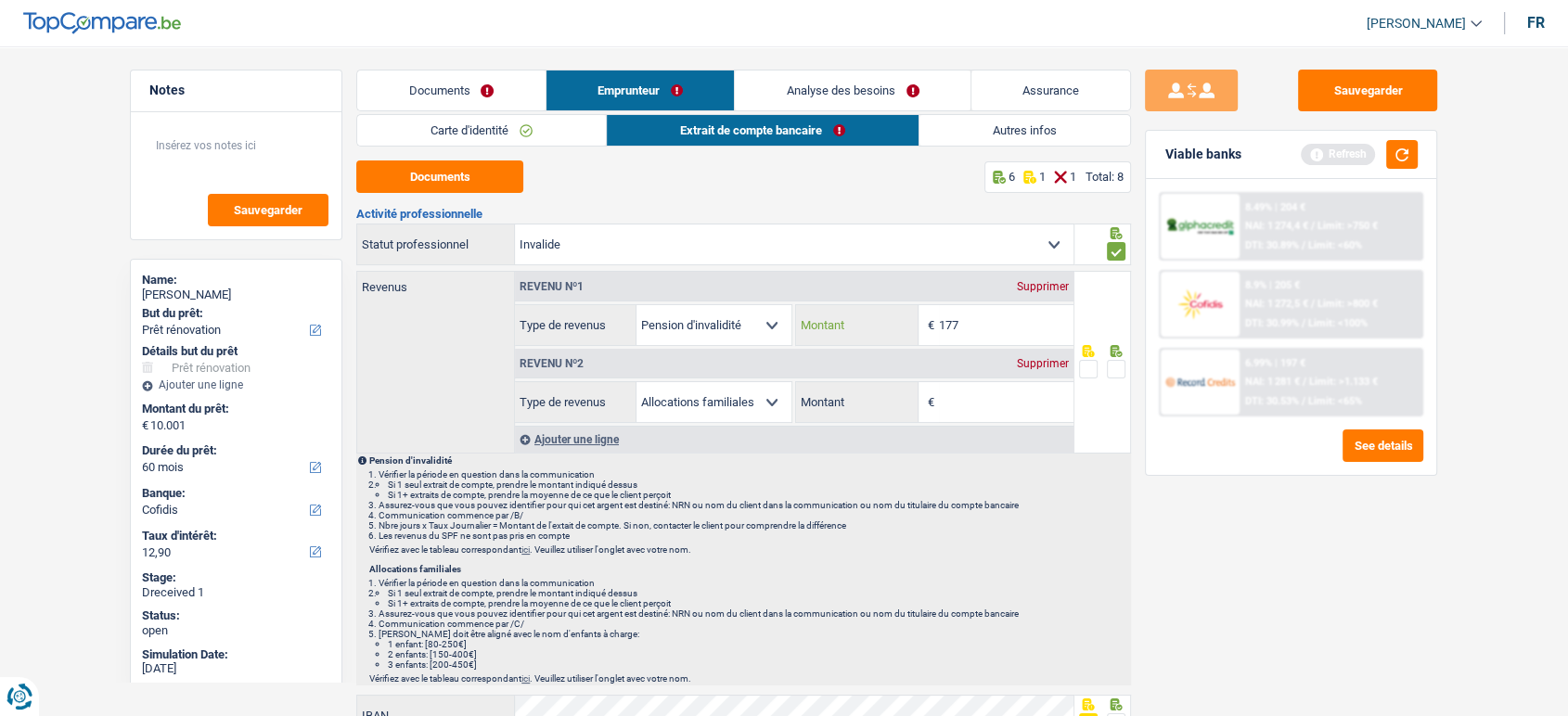
click at [988, 325] on input "177" at bounding box center [1007, 326] width 135 height 40
type input "1.776"
drag, startPoint x: 1361, startPoint y: 97, endPoint x: 1188, endPoint y: 72, distance: 174.8
click at [1362, 97] on button "Sauvegarder" at bounding box center [1368, 90] width 140 height 42
click at [983, 120] on link "Autres infos" at bounding box center [1025, 130] width 211 height 30
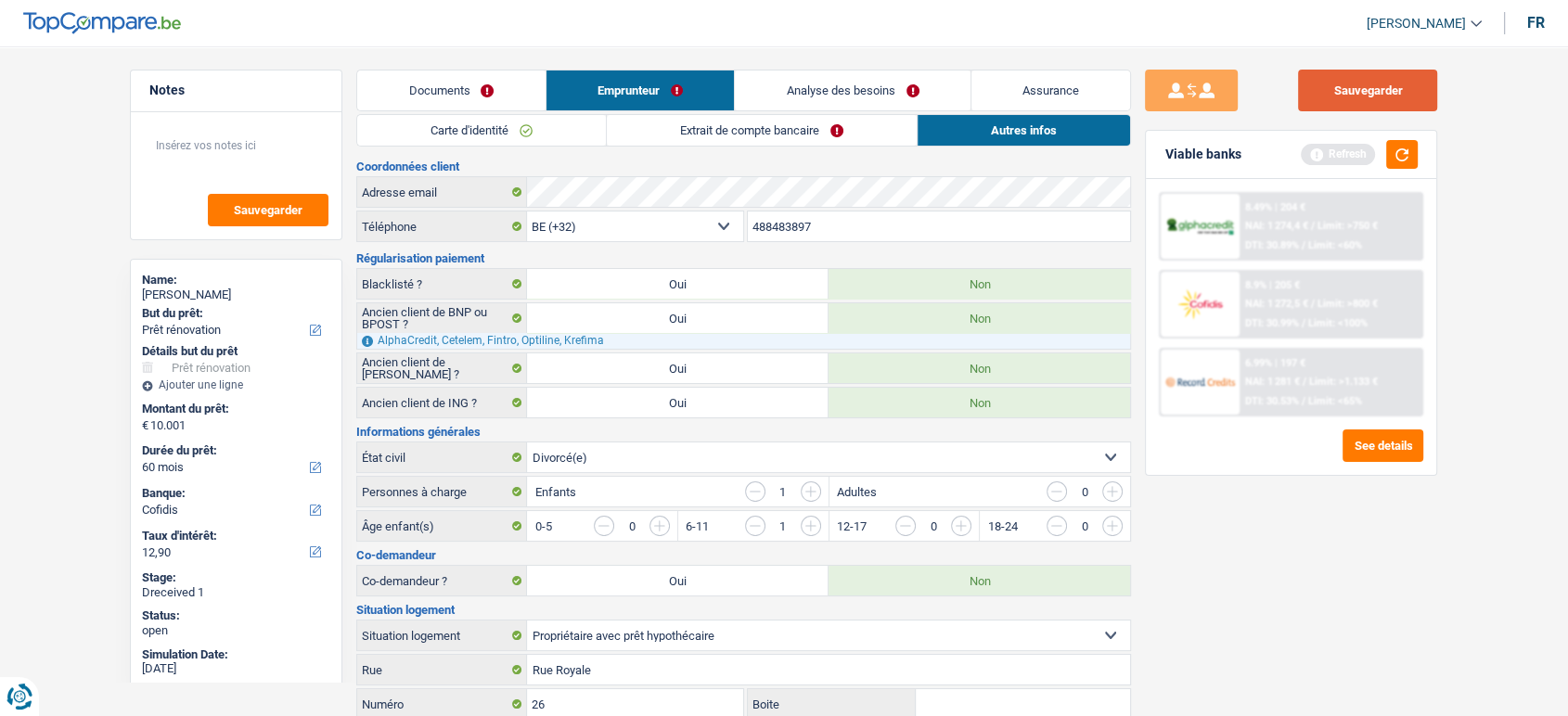
click at [1389, 97] on button "Sauvegarder" at bounding box center [1368, 90] width 140 height 42
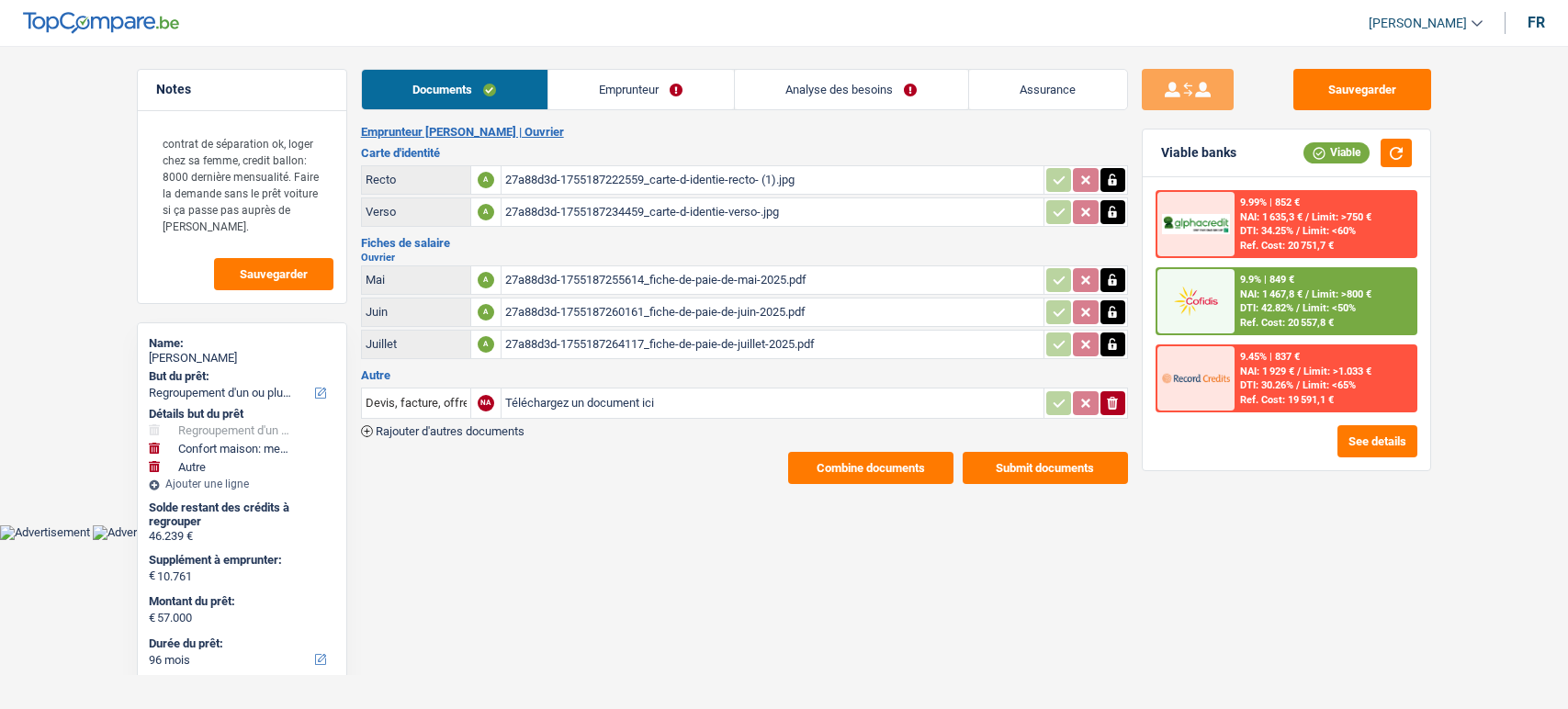
select select "refinancing"
select select "household"
select select "other"
select select "96"
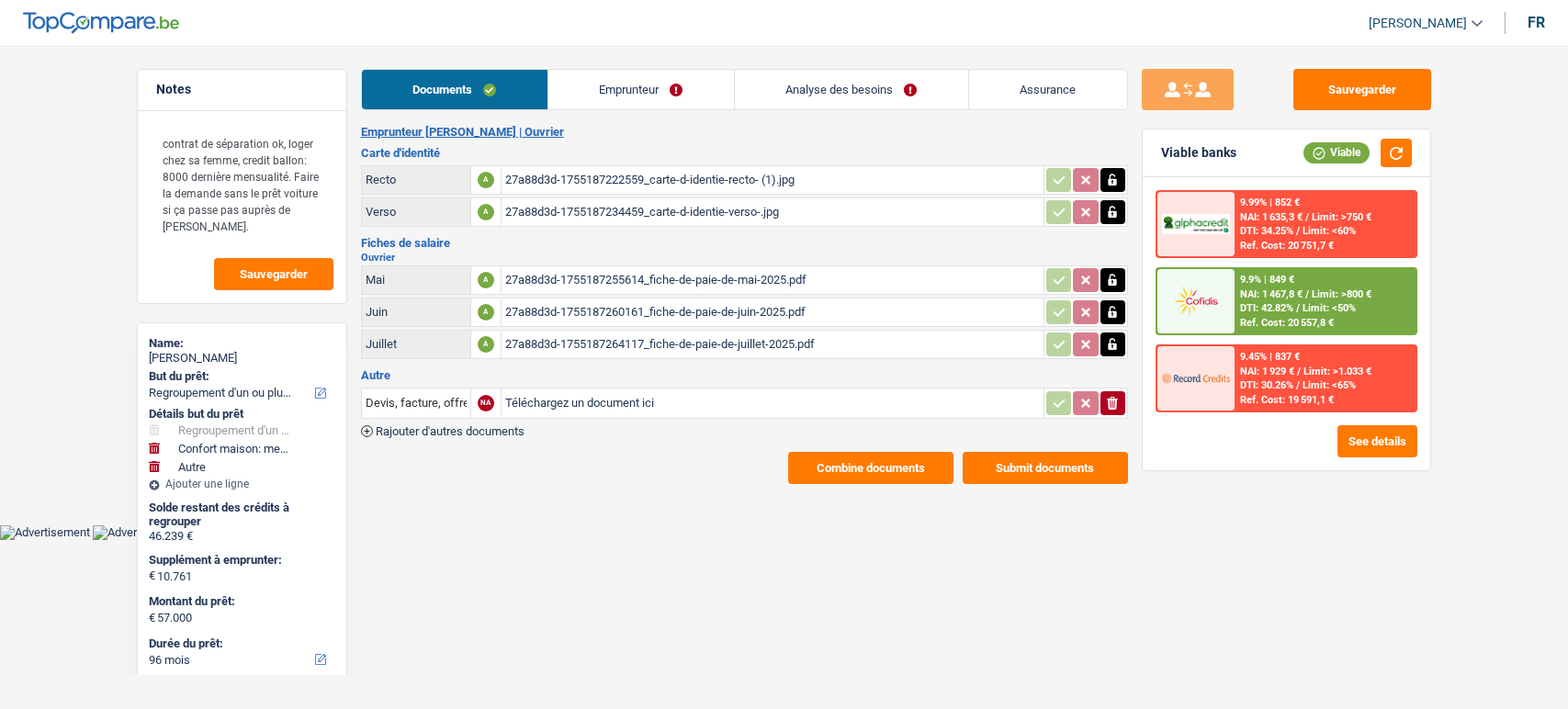
select select "cofidis"
click at [578, 405] on input "Téléchargez un document ici" at bounding box center [772, 402] width 535 height 27
type input "C:\fakepath\CONTRAT DE MARIAGE (Séparation de biens).pdf"
click at [419, 412] on input "Devis, facture, offre, bon de commande" at bounding box center [416, 402] width 101 height 29
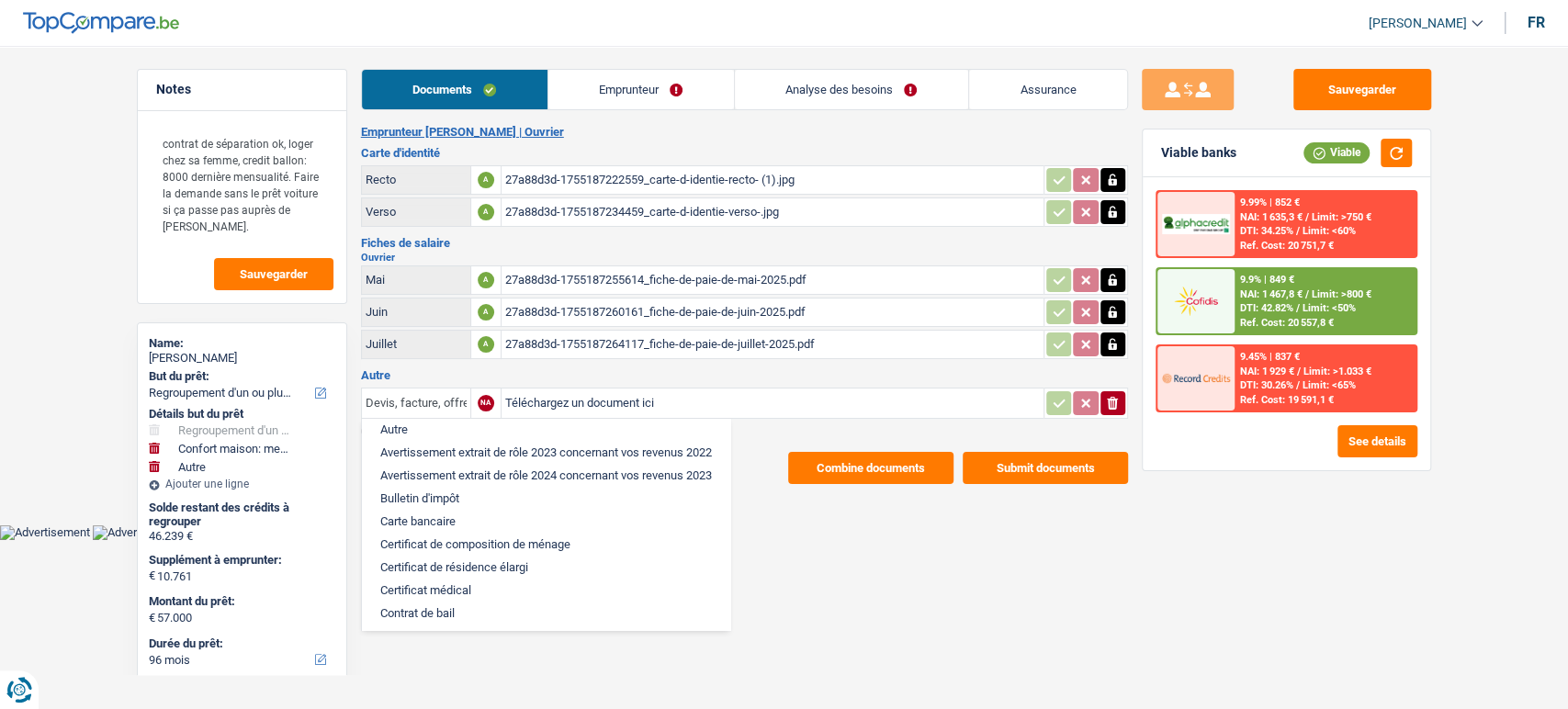
scroll to position [306, 0]
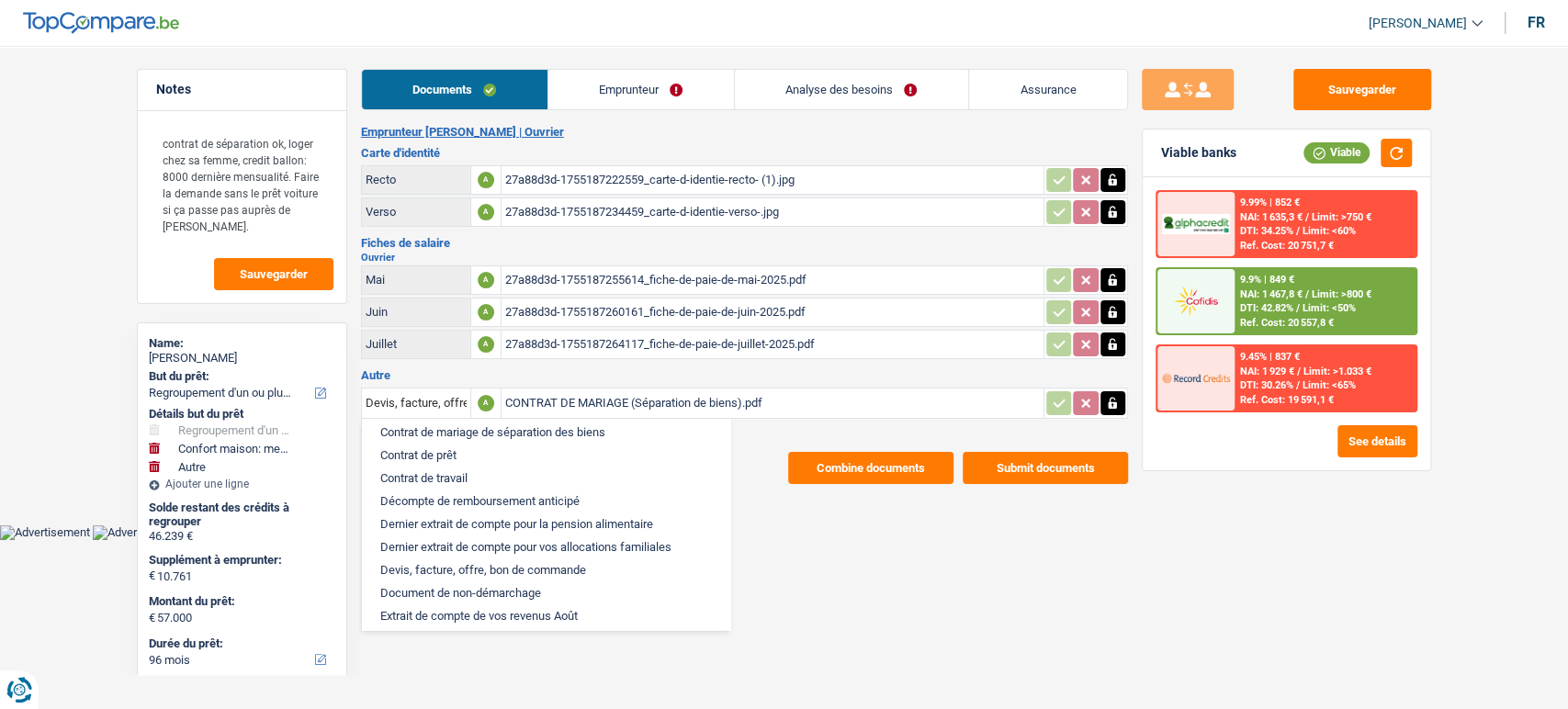
click at [481, 439] on li "Contrat de mariage de séparation des biens" at bounding box center [546, 433] width 350 height 23
type input "Contrat de mariage de séparation des biens"
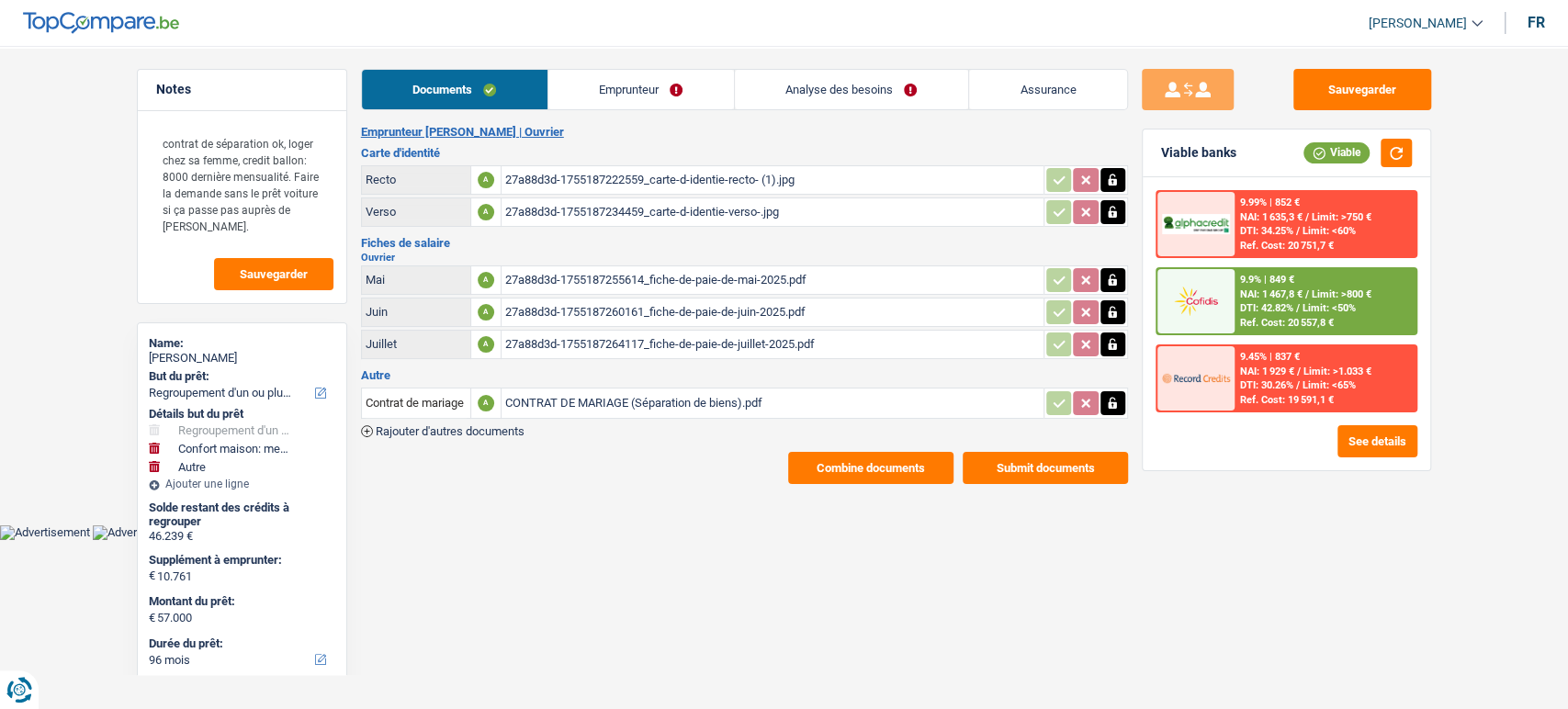
click at [646, 385] on table "Contrat de mariage de séparation des biens A CONTRAT DE MARIAGE (Séparation de …" at bounding box center [745, 402] width 767 height 37
click at [640, 401] on div "CONTRAT DE MARIAGE (Séparation de biens).pdf" at bounding box center [772, 402] width 535 height 27
drag, startPoint x: 1385, startPoint y: 89, endPoint x: 1095, endPoint y: 7, distance: 301.4
click at [1369, 84] on button "Sauvegarder" at bounding box center [1362, 89] width 138 height 41
click at [1038, 466] on button "Submit documents" at bounding box center [1045, 468] width 165 height 32
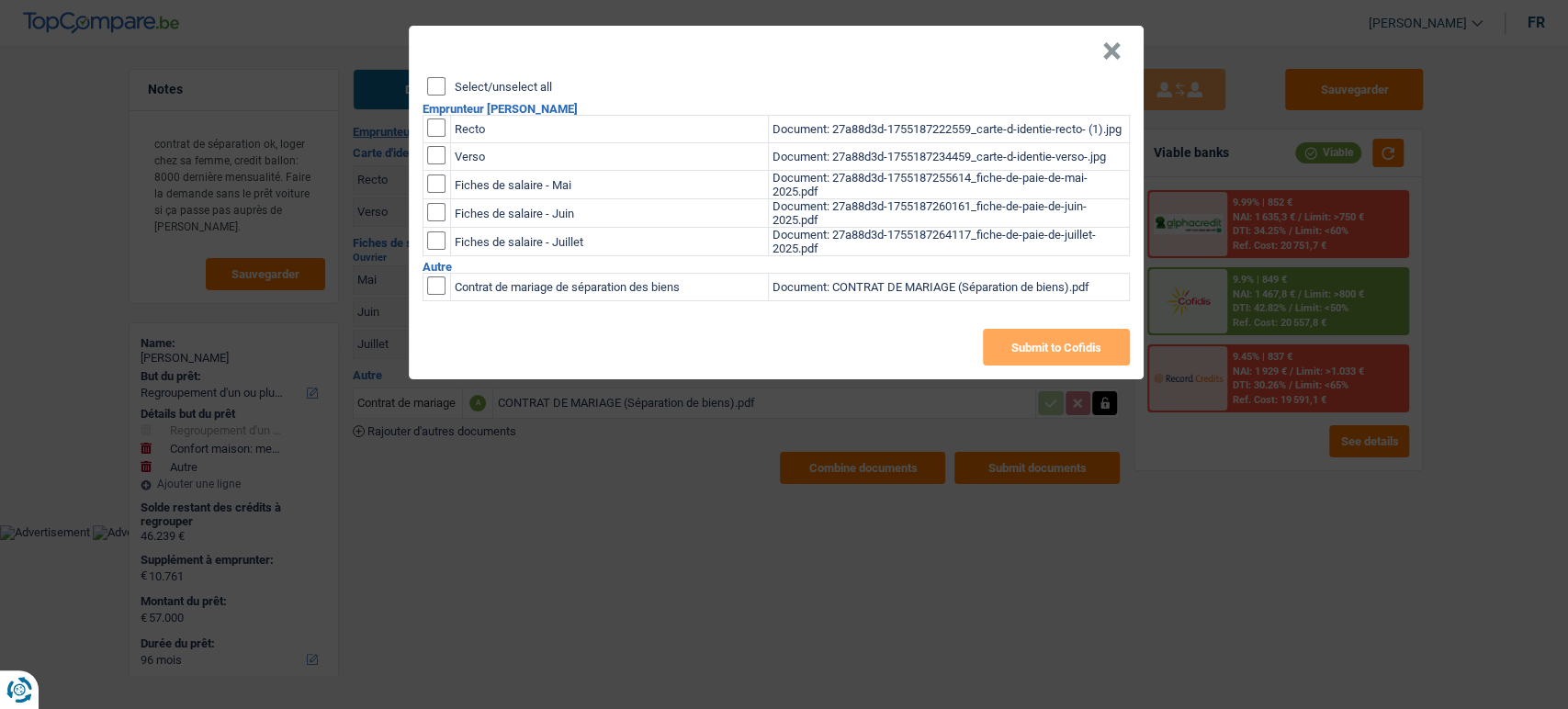
click at [436, 295] on input "checkbox" at bounding box center [436, 286] width 19 height 19
checkbox input "true"
click at [1060, 346] on button "Submit to Cofidis" at bounding box center [1057, 347] width 147 height 37
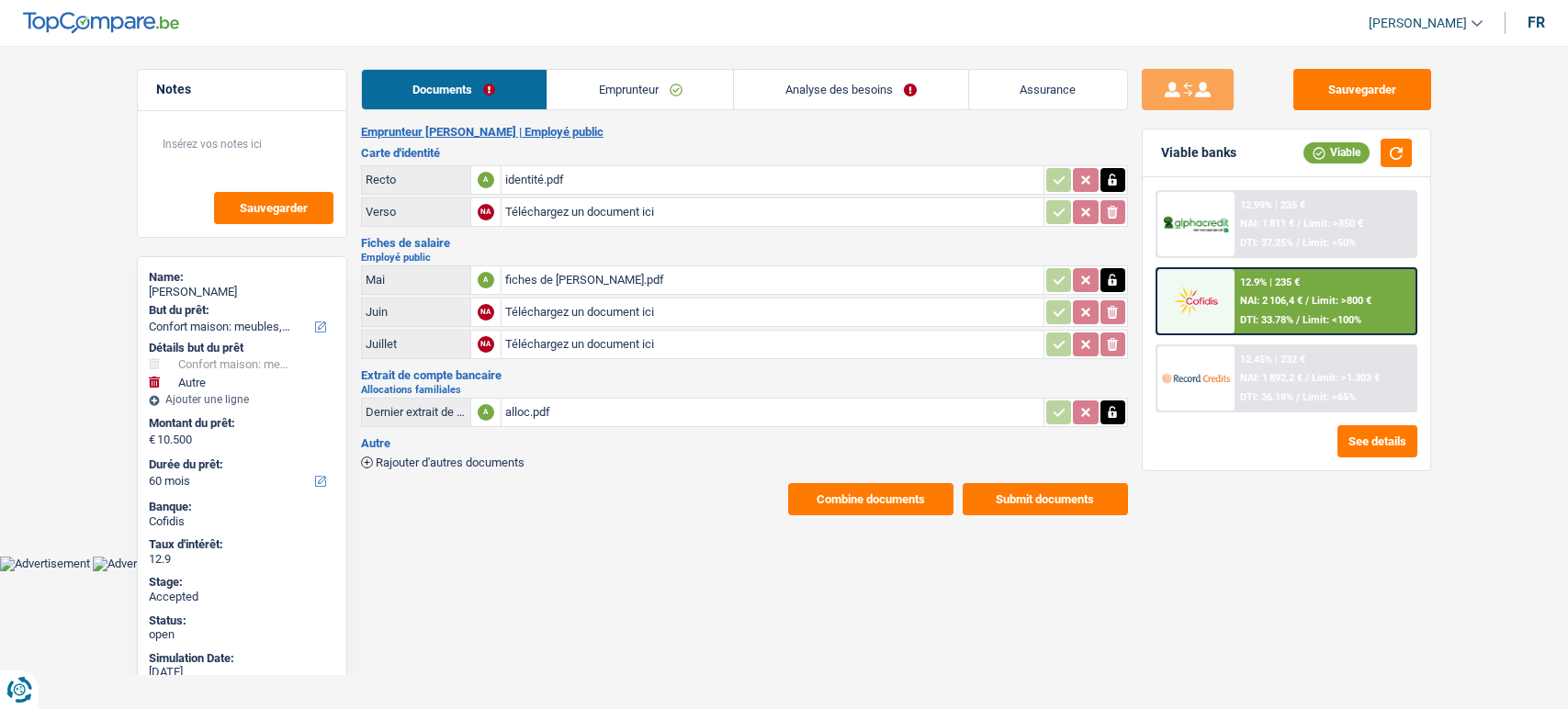
select select "household"
select select "other"
select select "60"
click at [1268, 297] on span "NAI: 2 106,4 €" at bounding box center [1271, 301] width 62 height 12
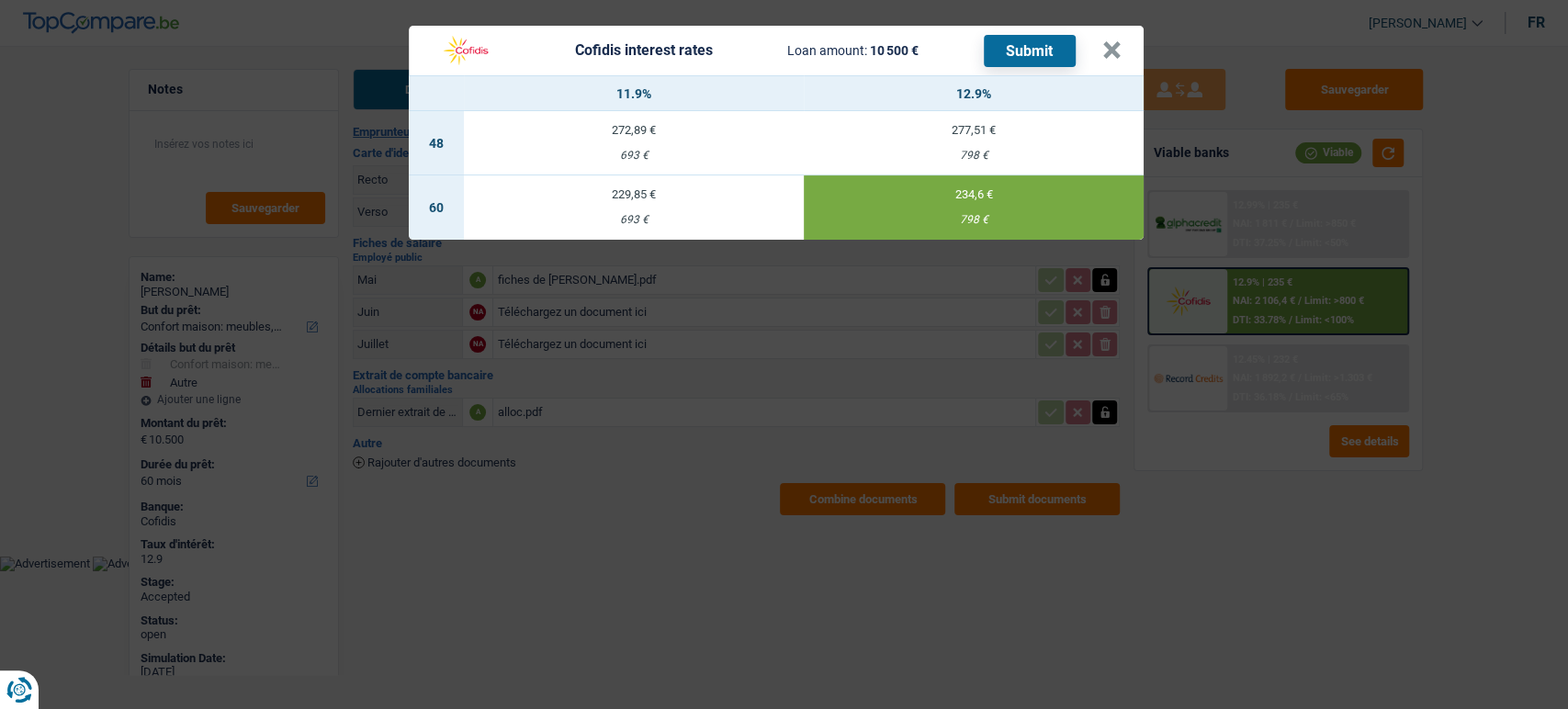
click at [1121, 58] on header "Cofidis interest rates Loan amount: 10 500 € Submit ×" at bounding box center [776, 50] width 735 height 50
click at [1119, 57] on button "×" at bounding box center [1112, 51] width 20 height 19
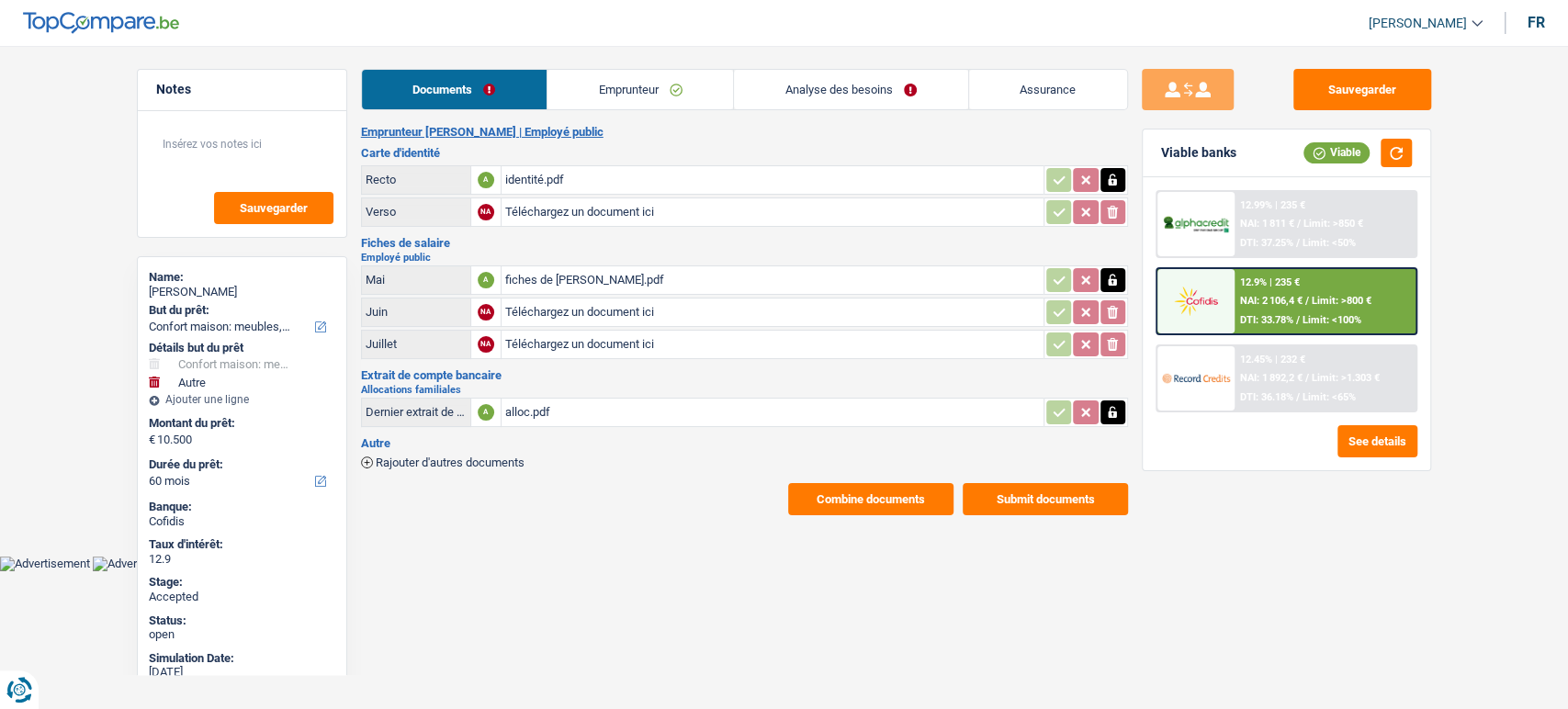
click at [1319, 380] on span "Limit: >1.303 €" at bounding box center [1345, 378] width 68 height 12
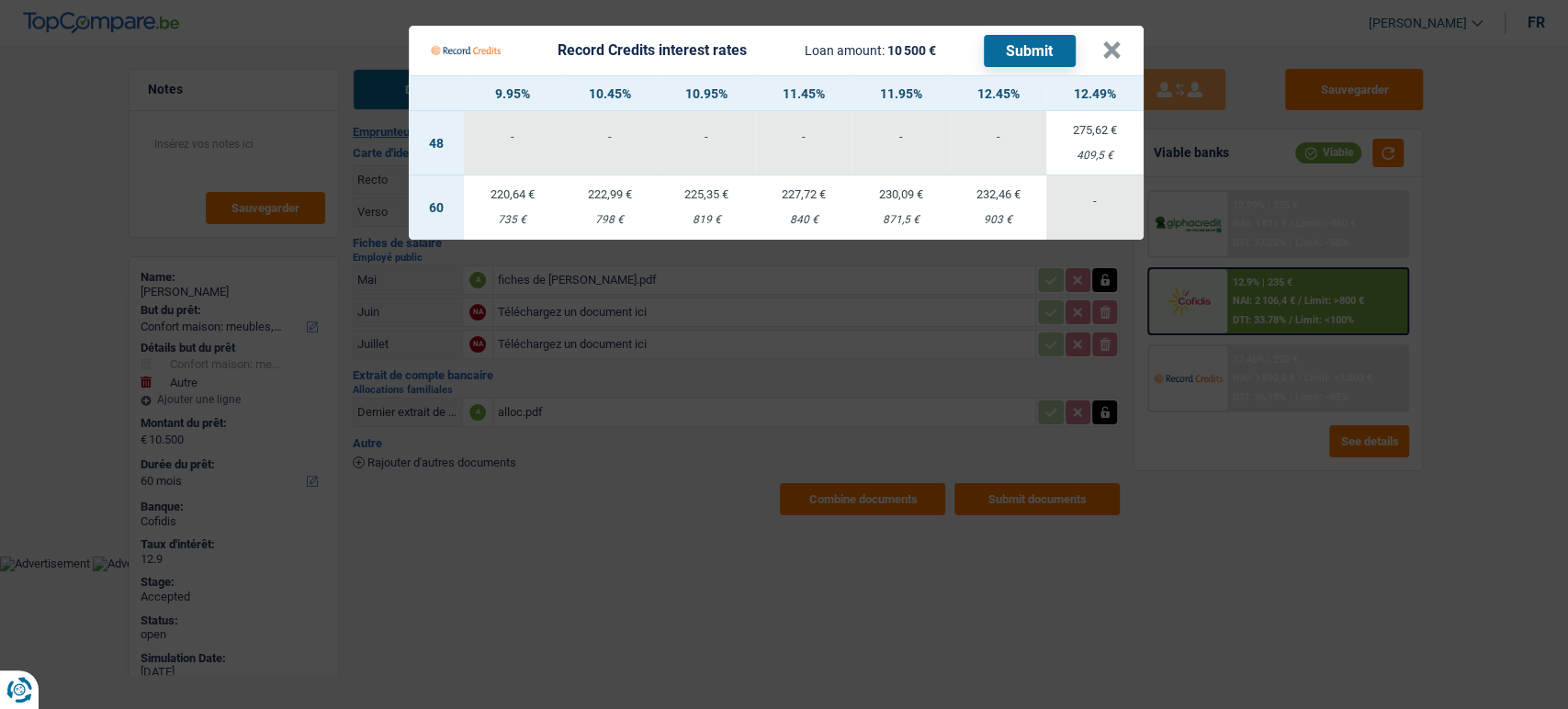
click at [1123, 42] on Credits___BV_modal_header_ "Record Credits interest rates Loan amount: 10 500 € Submit ×" at bounding box center [776, 50] width 735 height 50
click at [1119, 51] on button "×" at bounding box center [1112, 51] width 20 height 19
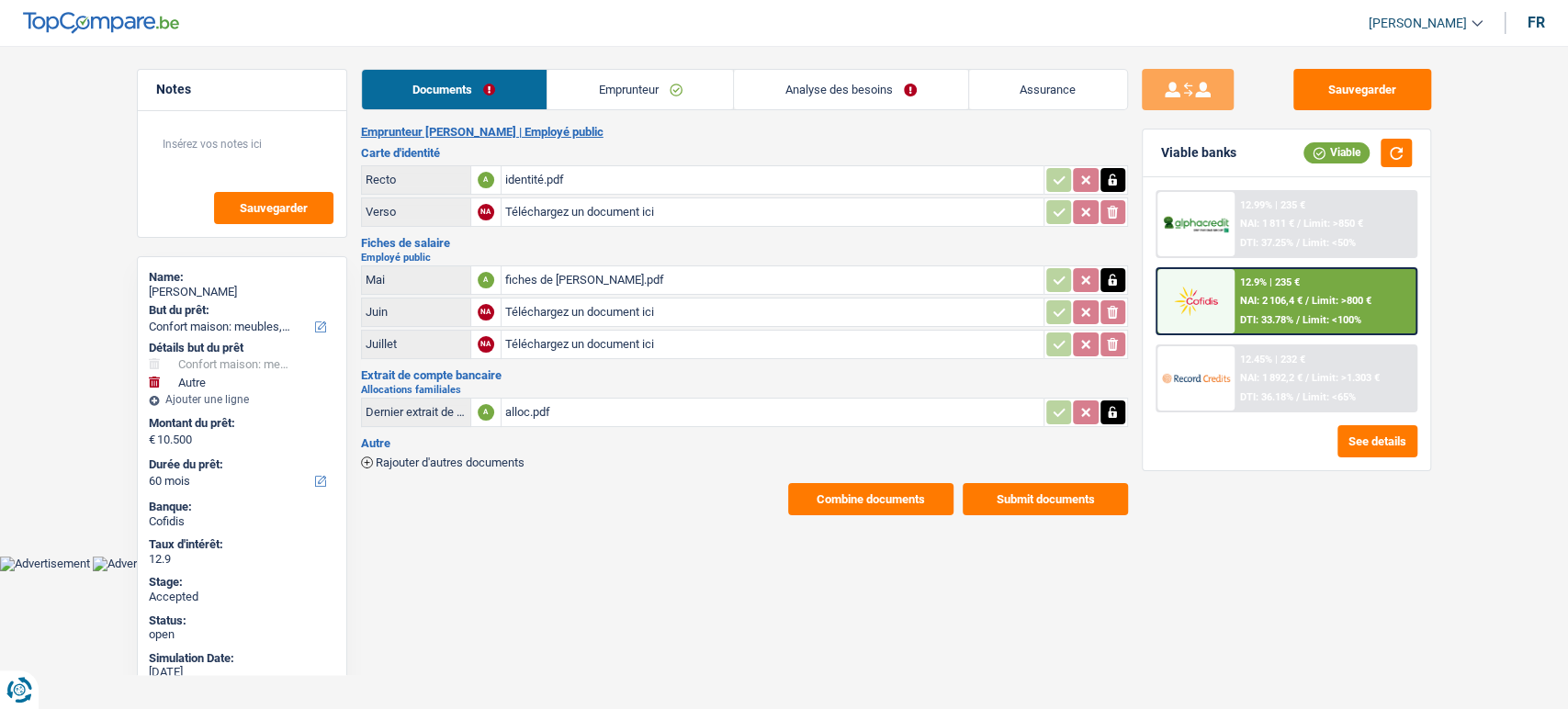
click at [1293, 222] on span "NAI: 1 811 €" at bounding box center [1267, 224] width 55 height 12
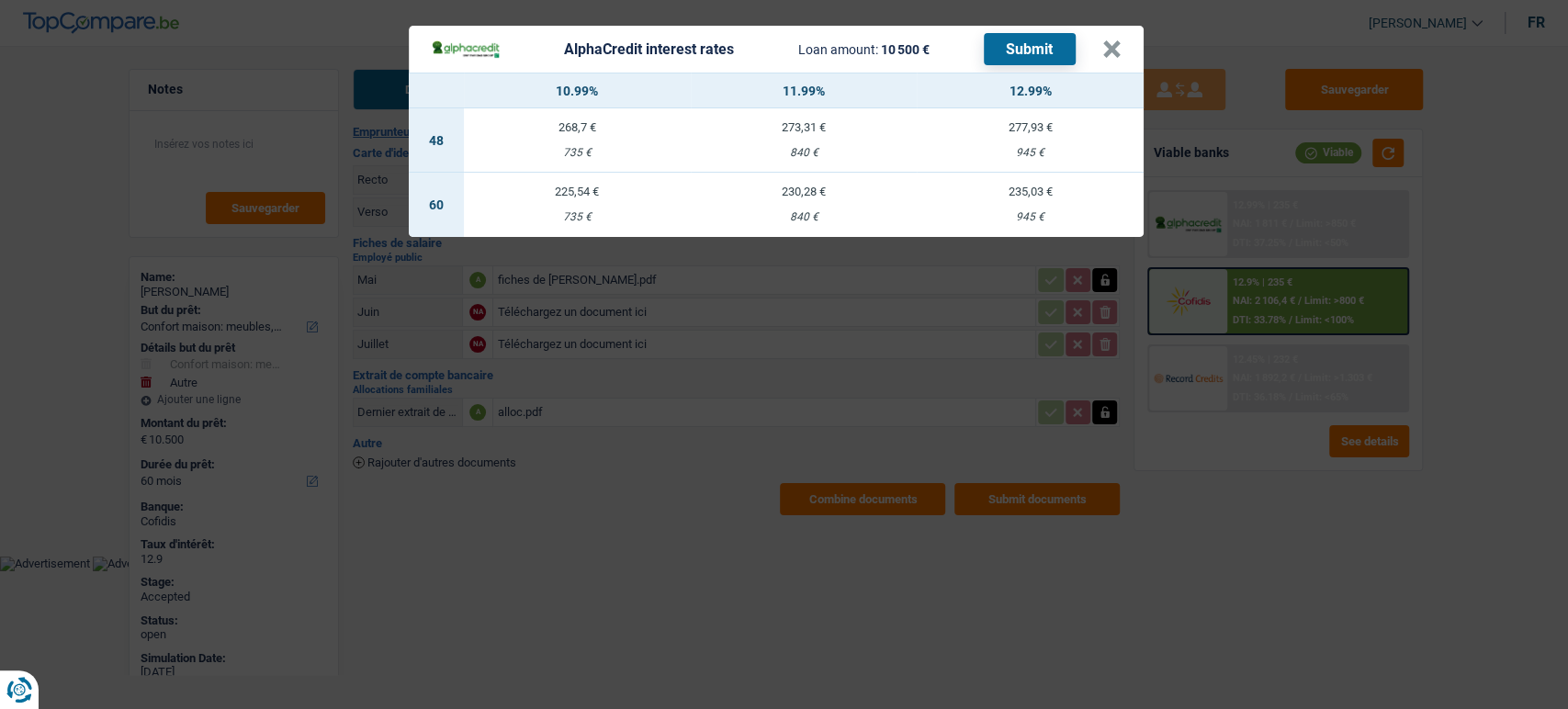
click at [1220, 446] on div "AlphaCredit interest rates Loan amount: 10 500 € Submit × 10.99% 11.99% 12.99% …" at bounding box center [784, 354] width 1568 height 709
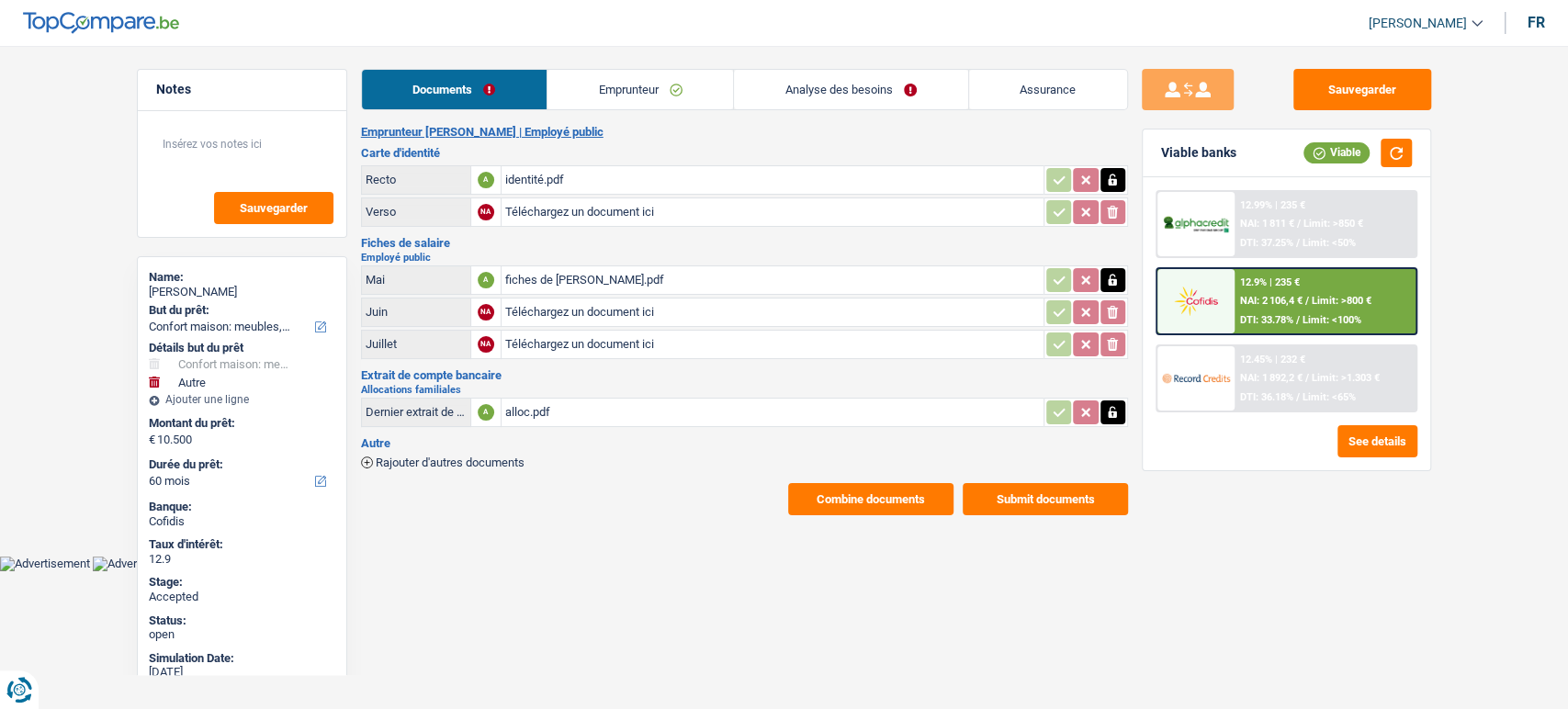
click at [1262, 379] on span "NAI: 1 892,2 €" at bounding box center [1271, 378] width 62 height 12
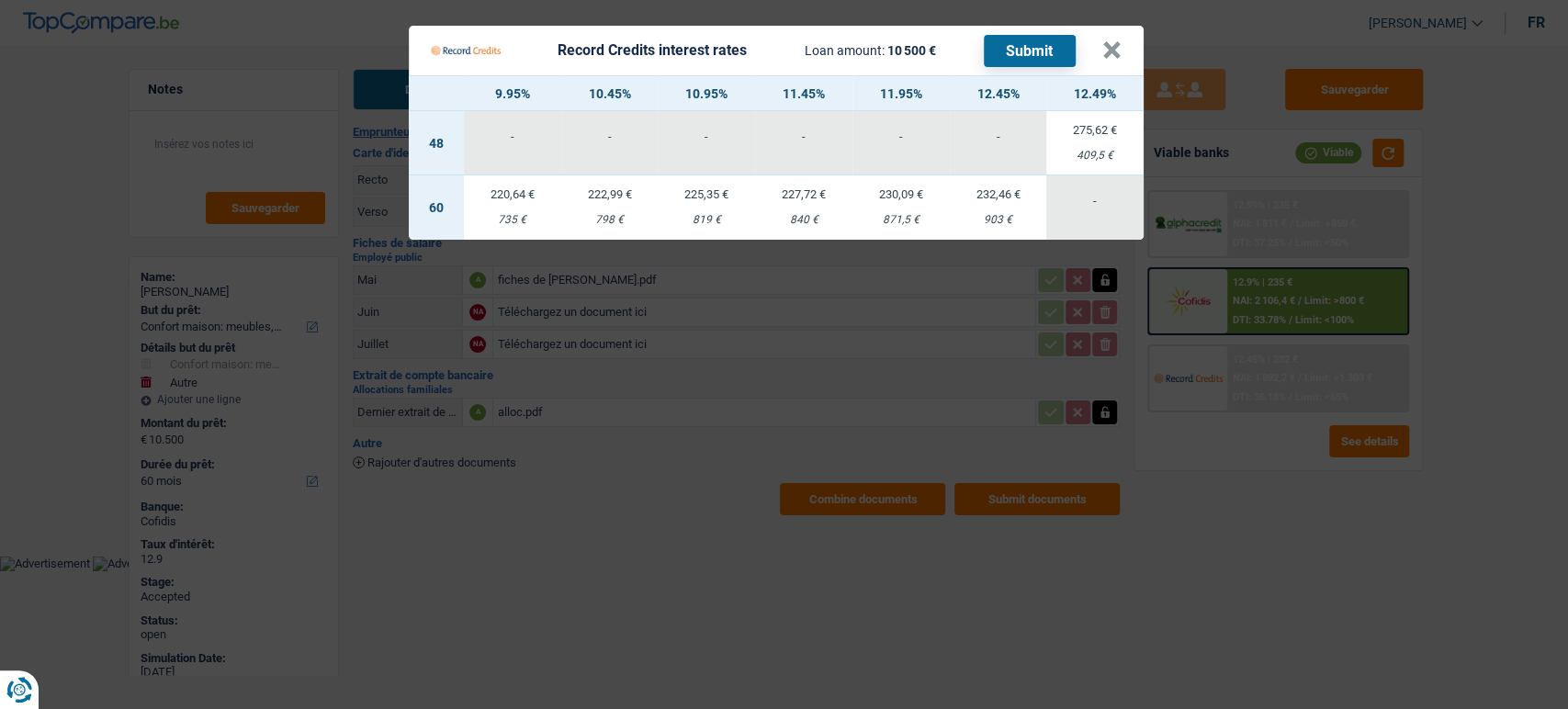
click at [1121, 54] on Credits___BV_modal_header_ "Record Credits interest rates Loan amount: 10 500 € Submit ×" at bounding box center [776, 50] width 735 height 50
drag, startPoint x: 1117, startPoint y: 55, endPoint x: 1055, endPoint y: 23, distance: 69.8
click at [1116, 55] on button "×" at bounding box center [1112, 51] width 20 height 19
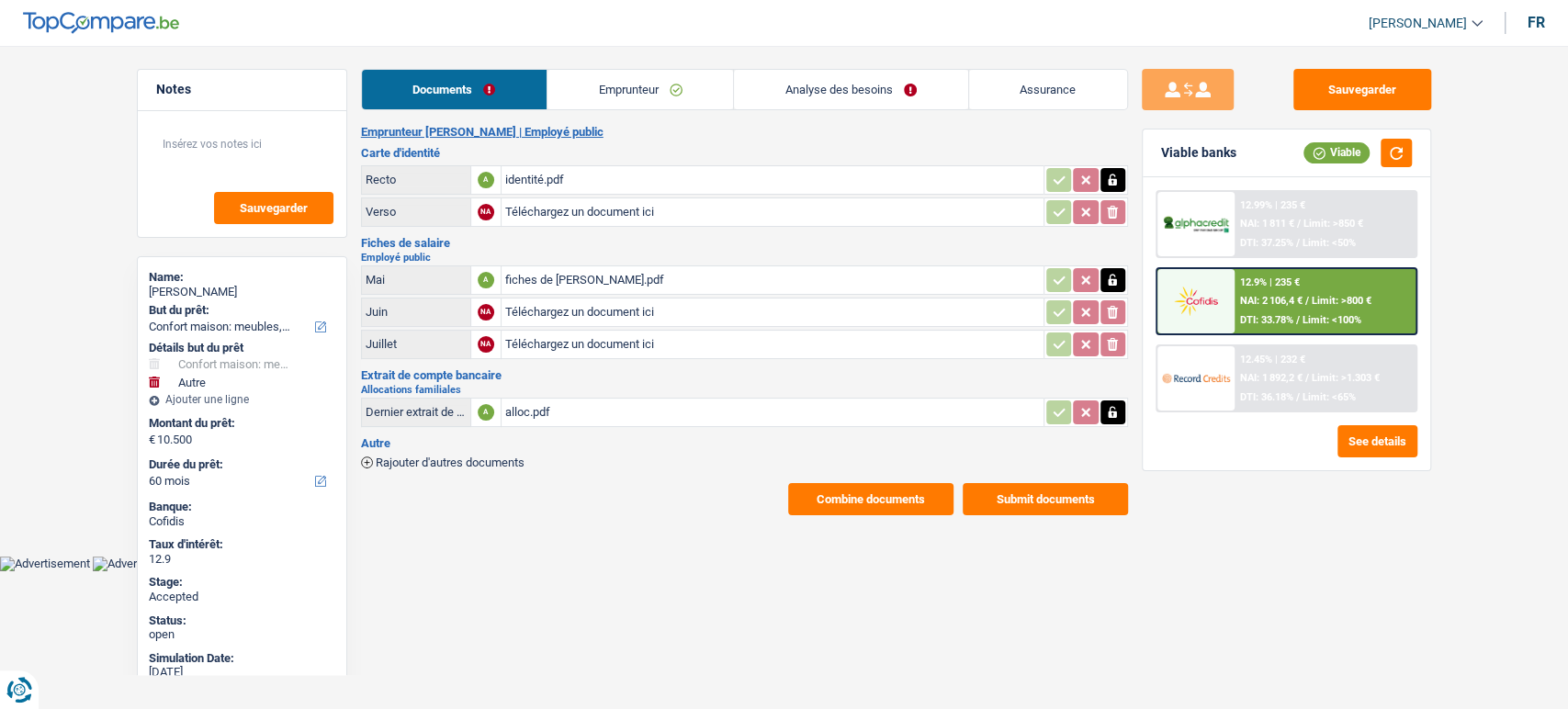
click at [1246, 210] on div "12.99% | 235 €" at bounding box center [1272, 205] width 65 height 12
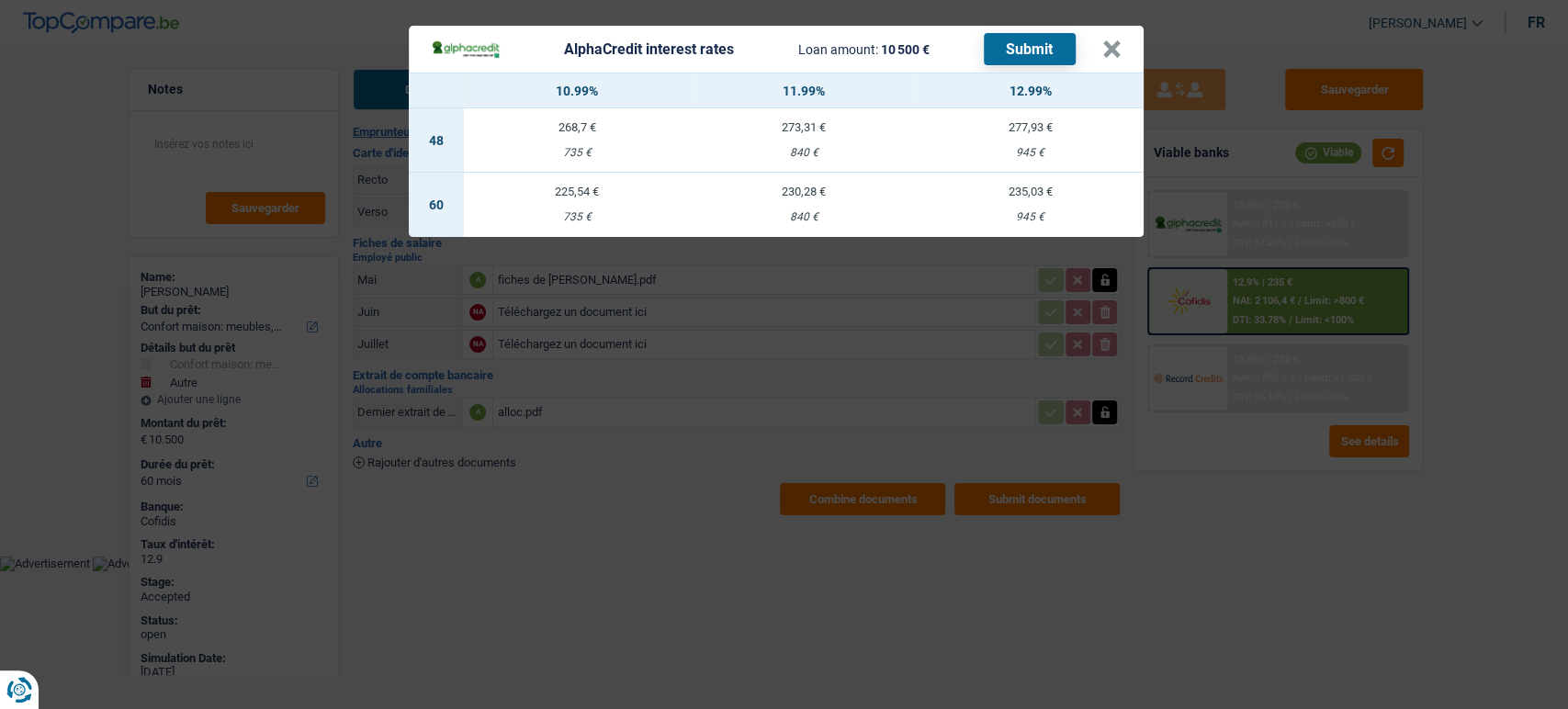
click at [1124, 59] on header "AlphaCredit interest rates Loan amount: 10 500 € Submit ×" at bounding box center [776, 49] width 735 height 47
click at [1113, 52] on button "×" at bounding box center [1112, 50] width 20 height 19
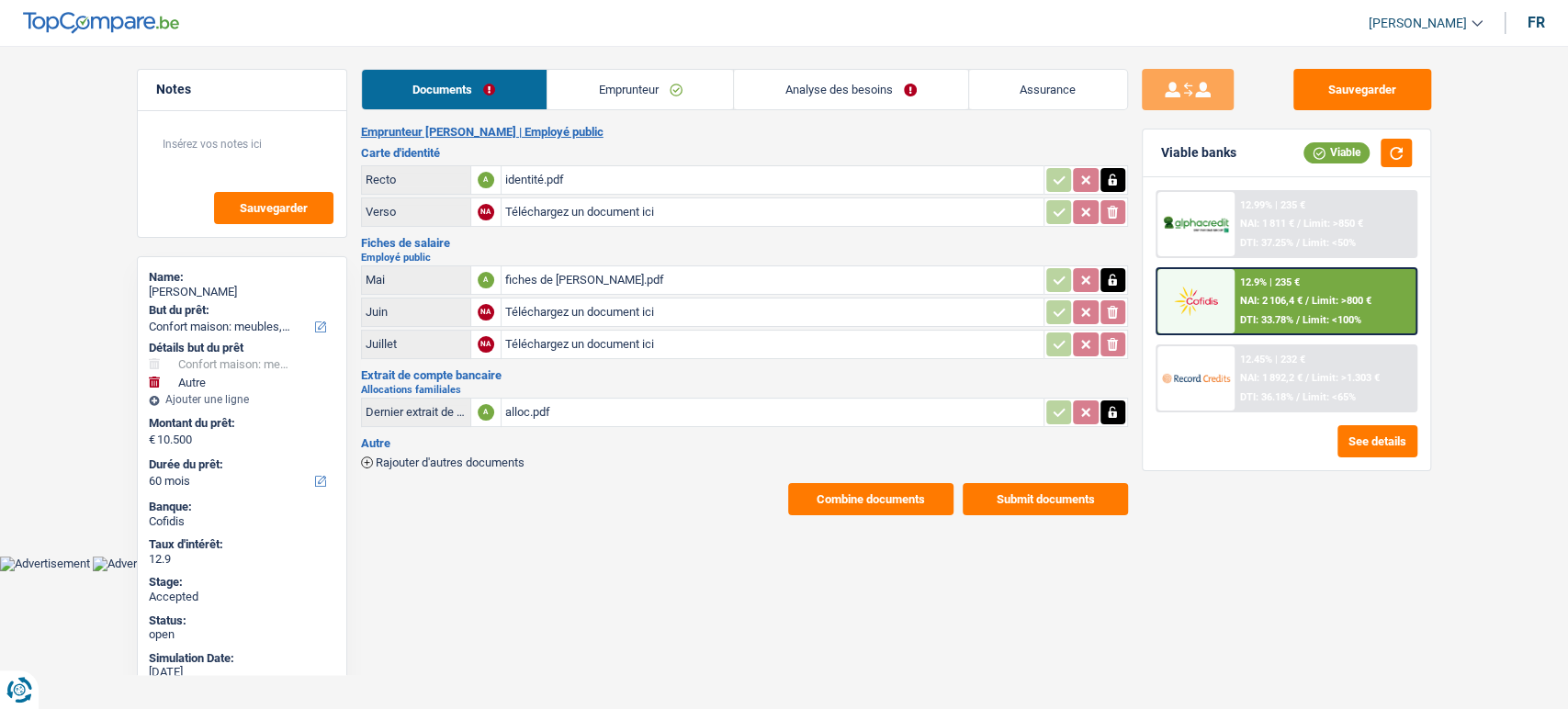
click at [524, 102] on link "Documents" at bounding box center [454, 89] width 184 height 39
click at [862, 503] on button "Combine documents" at bounding box center [870, 499] width 165 height 32
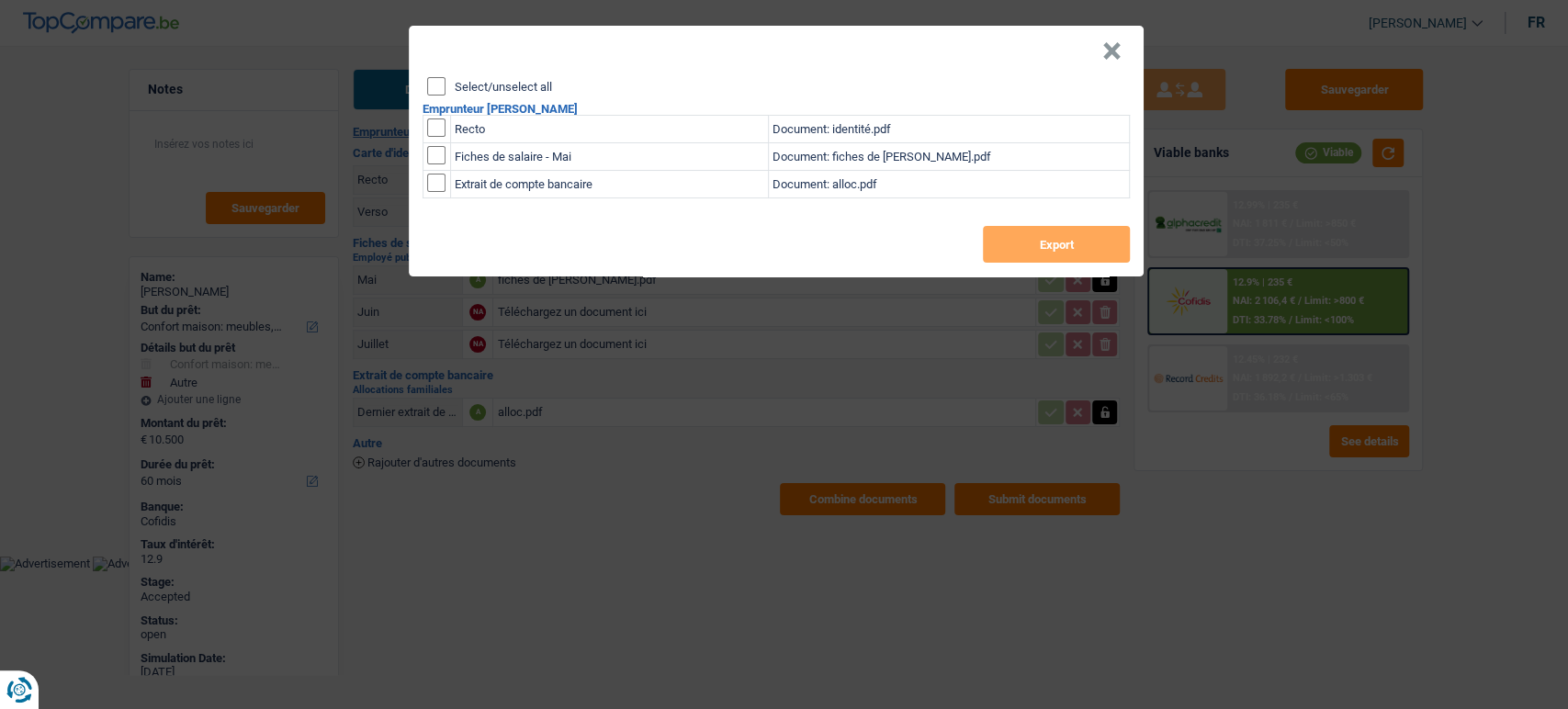
click at [431, 82] on input "Select/unselect all" at bounding box center [436, 87] width 19 height 19
checkbox input "true"
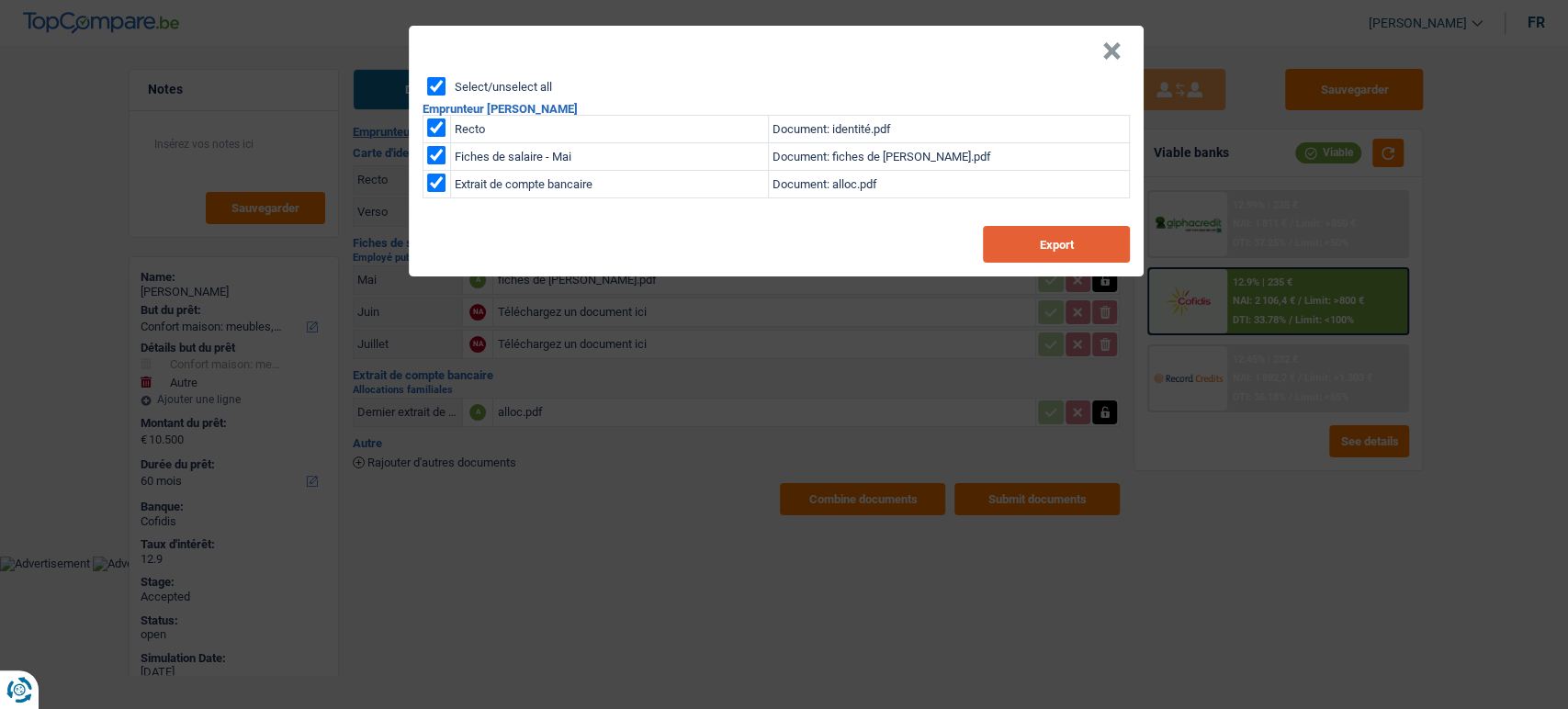
click at [1075, 248] on button "Export" at bounding box center [1057, 244] width 147 height 37
click at [632, 492] on div "× Select/unselect all Emprunteur yasmina habib Recto Document: identité.pdf Fic…" at bounding box center [784, 354] width 1568 height 709
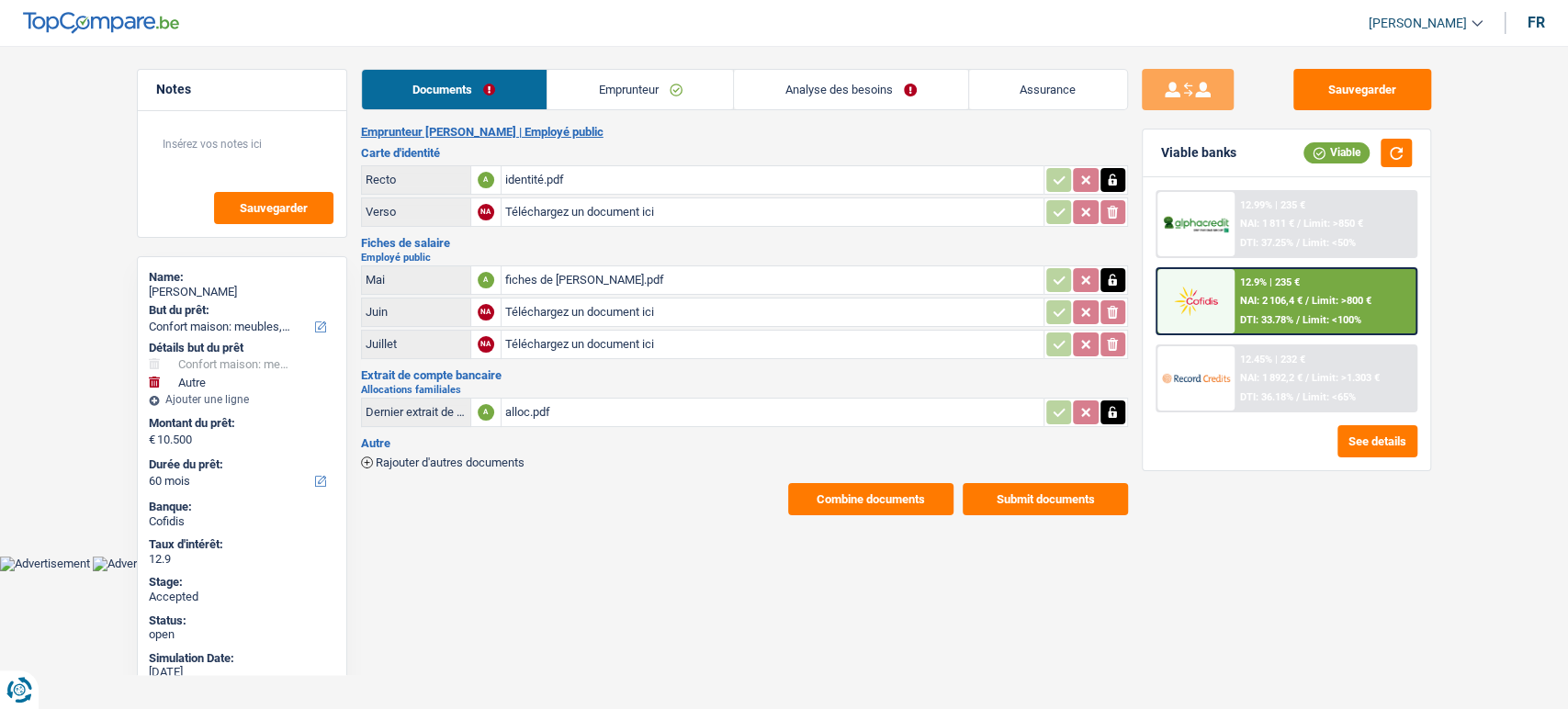
click at [620, 281] on div "fiches de paie.pdf" at bounding box center [772, 279] width 535 height 27
drag, startPoint x: 654, startPoint y: 94, endPoint x: 664, endPoint y: 96, distance: 10.2
click at [654, 93] on link "Emprunteur" at bounding box center [639, 89] width 185 height 39
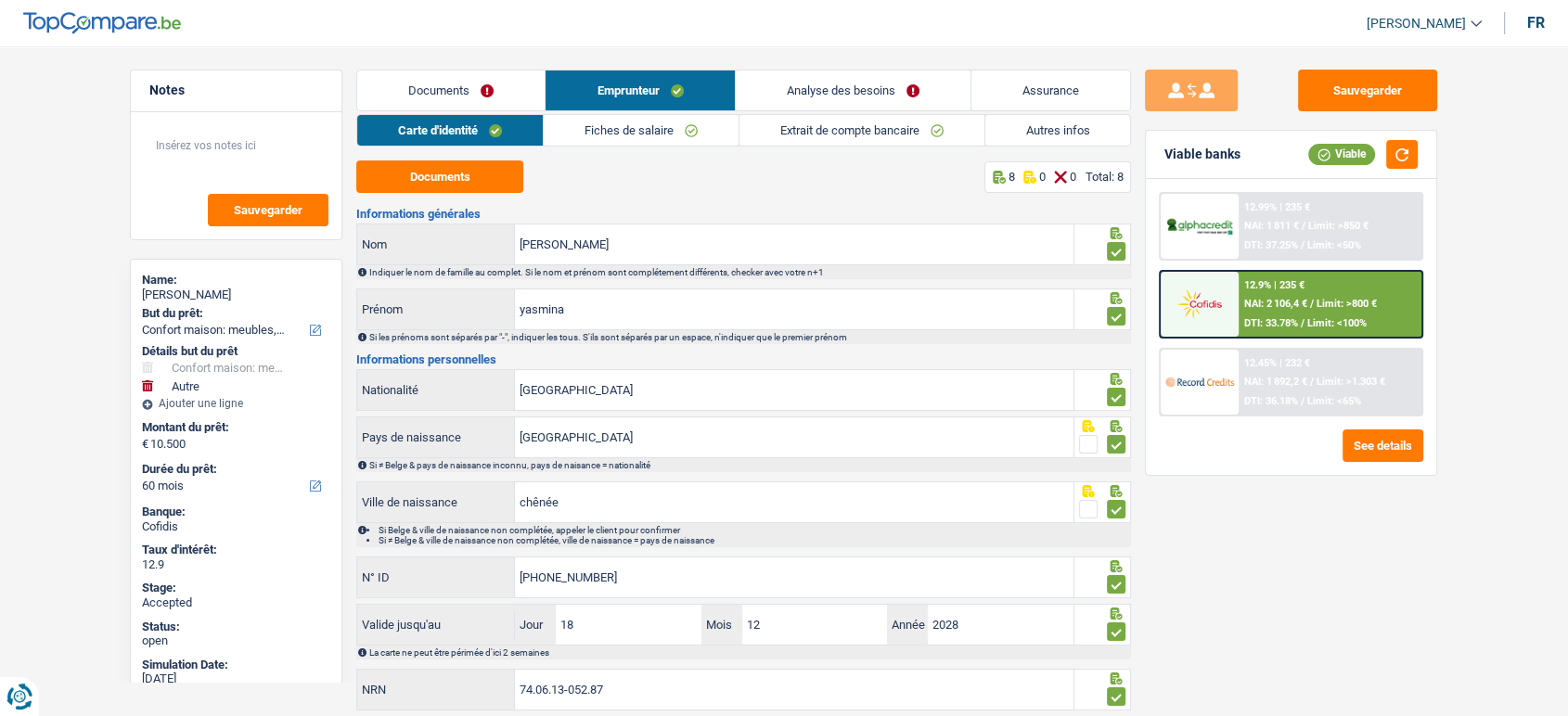
click at [905, 118] on link "Extrait de compte bancaire" at bounding box center [862, 130] width 245 height 30
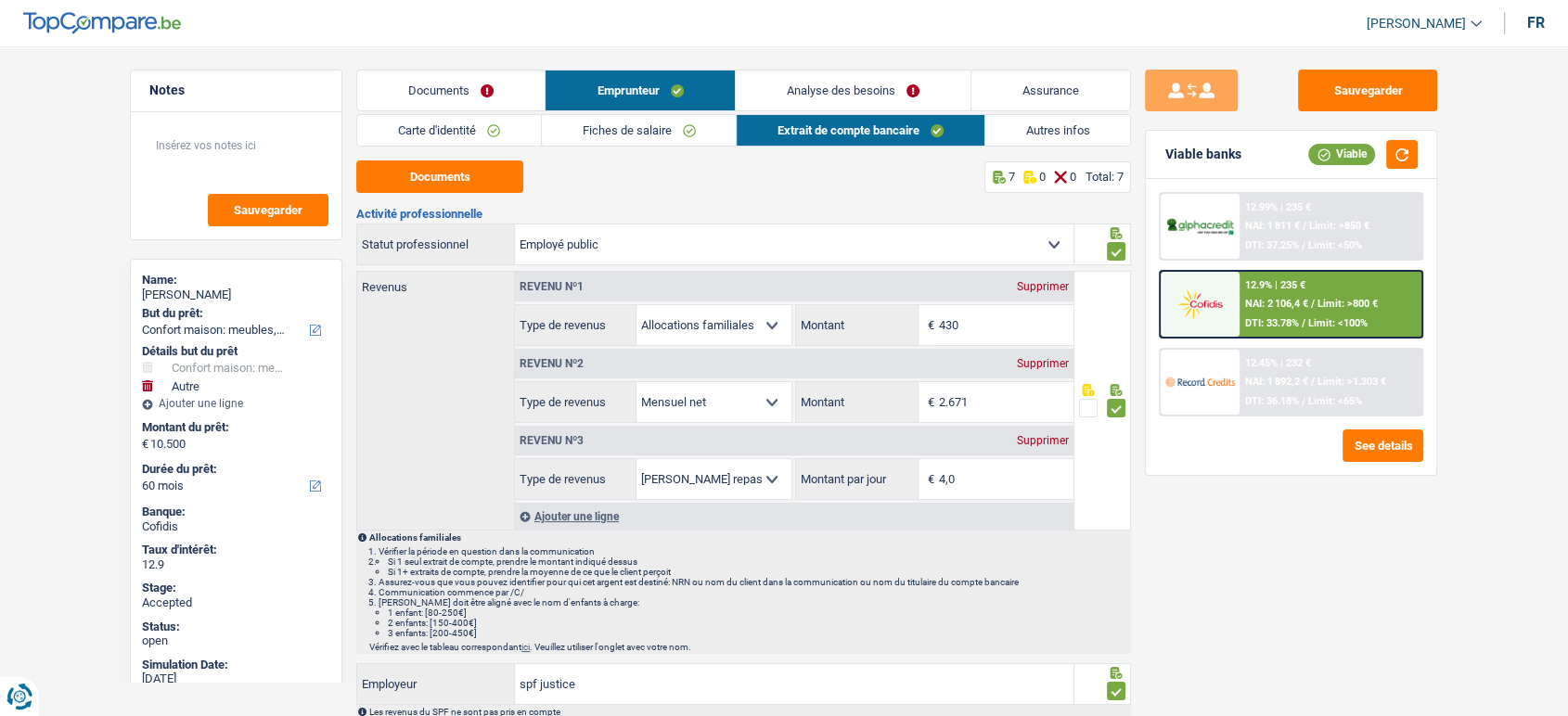
click at [1017, 141] on link "Autres infos" at bounding box center [1058, 130] width 145 height 30
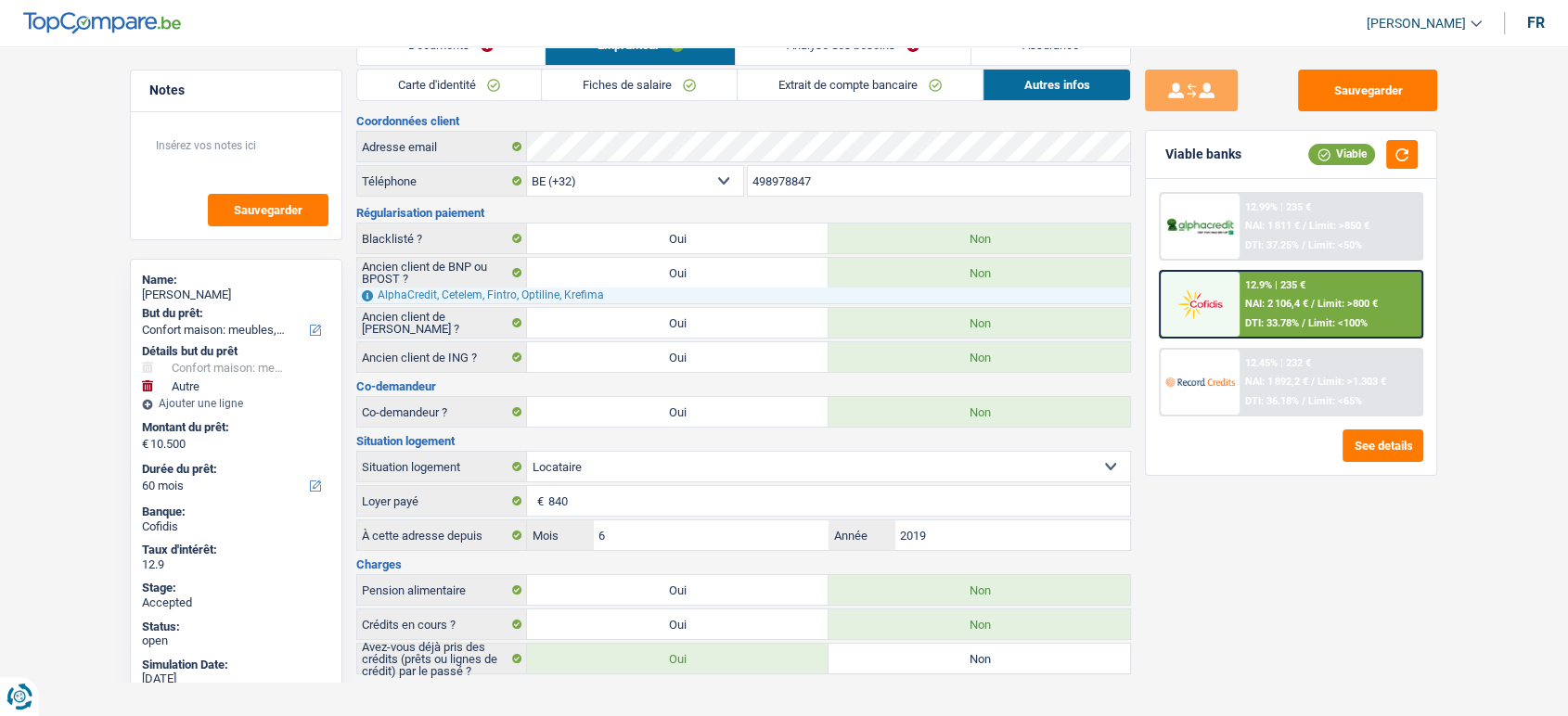
scroll to position [60, 0]
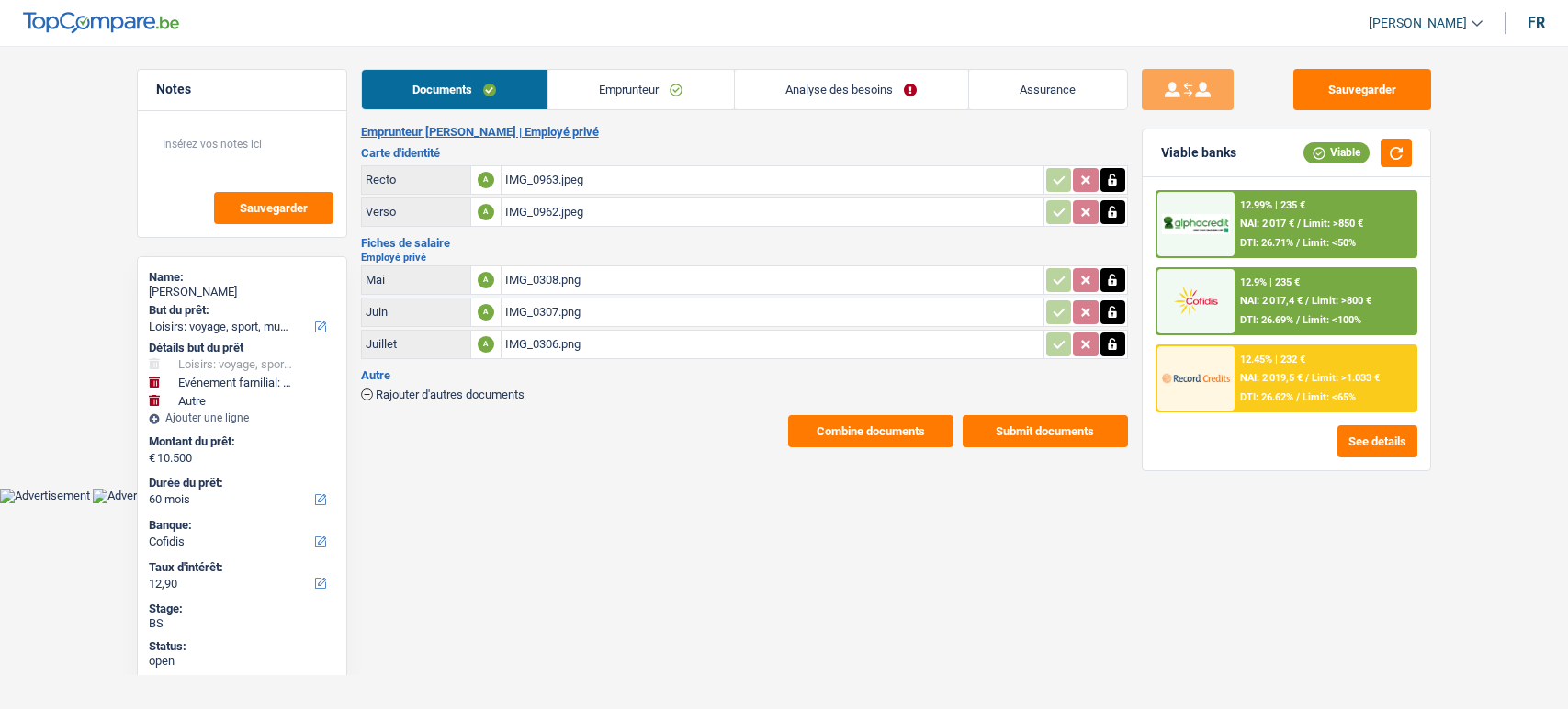
select select "hobbies"
select select "familyEvent"
select select "other"
select select "60"
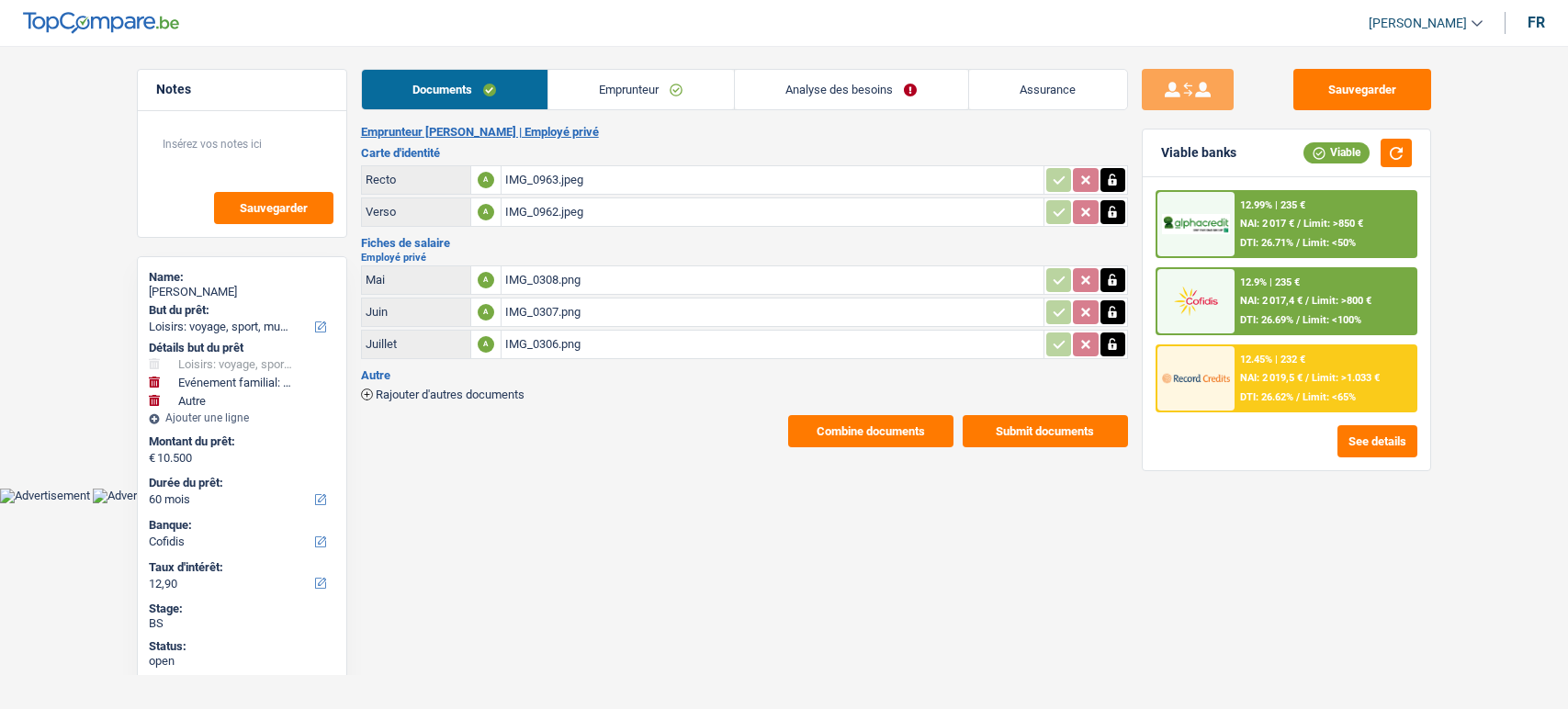
select select "cofidis"
click at [622, 266] on div "IMG_0308.png" at bounding box center [772, 279] width 535 height 27
click at [507, 302] on div "IMG_0307.png" at bounding box center [772, 312] width 535 height 27
click at [517, 288] on div "IMG_0308.png" at bounding box center [772, 279] width 535 height 27
click at [618, 318] on div "IMG_0307.png" at bounding box center [772, 312] width 535 height 27
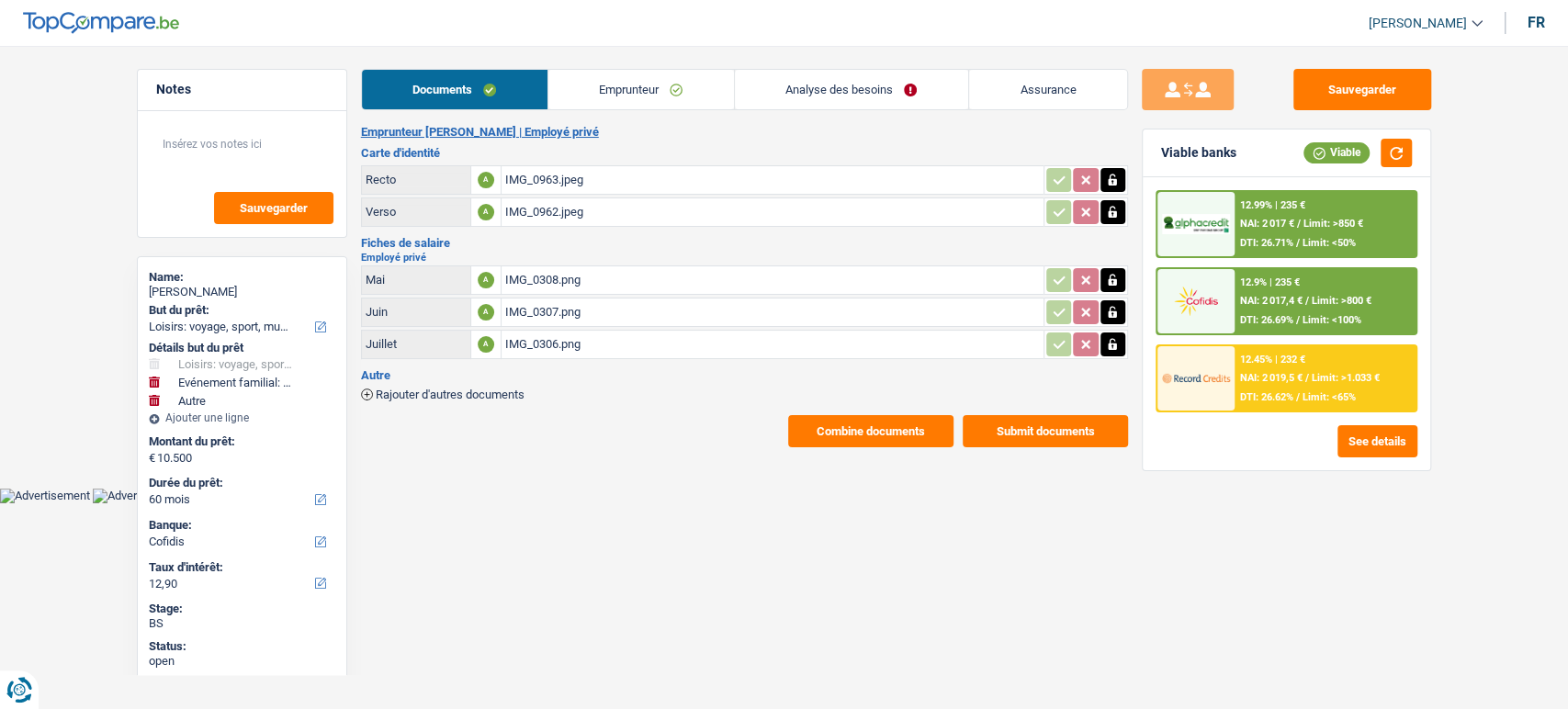
click at [643, 338] on div "IMG_0306.png" at bounding box center [772, 344] width 535 height 27
click at [558, 277] on div "IMG_0308.png" at bounding box center [772, 279] width 535 height 27
click at [646, 89] on link "Emprunteur" at bounding box center [640, 89] width 185 height 39
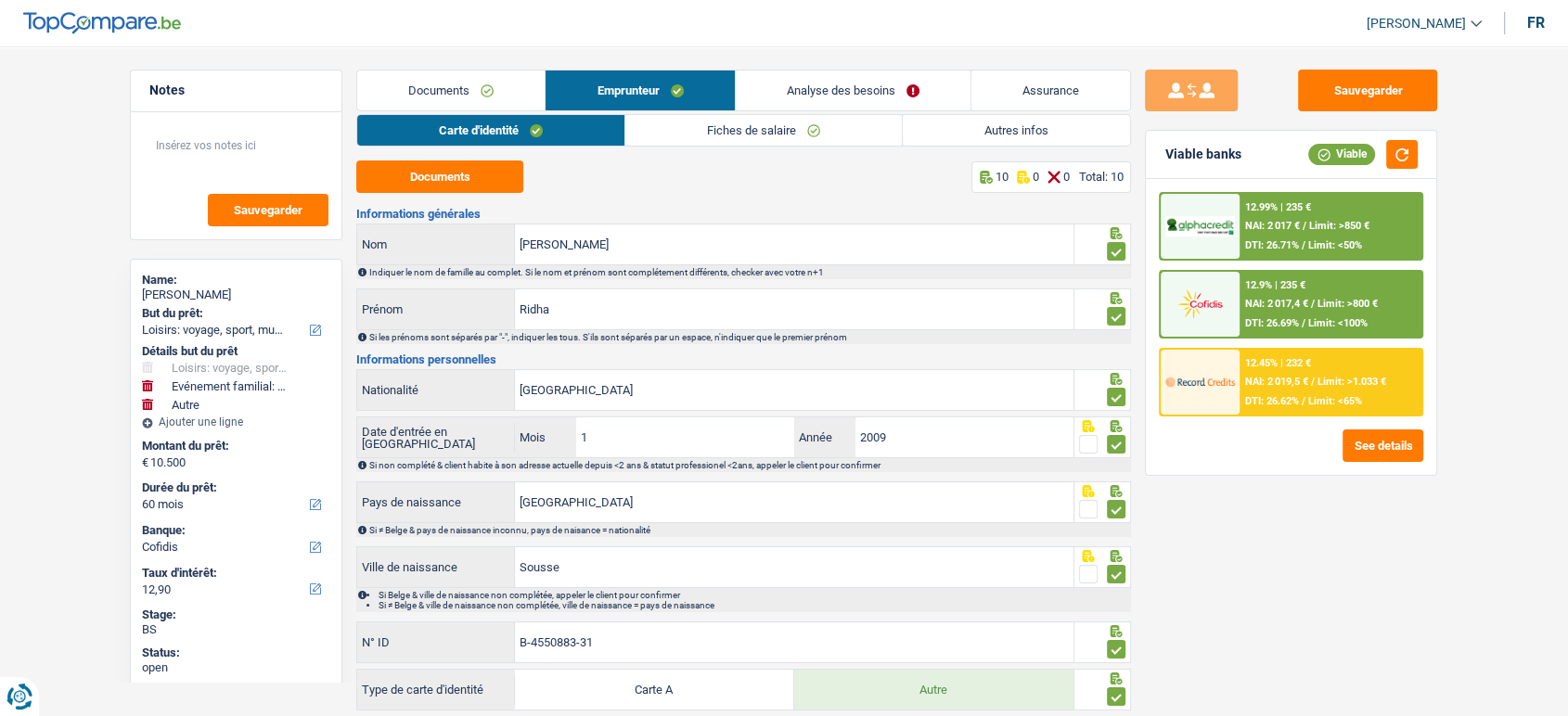
click at [679, 126] on link "Fiches de salaire" at bounding box center [764, 130] width 276 height 30
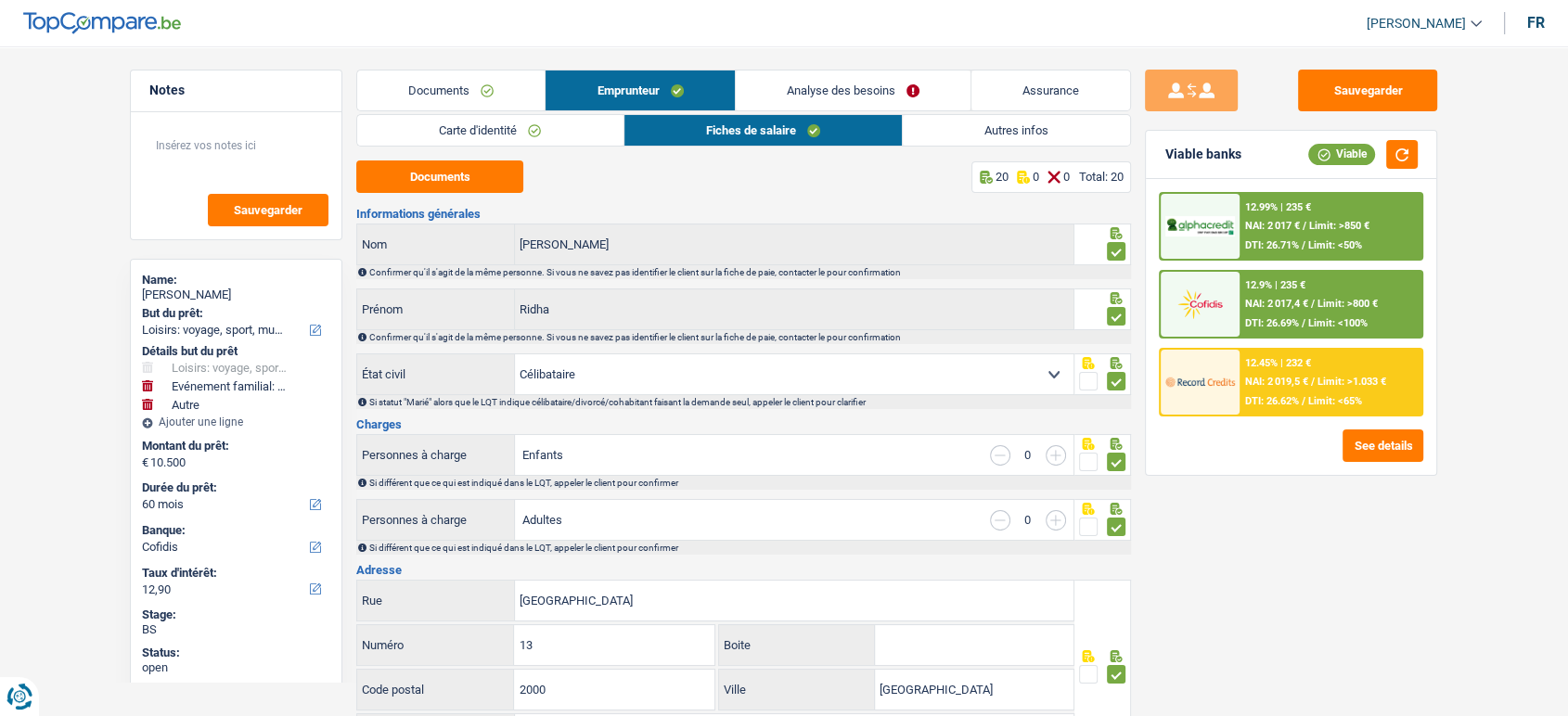
click at [400, 100] on link "Documents" at bounding box center [450, 90] width 187 height 40
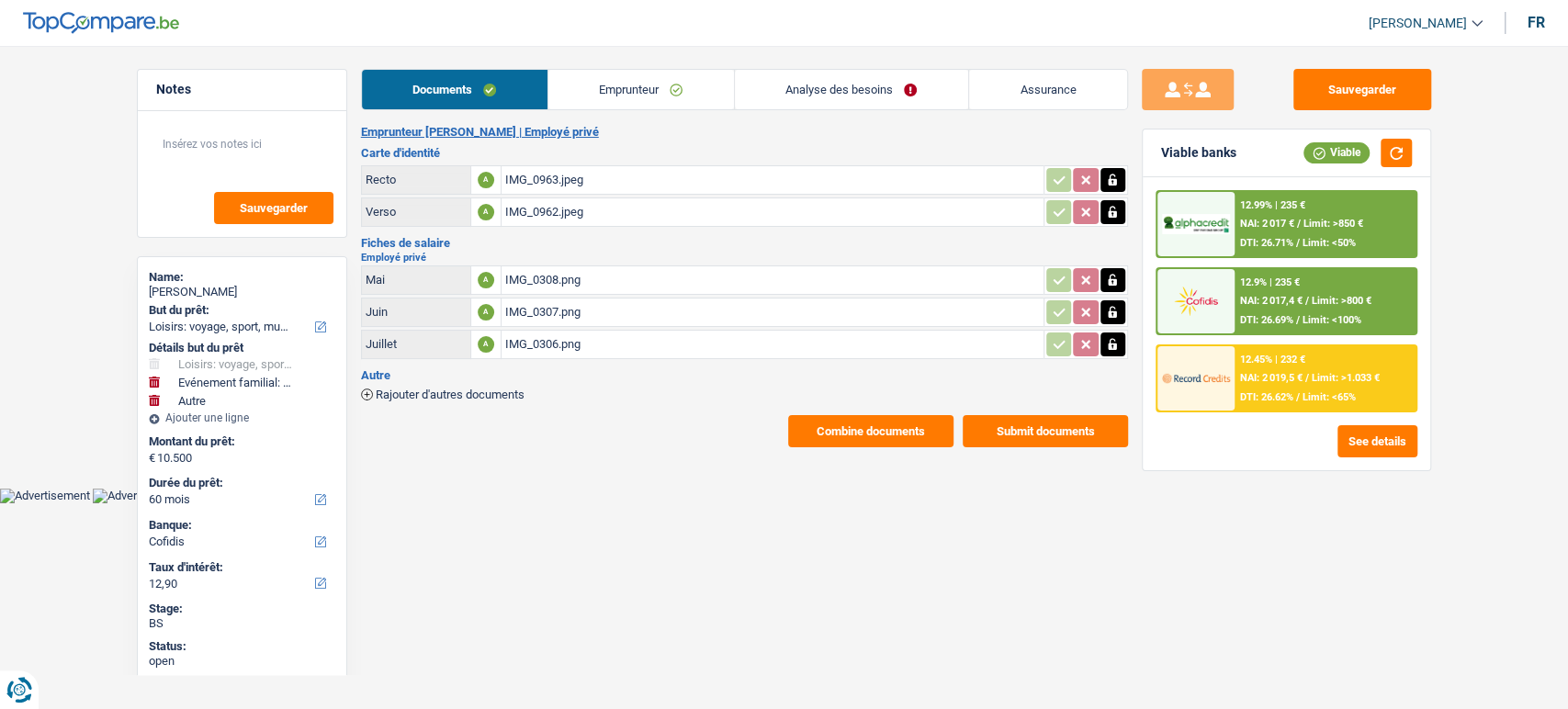
click at [850, 418] on button "Combine documents" at bounding box center [870, 432] width 165 height 32
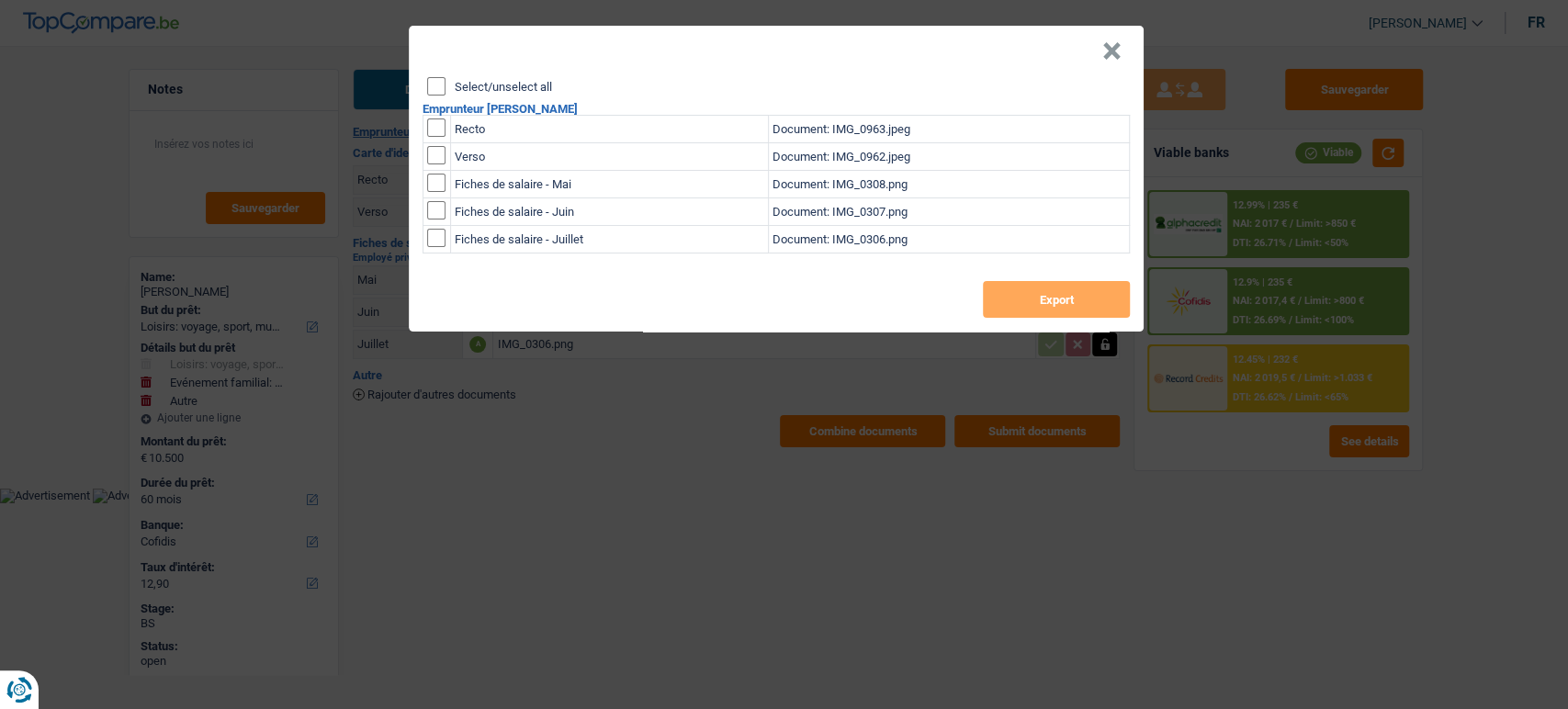
drag, startPoint x: 431, startPoint y: 79, endPoint x: 441, endPoint y: 87, distance: 12.8
click at [431, 82] on input "Select/unselect all" at bounding box center [436, 87] width 19 height 19
checkbox input "true"
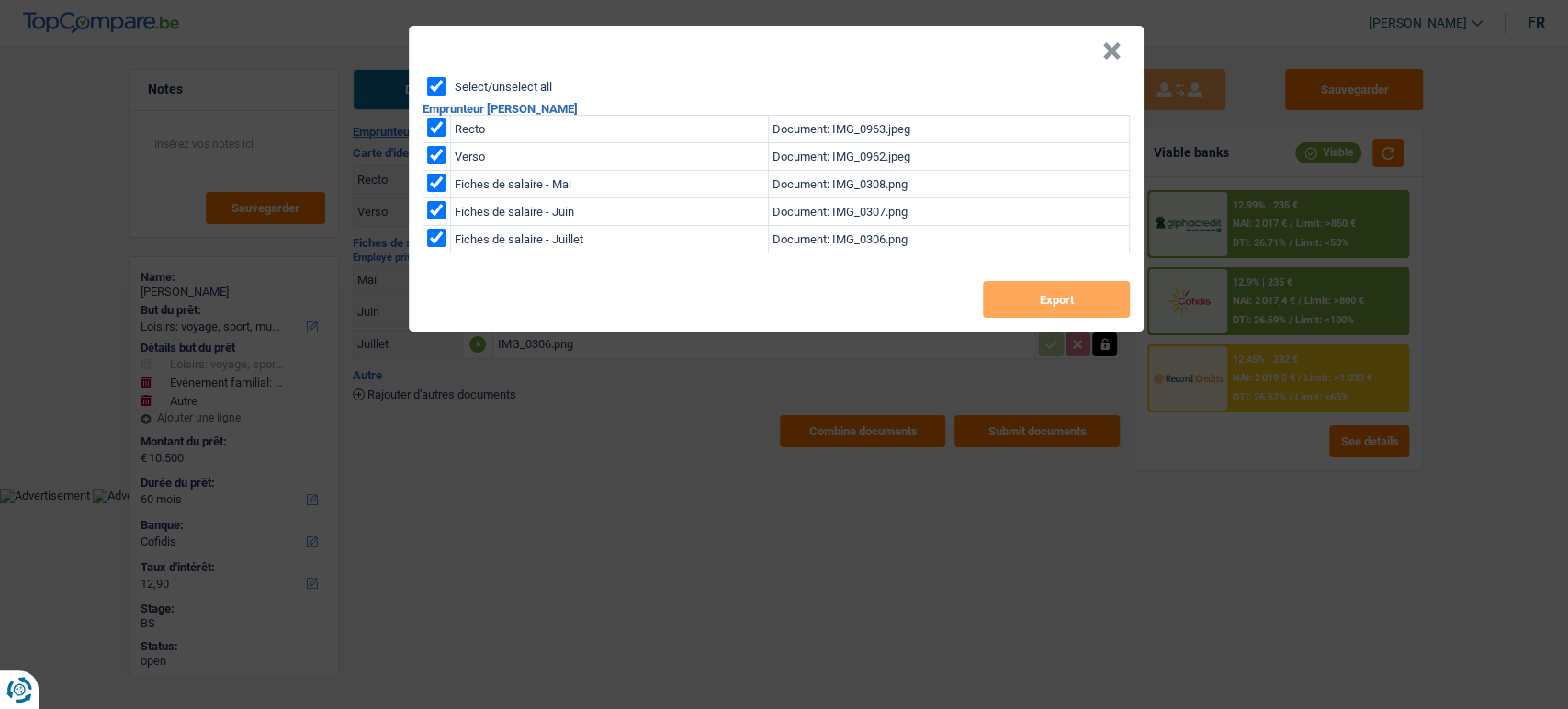
checkbox input "true"
click at [1053, 292] on button "Export" at bounding box center [1057, 299] width 147 height 37
click at [1104, 52] on button "×" at bounding box center [1112, 52] width 20 height 19
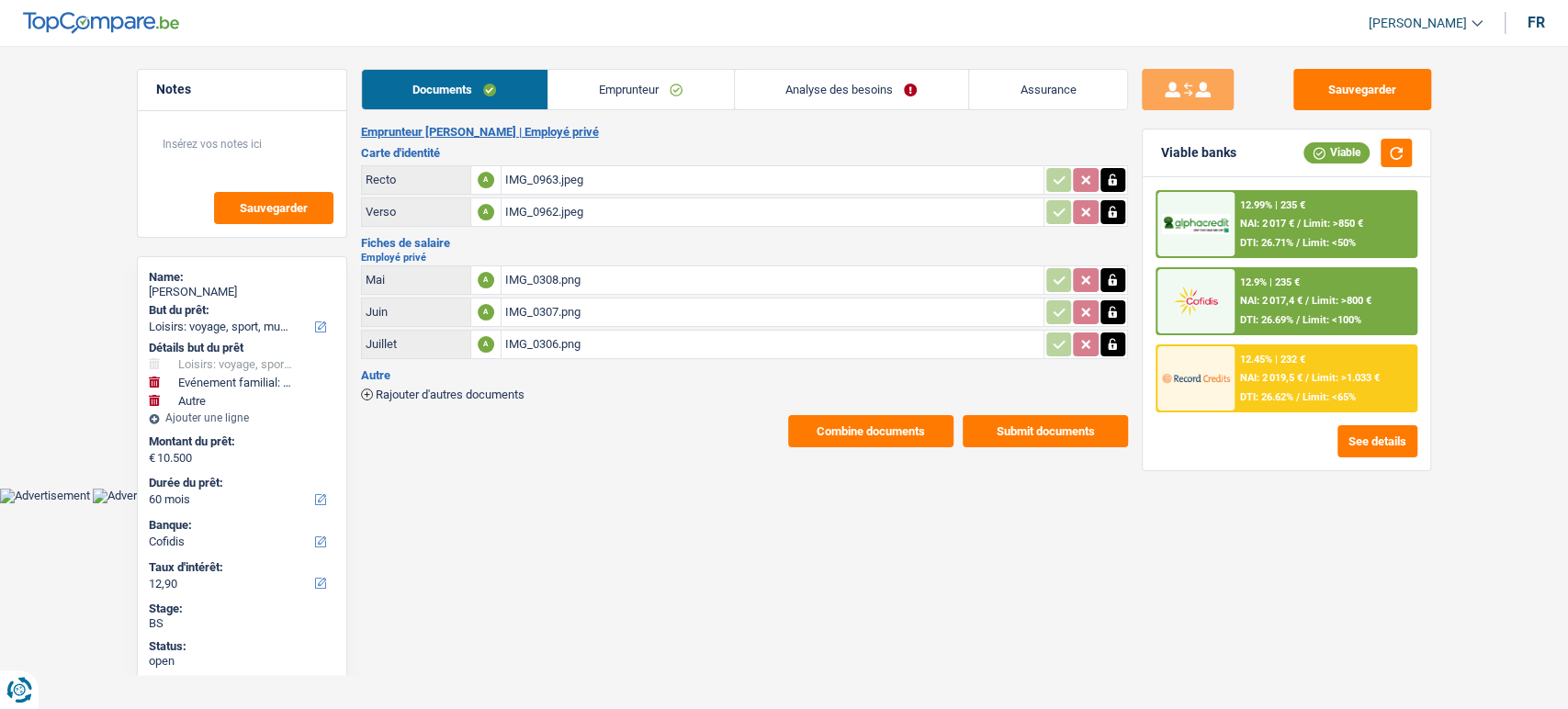
click at [462, 369] on div "Emprunteur [PERSON_NAME] | Employé privé Carte d'identité Recto A IMG_0963.jpeg…" at bounding box center [745, 286] width 767 height 323
click at [463, 381] on div "Autre Rajouter d'autres documents" at bounding box center [745, 385] width 767 height 31
click at [463, 389] on span "Rajouter d'autres documents" at bounding box center [450, 394] width 149 height 12
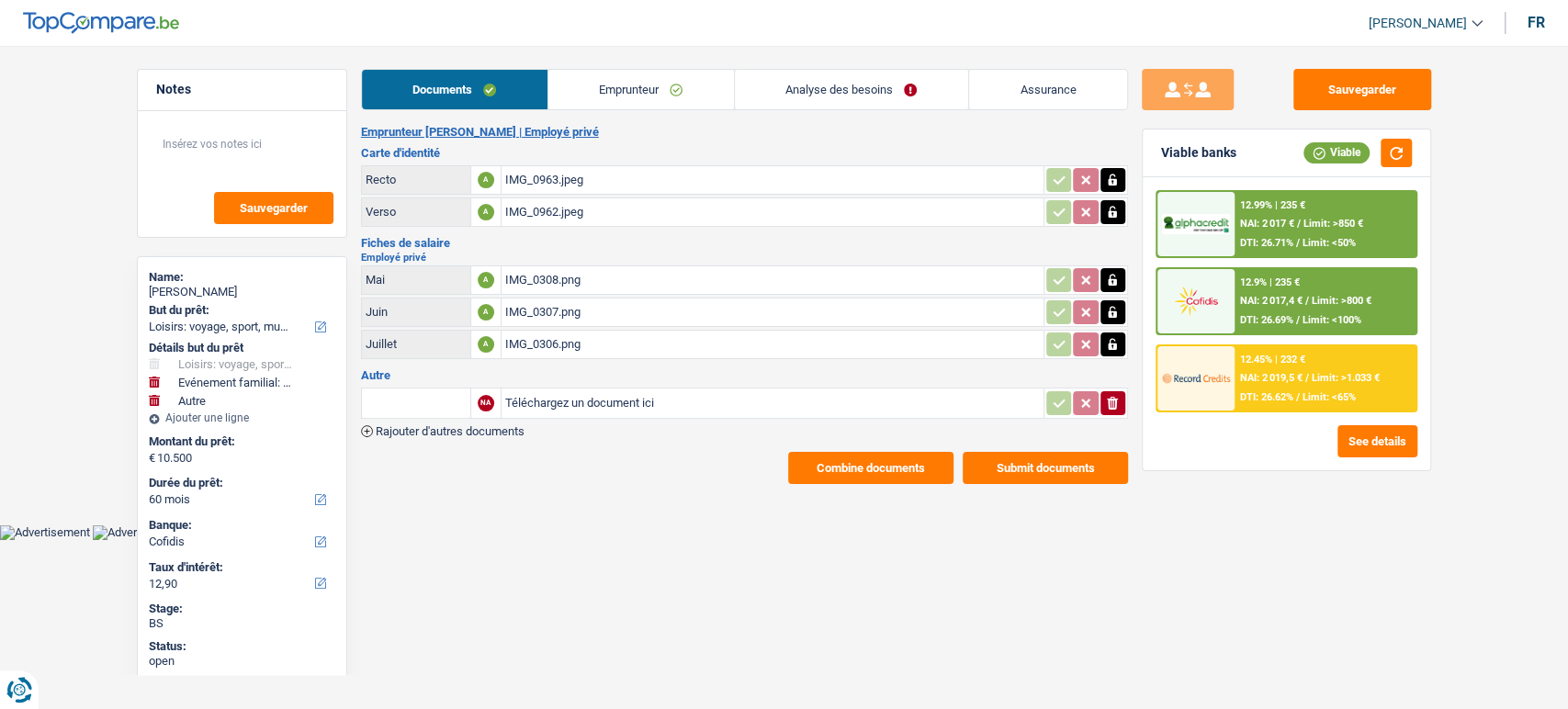
click at [473, 418] on div "NA Téléchargez un document ici ionicons-v5-e Rajouter d'autres documents" at bounding box center [745, 411] width 767 height 53
click at [474, 425] on span "Rajouter d'autres documents" at bounding box center [450, 431] width 149 height 12
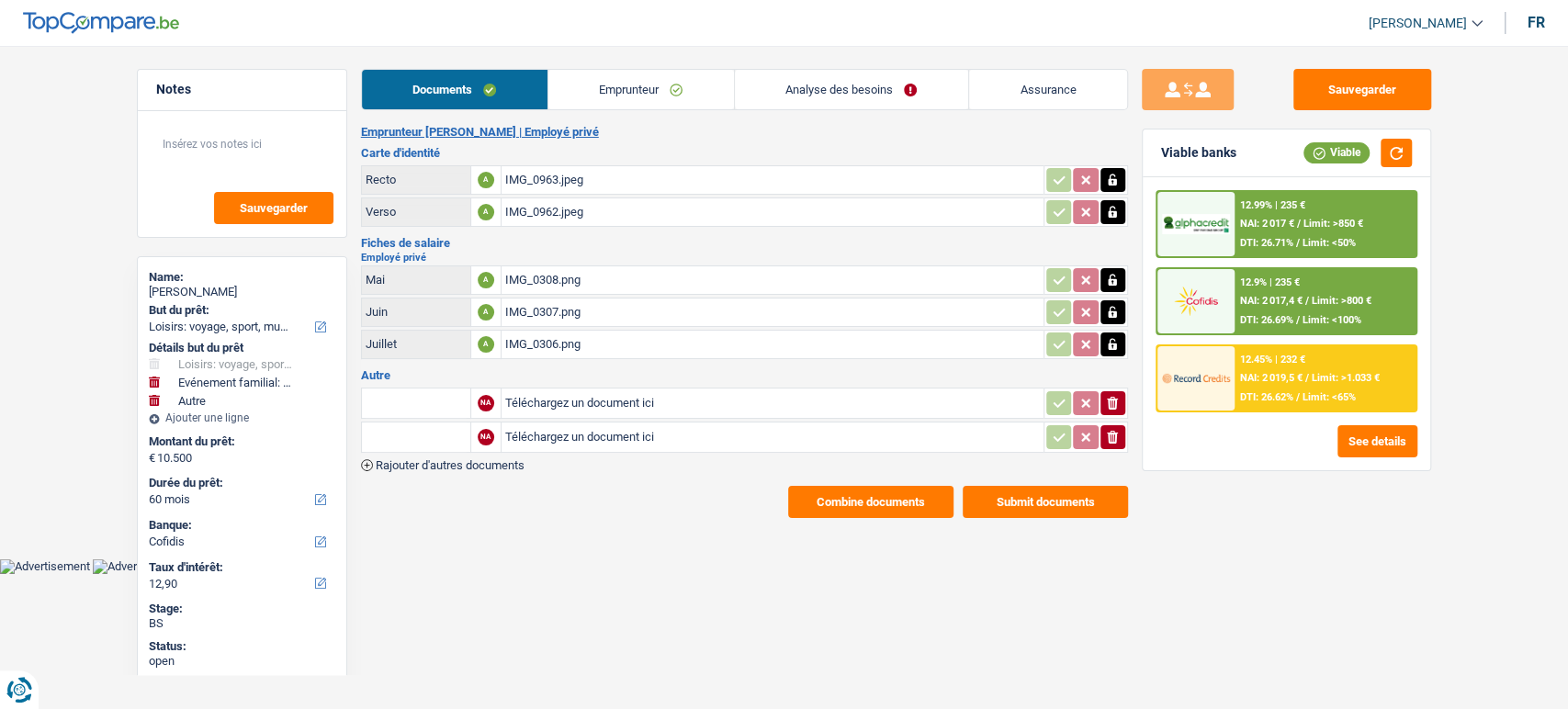
click at [493, 462] on span "Rajouter d'autres documents" at bounding box center [450, 465] width 149 height 12
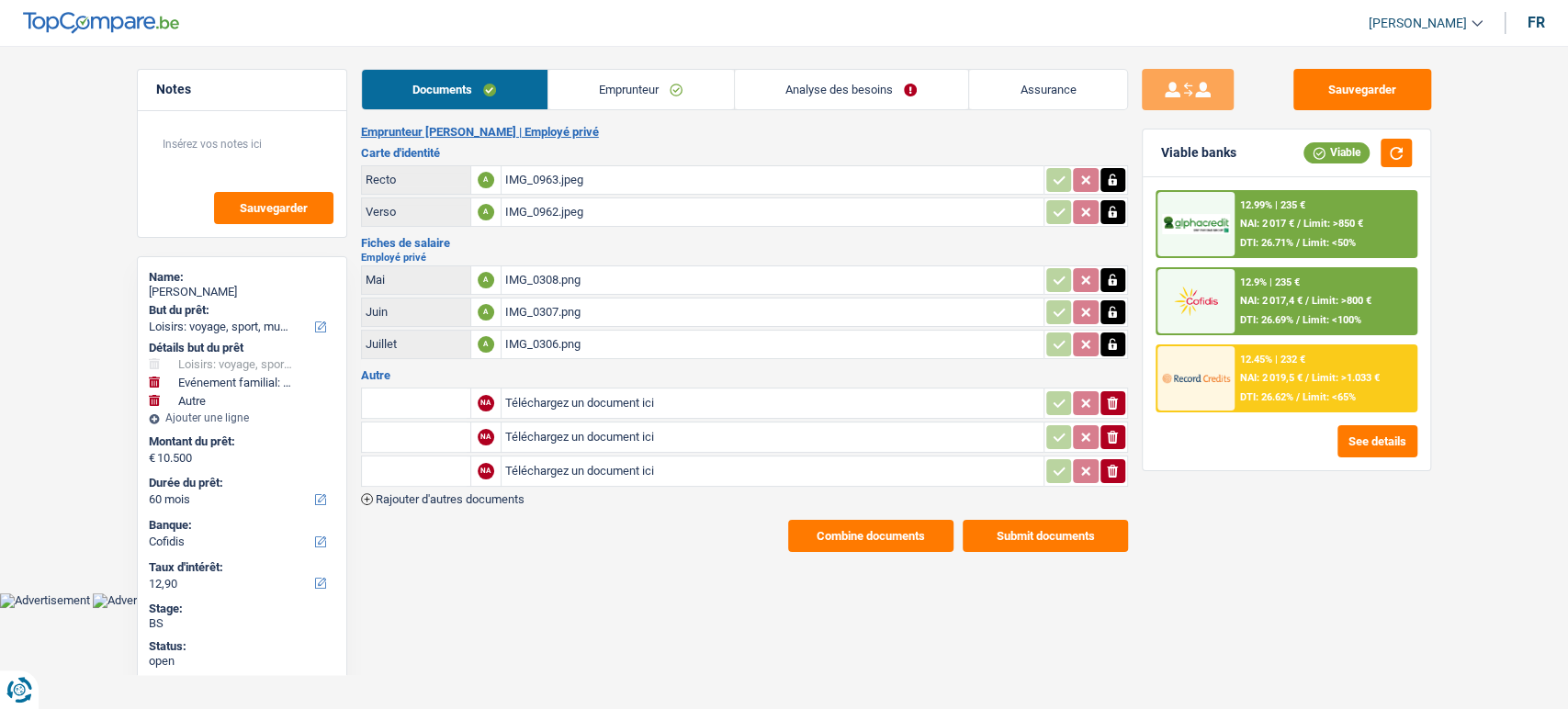
click at [546, 288] on div "IMG_0308.png" at bounding box center [772, 279] width 535 height 27
click at [619, 389] on input "Téléchargez un document ici" at bounding box center [772, 402] width 535 height 27
type input "C:\fakepath\image0.png"
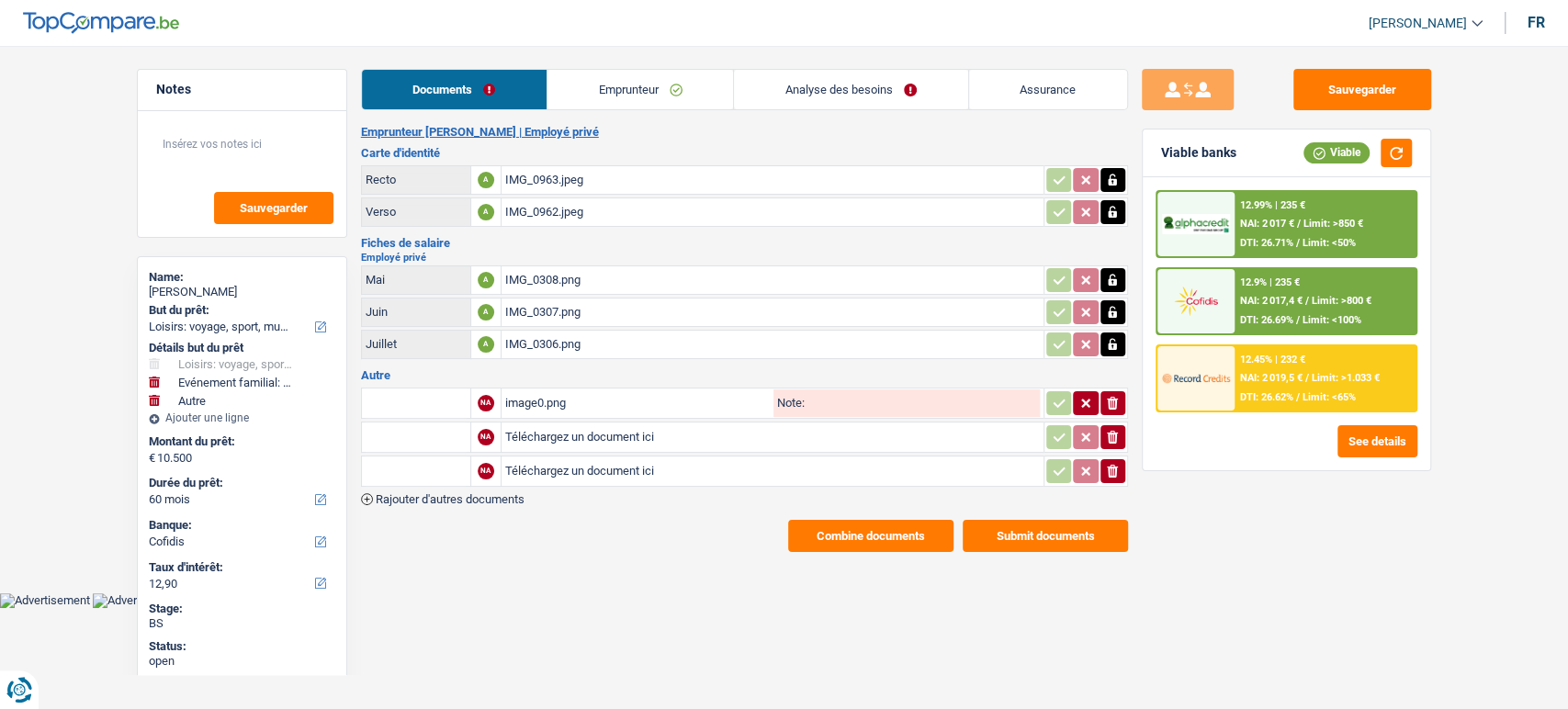
type input "C:\fakepath\image1.png"
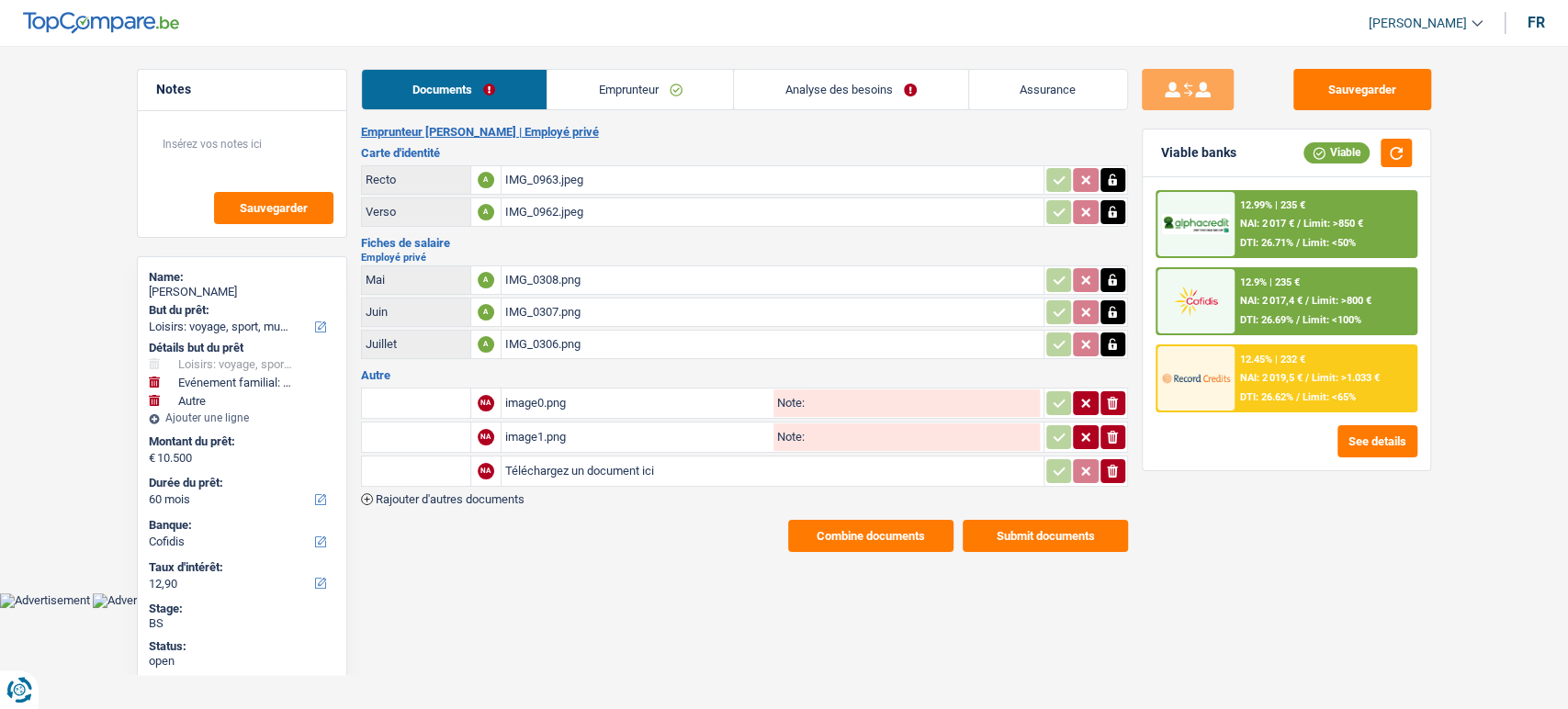
type input "C:\fakepath\image2.png"
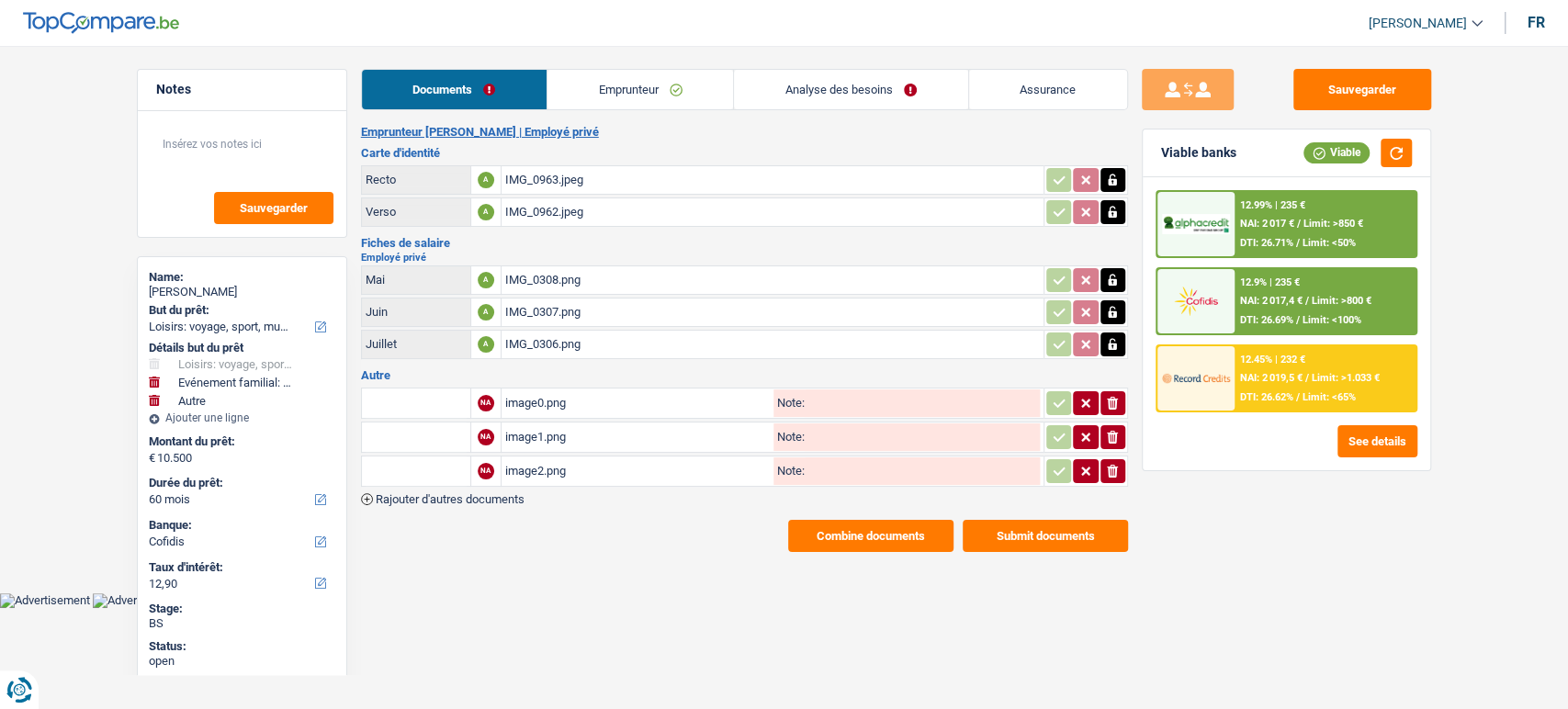
click at [480, 494] on span "Rajouter d'autres documents" at bounding box center [450, 499] width 149 height 12
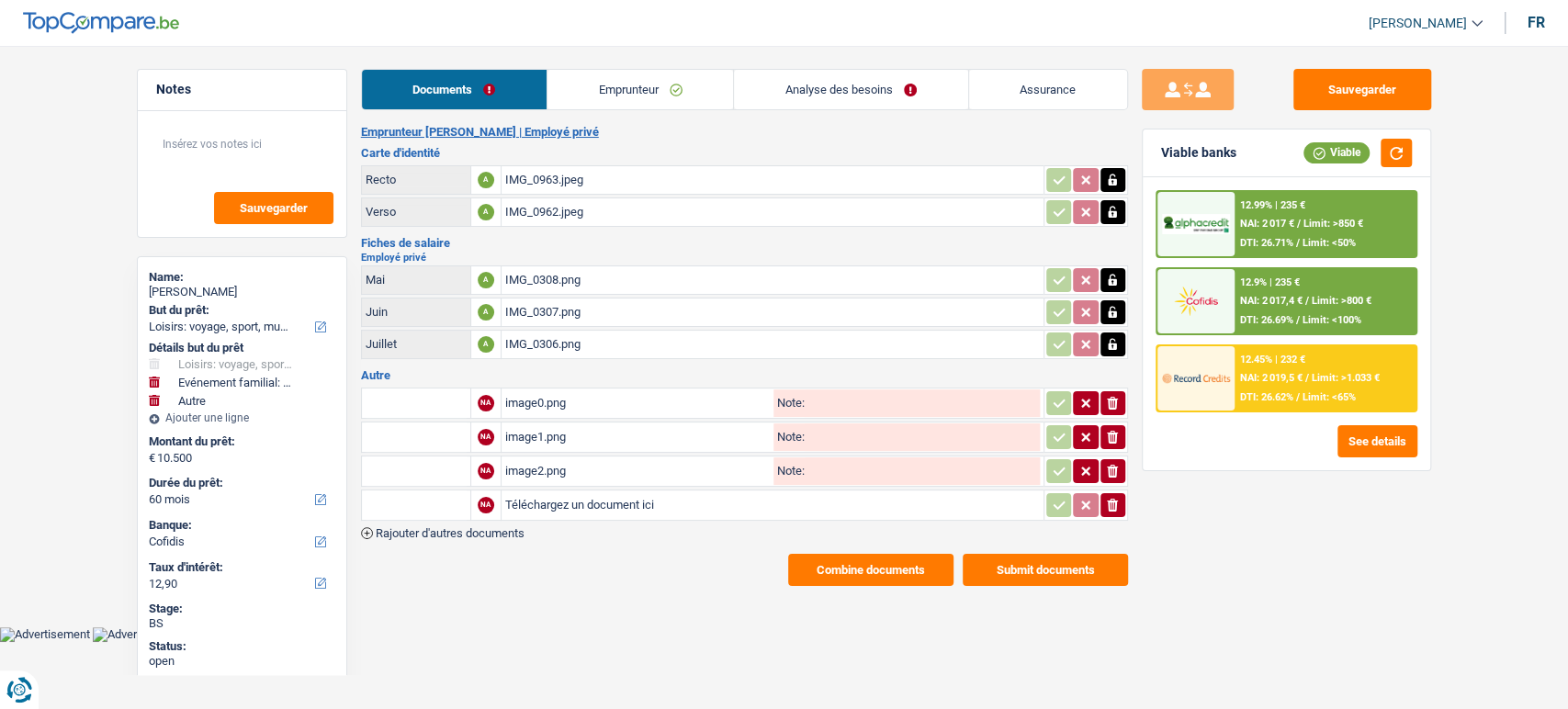
click at [478, 528] on span "Rajouter d'autres documents" at bounding box center [450, 533] width 149 height 12
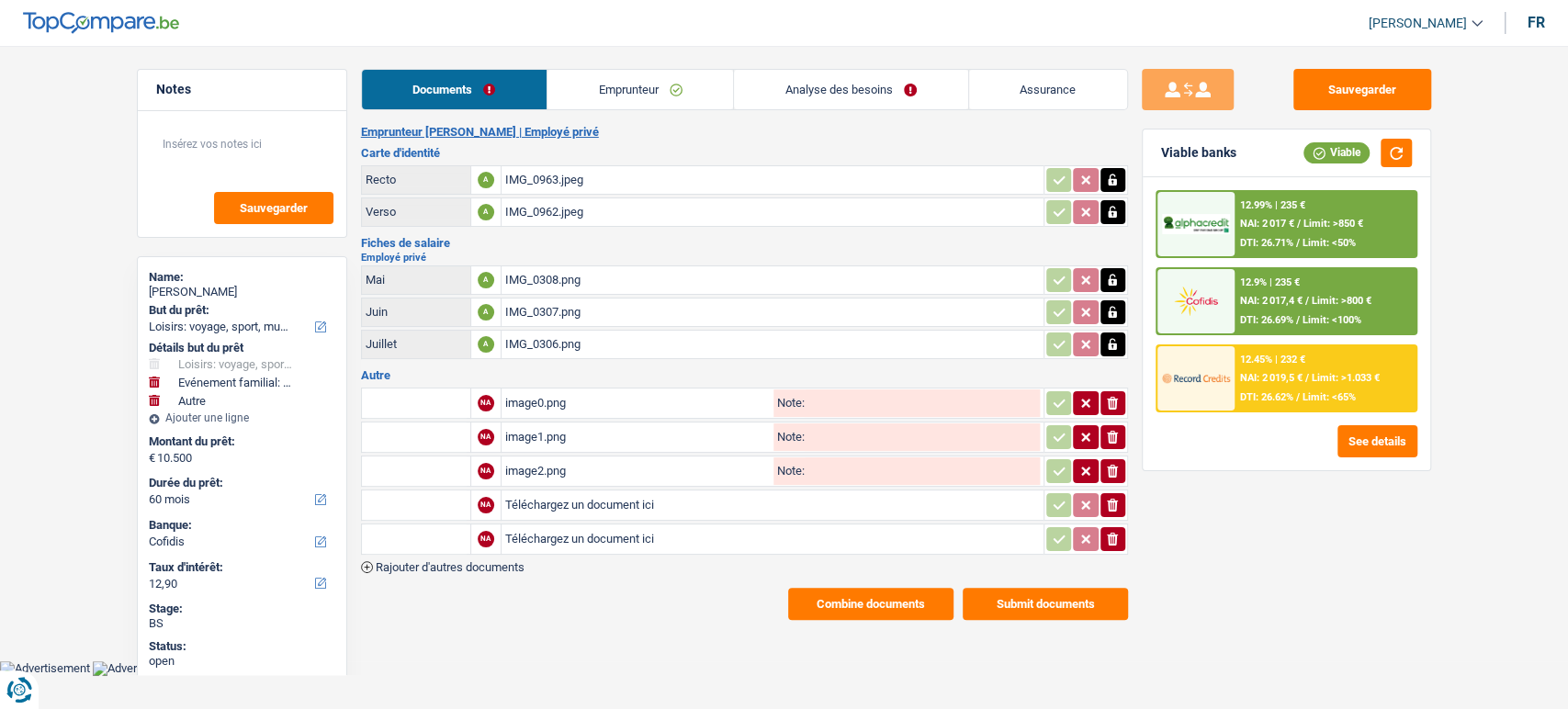
type input "C:\fakepath\image3.png"
type input "C:\fakepath\image4.png"
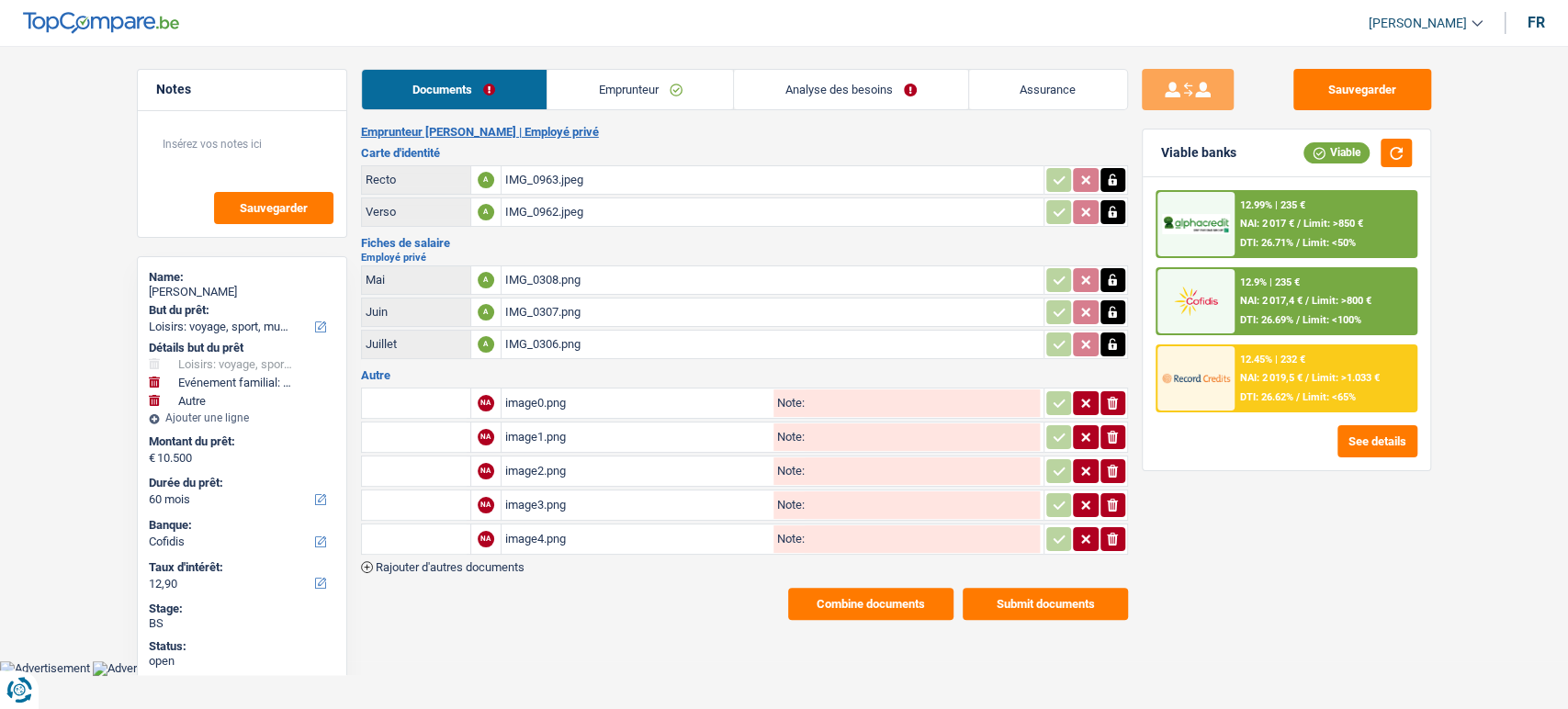
click at [470, 564] on span "Rajouter d'autres documents" at bounding box center [450, 567] width 149 height 12
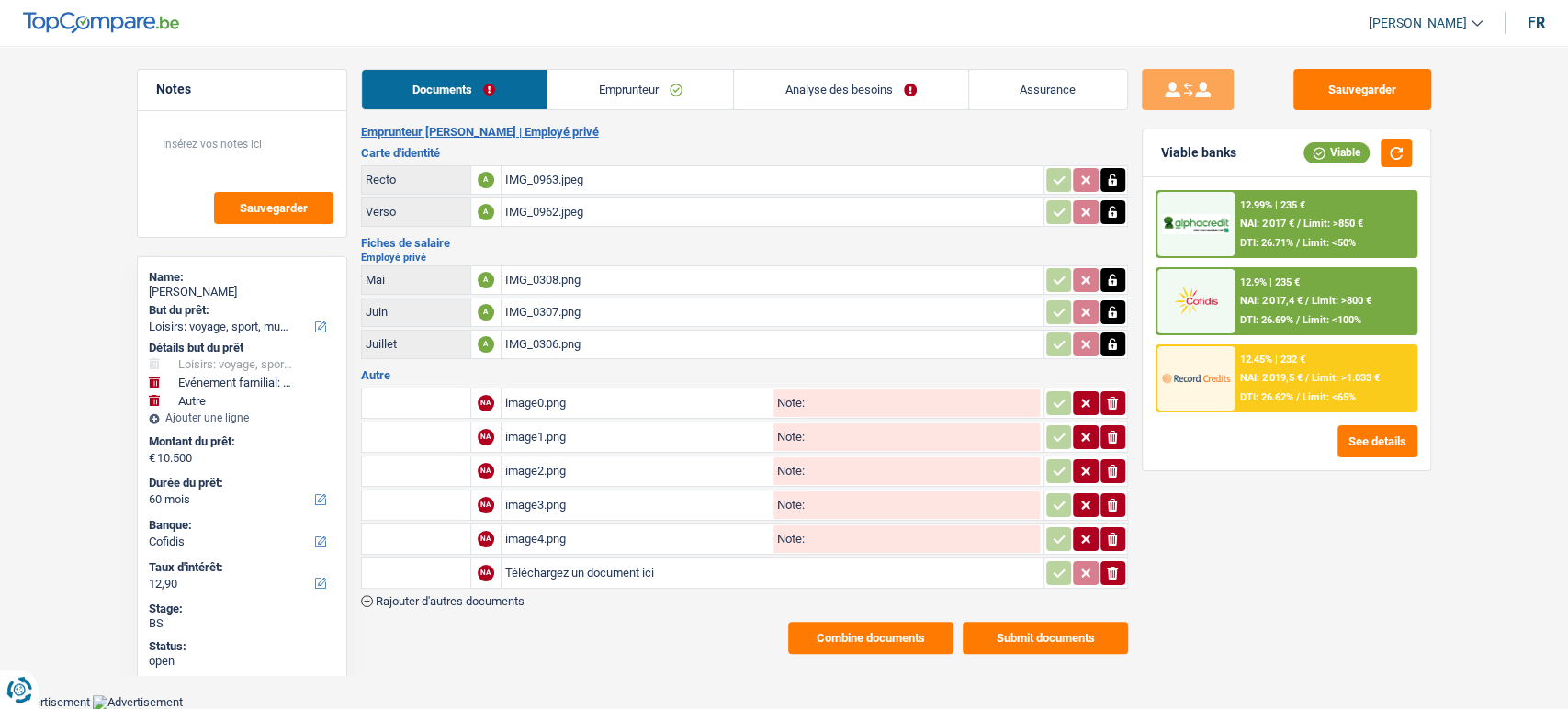
type input "C:\fakepath\image5.png"
click at [483, 595] on span "Rajouter d'autres documents" at bounding box center [450, 601] width 149 height 12
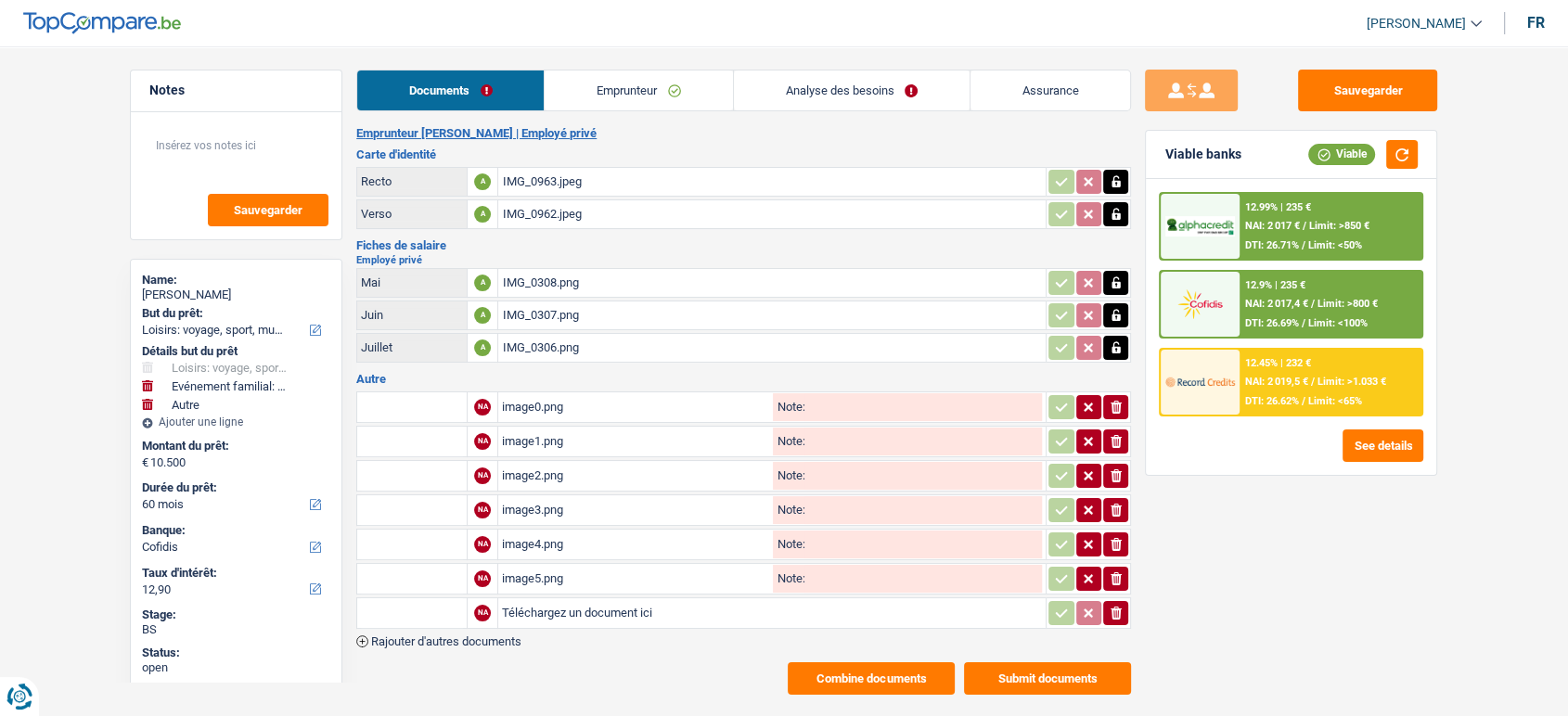
type input "C:\fakepath\image9.png"
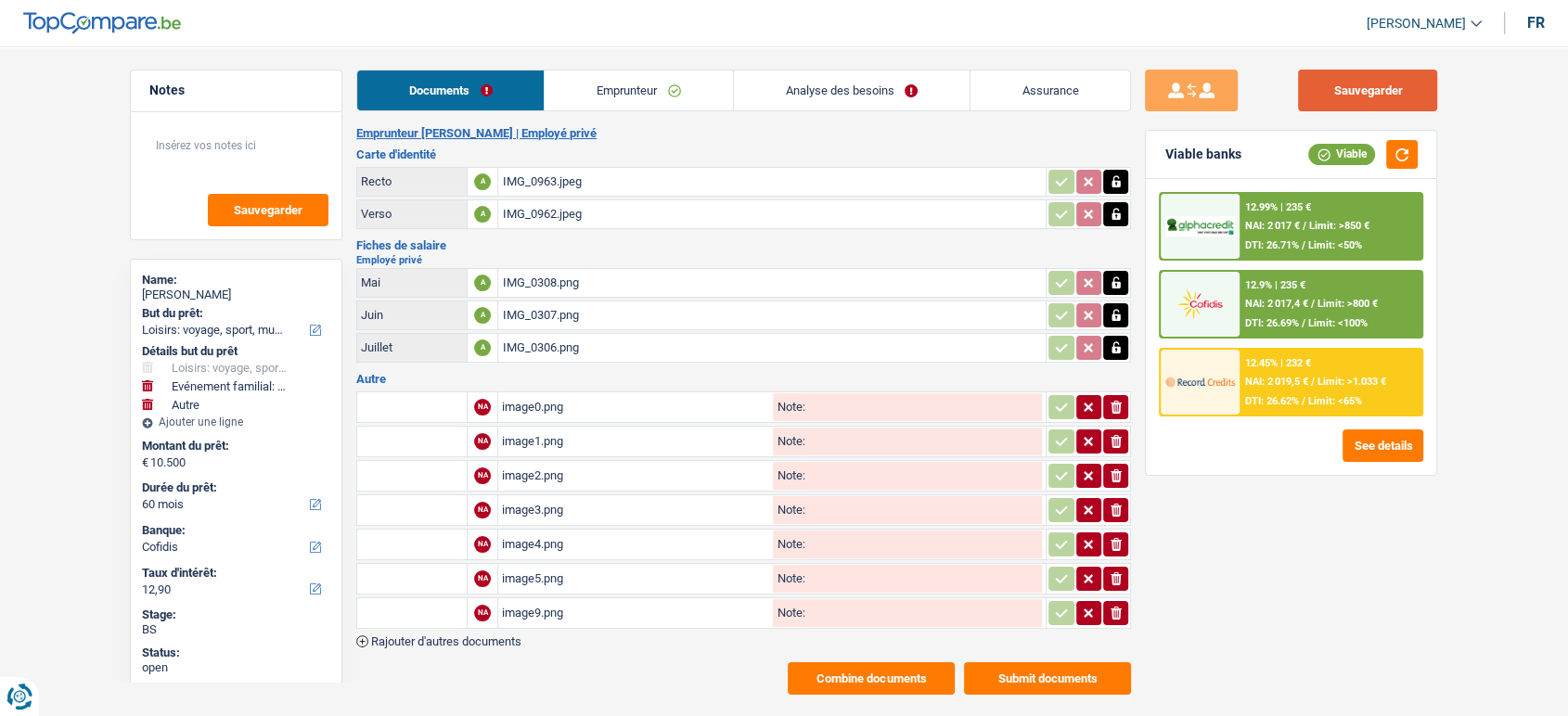
drag, startPoint x: 1384, startPoint y: 87, endPoint x: 693, endPoint y: 57, distance: 691.7
click at [1376, 87] on button "Sauvegarder" at bounding box center [1368, 90] width 140 height 42
click at [659, 87] on link "Emprunteur" at bounding box center [638, 90] width 187 height 40
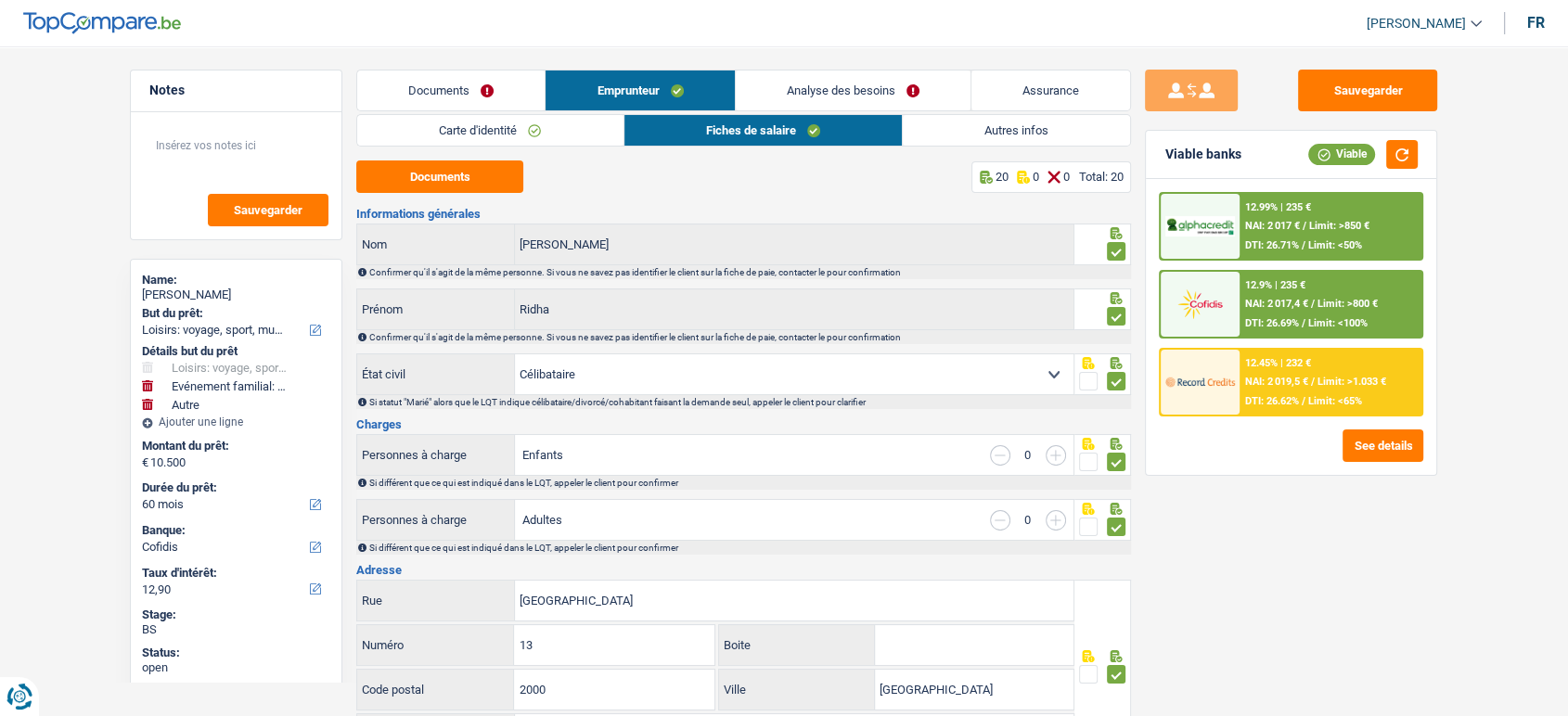
drag, startPoint x: 434, startPoint y: 93, endPoint x: 556, endPoint y: 127, distance: 126.6
click at [437, 92] on link "Documents" at bounding box center [450, 90] width 187 height 40
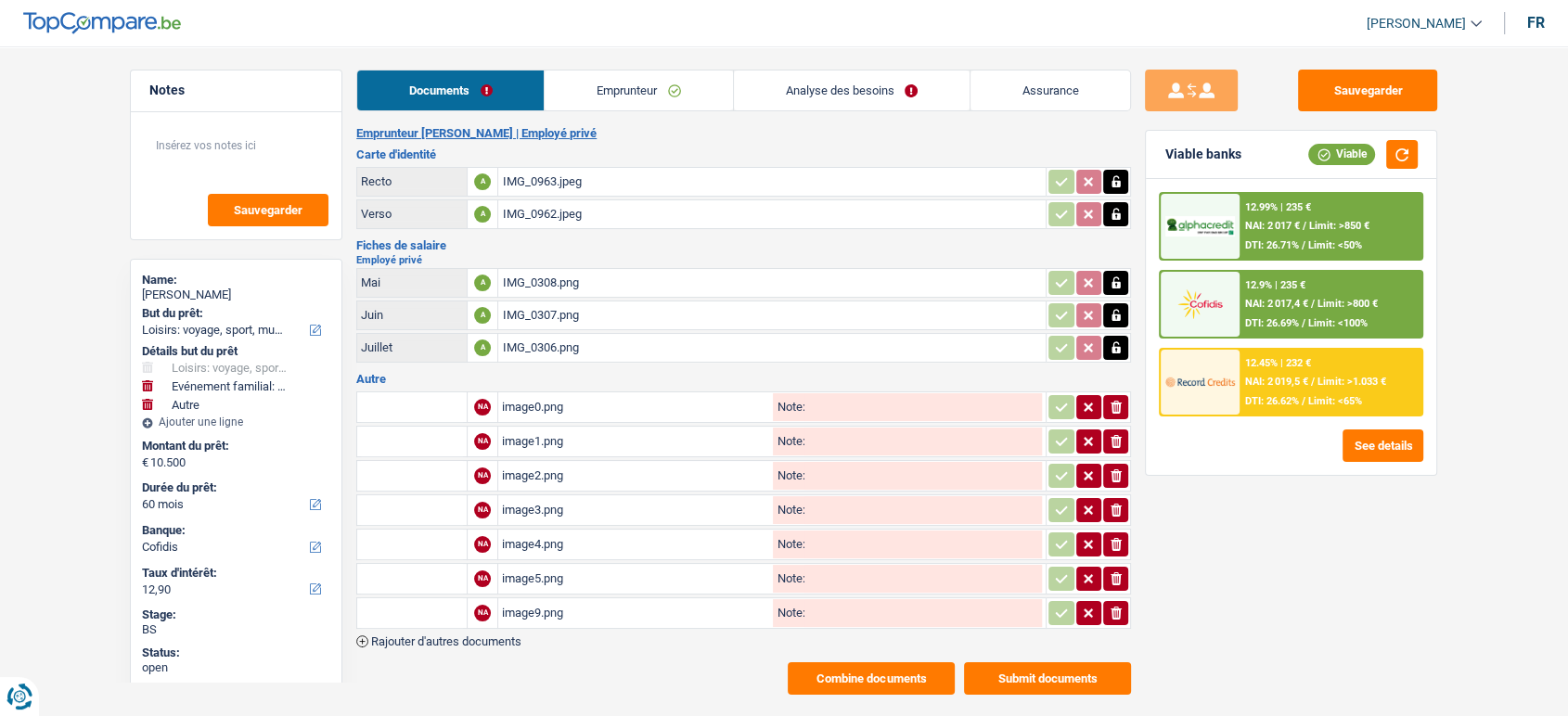
scroll to position [27, 0]
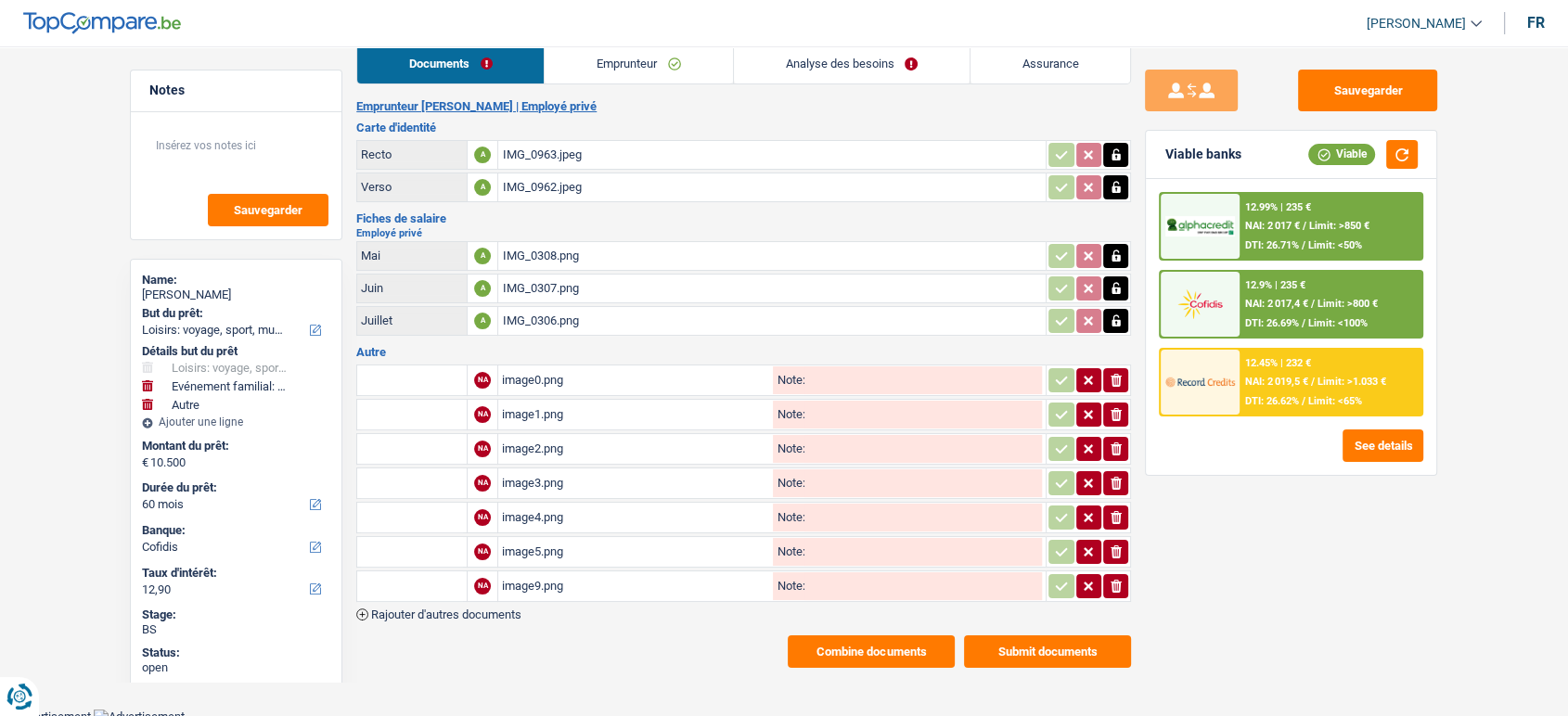
click at [595, 378] on div "image0.png" at bounding box center [635, 380] width 267 height 28
click at [427, 374] on input "text" at bounding box center [411, 380] width 102 height 29
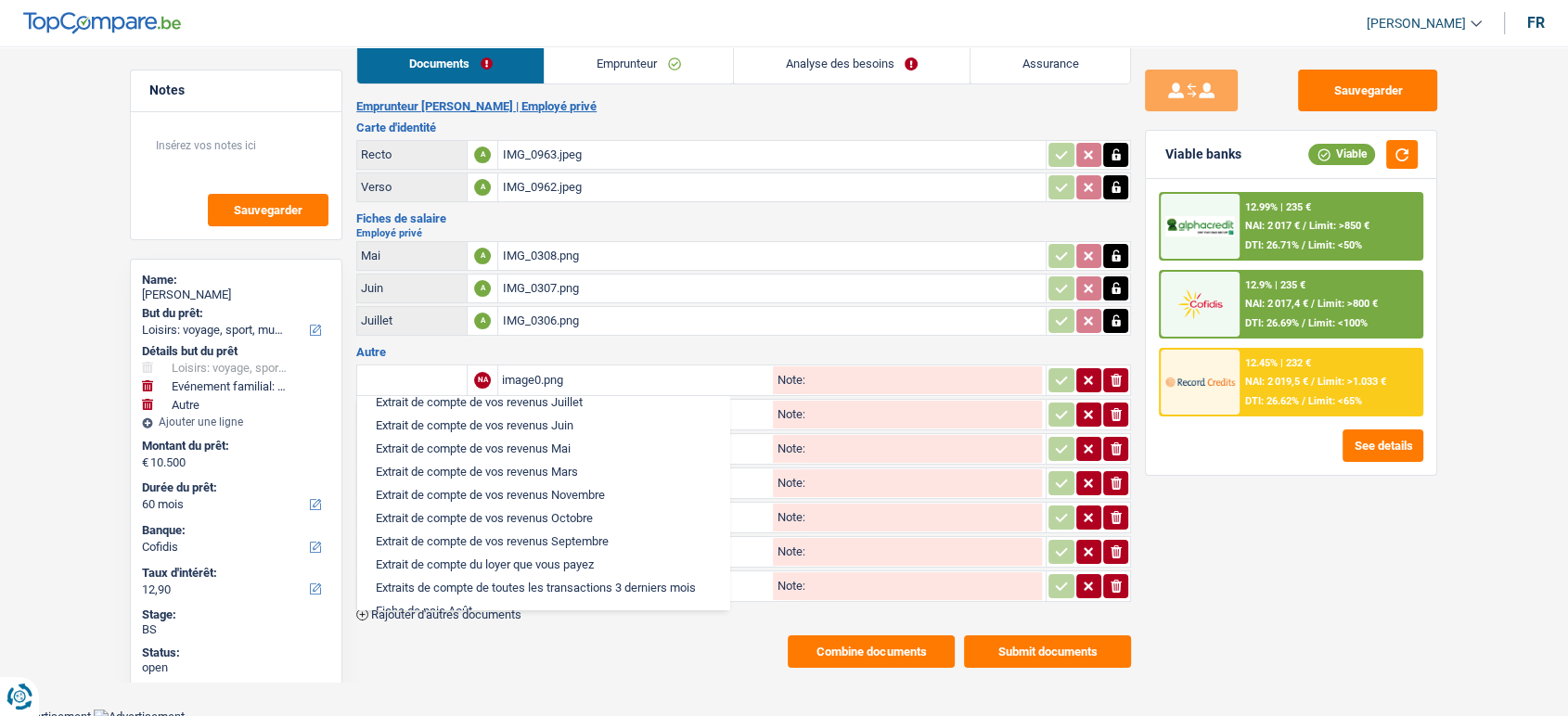
scroll to position [515, 0]
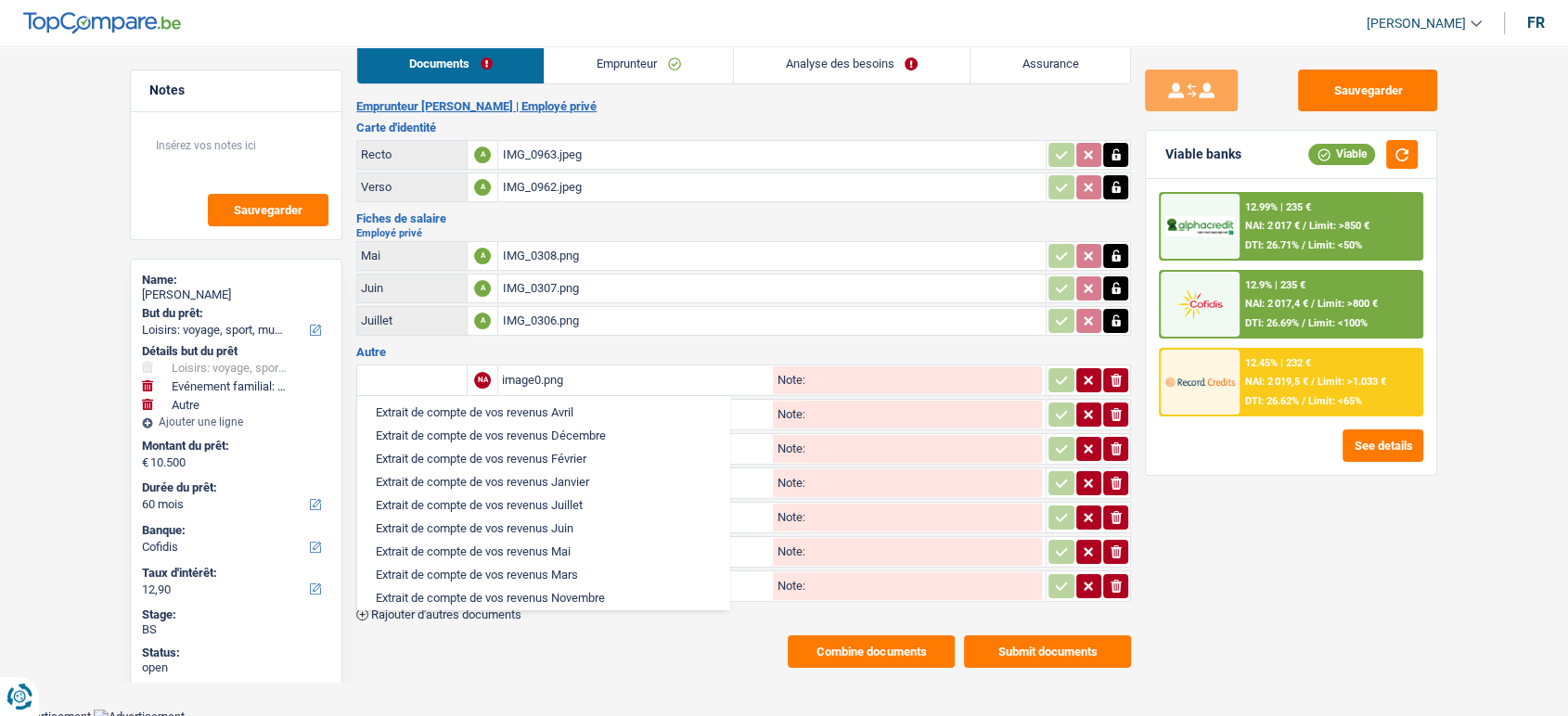
click at [539, 563] on li "Extrait de compte de vos revenus Mai" at bounding box center [543, 552] width 353 height 23
type input "Extrait de compte de vos revenus Mai"
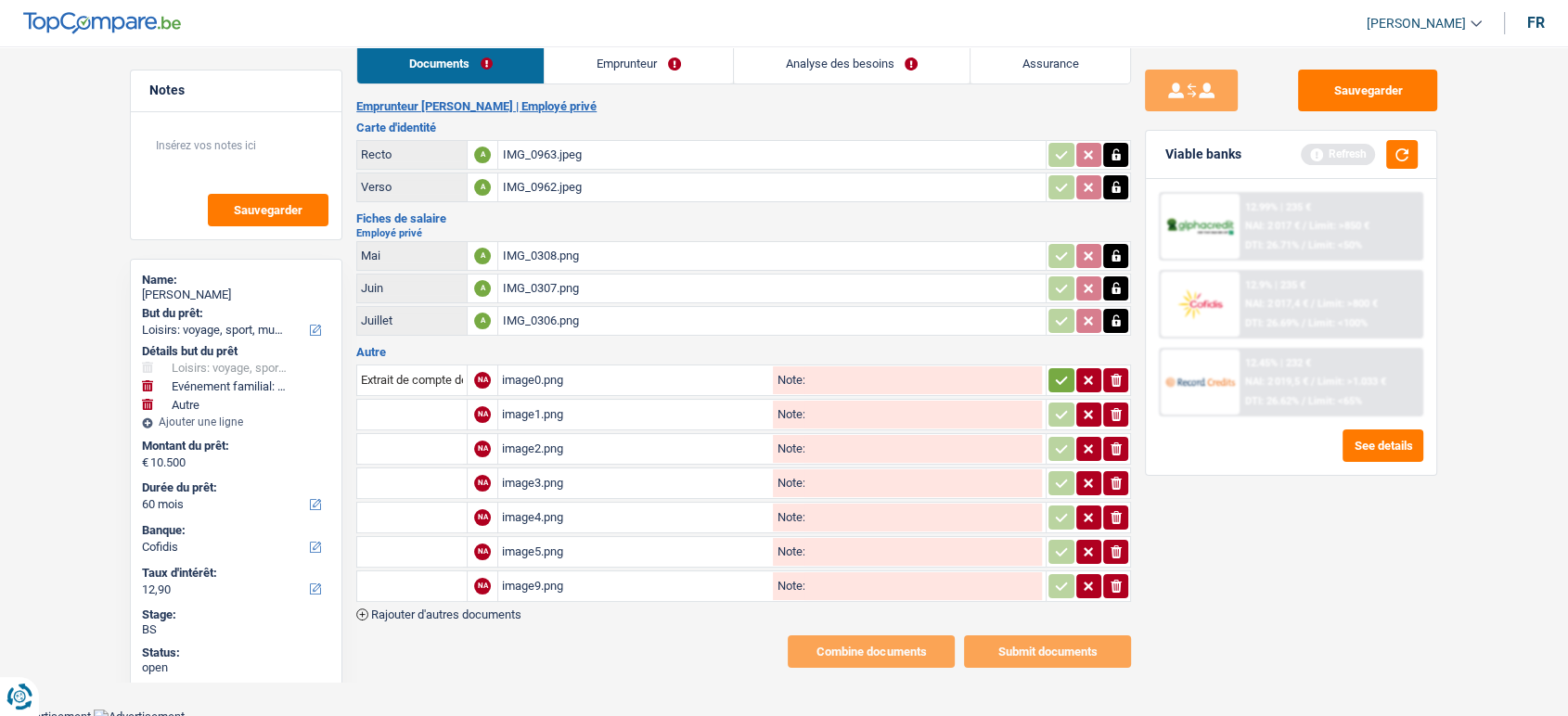
click at [534, 425] on td "image1.png Note:" at bounding box center [772, 414] width 549 height 31
click at [537, 409] on div "image1.png" at bounding box center [635, 414] width 267 height 28
click at [427, 407] on input "text" at bounding box center [411, 414] width 102 height 29
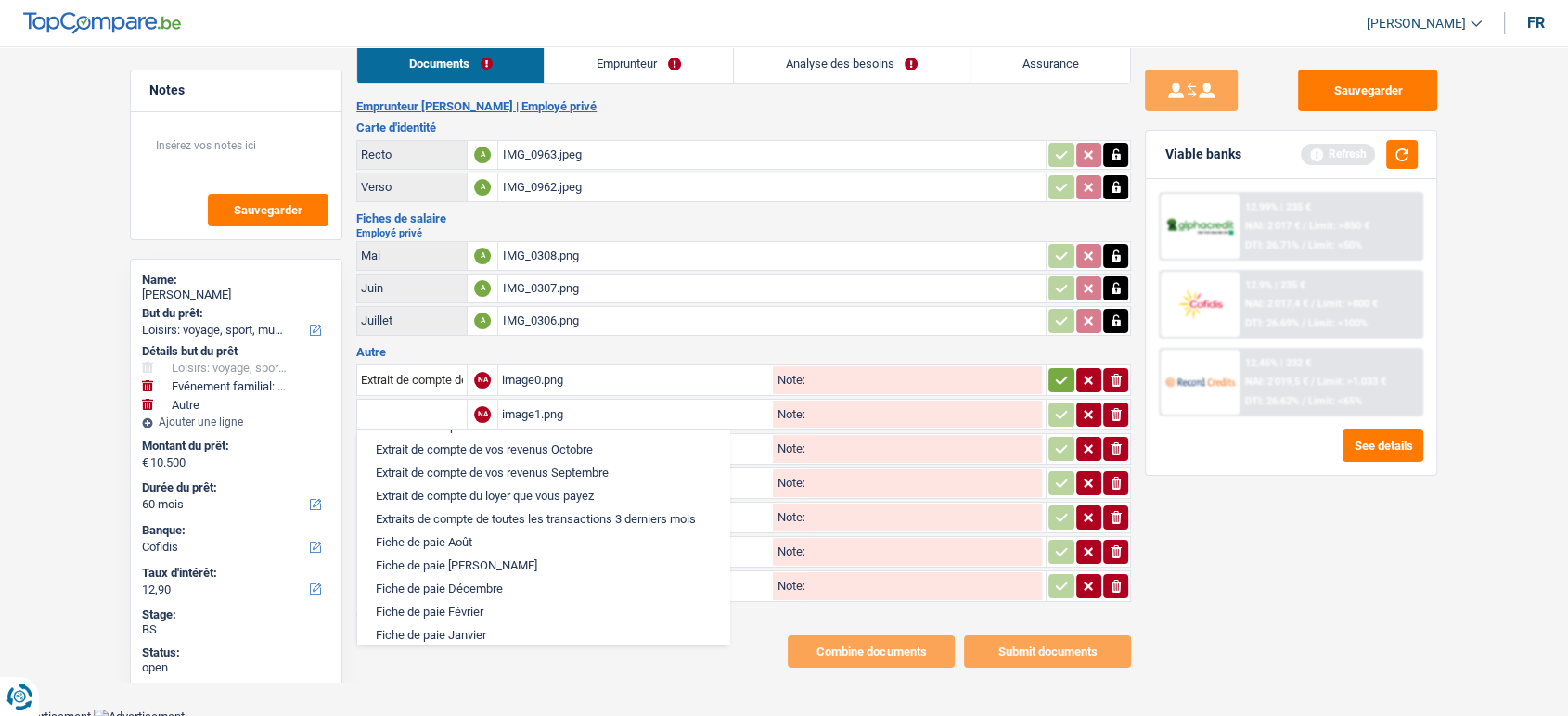
scroll to position [928, 0]
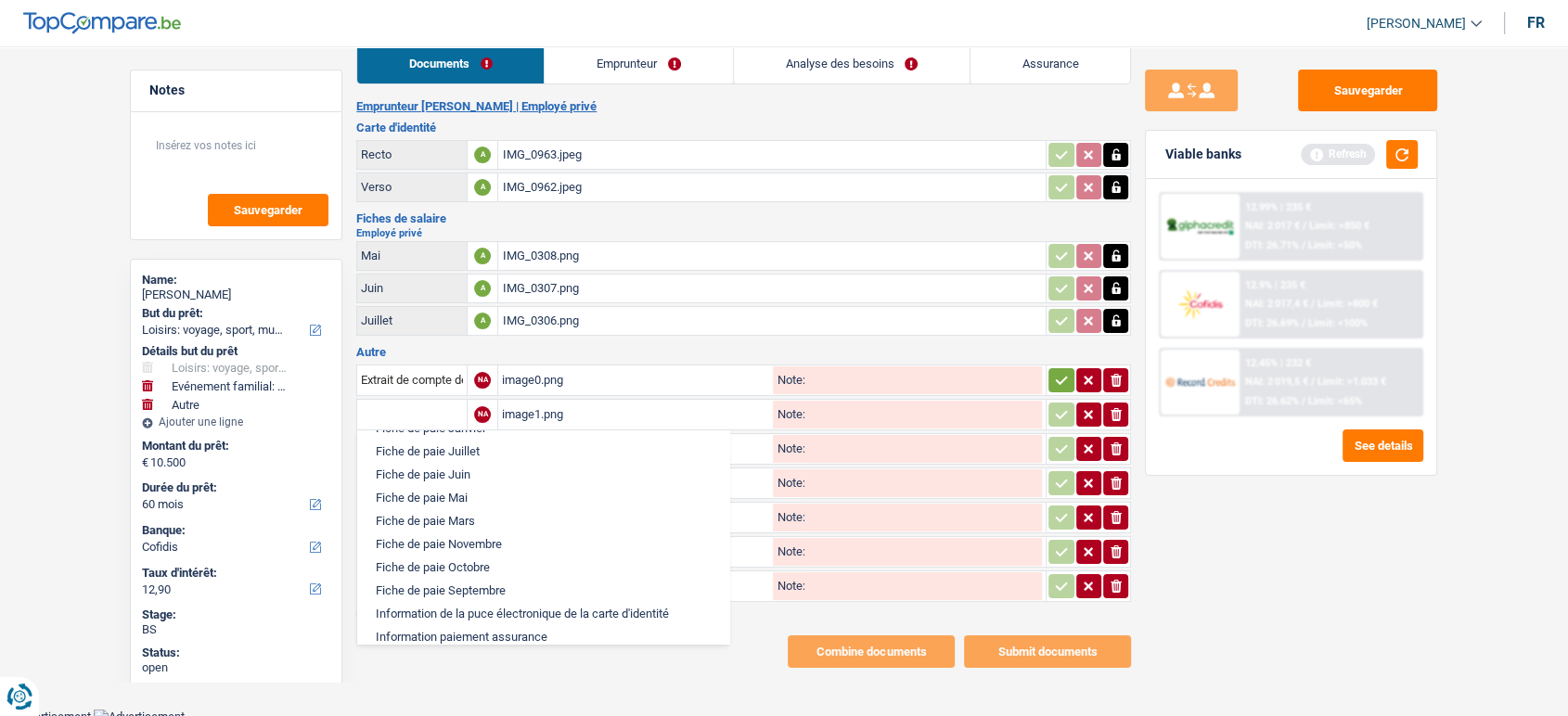
click at [474, 486] on li "Fiche de paie Juin" at bounding box center [543, 475] width 353 height 23
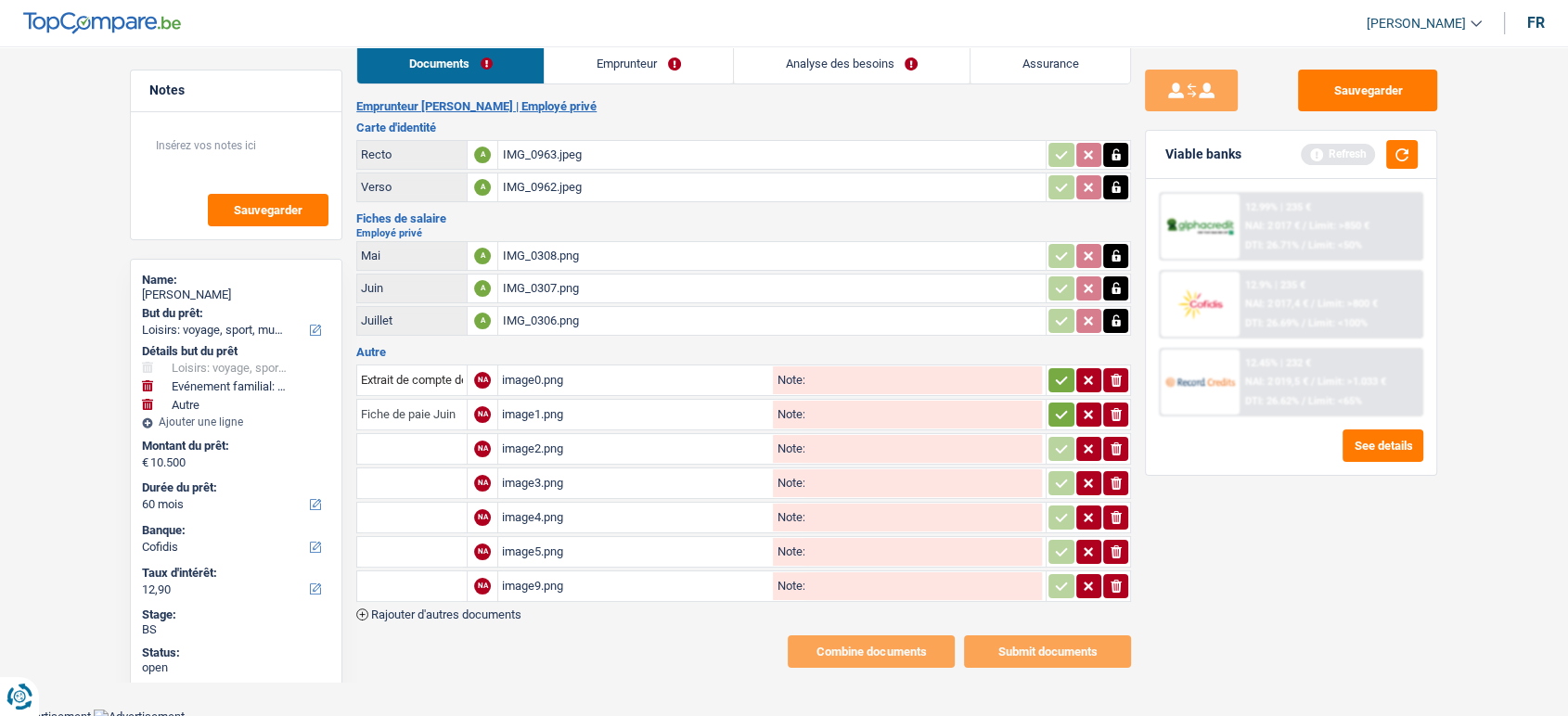
click at [408, 400] on input "Fiche de paie Juin" at bounding box center [411, 414] width 102 height 29
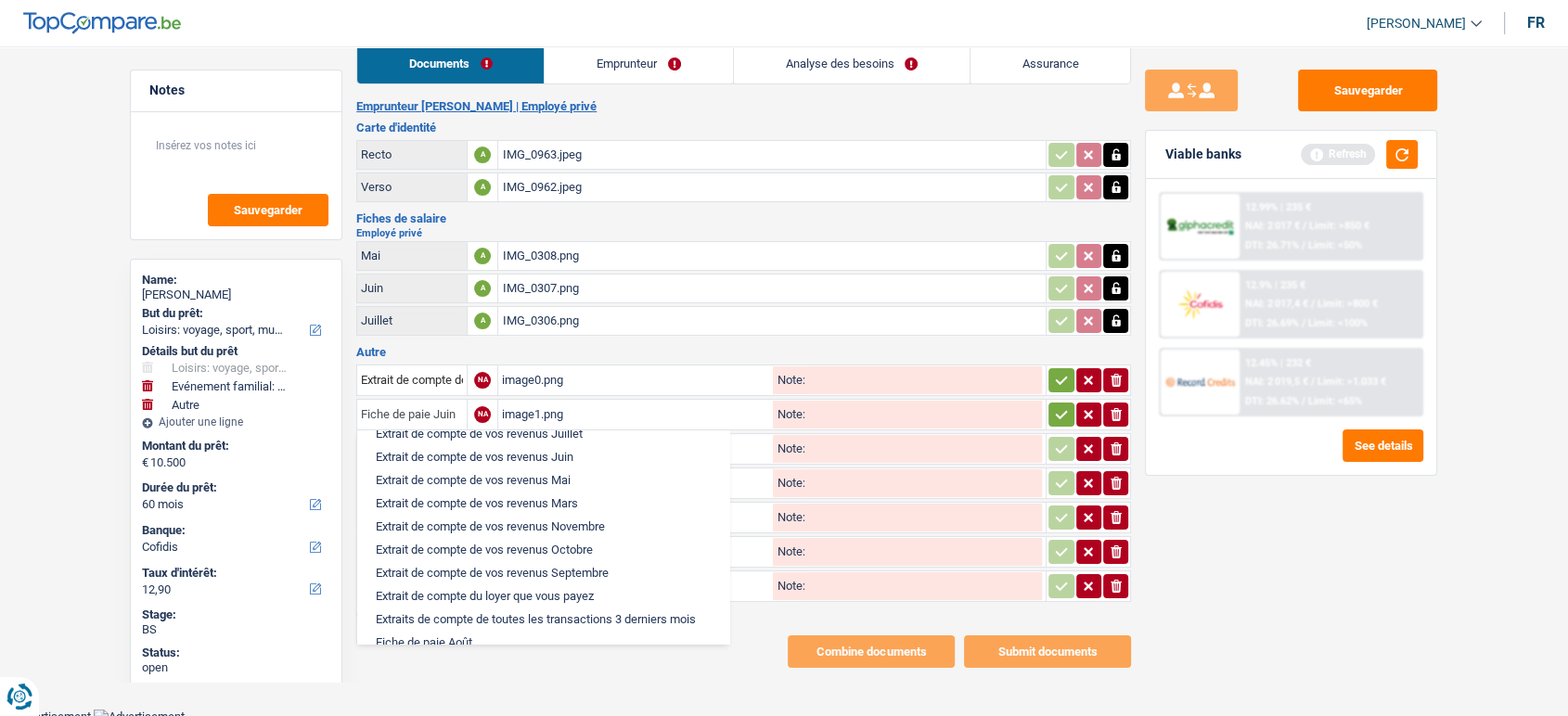
scroll to position [586, 0]
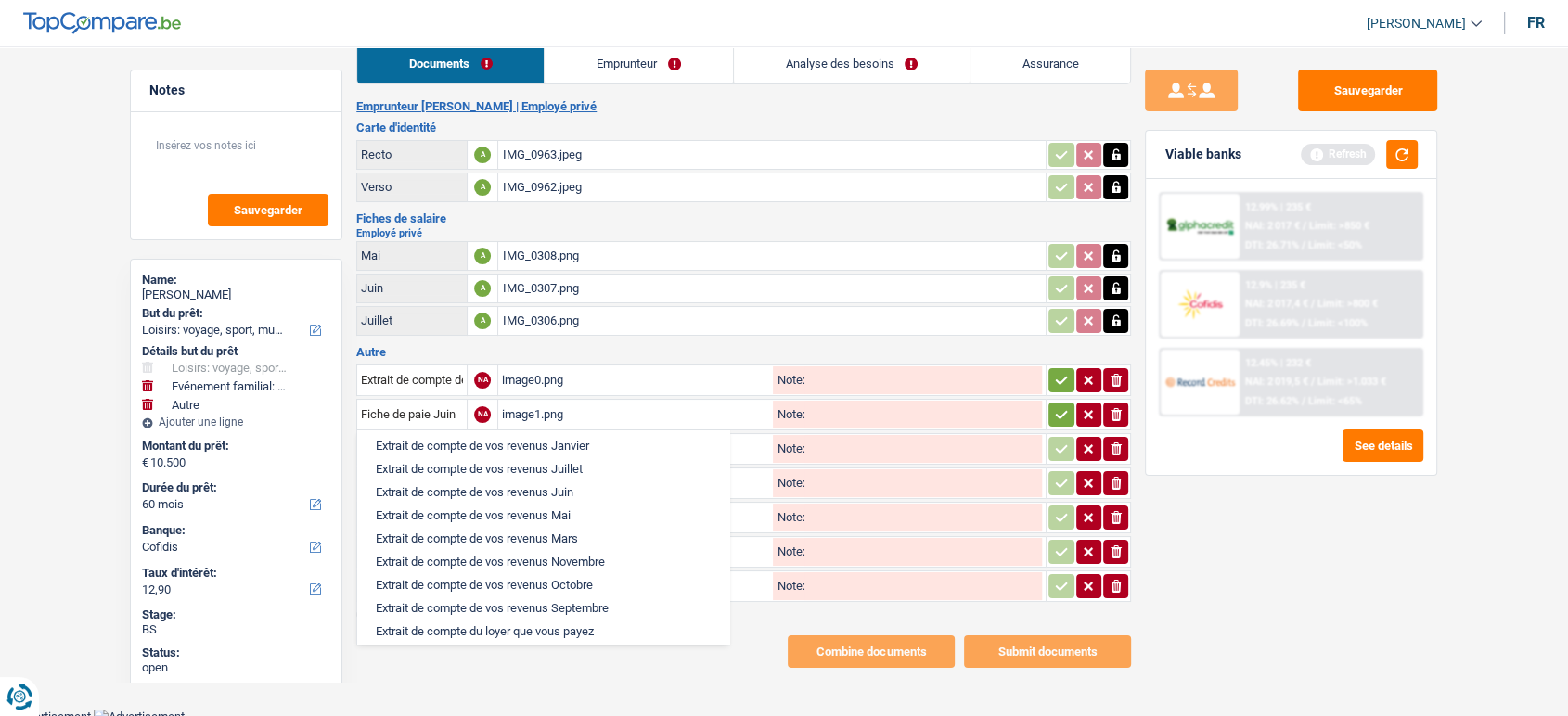
click at [535, 504] on li "Extrait de compte de vos revenus Juin" at bounding box center [543, 492] width 353 height 23
type input "Extrait de compte de vos revenus Juin"
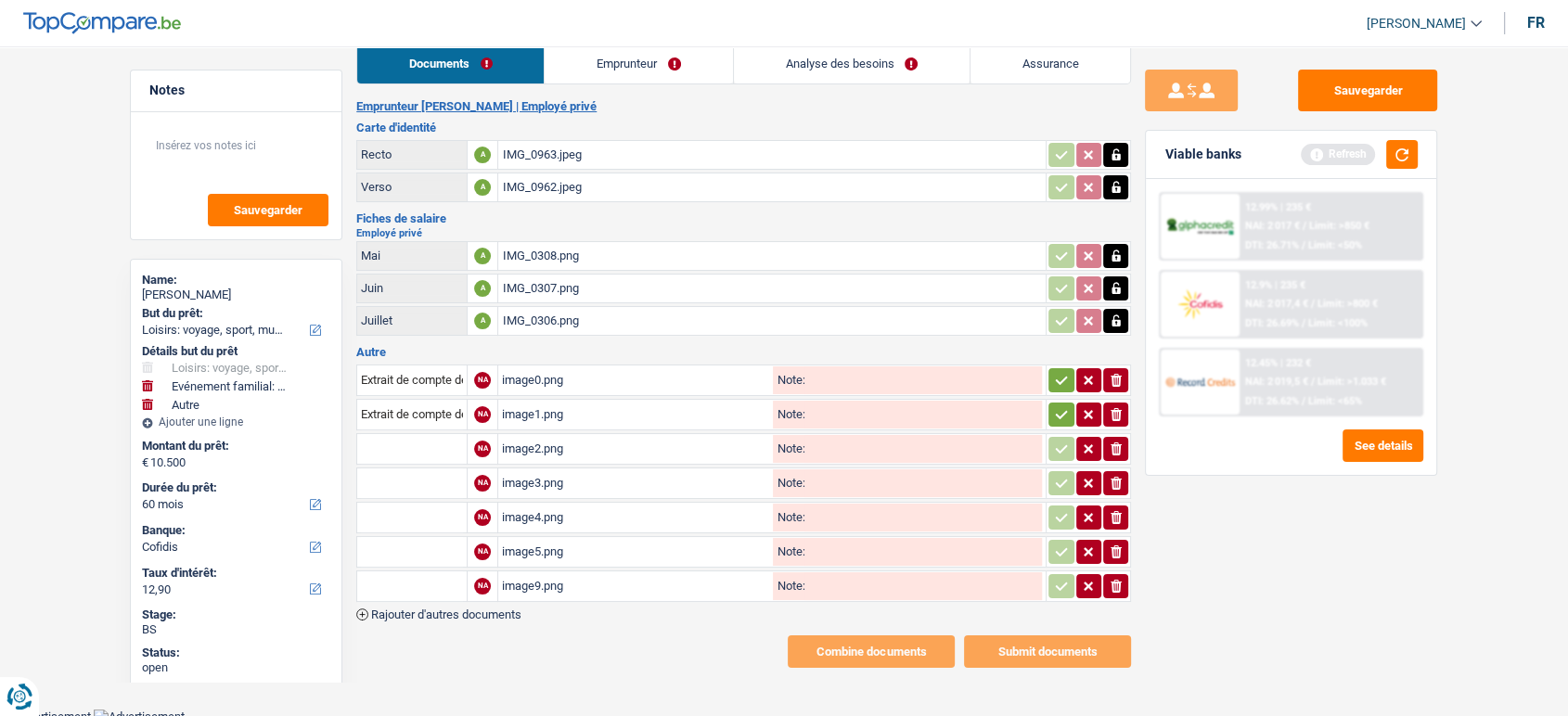
click at [540, 441] on div "image2.png" at bounding box center [635, 448] width 267 height 28
click at [438, 448] on input "text" at bounding box center [411, 448] width 102 height 29
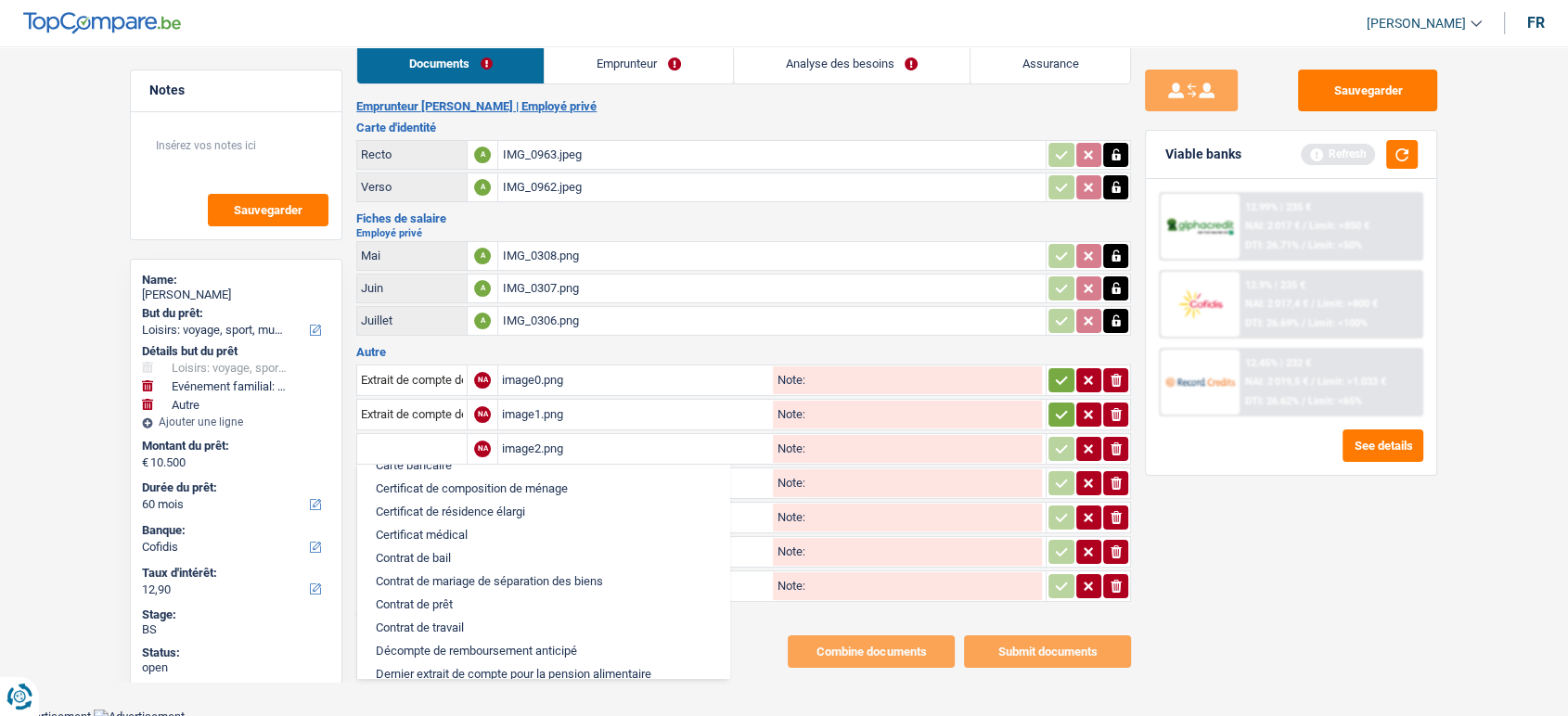
scroll to position [618, 0]
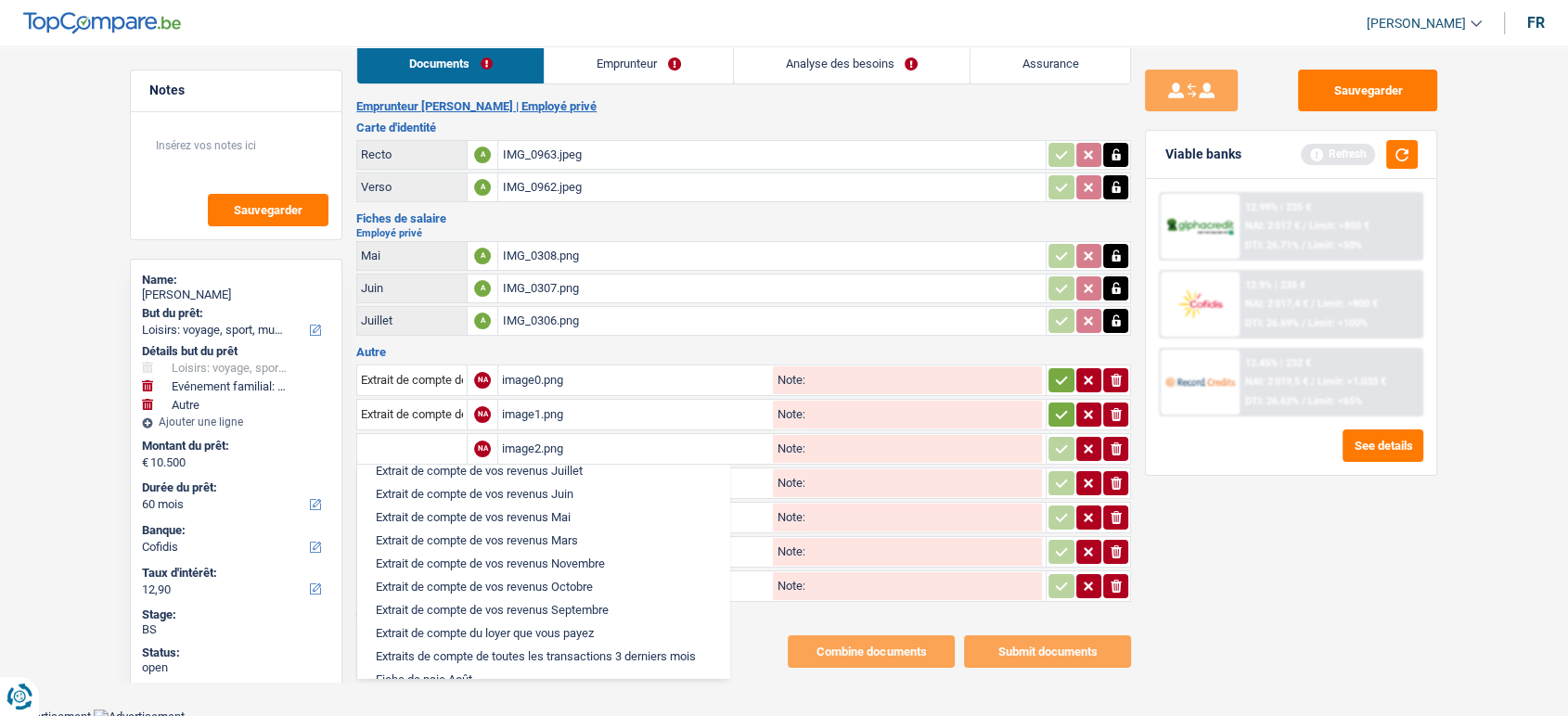
click at [528, 506] on li "Extrait de compte de vos revenus Juin" at bounding box center [543, 494] width 353 height 23
type input "Extrait de compte de vos revenus Juin"
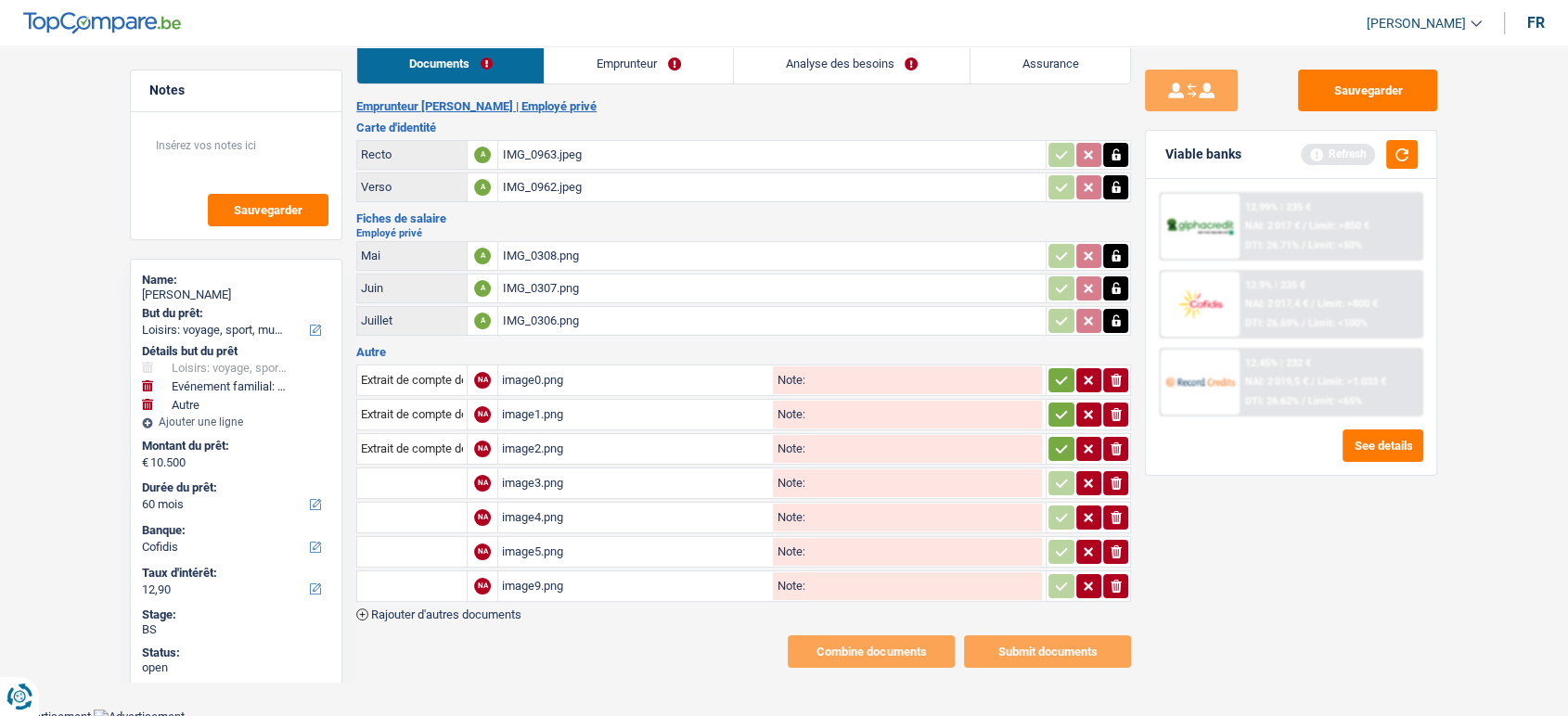
click at [530, 478] on div "image3.png" at bounding box center [635, 482] width 267 height 28
click at [464, 475] on td at bounding box center [411, 483] width 110 height 31
click at [442, 473] on input "text" at bounding box center [411, 482] width 102 height 29
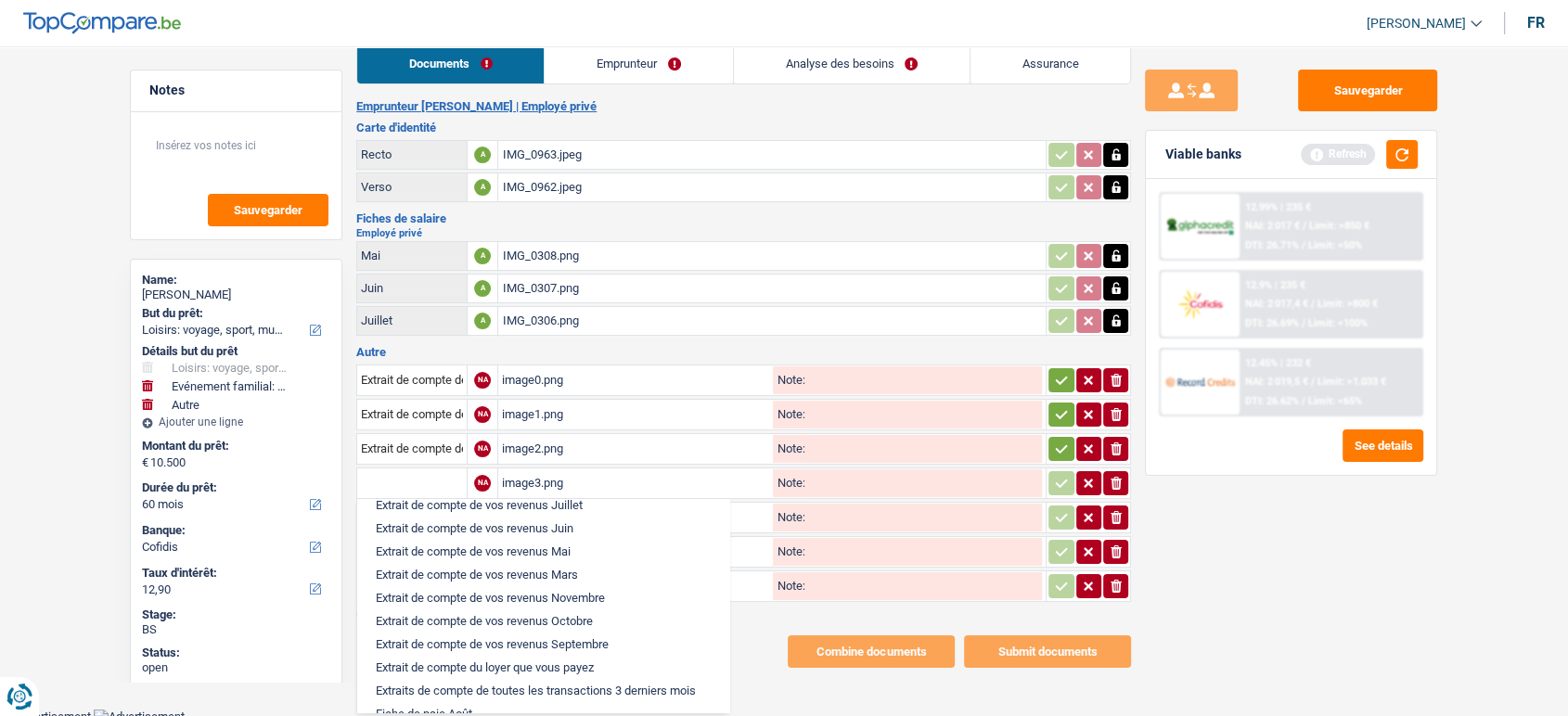
click at [539, 540] on li "Extrait de compte de vos revenus Juin" at bounding box center [543, 528] width 353 height 23
type input "Extrait de compte de vos revenus Juin"
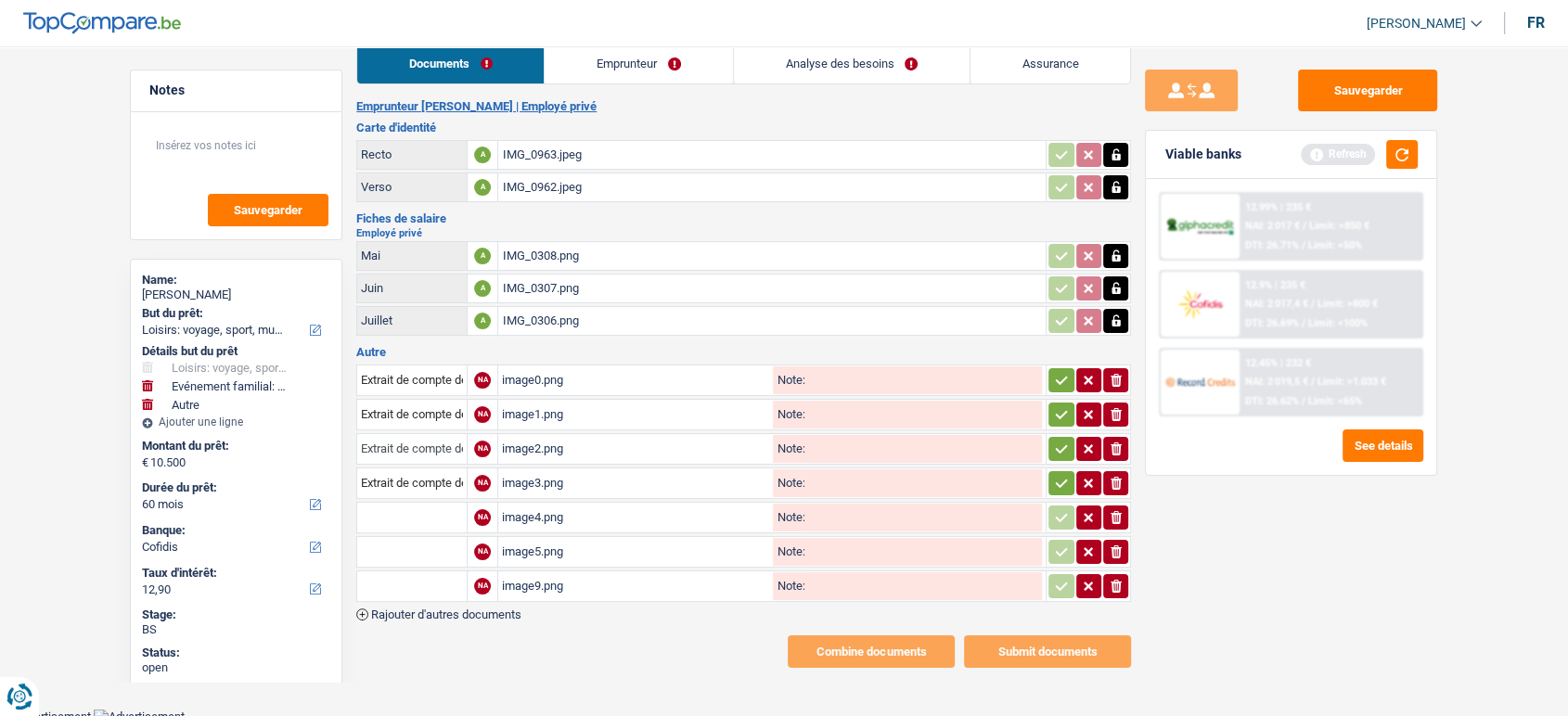
click at [424, 434] on input "Extrait de compte de vos revenus Juin" at bounding box center [411, 448] width 102 height 29
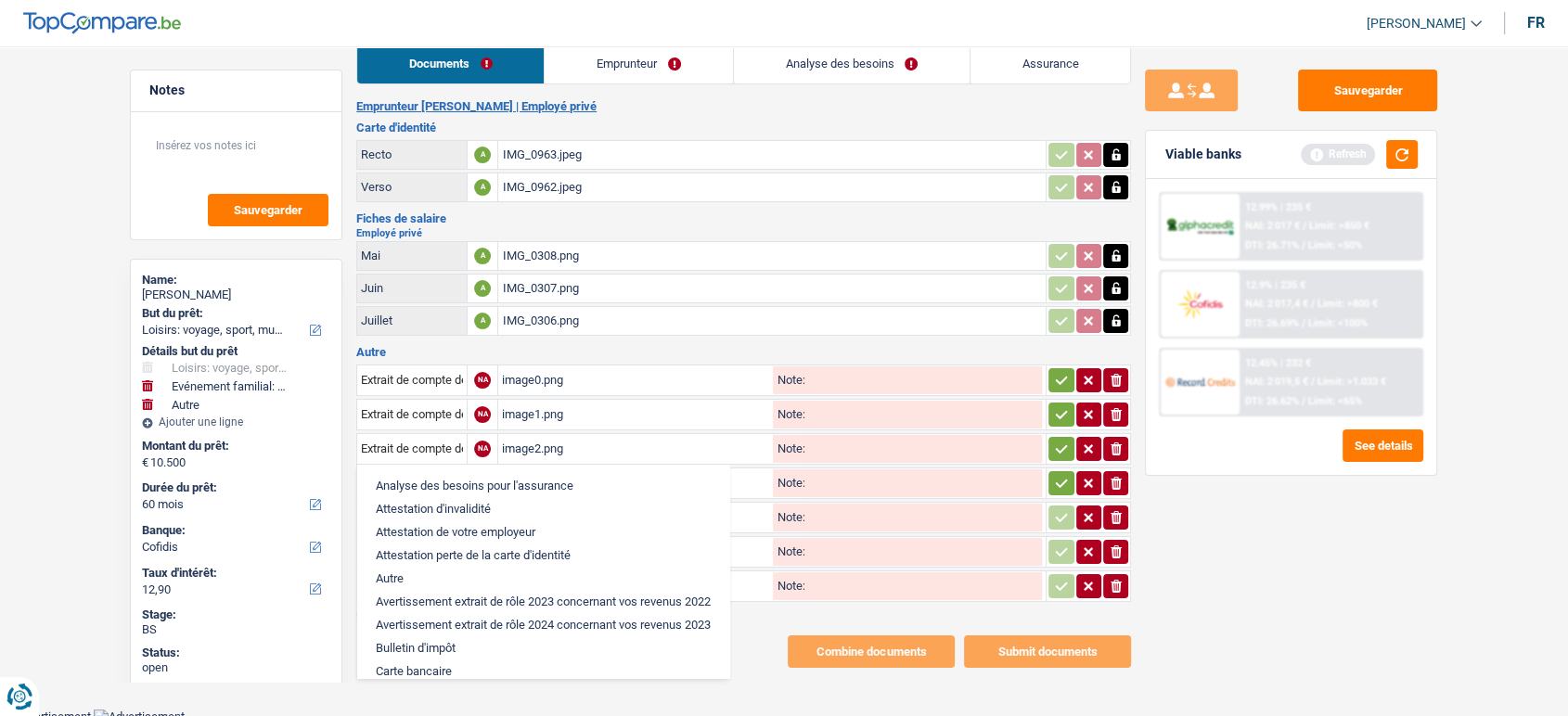
click at [569, 444] on div "image2.png" at bounding box center [635, 448] width 267 height 28
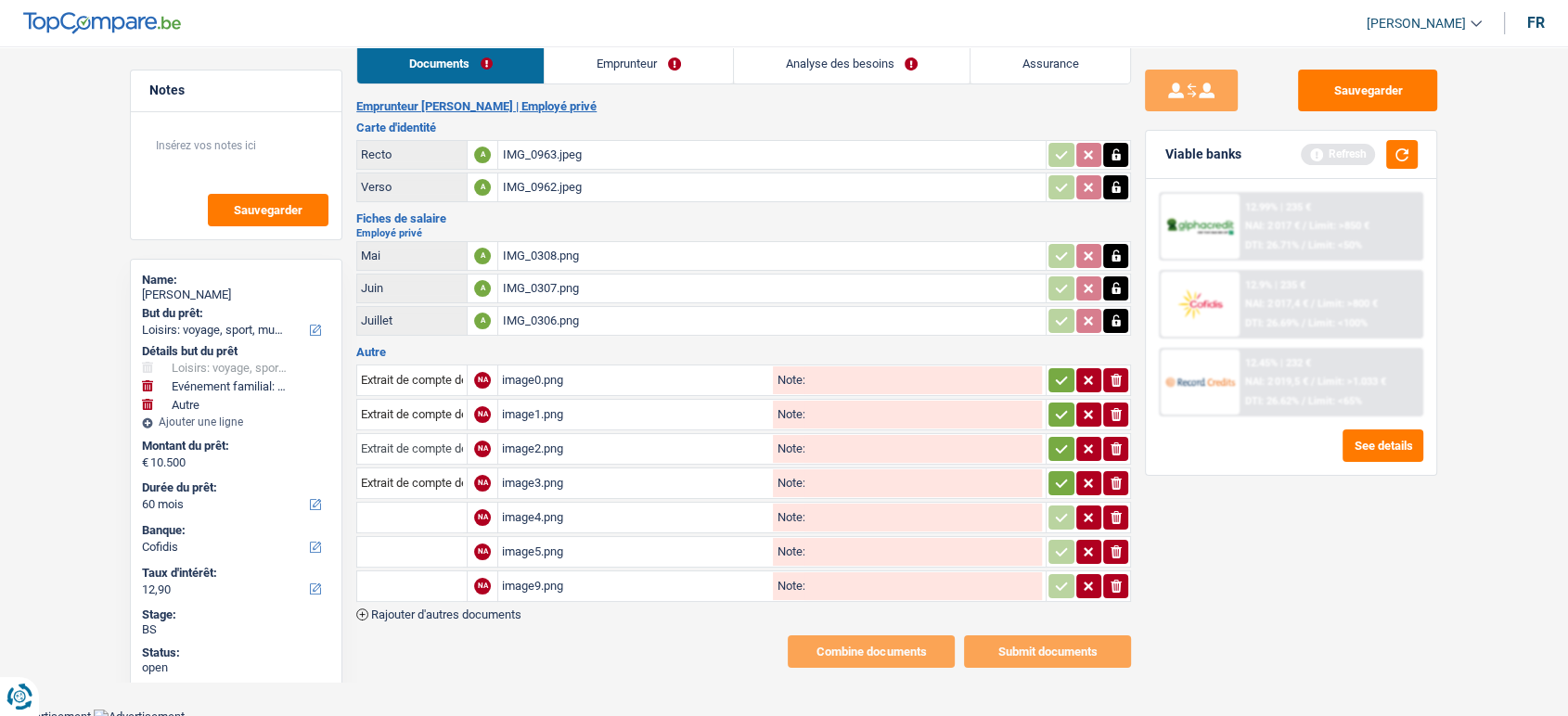
click at [440, 447] on input "Extrait de compte de vos revenus Juin" at bounding box center [411, 448] width 102 height 29
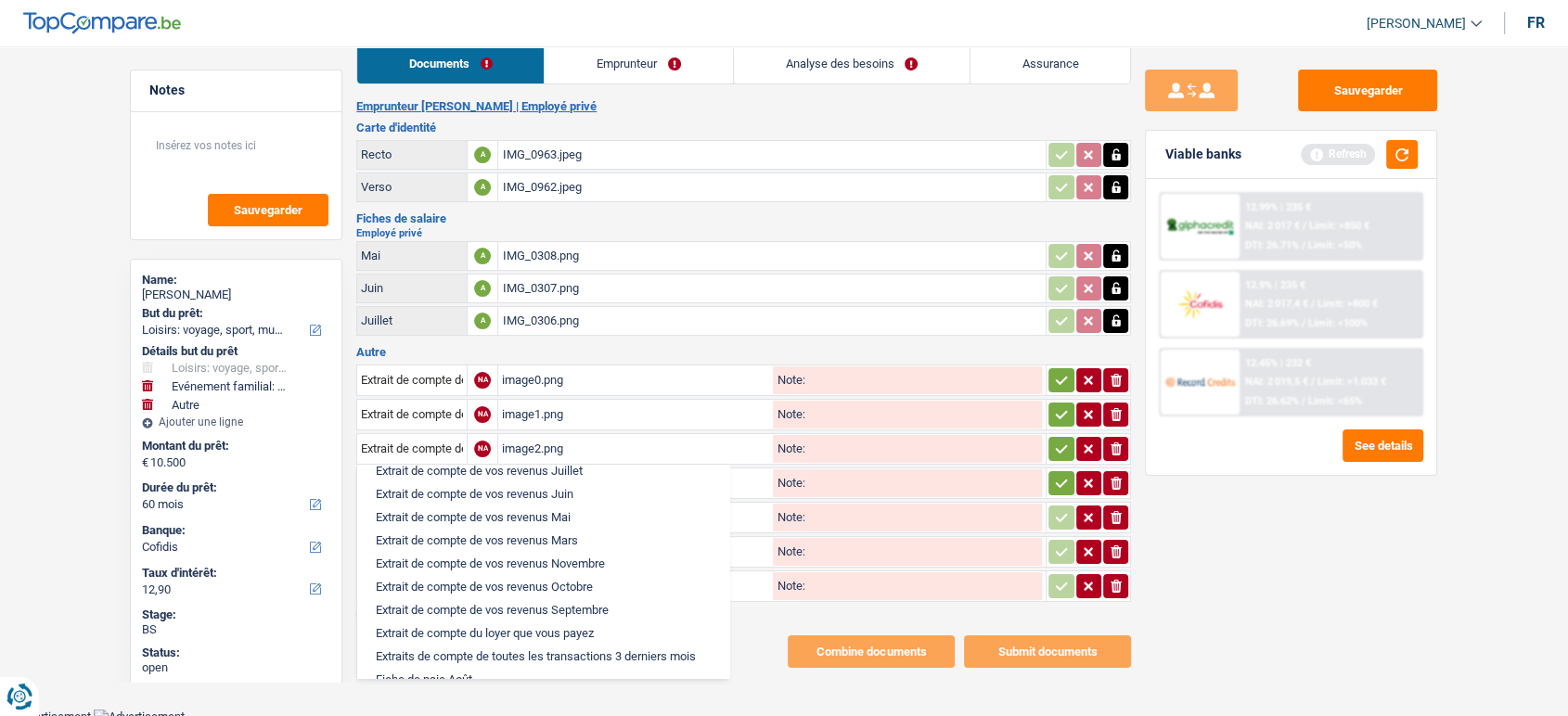
drag, startPoint x: 553, startPoint y: 499, endPoint x: 547, endPoint y: 512, distance: 14.3
click at [547, 512] on ul "Analyse des besoins pour l'assurance Attestation d'invalidité Attestation de vo…" at bounding box center [543, 572] width 374 height 216
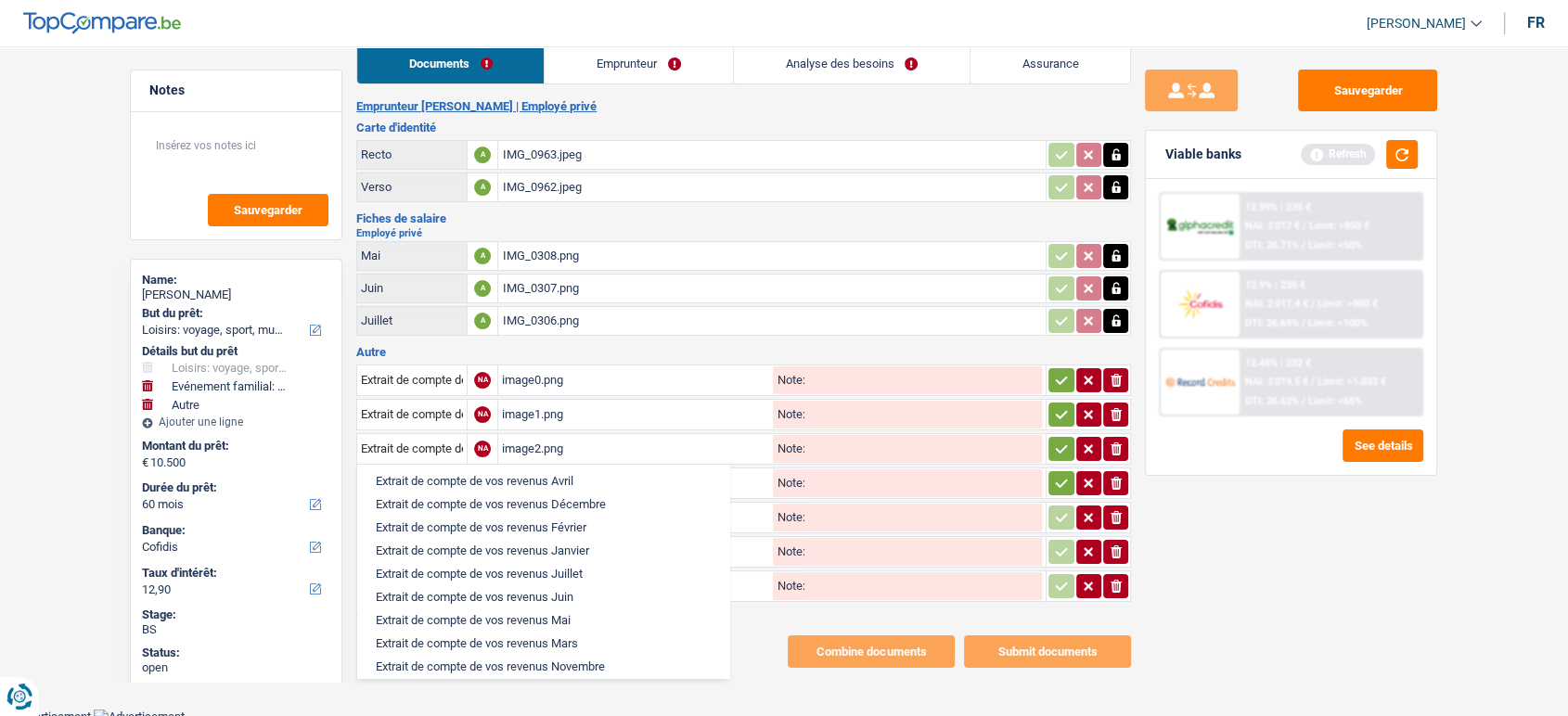
click at [529, 608] on li "Extrait de compte de vos revenus Juin" at bounding box center [543, 597] width 353 height 23
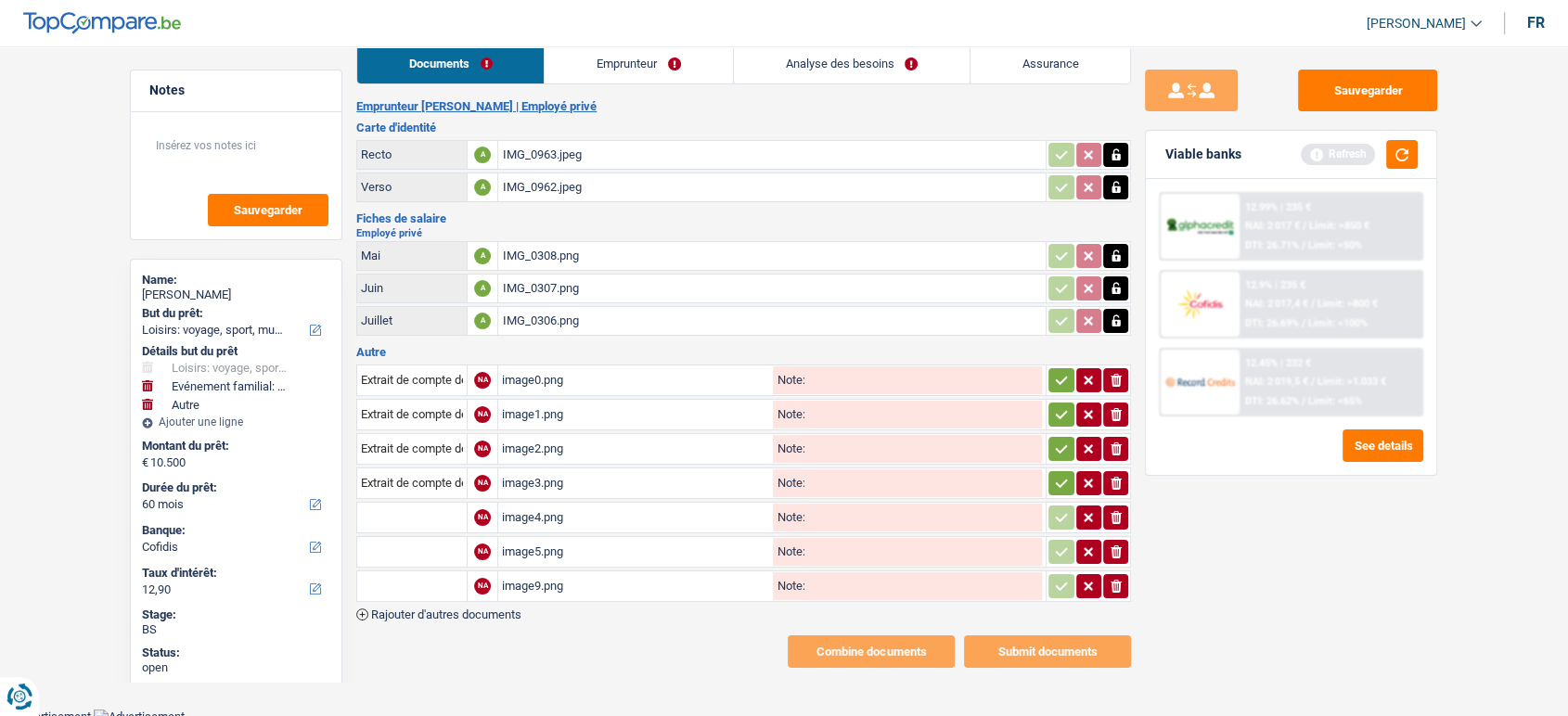
click at [536, 504] on div "image4.png" at bounding box center [635, 518] width 267 height 28
click at [439, 513] on input "text" at bounding box center [411, 518] width 102 height 29
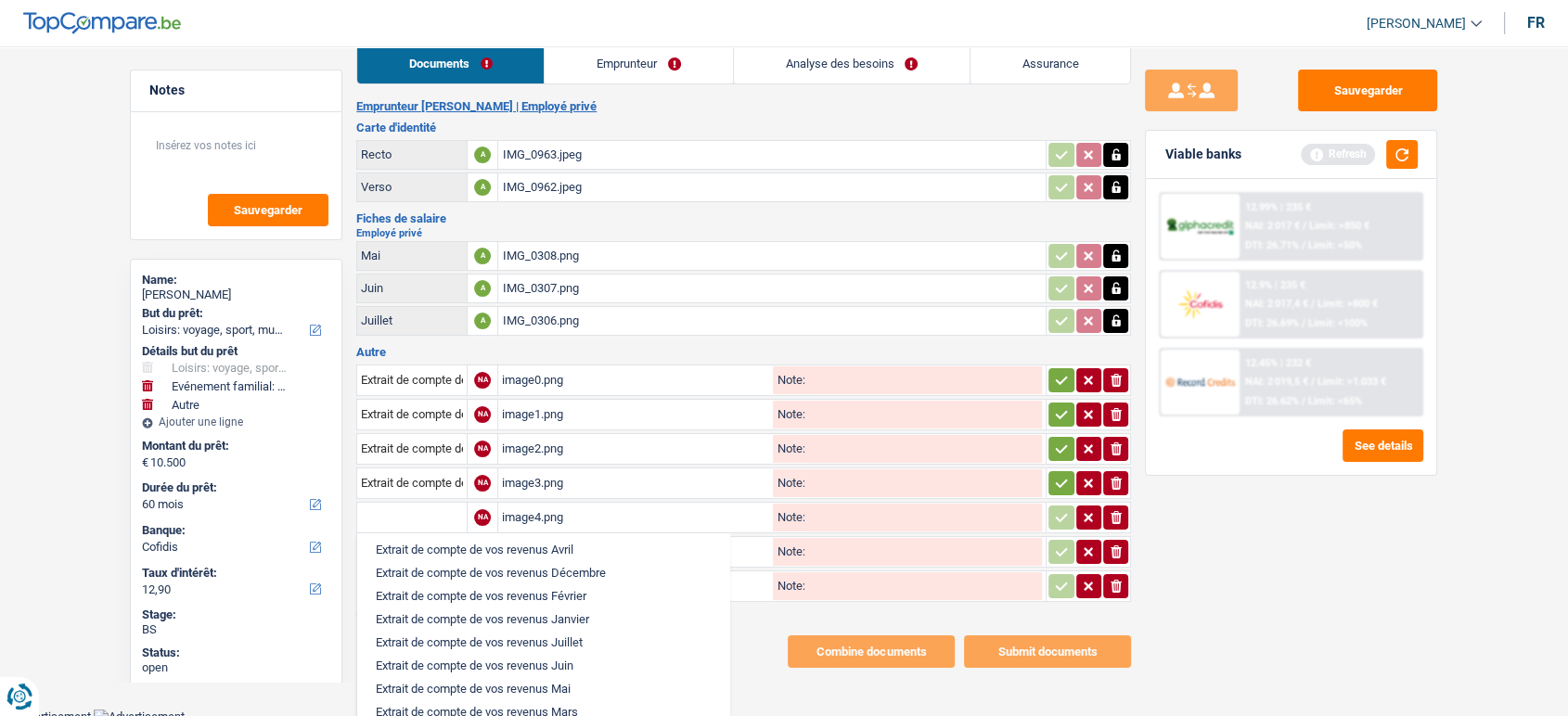
click at [527, 654] on li "Extrait de compte de vos revenus Juillet" at bounding box center [543, 643] width 353 height 23
type input "Extrait de compte de vos revenus Juillet"
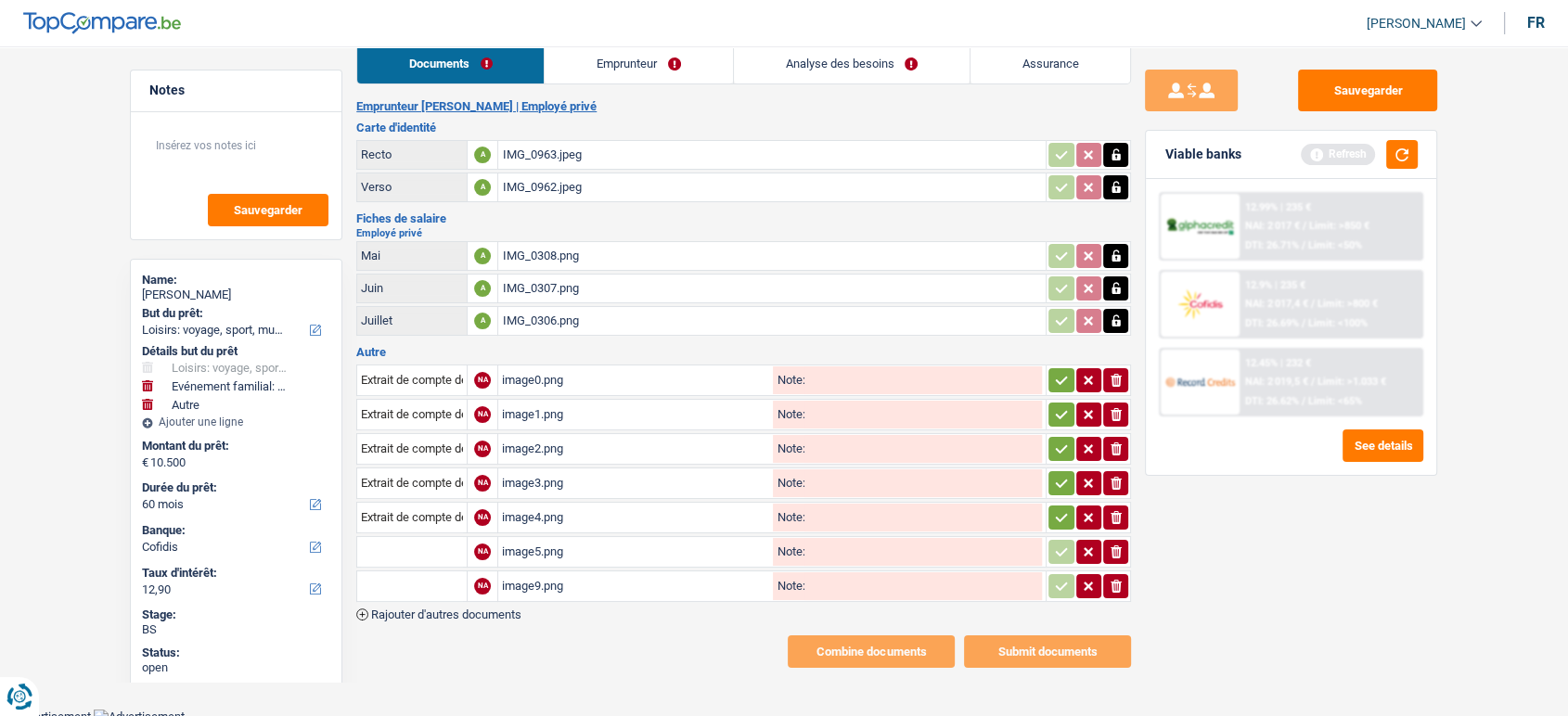
click at [527, 663] on main "Notes Sauvegarder Name: Ridha Ben Nejma But du prêt: Confort maison: meubles, t…" at bounding box center [784, 355] width 1568 height 709
click at [515, 540] on div "image5.png" at bounding box center [635, 552] width 267 height 28
click at [428, 537] on input "text" at bounding box center [411, 552] width 102 height 29
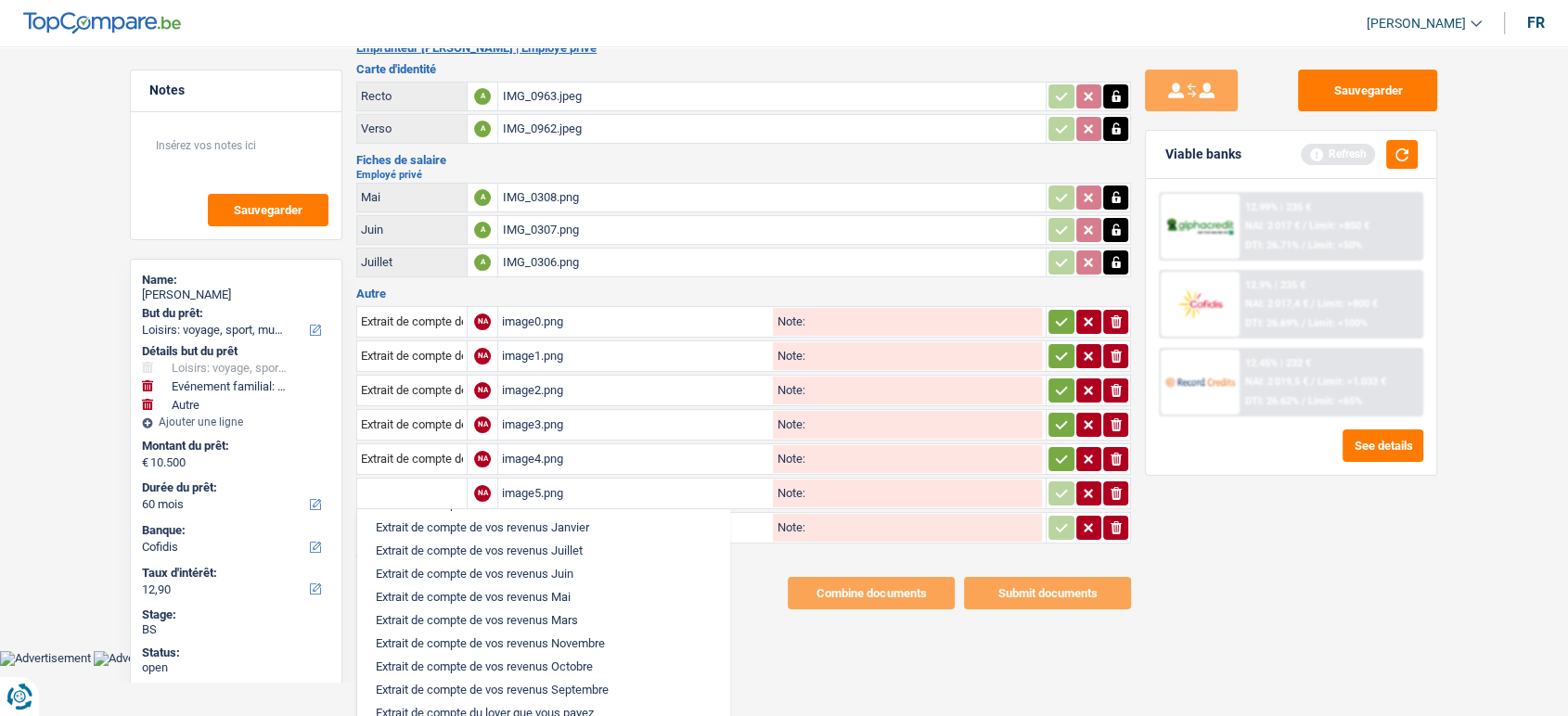
scroll to position [618, 0]
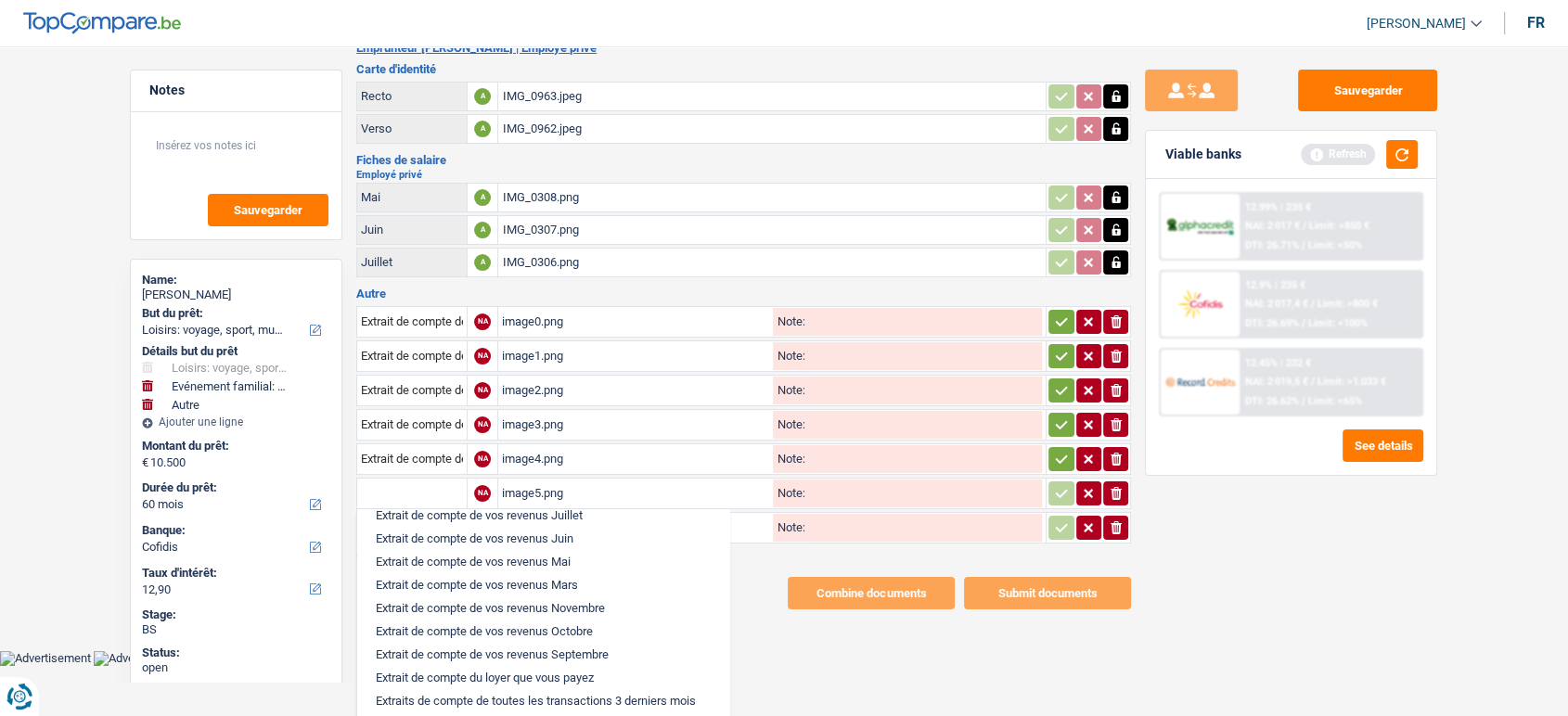
click at [547, 527] on li "Extrait de compte de vos revenus Juillet" at bounding box center [543, 516] width 353 height 23
type input "Extrait de compte de vos revenus Juillet"
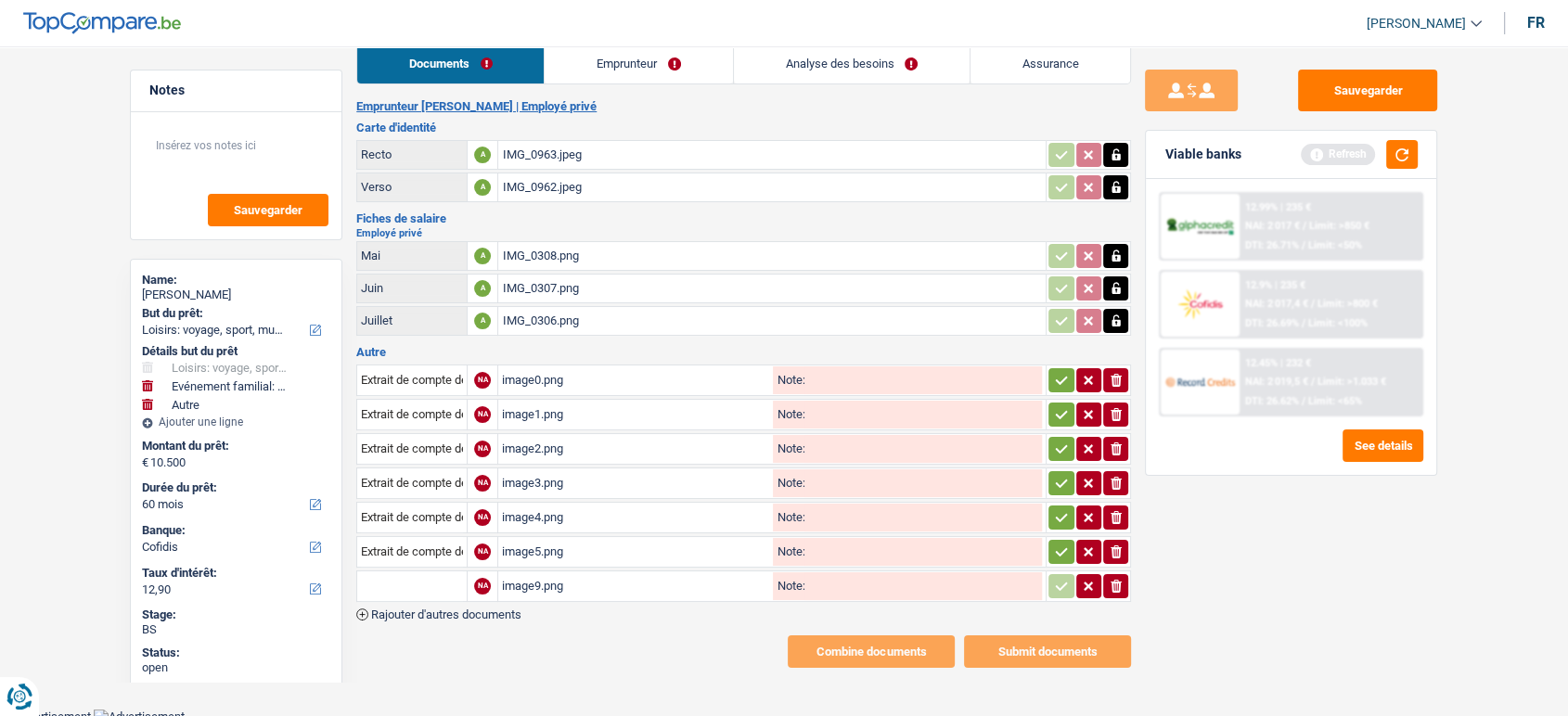
click at [515, 578] on div "image9.png" at bounding box center [635, 586] width 267 height 28
click at [400, 598] on div "Extrait de compte de vos revenus Mai NA image0.png Note: ionicons-v5-e Extrait …" at bounding box center [744, 491] width 775 height 259
click at [404, 584] on input "text" at bounding box center [411, 586] width 102 height 29
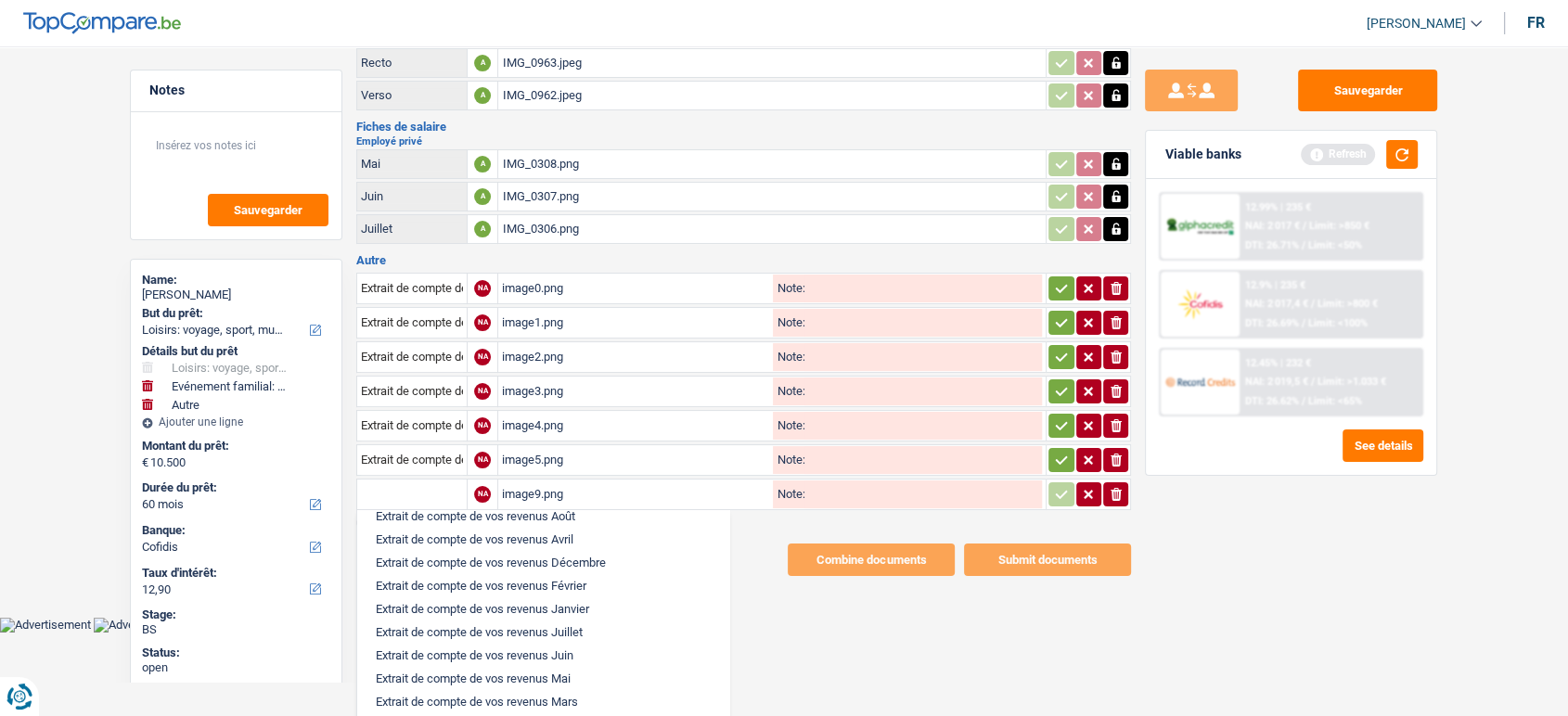
scroll to position [515, 0]
click at [527, 509] on li "Extrait de compte de vos revenus Août" at bounding box center [543, 503] width 353 height 23
type input "Extrait de compte de vos revenus Août"
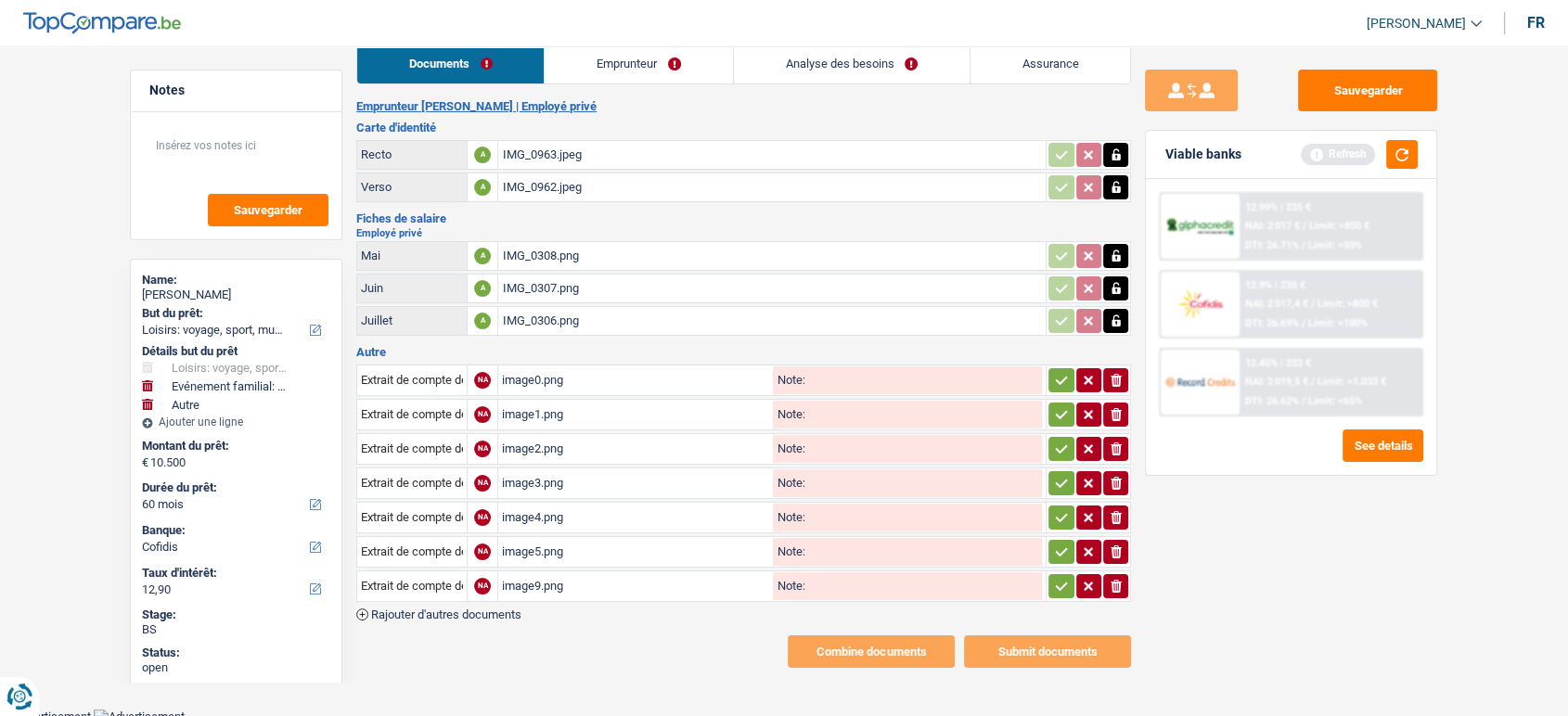
click at [1061, 577] on icon "button" at bounding box center [1062, 587] width 15 height 19
click at [1066, 543] on icon "button" at bounding box center [1062, 553] width 15 height 19
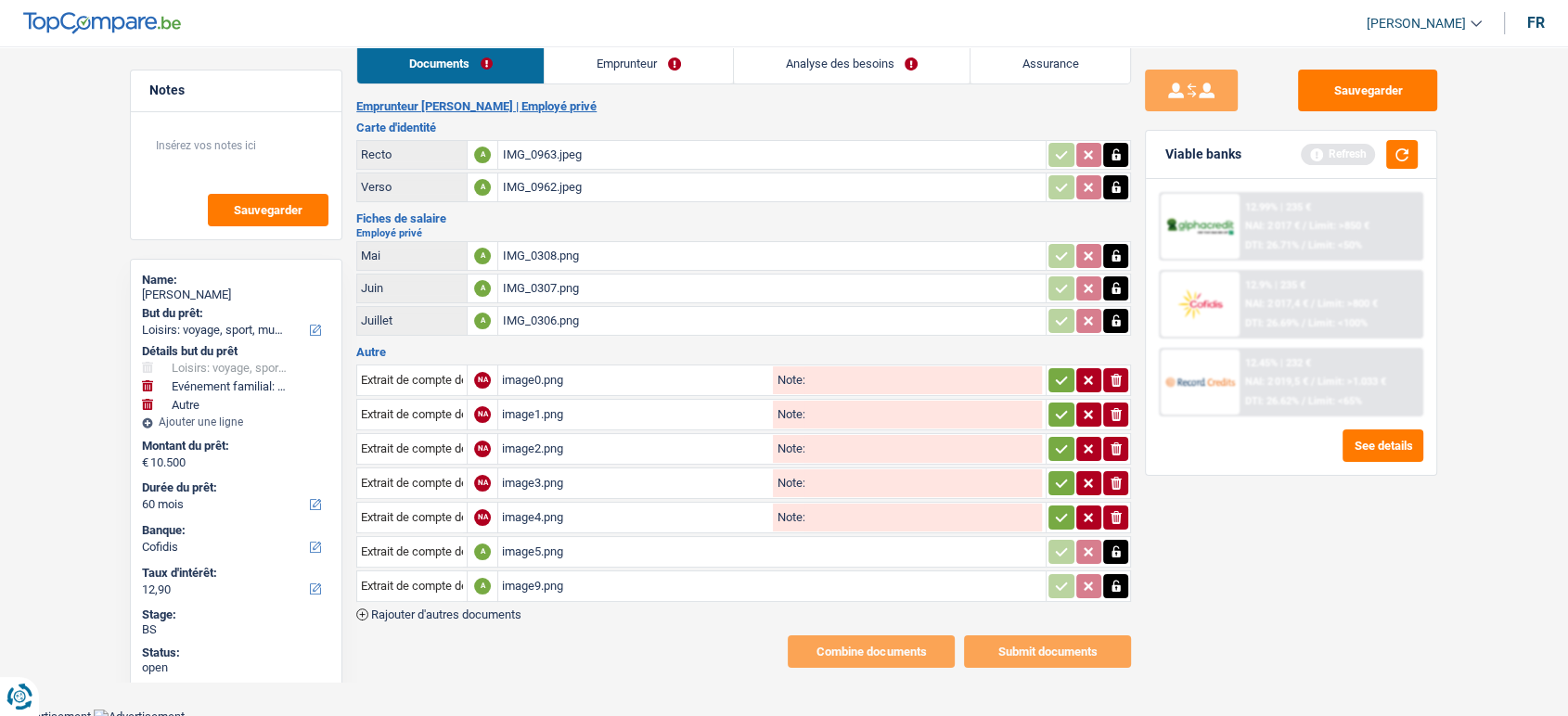
click at [1060, 488] on button "button" at bounding box center [1061, 482] width 25 height 24
drag, startPoint x: 1057, startPoint y: 436, endPoint x: 1059, endPoint y: 420, distance: 16.1
click at [1057, 440] on icon "button" at bounding box center [1062, 449] width 15 height 19
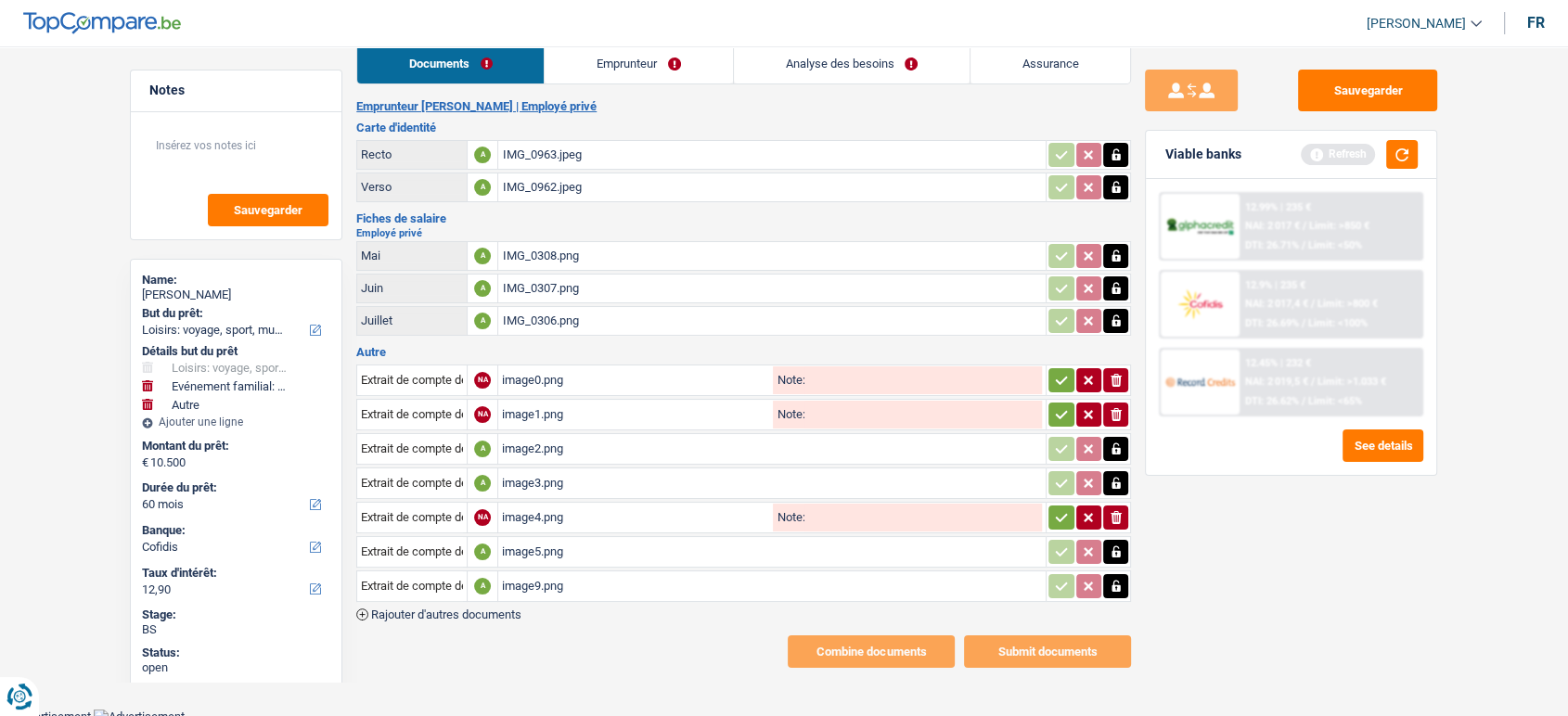
click at [1060, 385] on icon "button" at bounding box center [1062, 381] width 15 height 19
click at [1051, 406] on button "button" at bounding box center [1061, 414] width 25 height 24
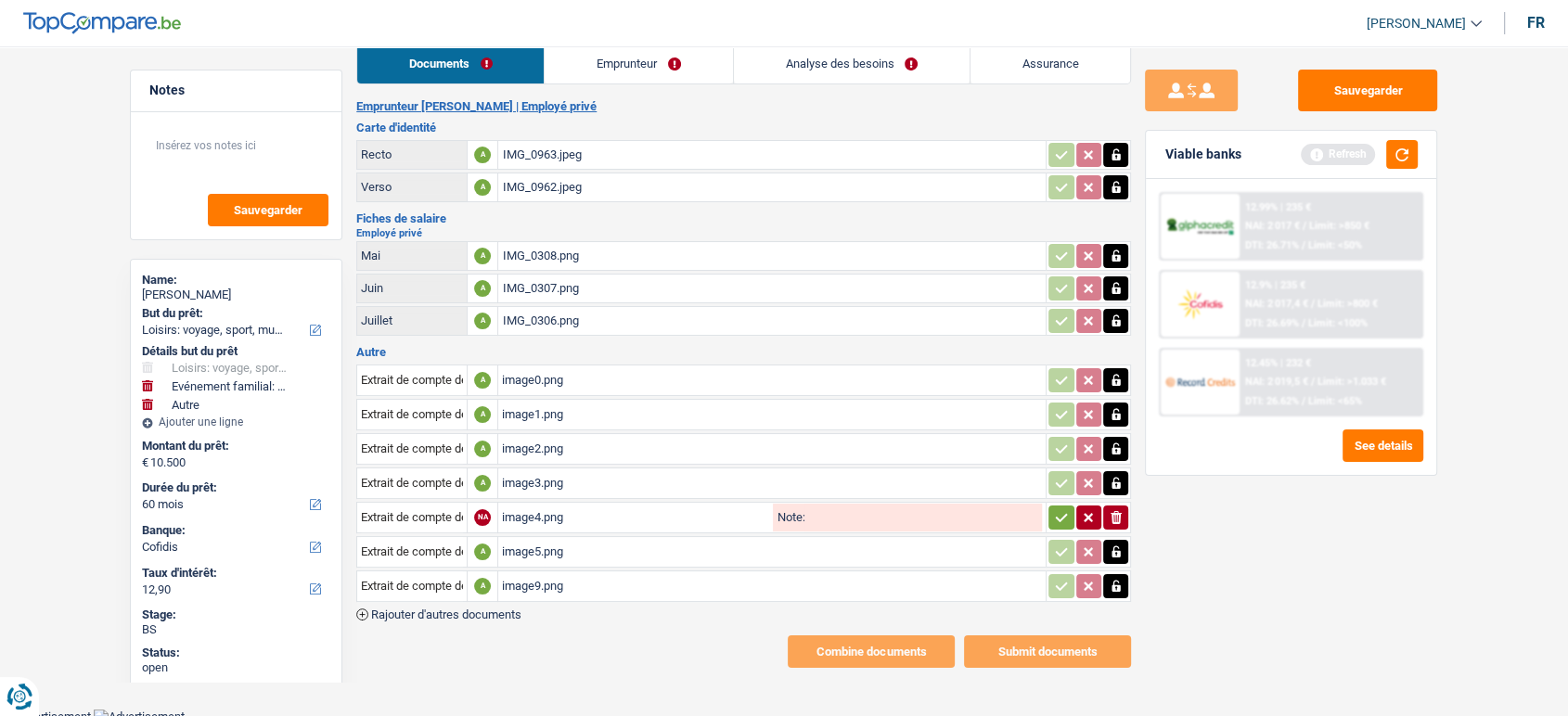
click at [1048, 506] on button "button" at bounding box center [1061, 518] width 25 height 24
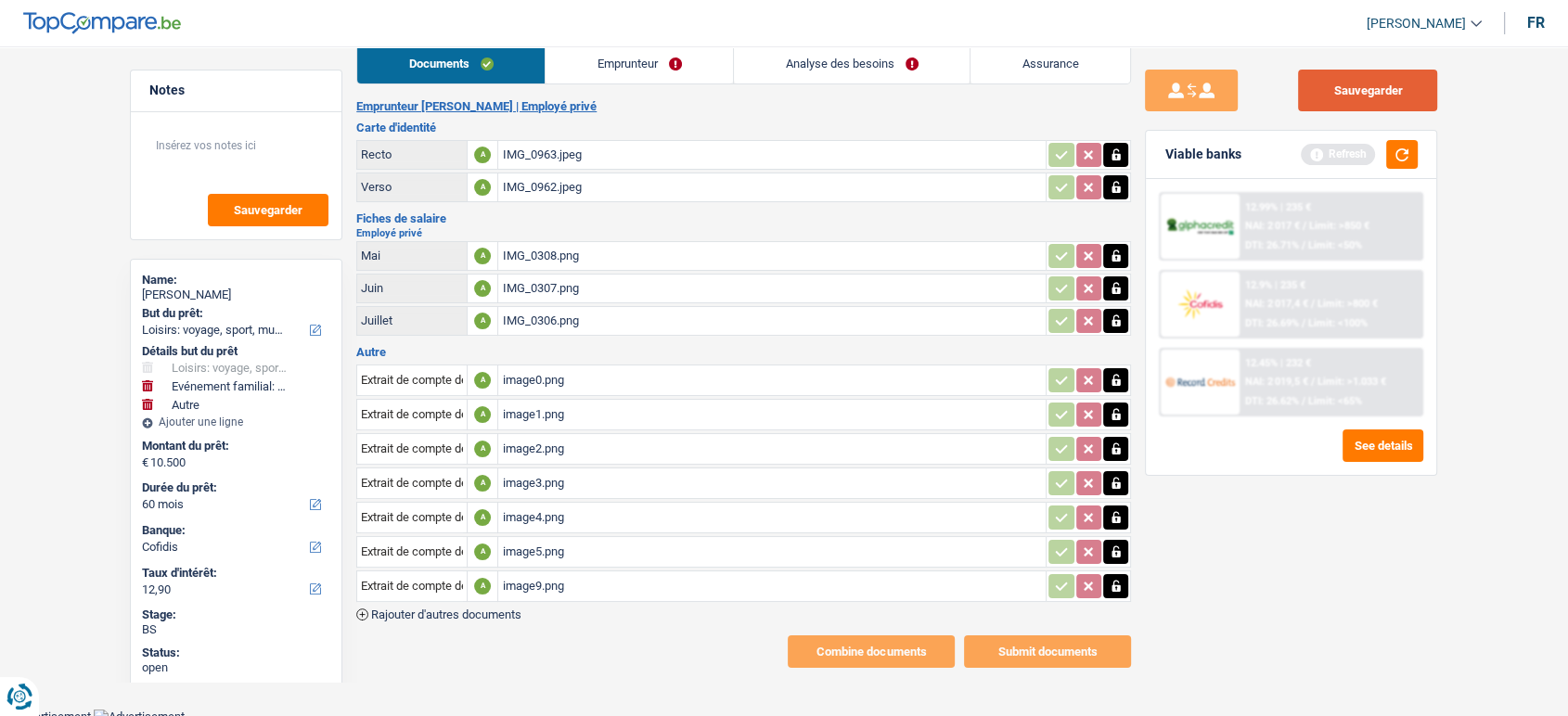
click at [1359, 85] on button "Sauvegarder" at bounding box center [1368, 90] width 140 height 42
click at [588, 75] on link "Emprunteur" at bounding box center [639, 64] width 187 height 40
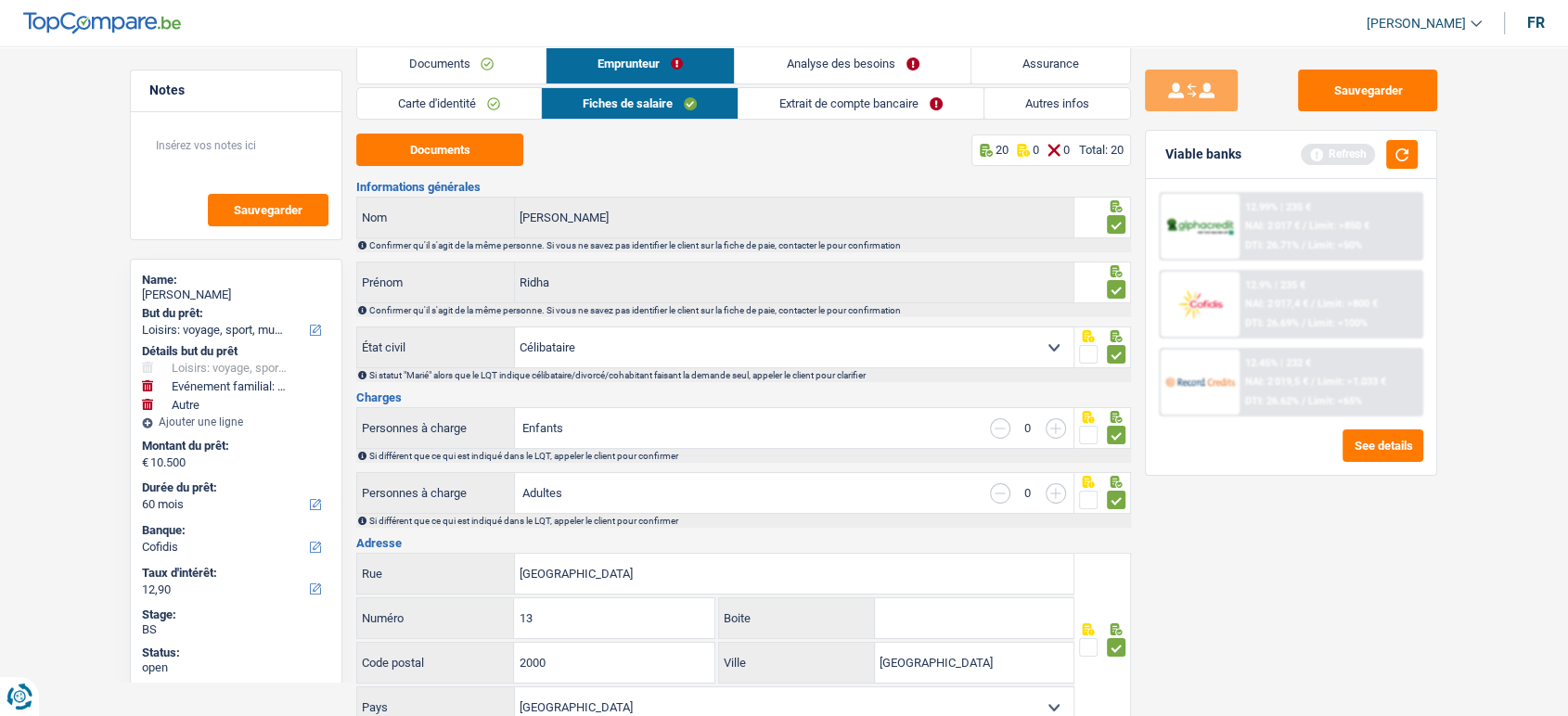
click at [794, 102] on link "Extrait de compte bancaire" at bounding box center [861, 104] width 245 height 30
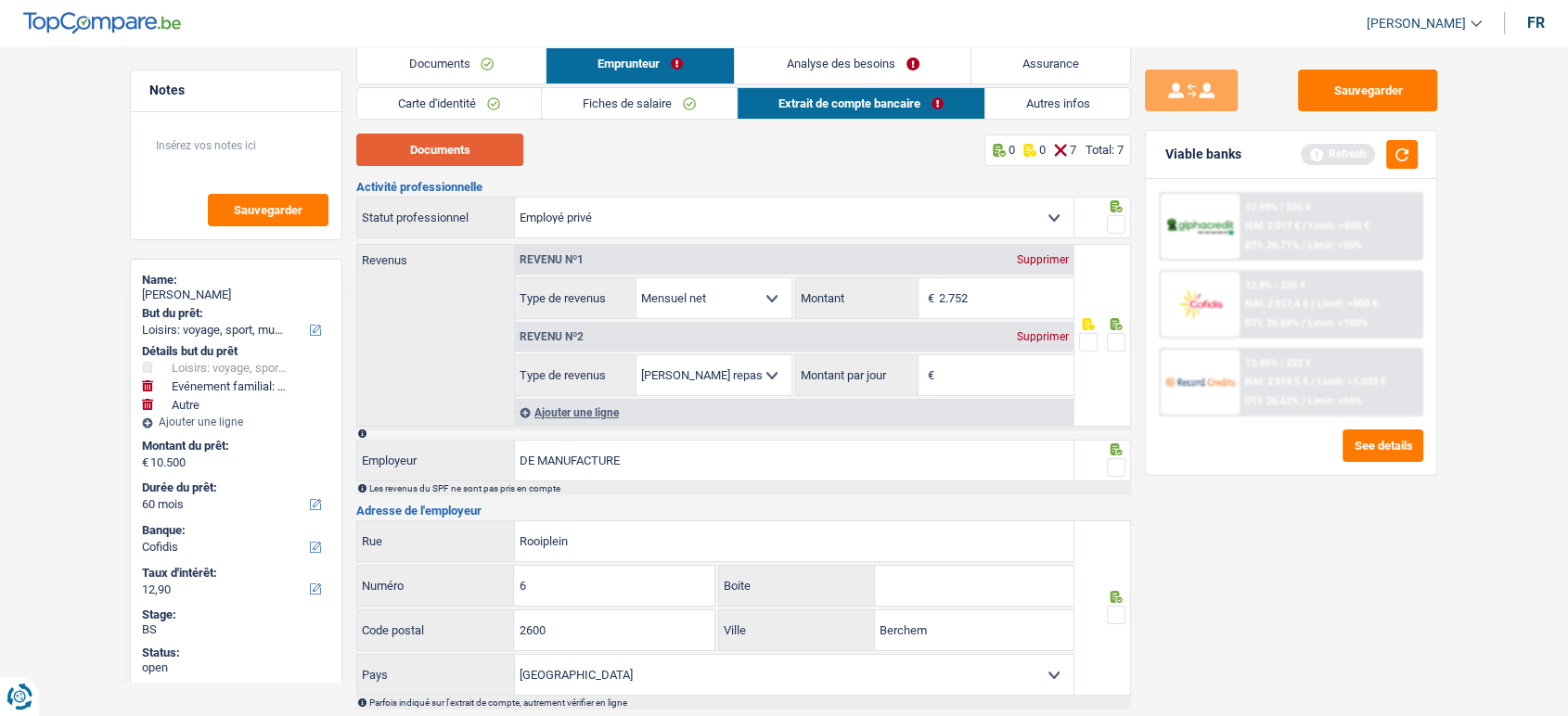
click at [461, 151] on button "Documents" at bounding box center [440, 150] width 167 height 32
drag, startPoint x: 641, startPoint y: 94, endPoint x: 632, endPoint y: 106, distance: 15.0
click at [641, 94] on link "Fiches de salaire" at bounding box center [639, 104] width 195 height 30
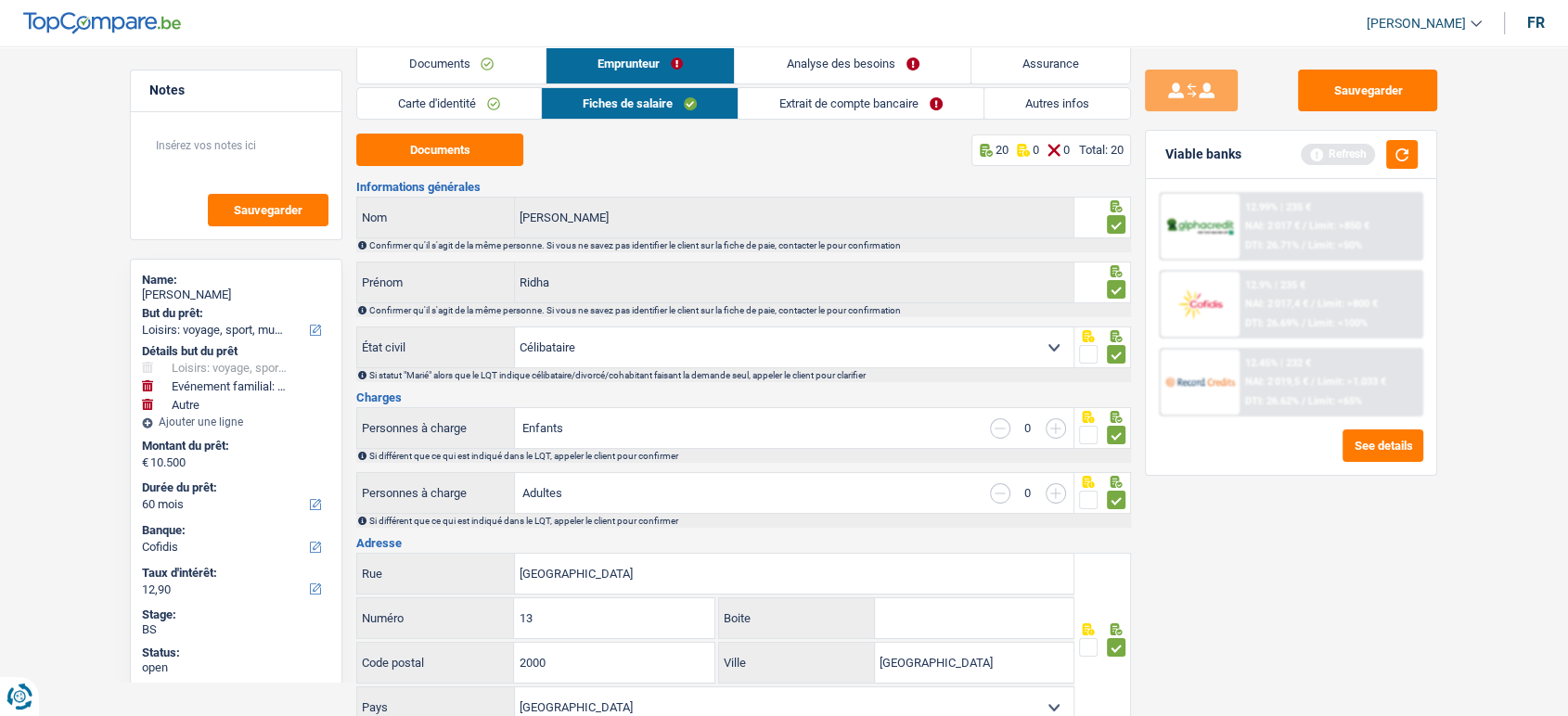
click at [490, 65] on link "Documents" at bounding box center [451, 64] width 188 height 40
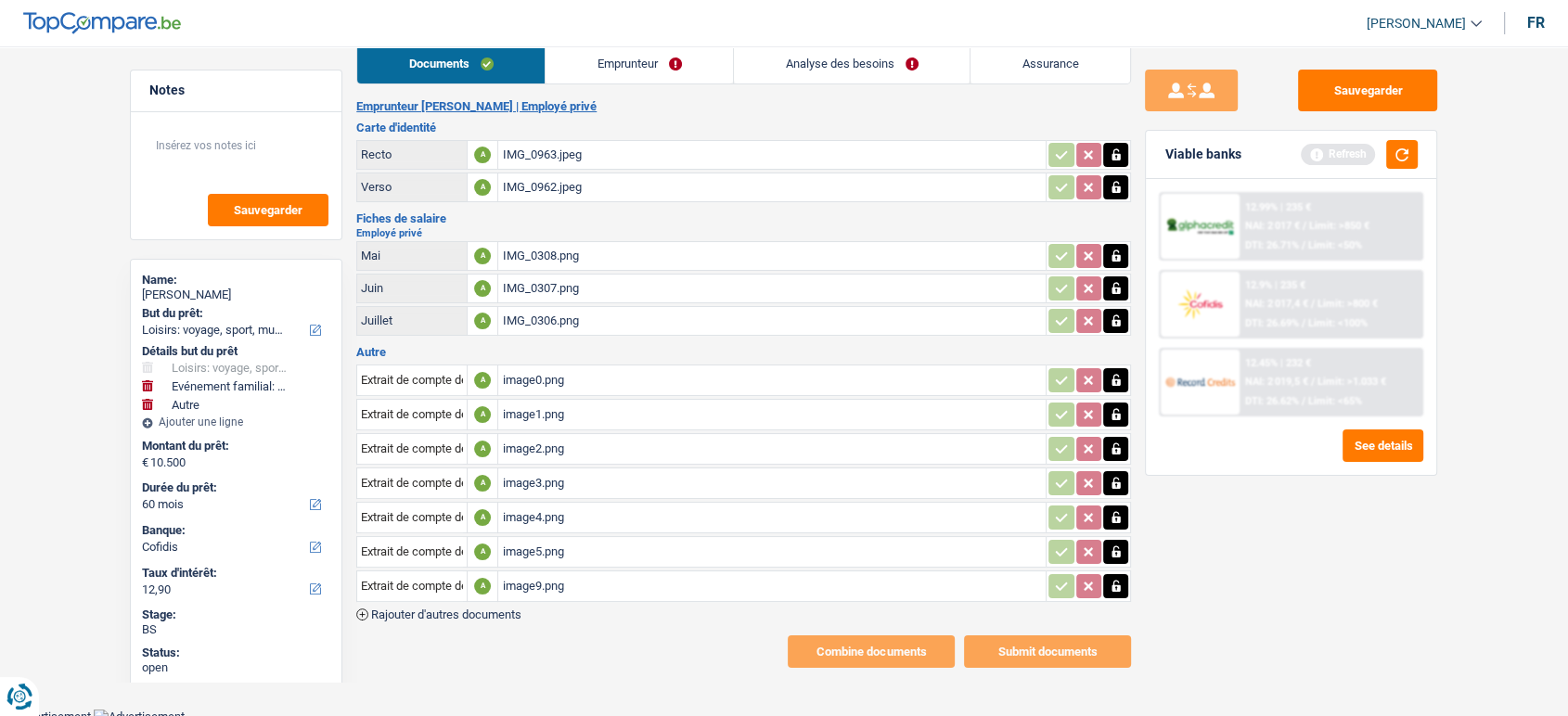
click at [582, 255] on div "IMG_0308.png" at bounding box center [772, 255] width 540 height 28
click at [585, 319] on div "IMG_0306.png" at bounding box center [772, 320] width 540 height 28
click at [559, 274] on div "IMG_0307.png" at bounding box center [772, 288] width 540 height 28
click at [534, 254] on div "IMG_0308.png" at bounding box center [772, 255] width 540 height 28
click at [512, 386] on div "image0.png" at bounding box center [772, 380] width 540 height 28
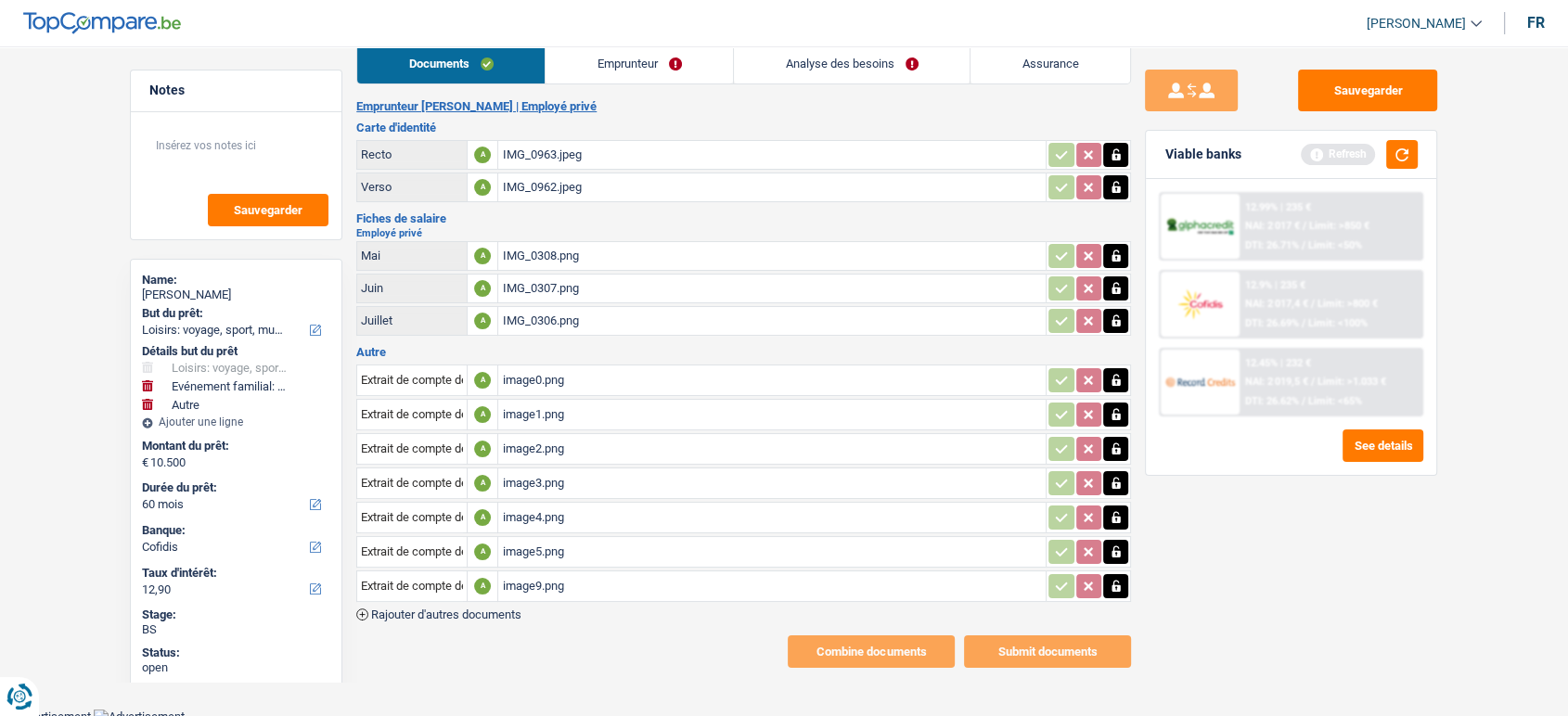
click at [544, 407] on div "image1.png" at bounding box center [772, 414] width 540 height 28
click at [562, 376] on div "image0.png" at bounding box center [772, 380] width 540 height 28
click at [568, 414] on div "image1.png" at bounding box center [772, 414] width 540 height 28
click at [557, 441] on div "image2.png" at bounding box center [772, 448] width 540 height 28
click at [557, 510] on div "image4.png" at bounding box center [772, 518] width 540 height 28
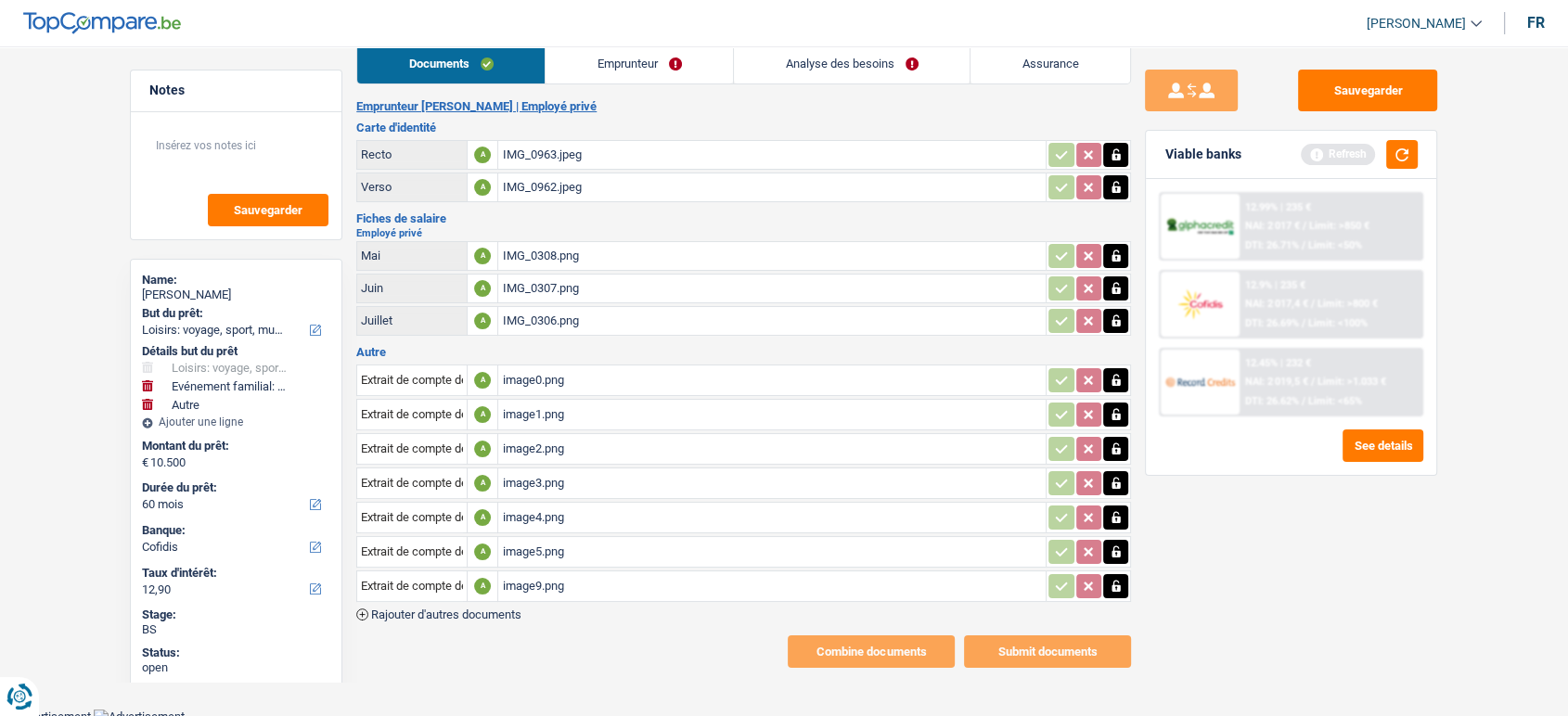
click at [567, 547] on div "image5.png" at bounding box center [772, 552] width 540 height 28
click at [600, 585] on div "image9.png" at bounding box center [772, 586] width 540 height 28
click at [1401, 99] on button "Sauvegarder" at bounding box center [1368, 90] width 140 height 42
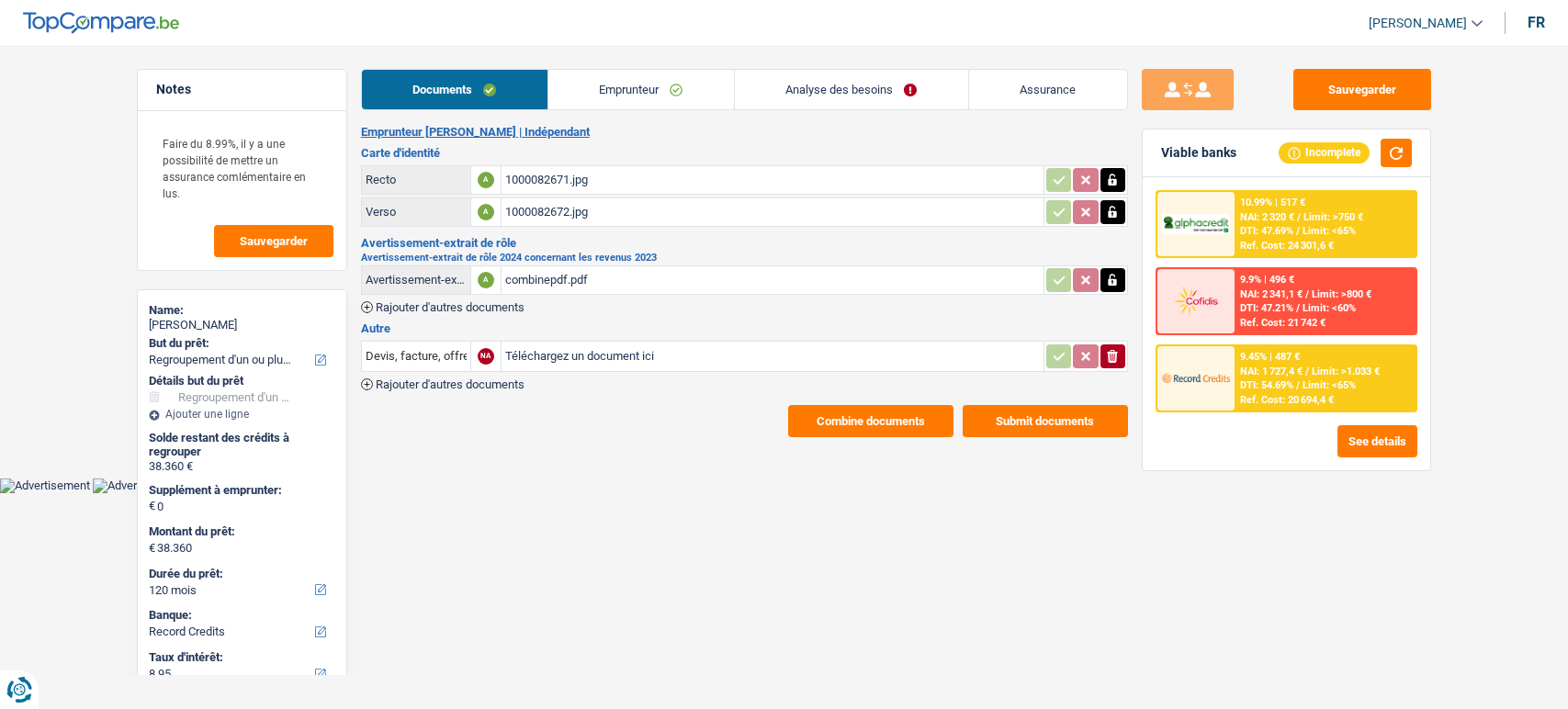
select select "refinancing"
select select "120"
select select "record credits"
click at [623, 274] on div "combinepdf.pdf" at bounding box center [772, 279] width 535 height 27
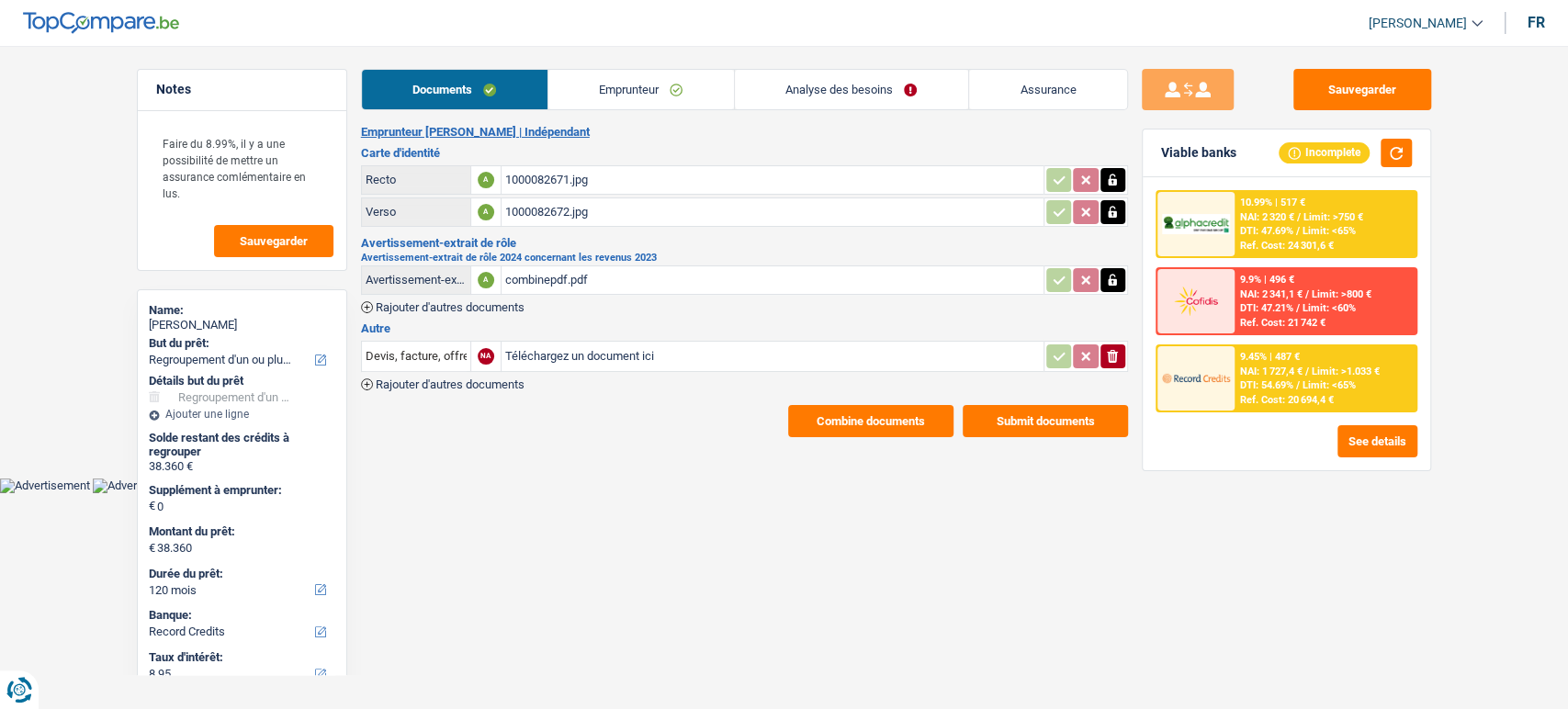
click at [591, 105] on link "Emprunteur" at bounding box center [640, 89] width 185 height 39
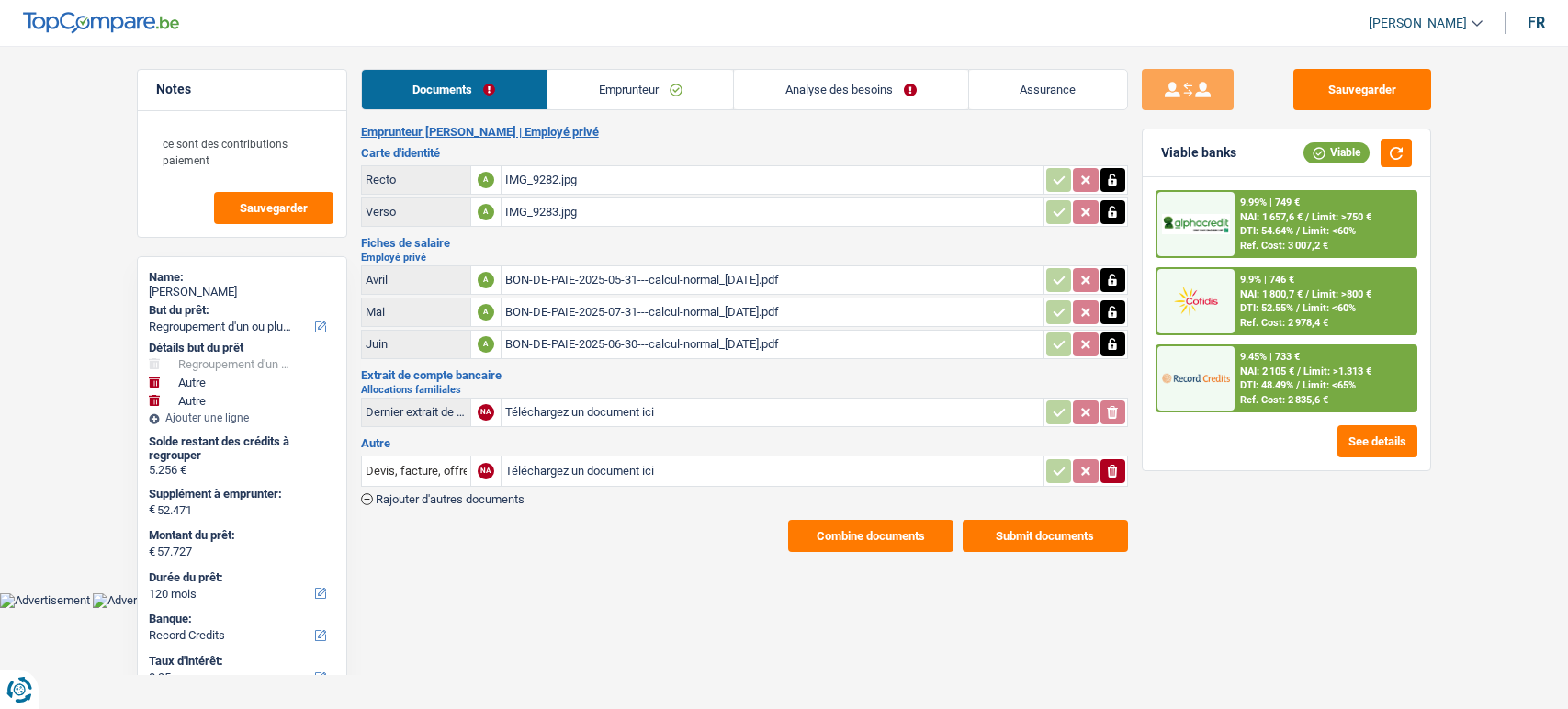
select select "refinancing"
select select "other"
select select "120"
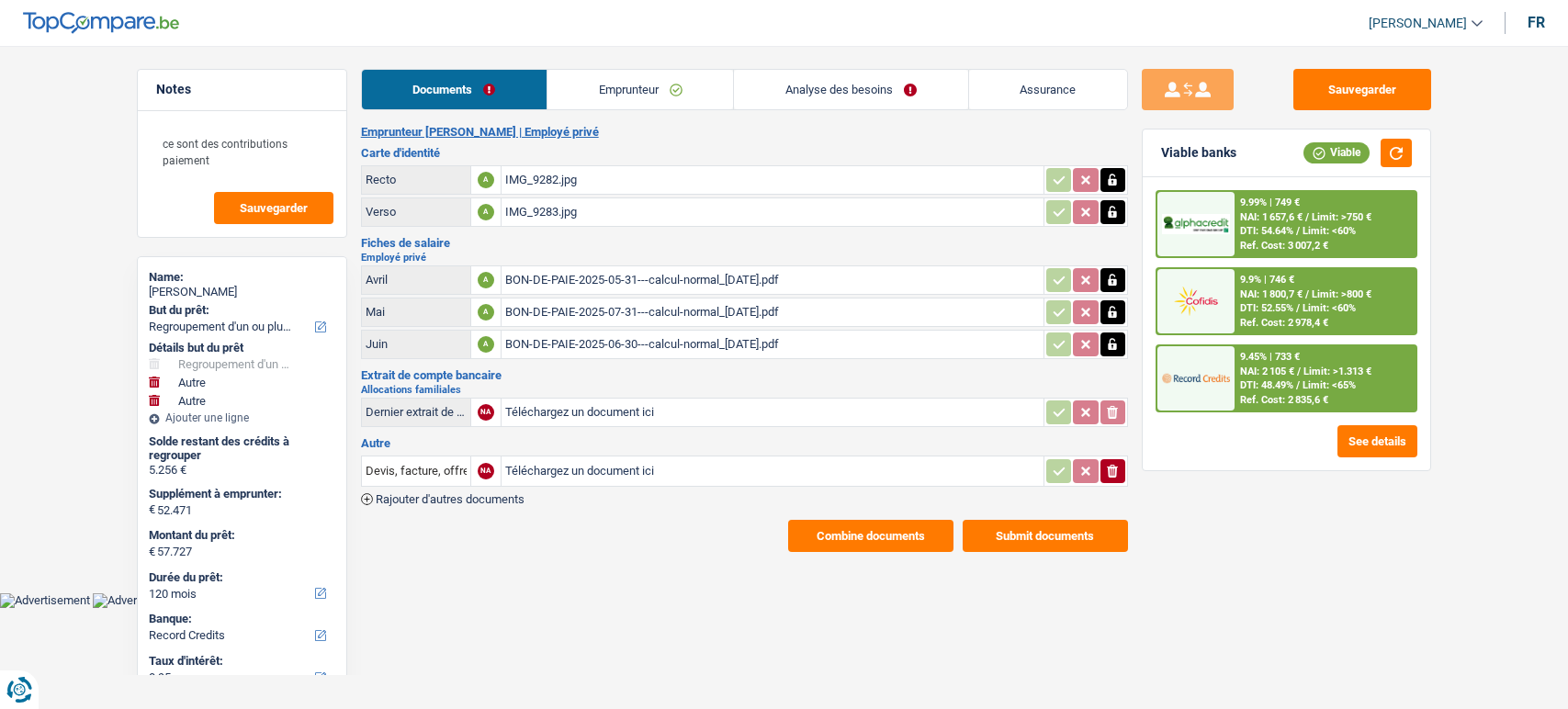
select select "record credits"
click at [639, 98] on link "Emprunteur" at bounding box center [639, 89] width 185 height 39
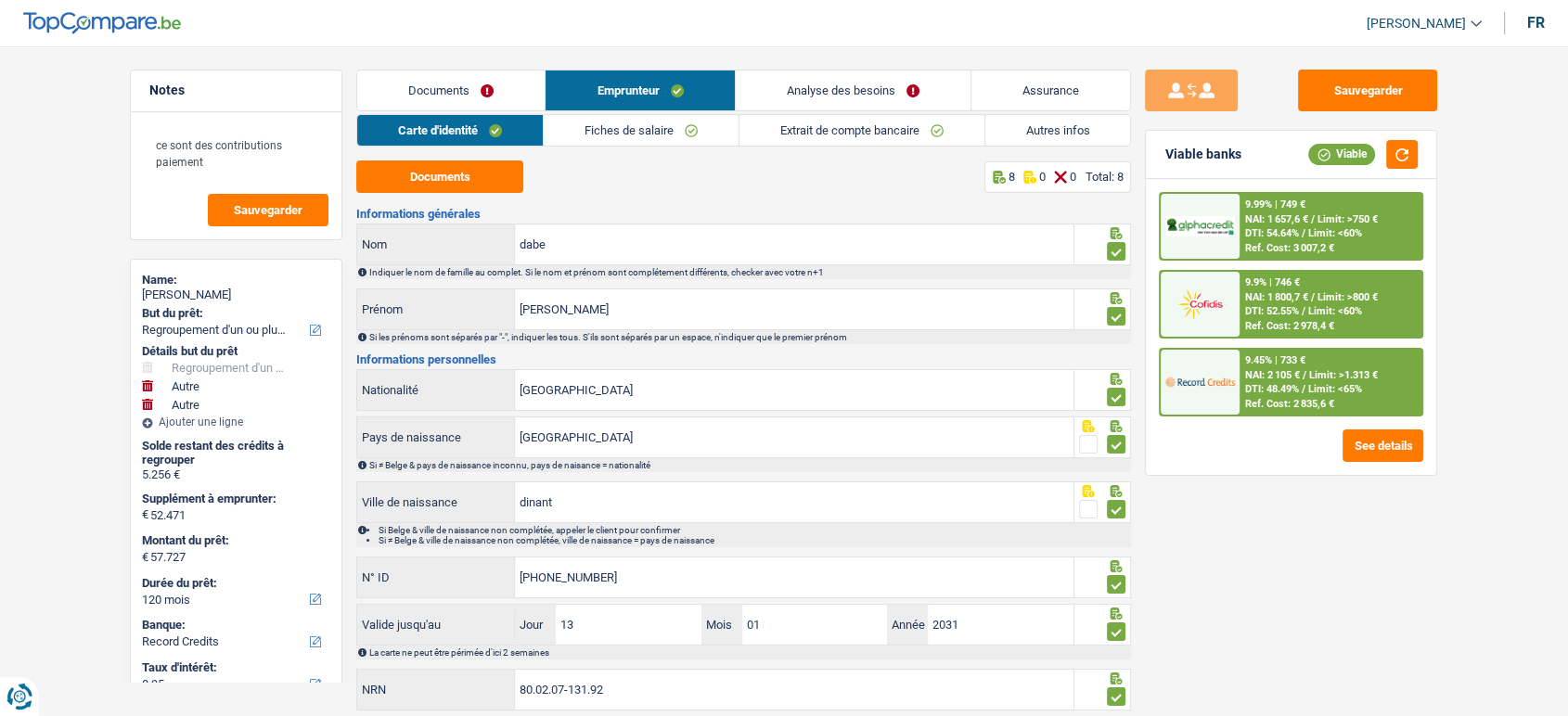
click at [891, 90] on link "Analyse des besoins" at bounding box center [853, 90] width 235 height 40
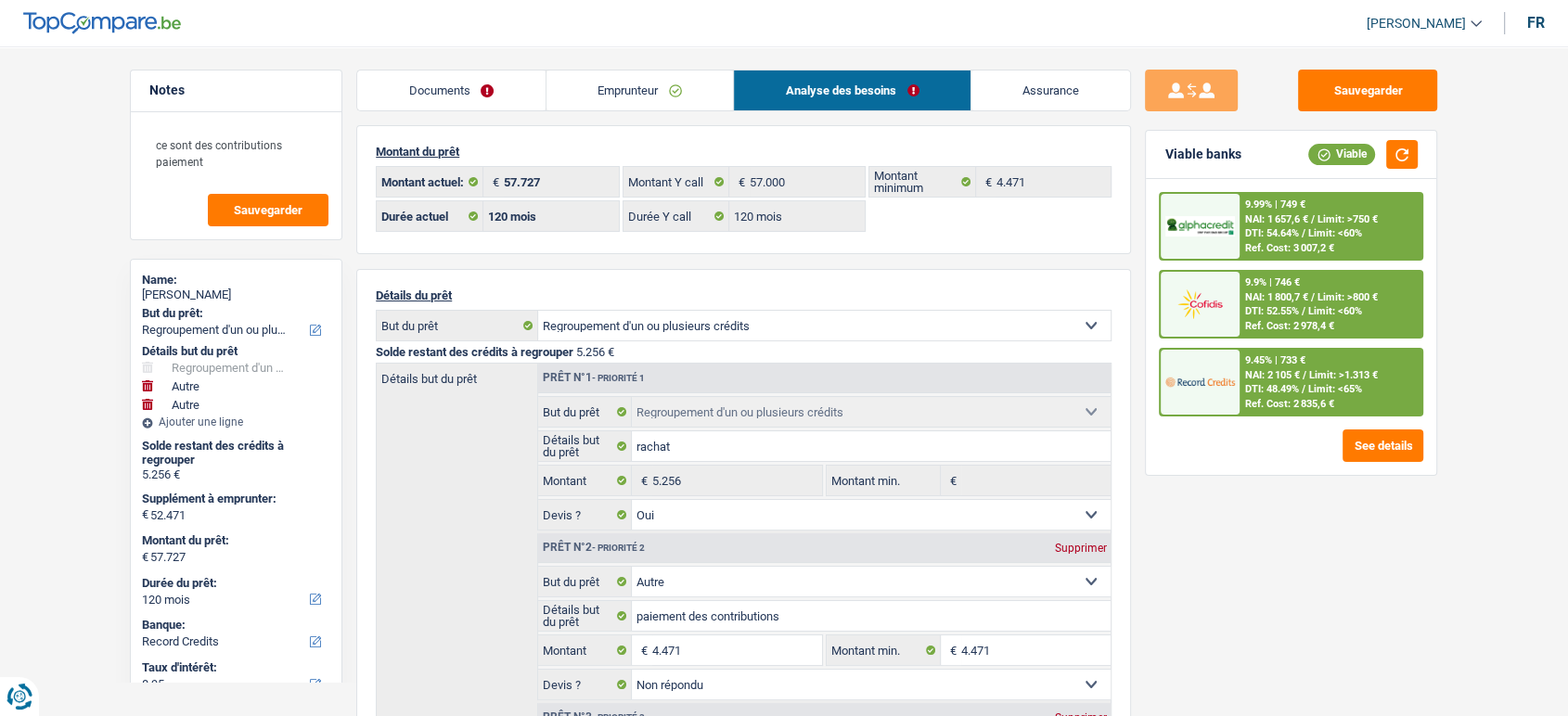
click at [606, 91] on link "Emprunteur" at bounding box center [640, 90] width 187 height 40
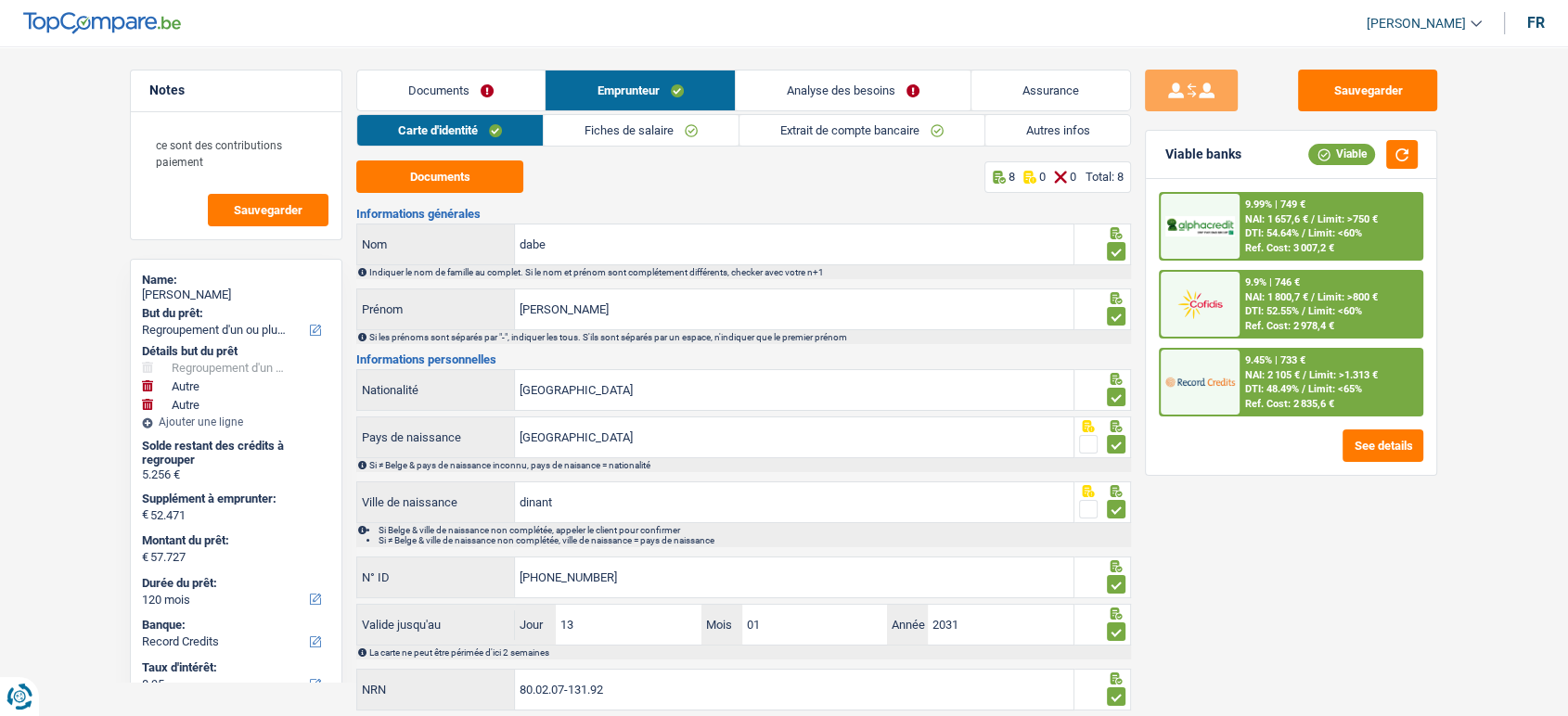
click at [454, 91] on link "Documents" at bounding box center [450, 90] width 187 height 40
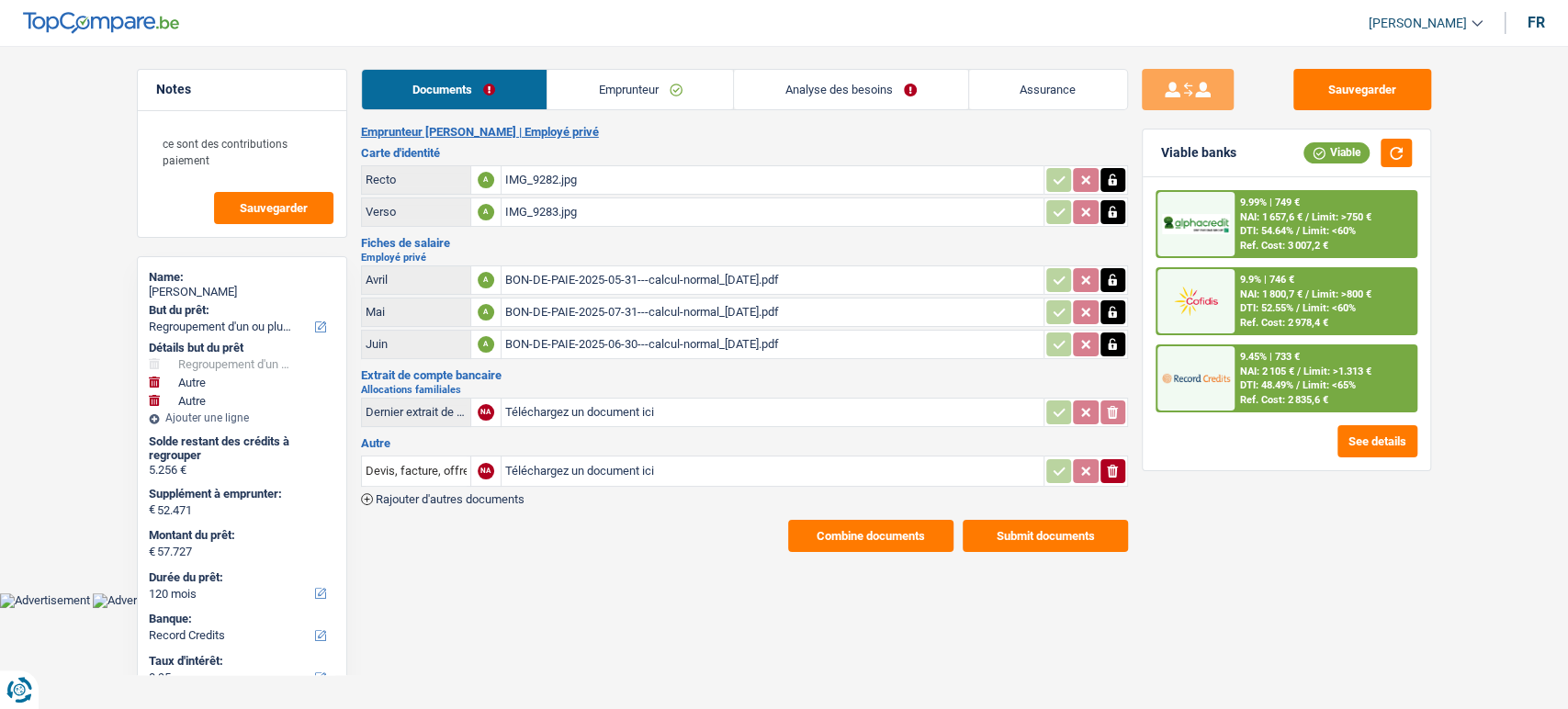
click at [1301, 362] on div "9.45% | 733 € NAI: 2 105 € / Limit: >1.313 € DTI: 48.49% / Limit: <65% Ref. Cos…" at bounding box center [1325, 378] width 181 height 64
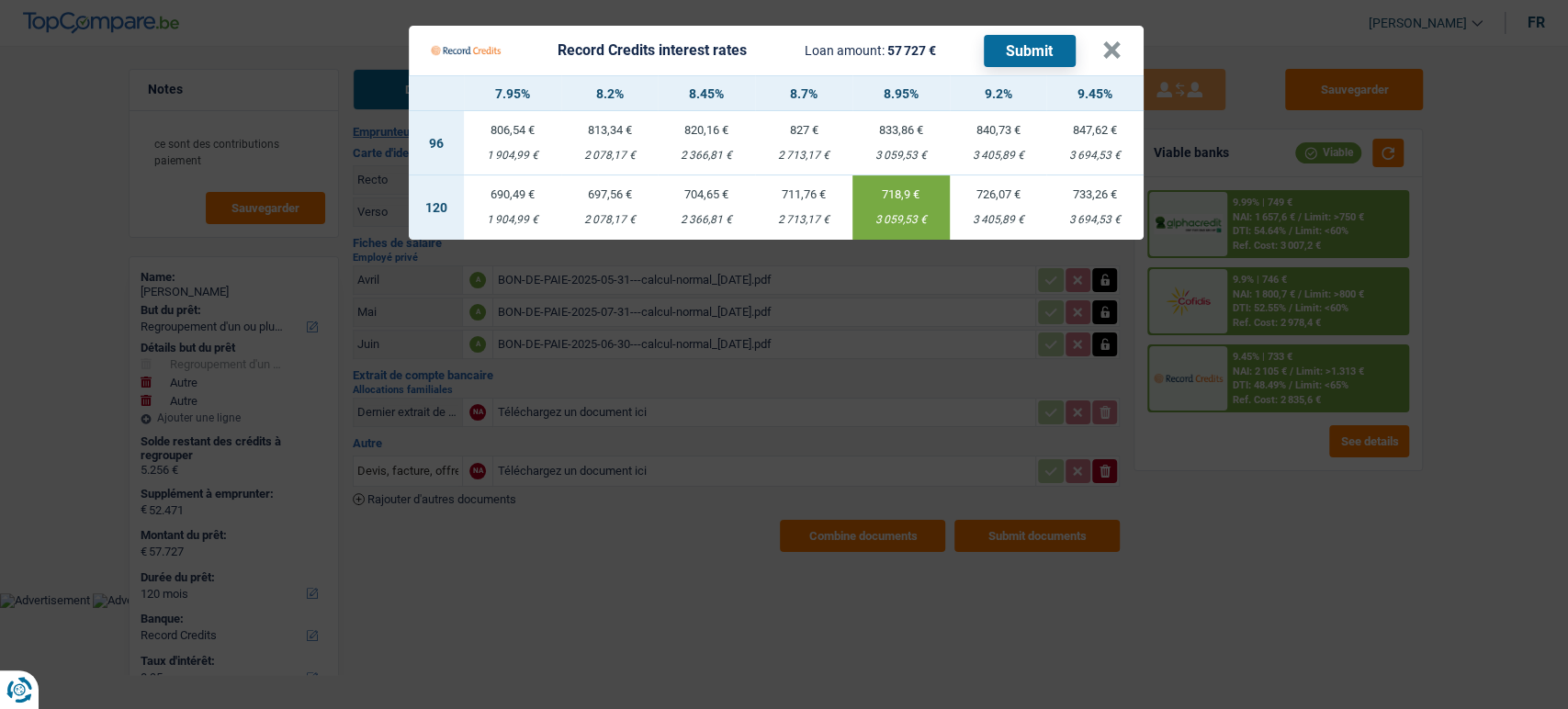
click at [1124, 42] on Credits___BV_modal_header_ "Record Credits interest rates Loan amount: 57 727 € Submit ×" at bounding box center [776, 50] width 735 height 50
click at [1111, 49] on button "×" at bounding box center [1112, 51] width 20 height 19
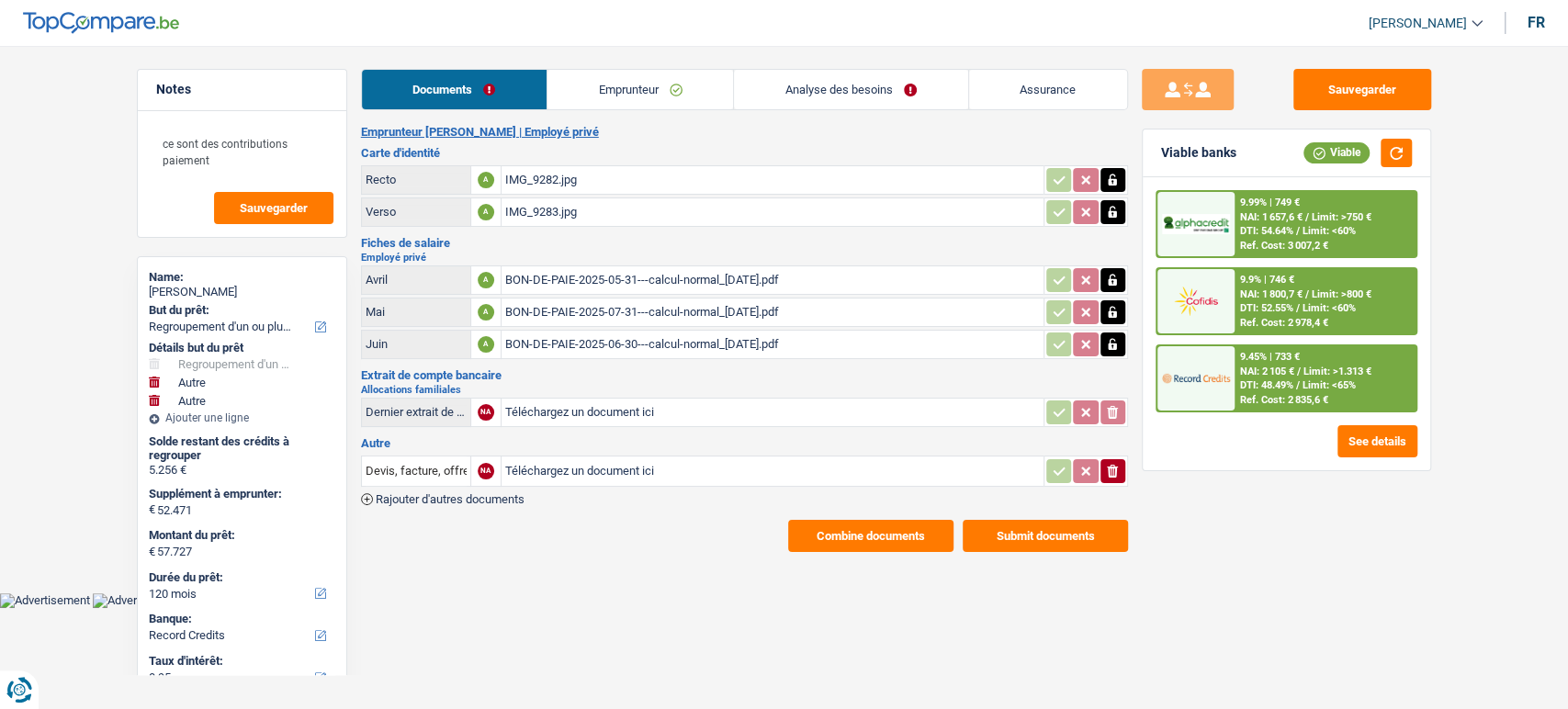
click at [885, 85] on link "Analyse des besoins" at bounding box center [851, 89] width 233 height 39
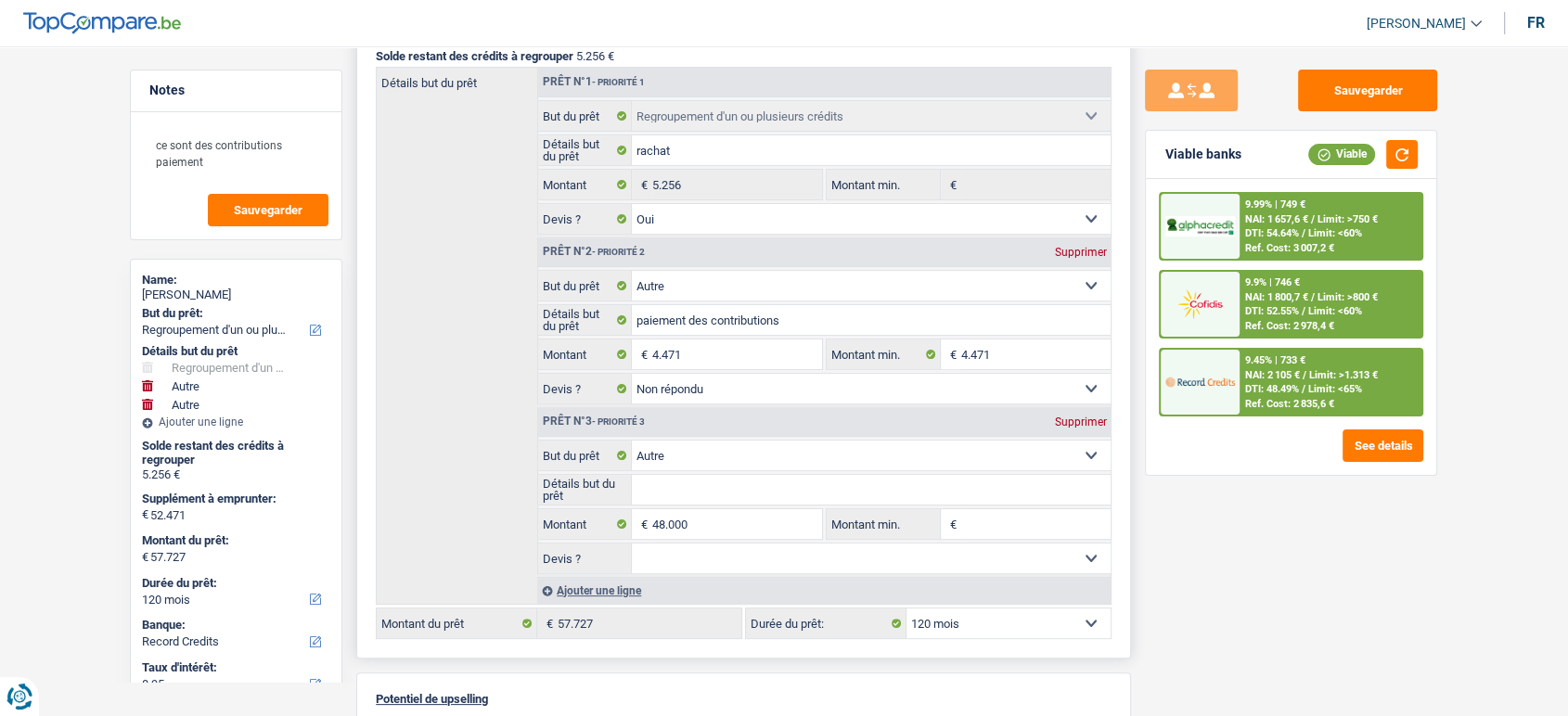
scroll to position [309, 0]
